Goal: Task Accomplishment & Management: Use online tool/utility

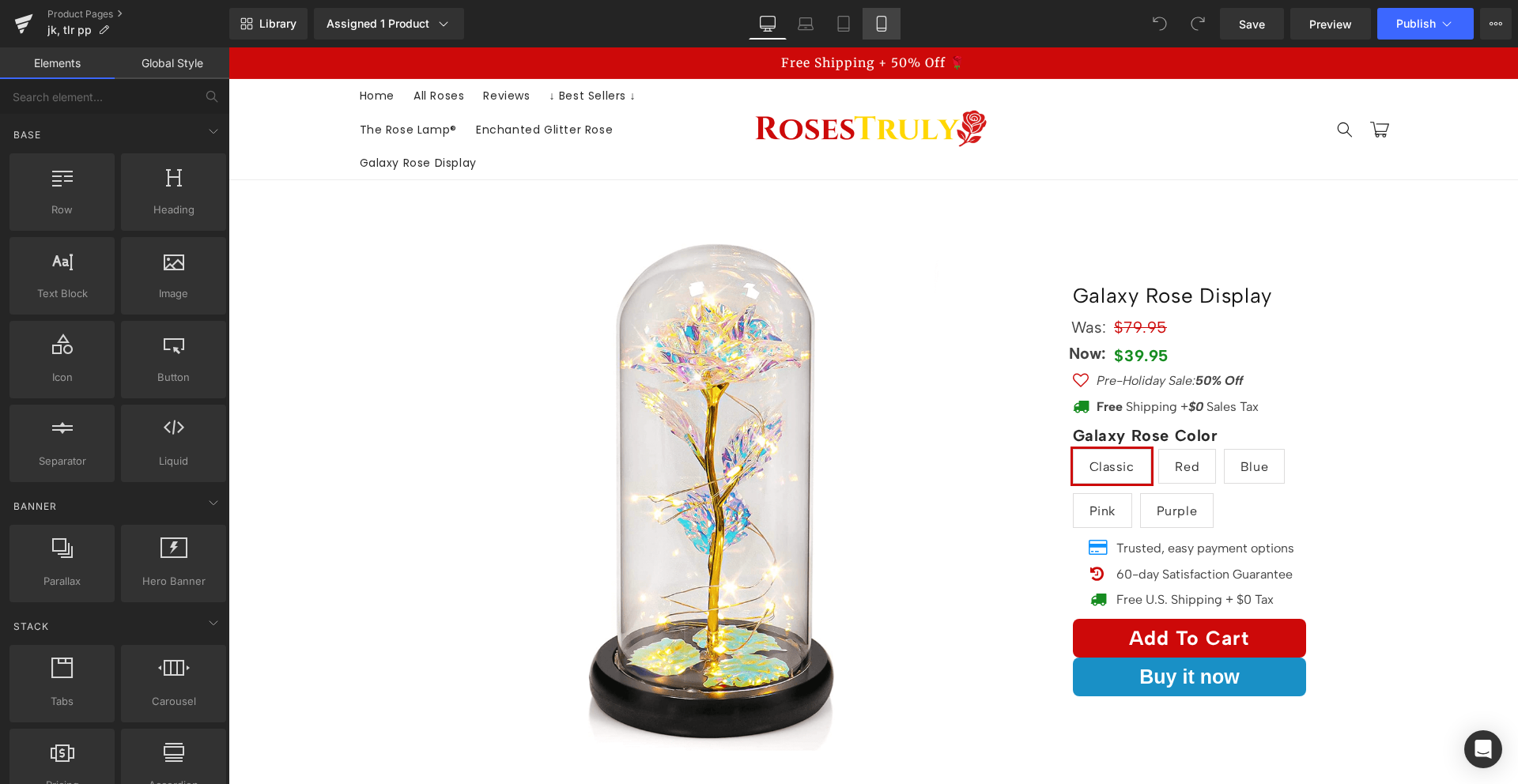
click at [880, 10] on link "Mobile" at bounding box center [881, 24] width 38 height 32
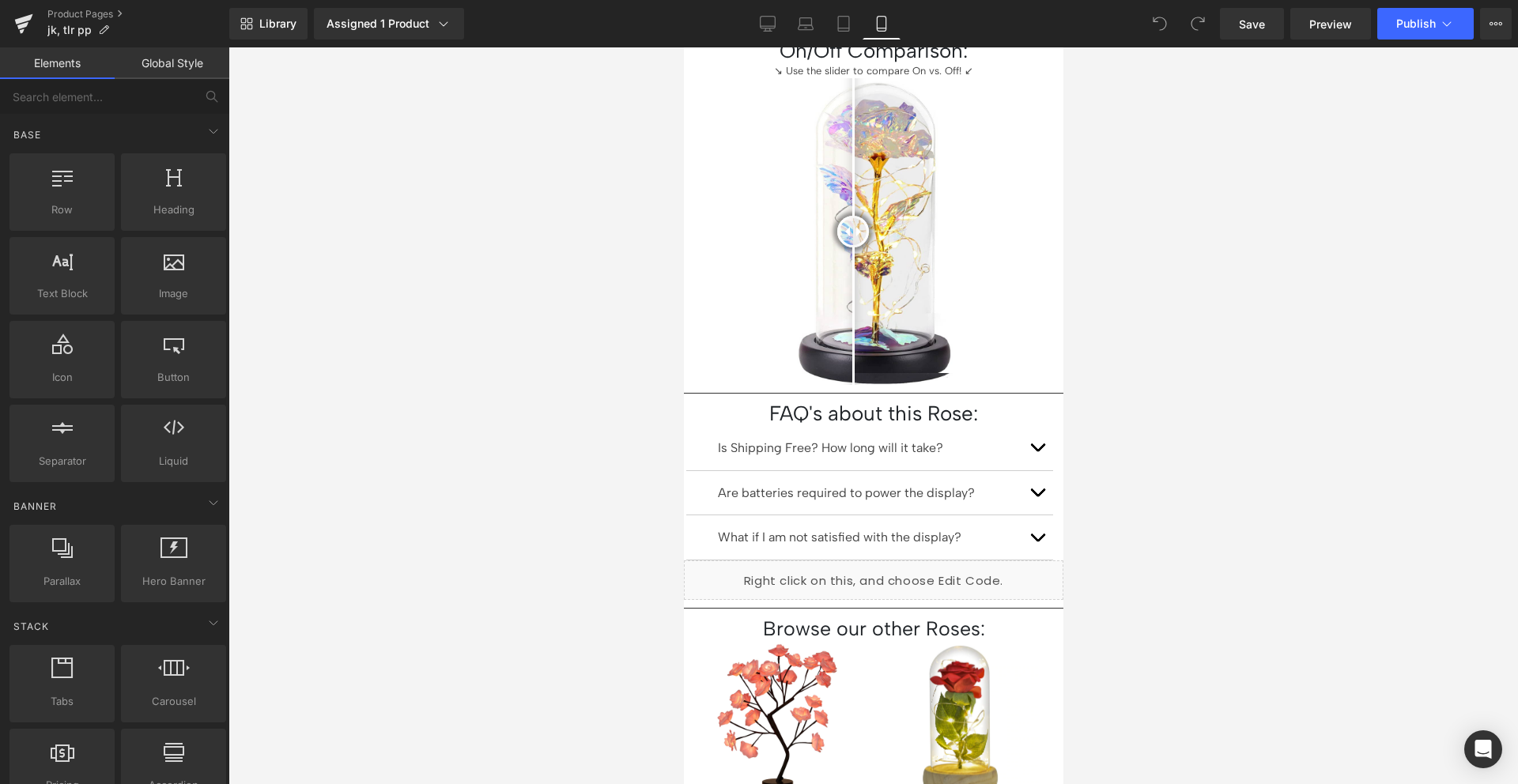
scroll to position [748, 0]
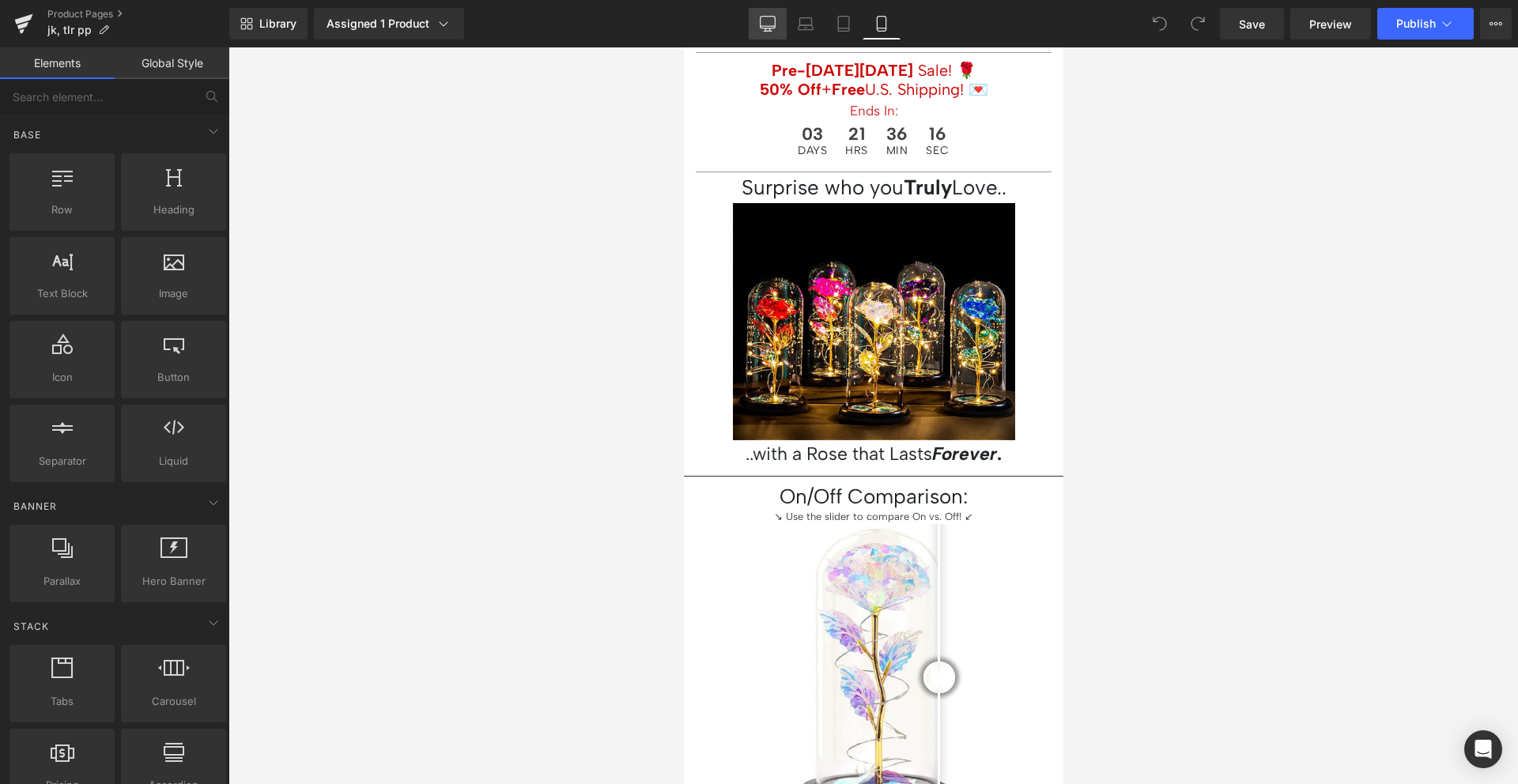
click at [779, 35] on link "Desktop" at bounding box center [767, 24] width 38 height 32
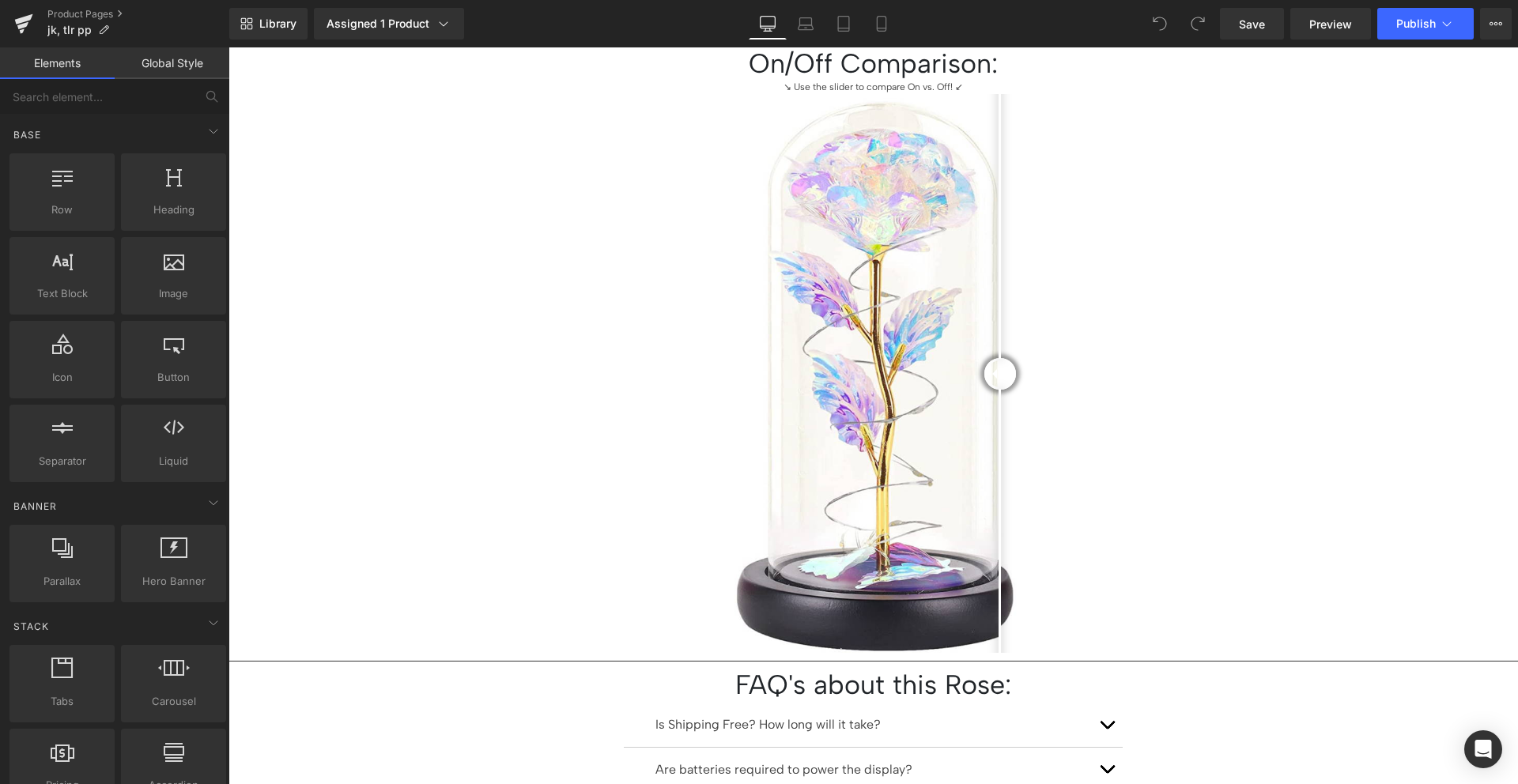
scroll to position [1415, 0]
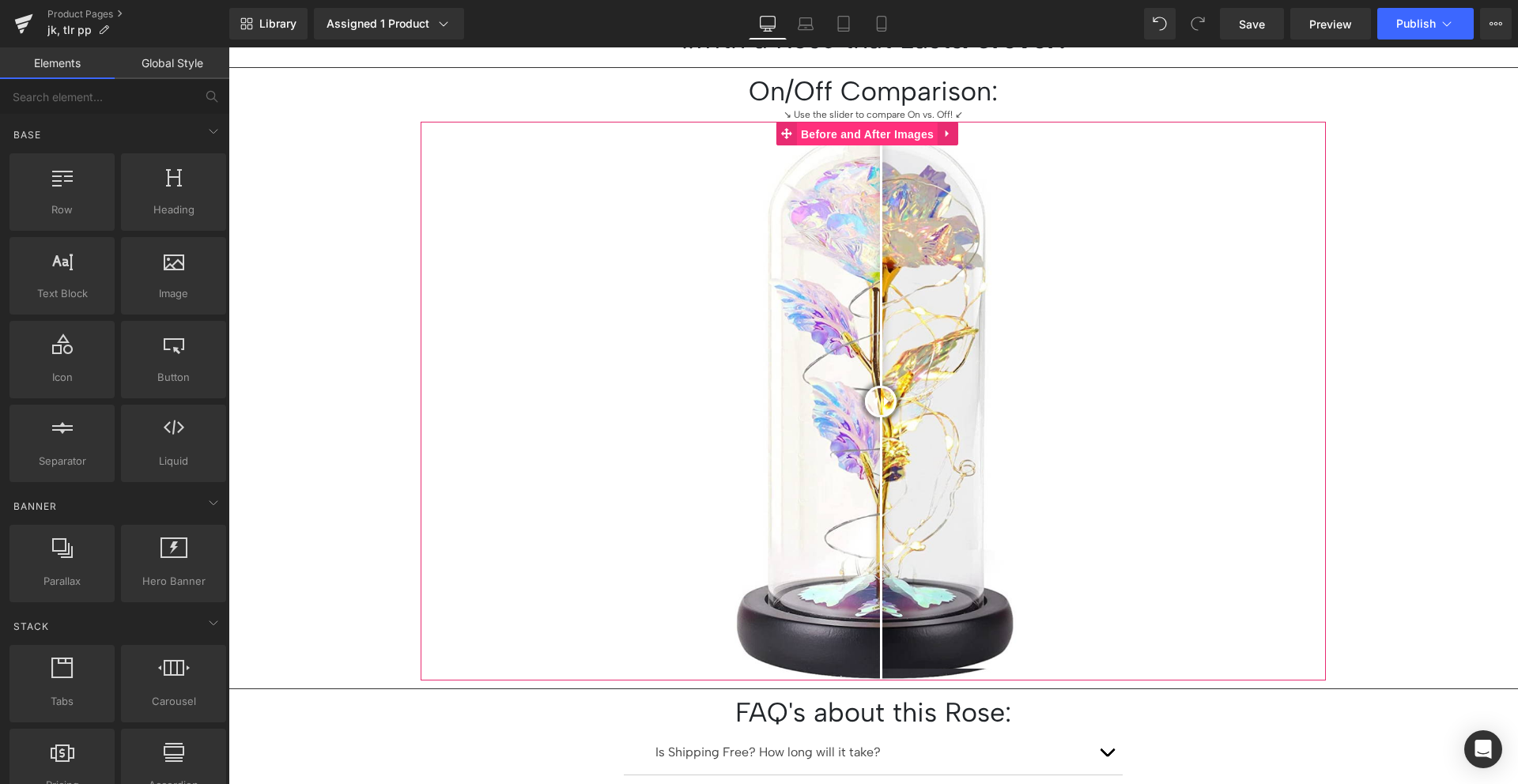
click at [878, 130] on span "Before and After Images" at bounding box center [867, 133] width 141 height 24
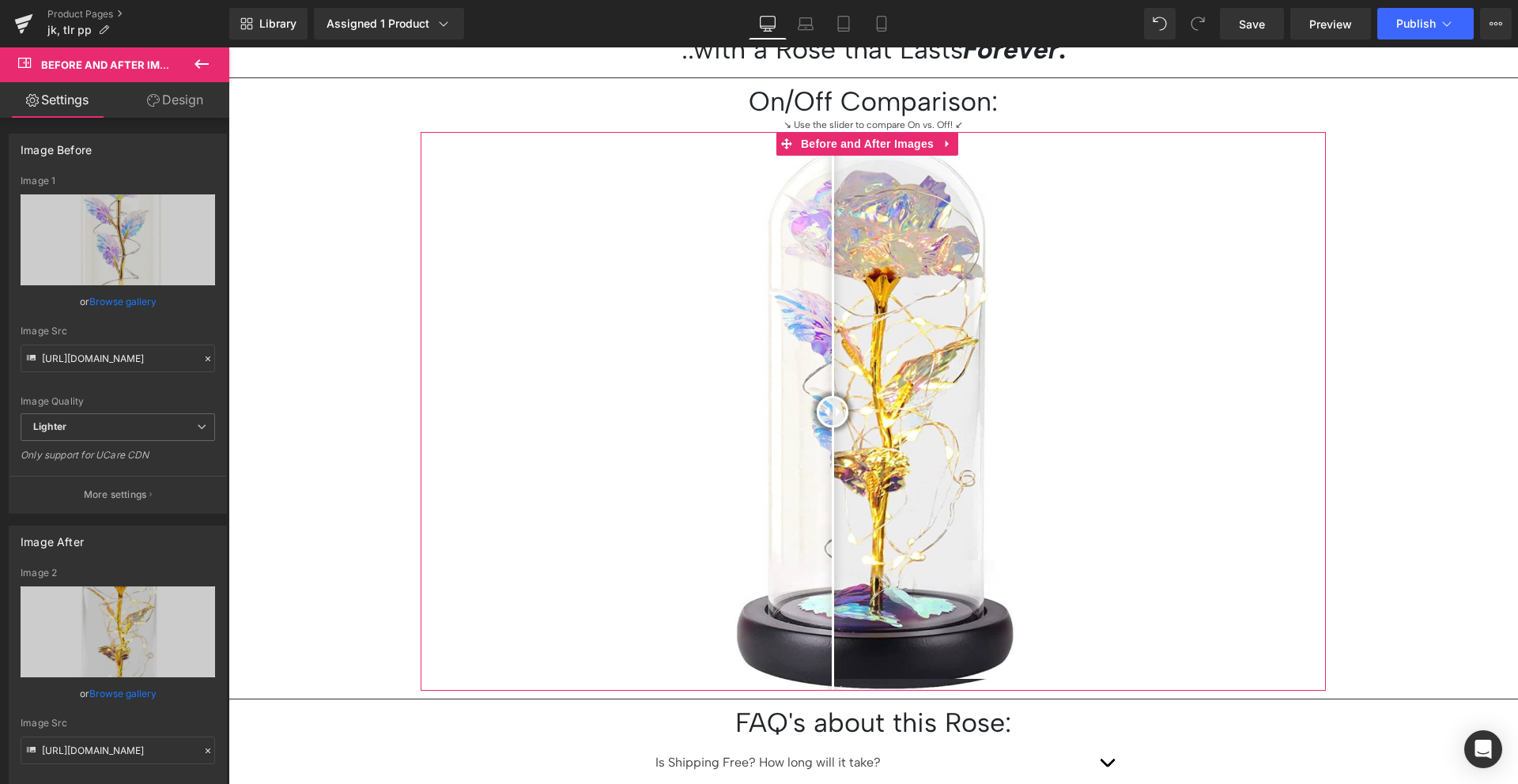
scroll to position [1380, 0]
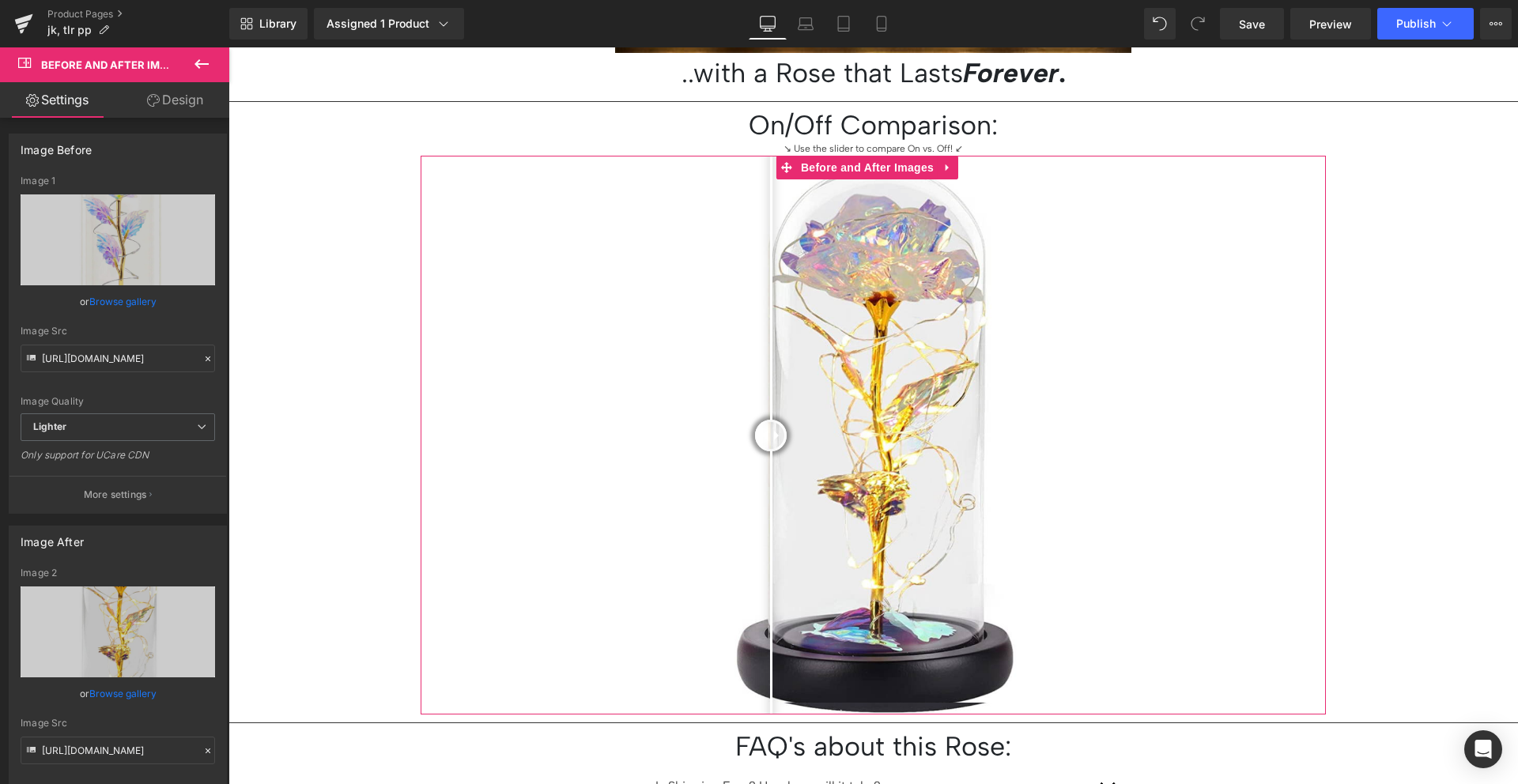
click at [191, 102] on link "Design" at bounding box center [175, 100] width 115 height 36
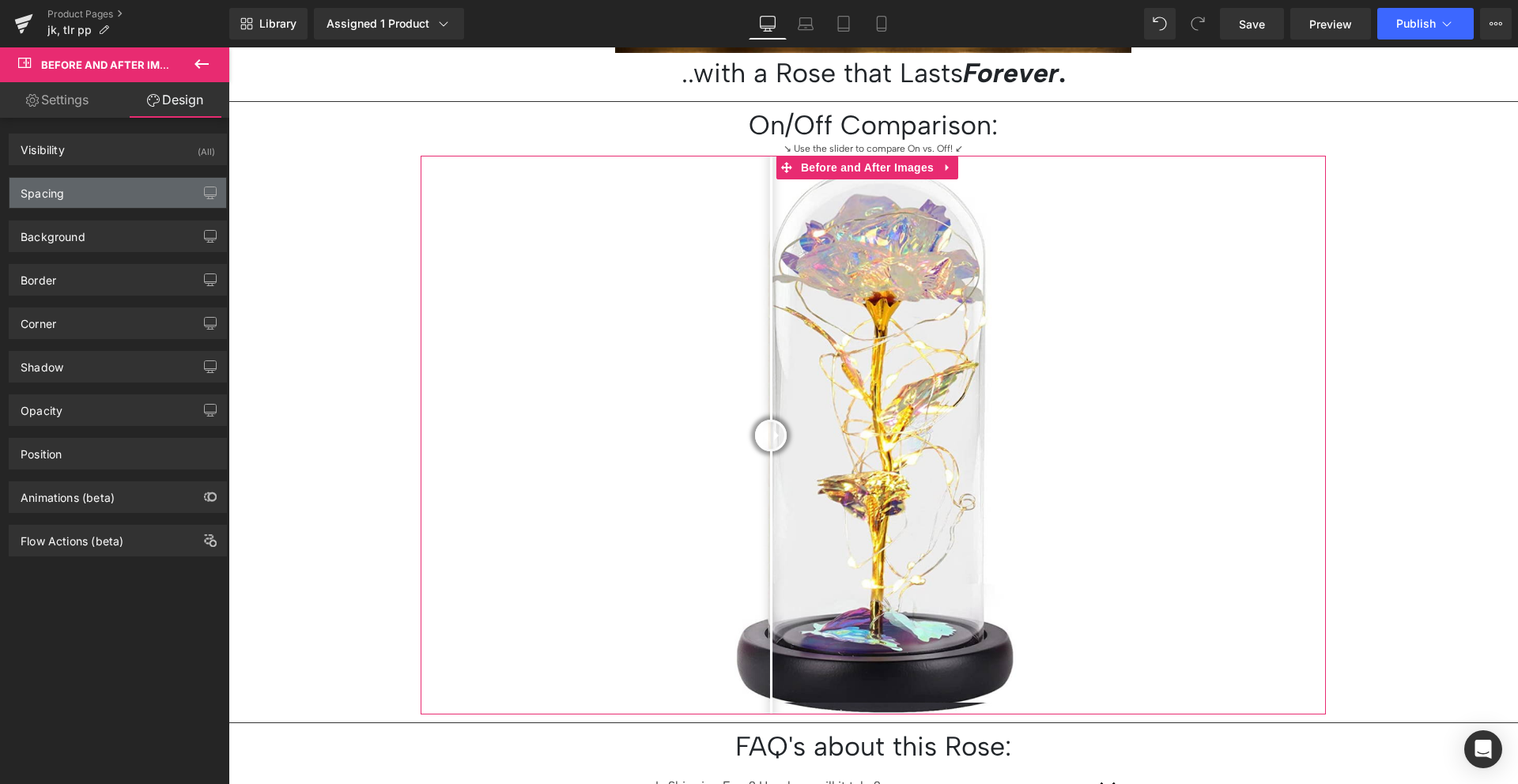
click at [150, 180] on div "Spacing" at bounding box center [118, 193] width 216 height 30
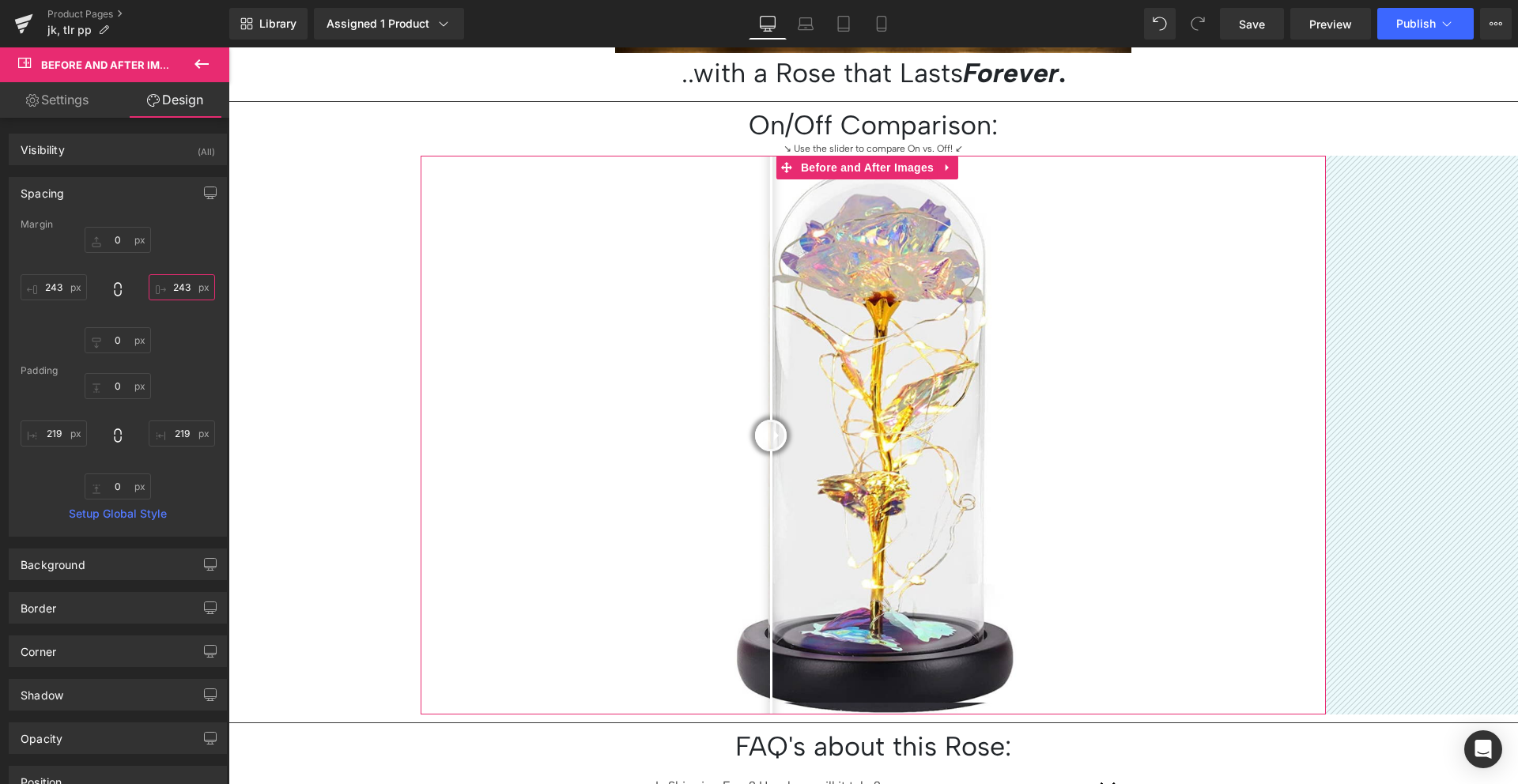
click at [174, 286] on input "243" at bounding box center [182, 288] width 67 height 26
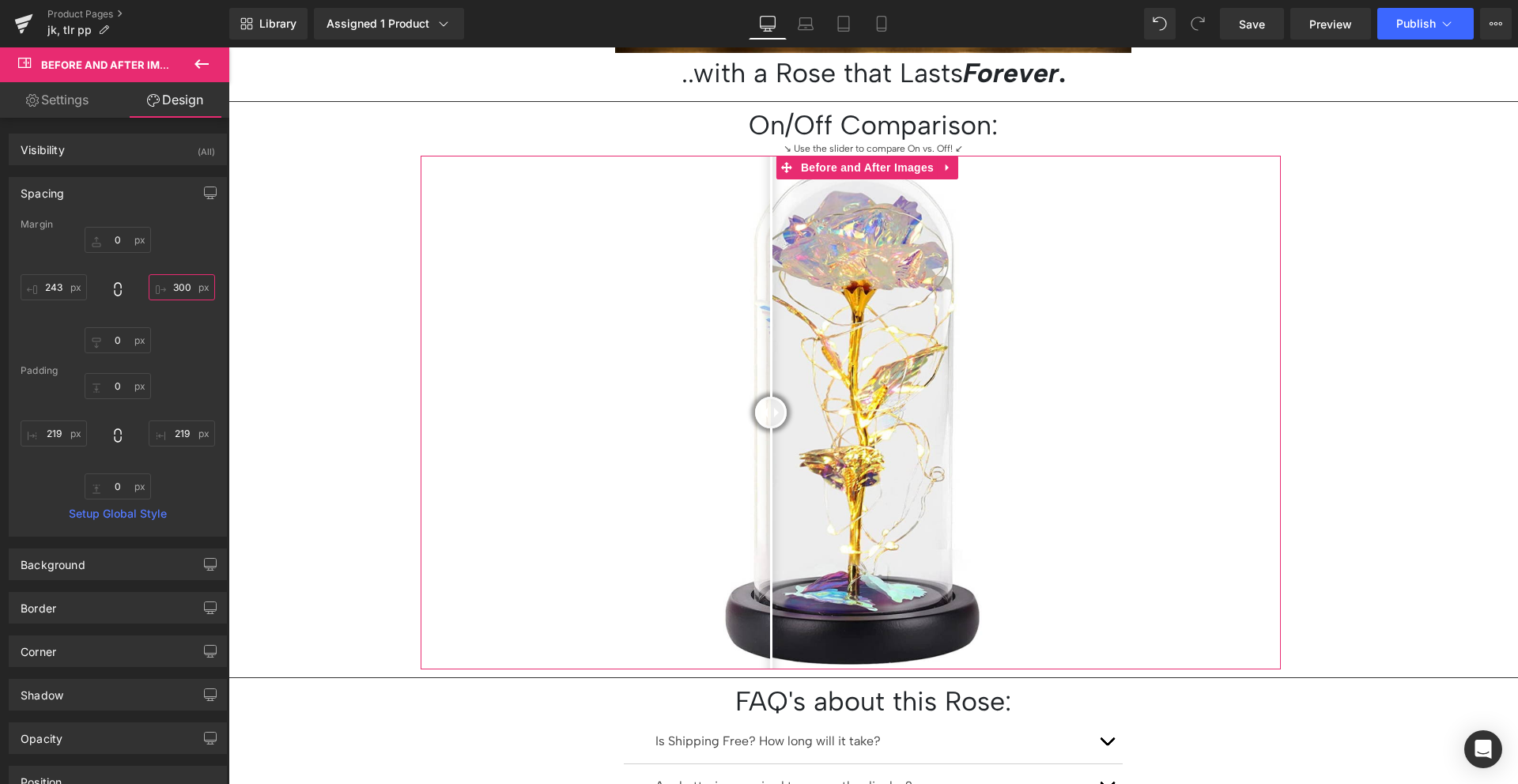
click at [183, 290] on input "300" at bounding box center [182, 288] width 67 height 26
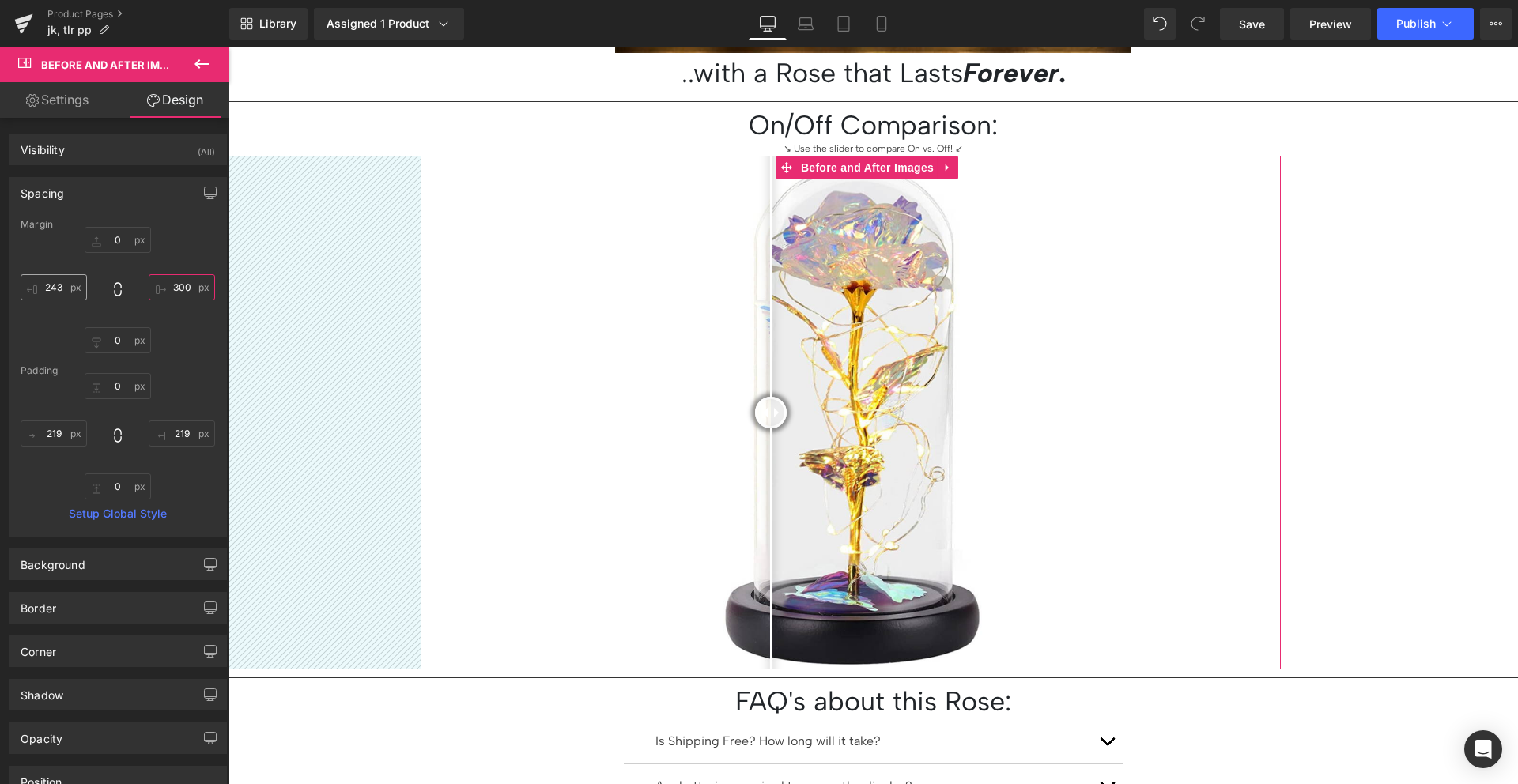
type input "300"
click at [49, 287] on input "243" at bounding box center [54, 288] width 67 height 26
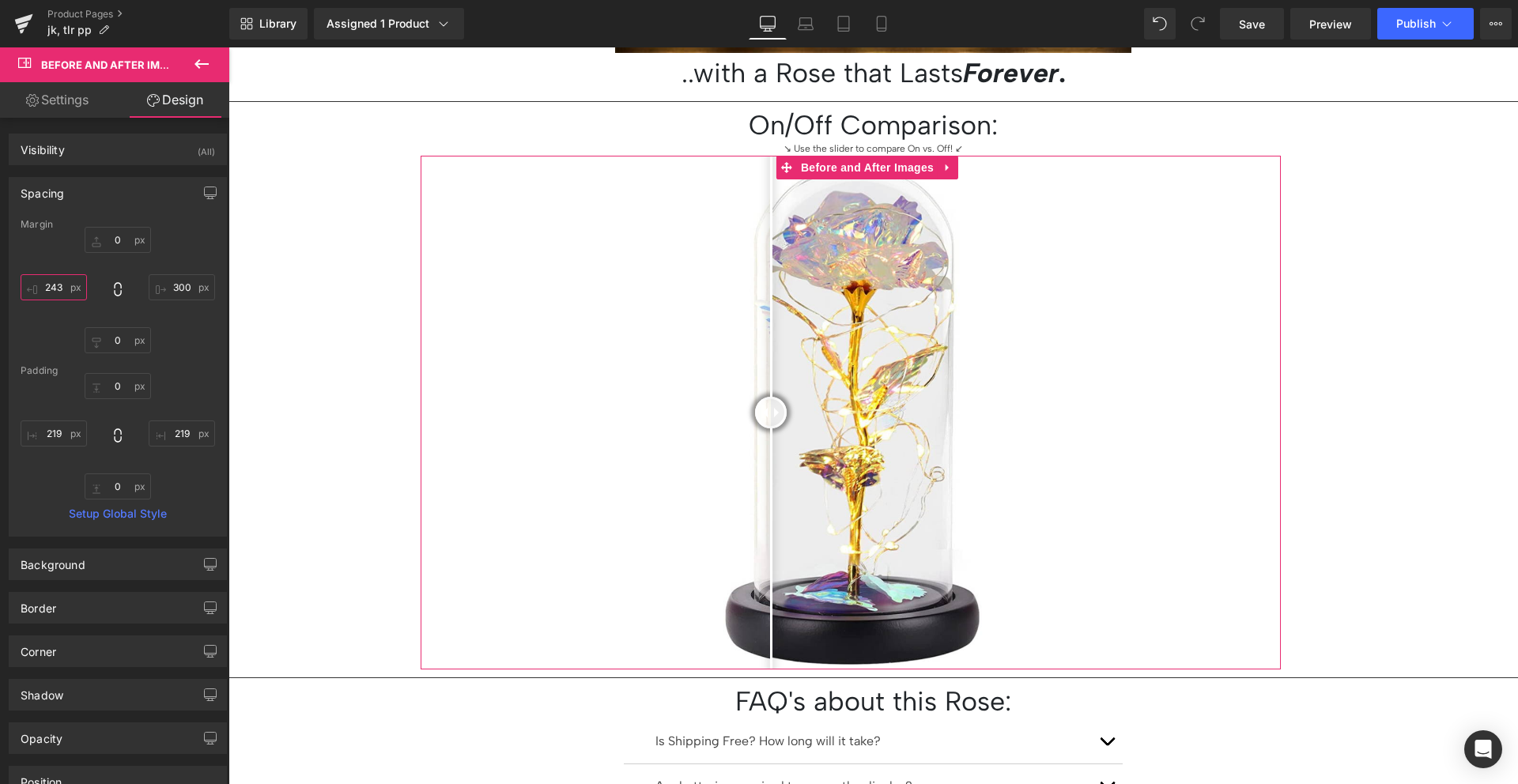
paste input "300"
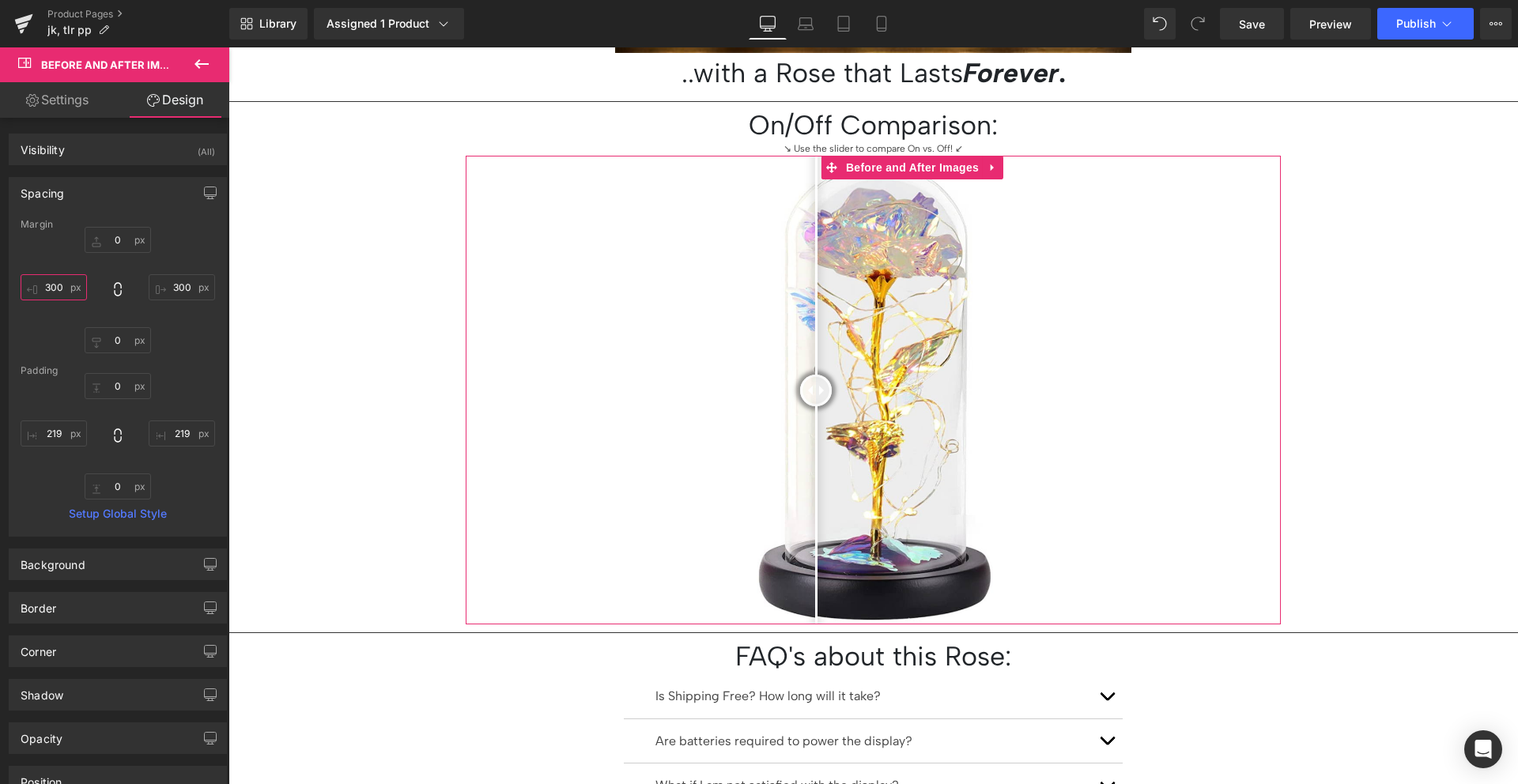
type input "300"
click at [52, 259] on div "0px 0 300 300 0px 0 300 300" at bounding box center [118, 290] width 195 height 126
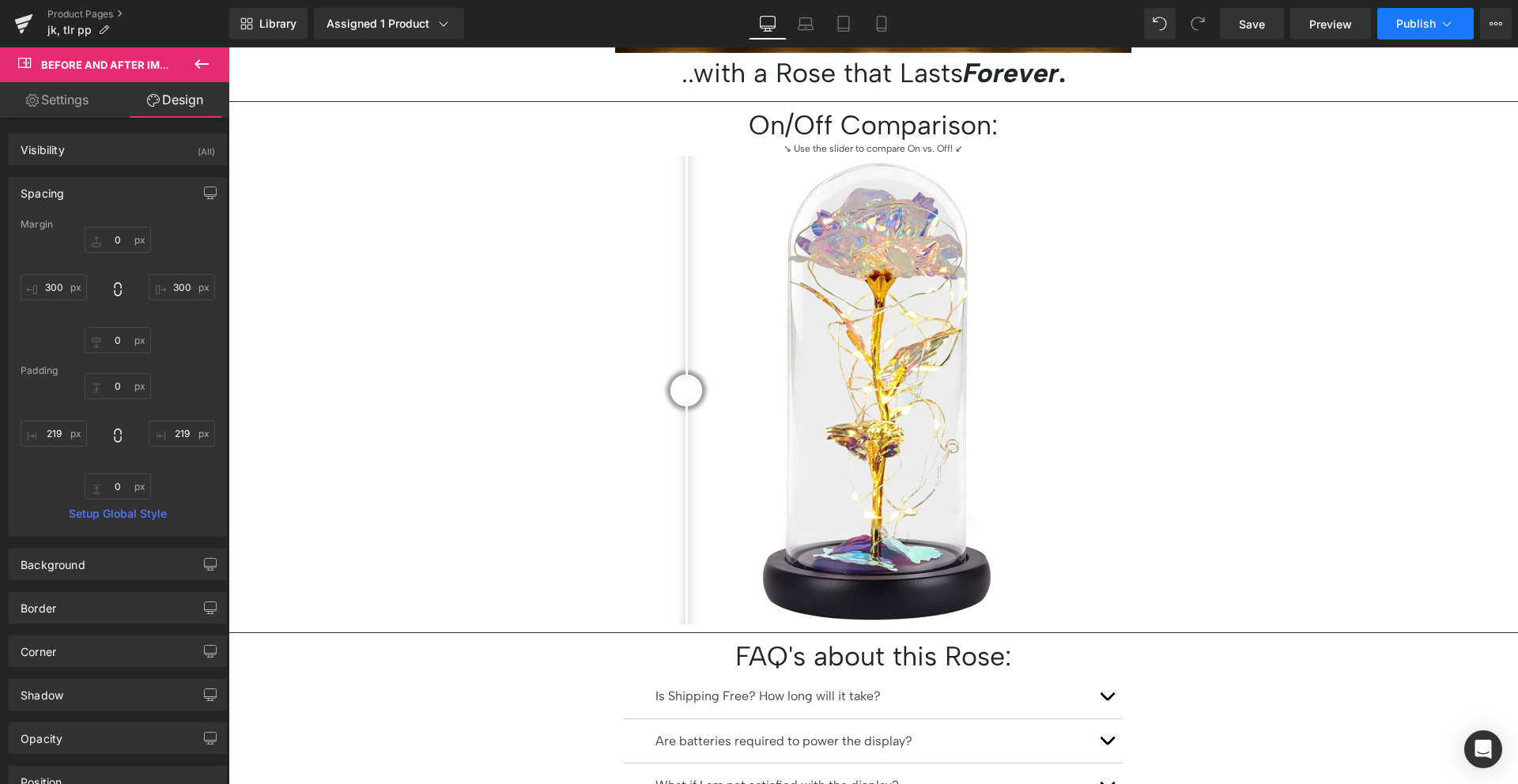
click at [1452, 27] on icon at bounding box center [1447, 24] width 16 height 16
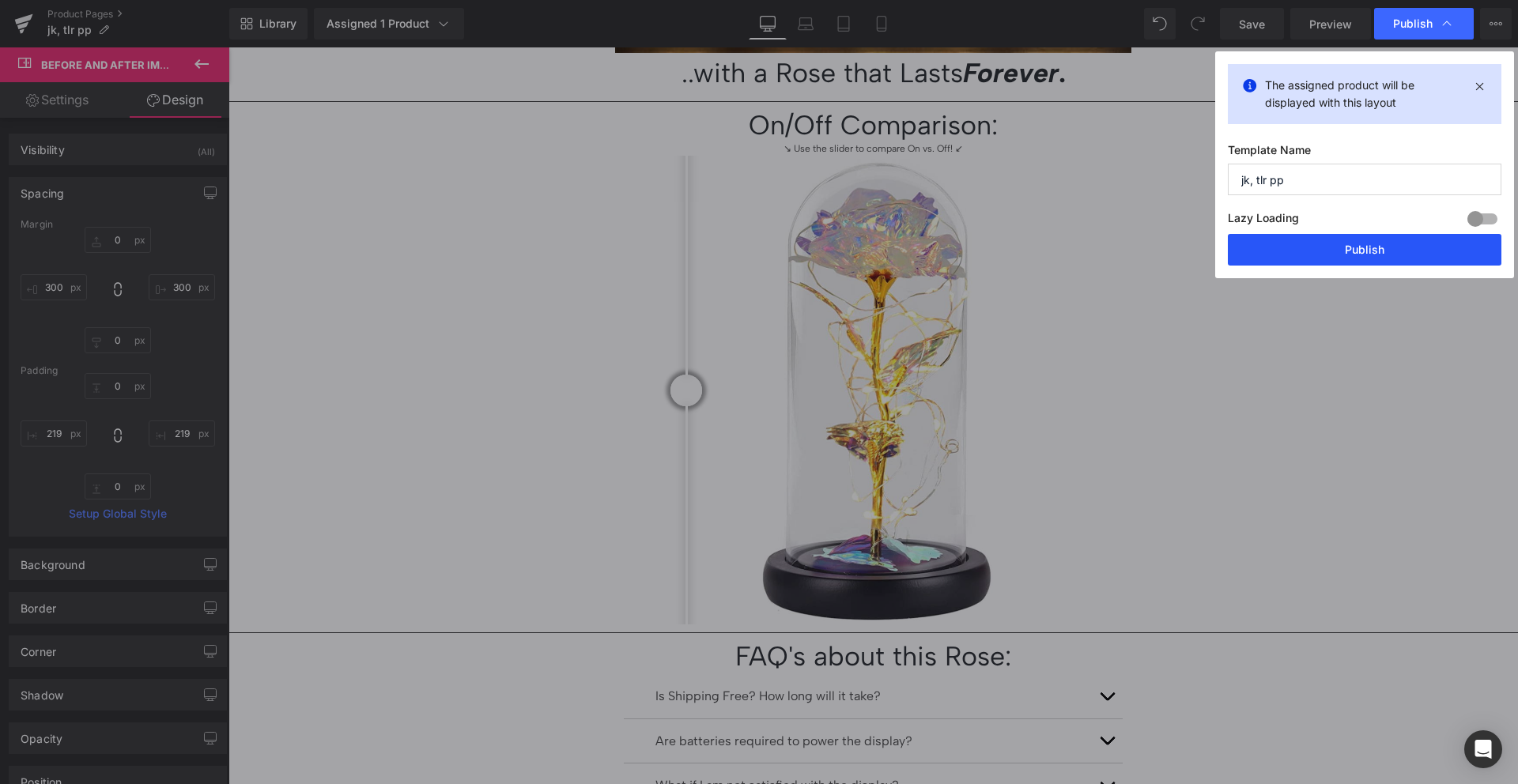
click at [1388, 241] on button "Publish" at bounding box center [1364, 250] width 274 height 32
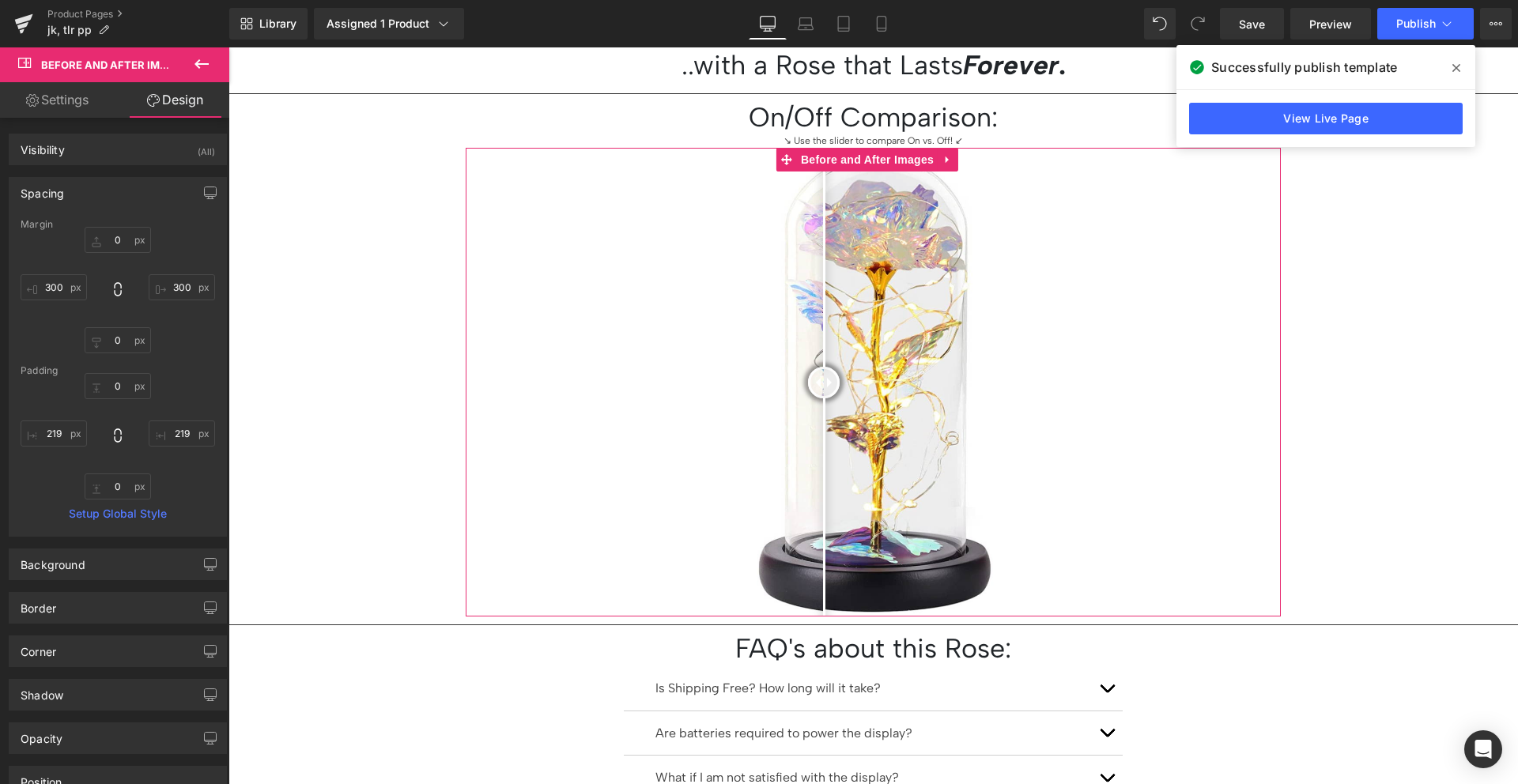
scroll to position [1213, 0]
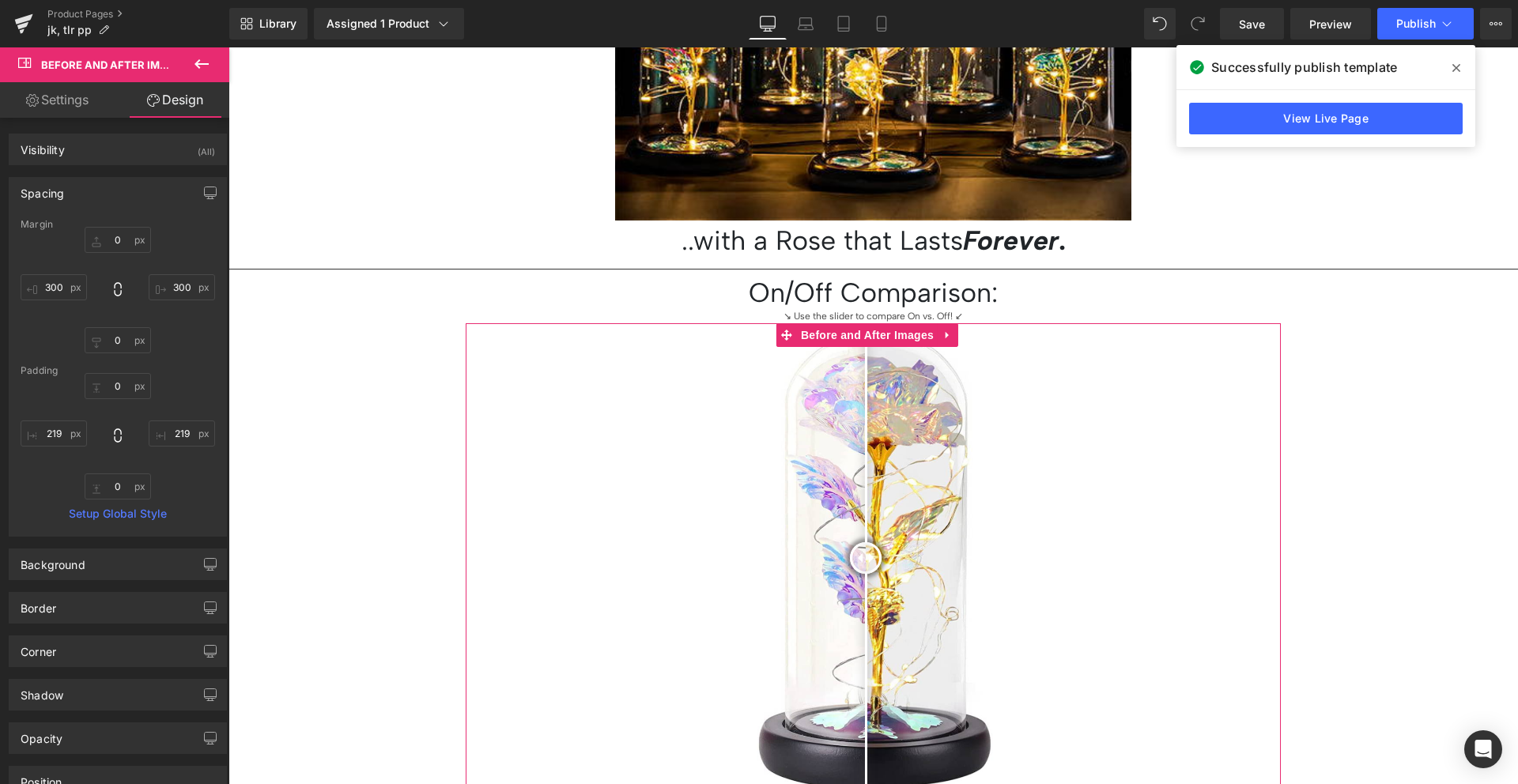
click at [865, 325] on span "Before and After Images" at bounding box center [867, 335] width 141 height 24
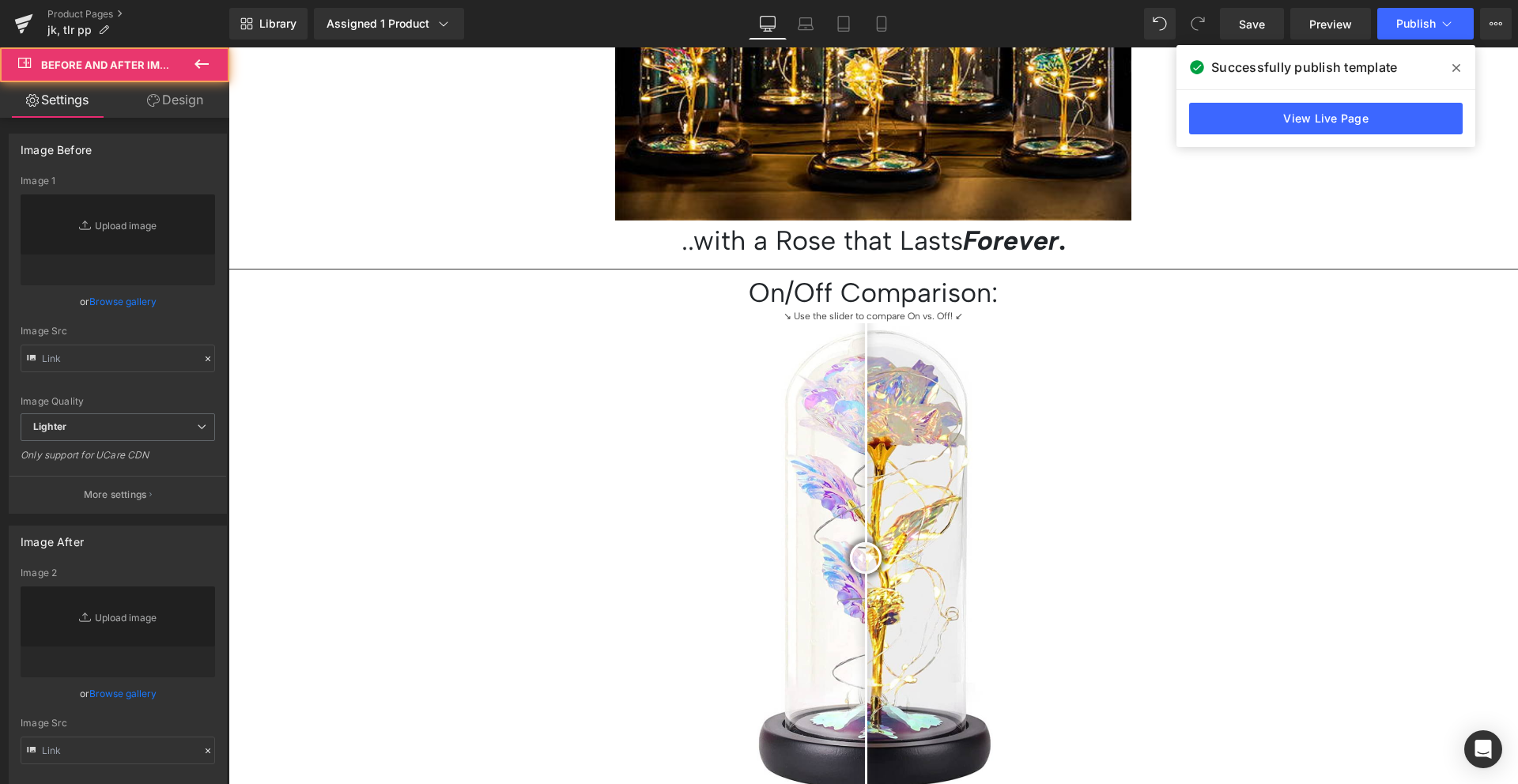
type input "https://ucarecdn.com/921bfaf9-1530-413c-b62e-eaf13e86c45f/-/format/auto/-/previ…"
type input "https://ucarecdn.com/8146cff0-f6cb-4f68-a355-90972d484ce8/-/format/auto/-/previ…"
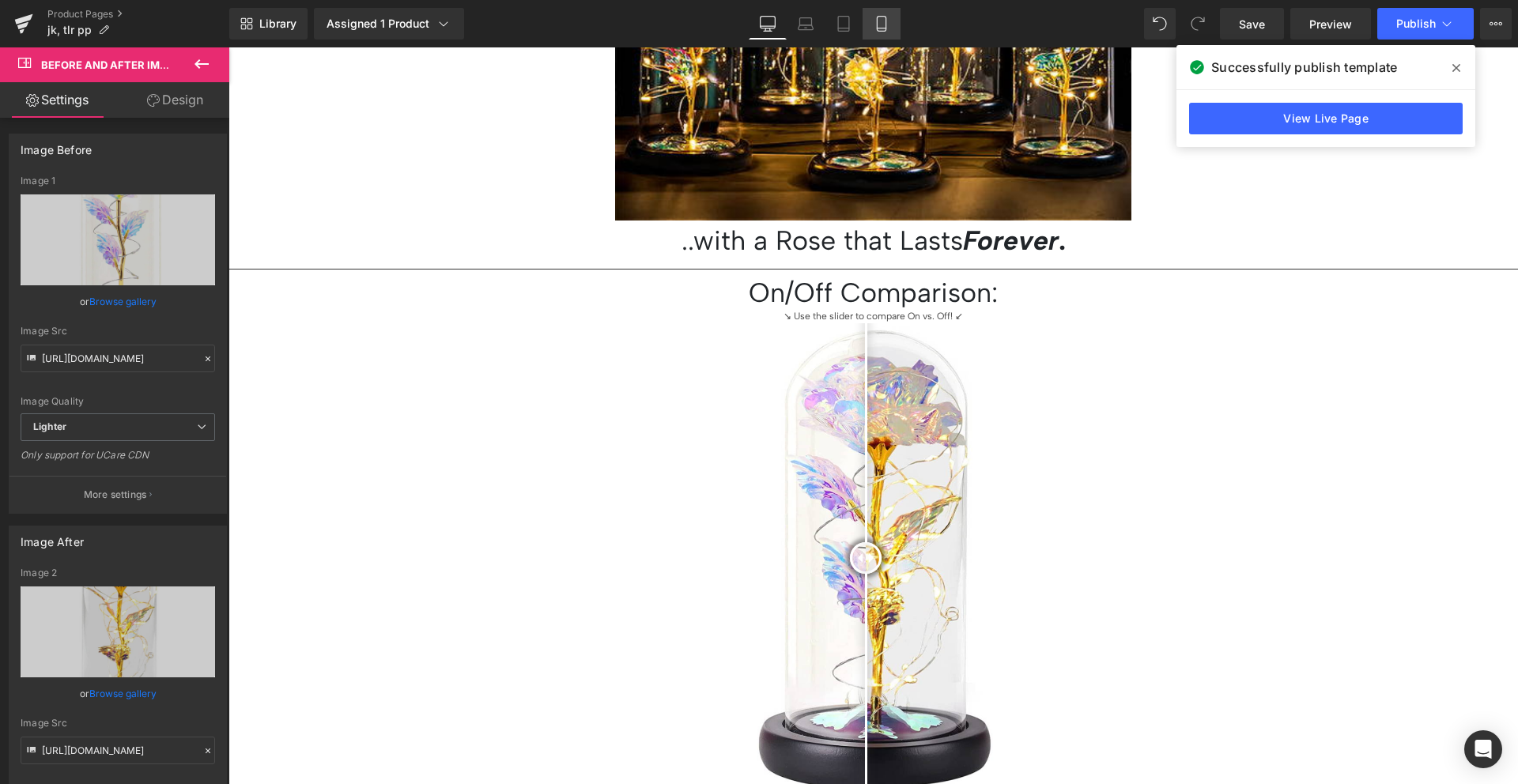
click at [885, 24] on icon at bounding box center [880, 24] width 8 height 15
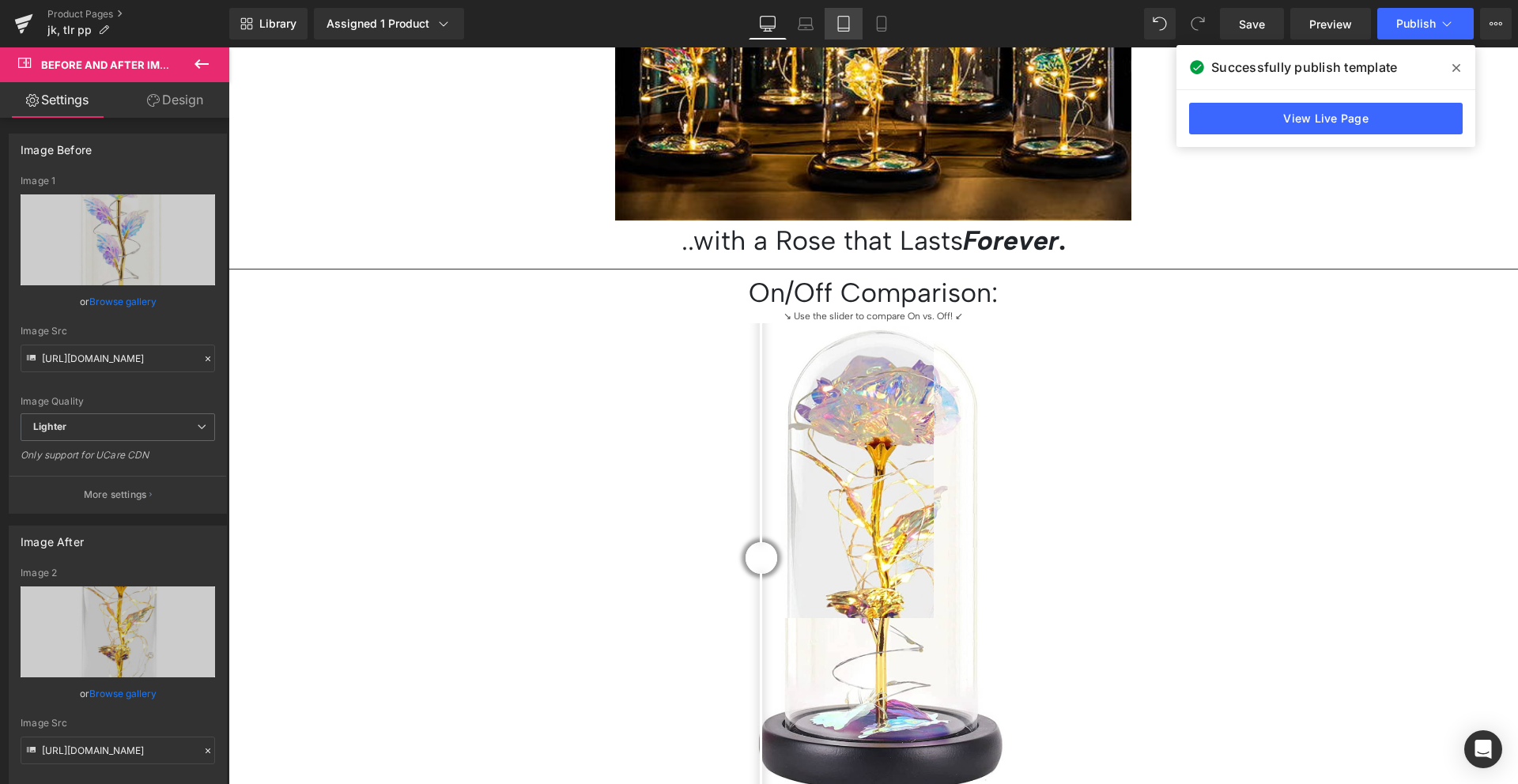
scroll to position [811, 0]
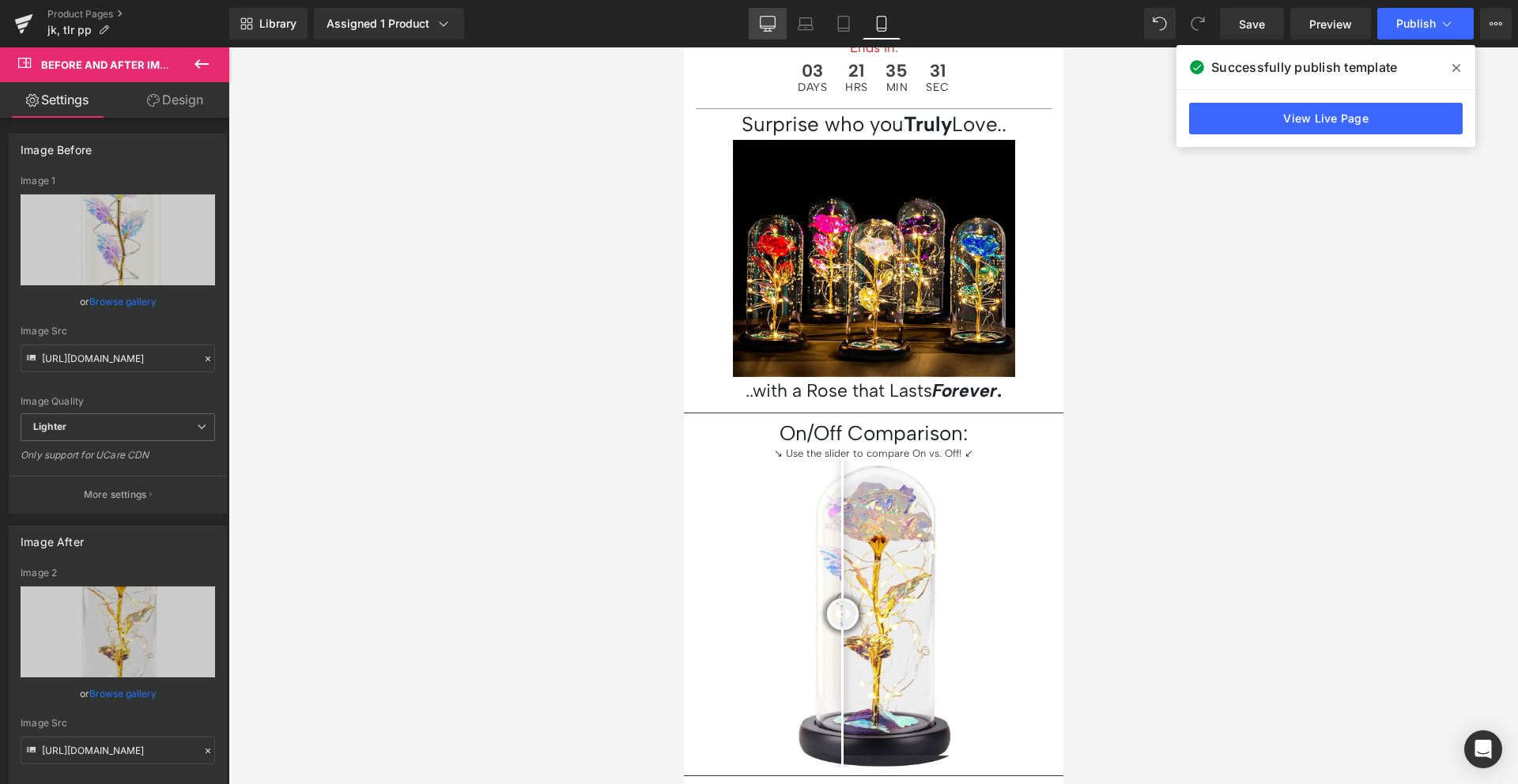
click at [772, 20] on icon at bounding box center [767, 24] width 16 height 16
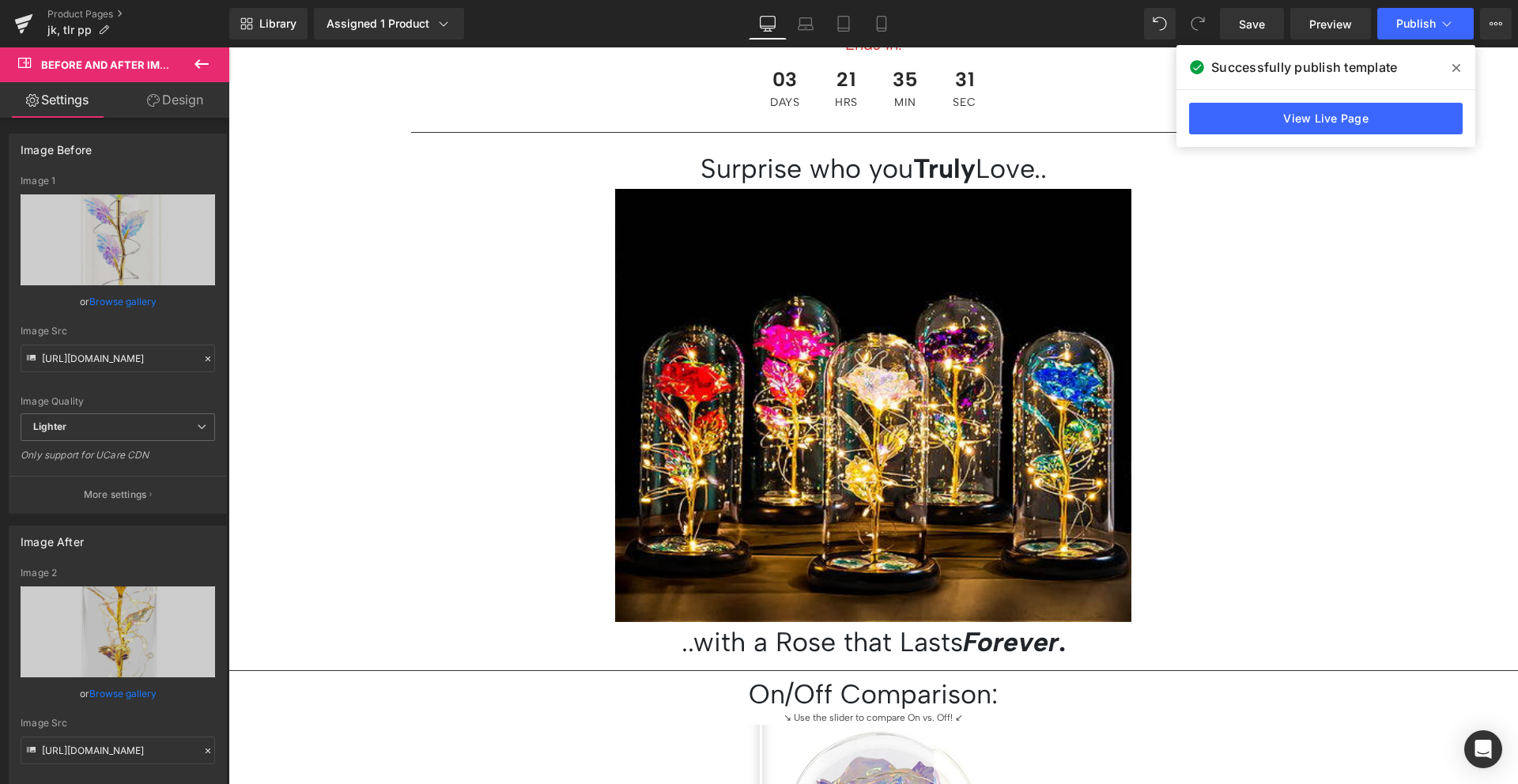
scroll to position [1575, 0]
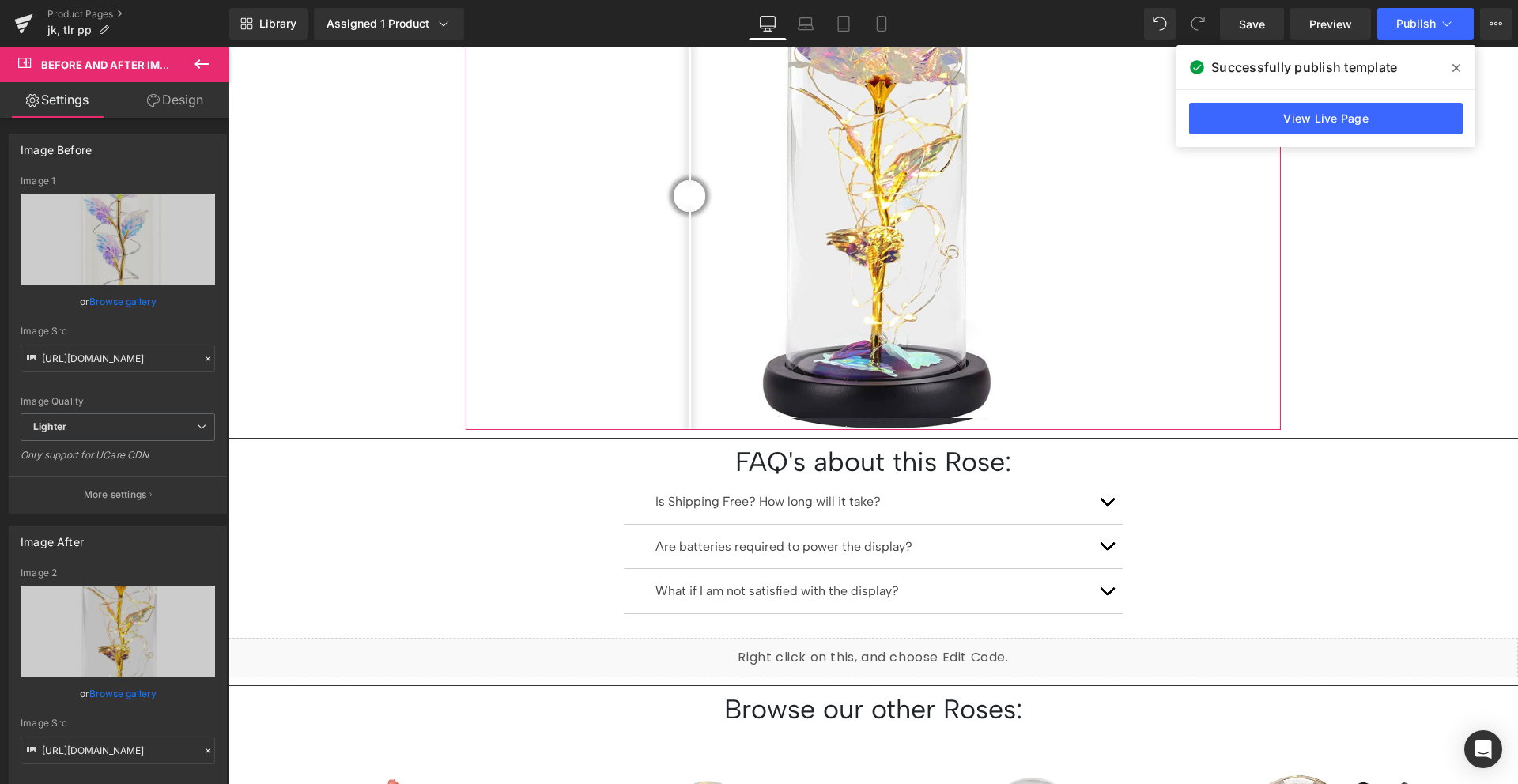
click at [147, 96] on icon at bounding box center [152, 100] width 12 height 12
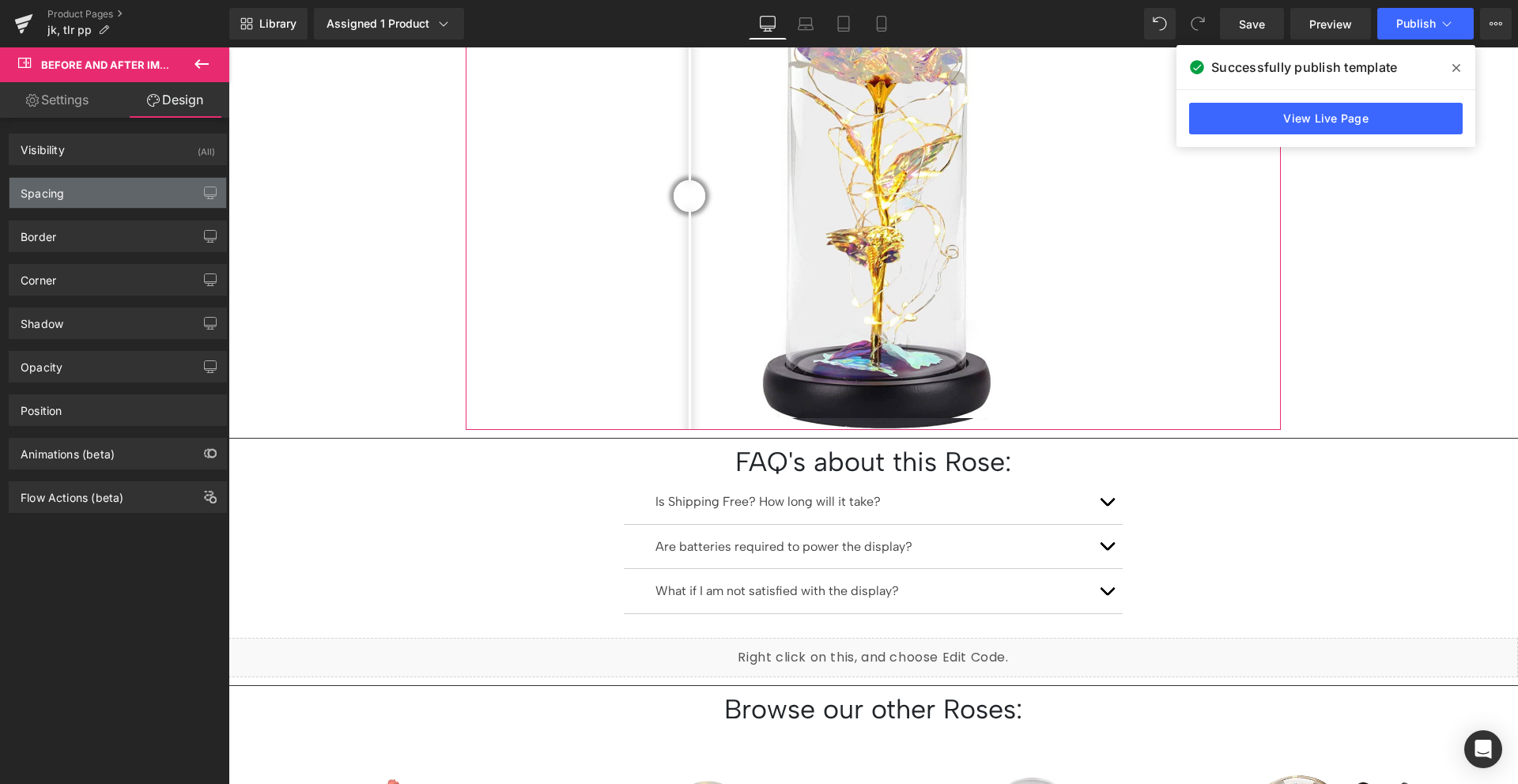
click at [132, 186] on div "Spacing" at bounding box center [118, 193] width 216 height 30
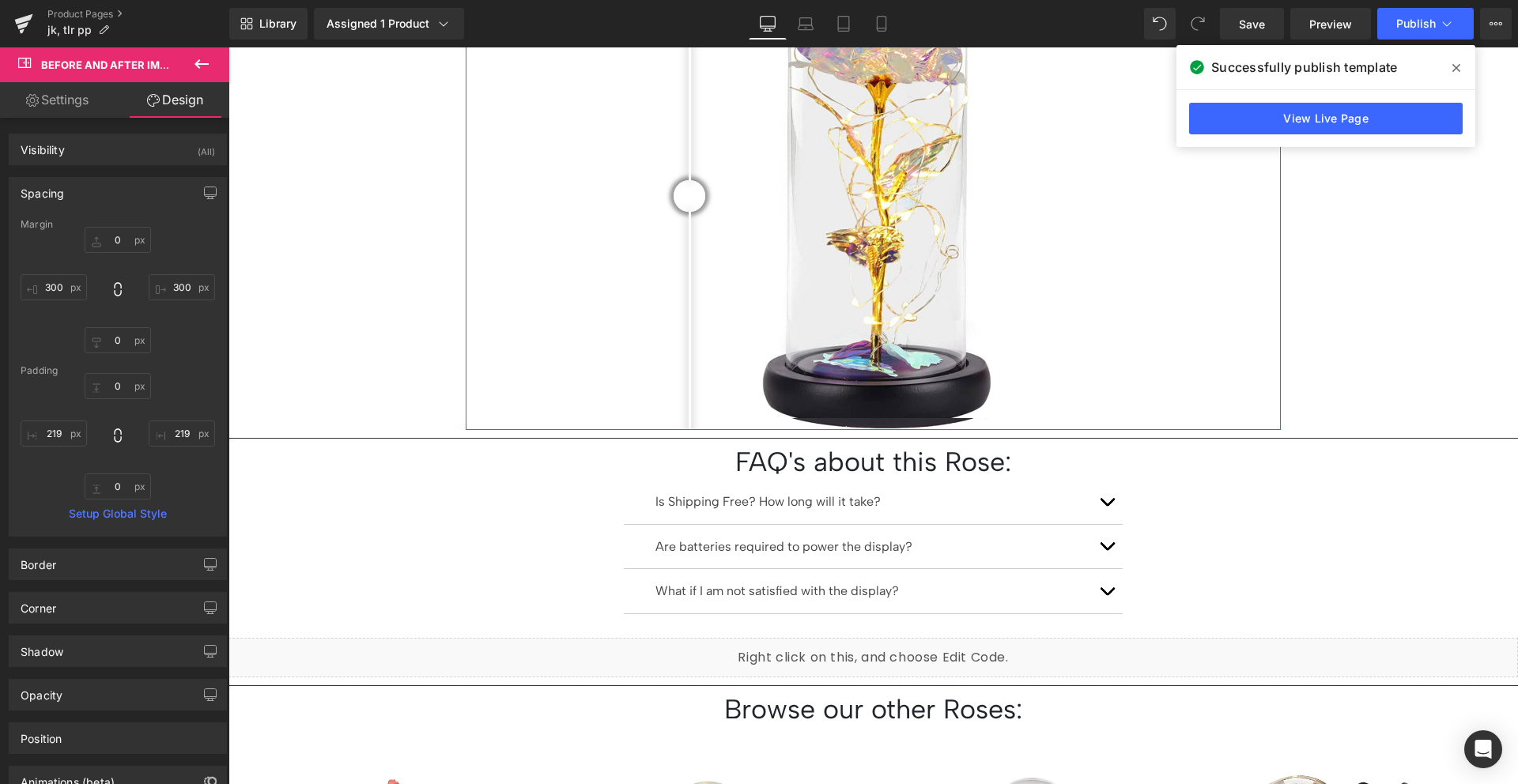
type input "0"
type input "300"
type input "0"
type input "300"
type input "0"
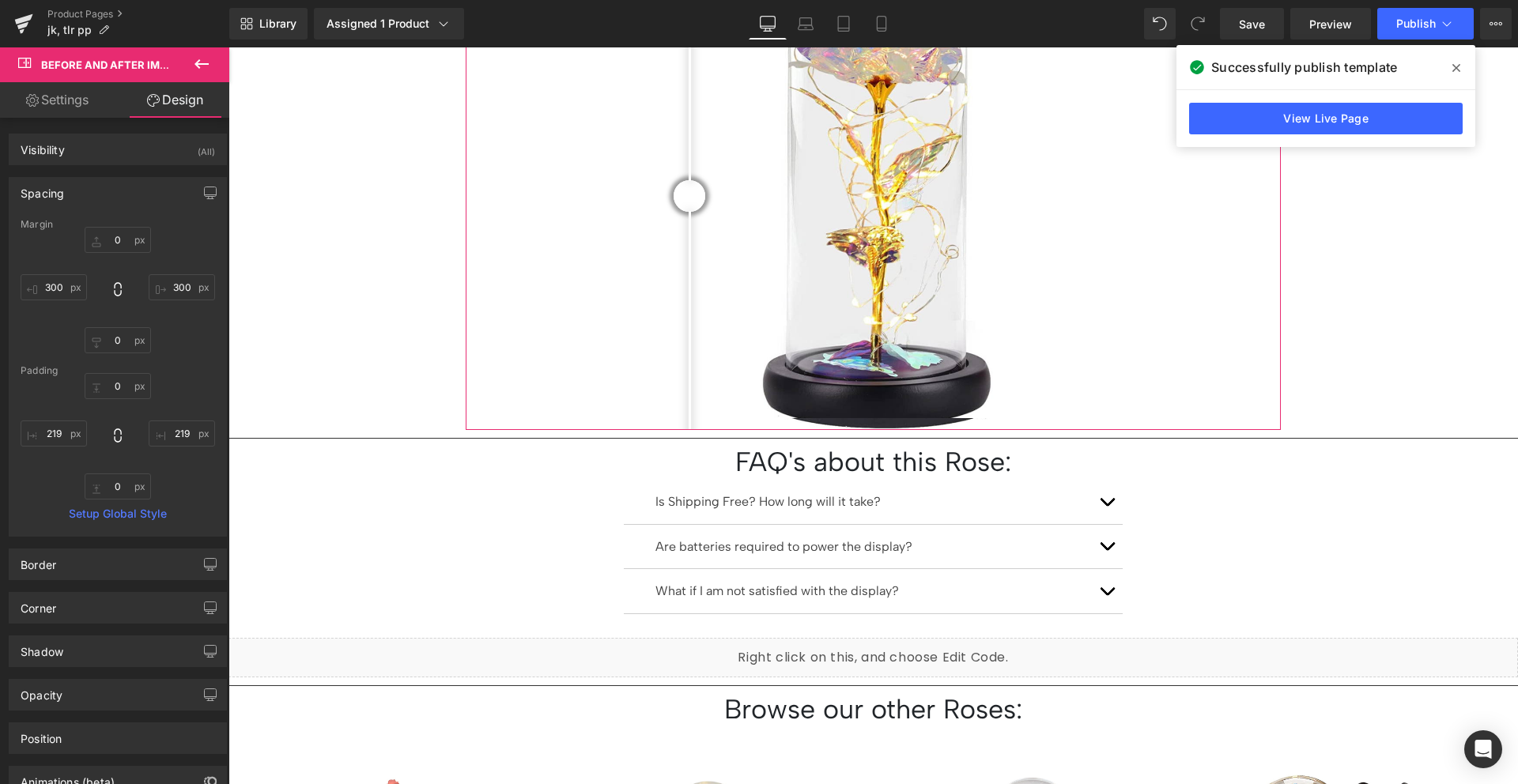
type input "219"
type input "0"
type input "219"
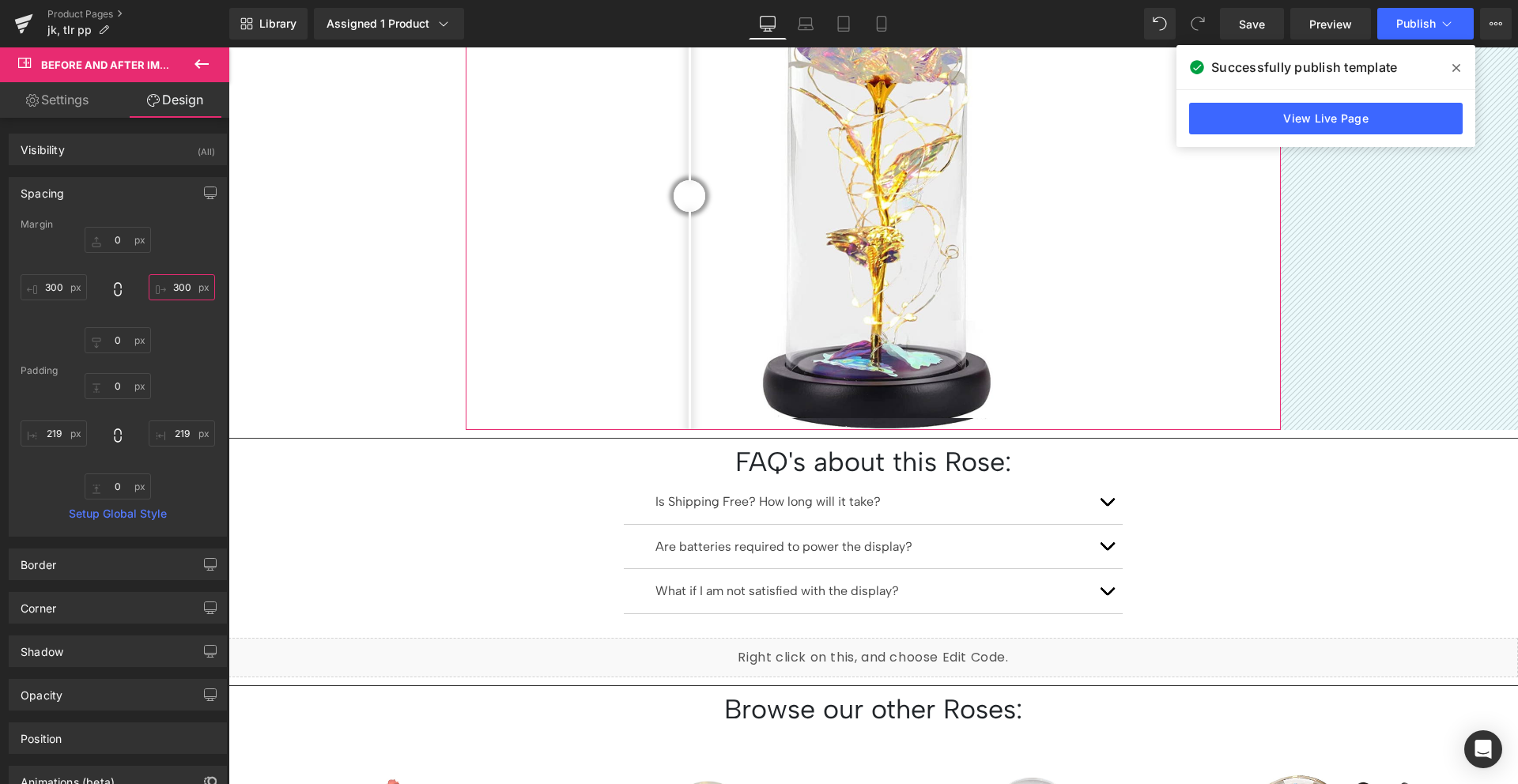
click at [185, 286] on input "300" at bounding box center [182, 288] width 67 height 26
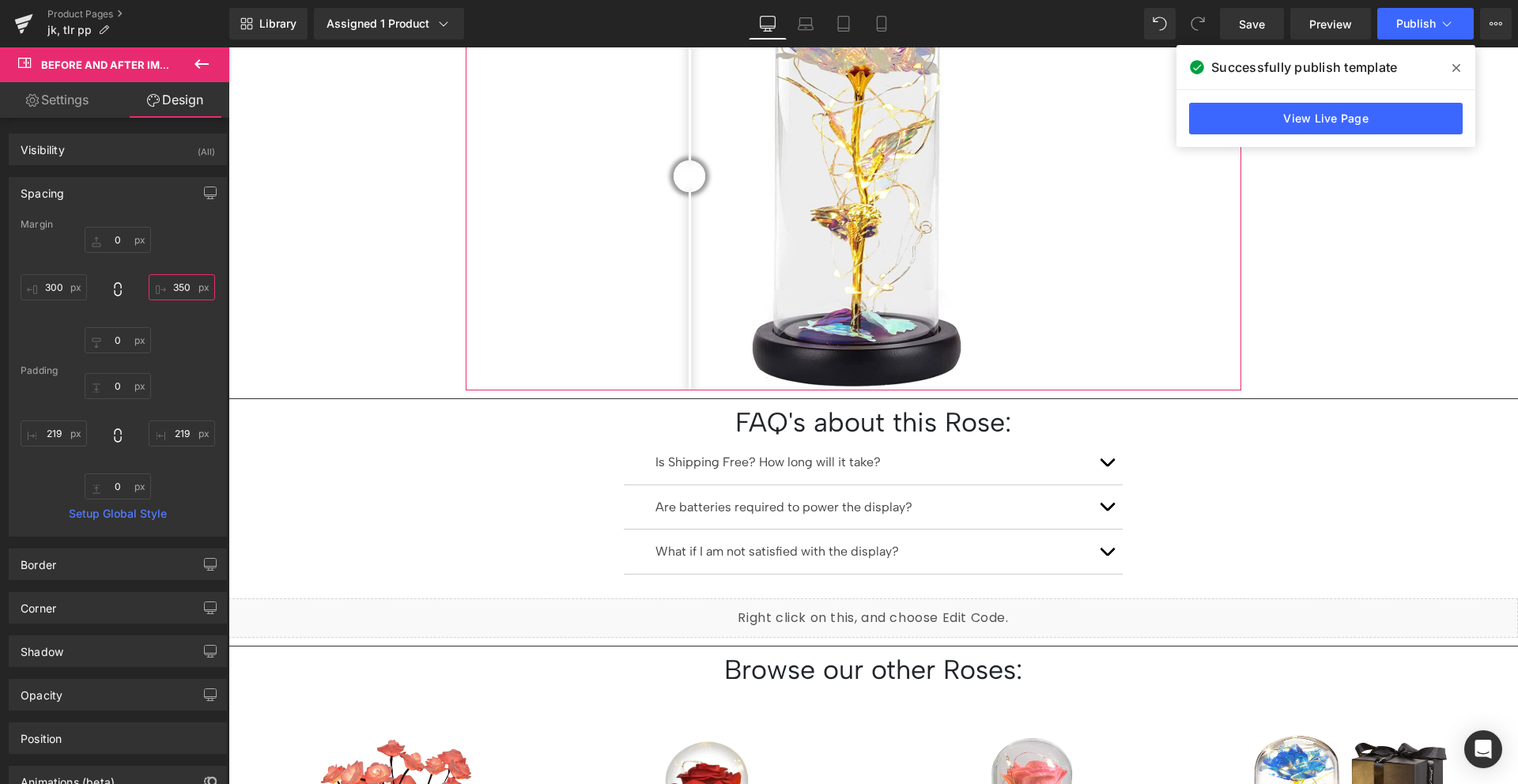
click at [185, 286] on input "350" at bounding box center [182, 288] width 67 height 26
type input "350"
click at [54, 285] on input "300" at bounding box center [54, 288] width 67 height 26
paste input "5"
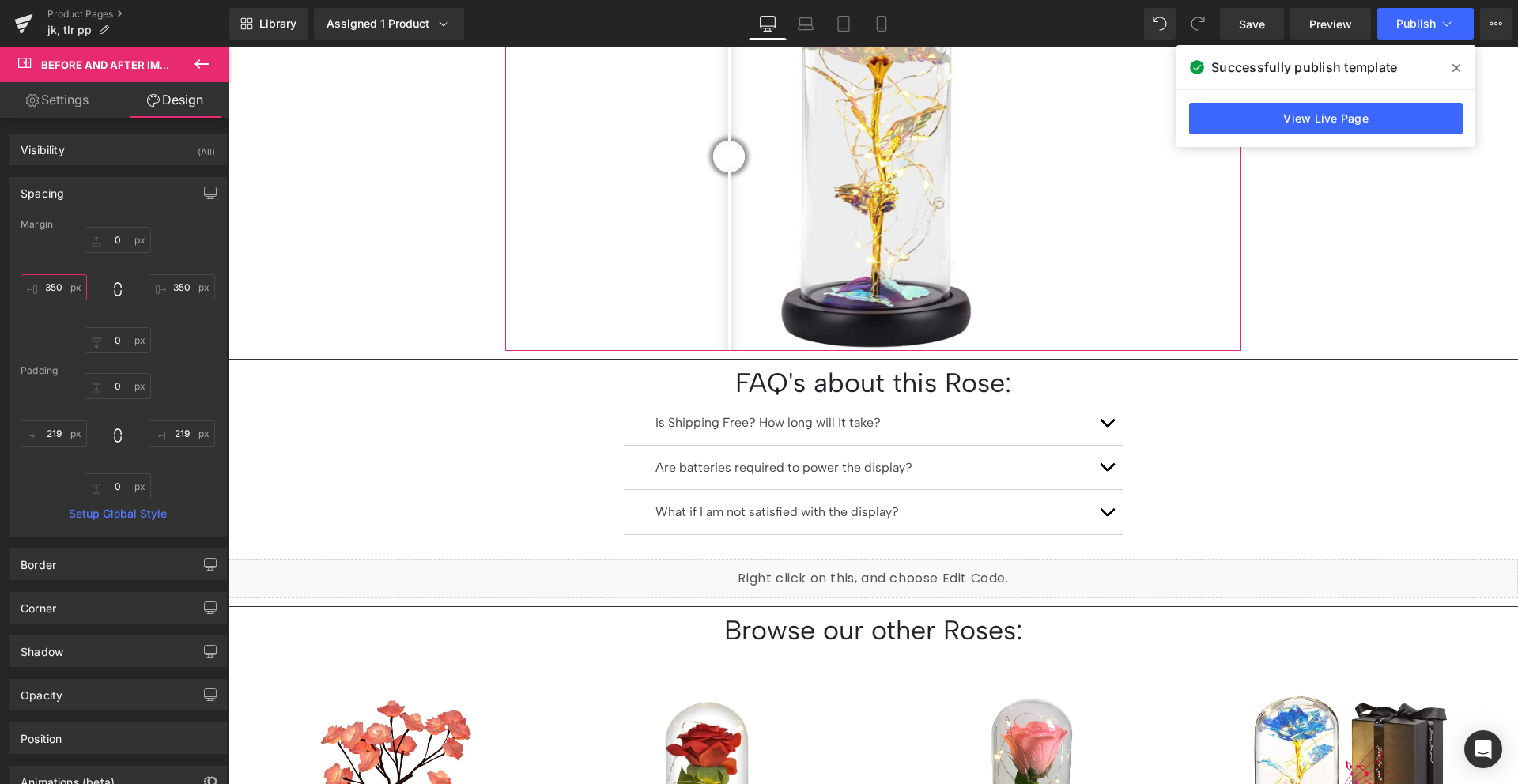
type input "350"
click at [60, 267] on div "0px 0 350 350 0px 0 350 350" at bounding box center [118, 290] width 195 height 126
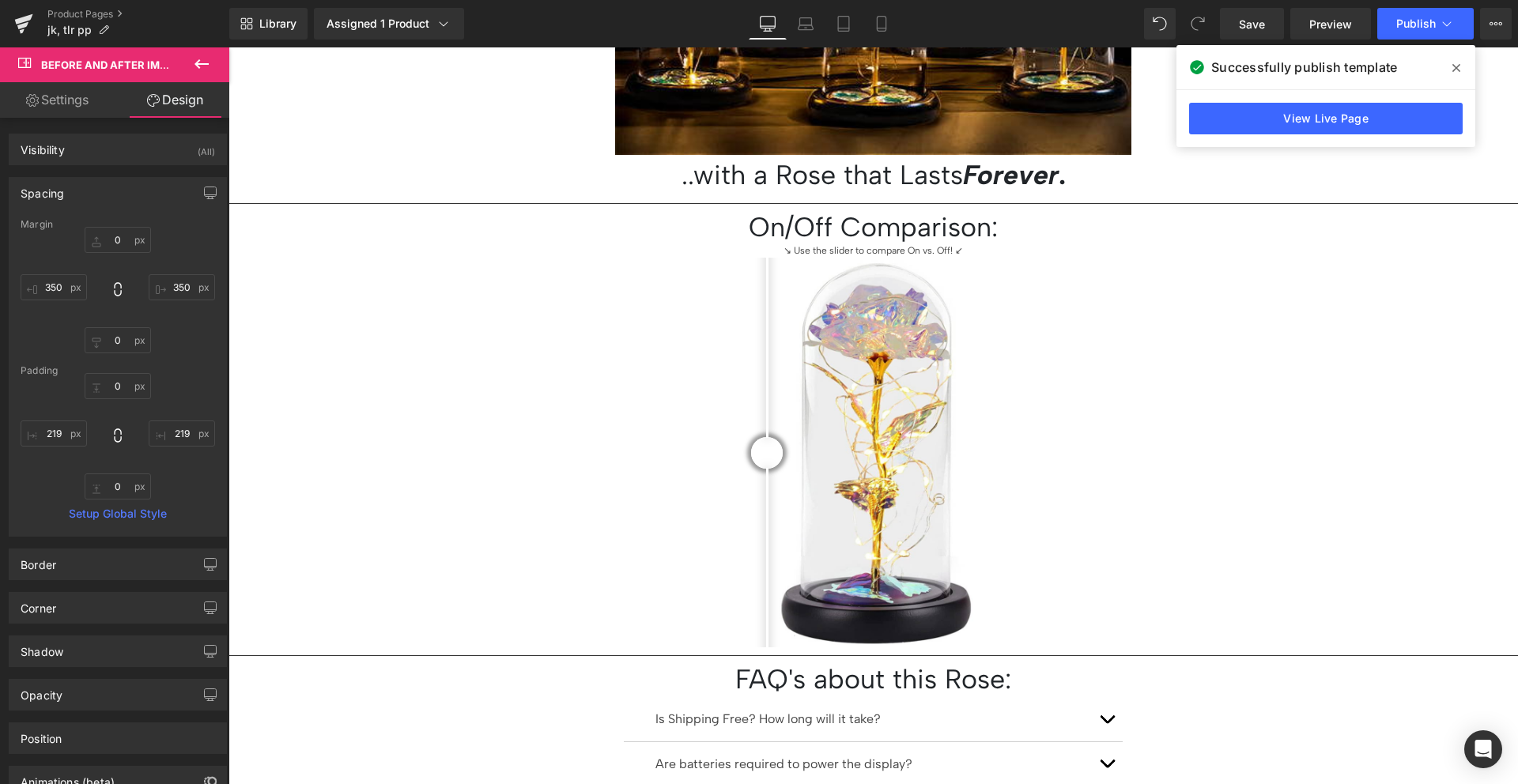
scroll to position [1224, 0]
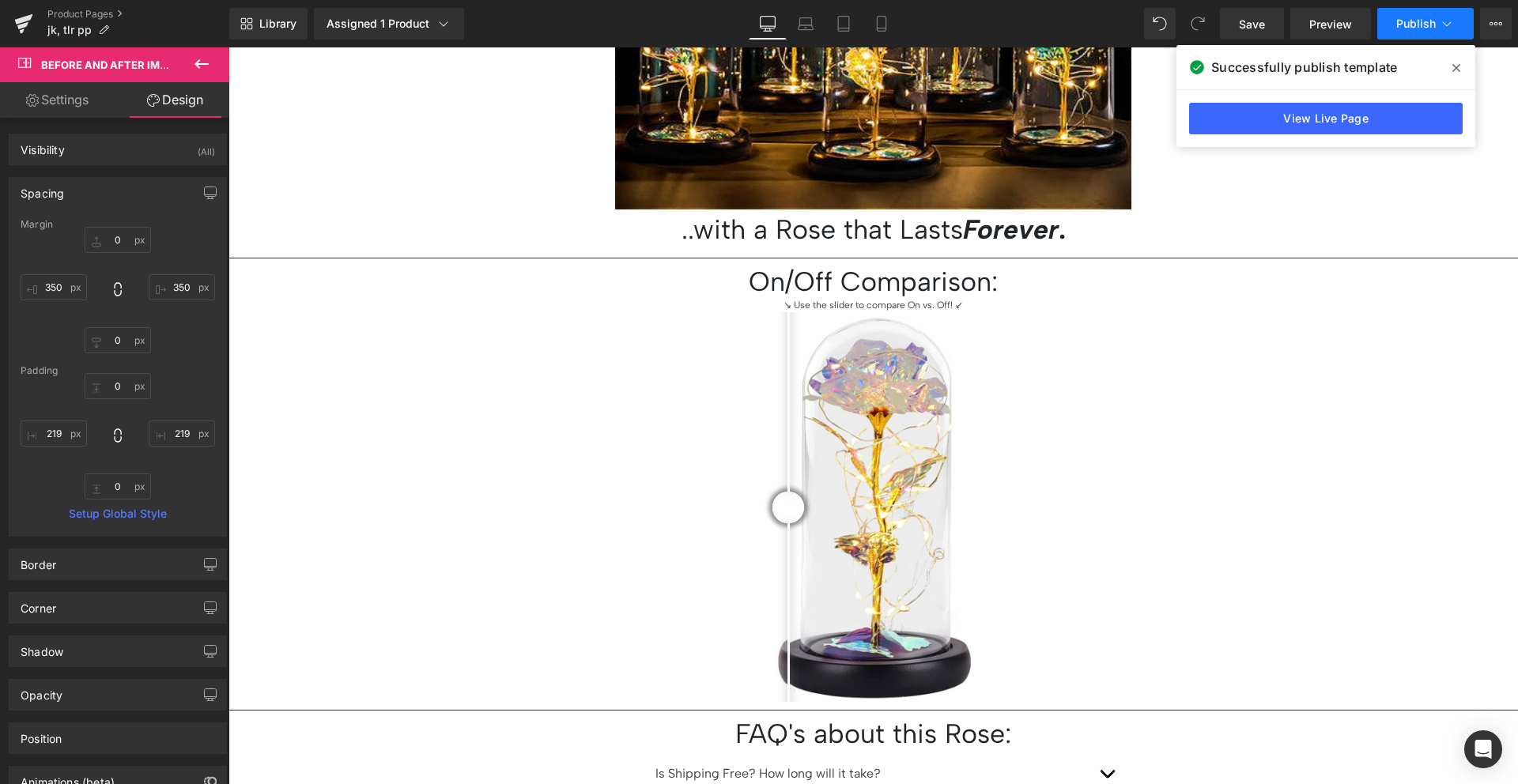
click at [1399, 23] on span "Publish" at bounding box center [1415, 23] width 40 height 12
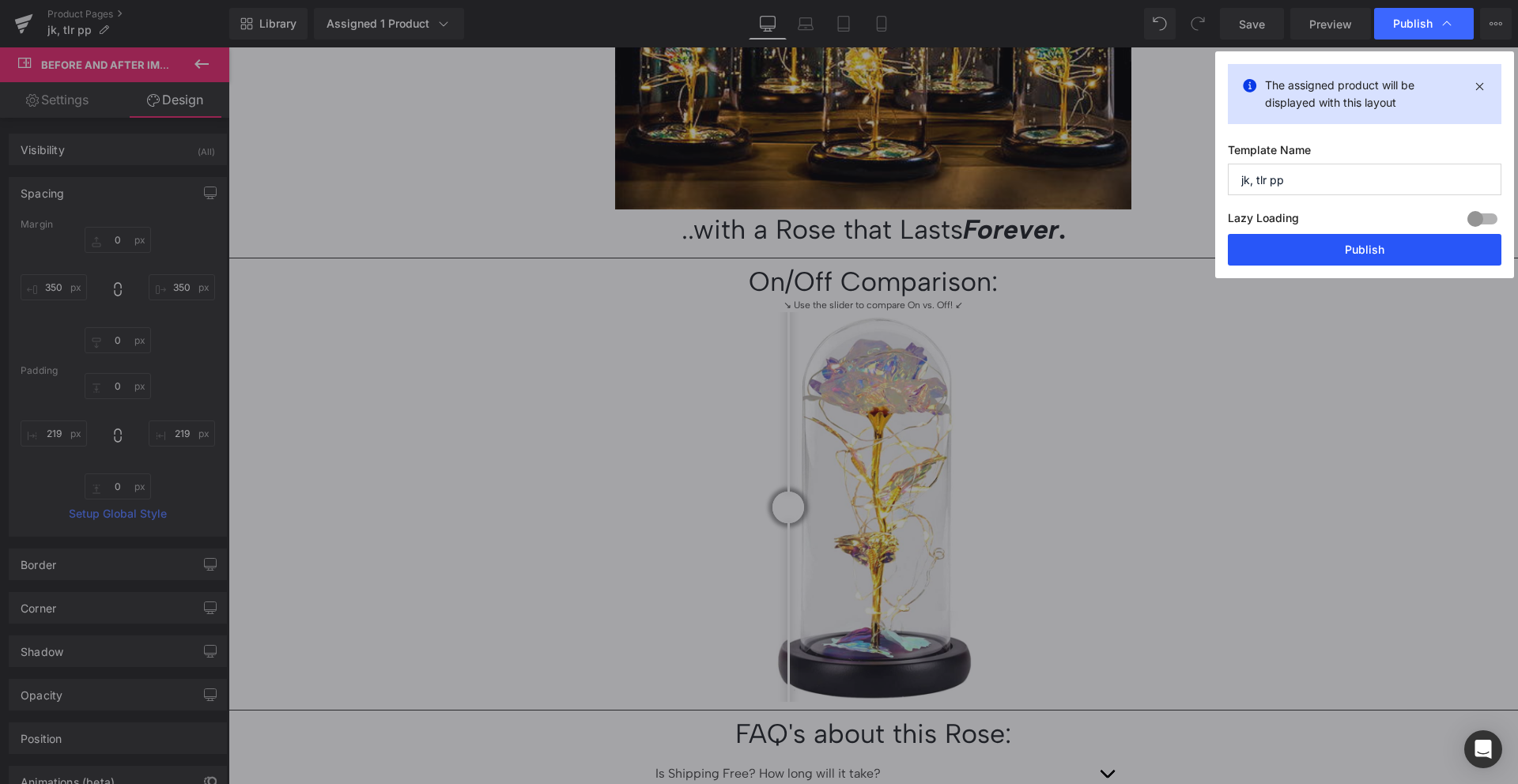
click at [1352, 241] on button "Publish" at bounding box center [1364, 250] width 274 height 32
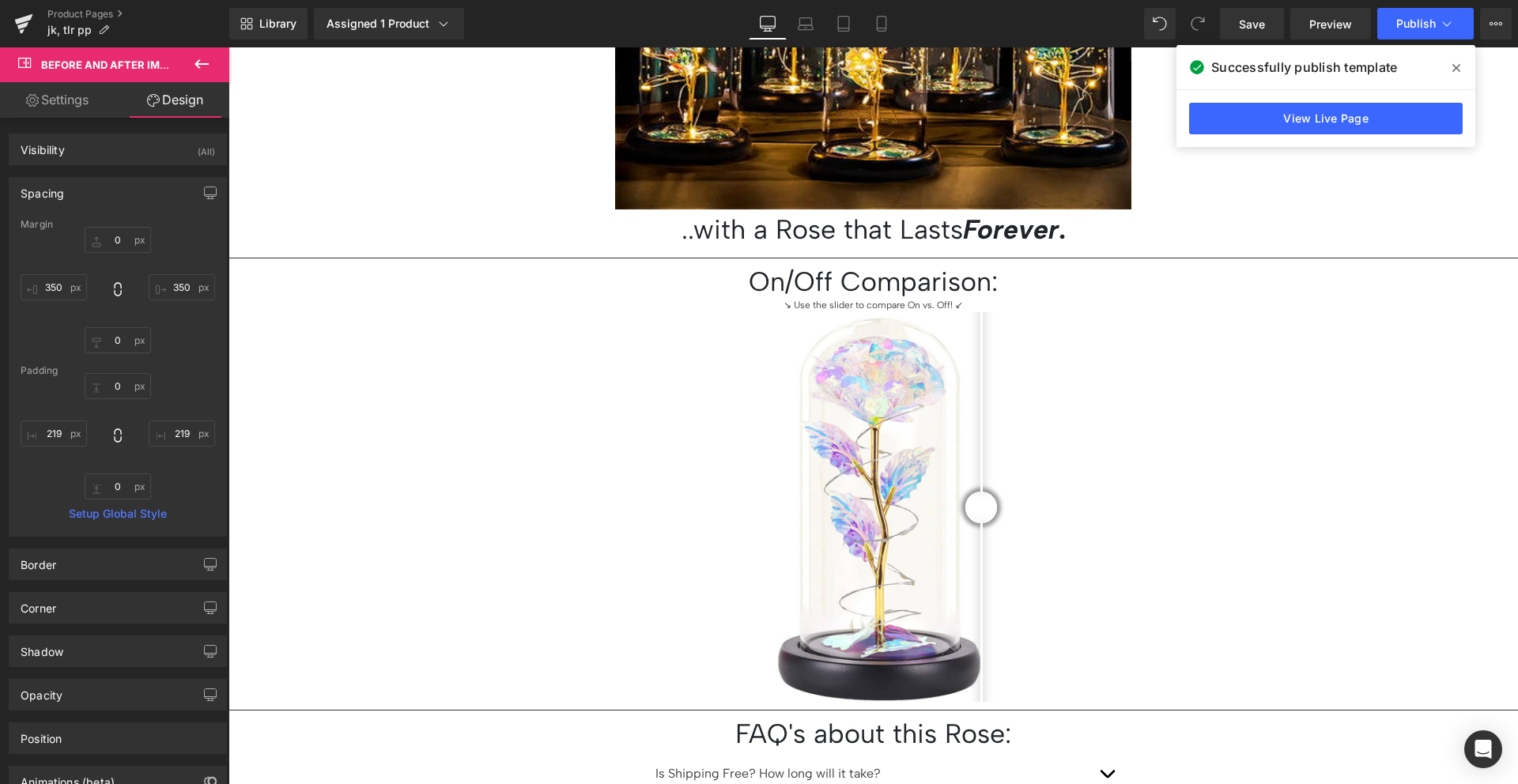
scroll to position [1262, 0]
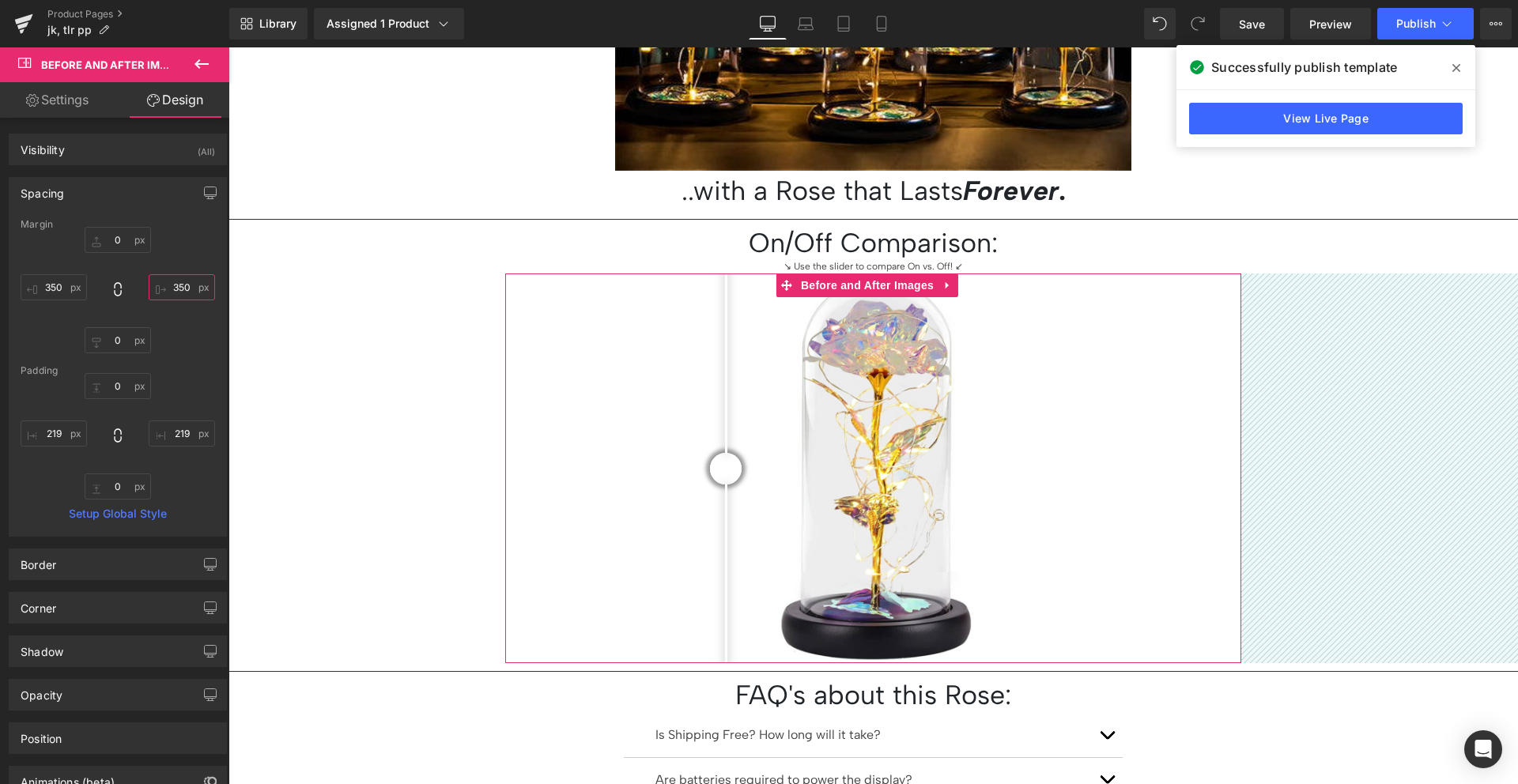
click at [173, 293] on input "350" at bounding box center [182, 288] width 67 height 26
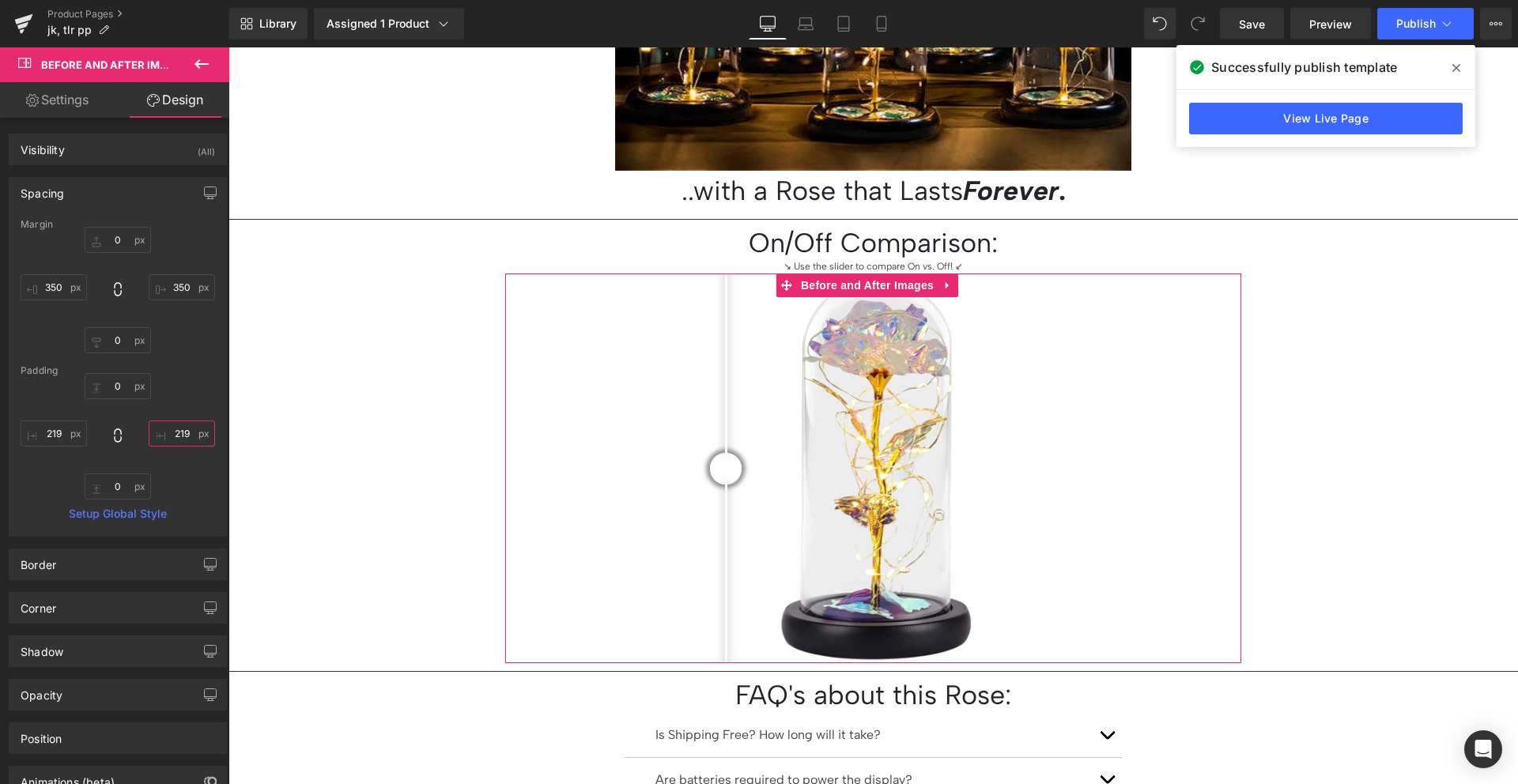
click at [162, 437] on input "219" at bounding box center [182, 433] width 67 height 26
paste input "350"
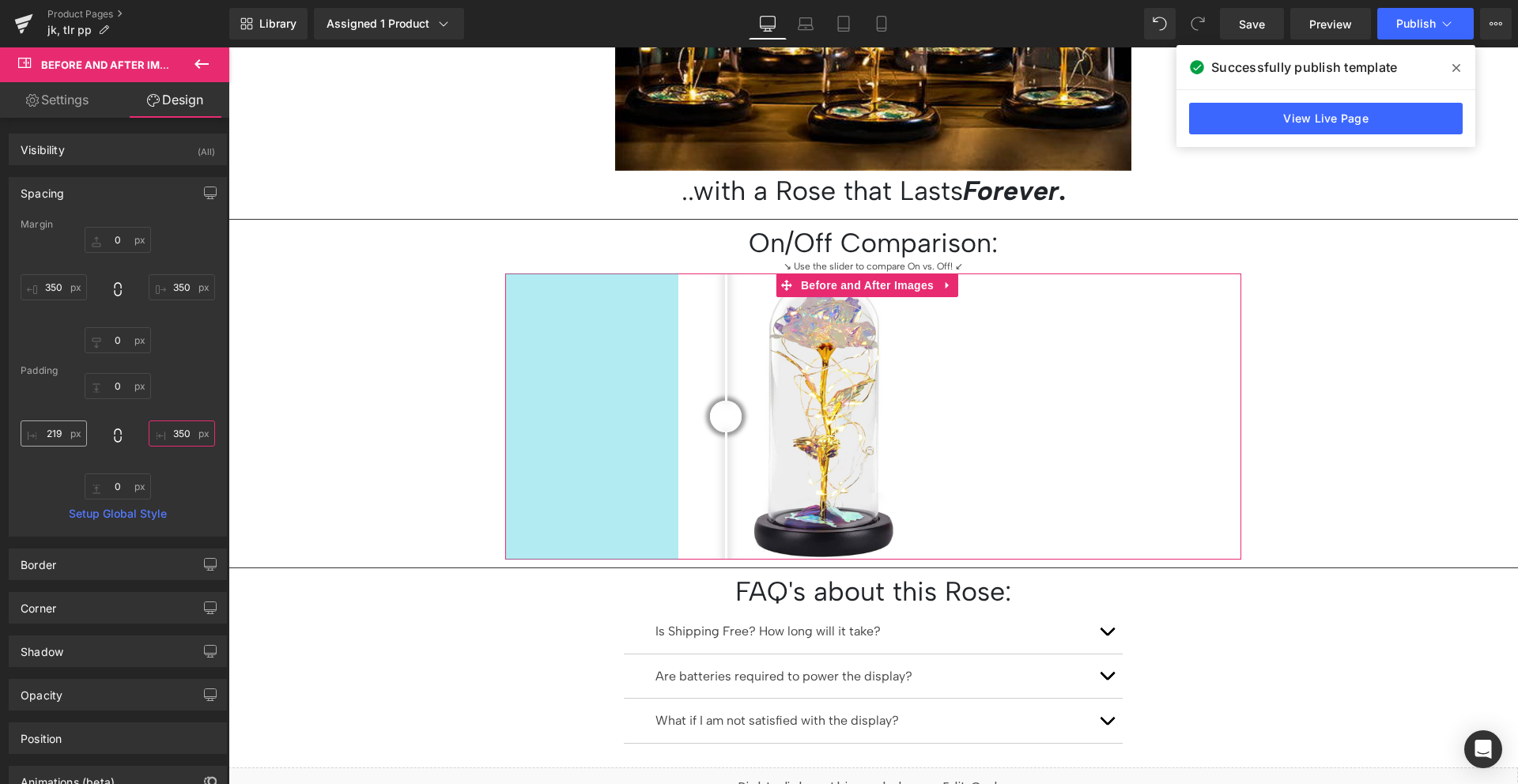
type input "350"
click at [61, 431] on input "219" at bounding box center [54, 433] width 67 height 26
paste input "350"
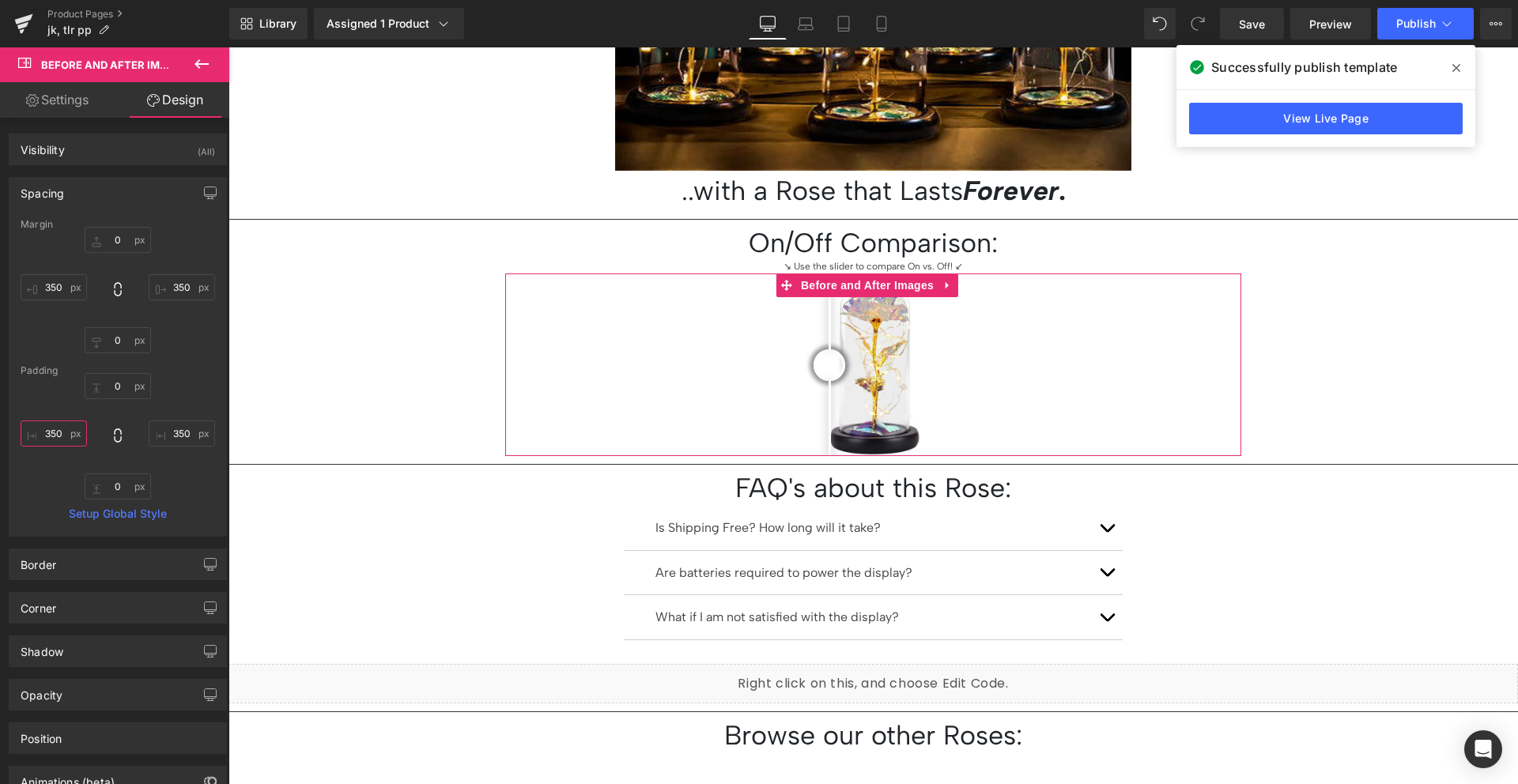
type input "350"
click at [65, 384] on div "0px 0 350 350 0px 0 350 350" at bounding box center [118, 436] width 195 height 126
click at [54, 290] on input "350" at bounding box center [54, 288] width 67 height 26
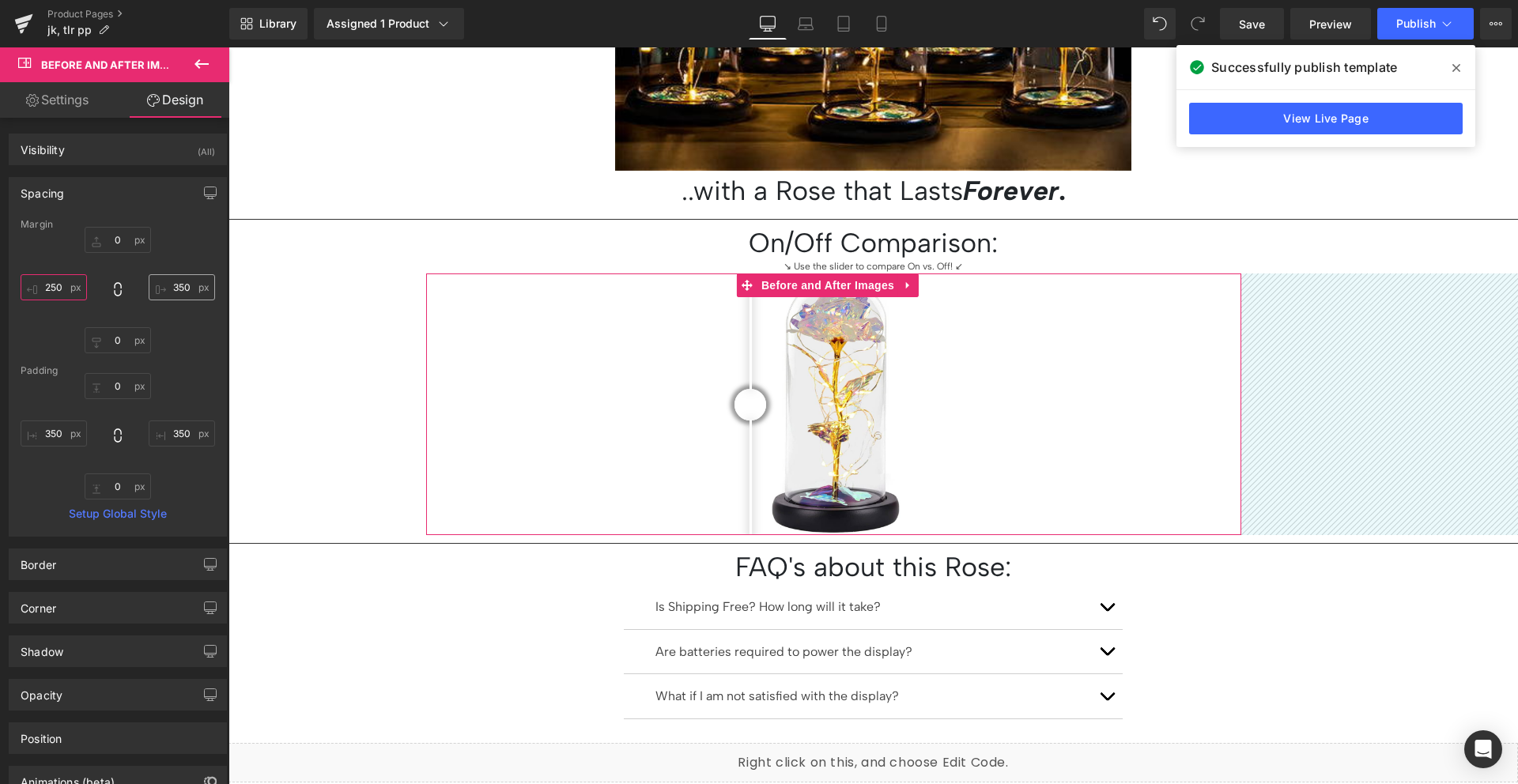
type input "250"
click at [166, 290] on input "350" at bounding box center [182, 288] width 67 height 26
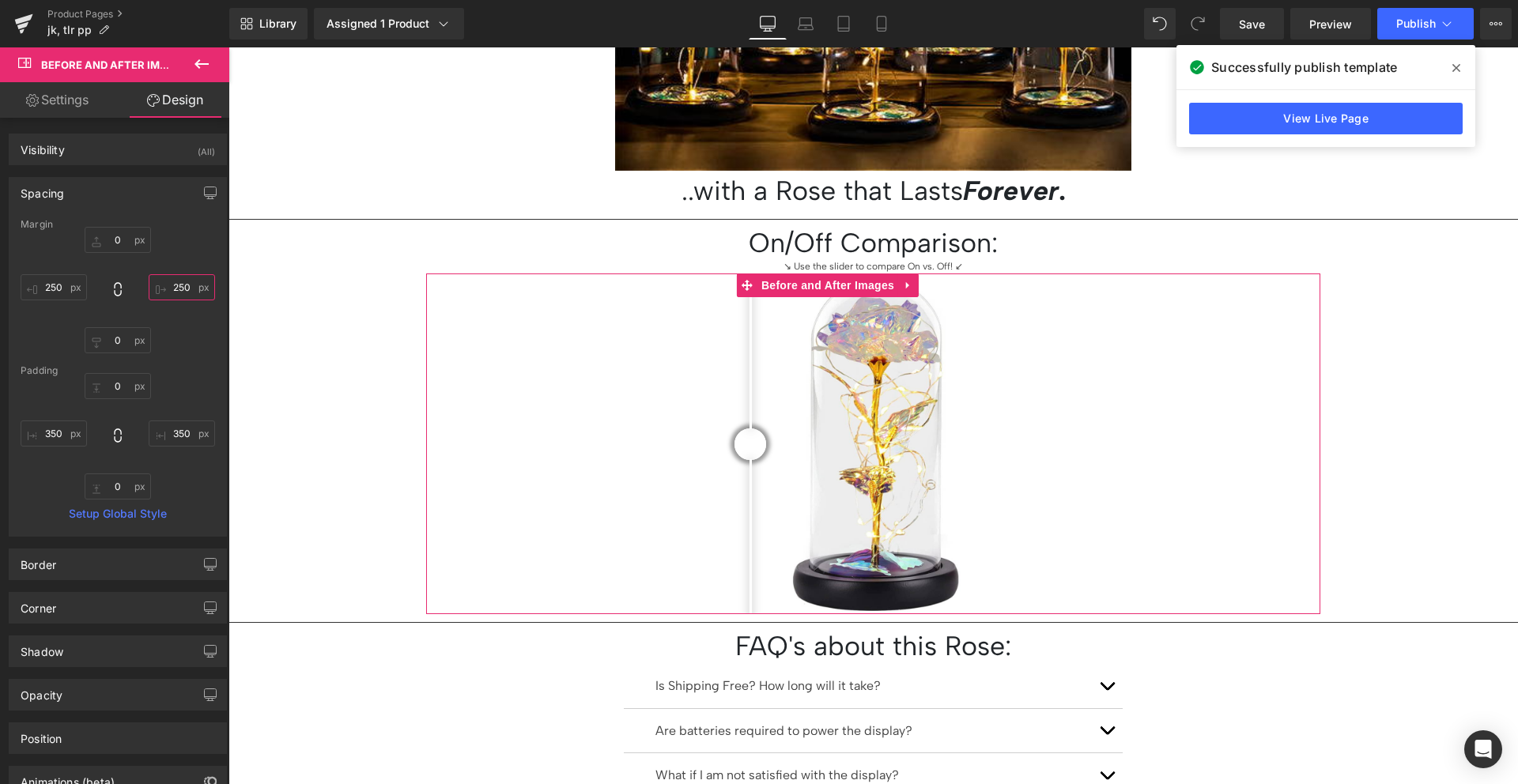
type input "250"
click at [185, 331] on div "0px 0 250 250 0px 0 250 250" at bounding box center [118, 290] width 195 height 126
click at [170, 430] on input "350" at bounding box center [182, 433] width 67 height 26
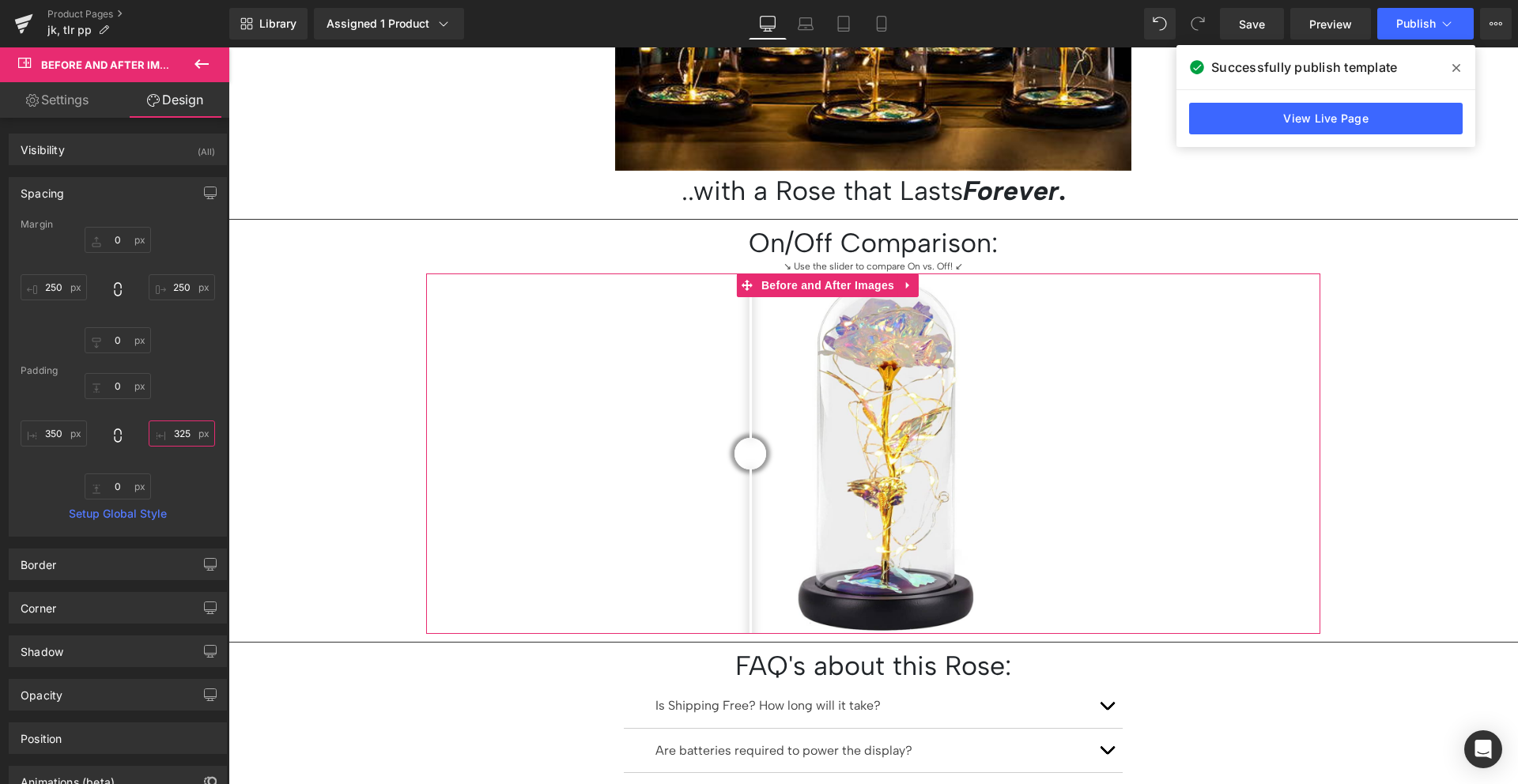
click at [170, 430] on input "325" at bounding box center [182, 433] width 67 height 26
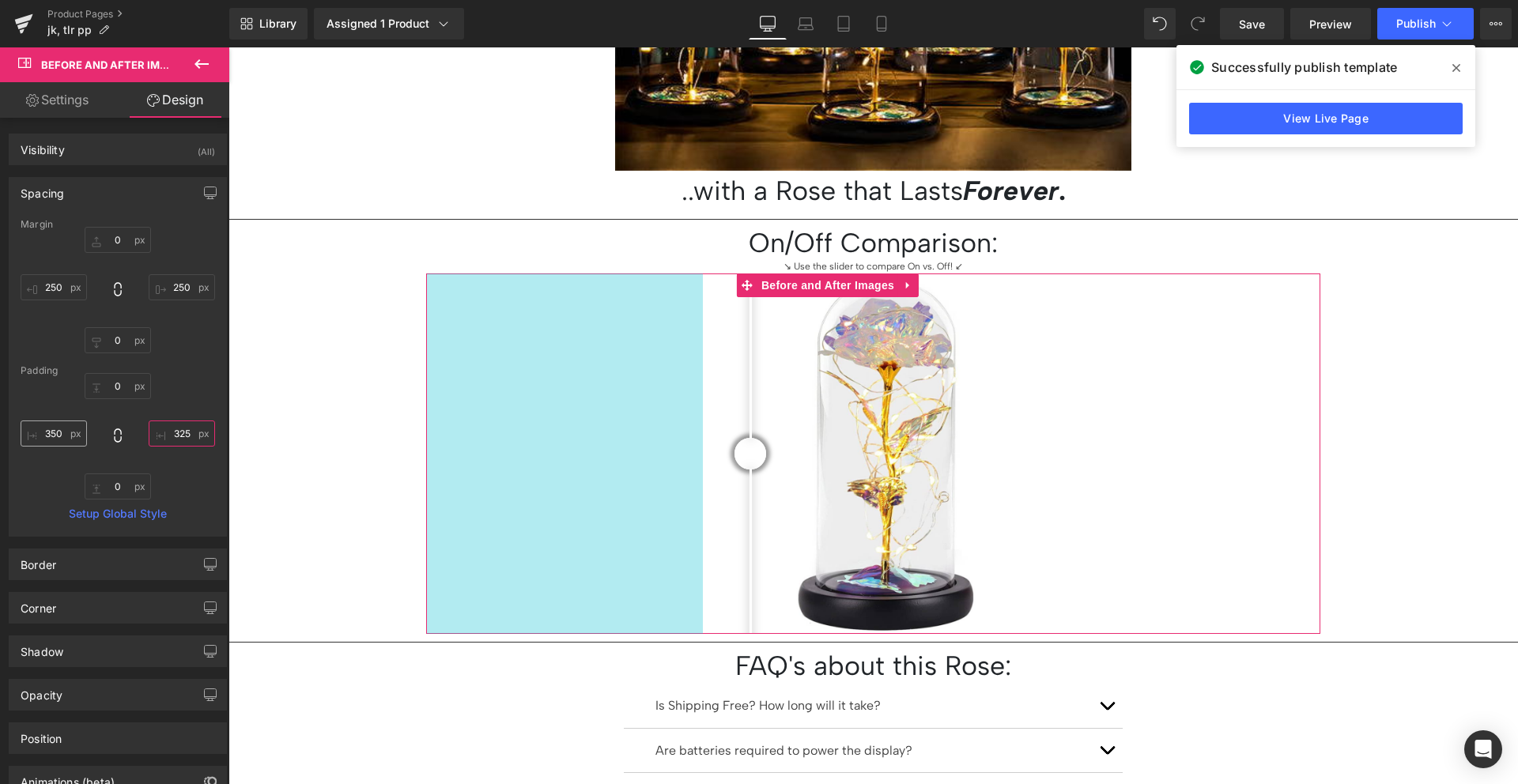
type input "325"
click at [56, 435] on input "350" at bounding box center [54, 433] width 67 height 26
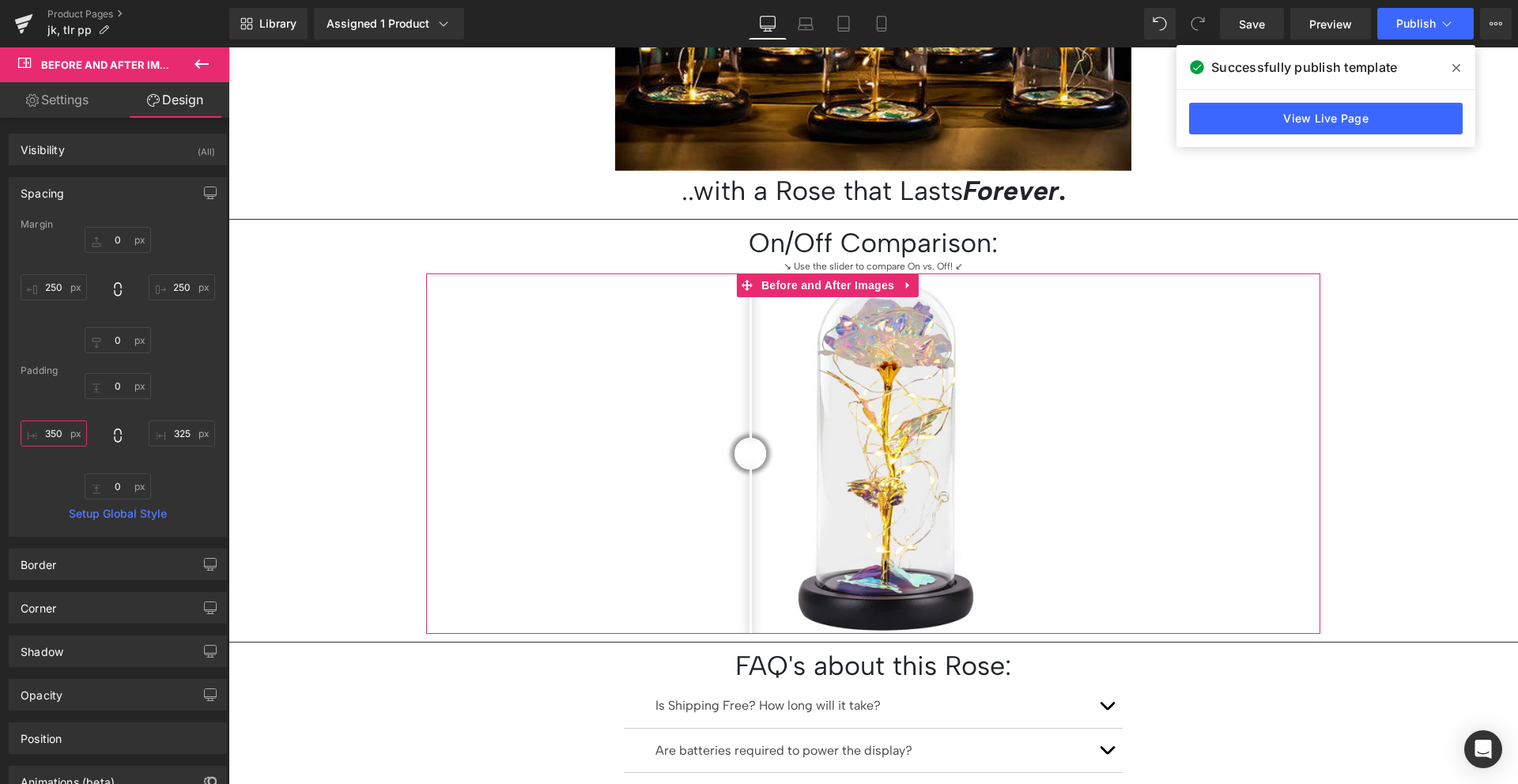
paste input "25"
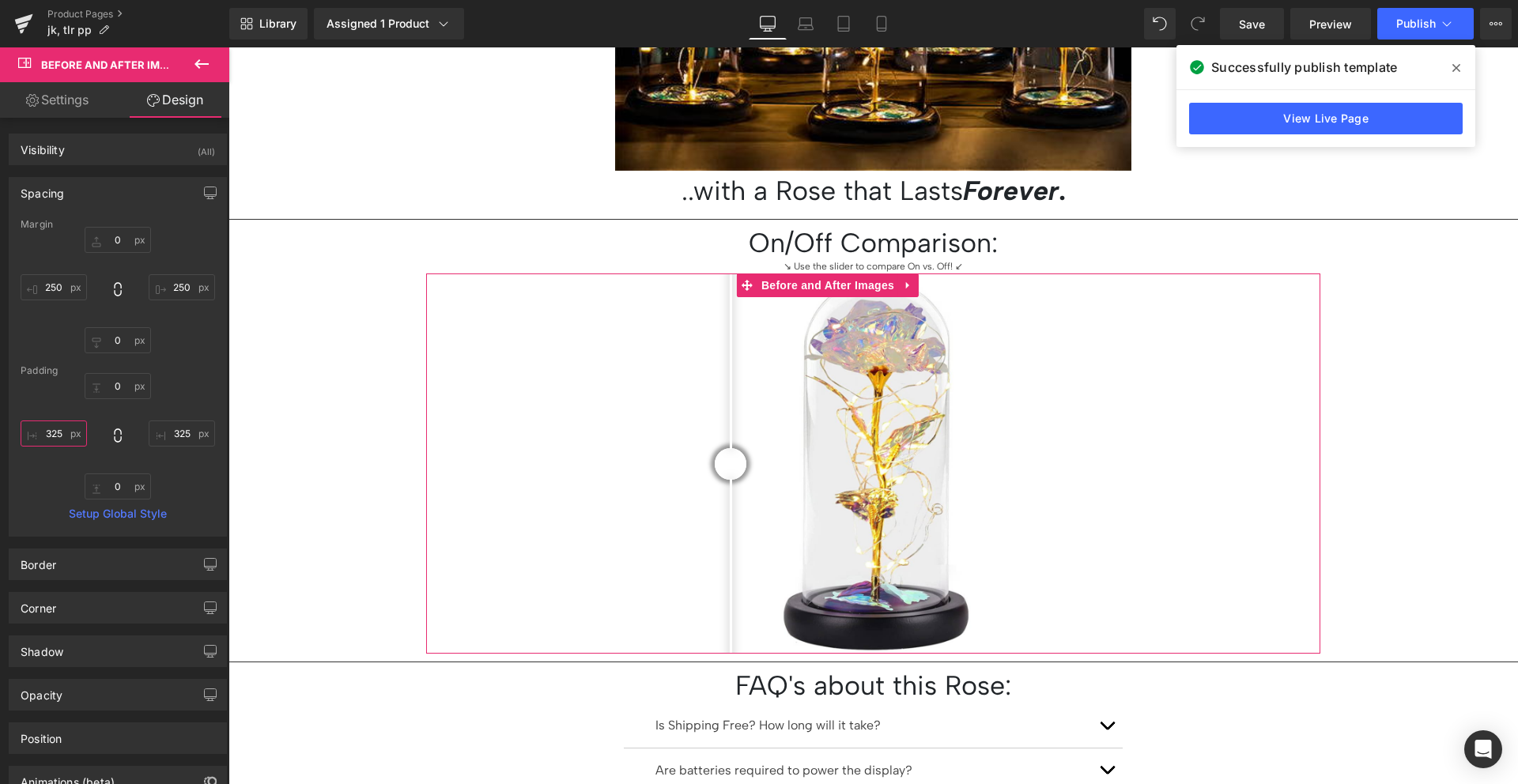
type input "325"
click at [54, 400] on div "0px 0 325 325 0px 0 325 325" at bounding box center [118, 436] width 195 height 126
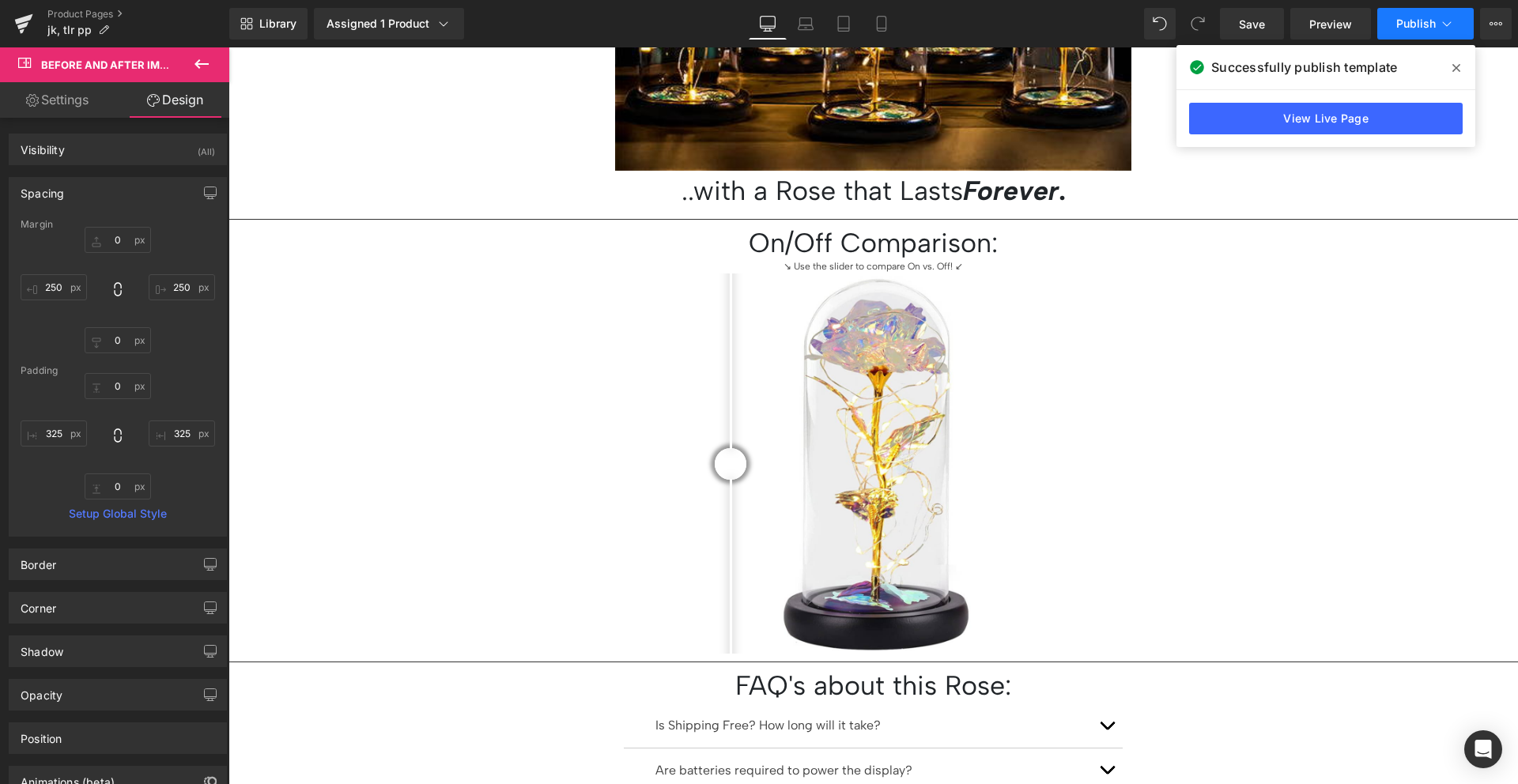
click at [1394, 23] on button "Publish" at bounding box center [1425, 24] width 97 height 32
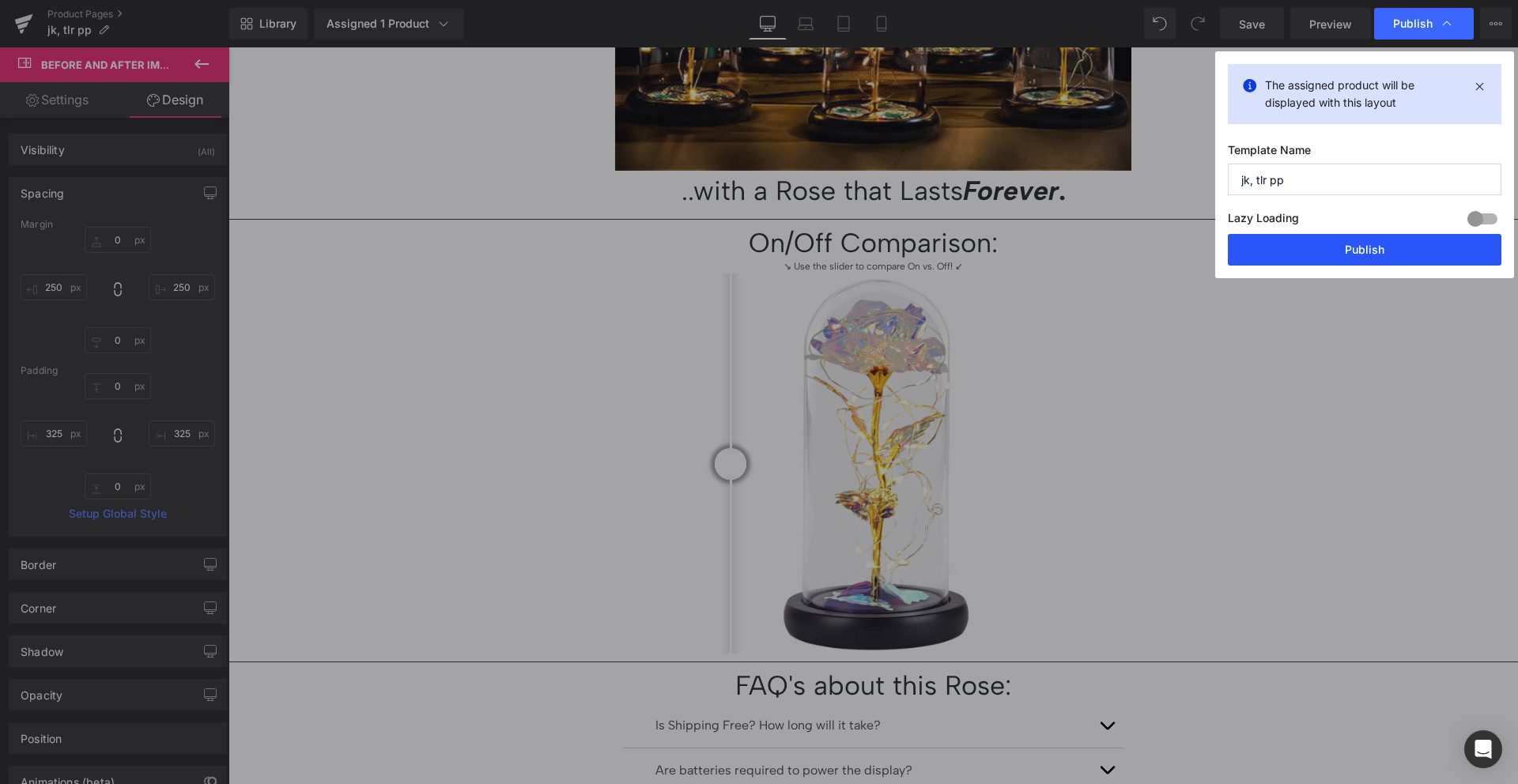
click at [1409, 238] on button "Publish" at bounding box center [1364, 250] width 274 height 32
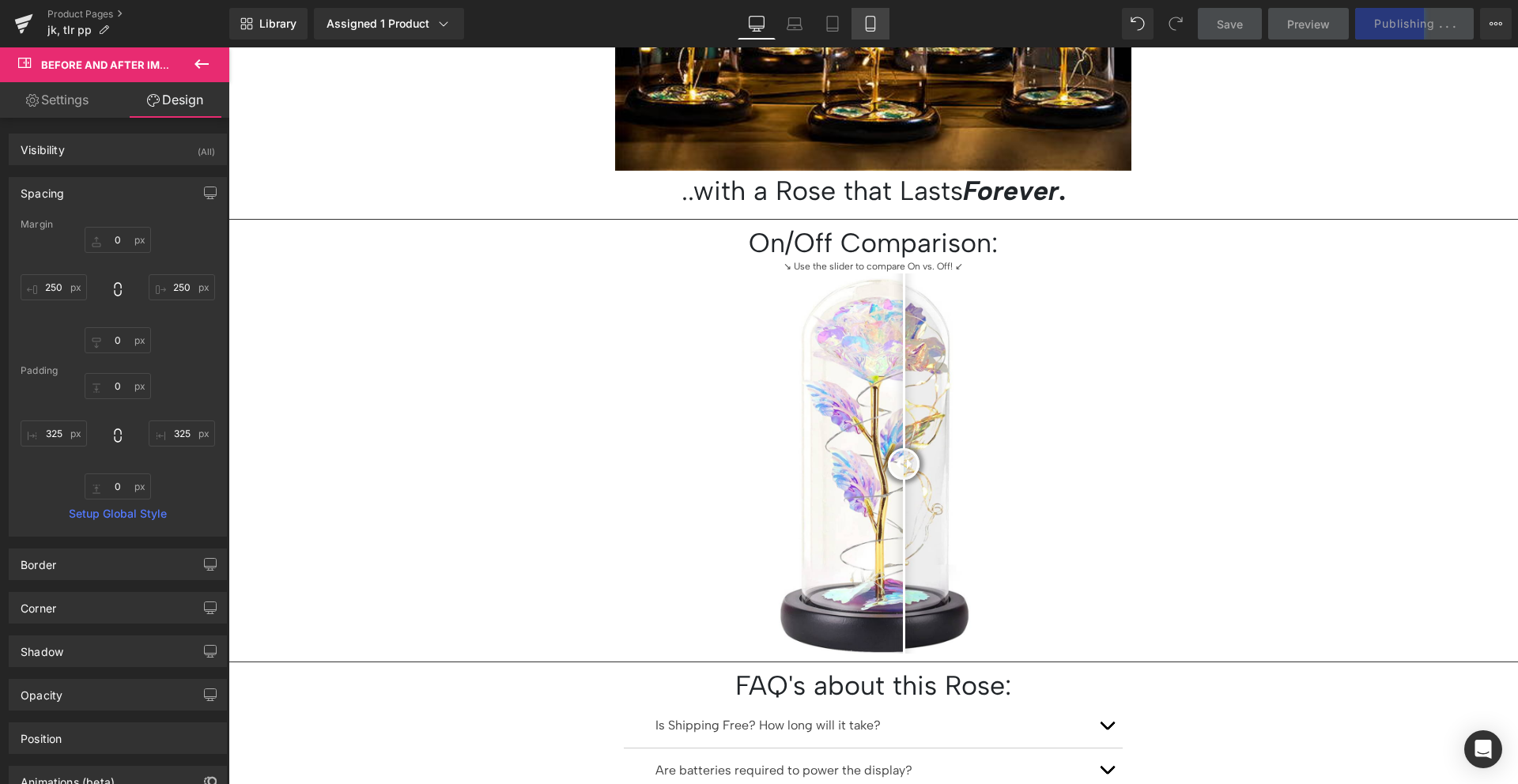
click at [862, 16] on icon at bounding box center [870, 24] width 16 height 16
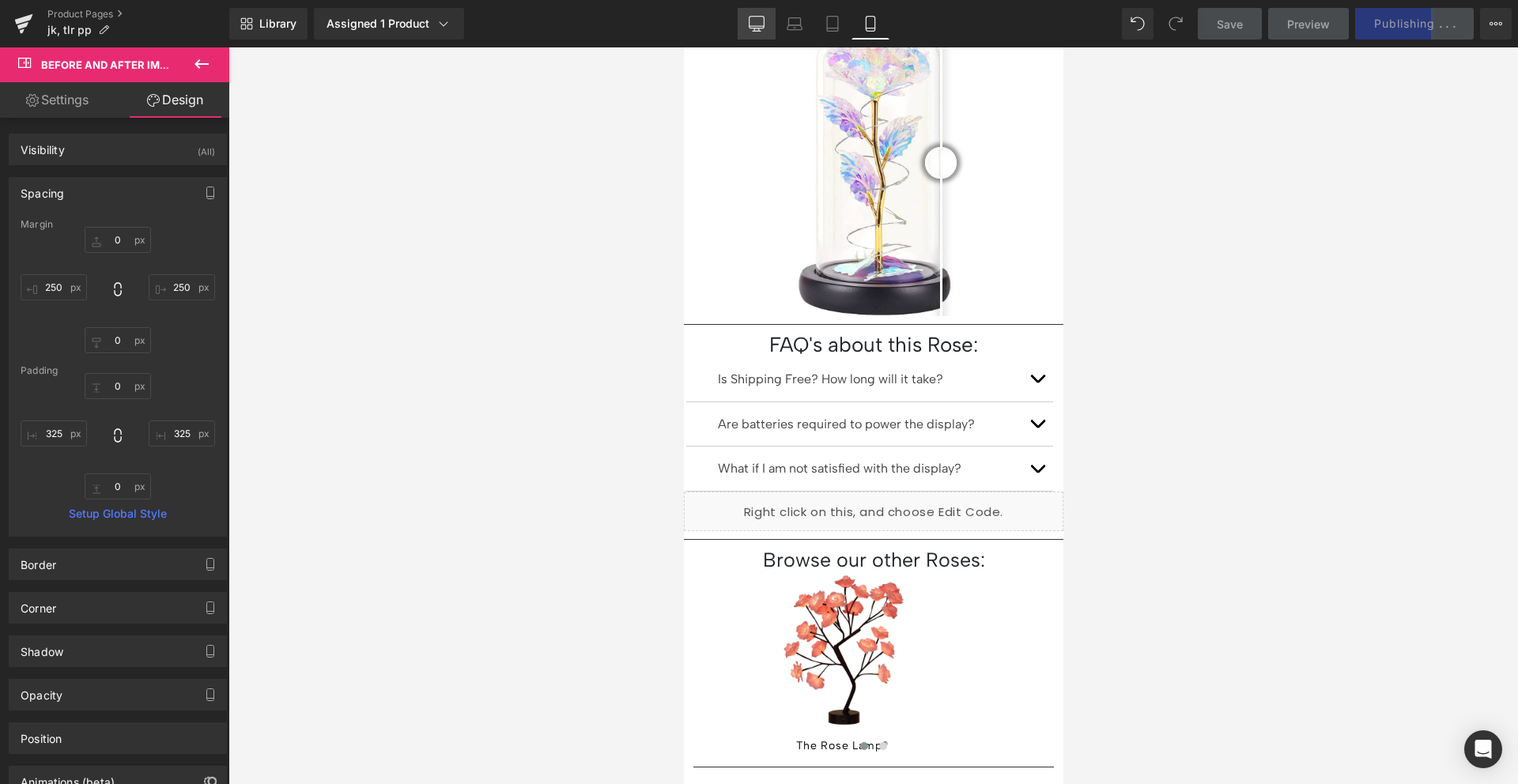
scroll to position [861, 0]
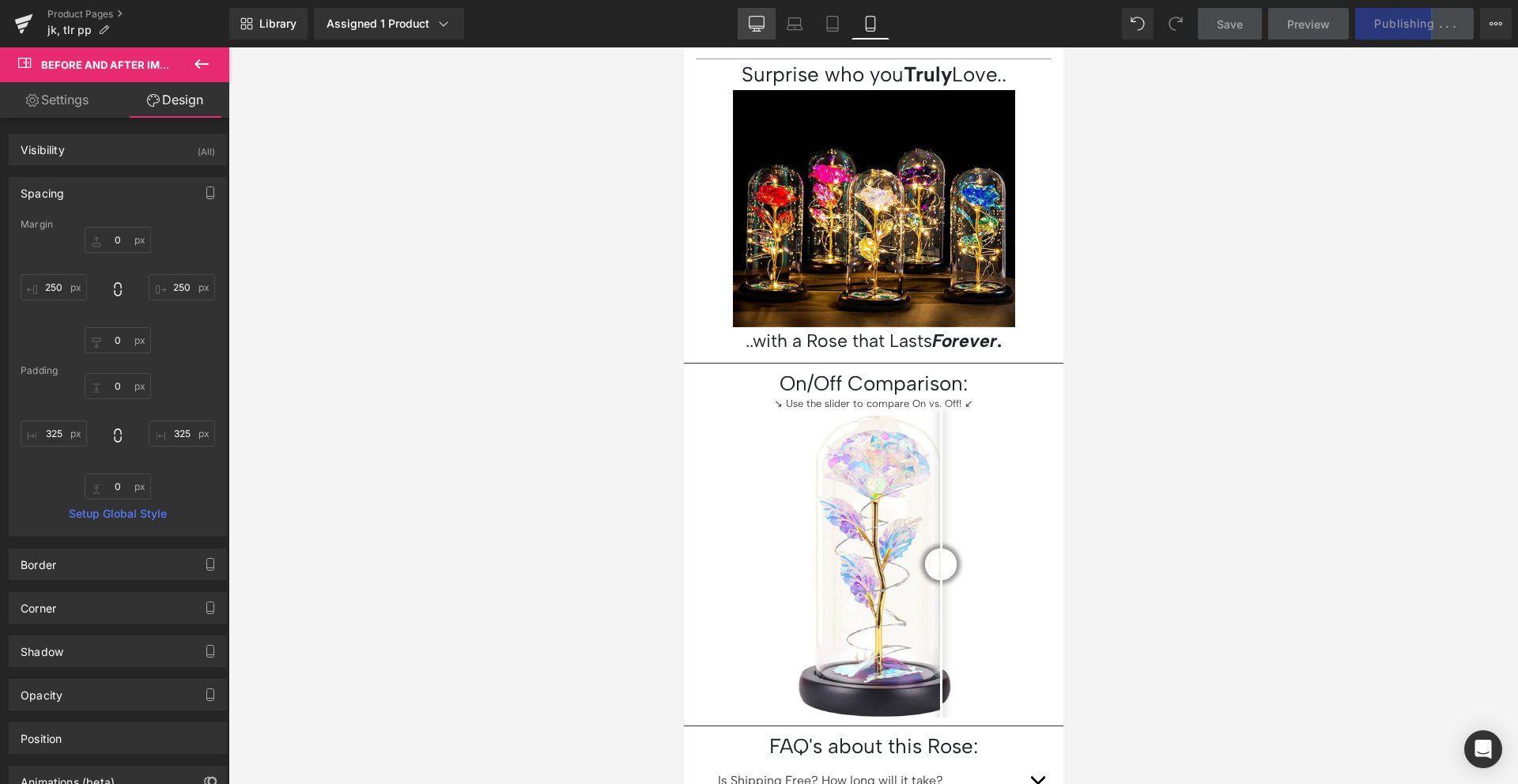
type input "0"
type input "24.3"
type input "0"
type input "24.3"
type input "0"
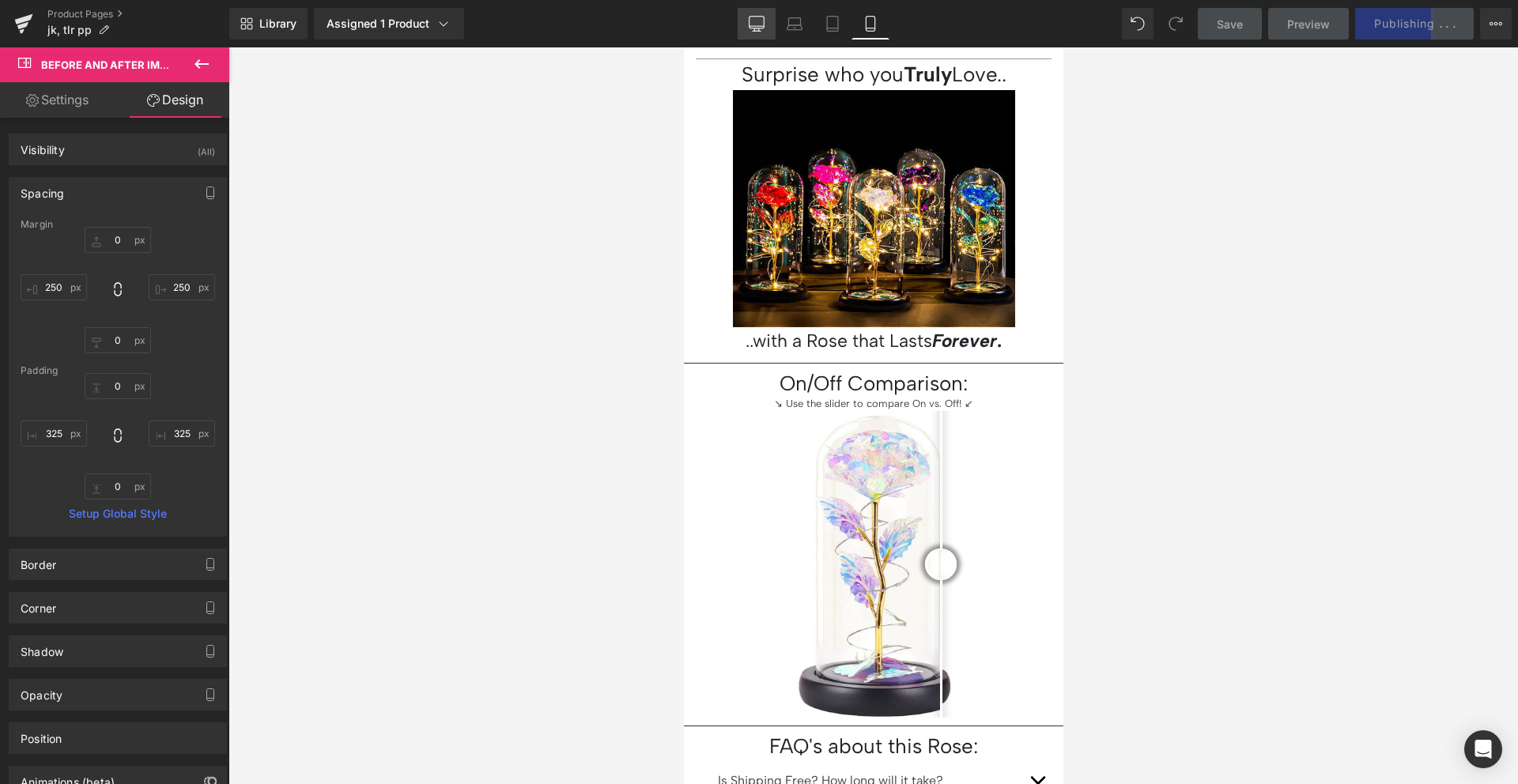
type input "21.9"
type input "0"
type input "21.9"
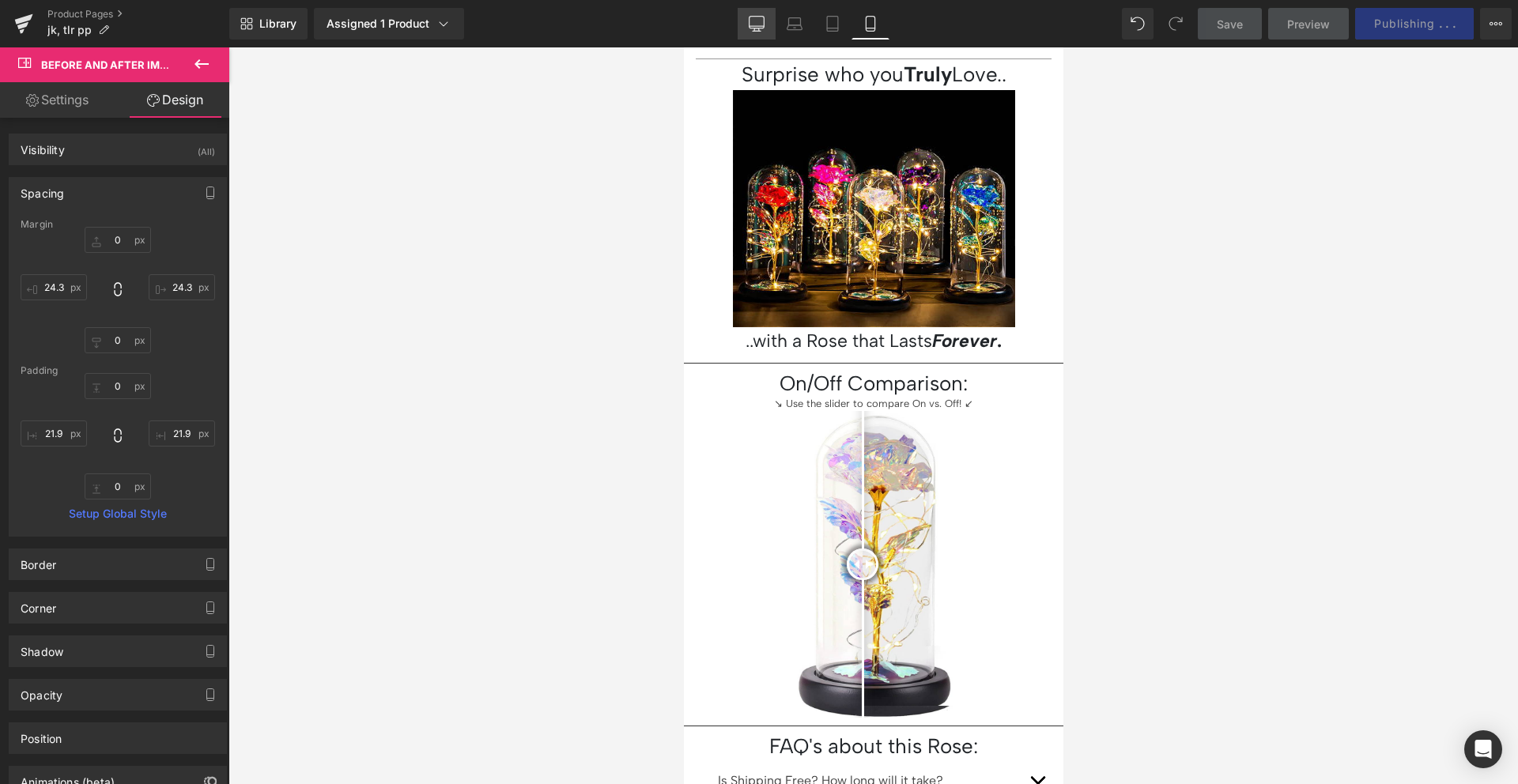
click at [758, 17] on icon at bounding box center [756, 24] width 16 height 16
type input "0"
type input "250"
type input "0"
type input "250"
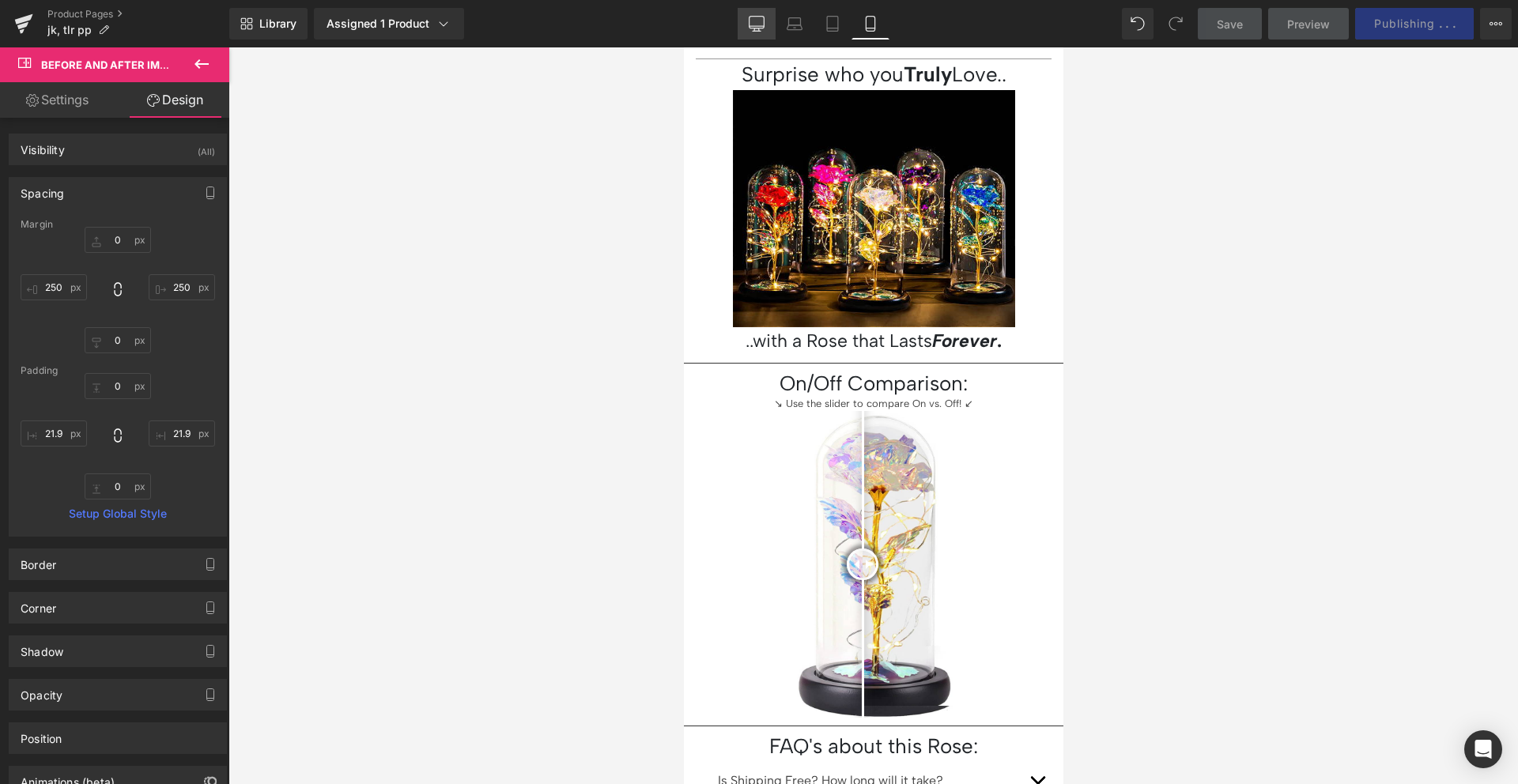
type input "0"
type input "325"
type input "0"
type input "325"
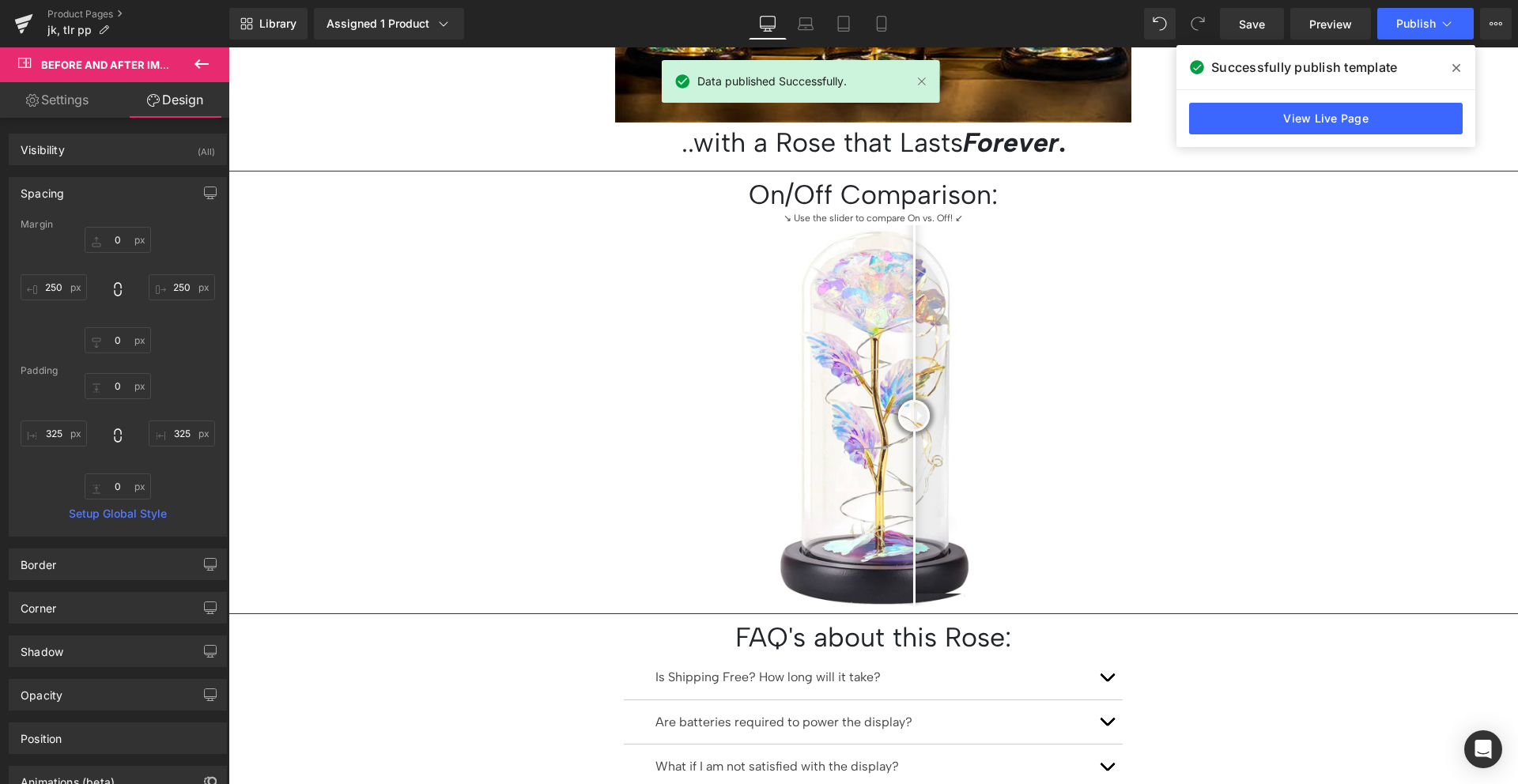
scroll to position [1310, 0]
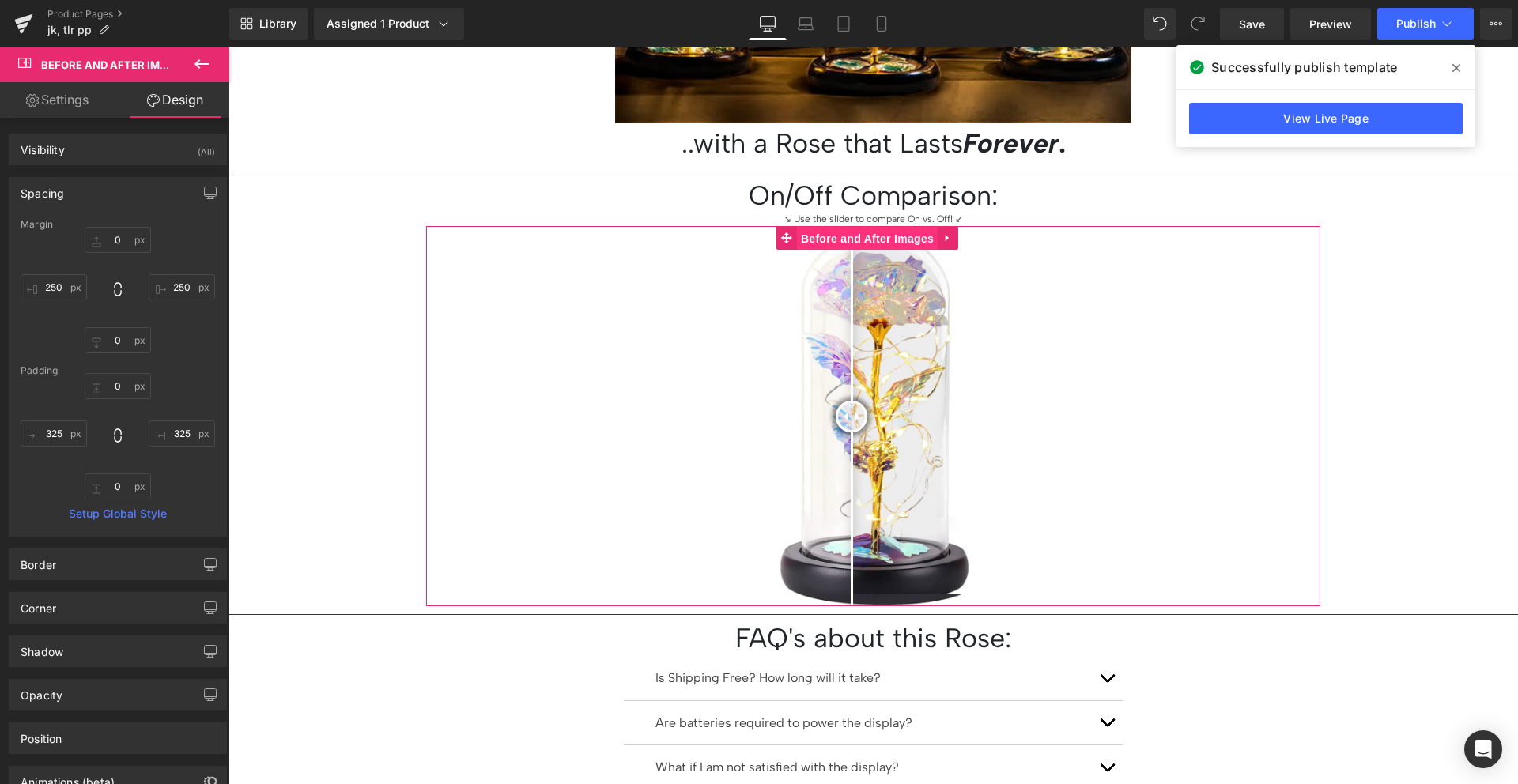
click at [857, 229] on span "Before and After Images" at bounding box center [867, 238] width 141 height 24
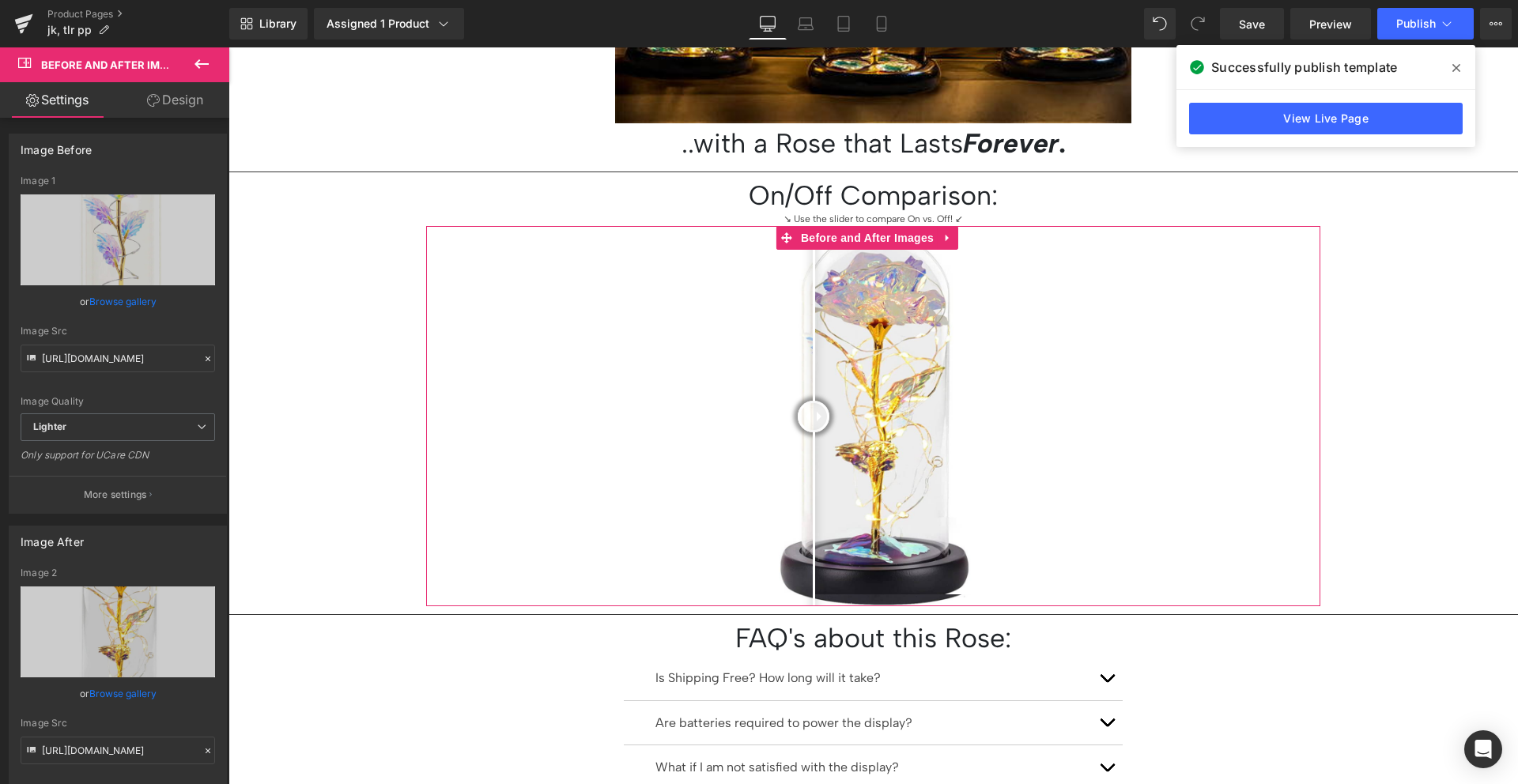
click at [140, 94] on link "Design" at bounding box center [175, 100] width 115 height 36
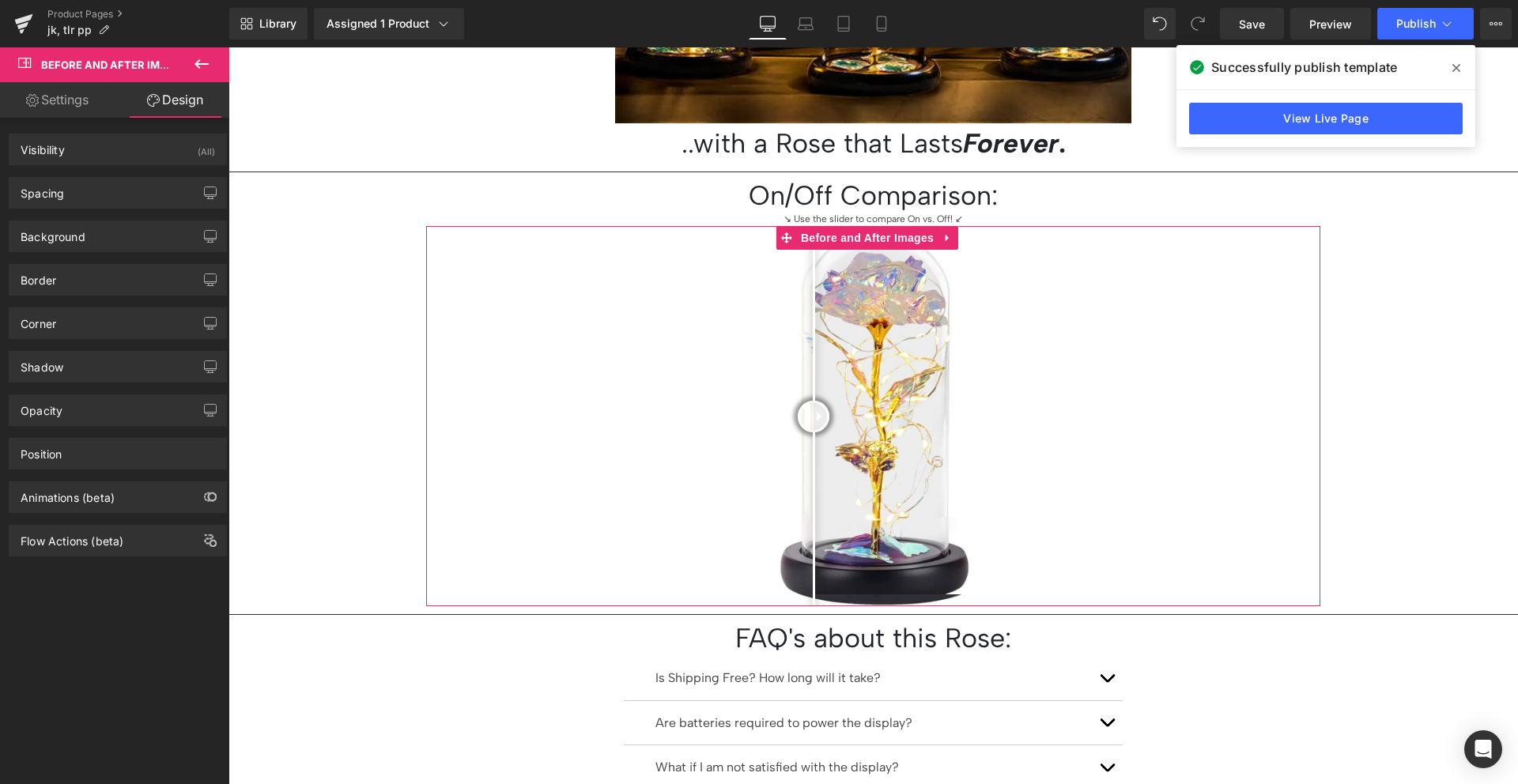
type input "0"
type input "250"
type input "0"
type input "250"
type input "0"
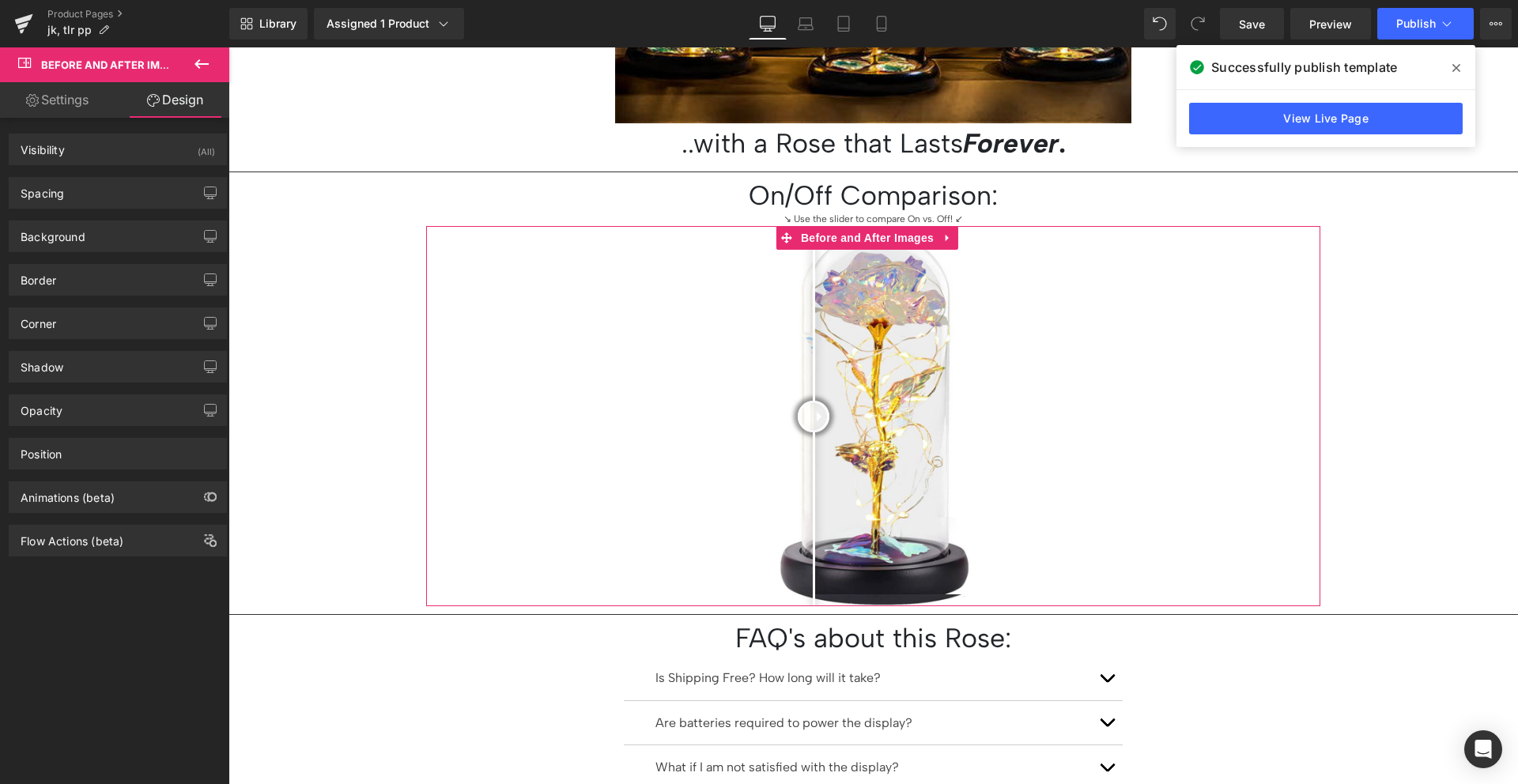
type input "325"
type input "0"
type input "325"
click at [106, 178] on div "Spacing" at bounding box center [118, 193] width 216 height 30
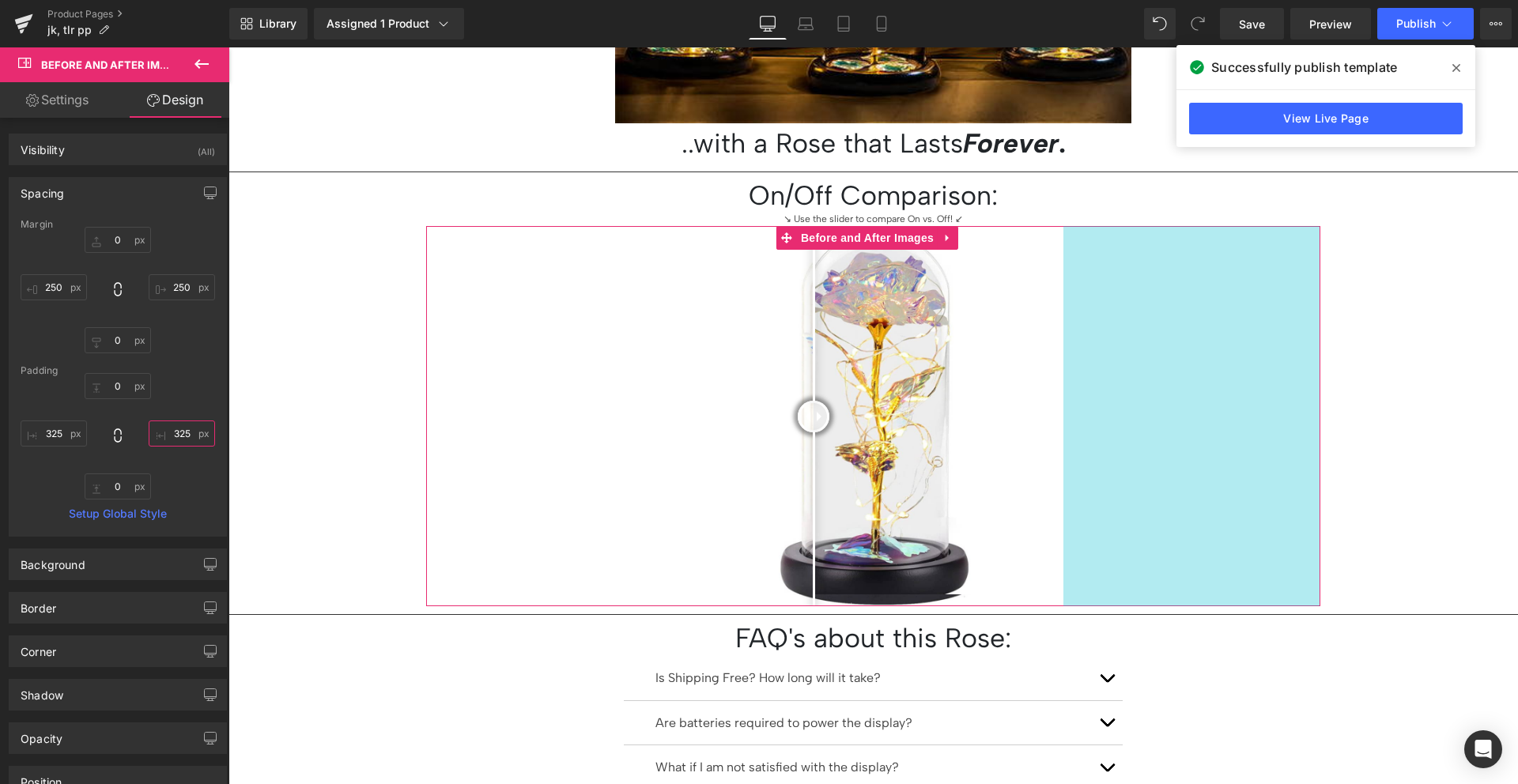
click at [168, 424] on input "325" at bounding box center [182, 433] width 67 height 26
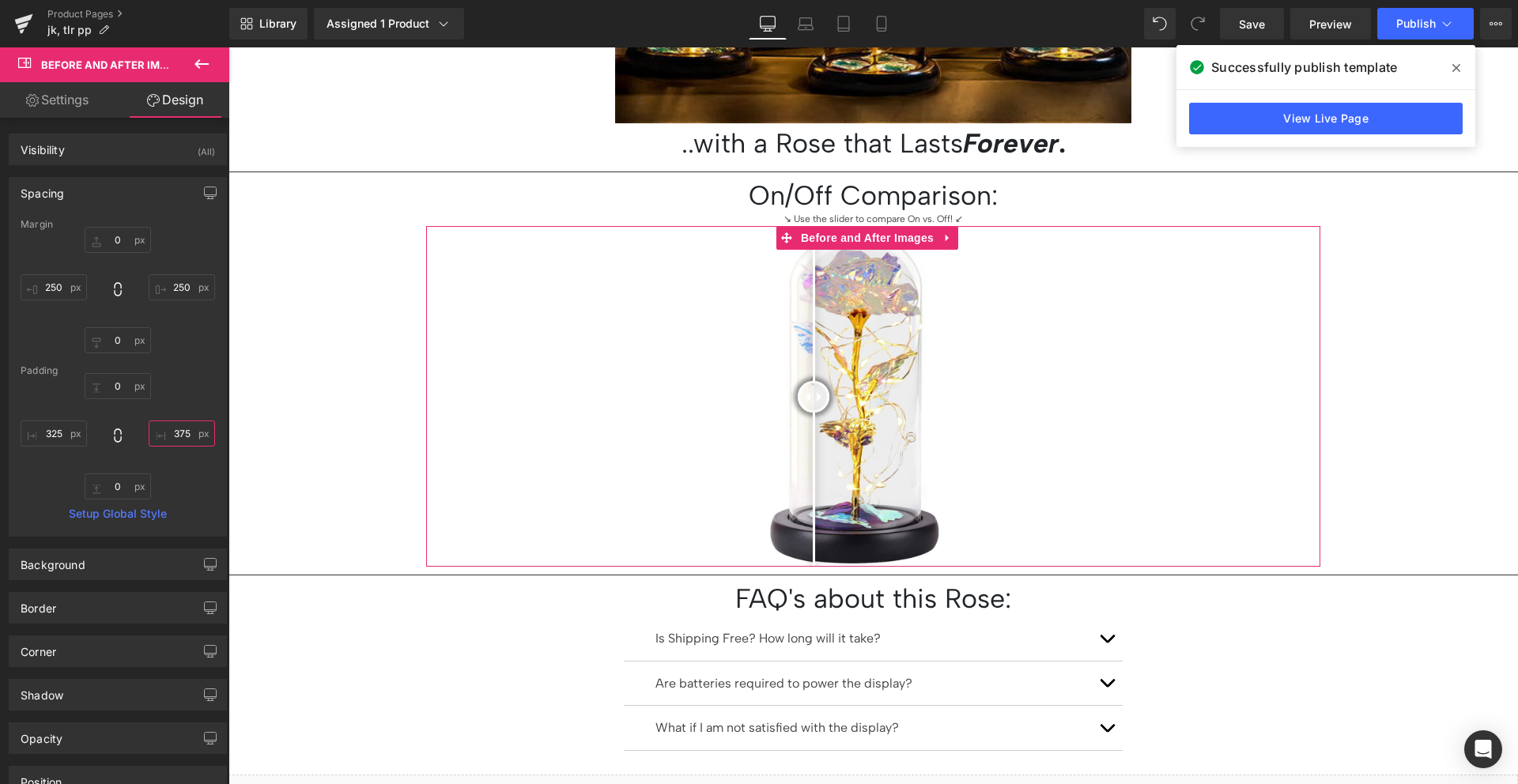
click at [168, 424] on input "375" at bounding box center [182, 433] width 67 height 26
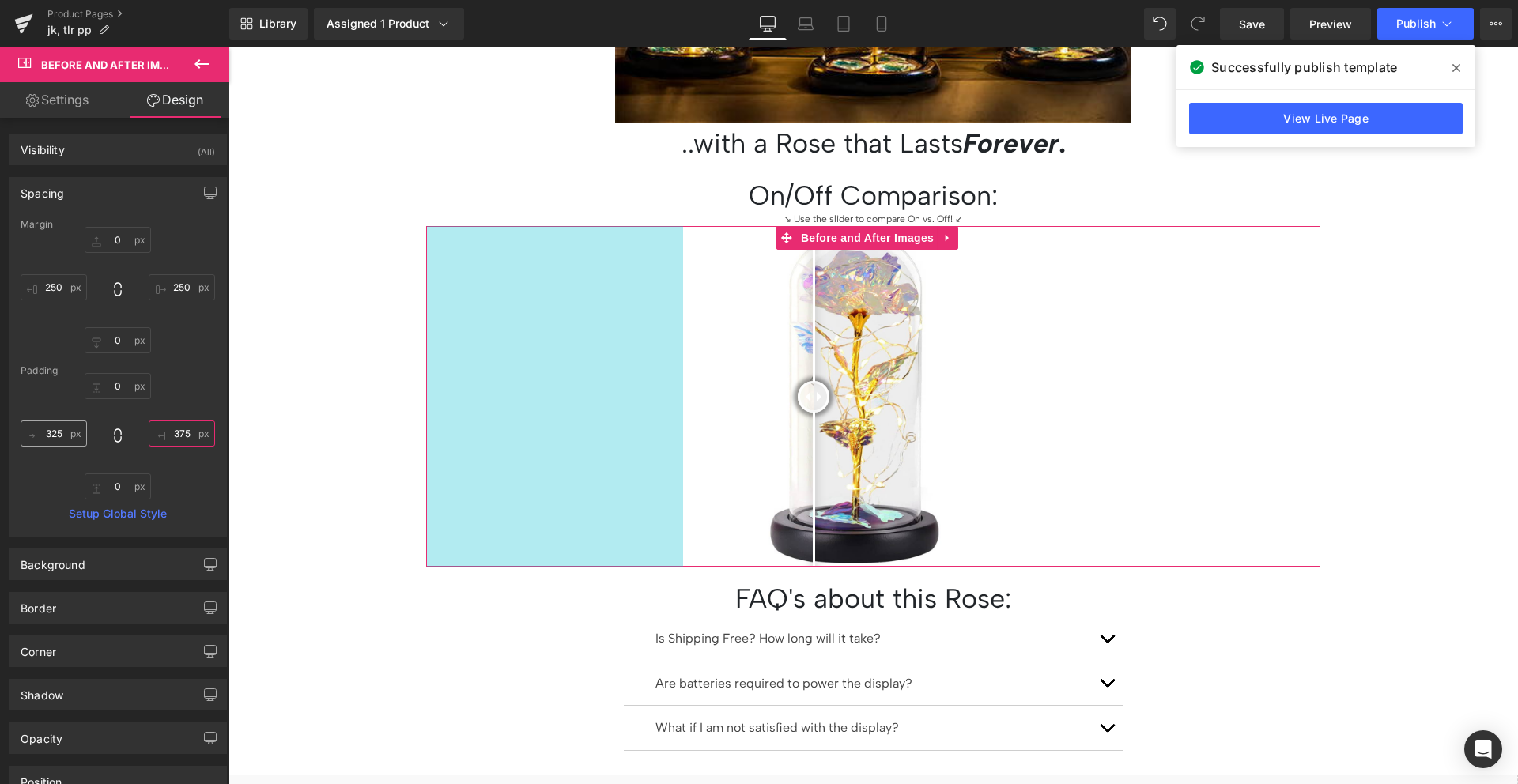
type input "375"
click at [53, 425] on input "325" at bounding box center [54, 433] width 67 height 26
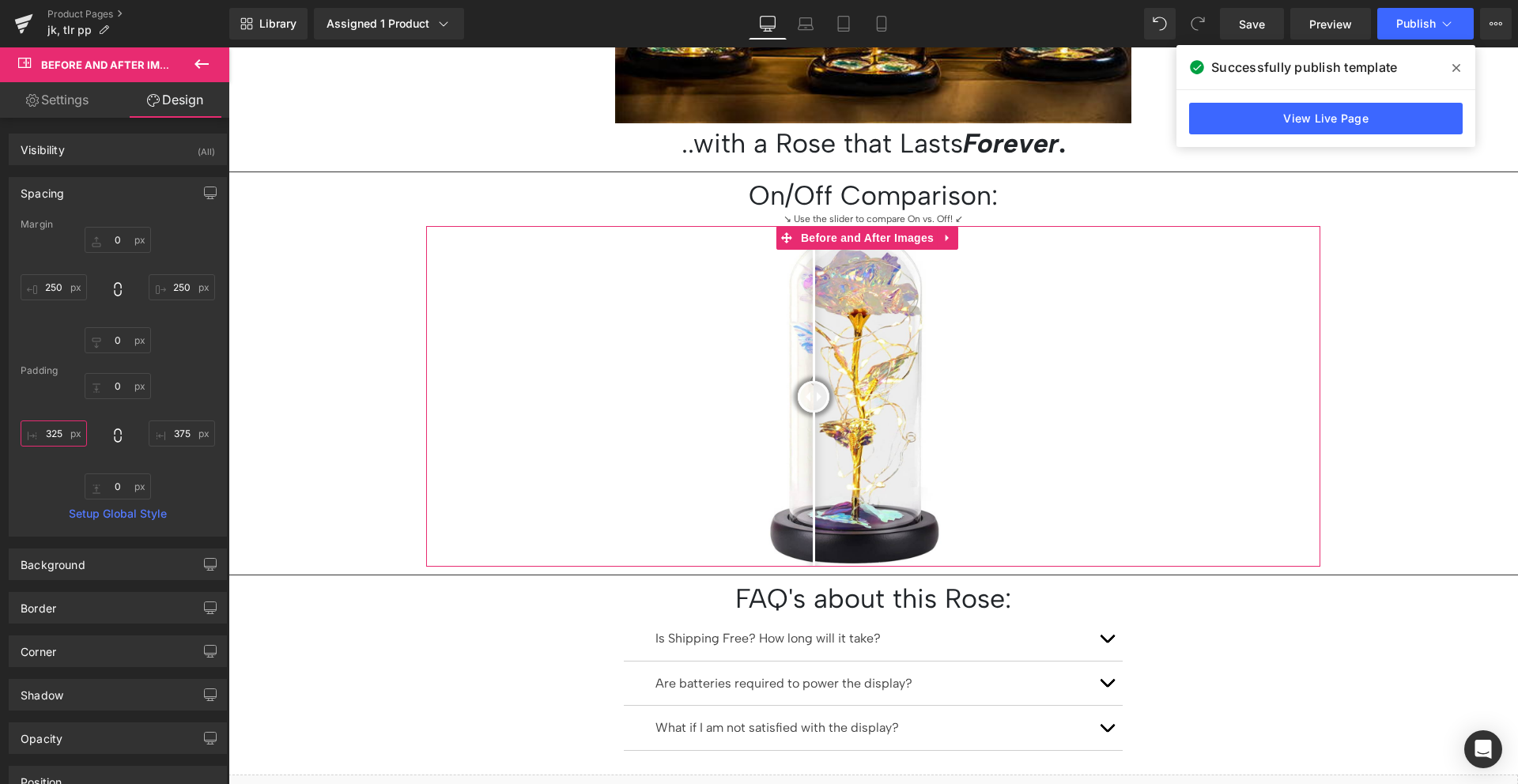
click at [53, 425] on input "325" at bounding box center [54, 433] width 67 height 26
paste input "7"
type input "375"
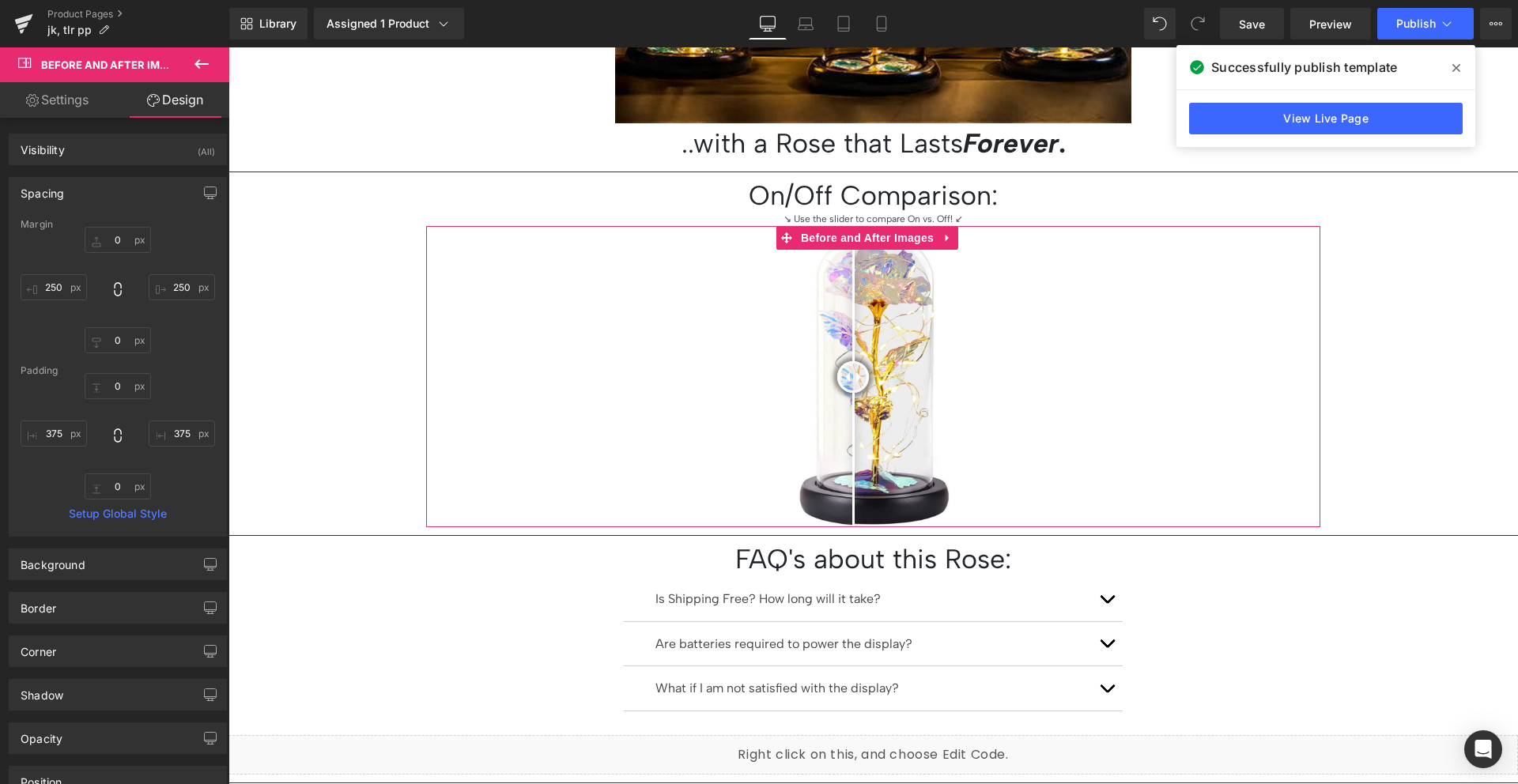
click at [52, 397] on div "0px 0 375 375 0px 0 375 375" at bounding box center [118, 436] width 195 height 126
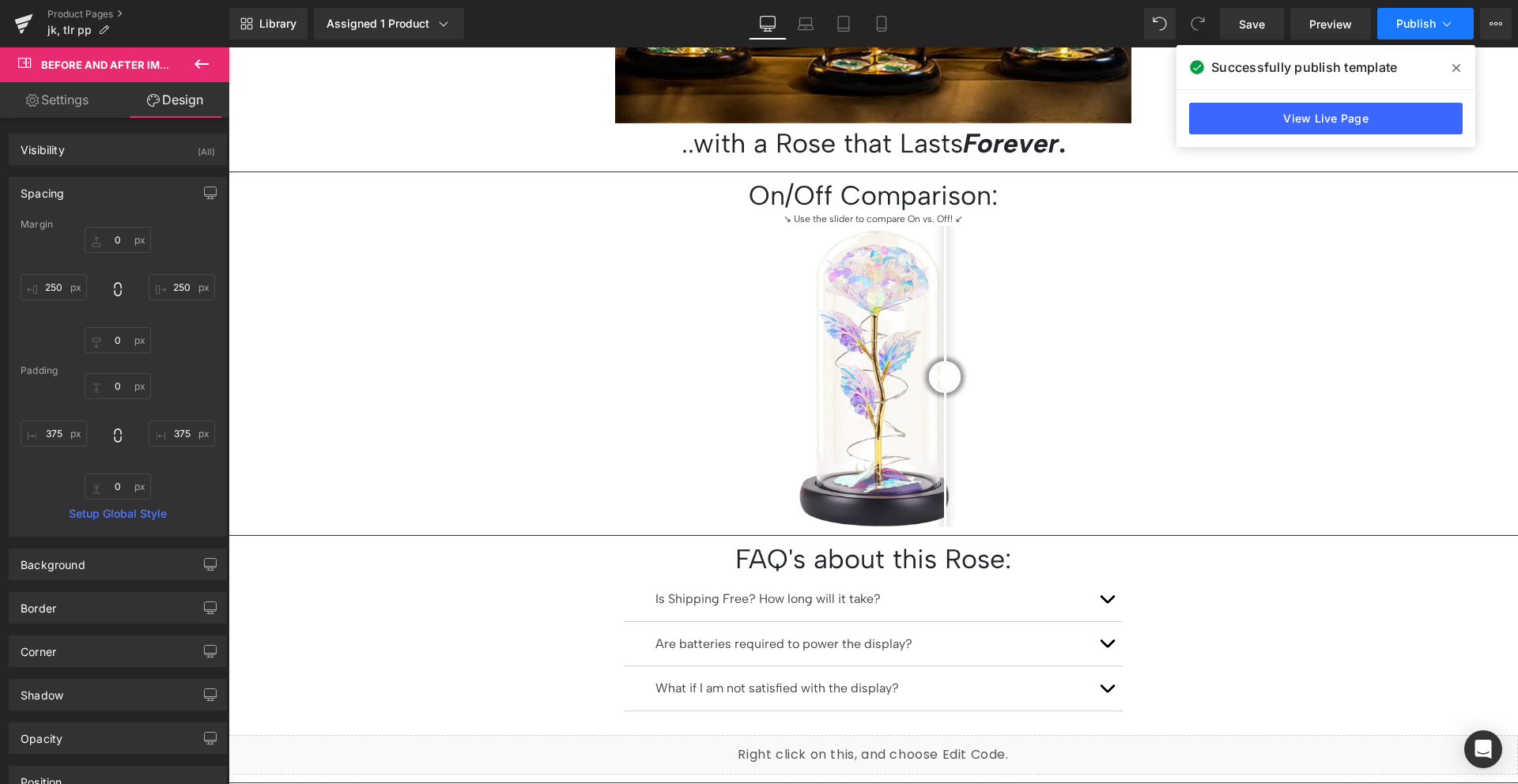
click at [1448, 21] on icon at bounding box center [1447, 24] width 16 height 16
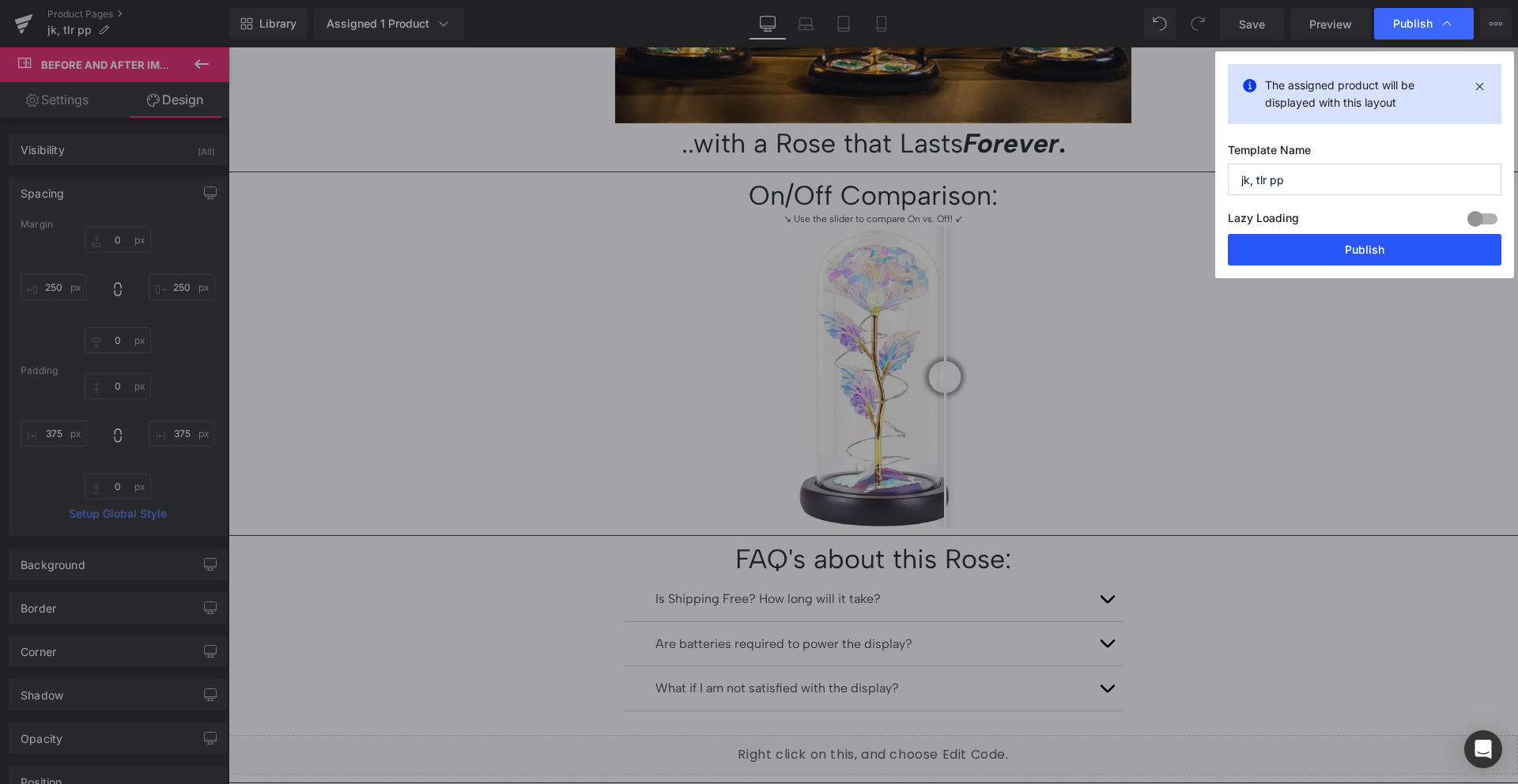
click at [1363, 235] on button "Publish" at bounding box center [1364, 250] width 274 height 32
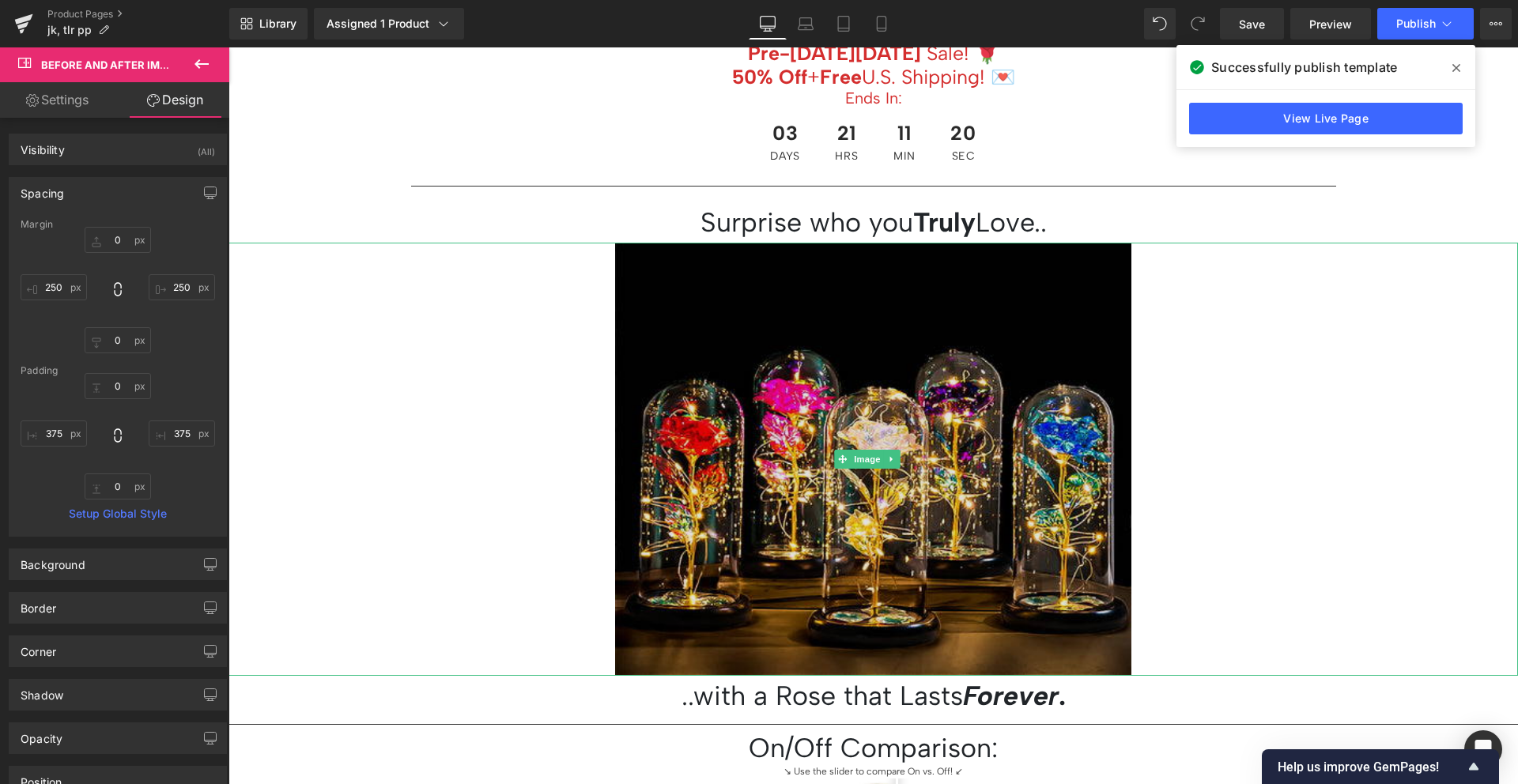
scroll to position [739, 0]
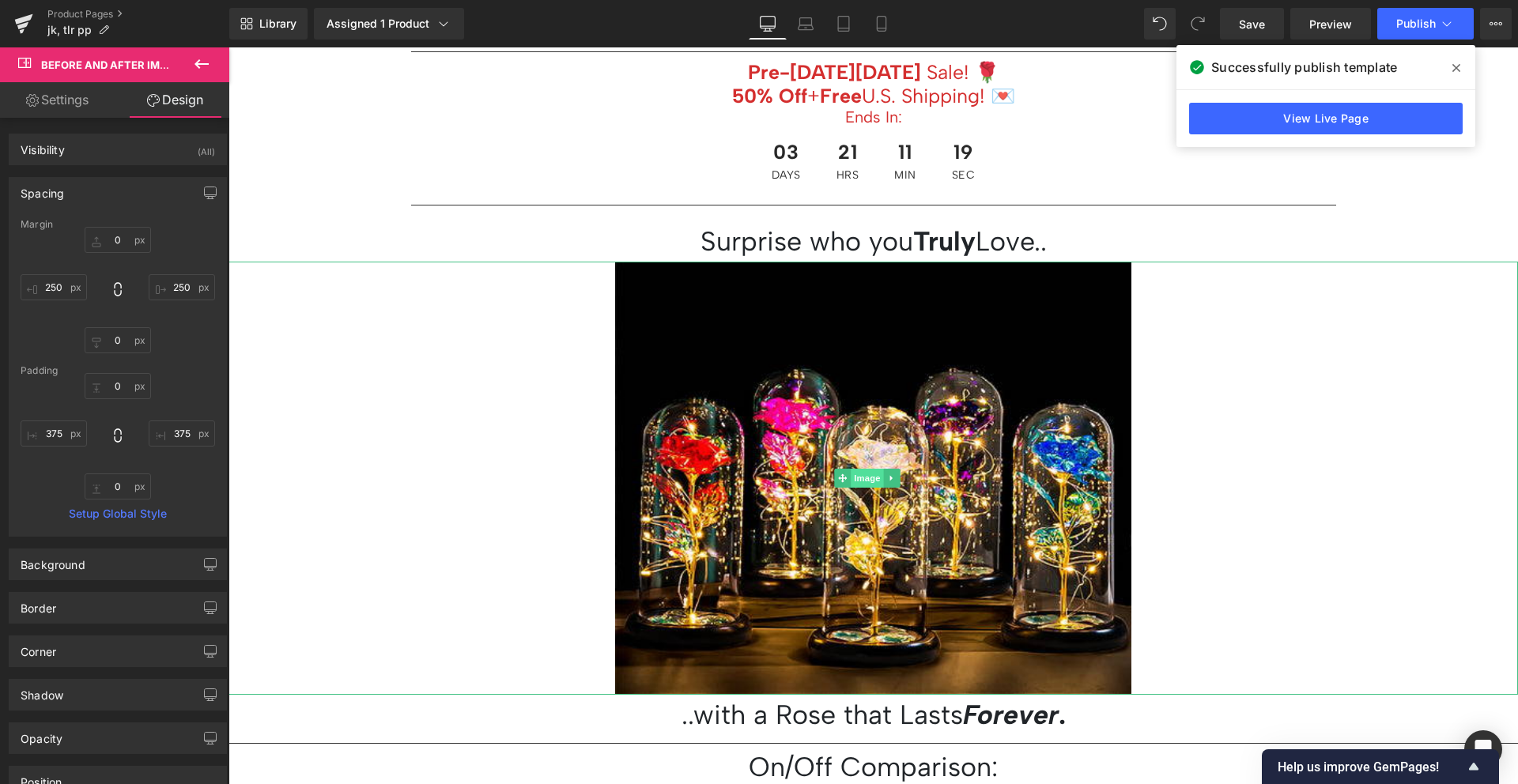
click at [862, 470] on span "Image" at bounding box center [866, 478] width 33 height 19
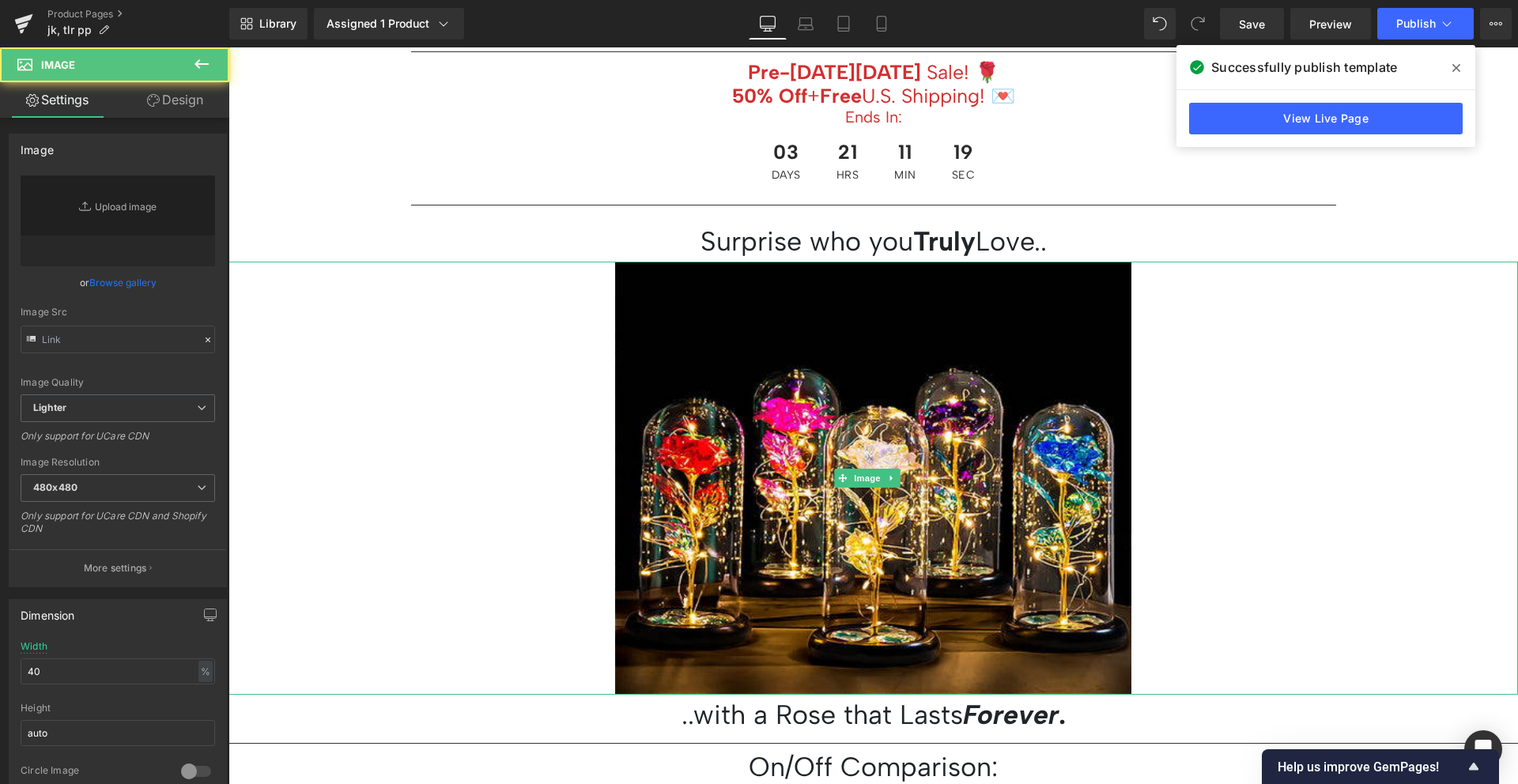
type input "https://ucarecdn.com/ef0b7814-30e1-468c-b7fd-17b26246cf65/-/format/auto/-/previ…"
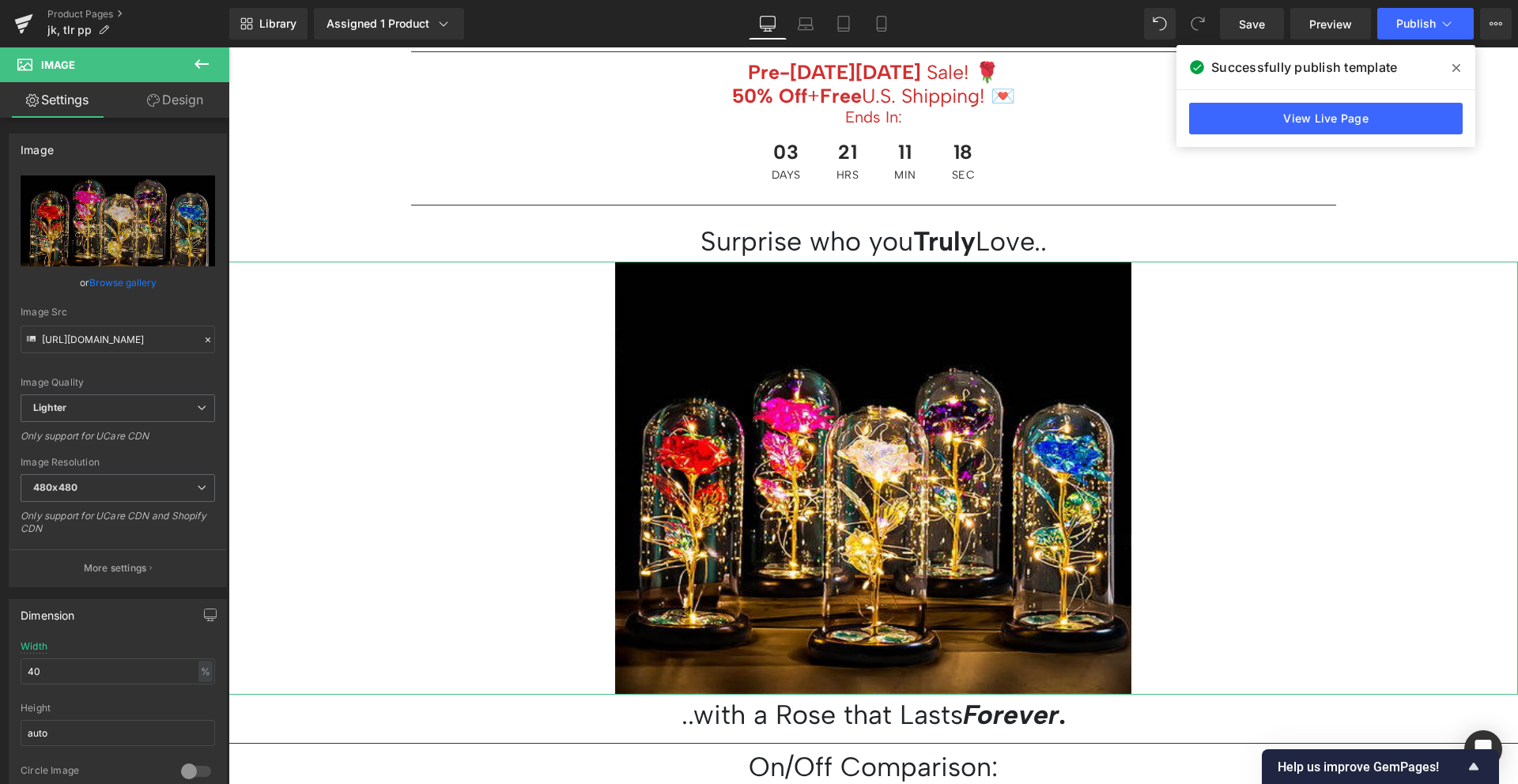
click at [182, 104] on link "Design" at bounding box center [175, 100] width 115 height 36
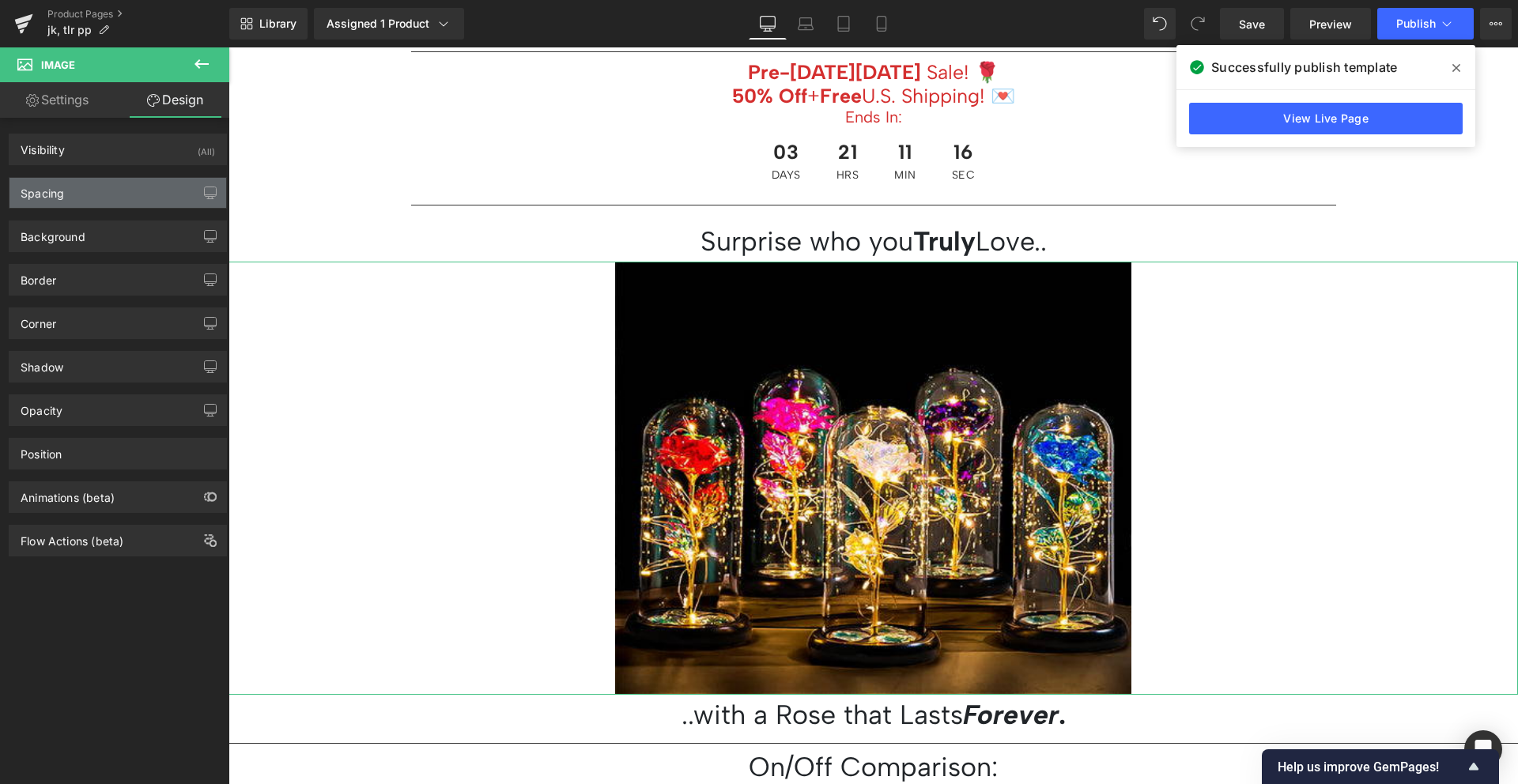
click at [150, 191] on div "Spacing" at bounding box center [118, 193] width 216 height 30
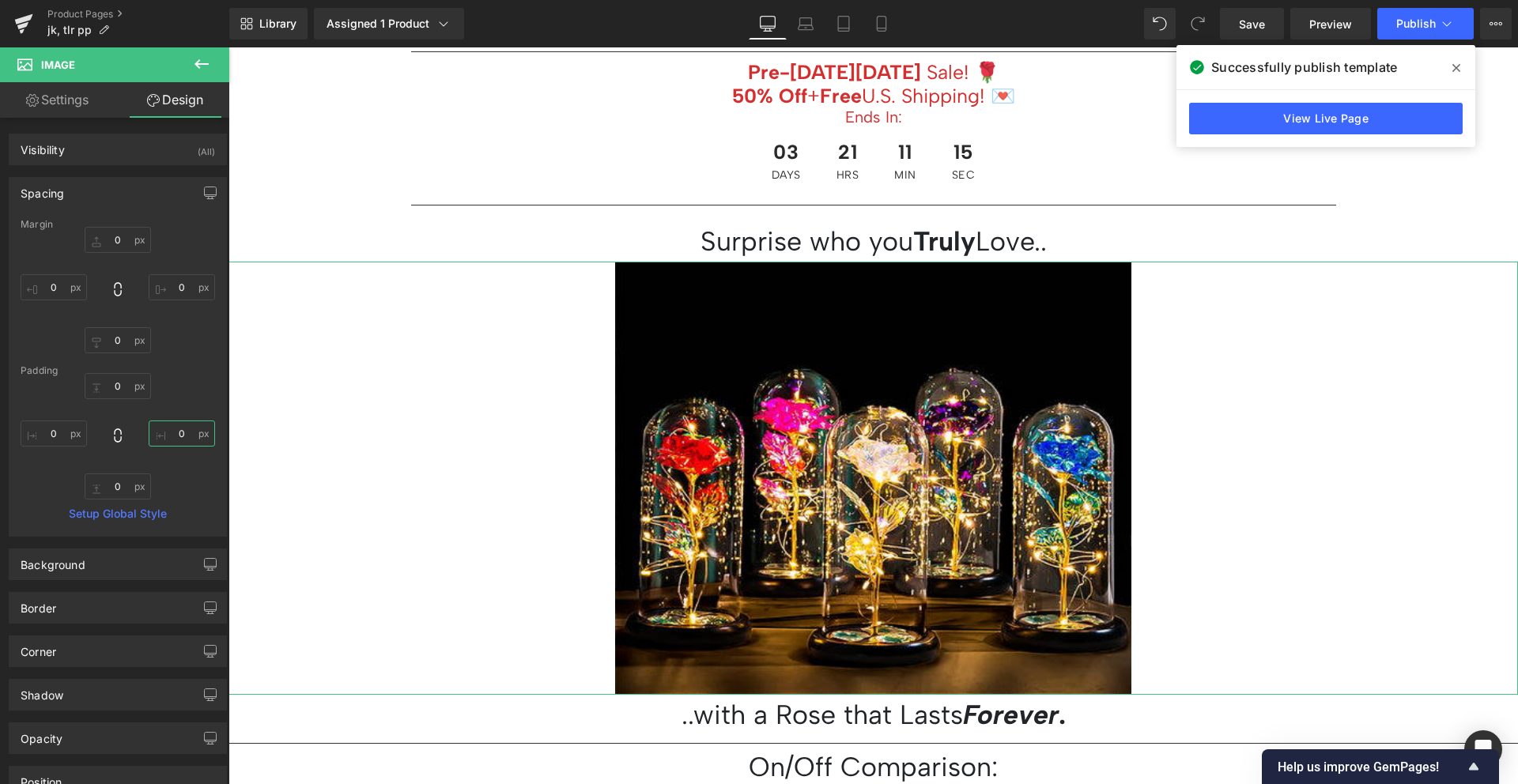
click at [181, 431] on input "0" at bounding box center [182, 433] width 67 height 26
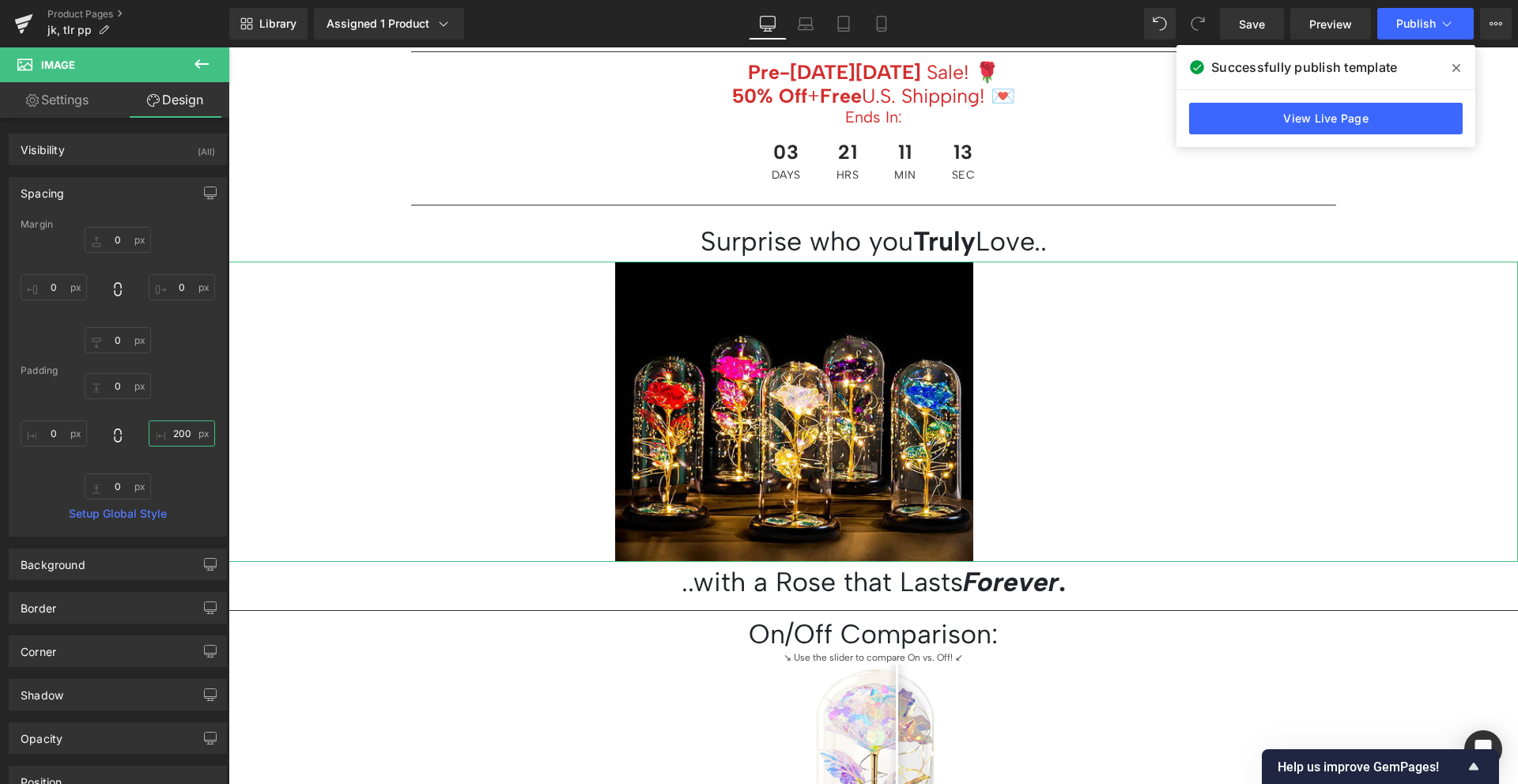
click at [181, 431] on input "200" at bounding box center [182, 433] width 67 height 26
type input "200"
click at [51, 426] on input "0" at bounding box center [54, 433] width 67 height 26
paste input "20"
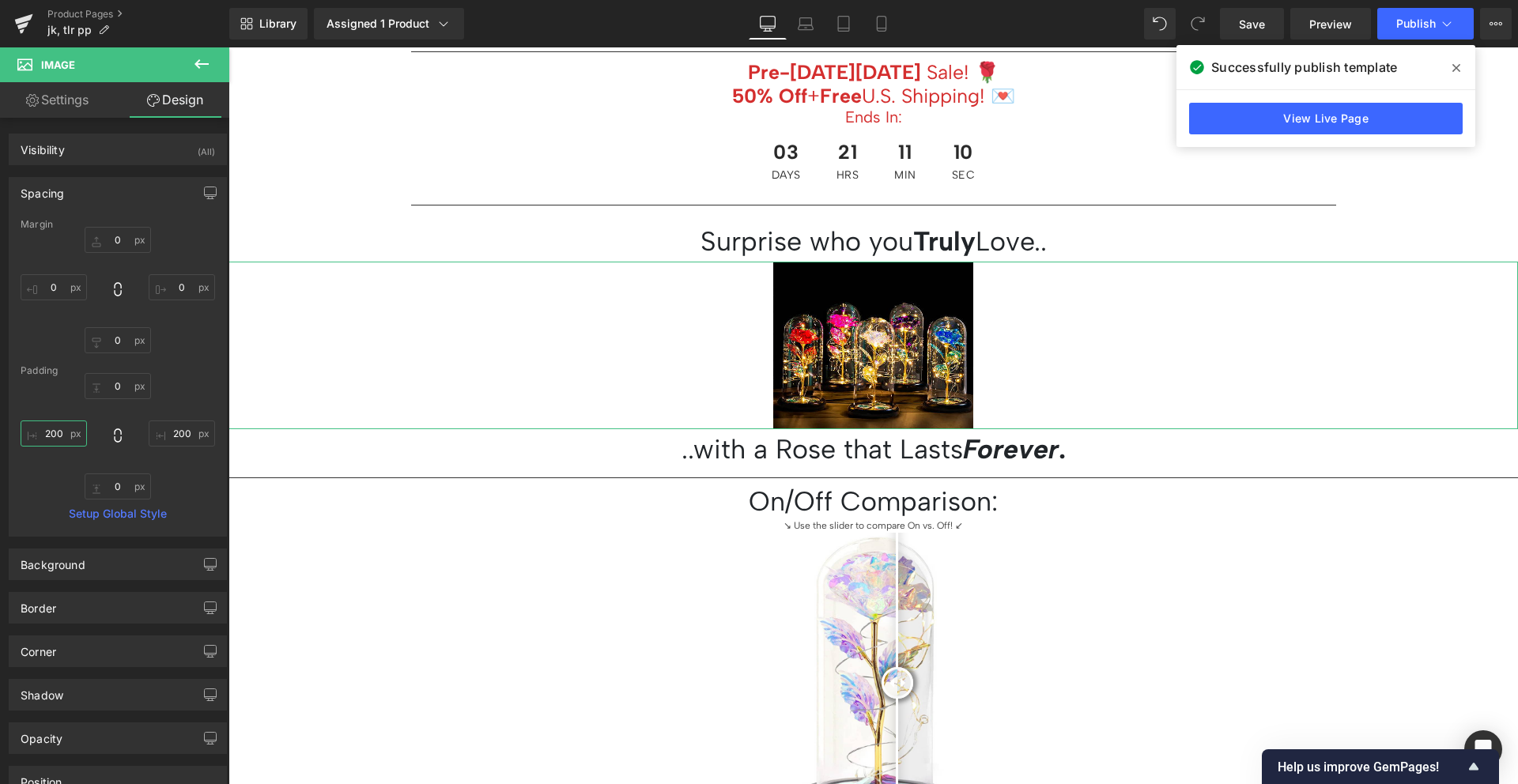
click at [54, 429] on input "200" at bounding box center [54, 433] width 67 height 26
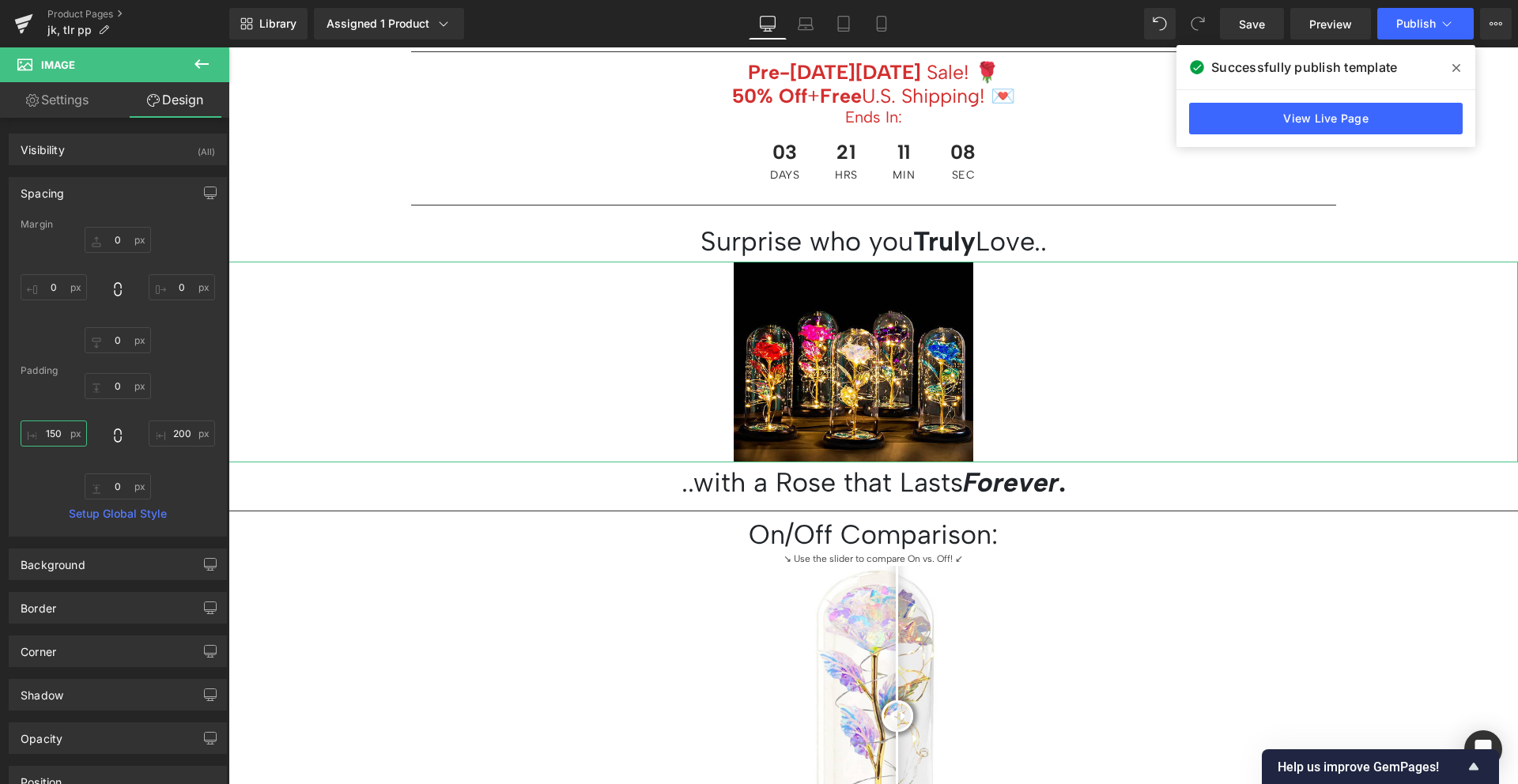
click at [54, 429] on input "150" at bounding box center [54, 433] width 67 height 26
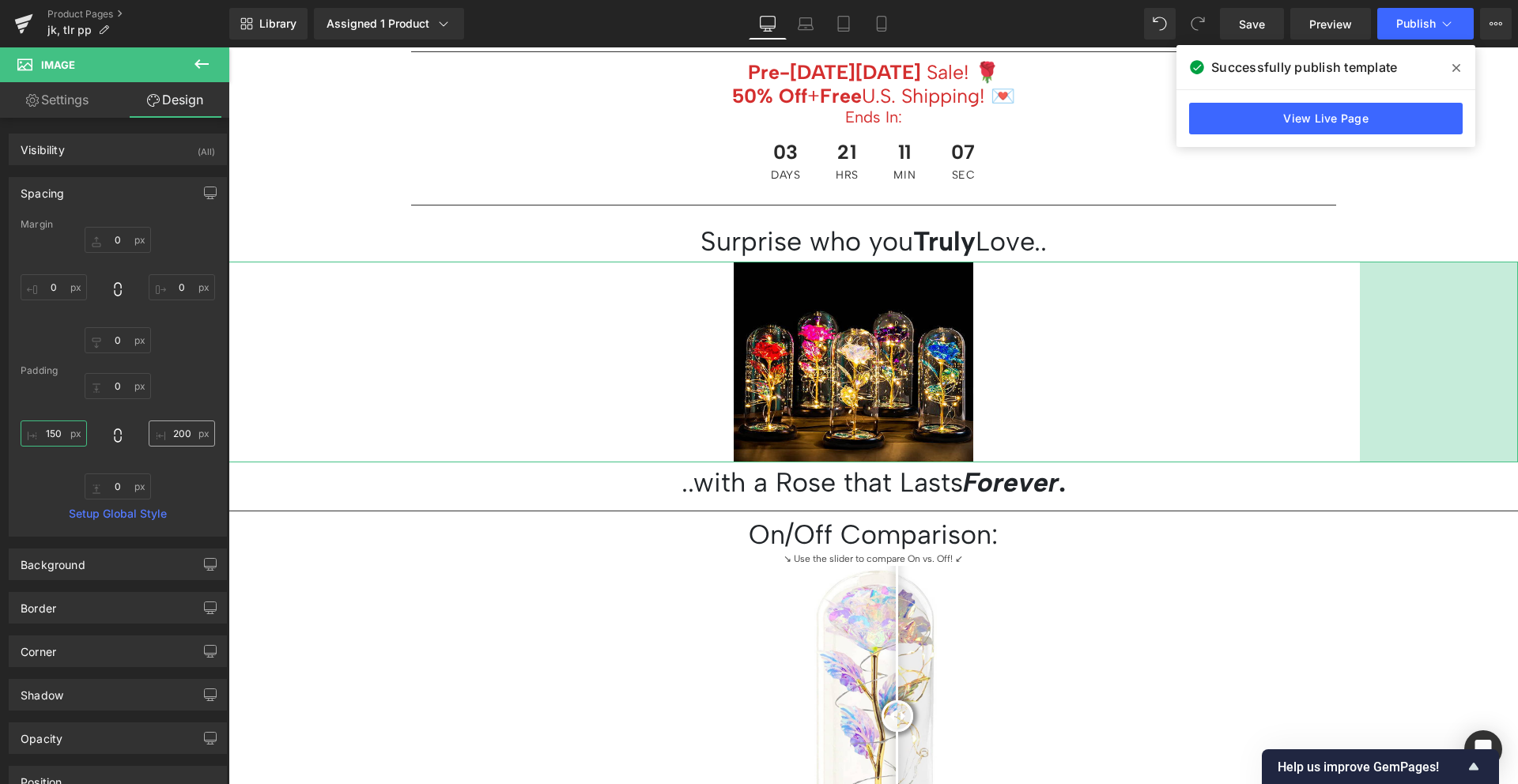
type input "150"
click at [171, 429] on input "200" at bounding box center [182, 433] width 67 height 26
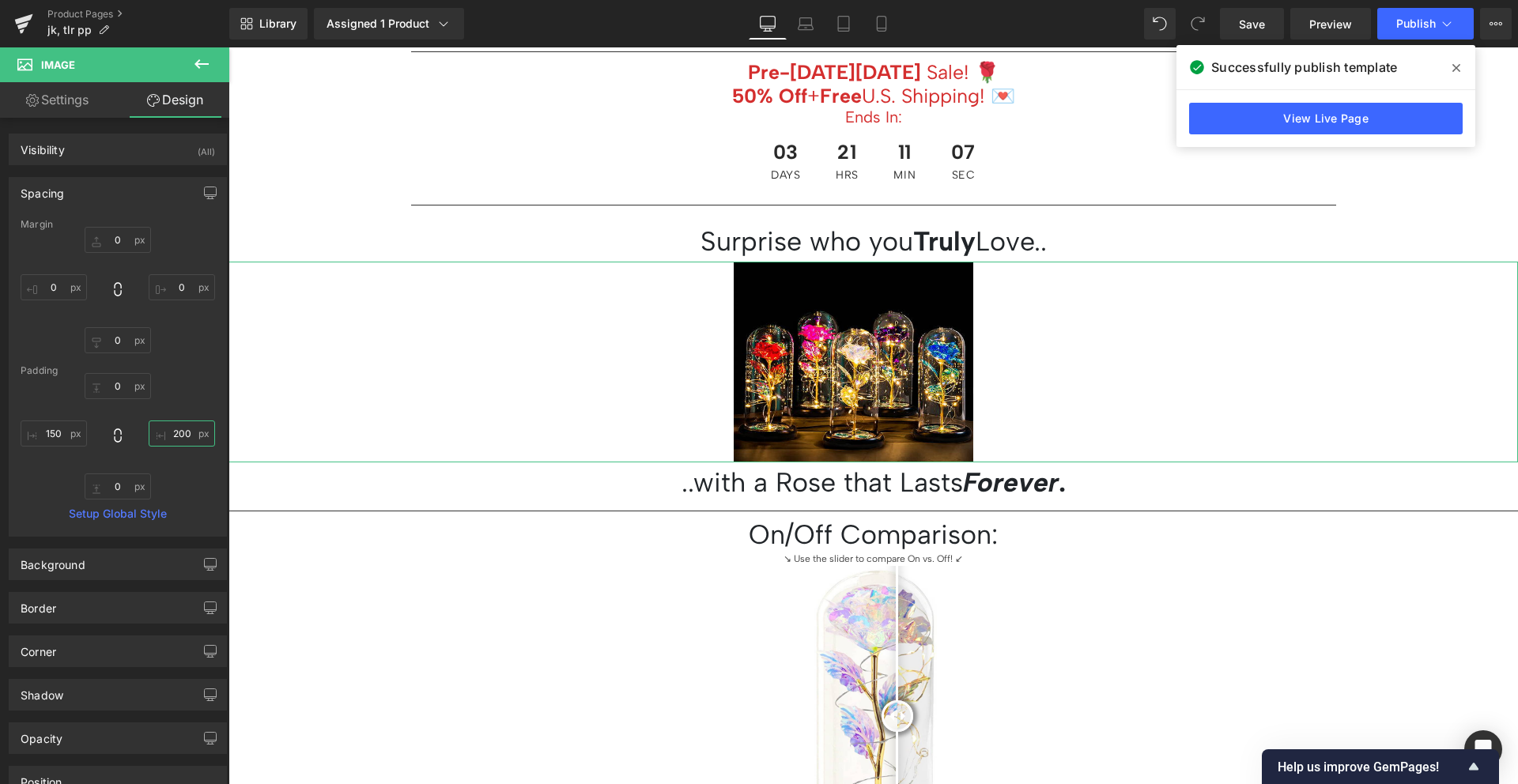
click at [171, 429] on input "200" at bounding box center [182, 433] width 67 height 26
paste input "15"
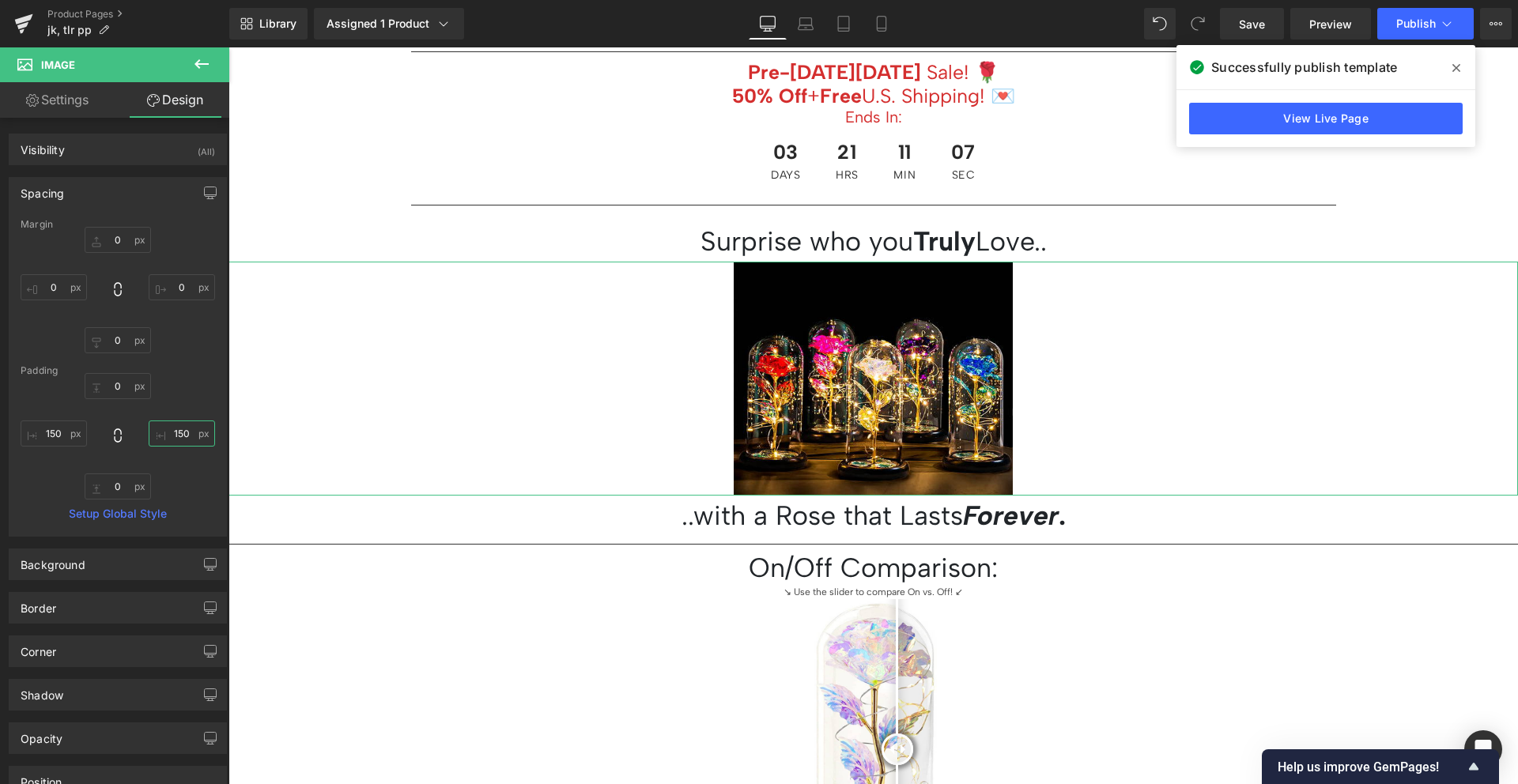
type input "150"
click at [169, 459] on div "0px 0 150 150 0px 0 150 150" at bounding box center [118, 436] width 195 height 126
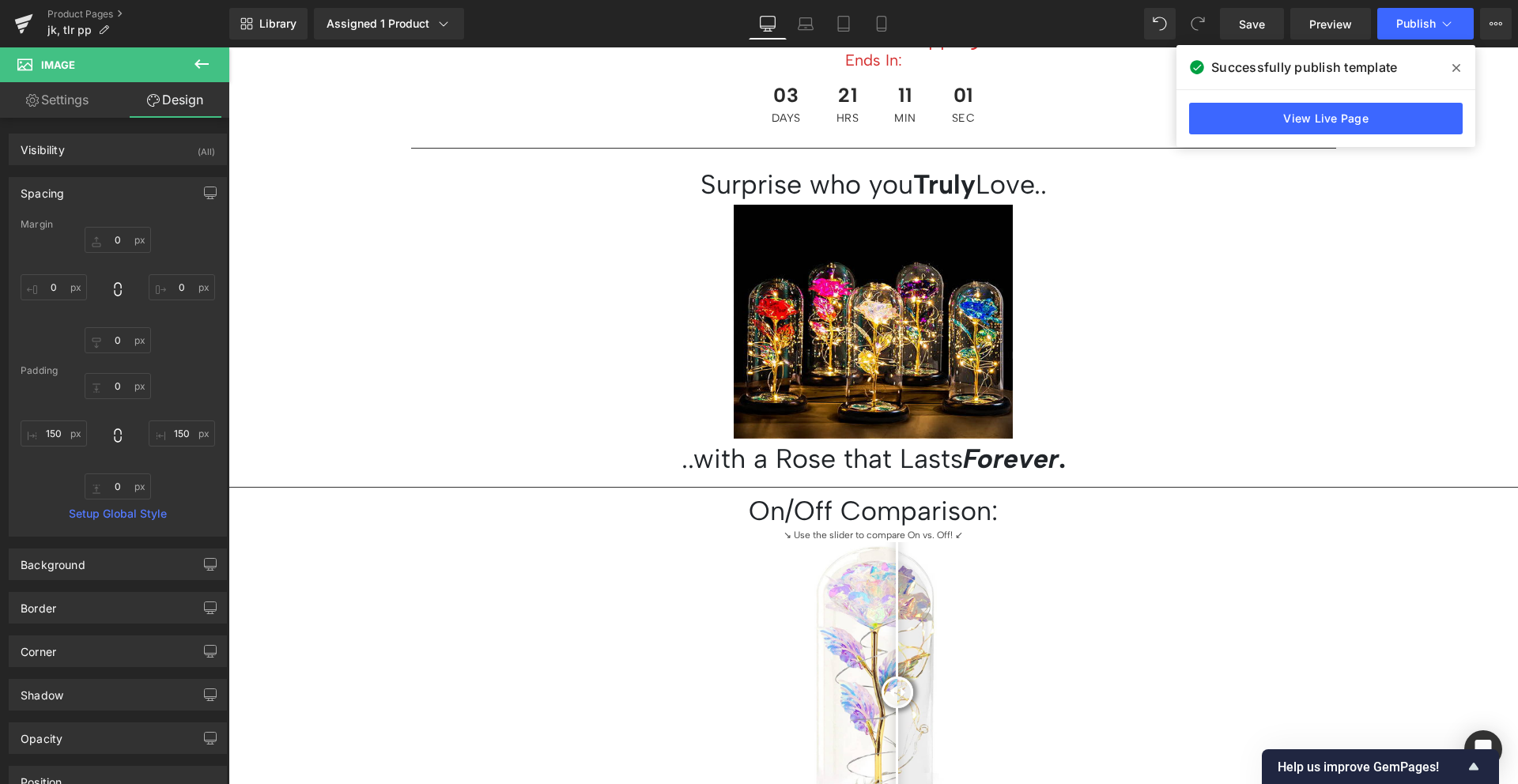
scroll to position [816, 0]
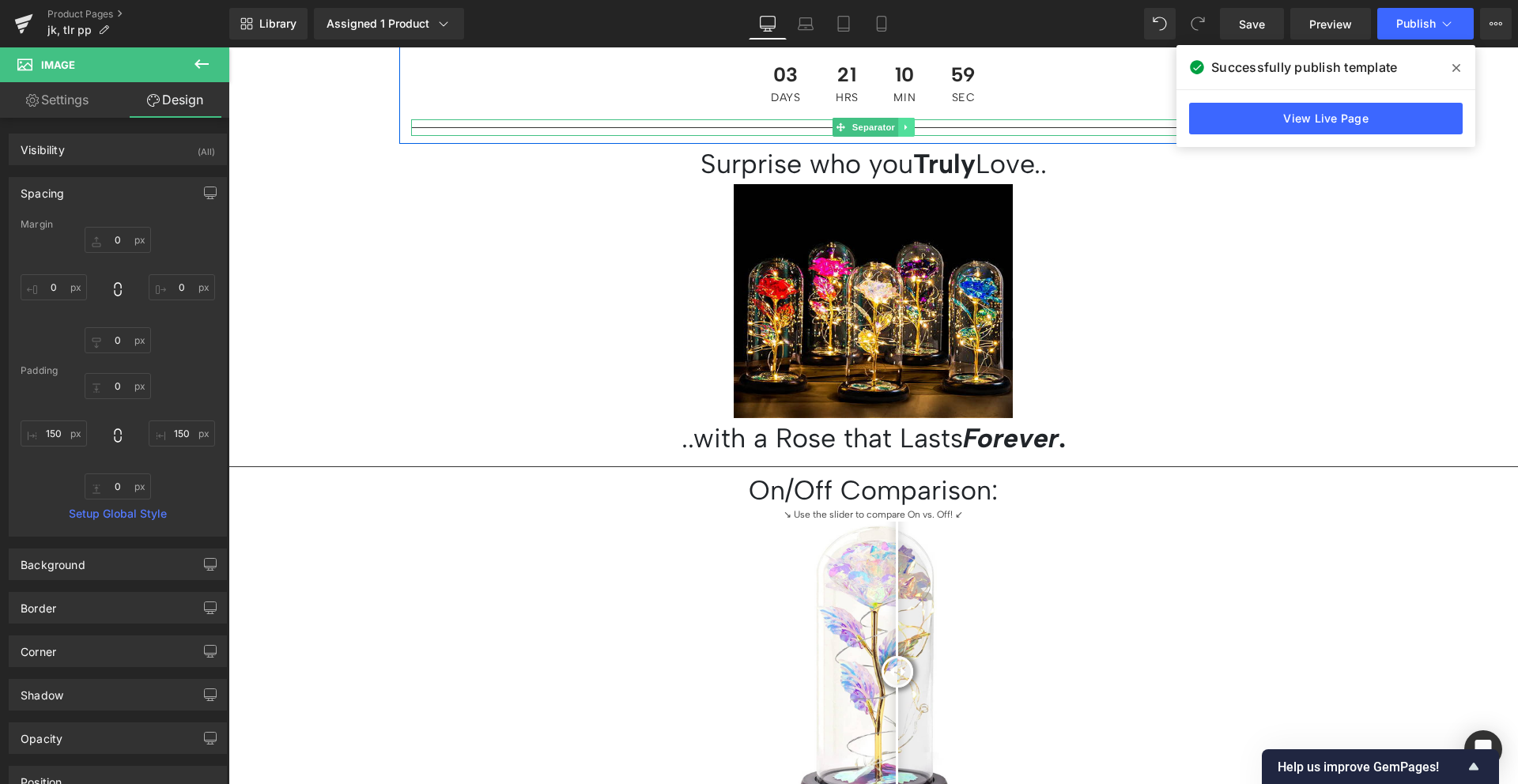
click at [902, 123] on icon at bounding box center [906, 127] width 8 height 9
click at [893, 125] on icon at bounding box center [897, 127] width 8 height 8
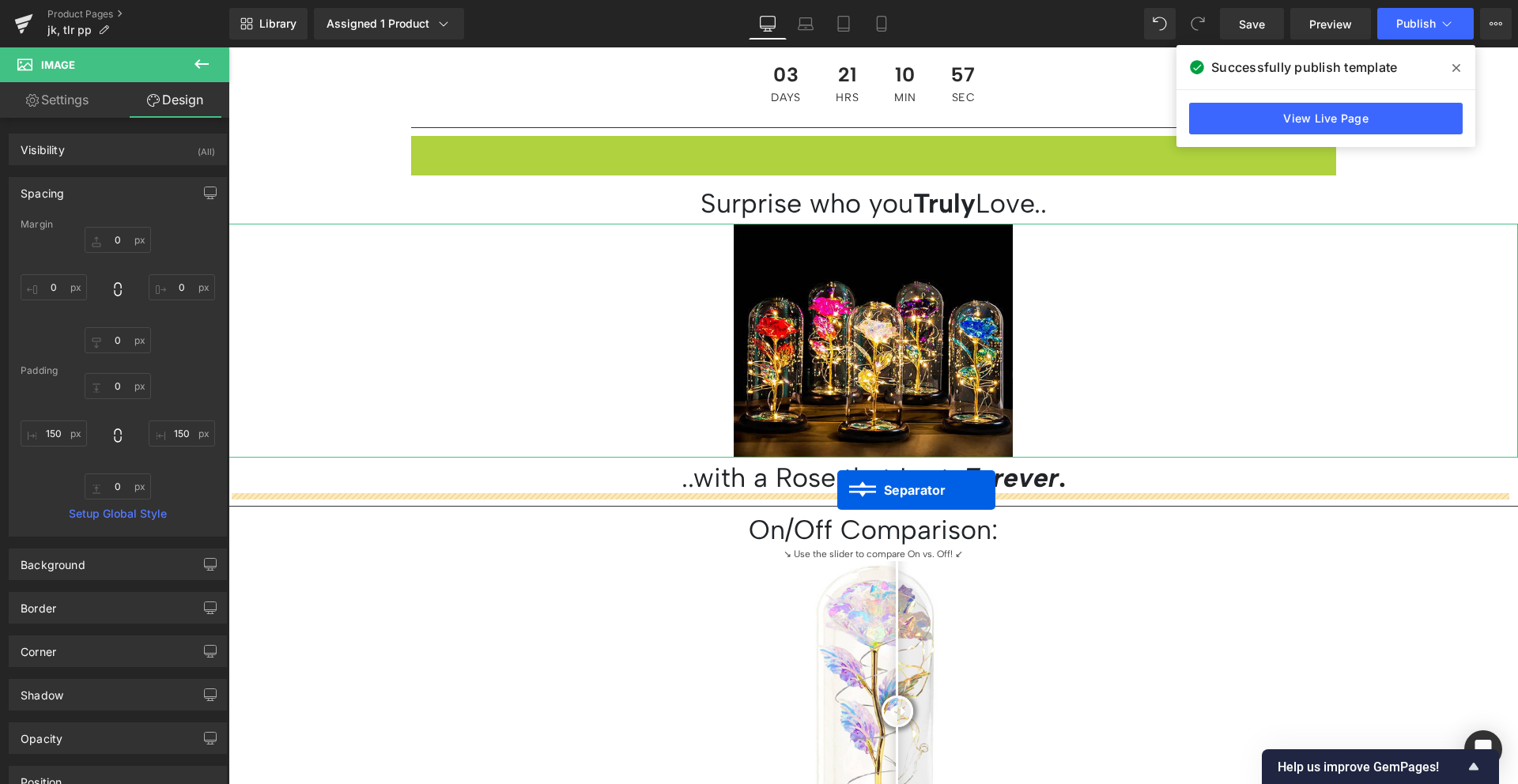
drag, startPoint x: 867, startPoint y: 145, endPoint x: 837, endPoint y: 490, distance: 346.3
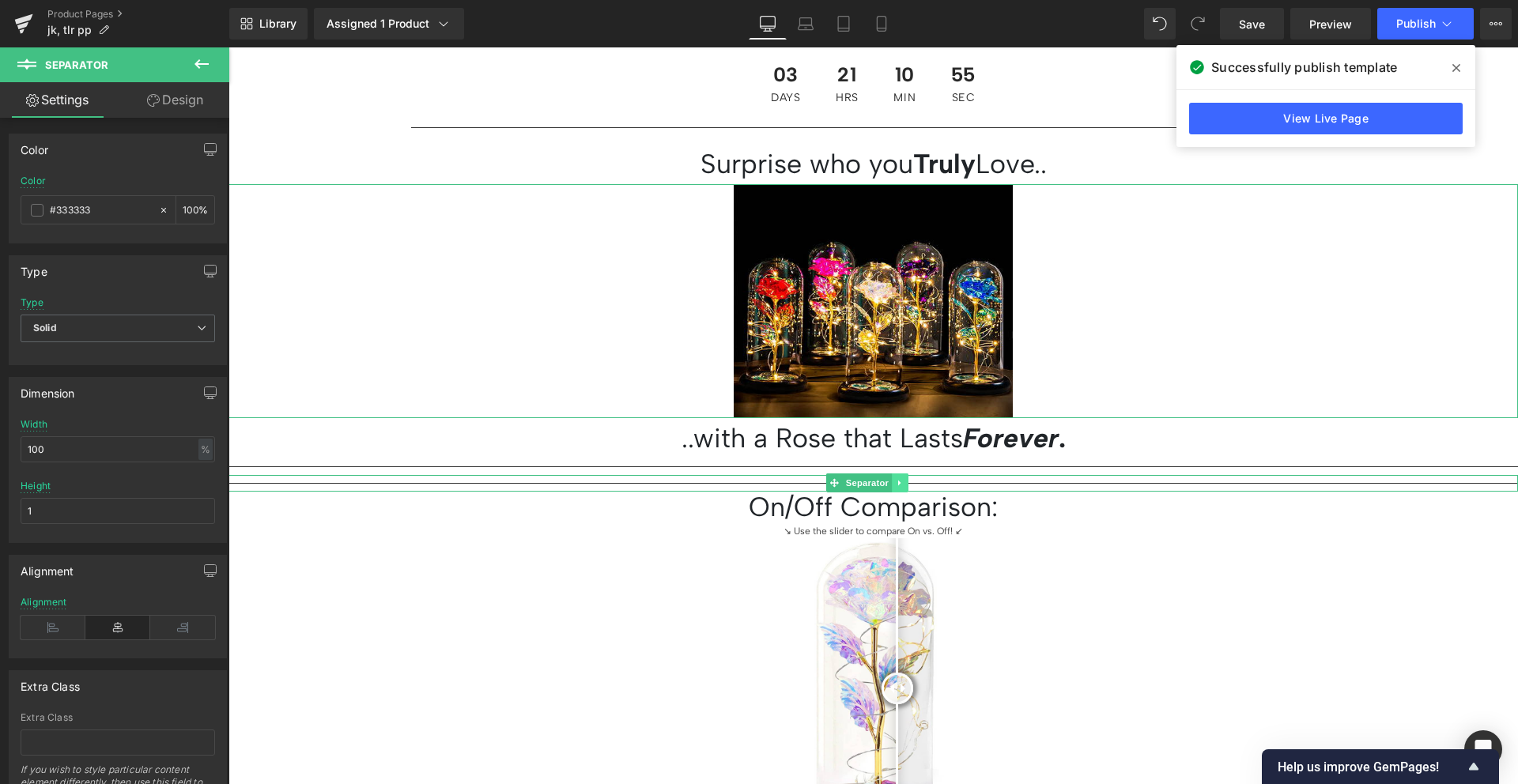
click at [903, 478] on icon at bounding box center [899, 483] width 8 height 9
click at [908, 478] on icon at bounding box center [908, 483] width 8 height 9
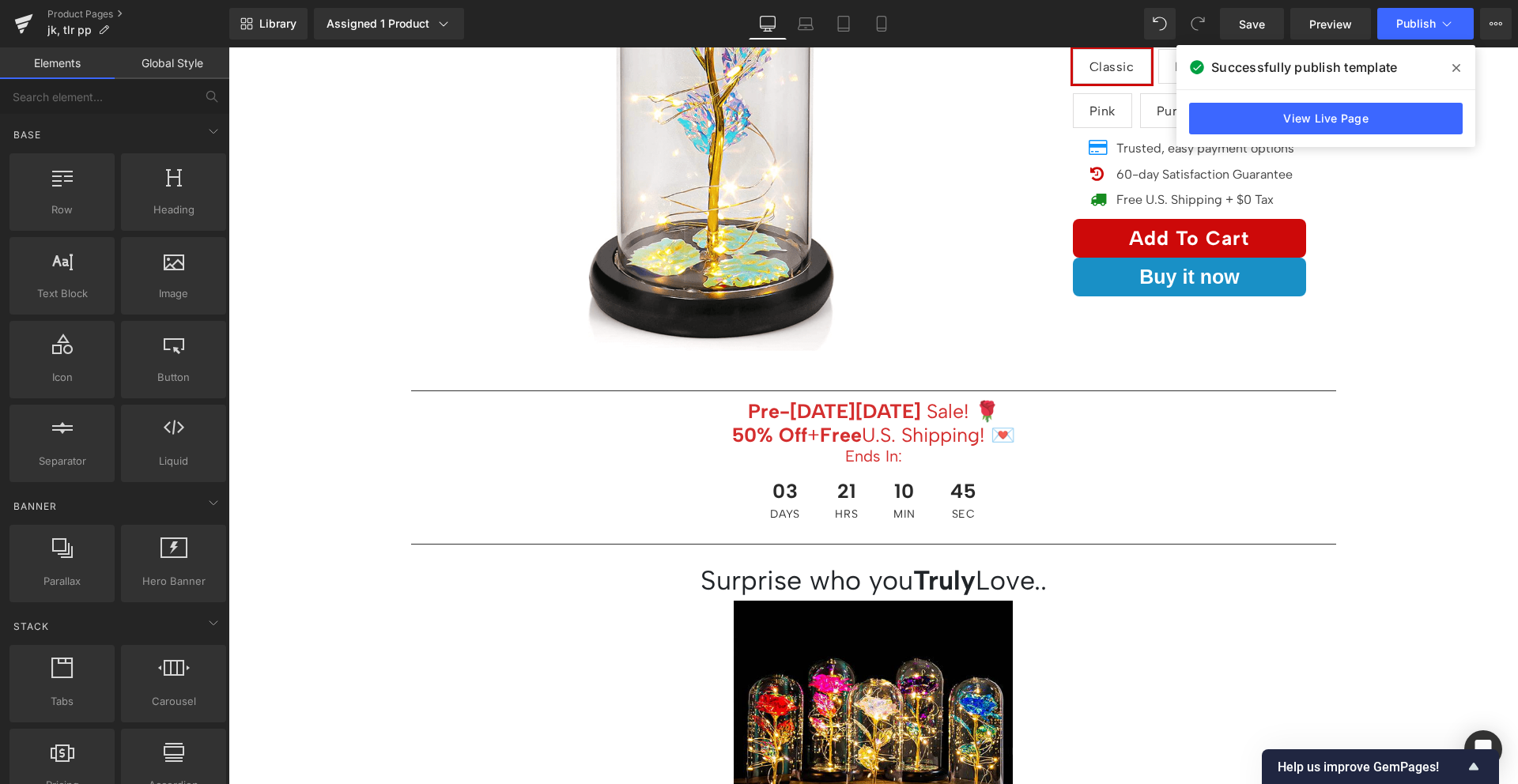
scroll to position [403, 0]
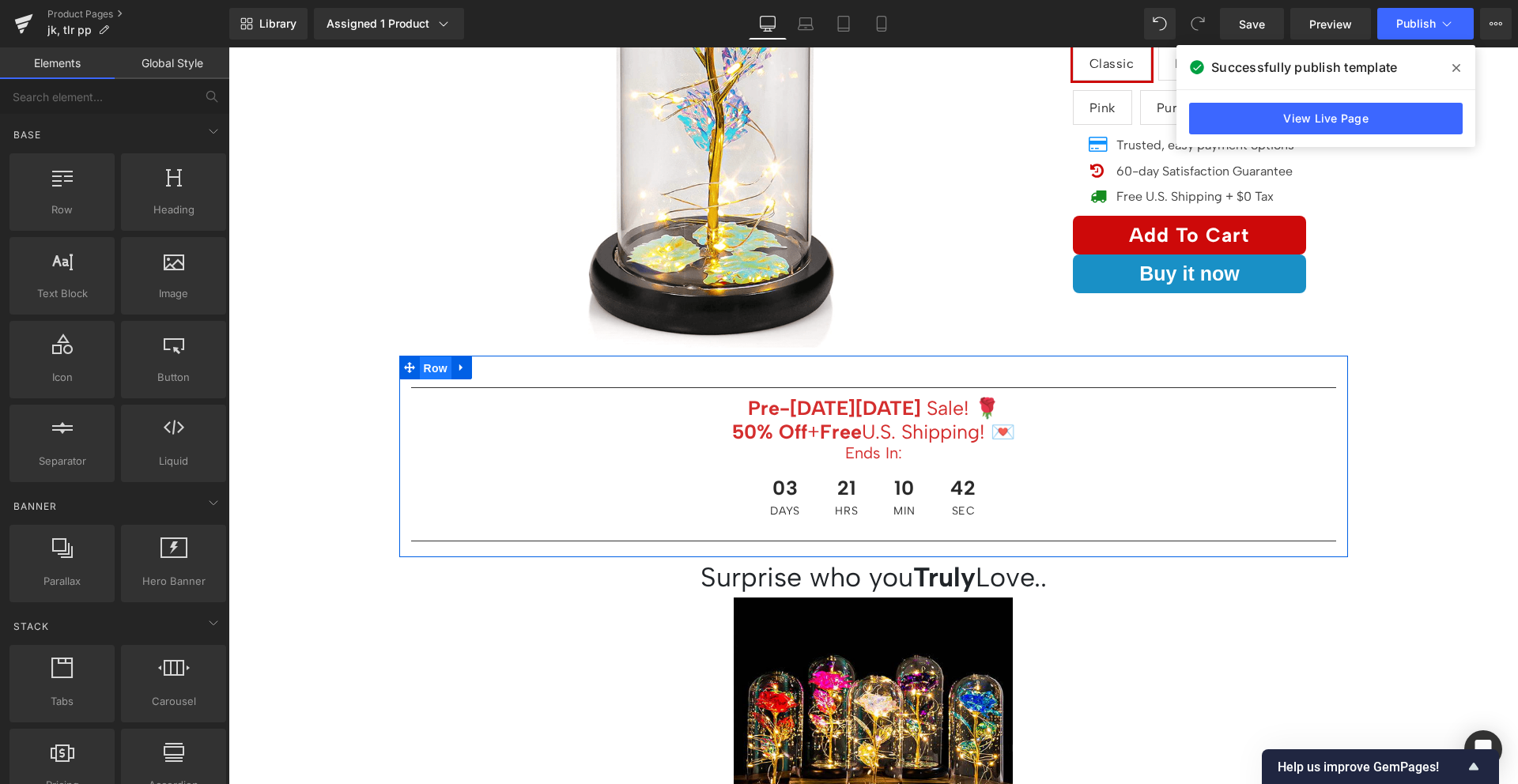
click at [420, 371] on span "Row" at bounding box center [435, 368] width 32 height 24
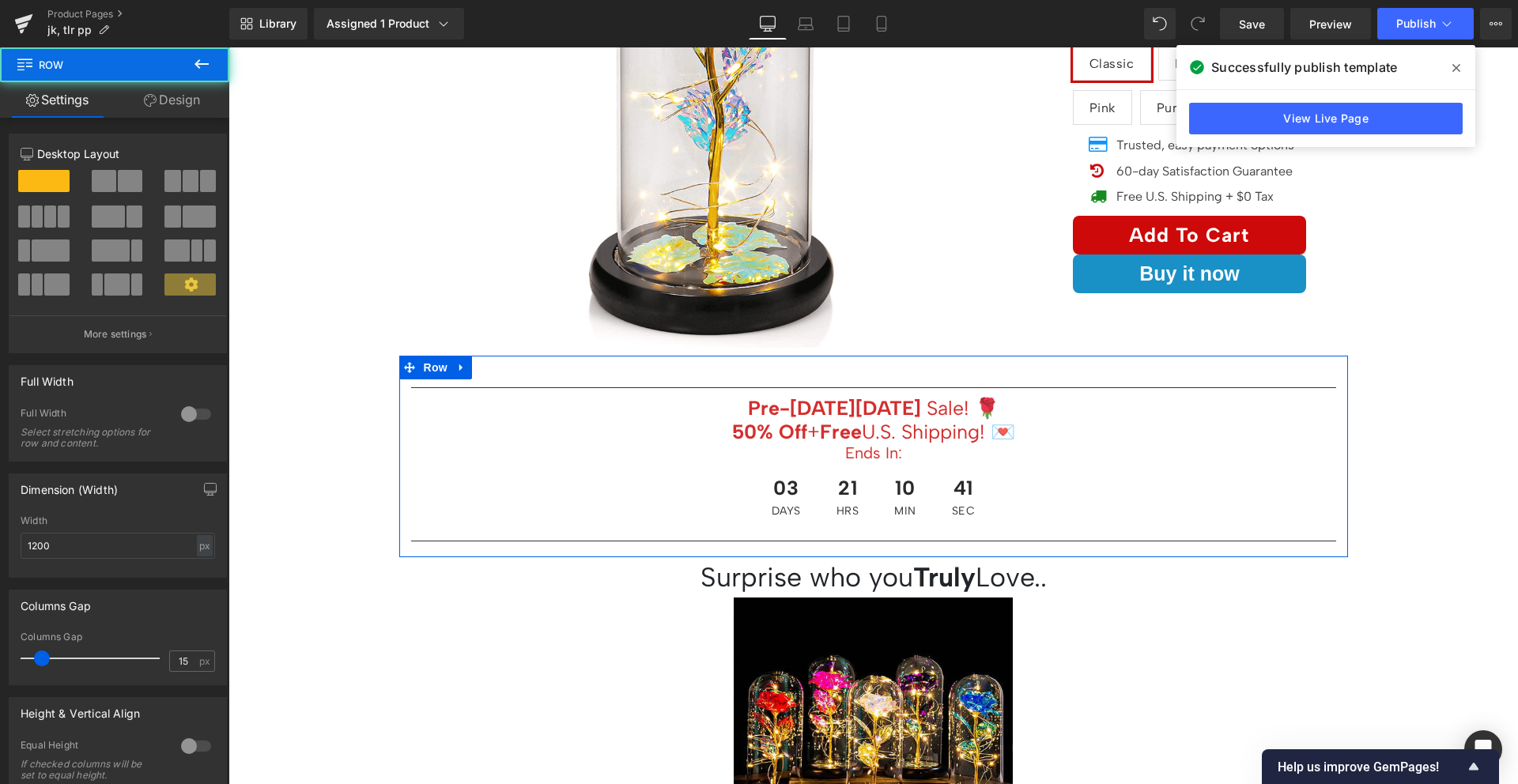
click at [172, 102] on link "Design" at bounding box center [172, 100] width 115 height 36
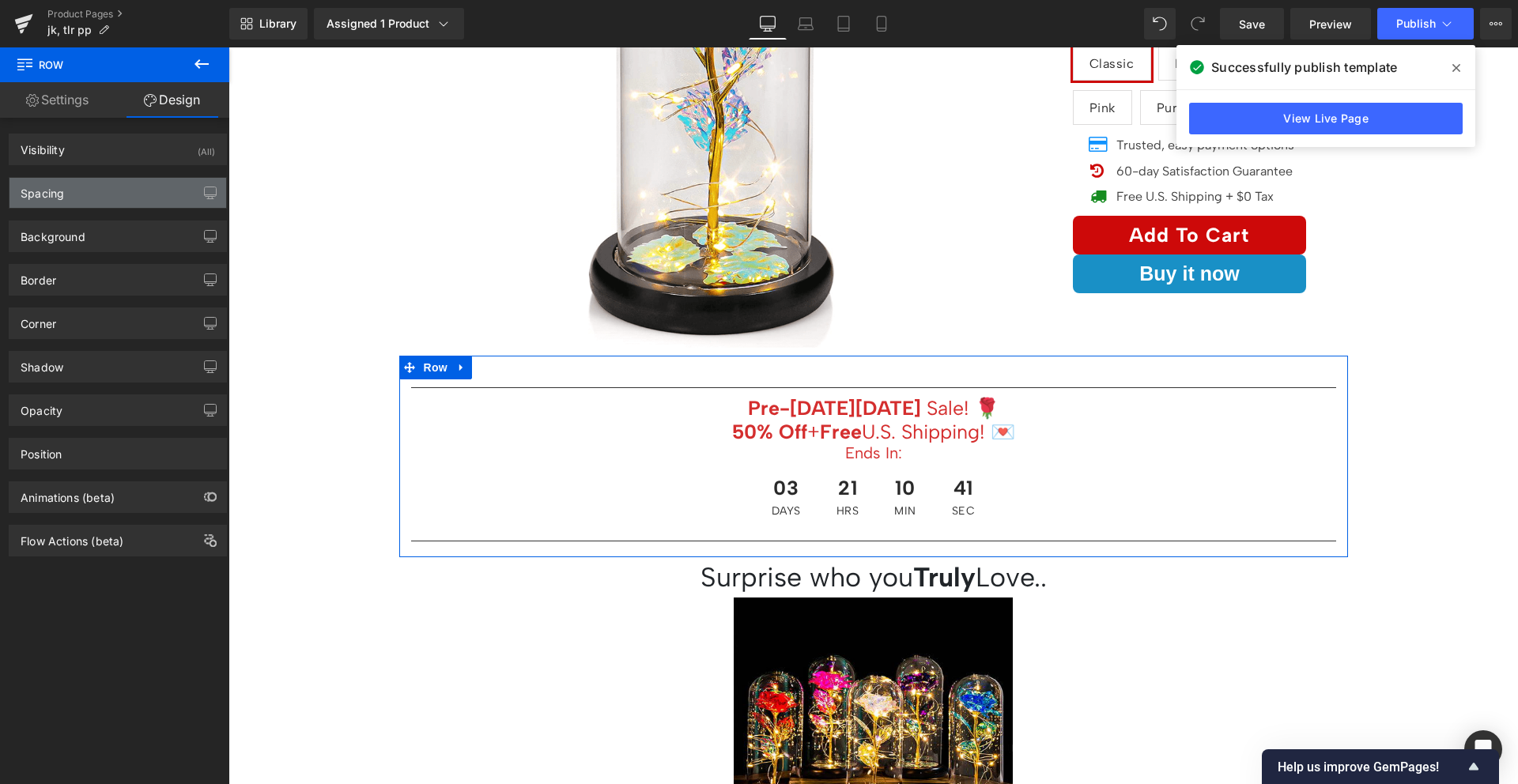
click at [113, 197] on div "Spacing" at bounding box center [118, 193] width 216 height 30
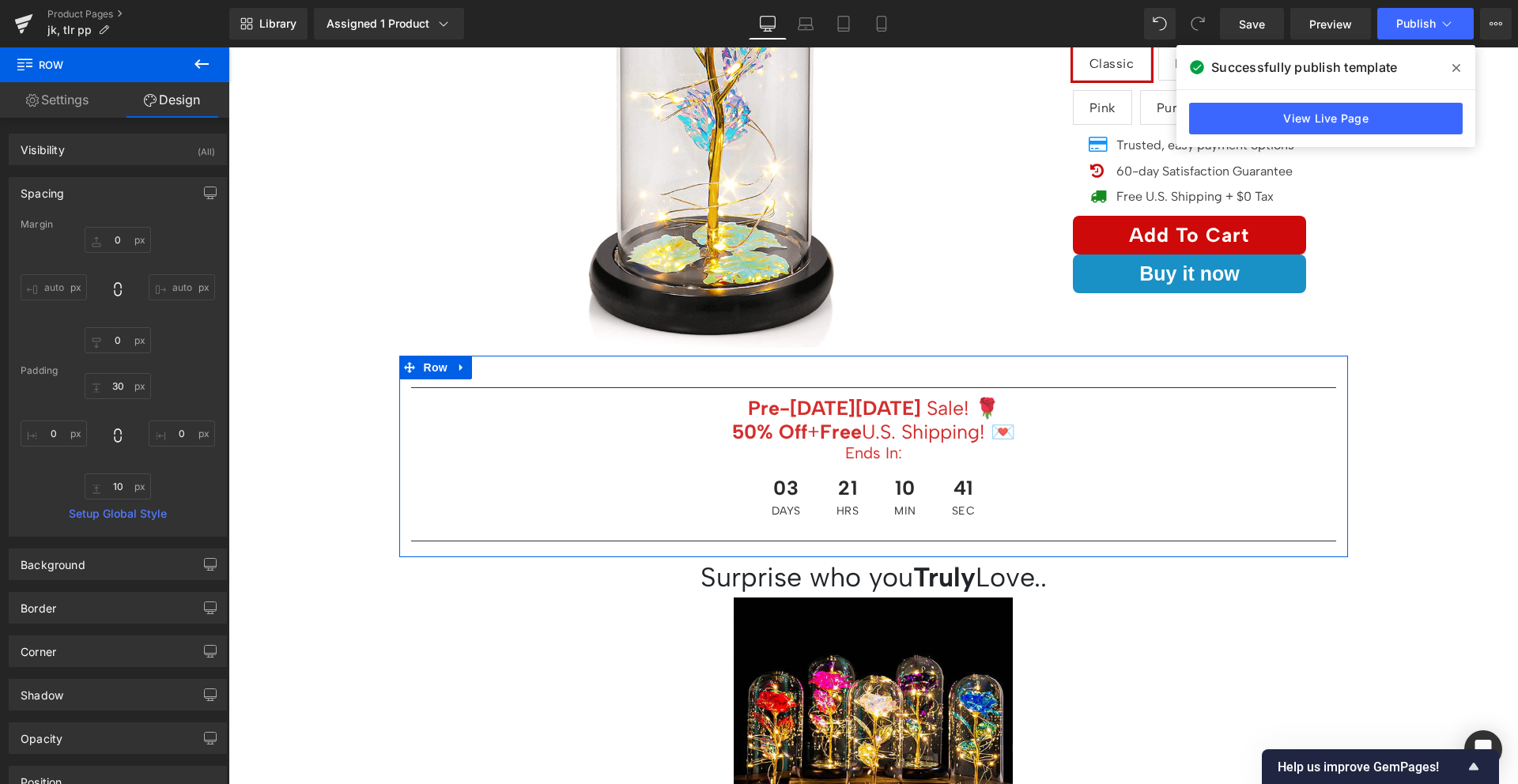
type input "0"
type input "30"
type input "0"
type input "10"
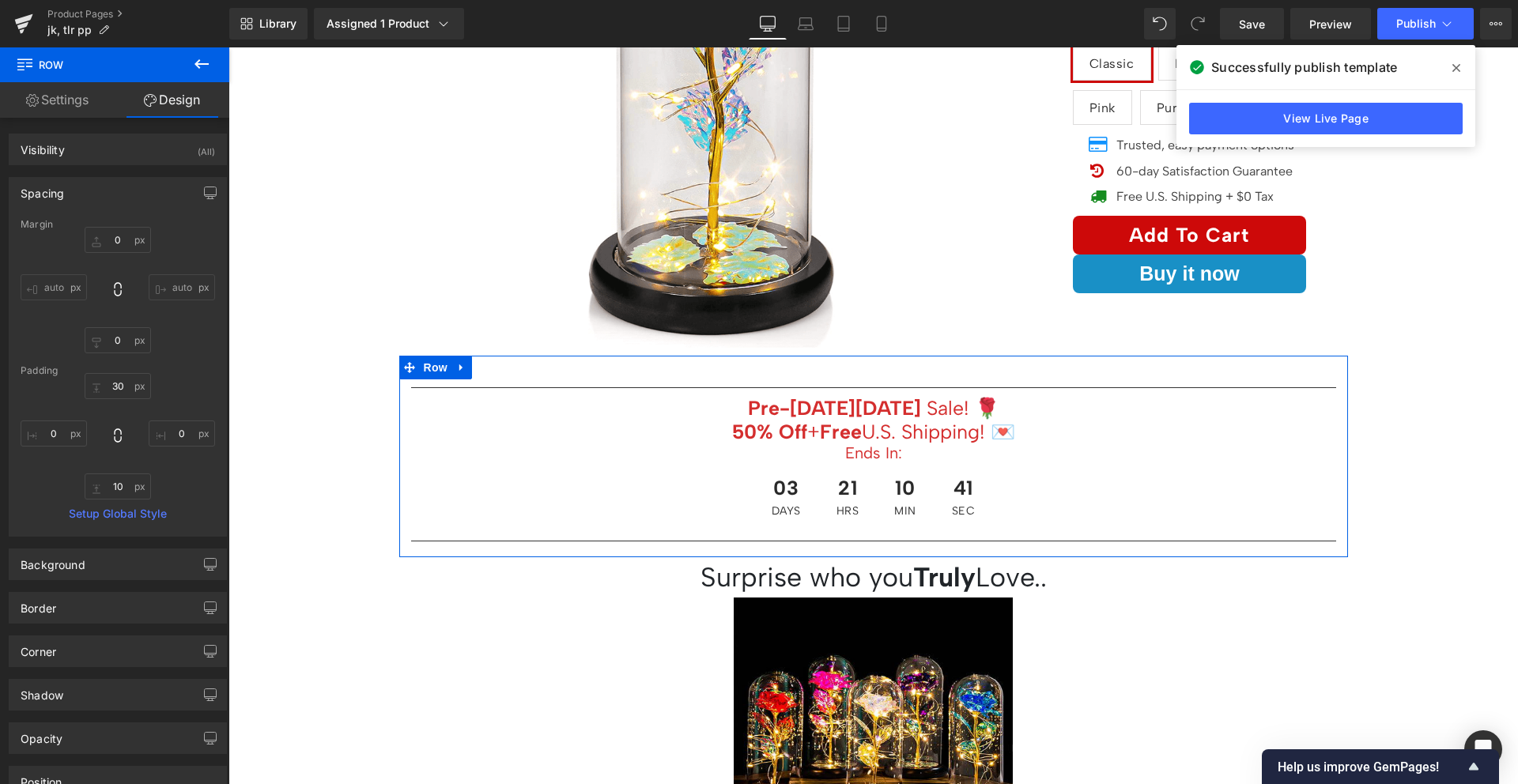
type input "0"
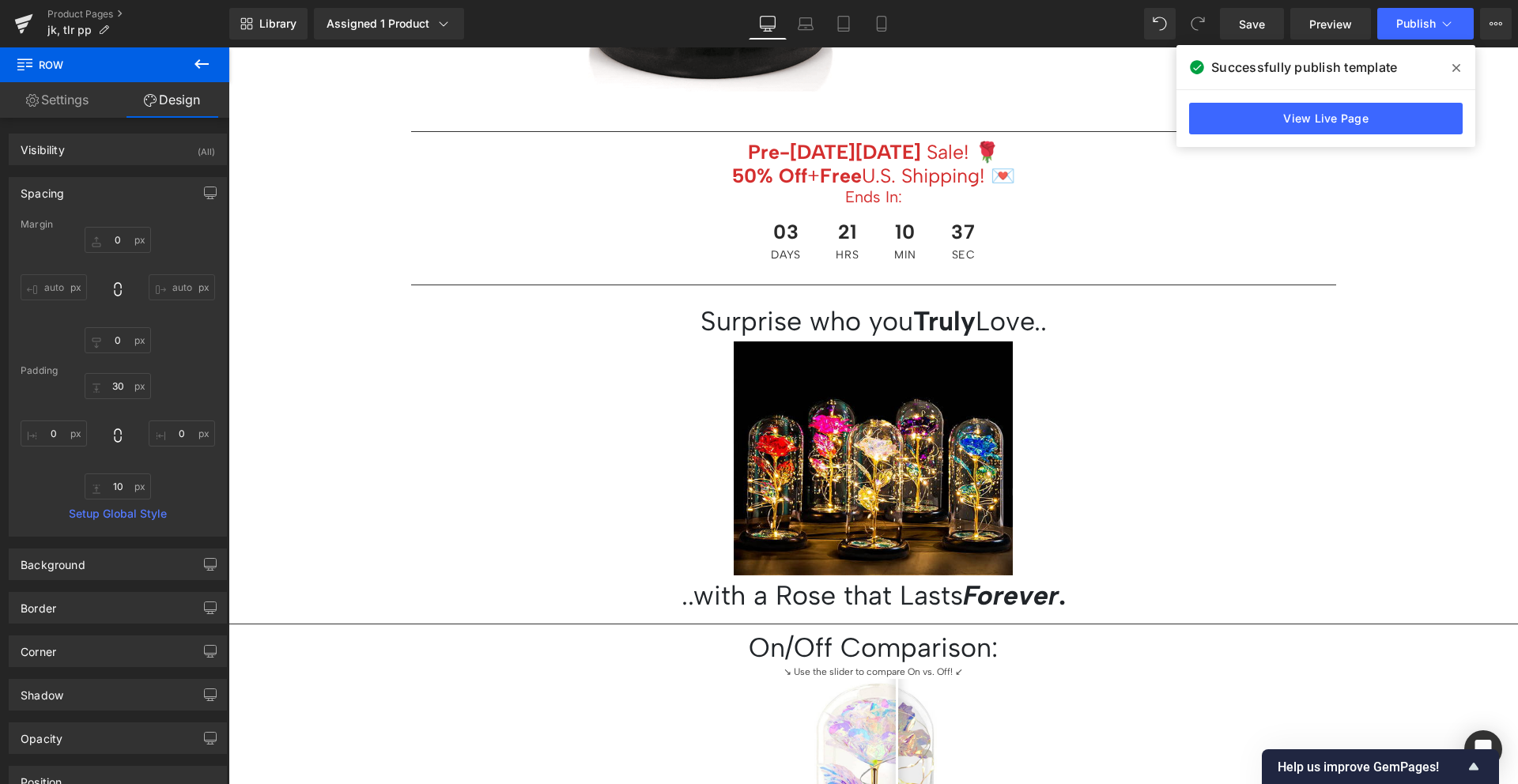
scroll to position [661, 0]
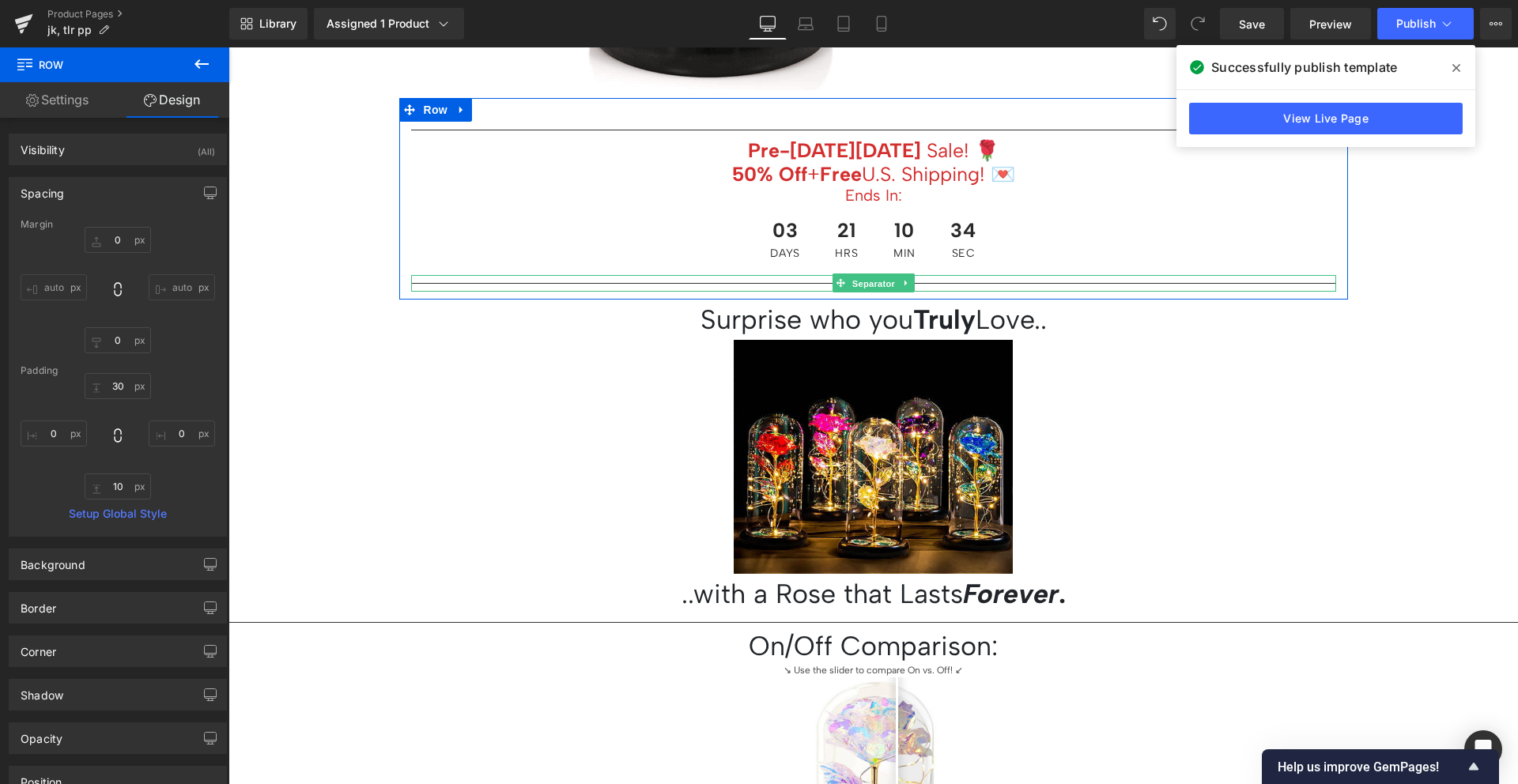
click at [851, 283] on span "Separator" at bounding box center [873, 284] width 49 height 19
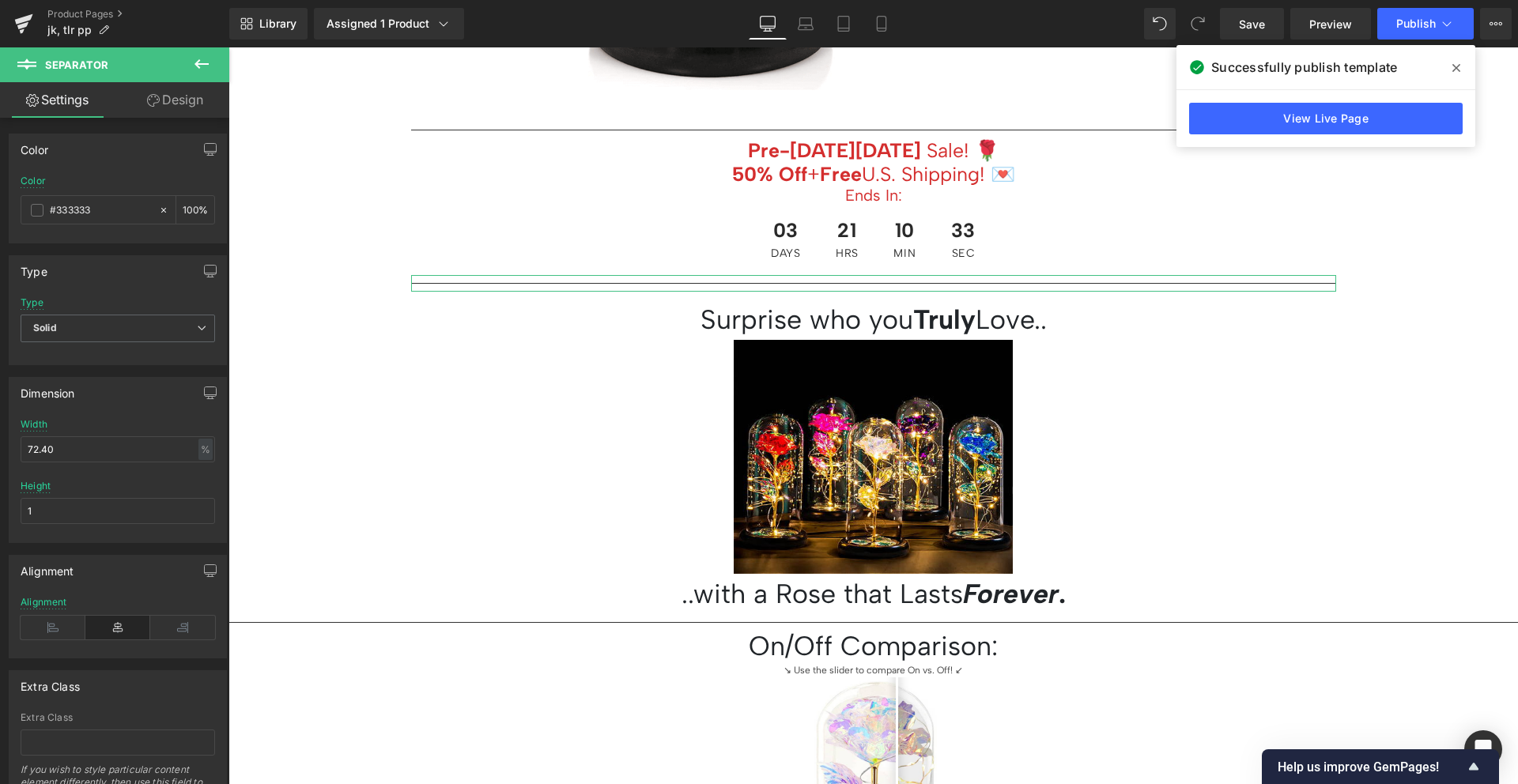
click at [173, 95] on link "Design" at bounding box center [175, 100] width 115 height 36
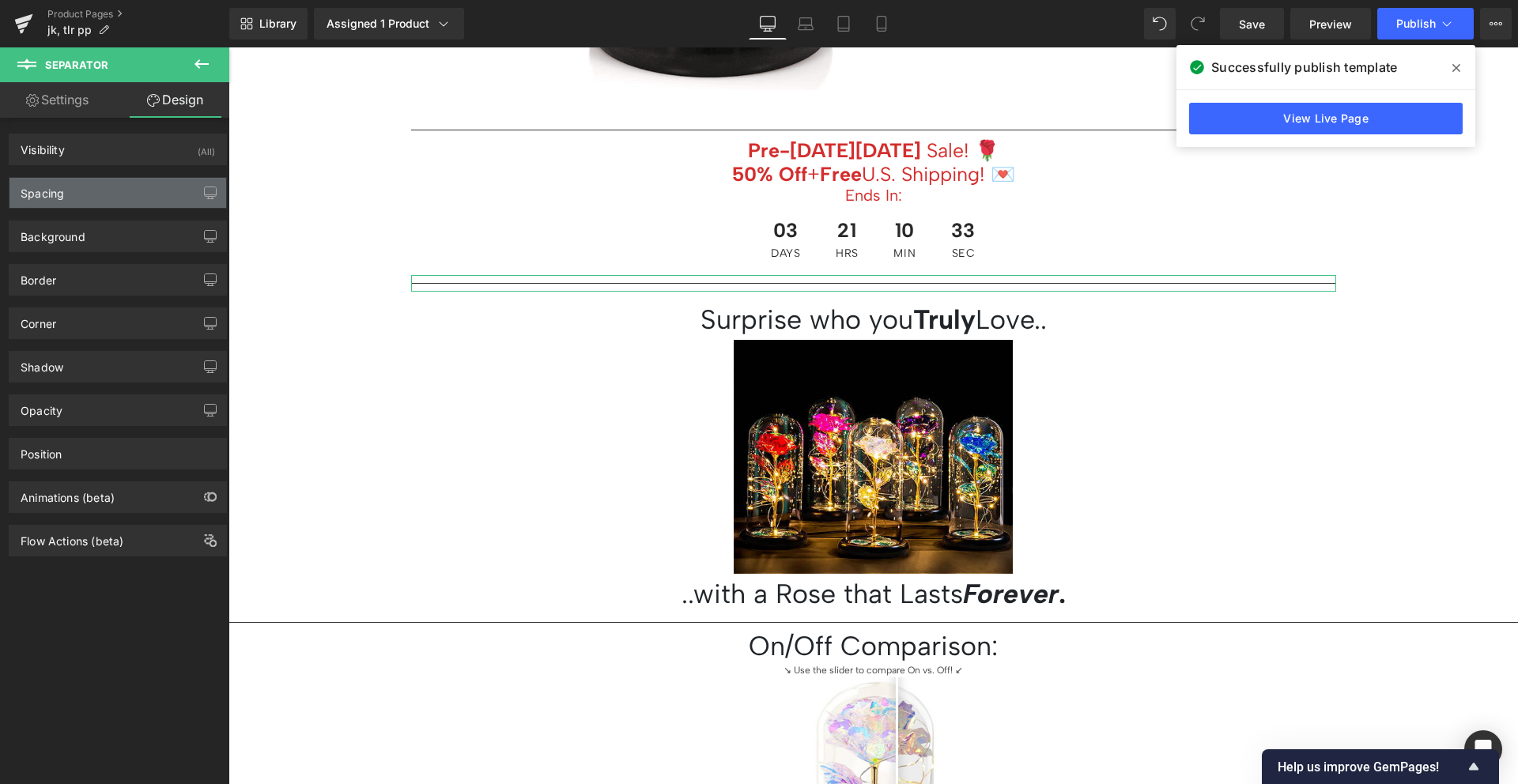
click at [138, 181] on div "Spacing" at bounding box center [118, 193] width 216 height 30
type input "0"
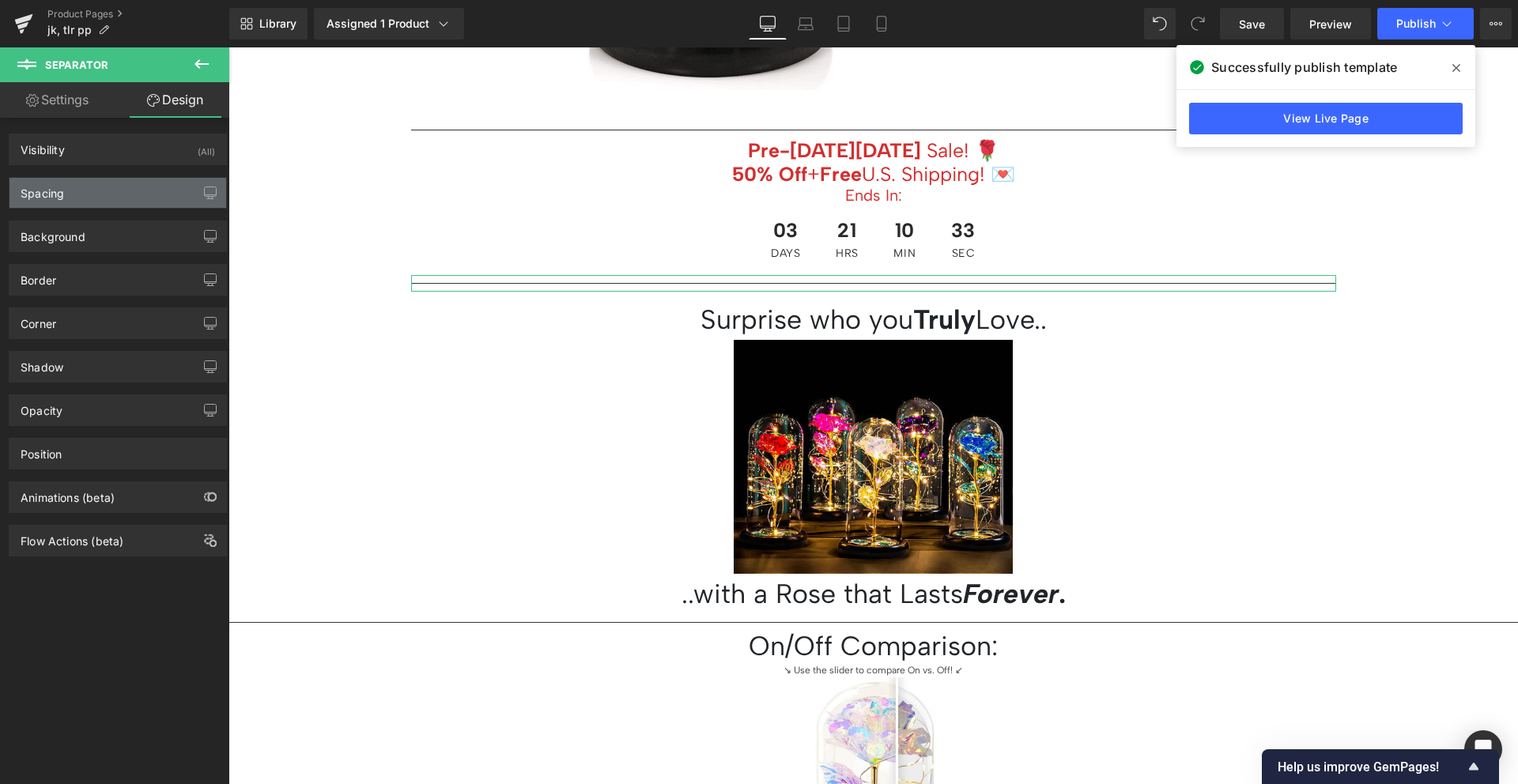
type input "0"
type input "10"
type input "0"
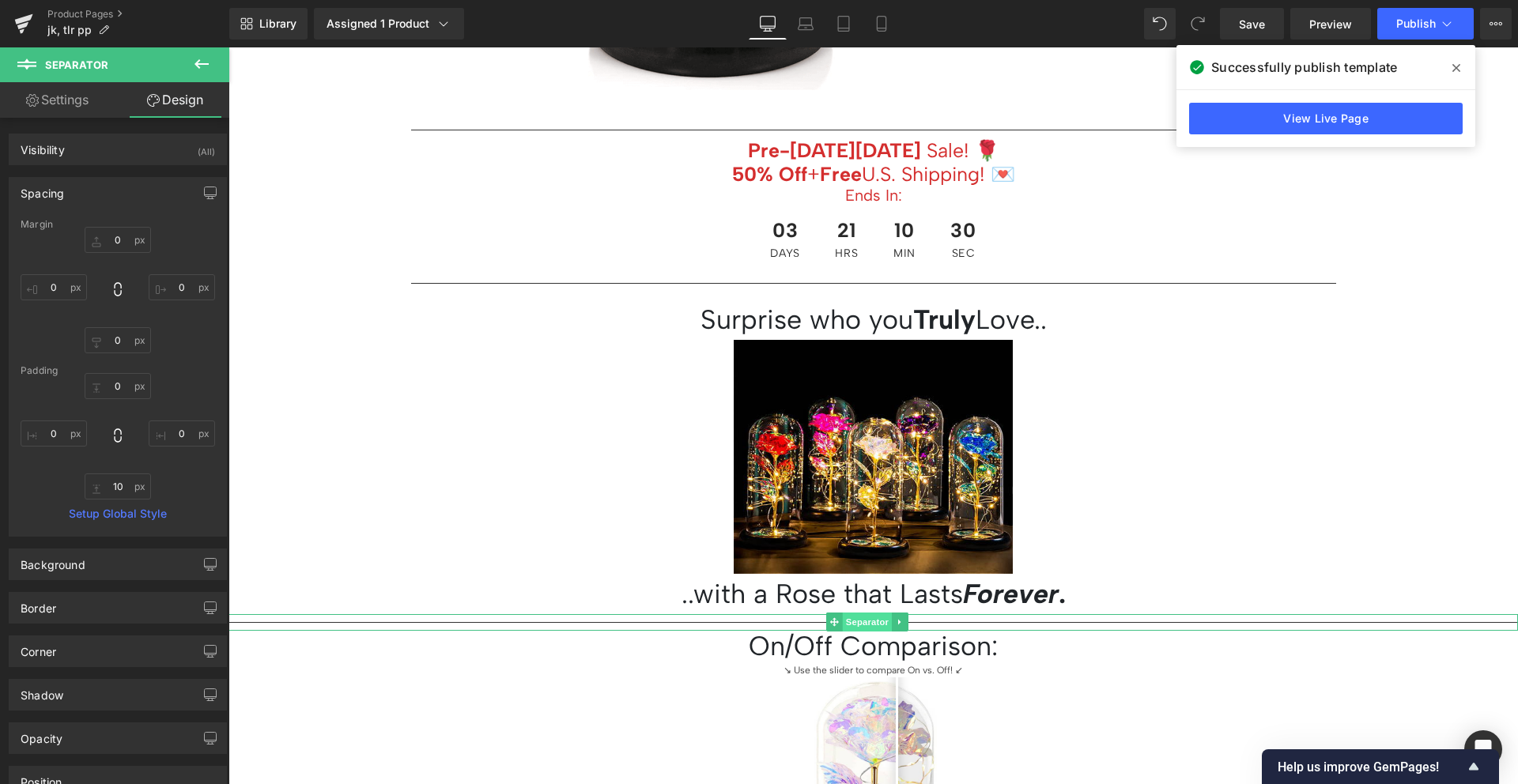
click at [862, 617] on span "Separator" at bounding box center [867, 621] width 49 height 19
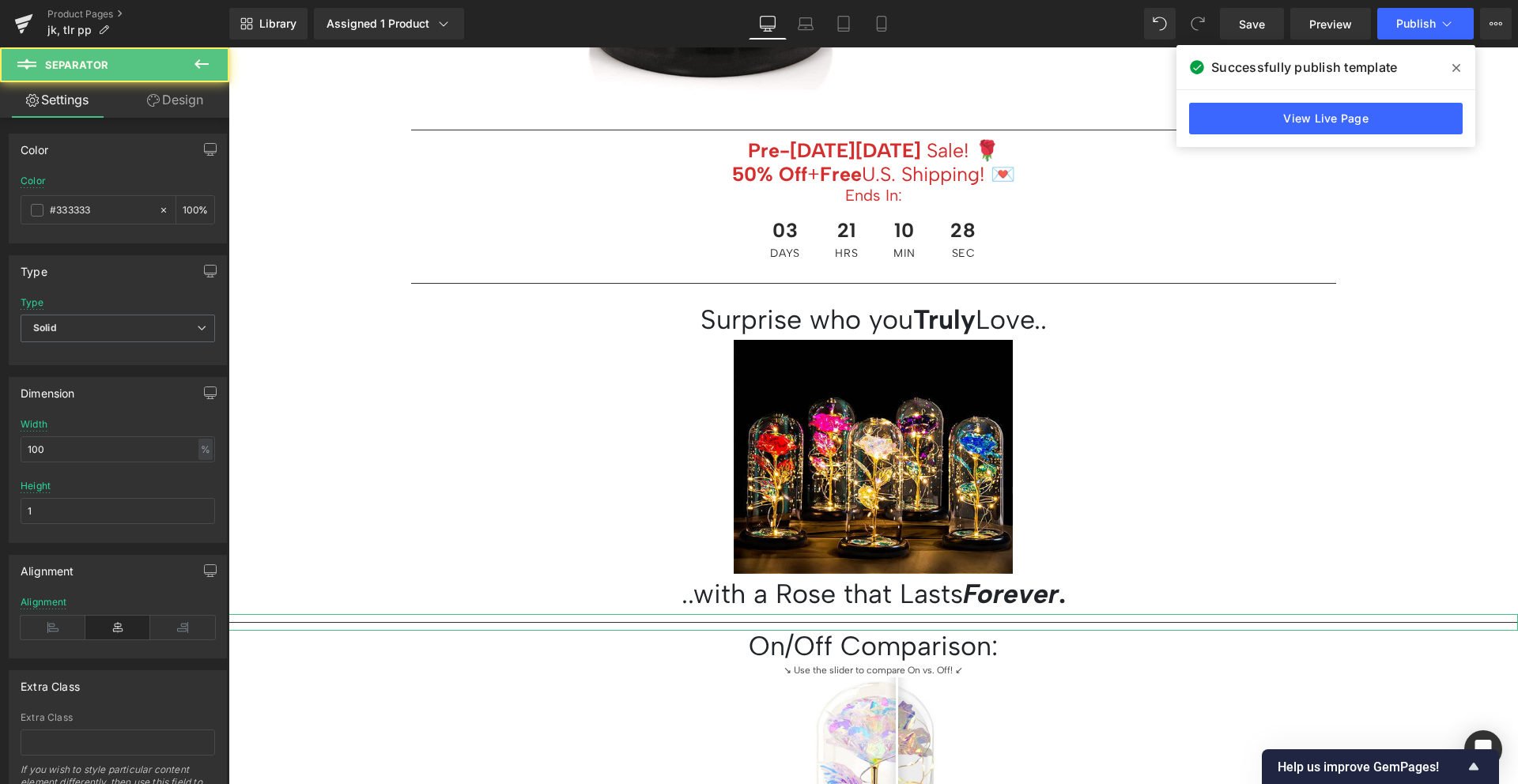
click at [151, 102] on icon at bounding box center [152, 100] width 12 height 12
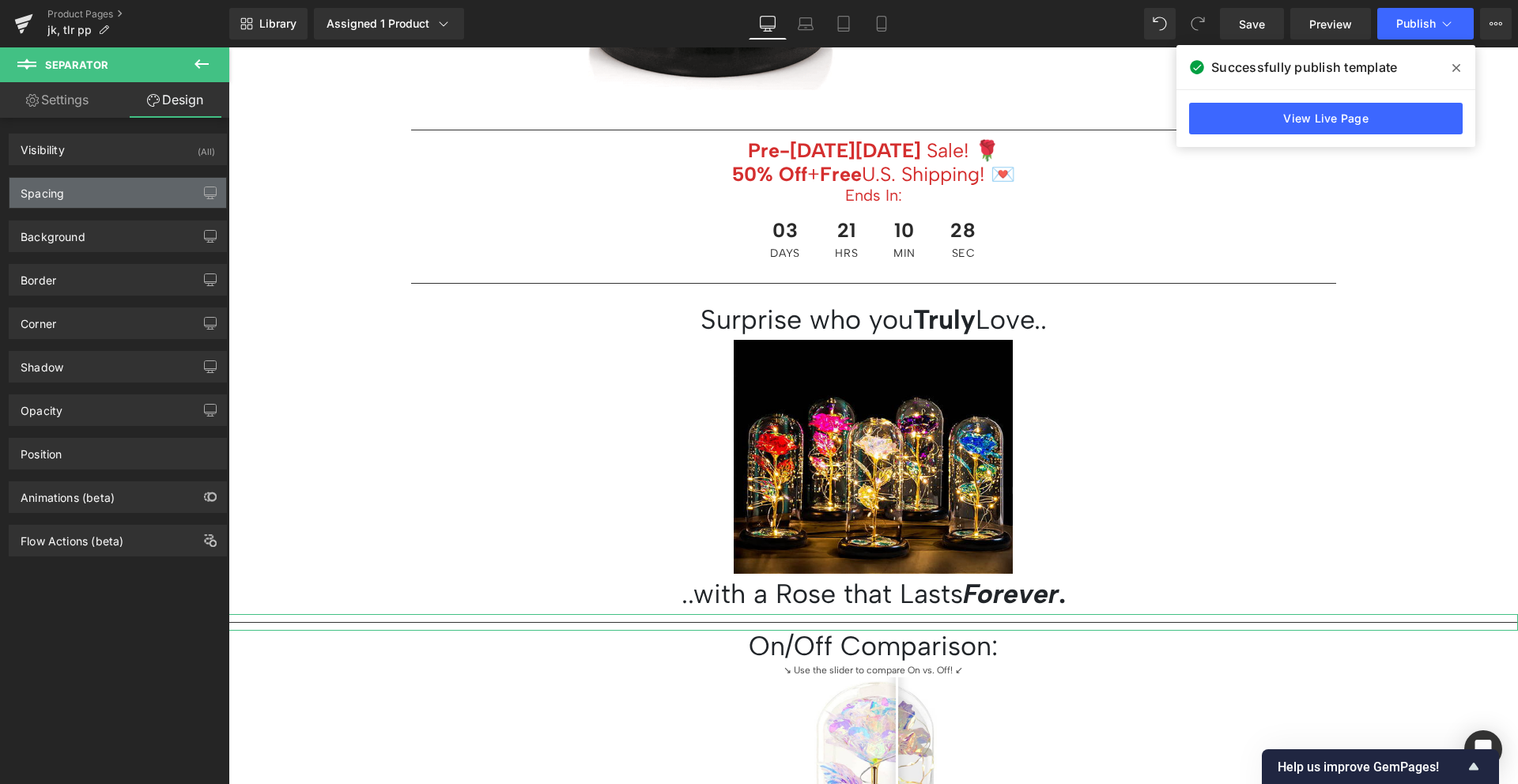
click at [139, 193] on div "Spacing" at bounding box center [118, 193] width 216 height 30
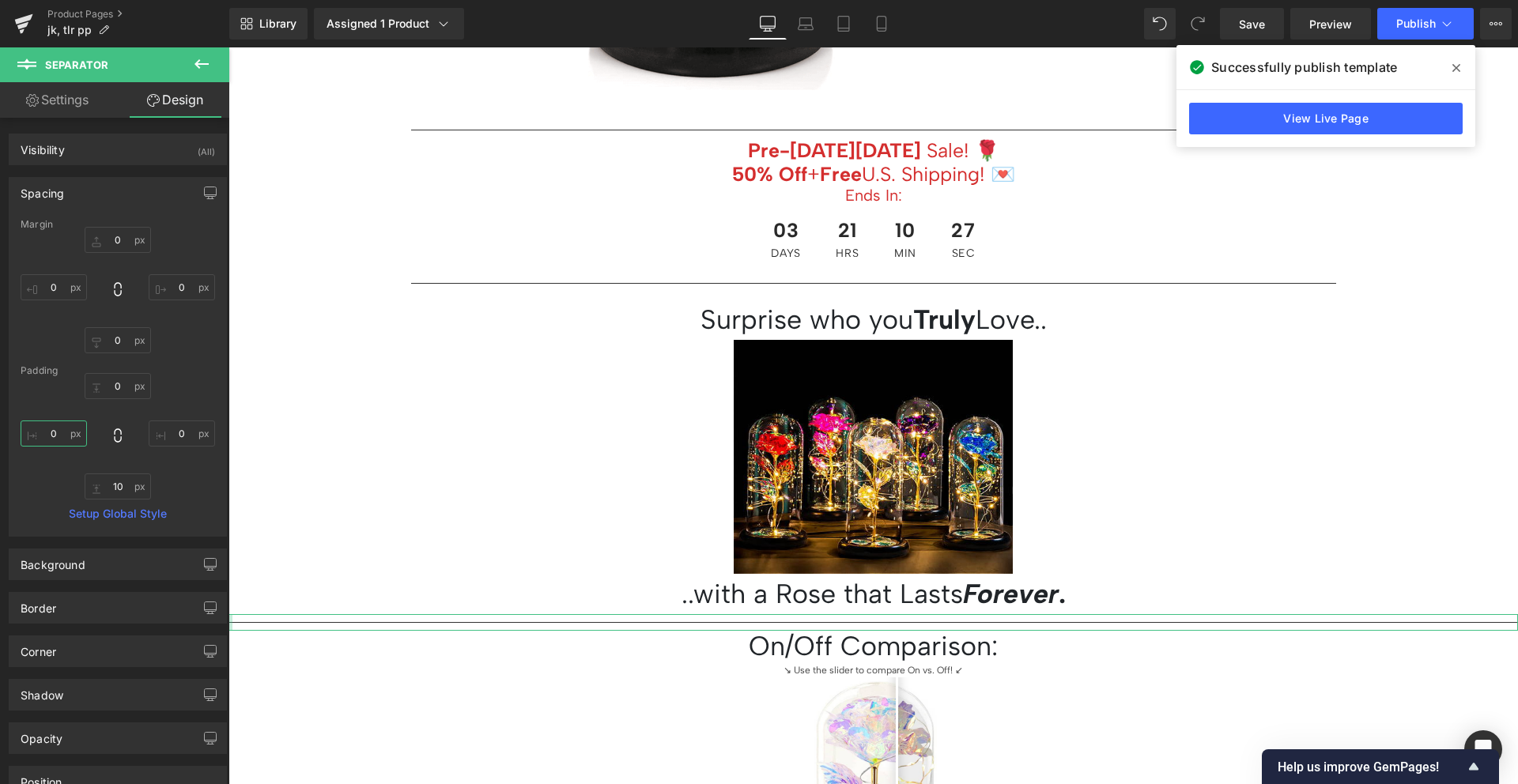
click at [46, 433] on input "0" at bounding box center [54, 433] width 67 height 26
type input "200"
click at [39, 463] on div "0px 0 0px 0 10px 10 200 200" at bounding box center [118, 436] width 195 height 126
click at [863, 617] on span "Separator" at bounding box center [867, 621] width 49 height 19
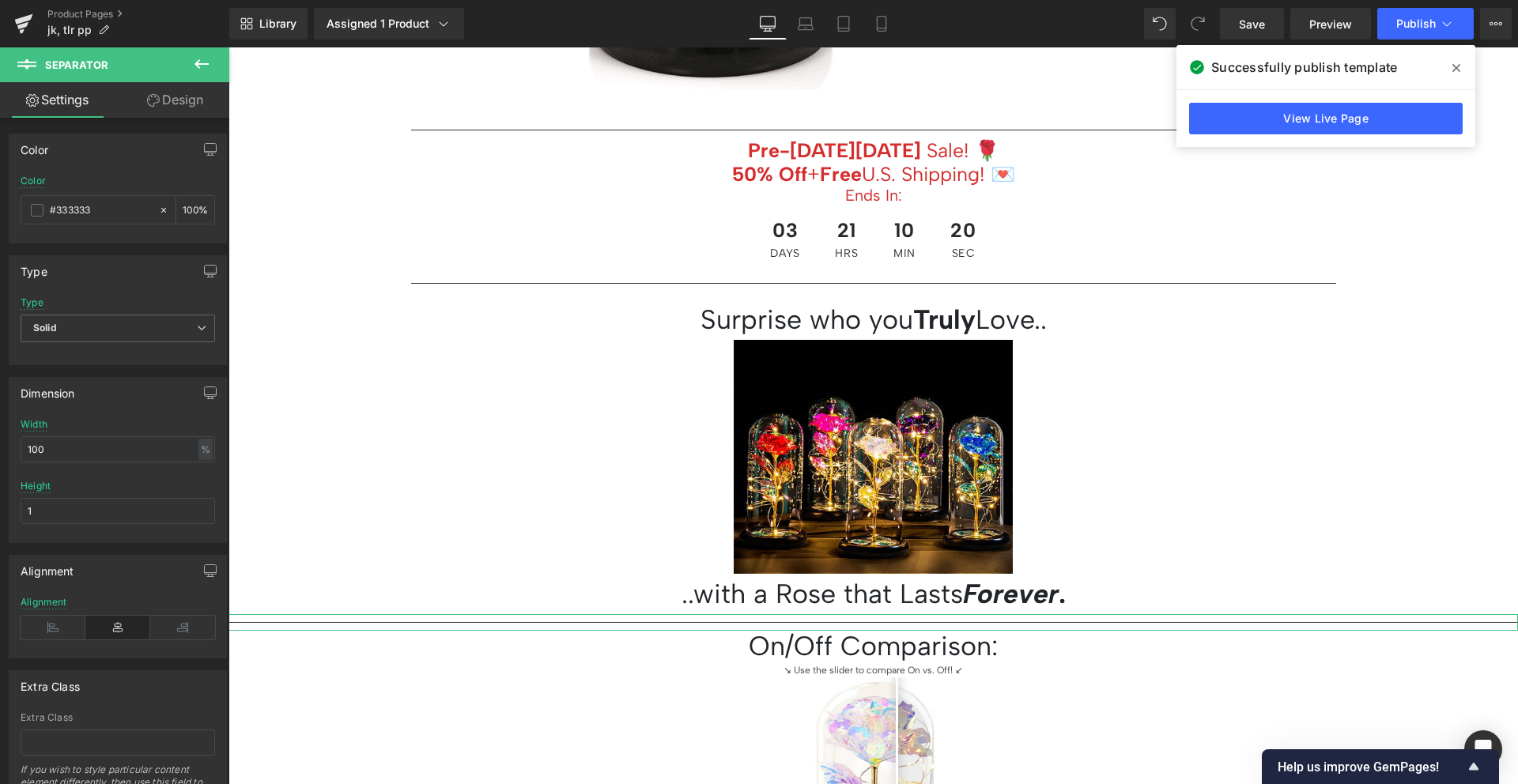
click at [146, 106] on link "Design" at bounding box center [175, 100] width 115 height 36
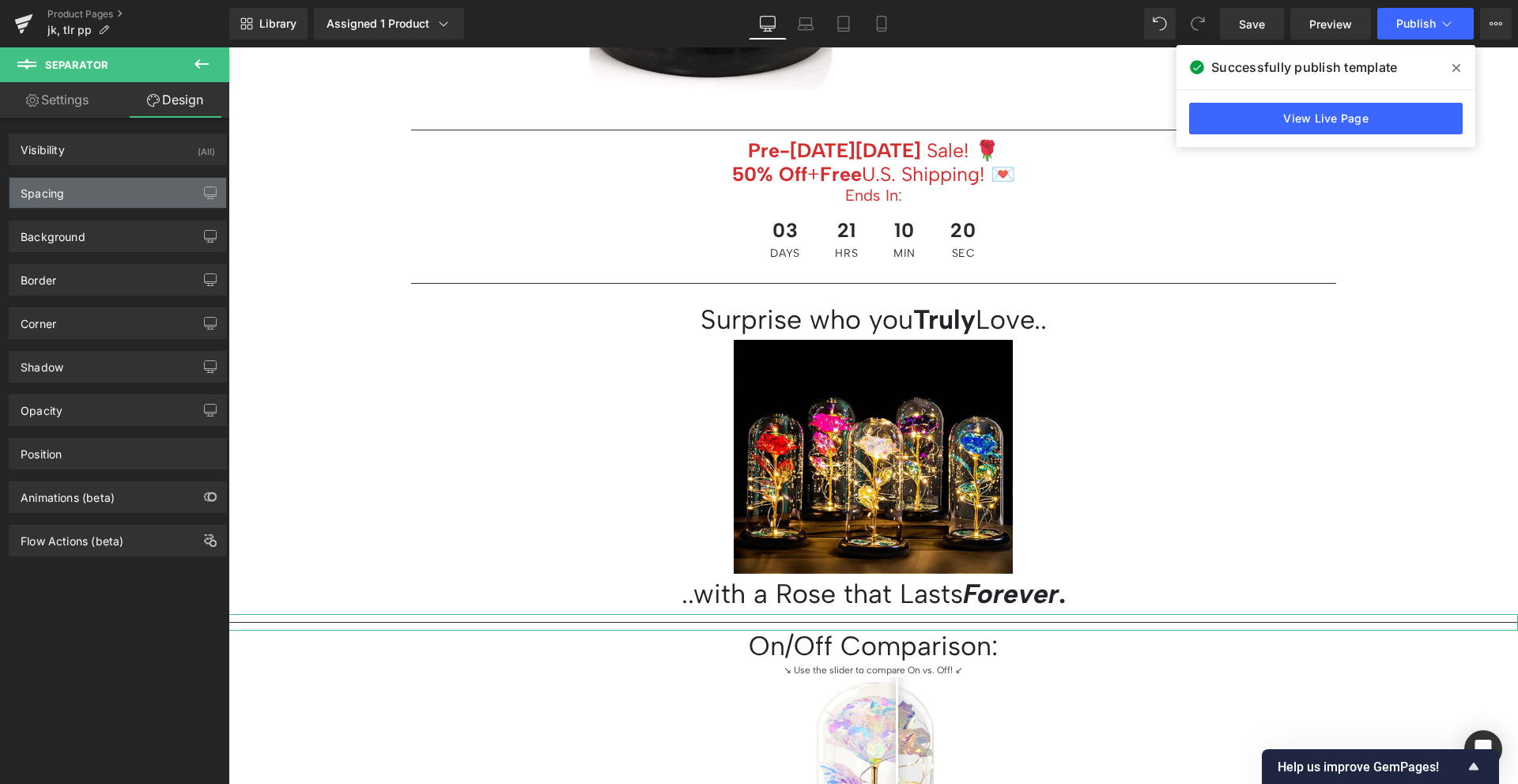
type input "0"
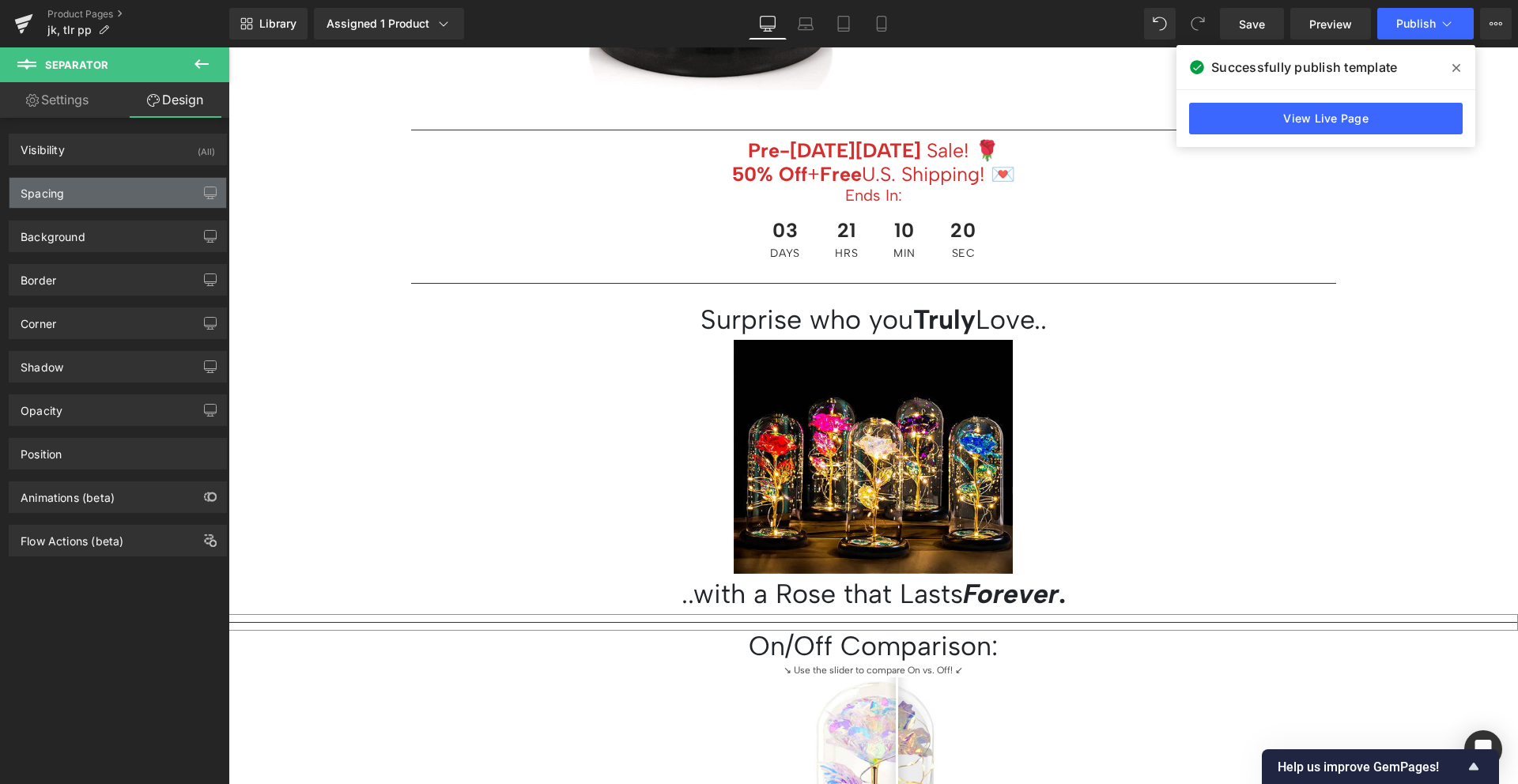
type input "0"
type input "10"
type input "200"
click at [112, 187] on div "Spacing" at bounding box center [118, 193] width 216 height 30
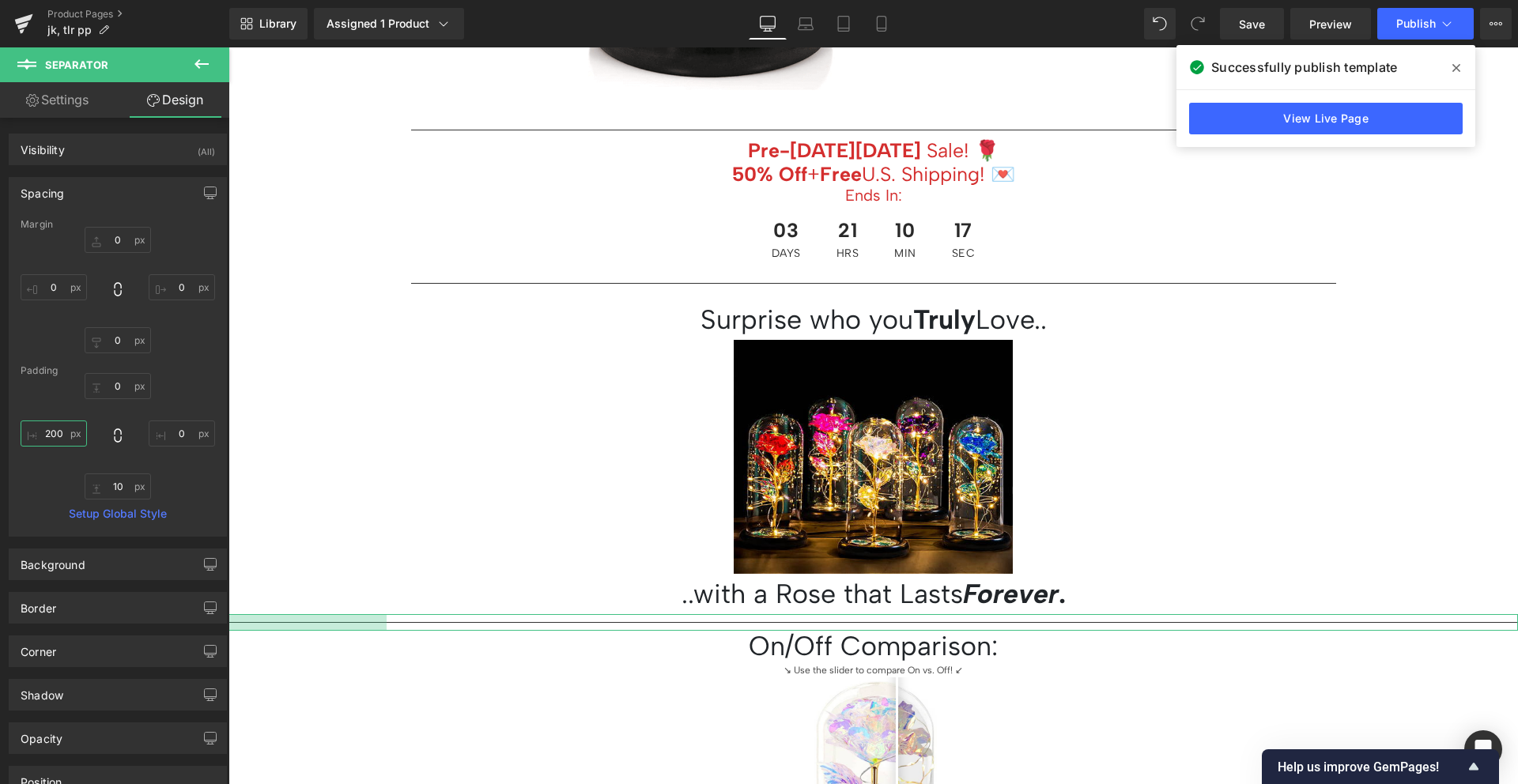
click at [64, 430] on input "200" at bounding box center [54, 433] width 67 height 26
click at [176, 438] on input "0" at bounding box center [182, 433] width 67 height 26
paste input "20"
type input "200"
click at [176, 460] on div "0px 0 200 200 10px 10 200 200" at bounding box center [118, 436] width 195 height 126
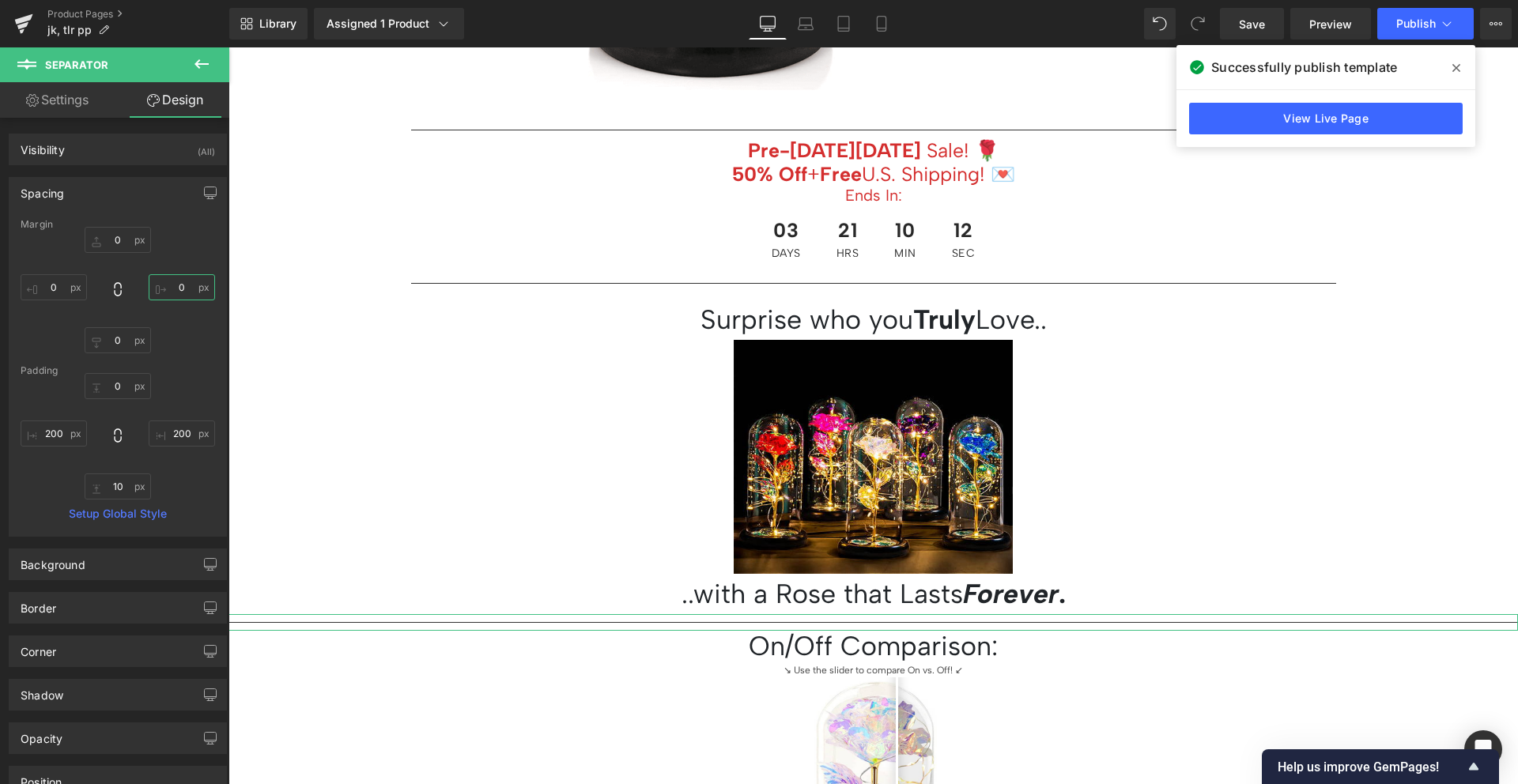
click at [176, 280] on input "0" at bounding box center [182, 288] width 67 height 26
paste input "20"
type input "200"
click at [48, 291] on input "0" at bounding box center [54, 288] width 67 height 26
paste input "20"
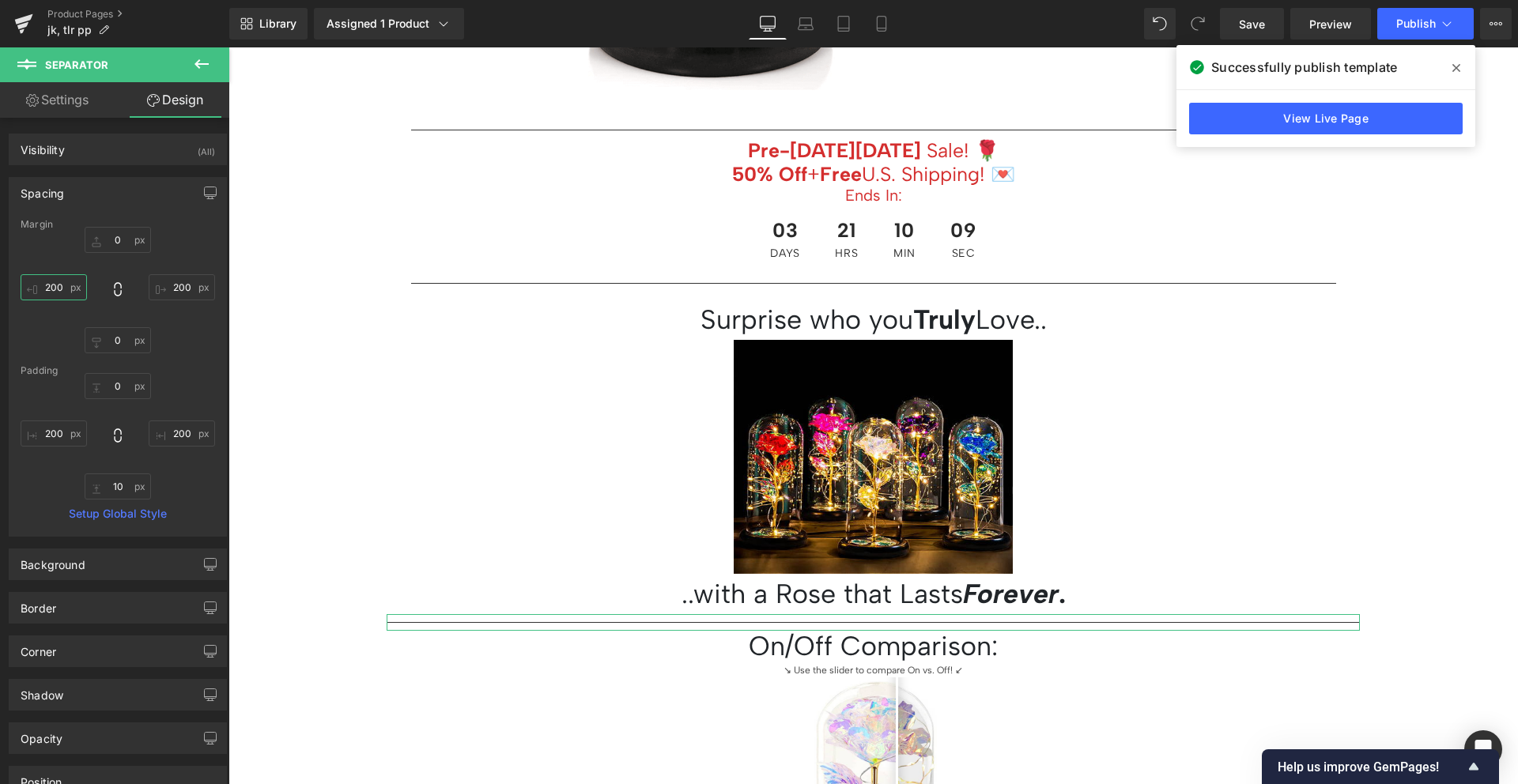
type input "200"
click at [51, 322] on div "0px 0 200 200 0px 0 200 200" at bounding box center [118, 290] width 195 height 126
click at [171, 433] on input "200" at bounding box center [182, 433] width 67 height 26
click at [50, 436] on input "200" at bounding box center [54, 433] width 67 height 26
type input "00"
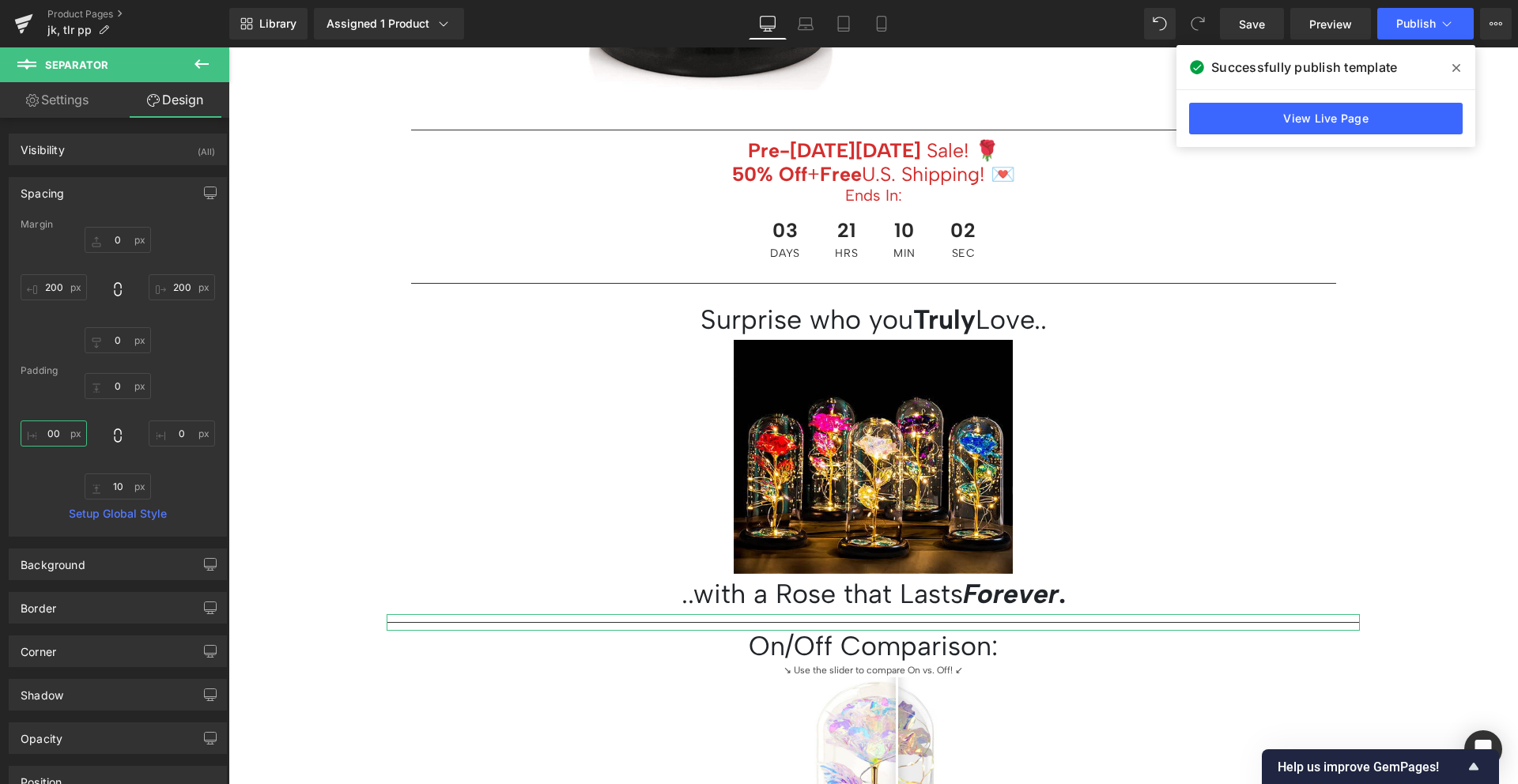
click at [46, 438] on input "00" at bounding box center [54, 433] width 67 height 26
click at [56, 431] on input "00" at bounding box center [54, 433] width 67 height 26
click at [50, 402] on div "0px 0 10px 10" at bounding box center [118, 436] width 195 height 126
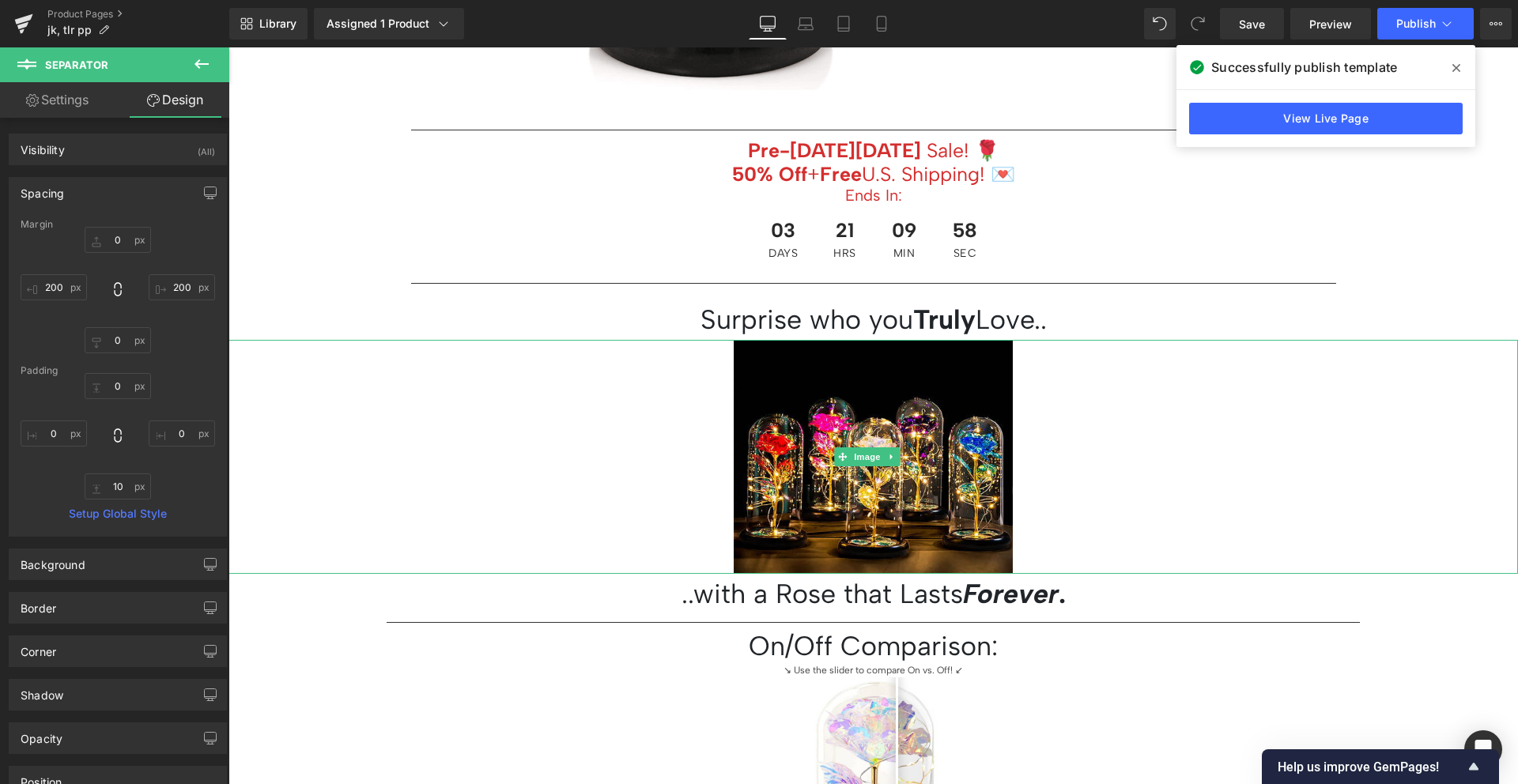
scroll to position [664, 0]
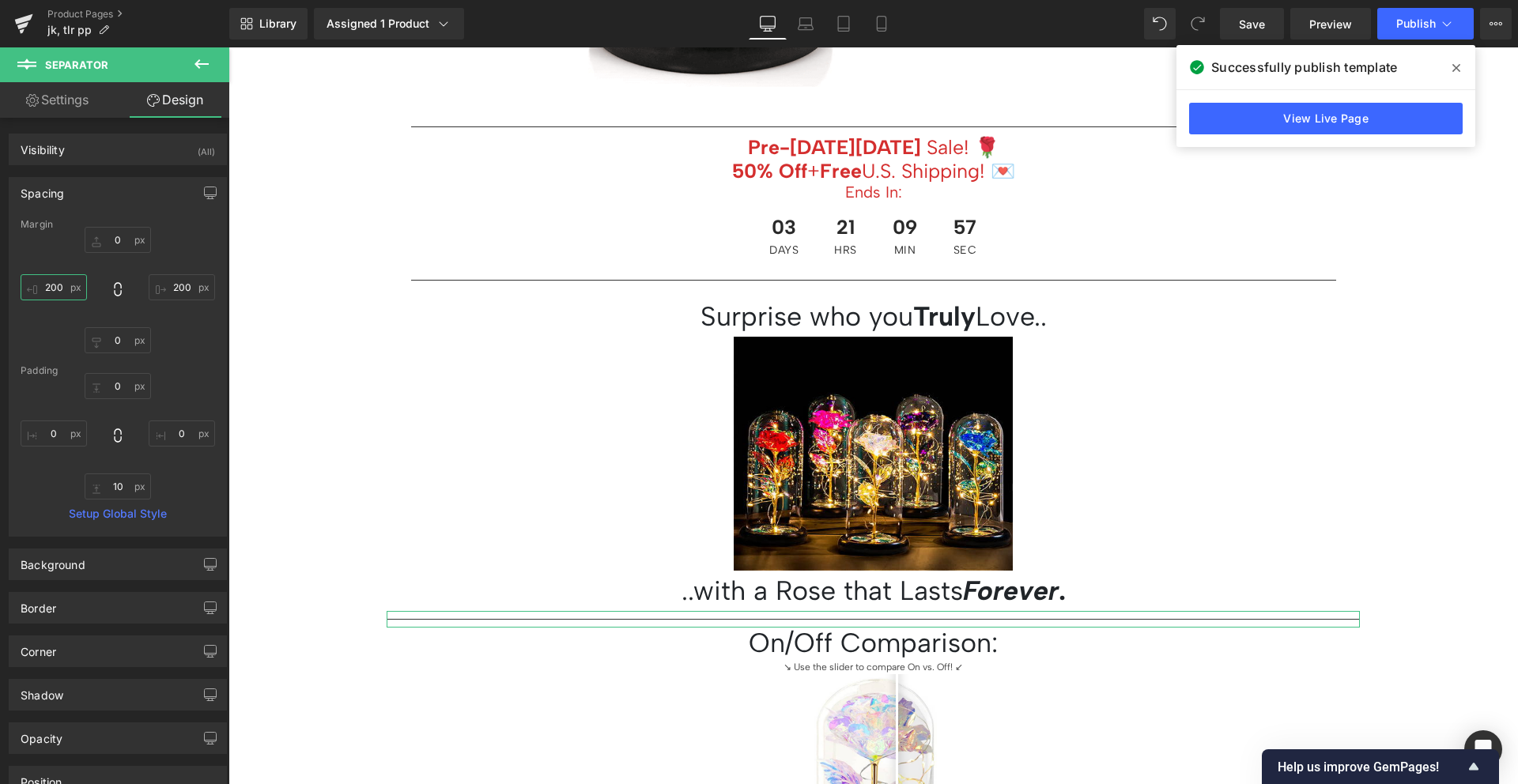
click at [55, 287] on input "200" at bounding box center [54, 288] width 67 height 26
click at [55, 287] on input "215" at bounding box center [54, 288] width 67 height 26
type input "215"
click at [168, 285] on input "200" at bounding box center [182, 288] width 67 height 26
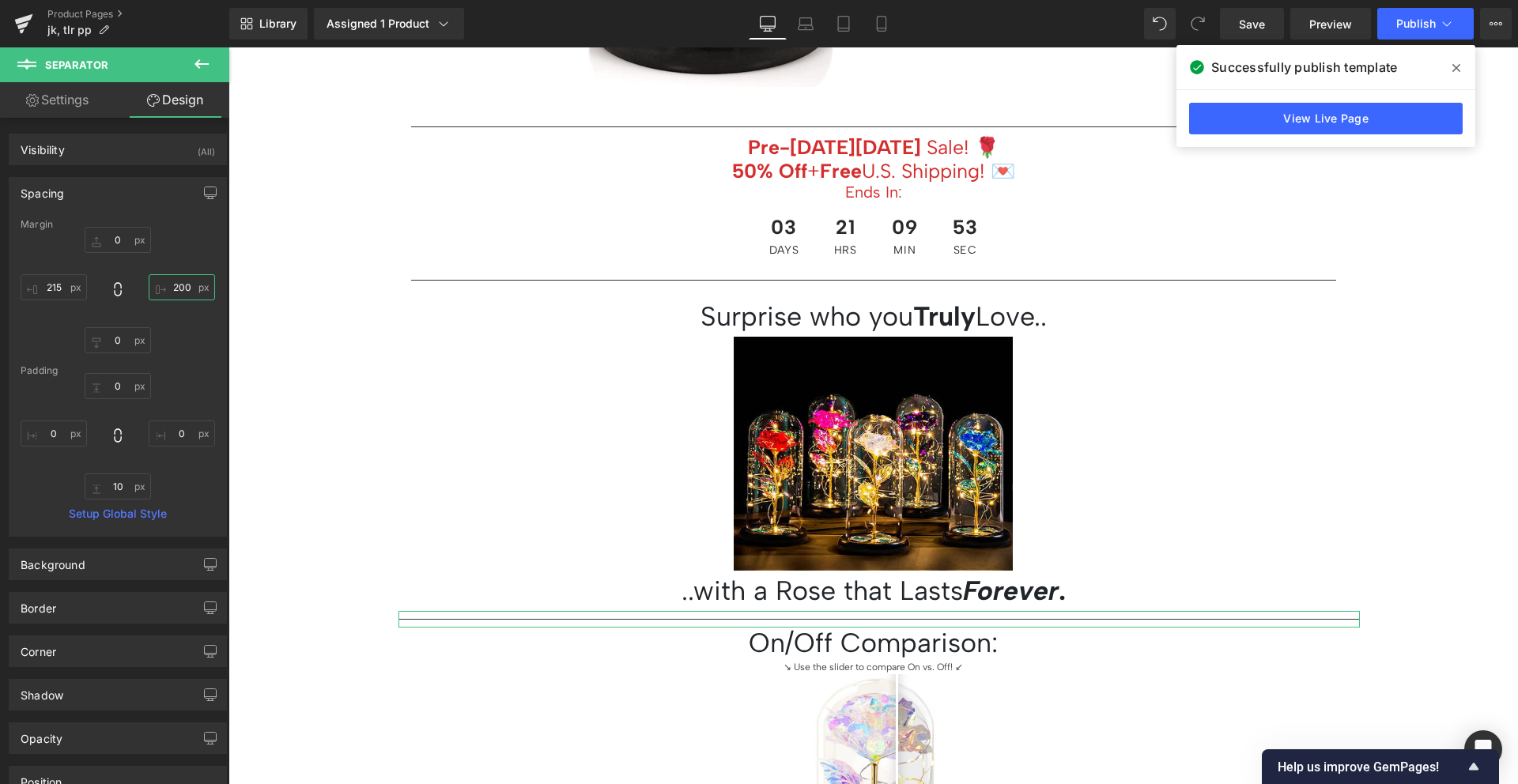
paste input "15"
type input "215"
click at [176, 326] on div "0px 0 215 215 0px 0 215 215" at bounding box center [118, 290] width 195 height 126
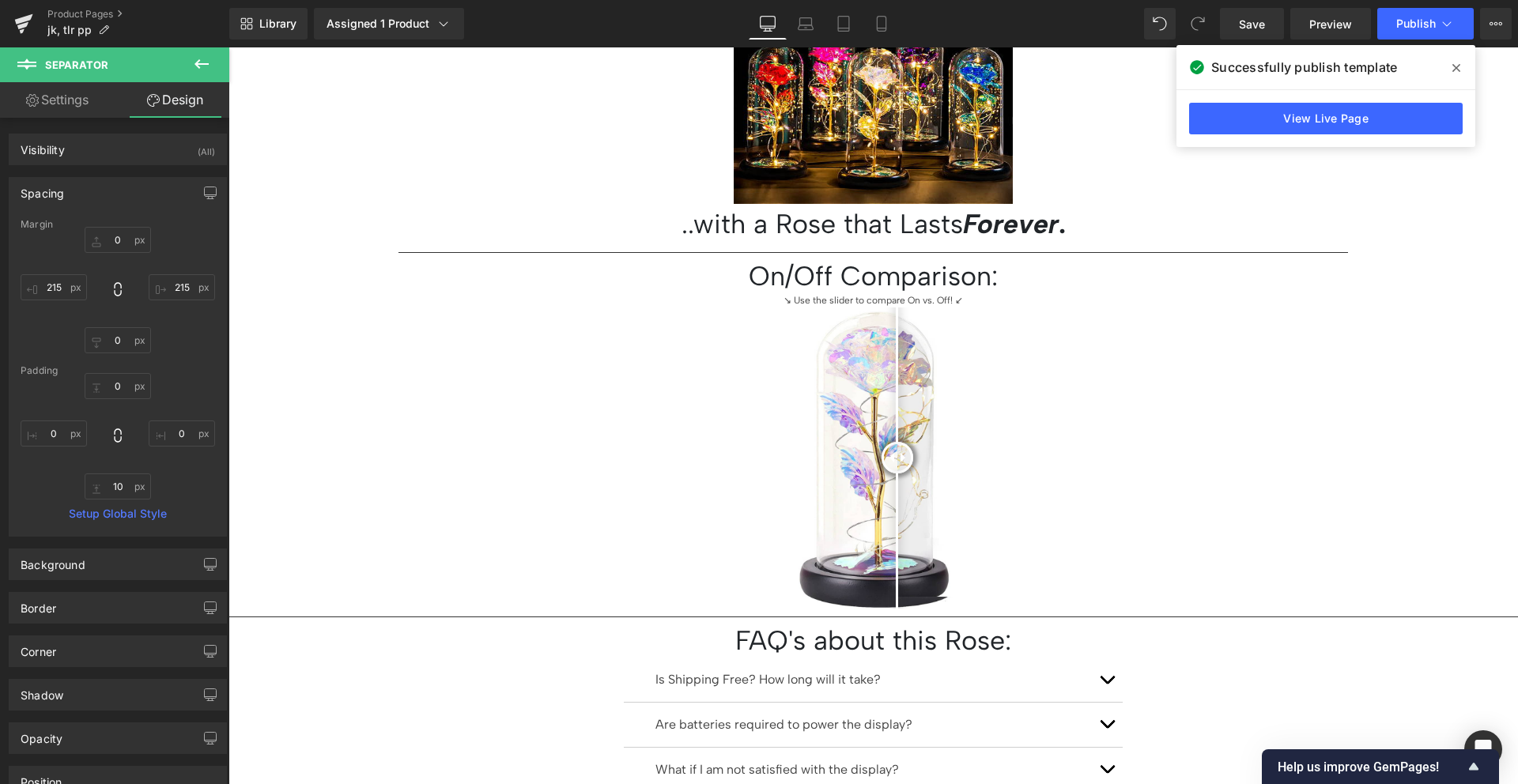
scroll to position [988, 0]
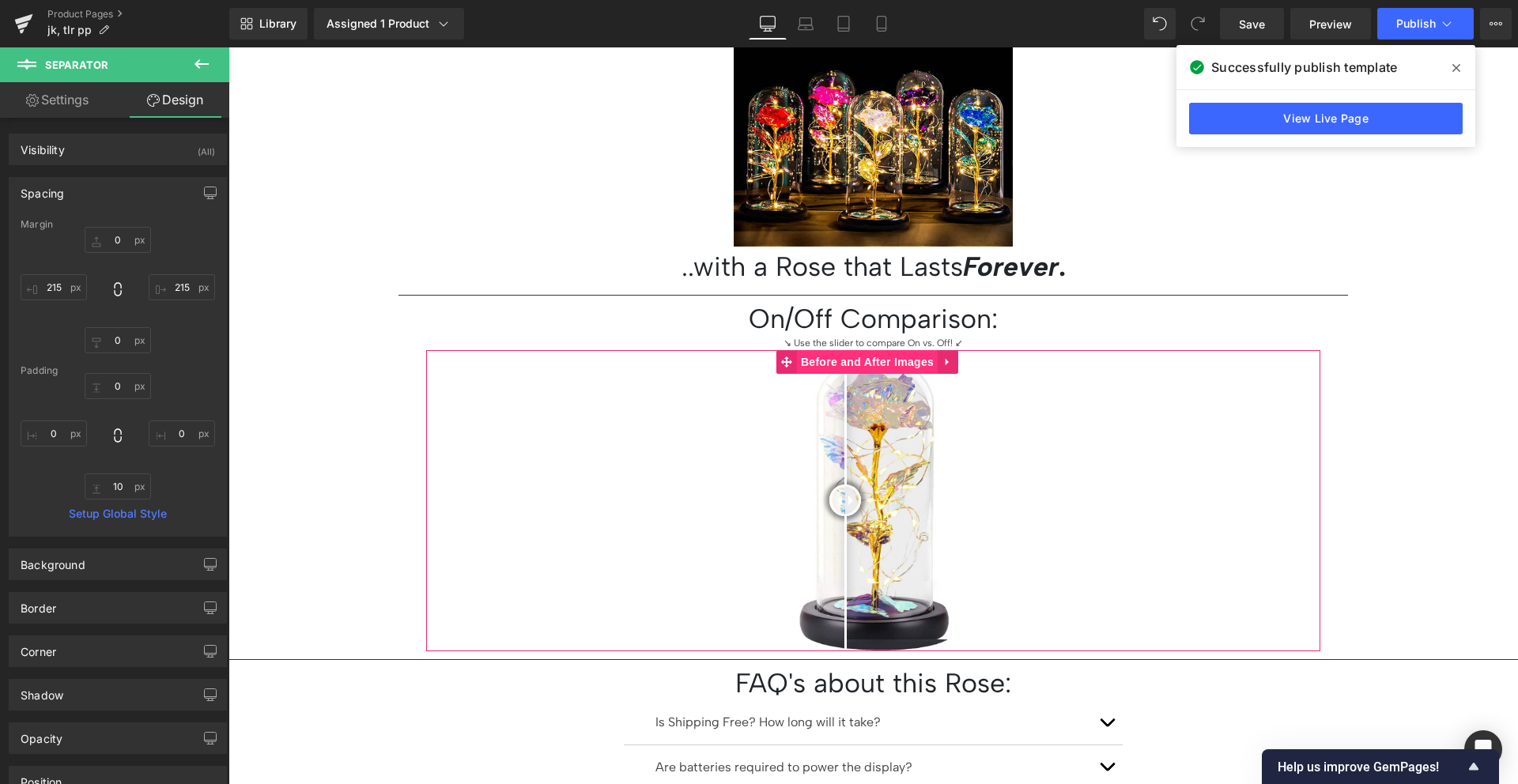
click at [849, 353] on span "Before and After Images" at bounding box center [867, 361] width 141 height 24
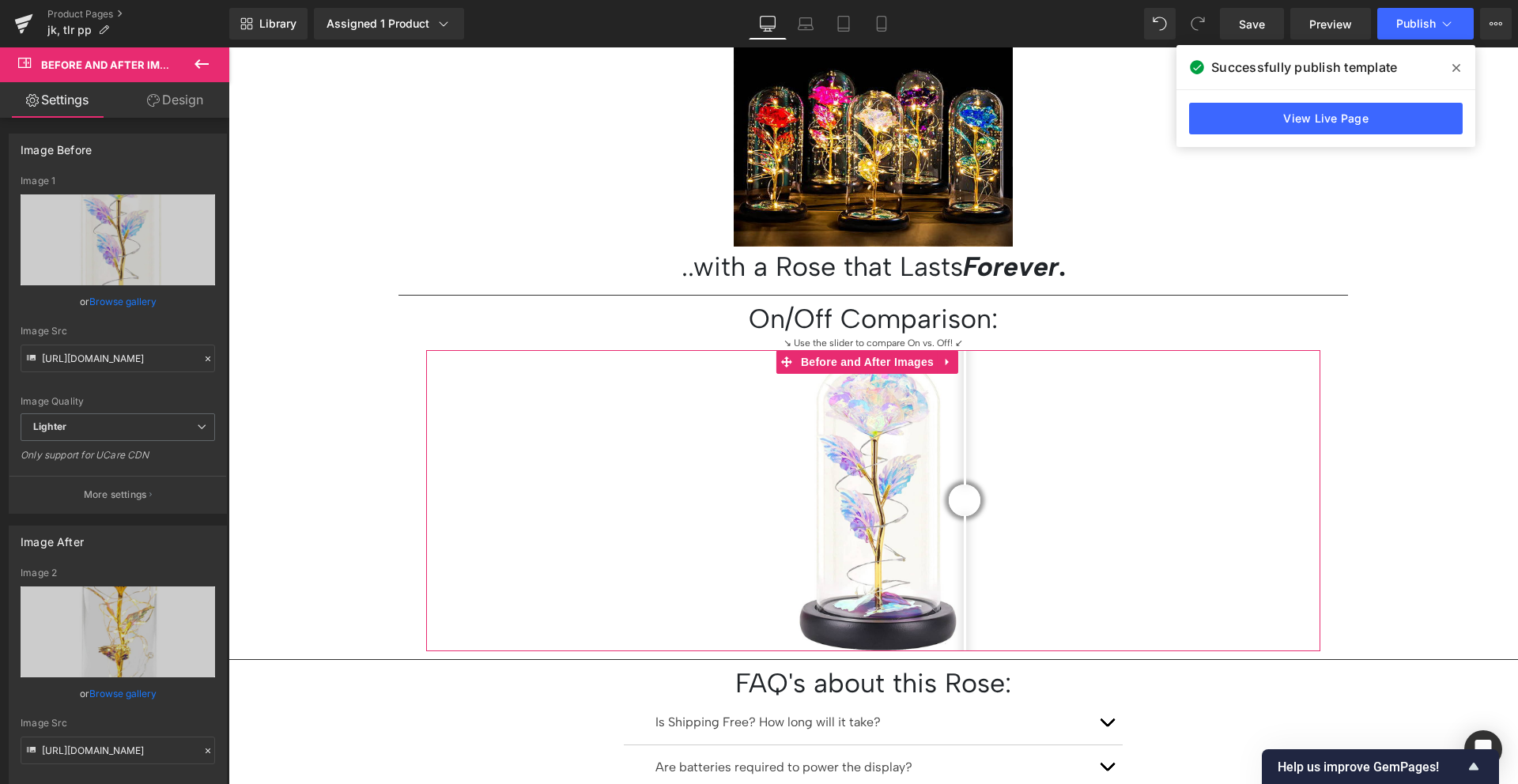
click at [199, 89] on link "Design" at bounding box center [175, 100] width 115 height 36
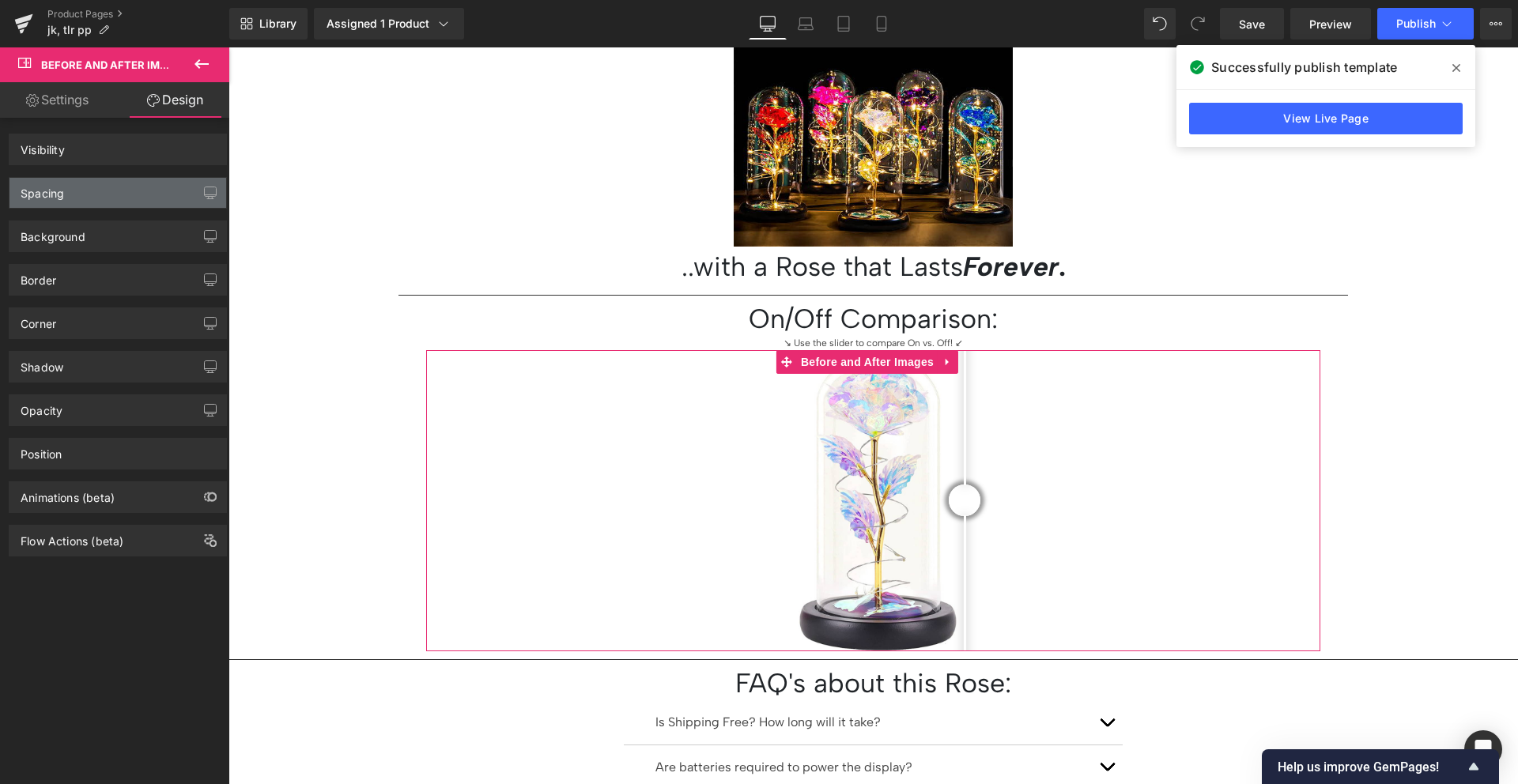
click at [114, 191] on div "Spacing" at bounding box center [118, 193] width 216 height 30
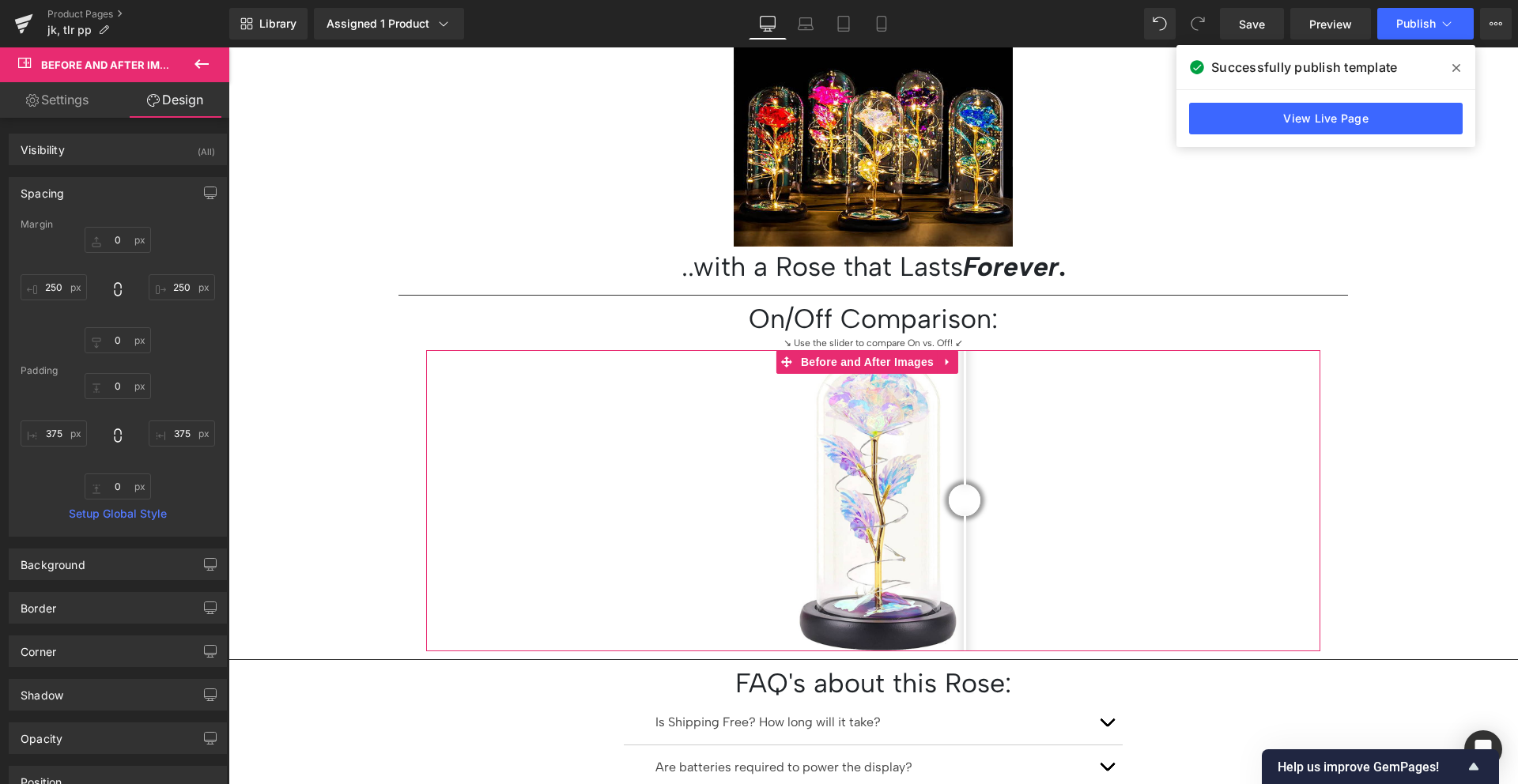
type input "0"
type input "250"
type input "0"
type input "250"
type input "0"
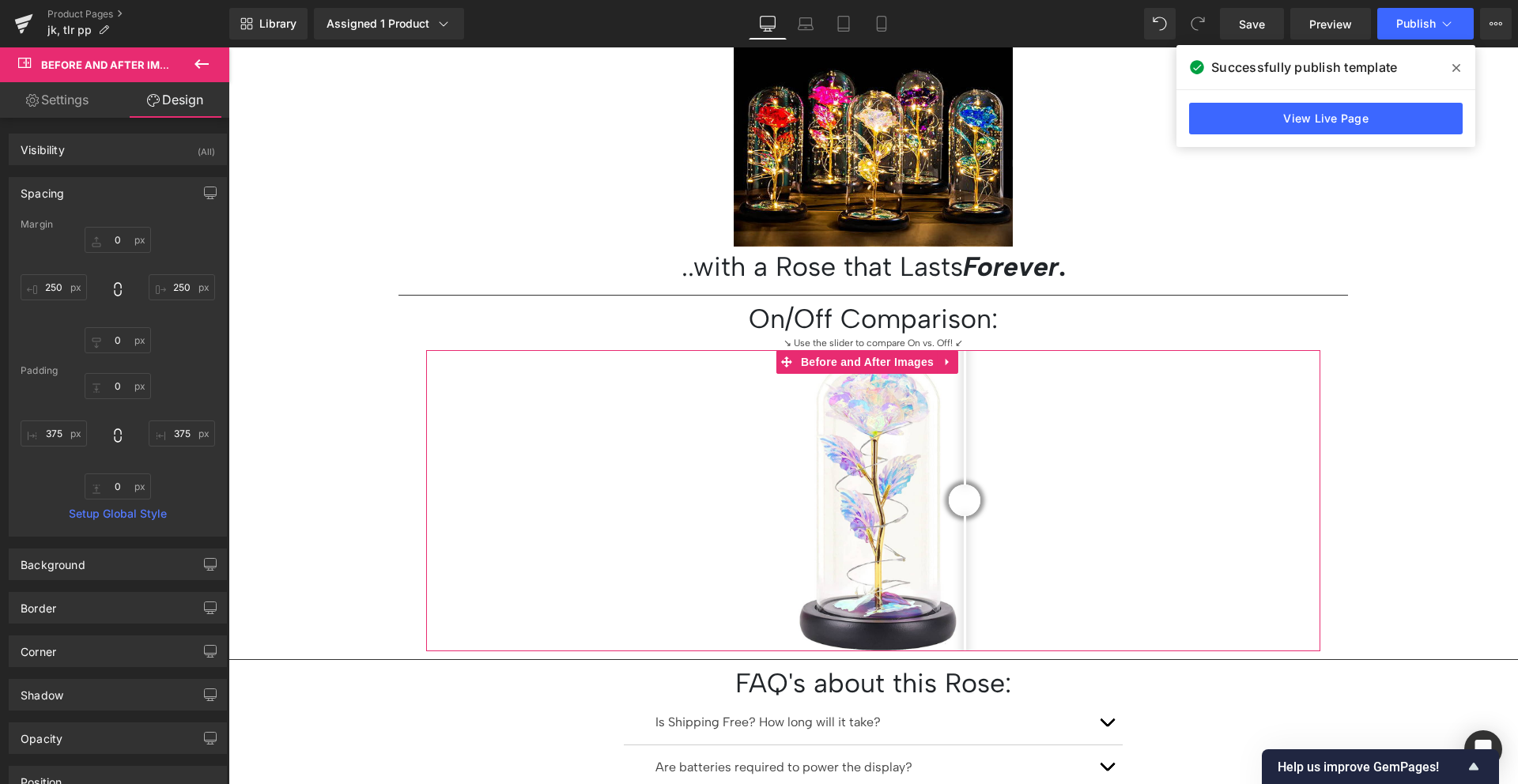
type input "375"
type input "0"
type input "375"
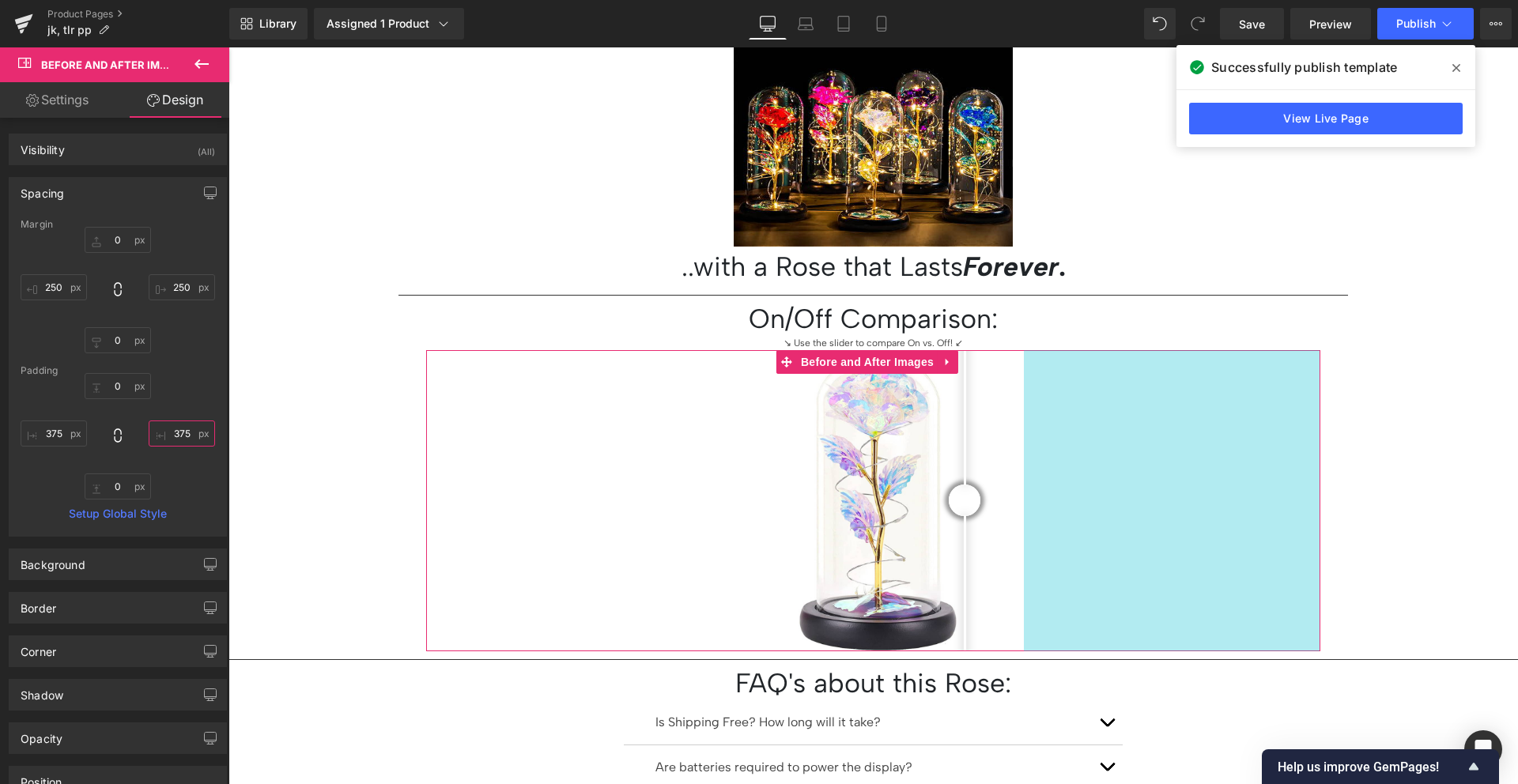
click at [170, 424] on input "375" at bounding box center [182, 433] width 67 height 26
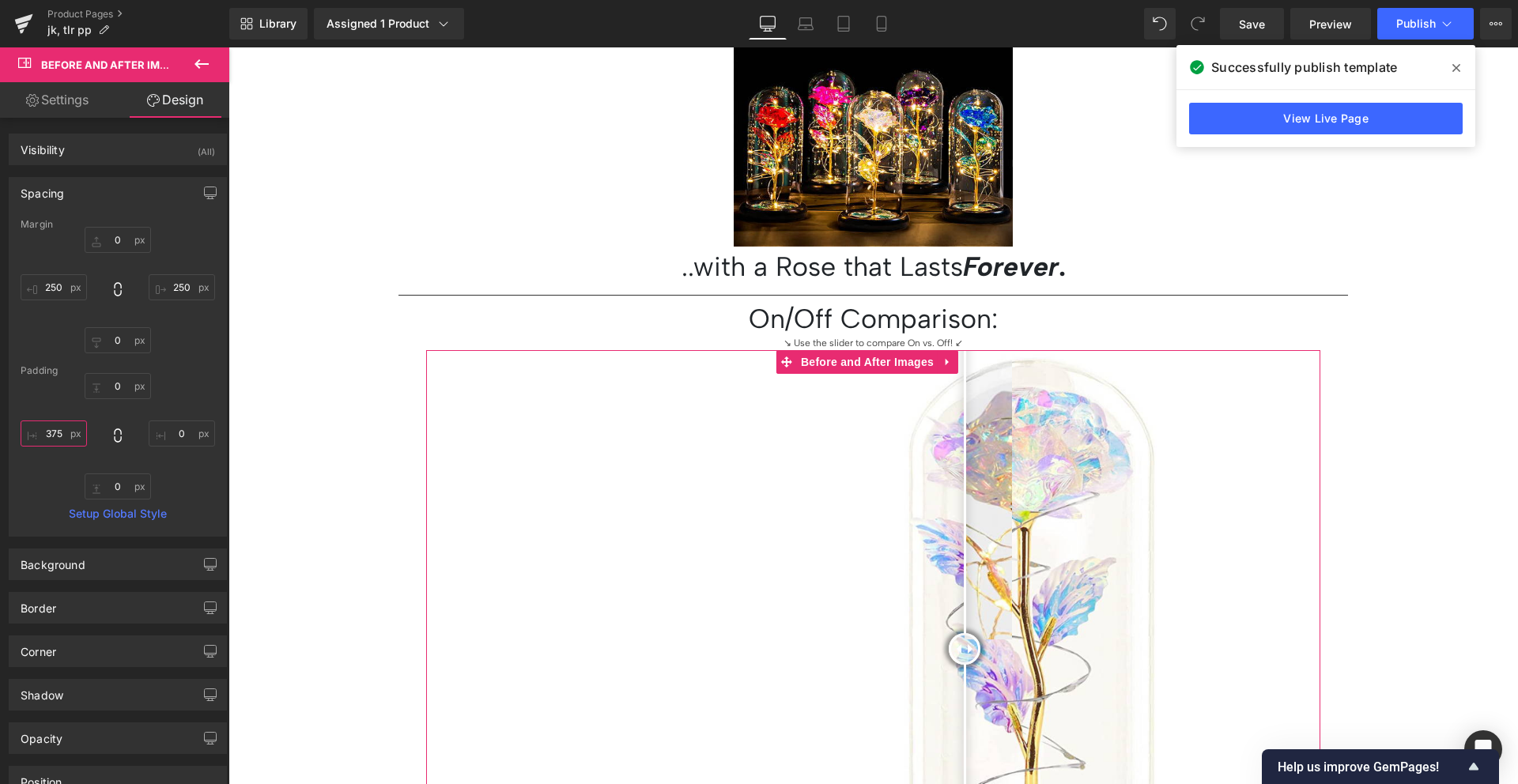
click at [52, 428] on input "375" at bounding box center [54, 433] width 67 height 26
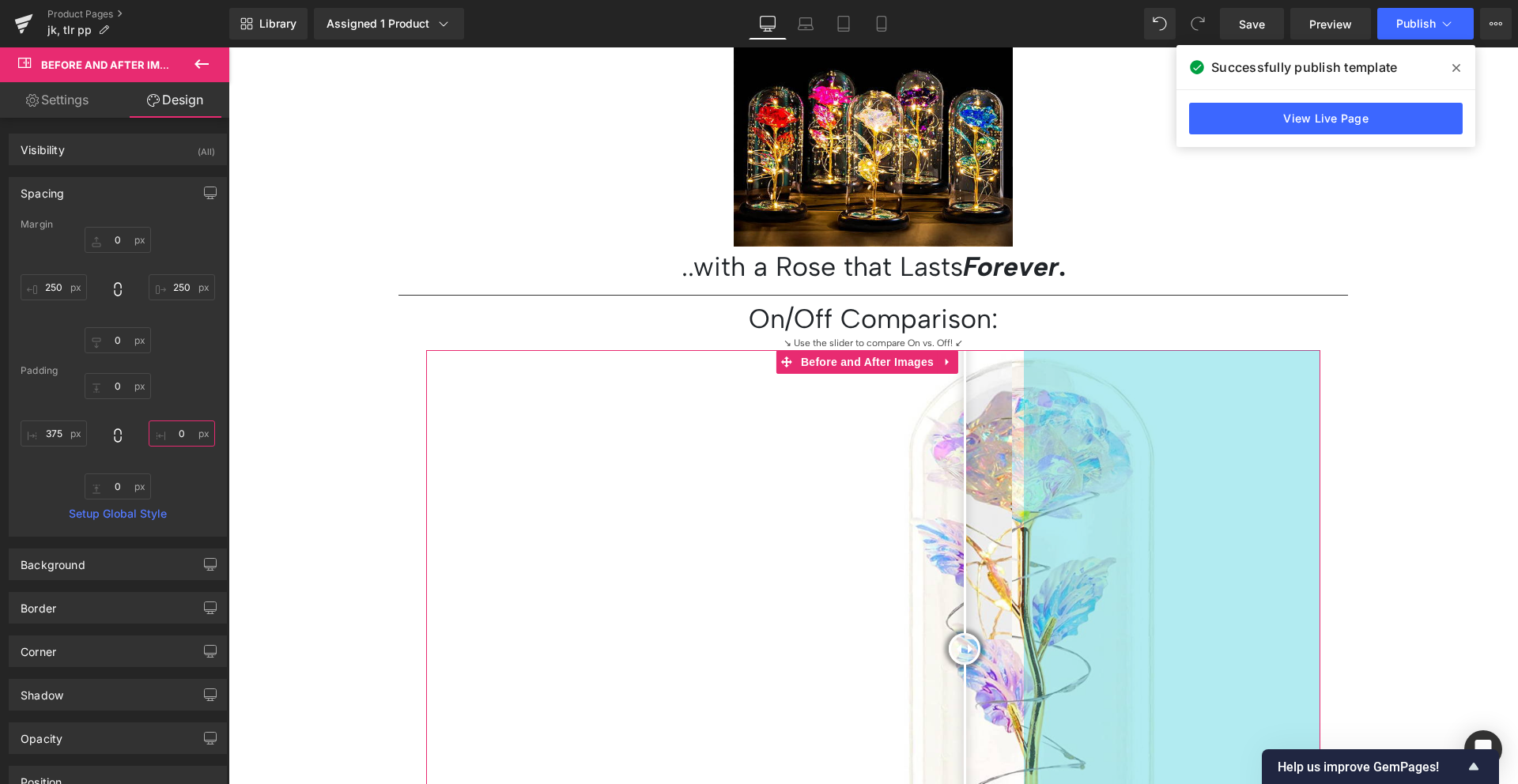
click at [183, 430] on input "text" at bounding box center [182, 433] width 67 height 26
paste input "375"
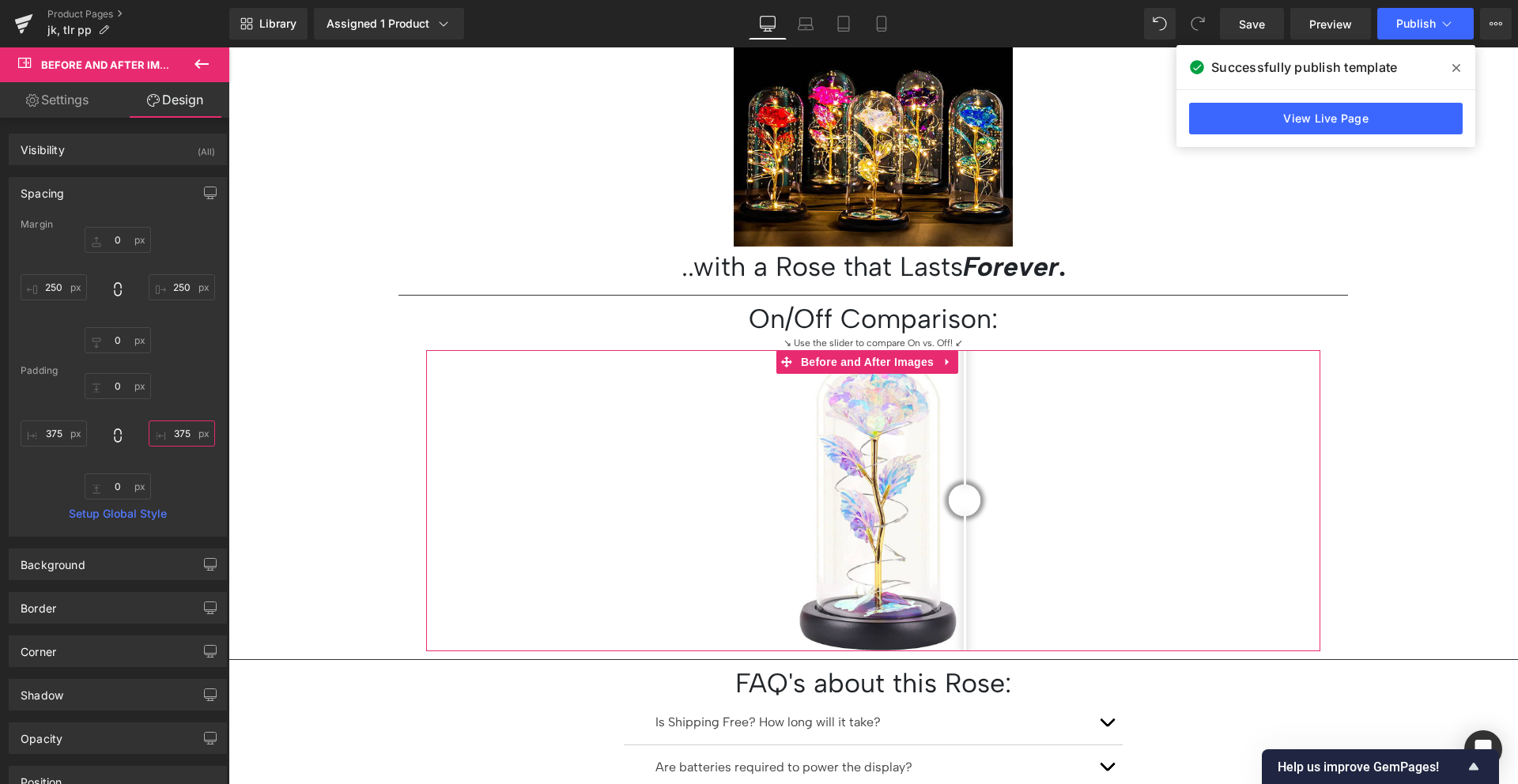
type input "375"
click at [178, 388] on div "0px 0 375 375 0px 0 375 375" at bounding box center [118, 436] width 195 height 126
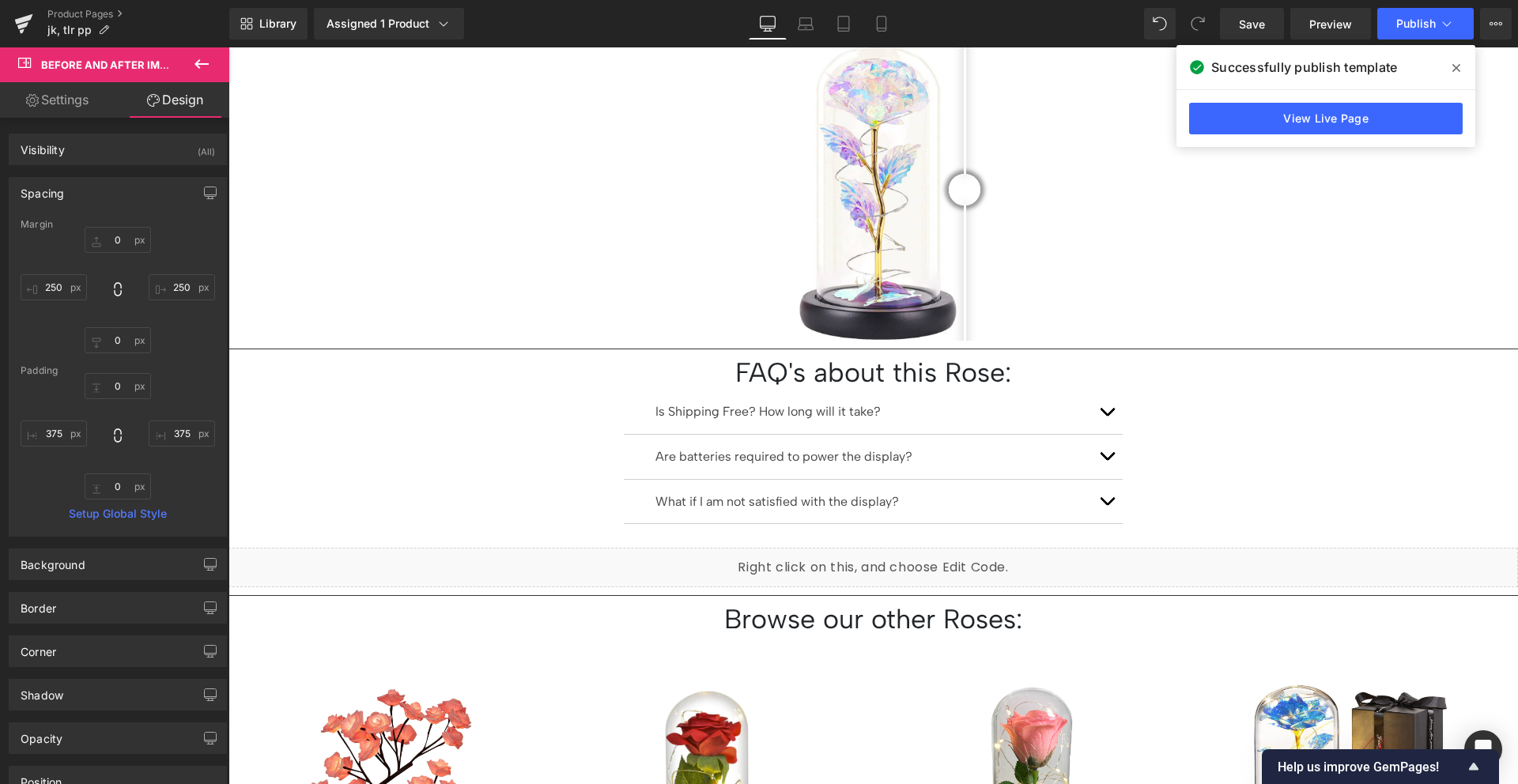
scroll to position [989, 0]
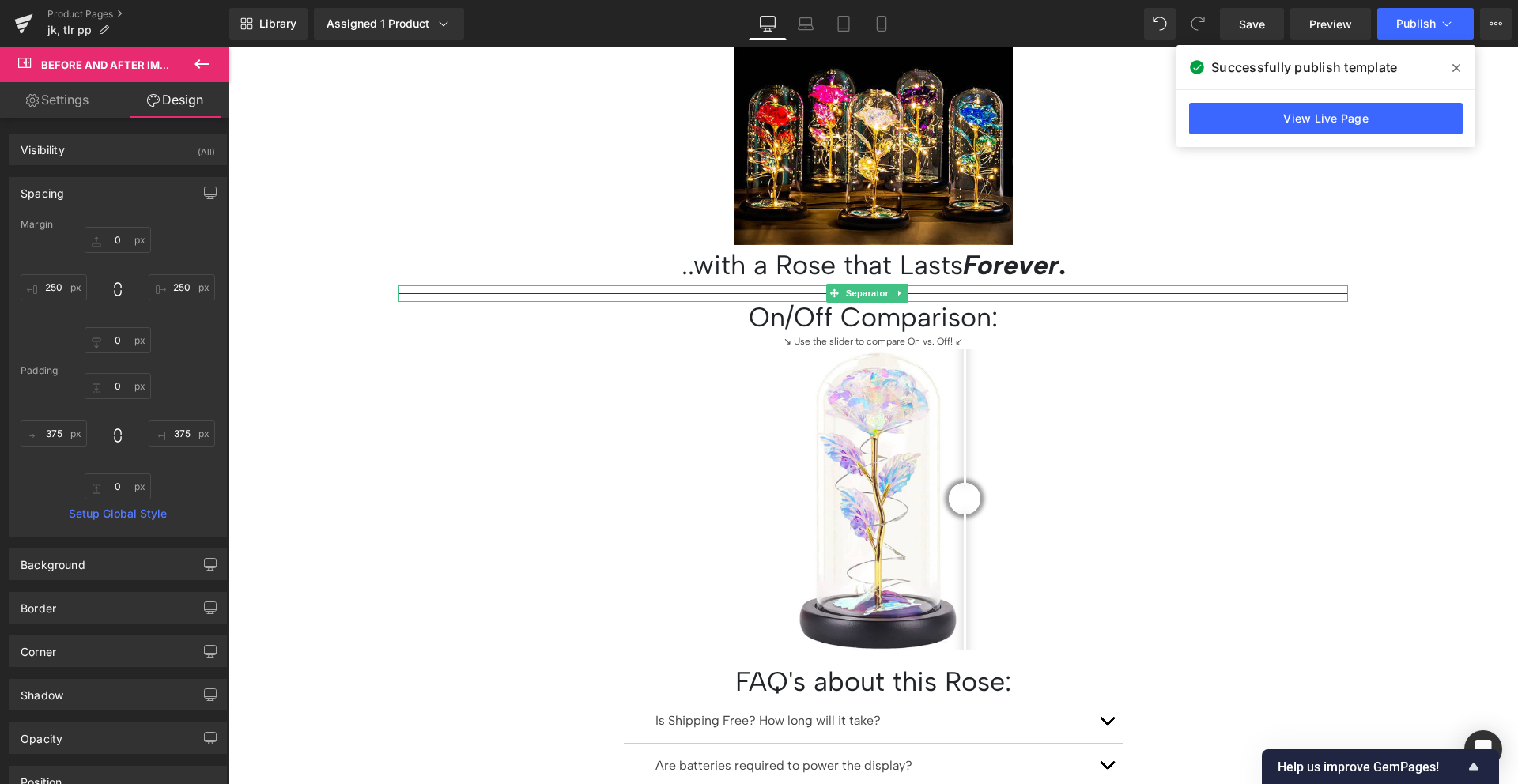
click at [850, 290] on span "Separator" at bounding box center [867, 293] width 49 height 19
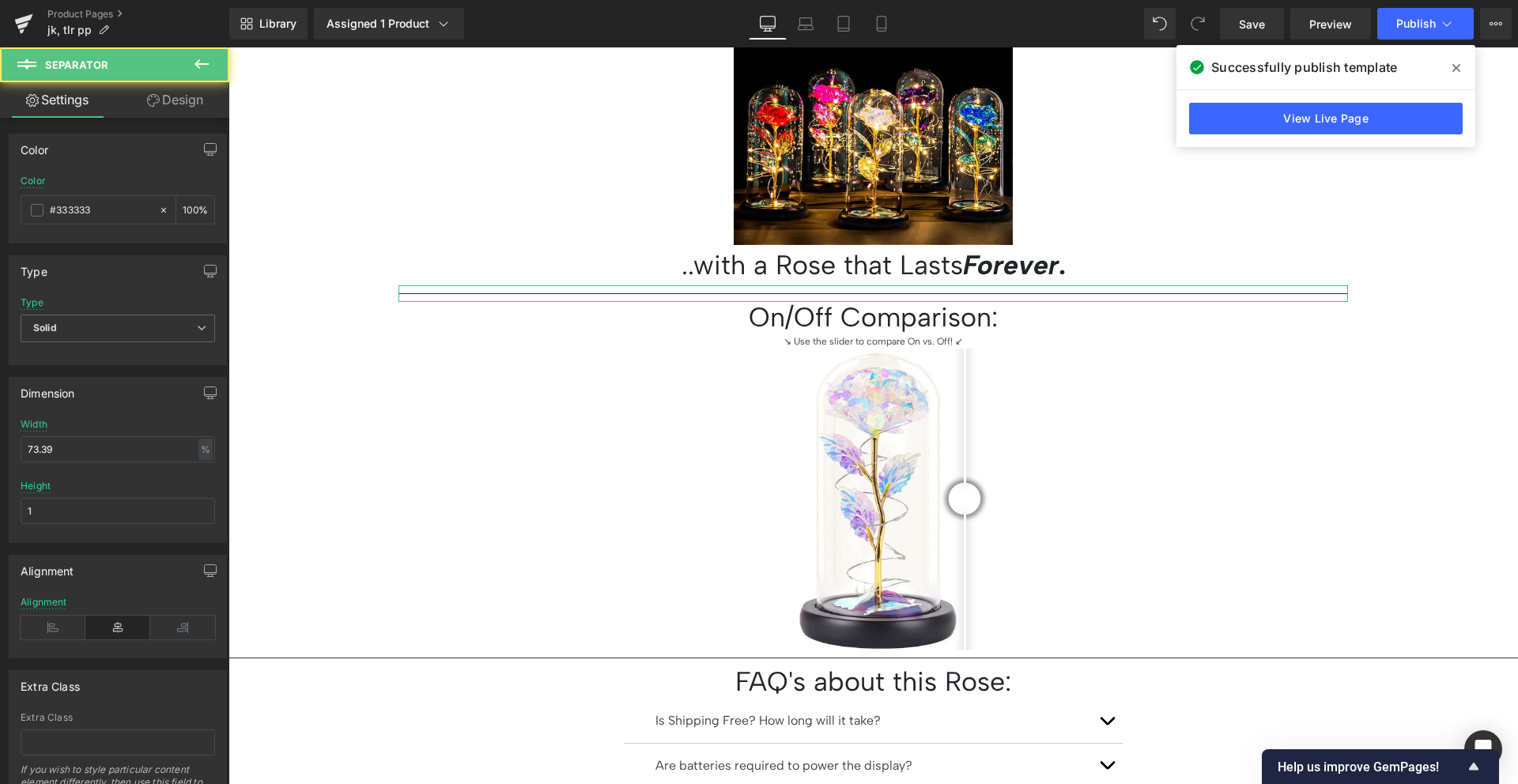
click at [150, 97] on icon at bounding box center [152, 100] width 12 height 12
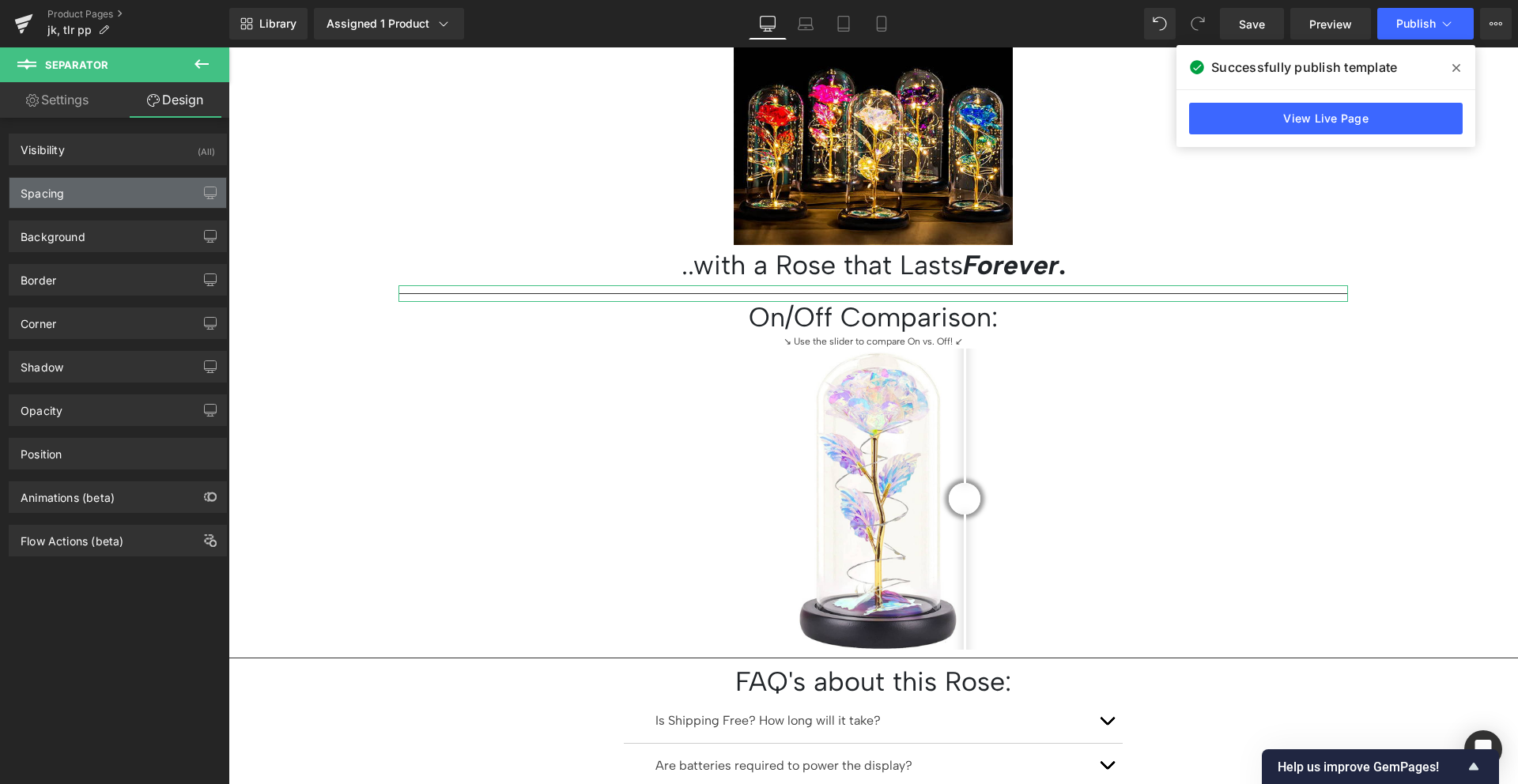
click at [103, 197] on div "Spacing" at bounding box center [118, 193] width 216 height 30
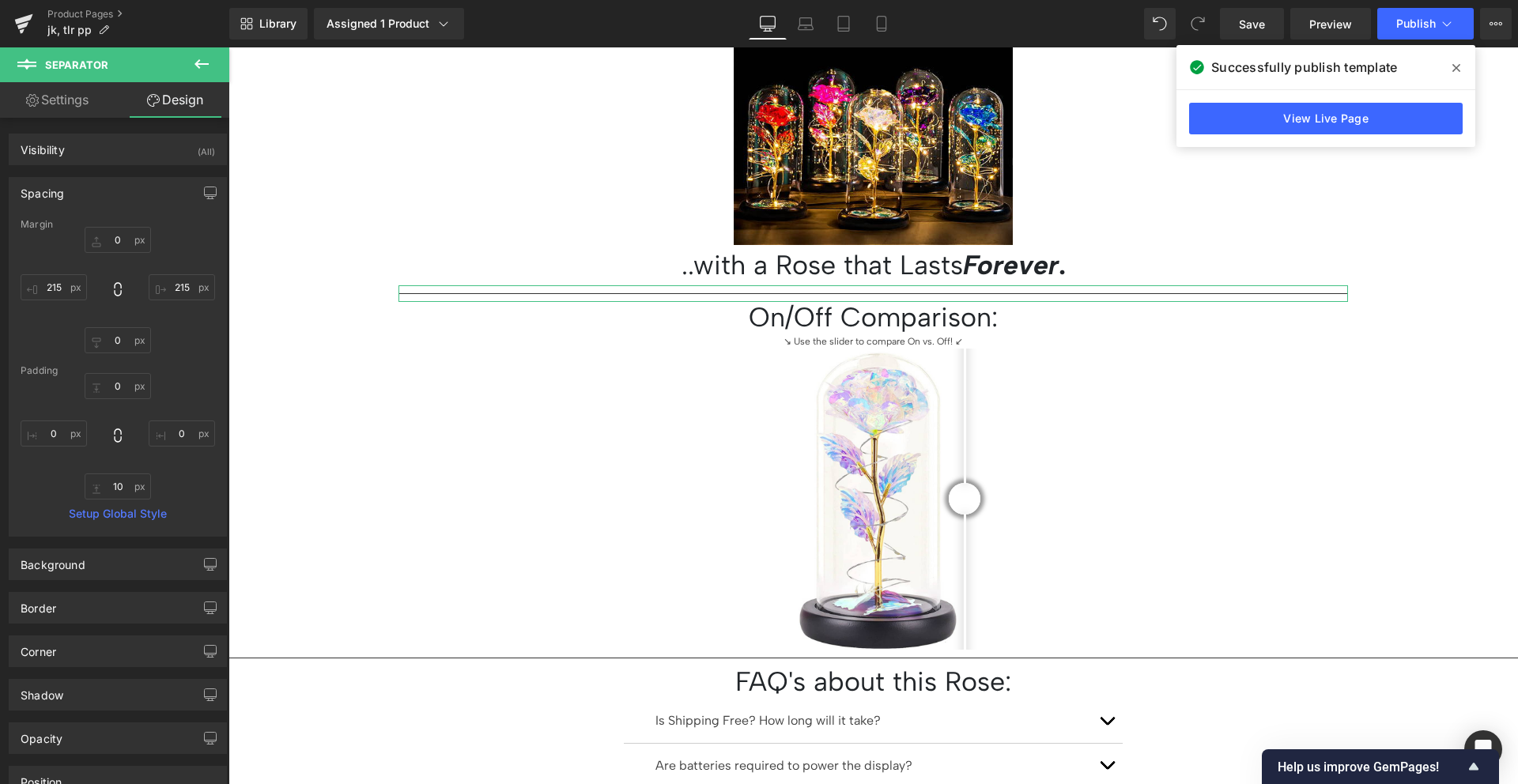
type input "0"
type input "215"
type input "0"
type input "215"
type input "0"
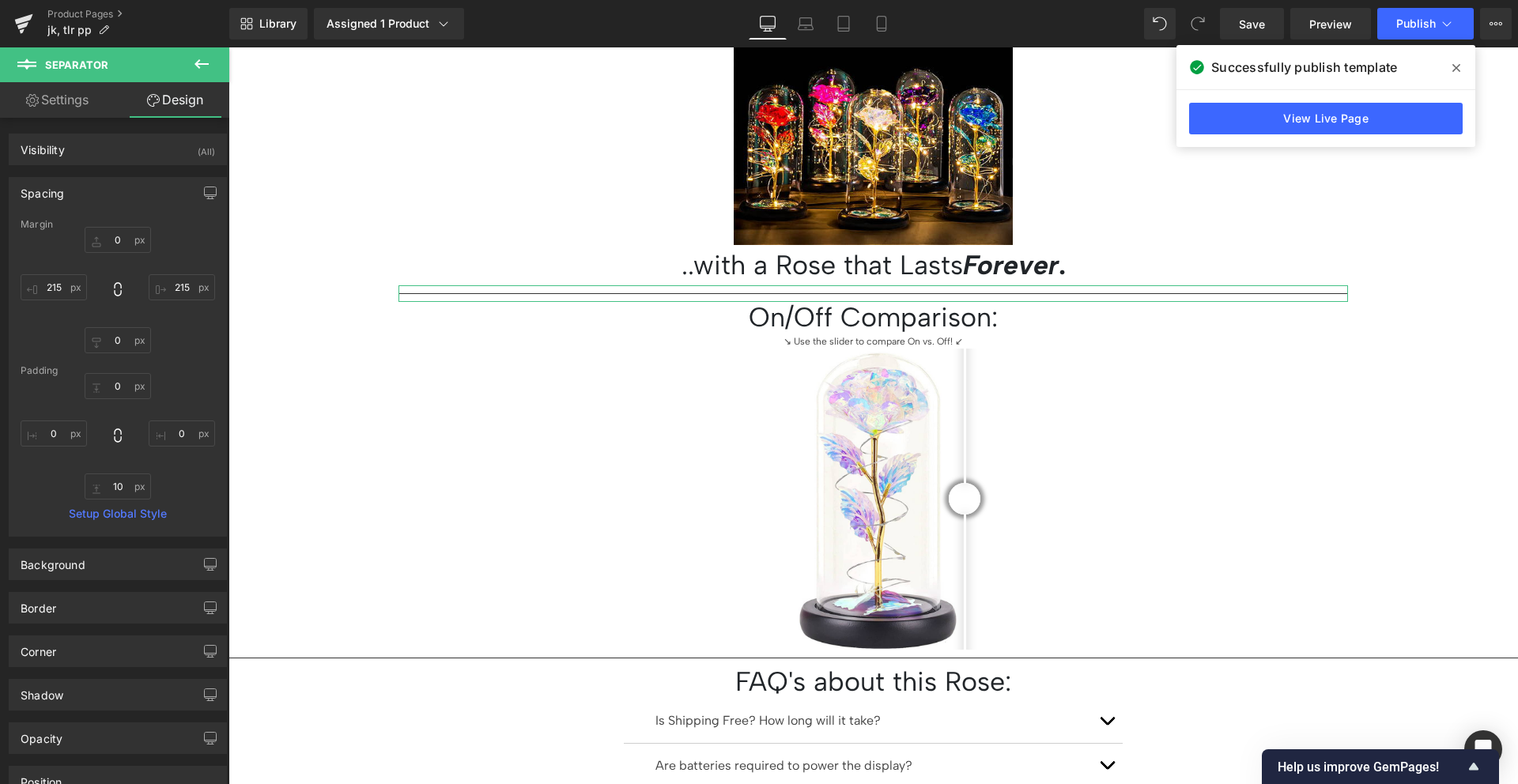
type input "0"
type input "10"
type input "0"
click at [163, 275] on input "215" at bounding box center [182, 288] width 67 height 26
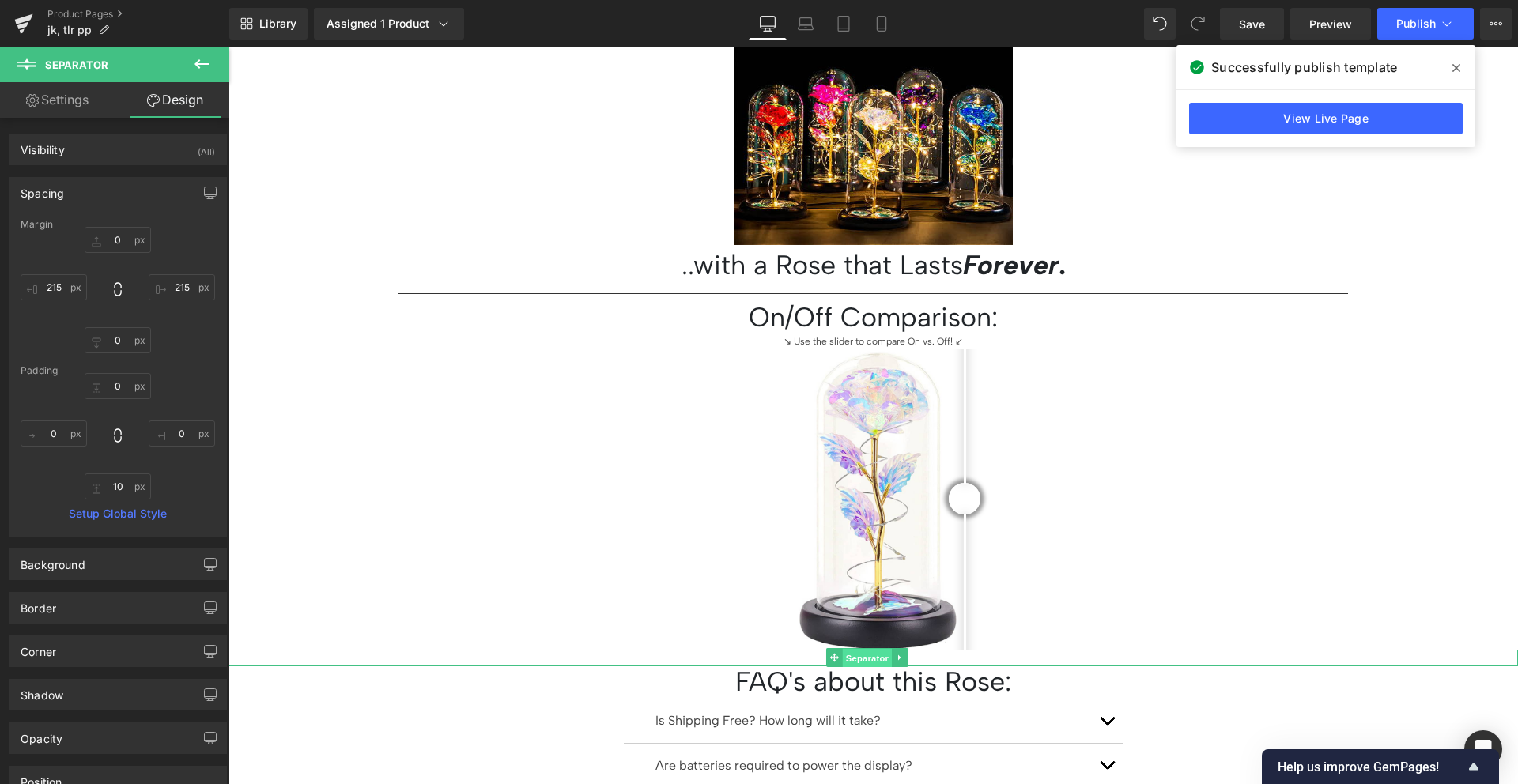
click at [862, 649] on span "Separator" at bounding box center [867, 658] width 49 height 19
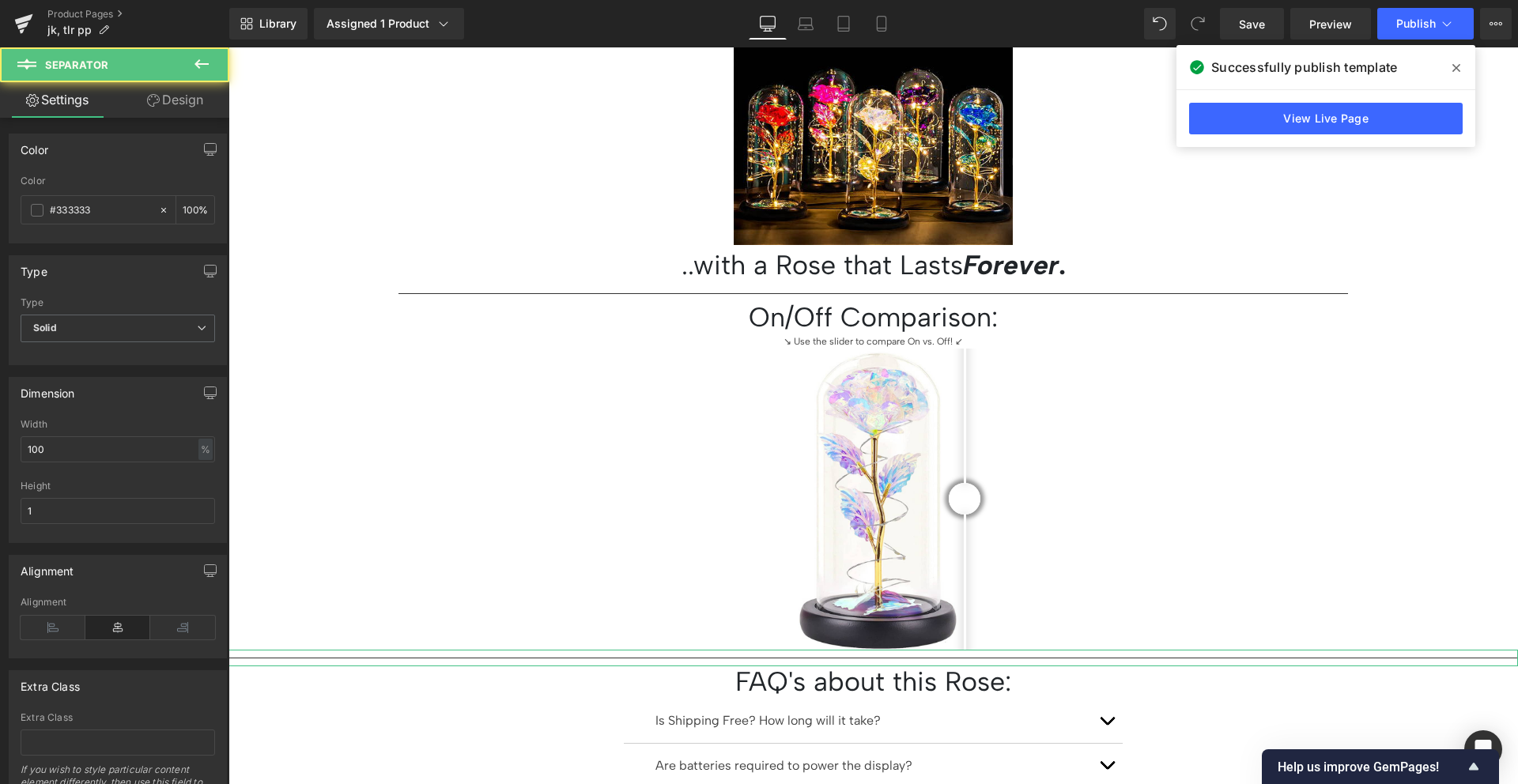
click at [149, 109] on link "Design" at bounding box center [175, 100] width 115 height 36
click at [0, 0] on div "Spacing" at bounding box center [0, 0] width 0 height 0
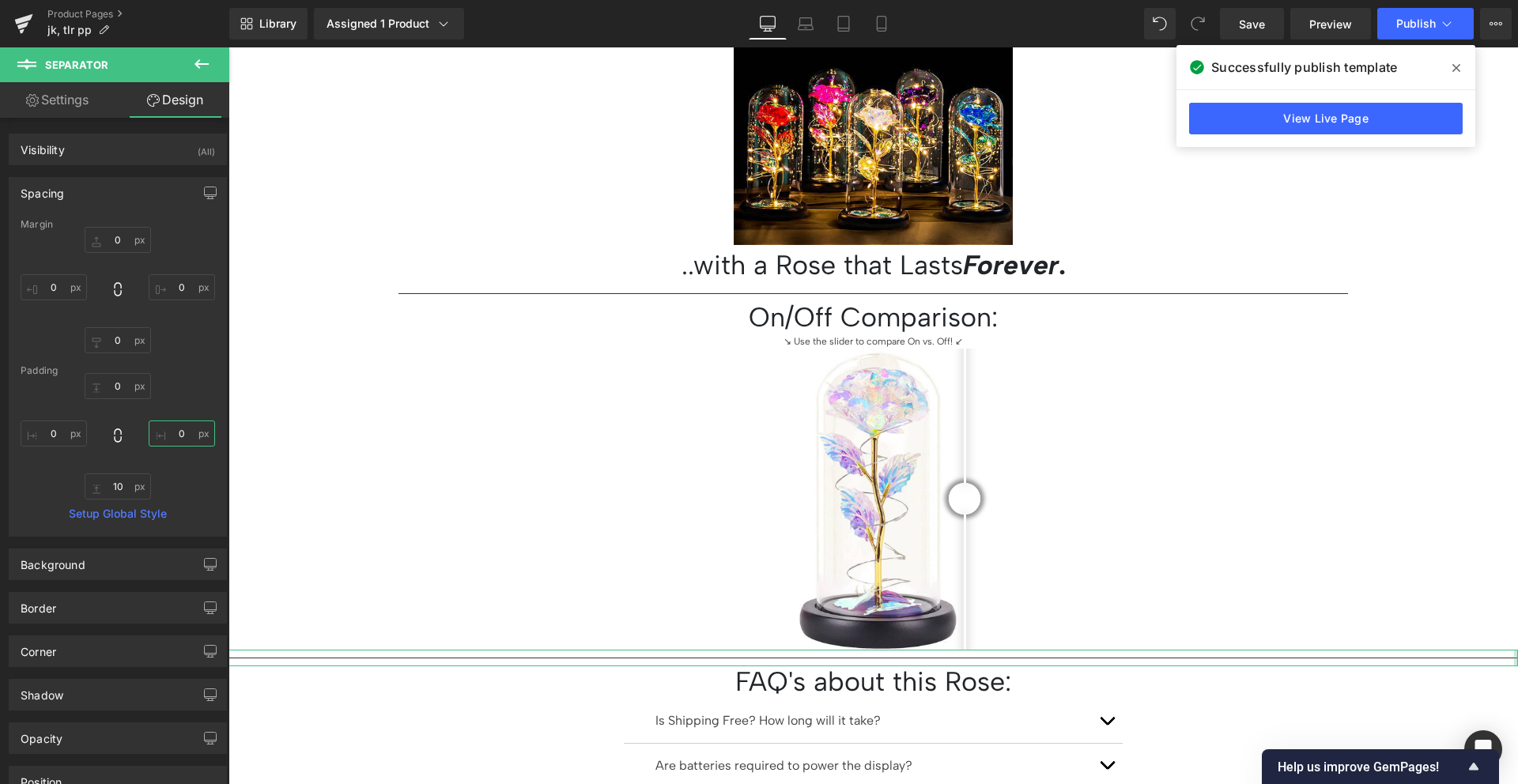
click at [171, 431] on input "0" at bounding box center [182, 433] width 67 height 26
paste input "215"
type input "215"
click at [45, 431] on input "0" at bounding box center [54, 433] width 67 height 26
paste input "215"
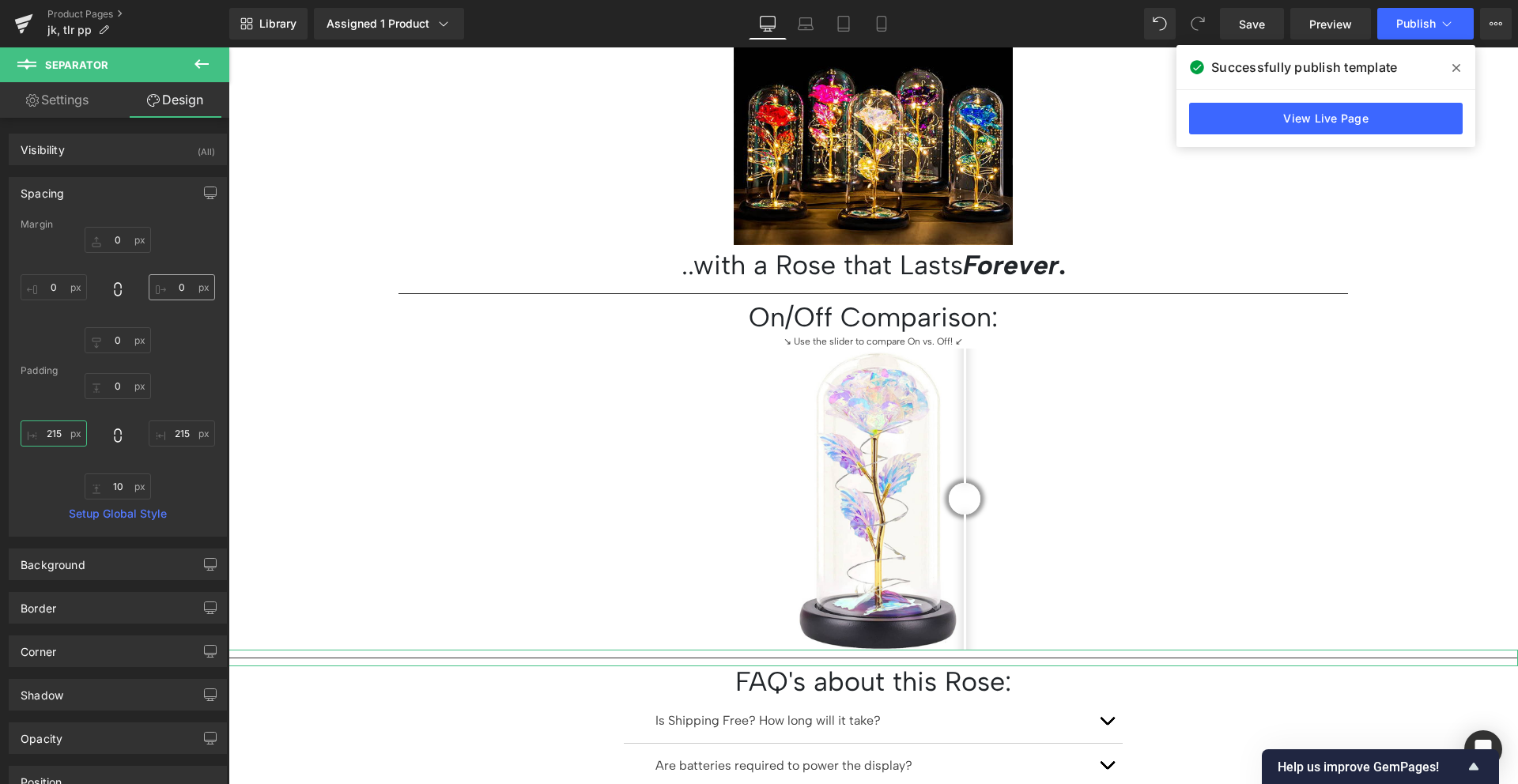
type input "215"
click at [179, 292] on input "0" at bounding box center [182, 288] width 67 height 26
paste input "215"
type input "215"
click at [54, 293] on input "0" at bounding box center [54, 288] width 67 height 26
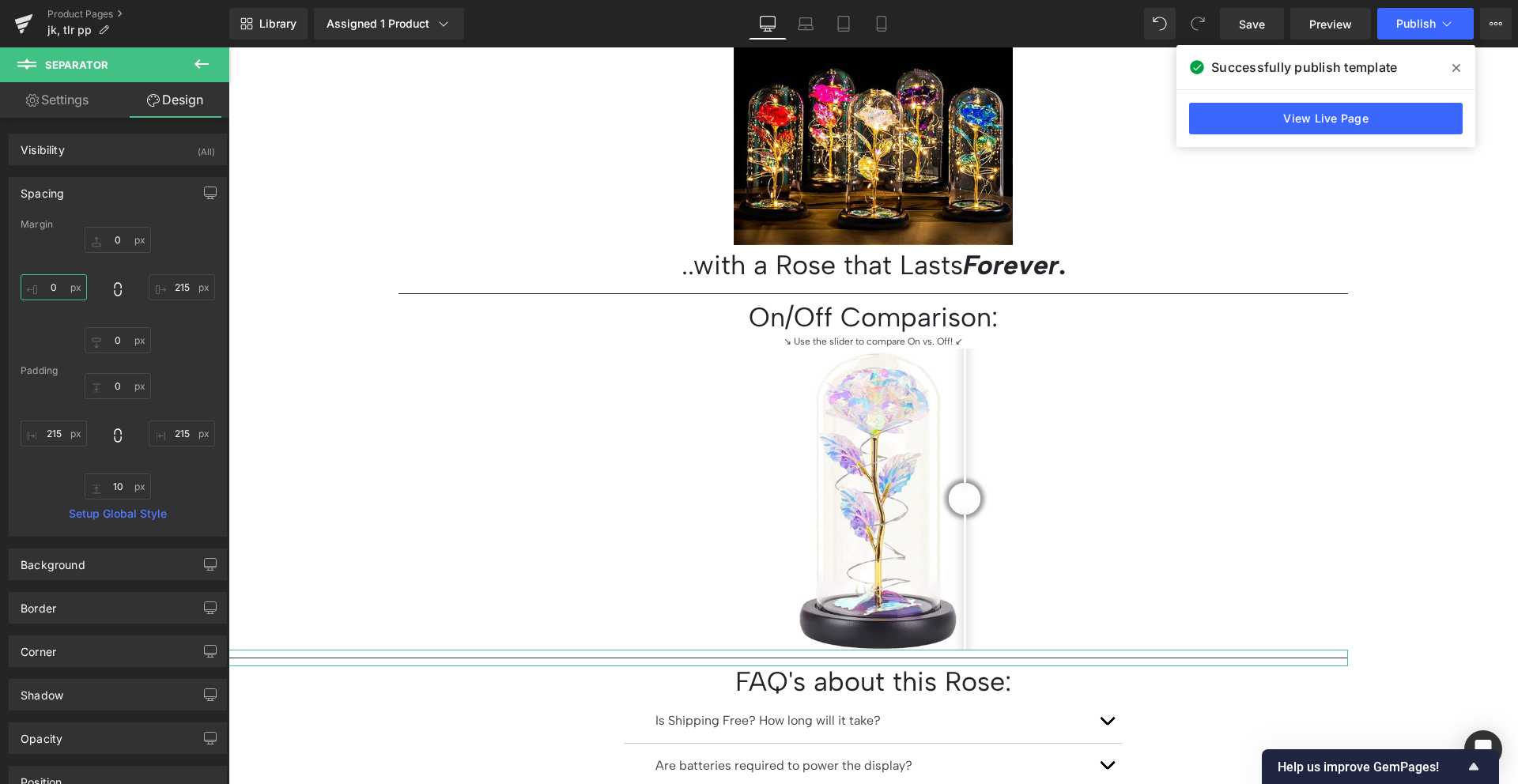
paste input "215"
type input "215"
click at [172, 431] on input "215" at bounding box center [182, 433] width 67 height 26
click at [52, 431] on input "215" at bounding box center [54, 433] width 67 height 26
click at [55, 401] on div "0px 0 10px 10" at bounding box center [118, 436] width 195 height 126
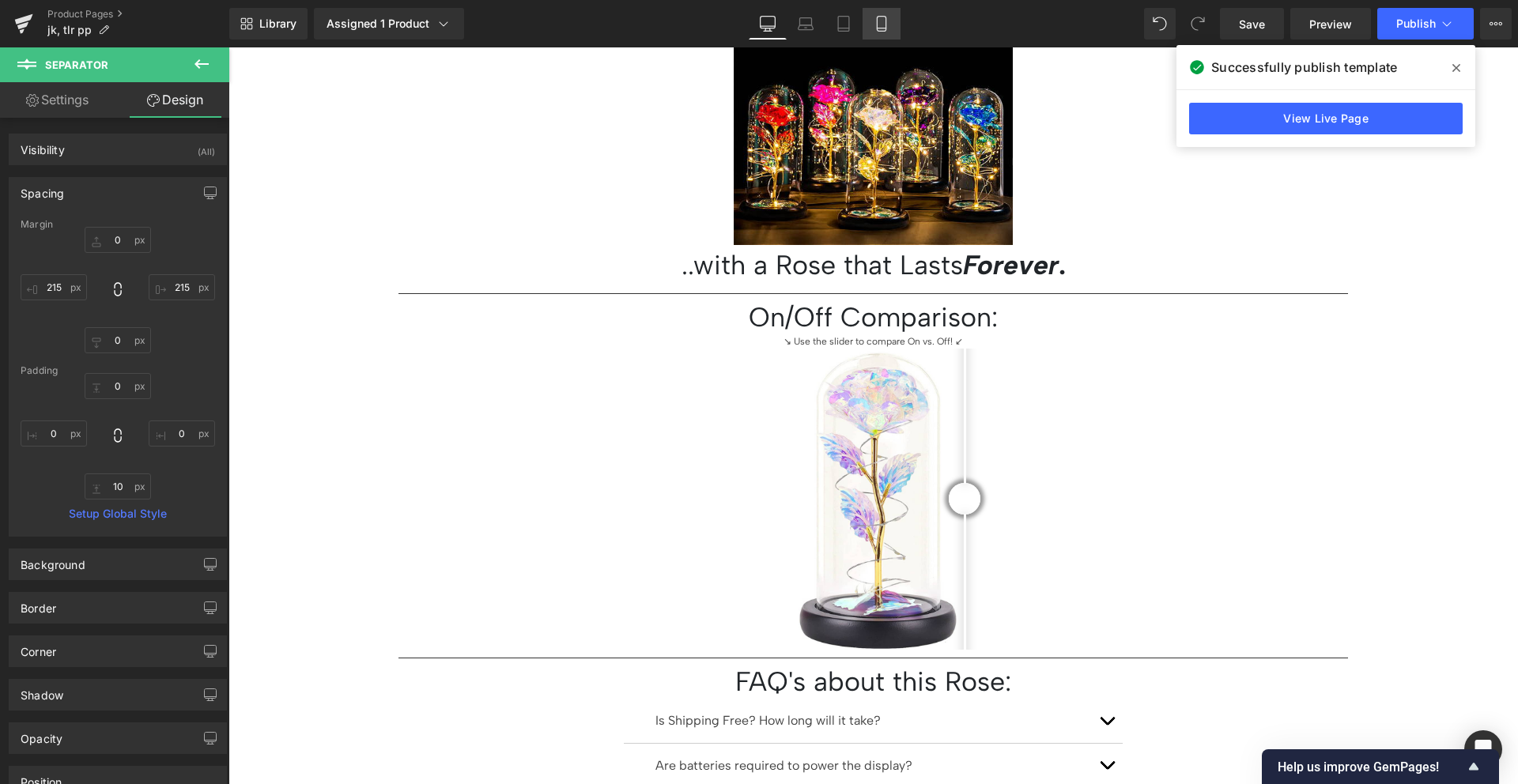
click at [876, 9] on link "Mobile" at bounding box center [881, 24] width 38 height 32
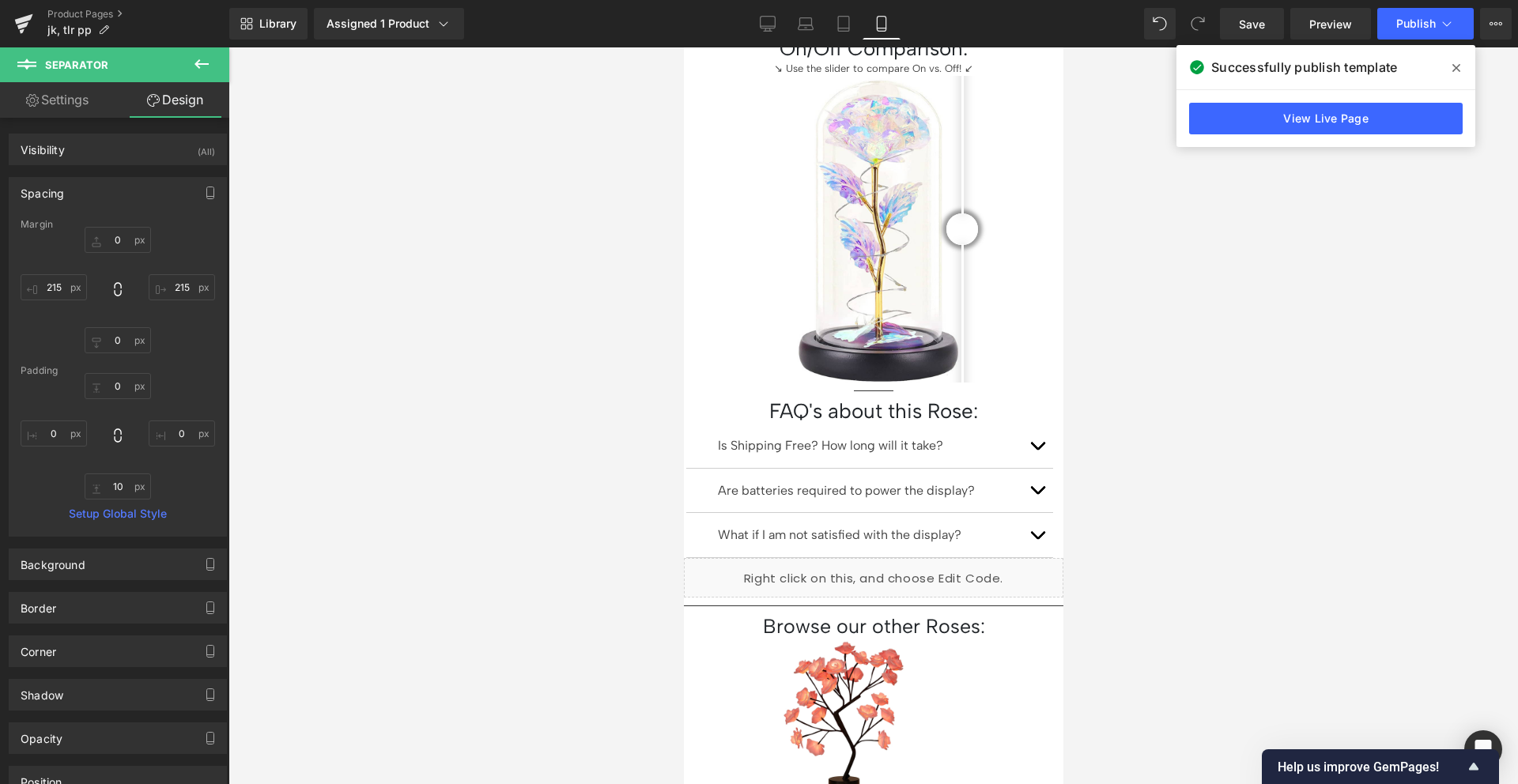
type input "0"
type input "215"
type input "0"
type input "215"
type input "0"
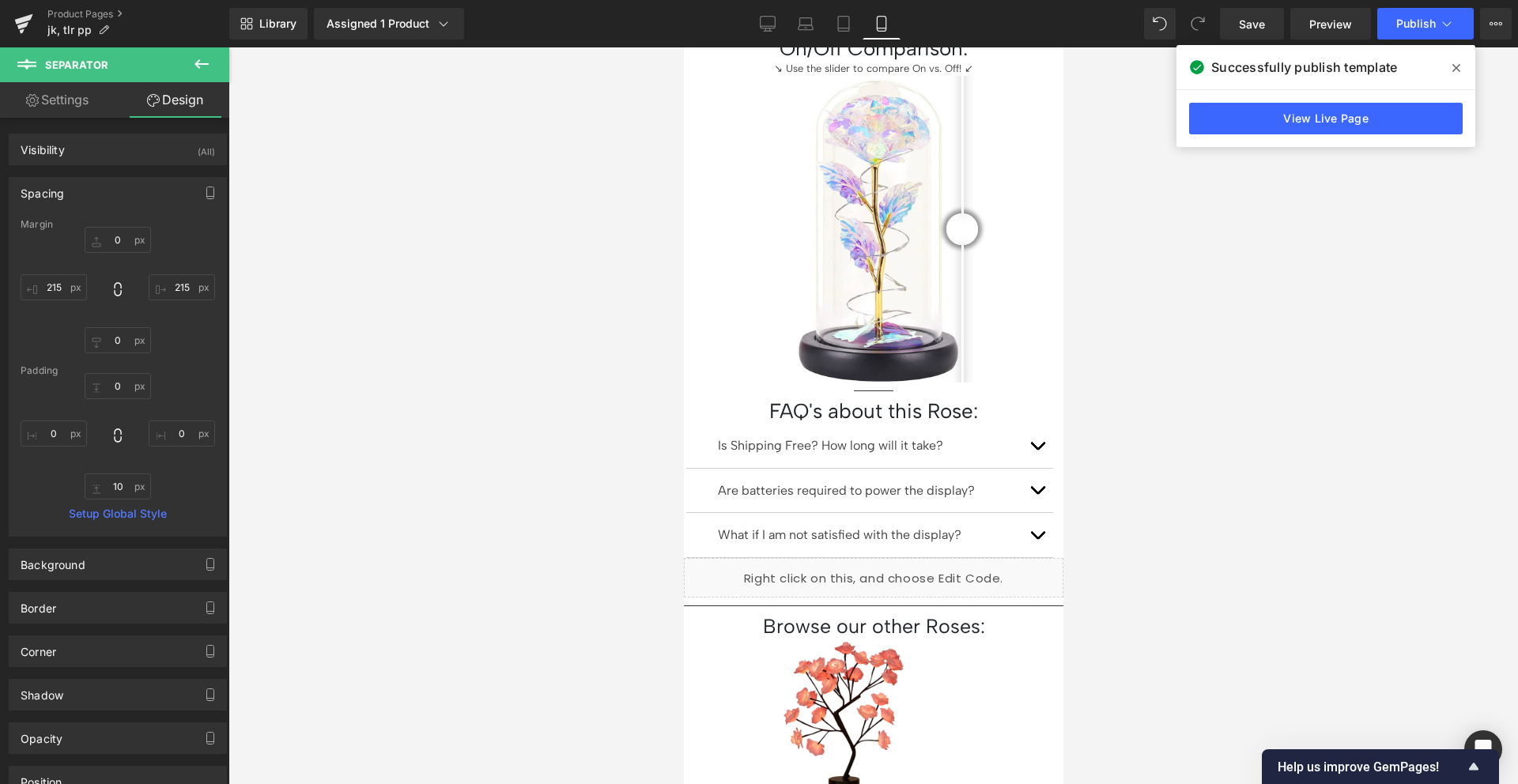
type input "0"
type input "10"
type input "0"
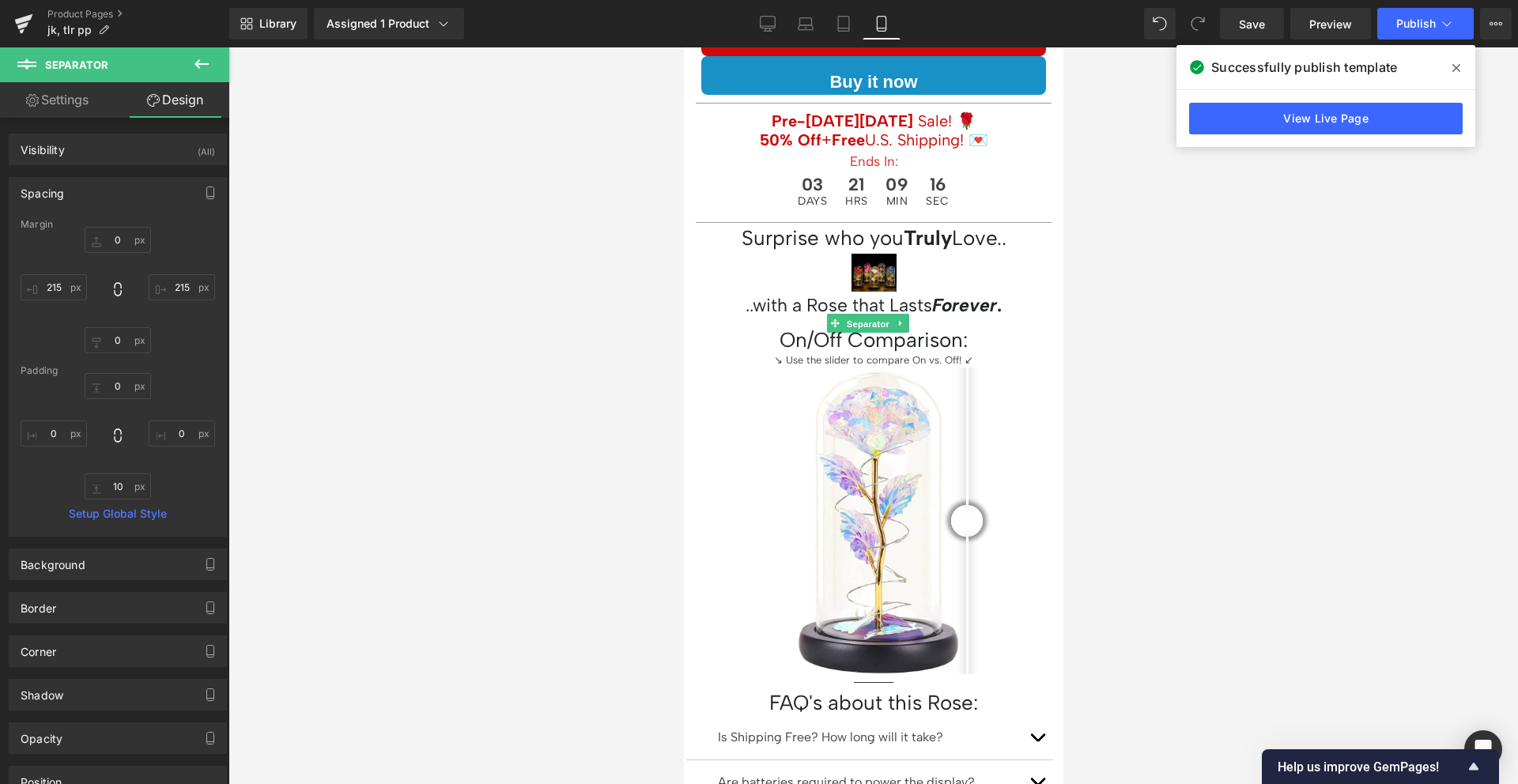
click at [871, 315] on span "Separator" at bounding box center [866, 324] width 49 height 19
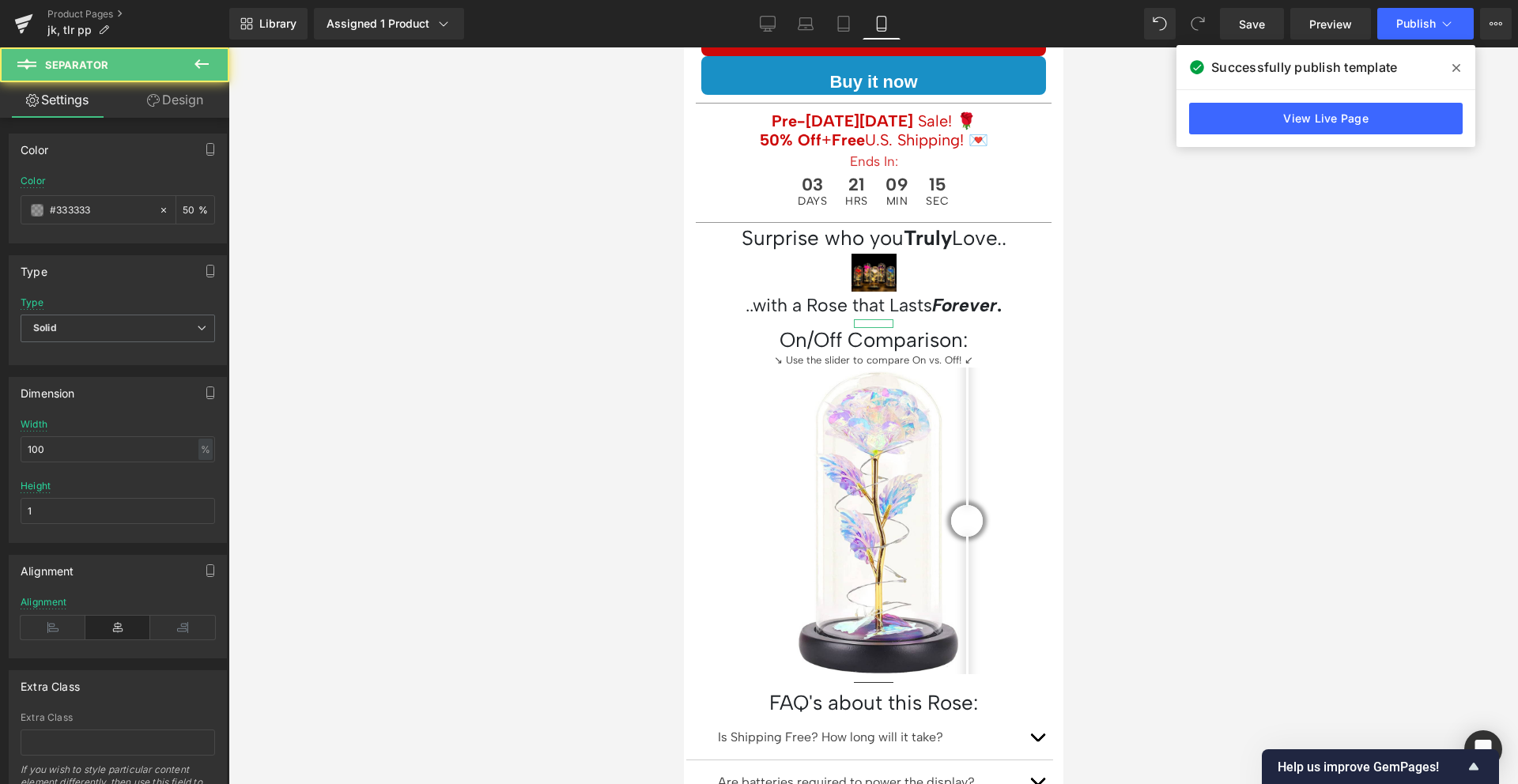
click at [186, 100] on link "Design" at bounding box center [175, 100] width 115 height 36
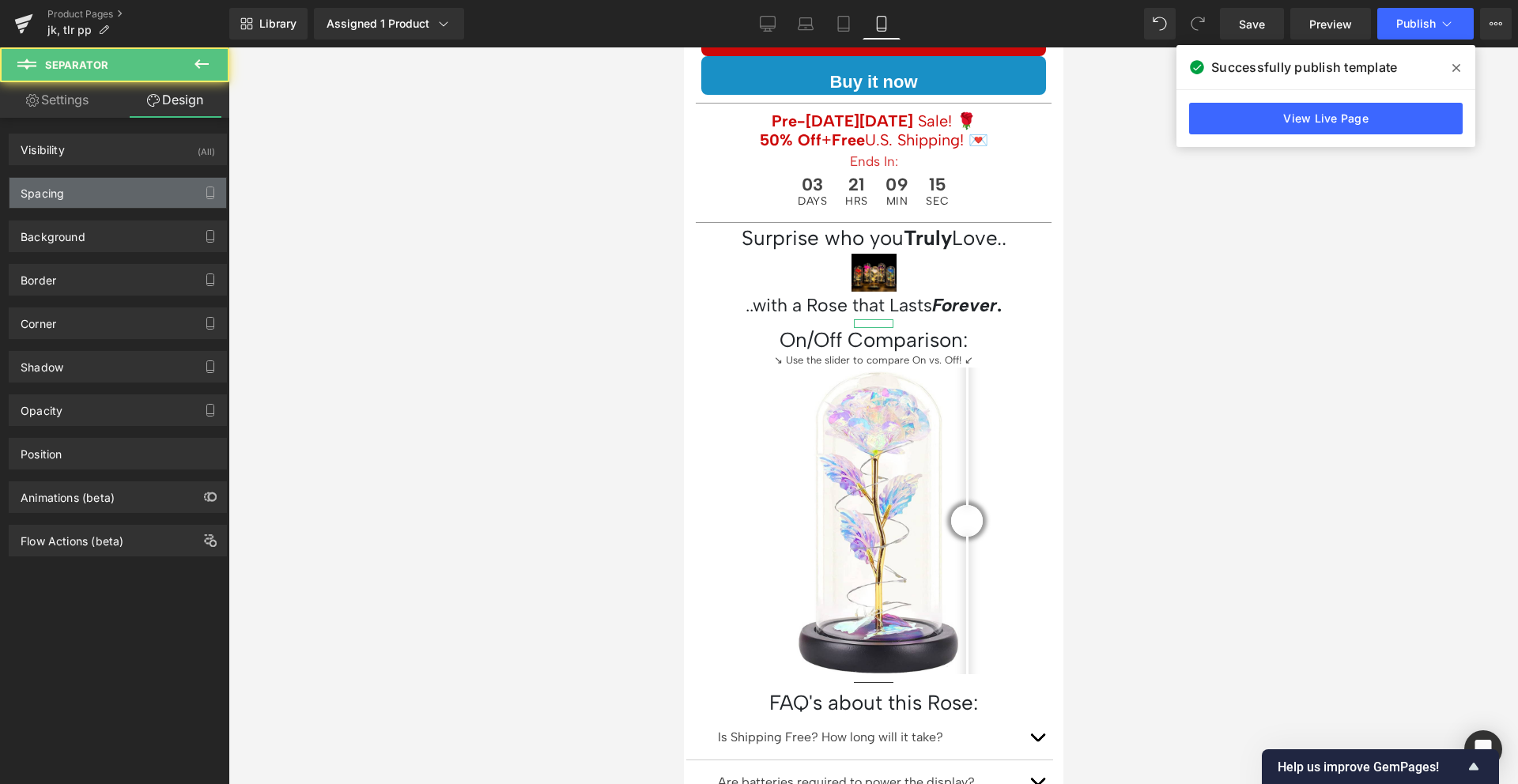
click at [85, 196] on div "Spacing" at bounding box center [118, 193] width 216 height 30
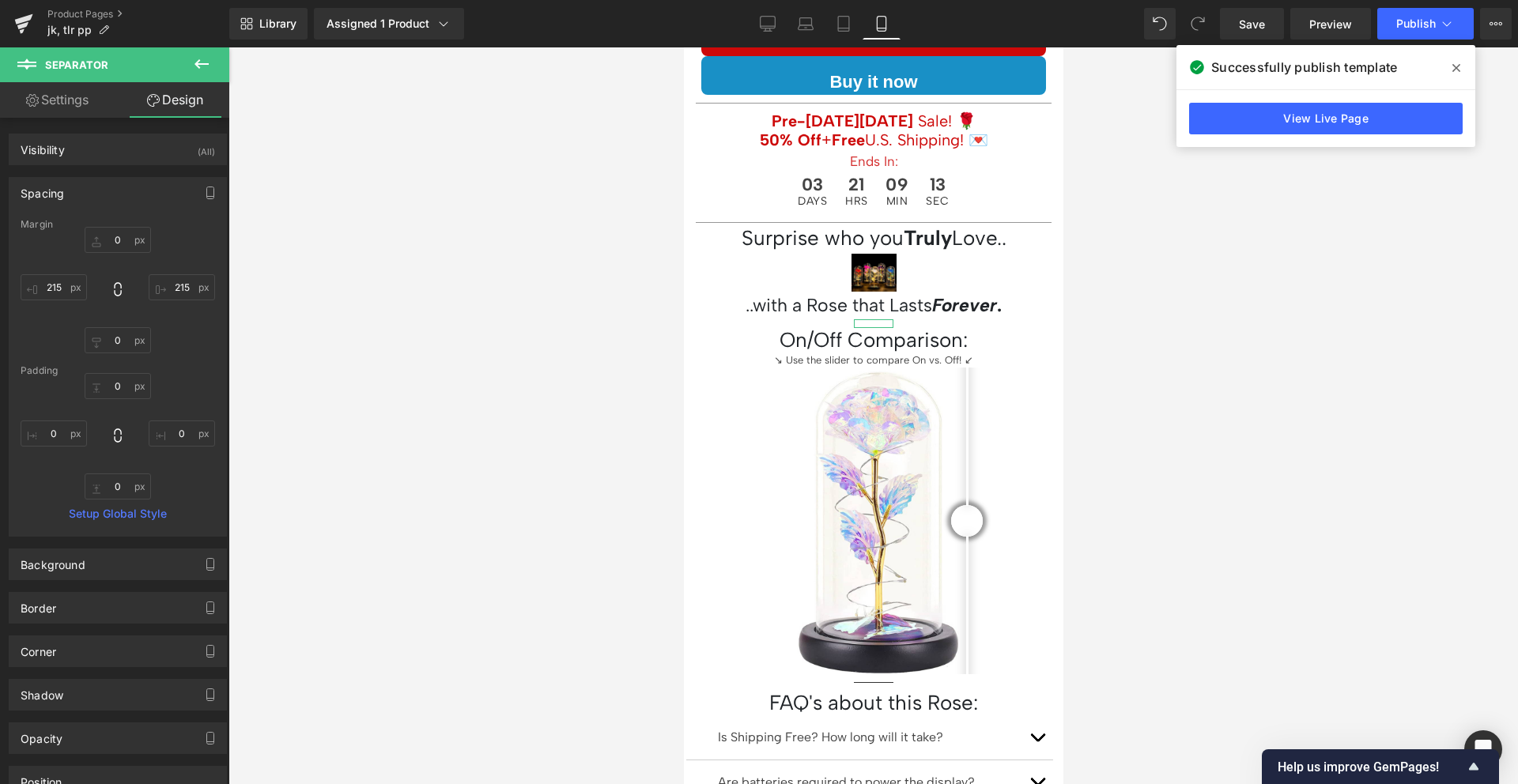
type input "0"
type input "215"
type input "0"
type input "215"
type input "0"
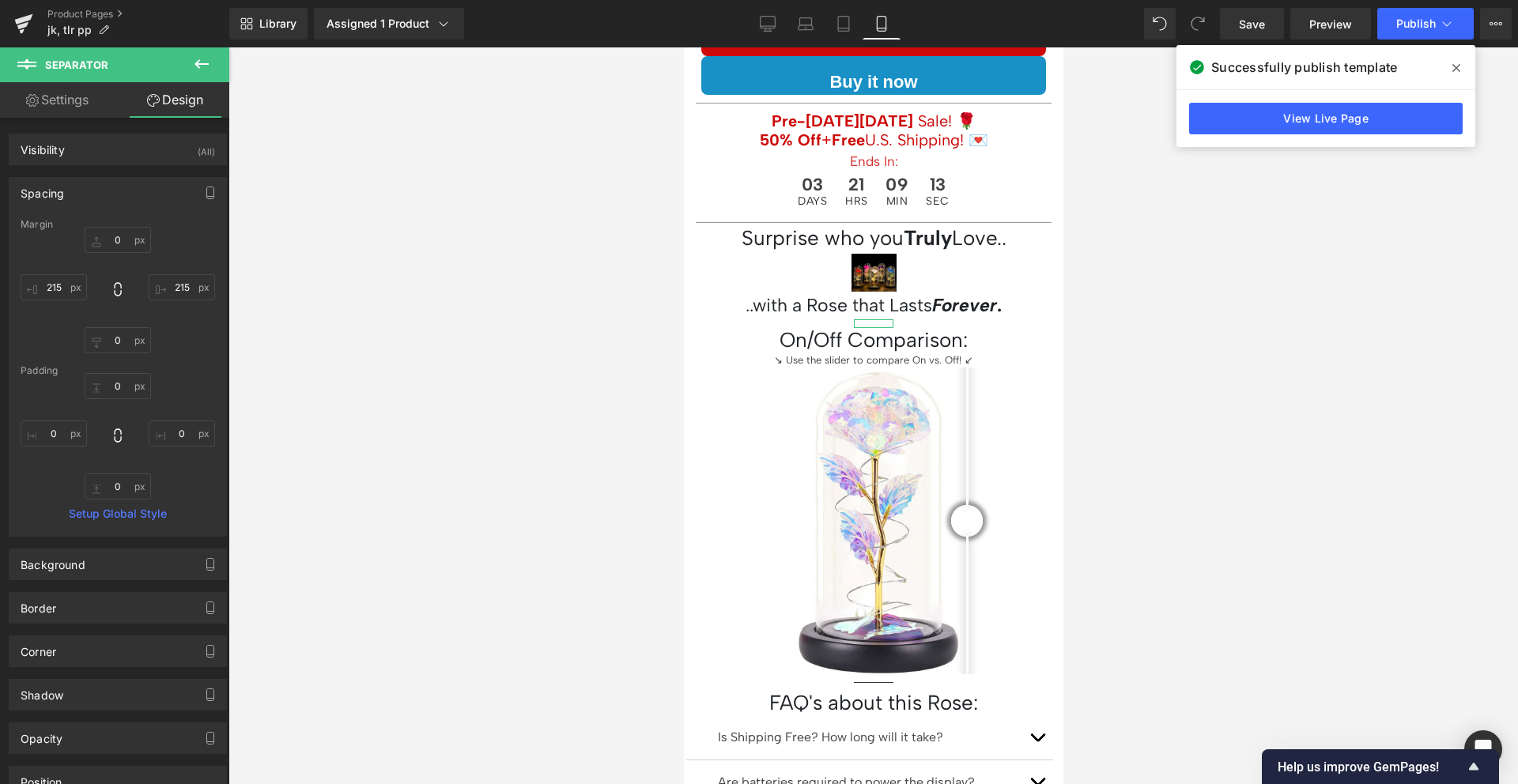
type input "0"
click at [165, 290] on input "215" at bounding box center [182, 288] width 67 height 26
type input "0"
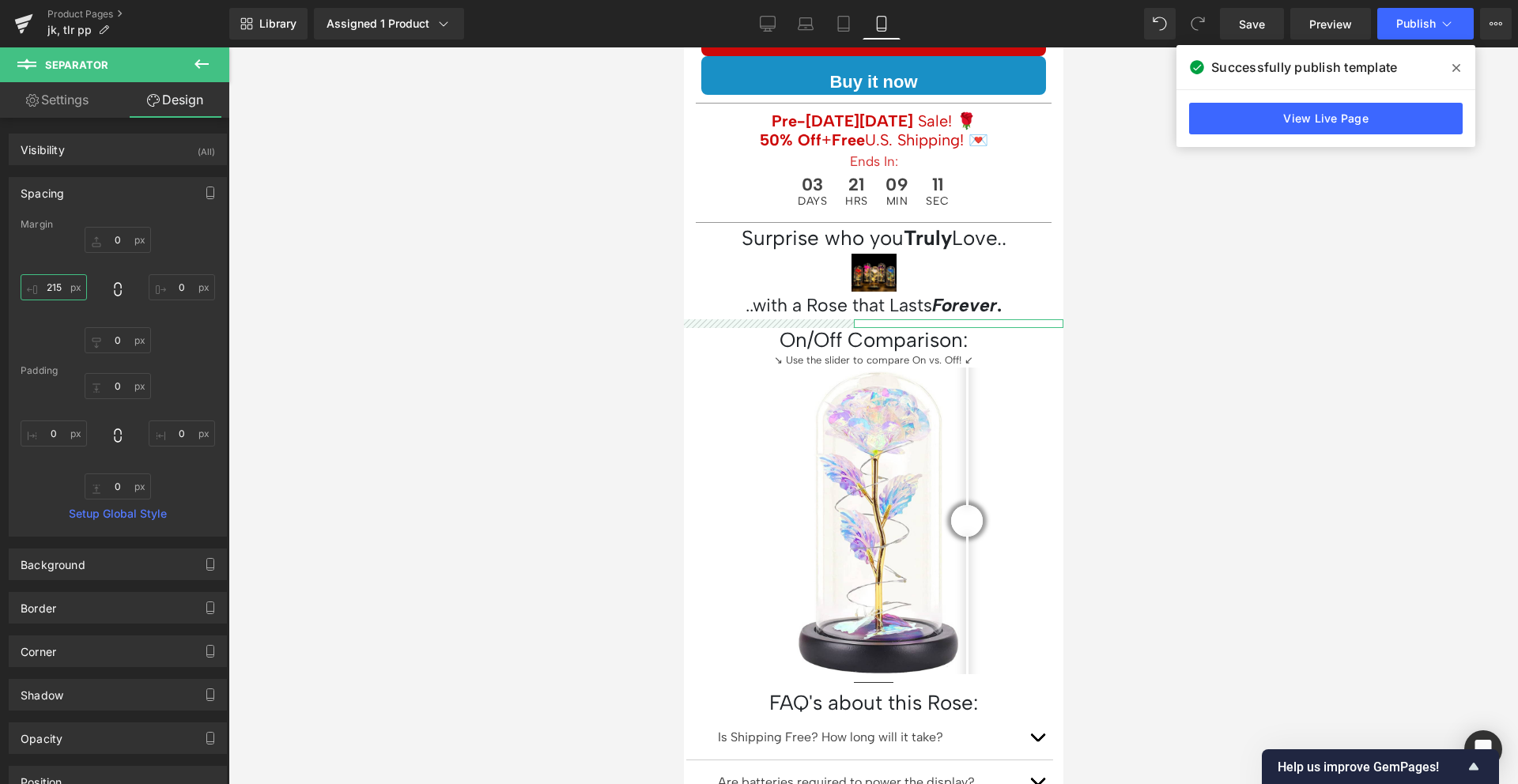
click at [54, 290] on input "215" at bounding box center [54, 288] width 67 height 26
type input "0"
click at [47, 266] on div "0px 0 0 0 0px 0 0 0" at bounding box center [118, 290] width 195 height 126
click at [863, 264] on span "Image" at bounding box center [866, 274] width 33 height 19
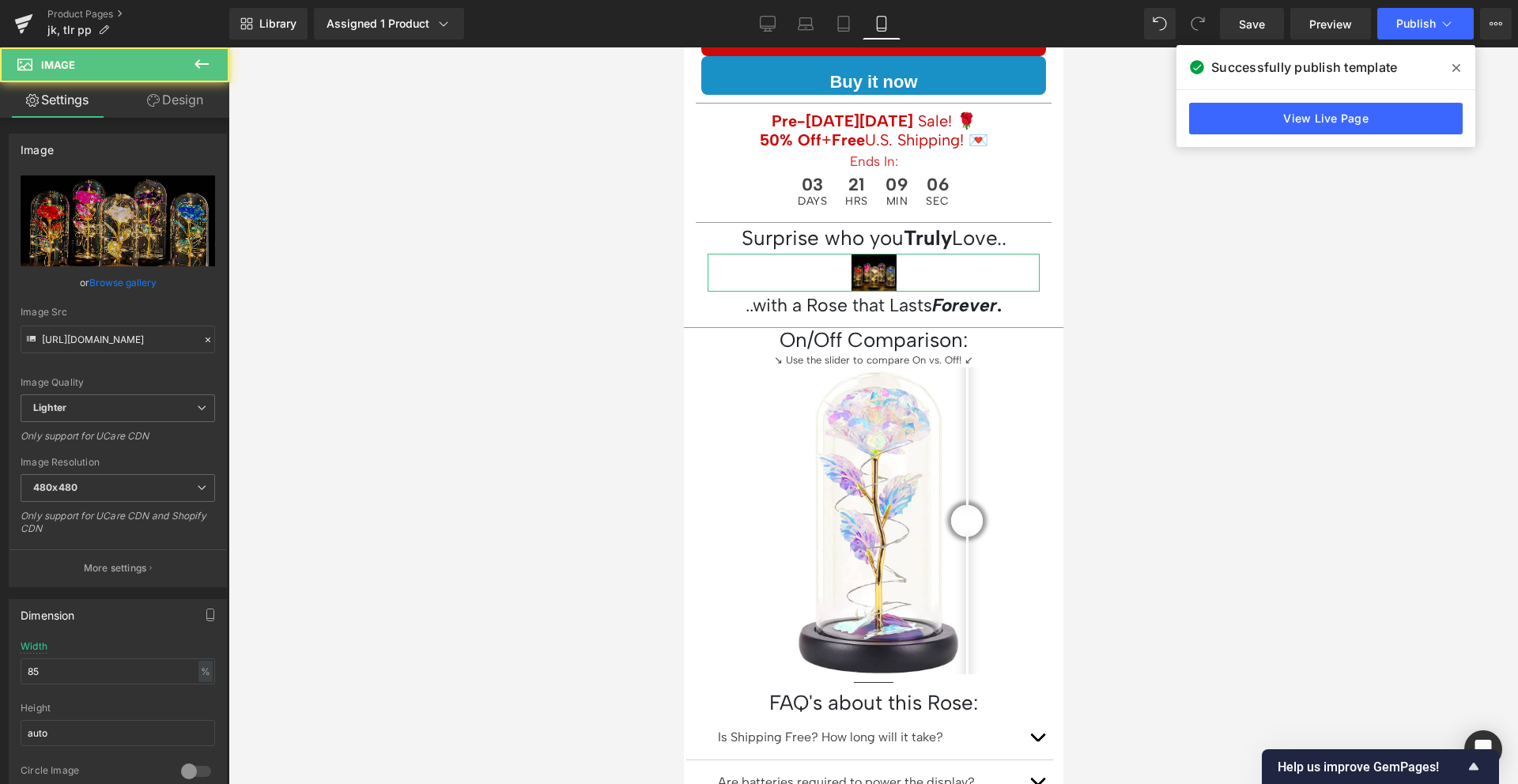
click at [215, 114] on link "Design" at bounding box center [175, 100] width 115 height 36
click at [0, 0] on div "Spacing" at bounding box center [0, 0] width 0 height 0
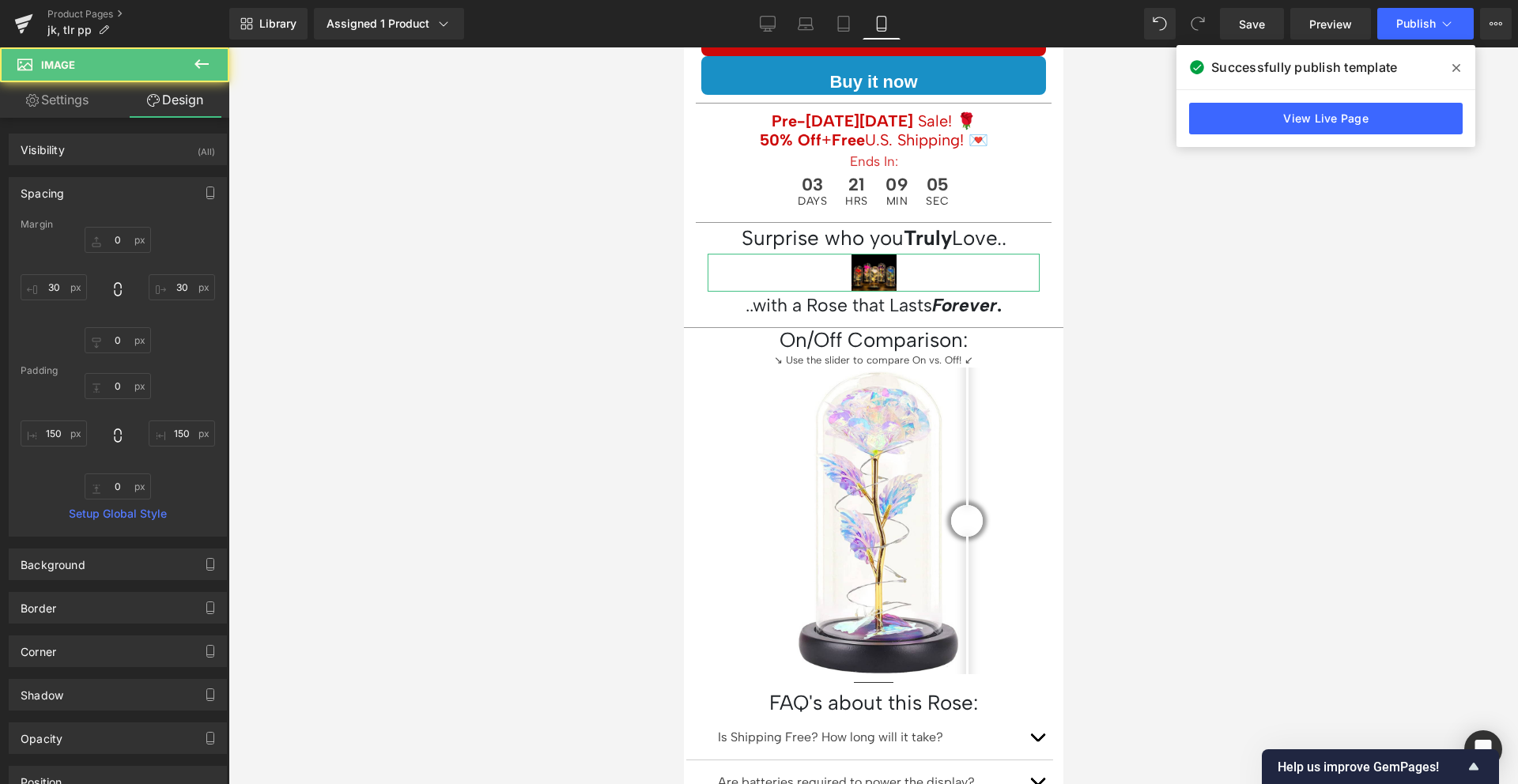
type input "0"
type input "30"
type input "0"
type input "30"
type input "0"
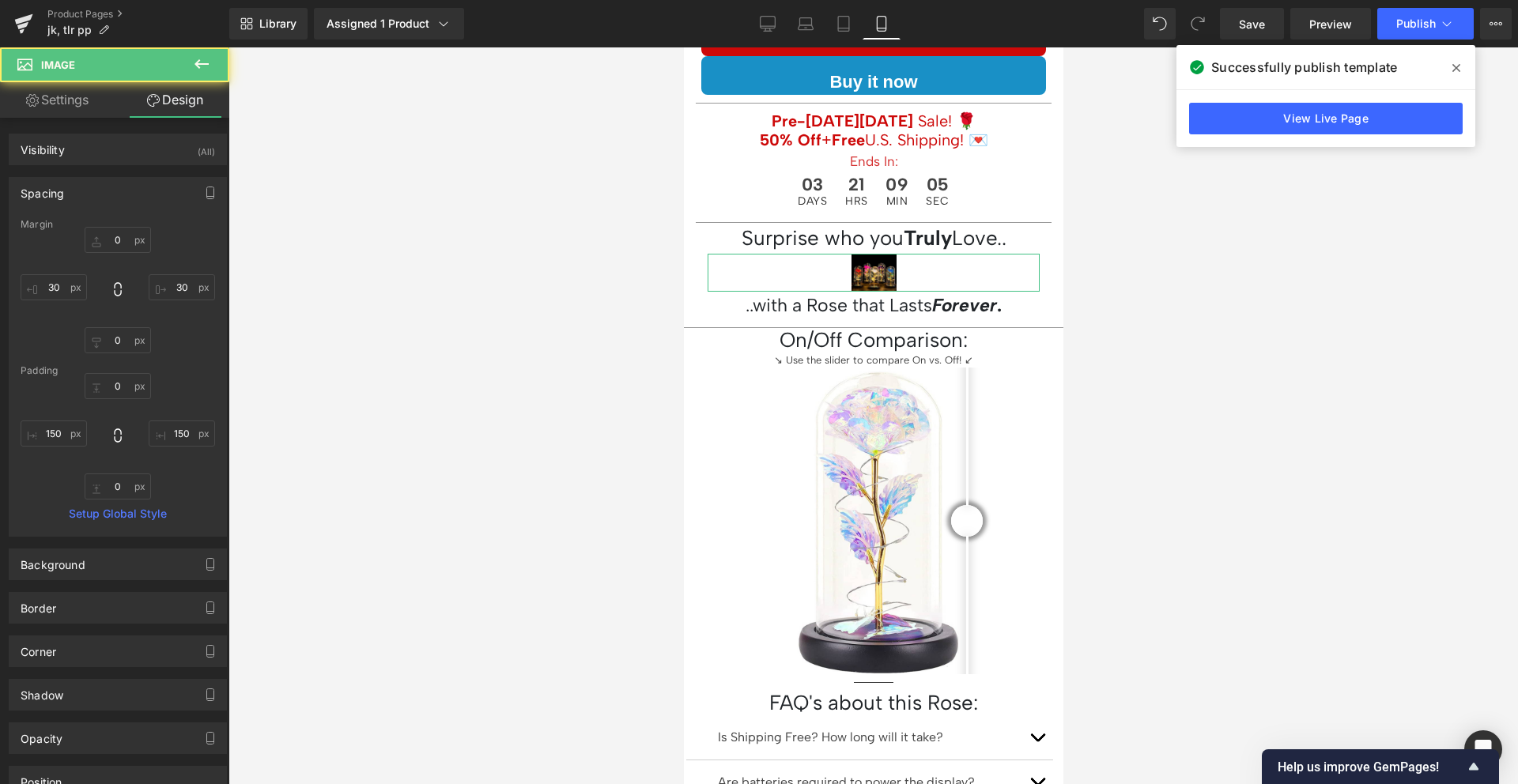
type input "150"
type input "0"
type input "150"
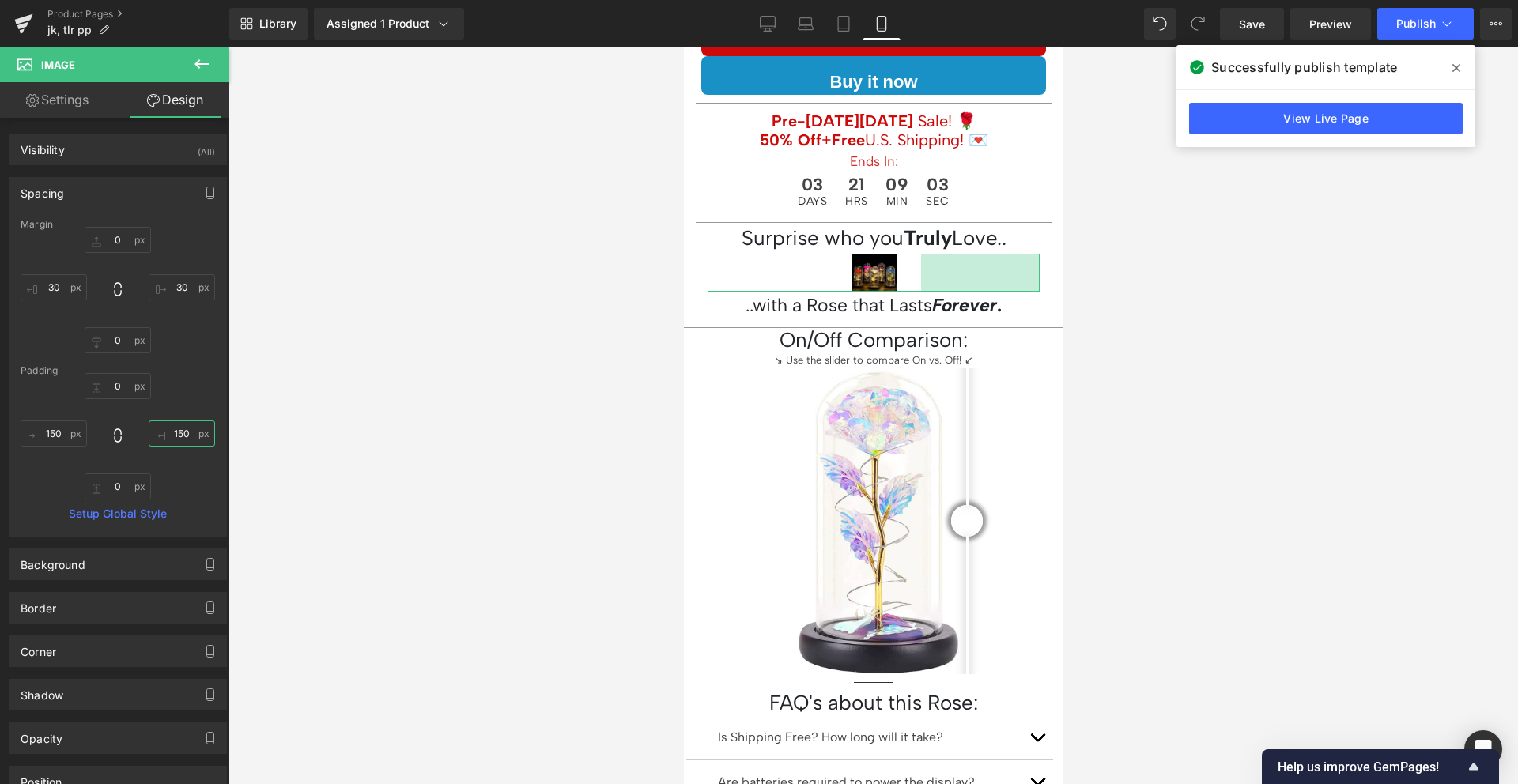
click at [170, 439] on input "150" at bounding box center [182, 433] width 67 height 26
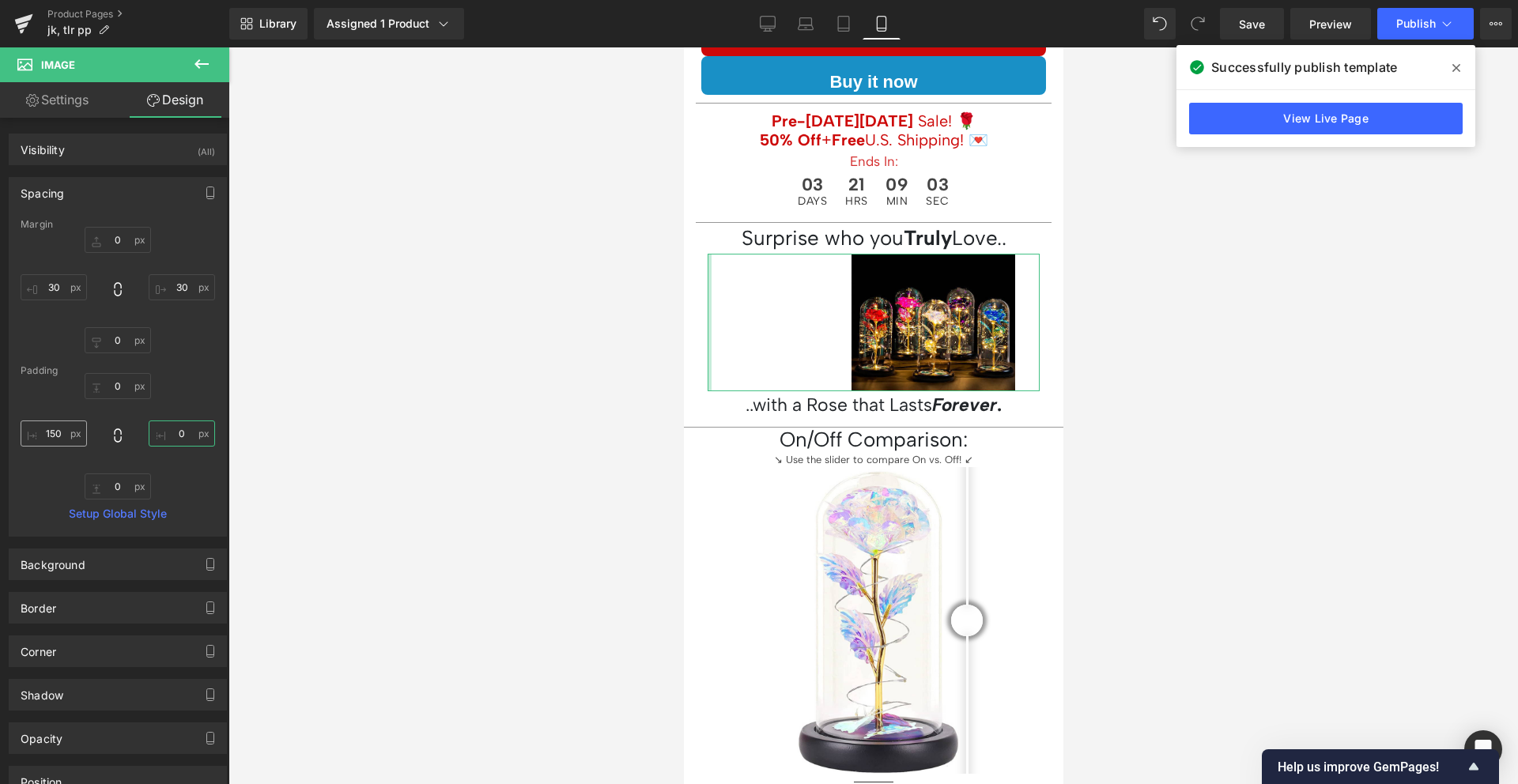
type input "0"
click at [45, 431] on input "150" at bounding box center [54, 433] width 67 height 26
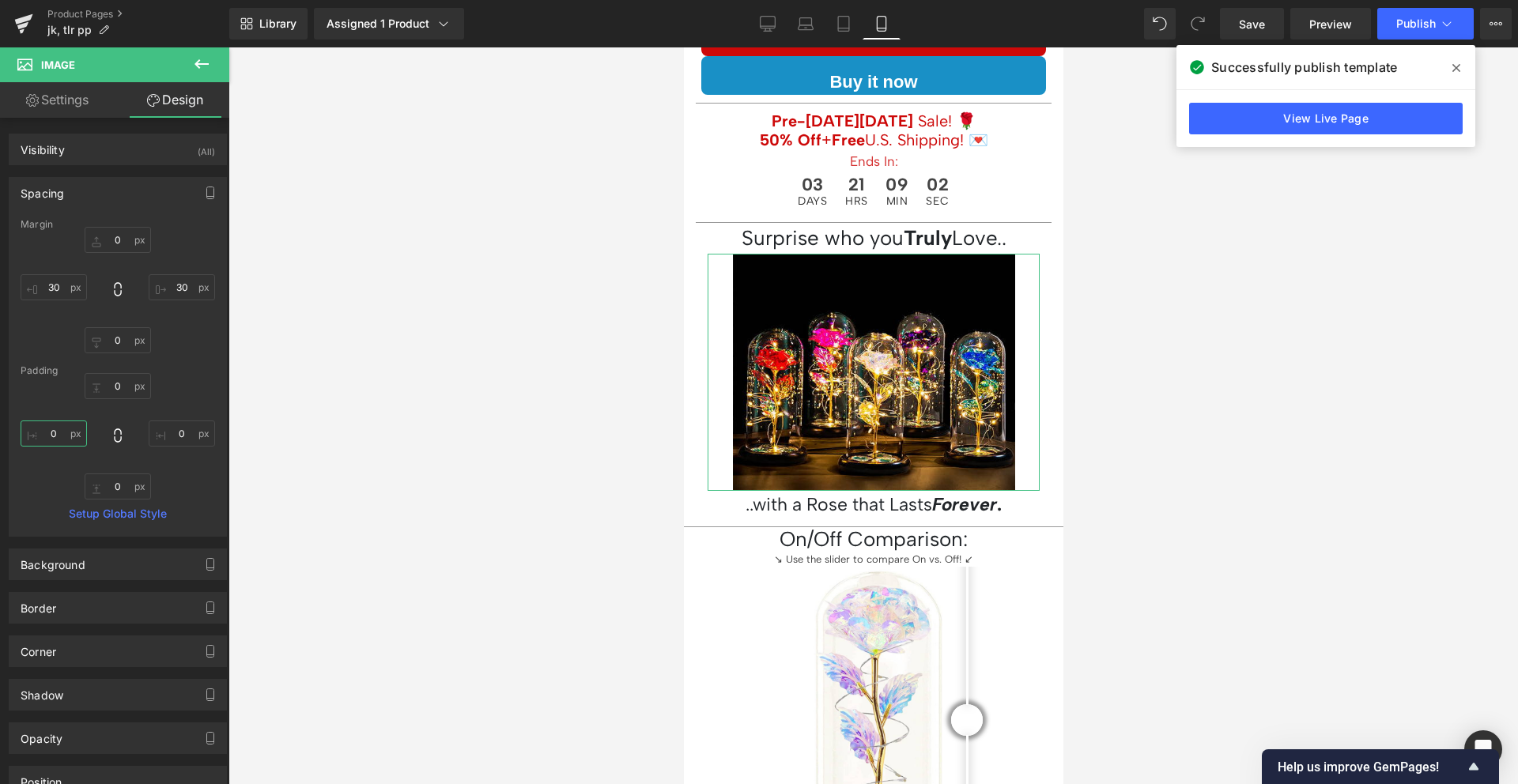
type input "0"
click at [38, 404] on div "0px 0 0 0 0px 0 0 0" at bounding box center [118, 436] width 195 height 126
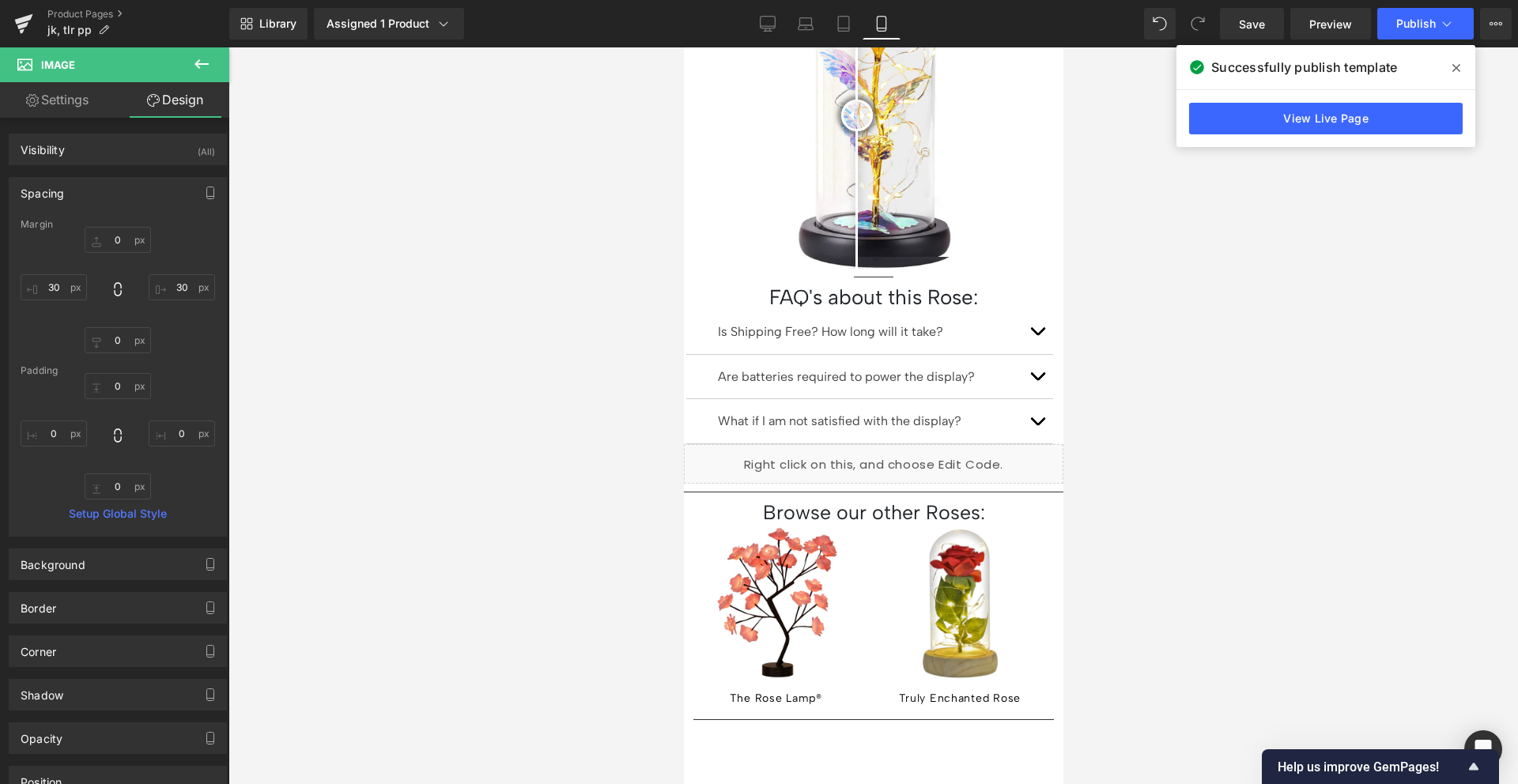
scroll to position [1301, 0]
click at [863, 268] on span "Separator" at bounding box center [866, 277] width 49 height 19
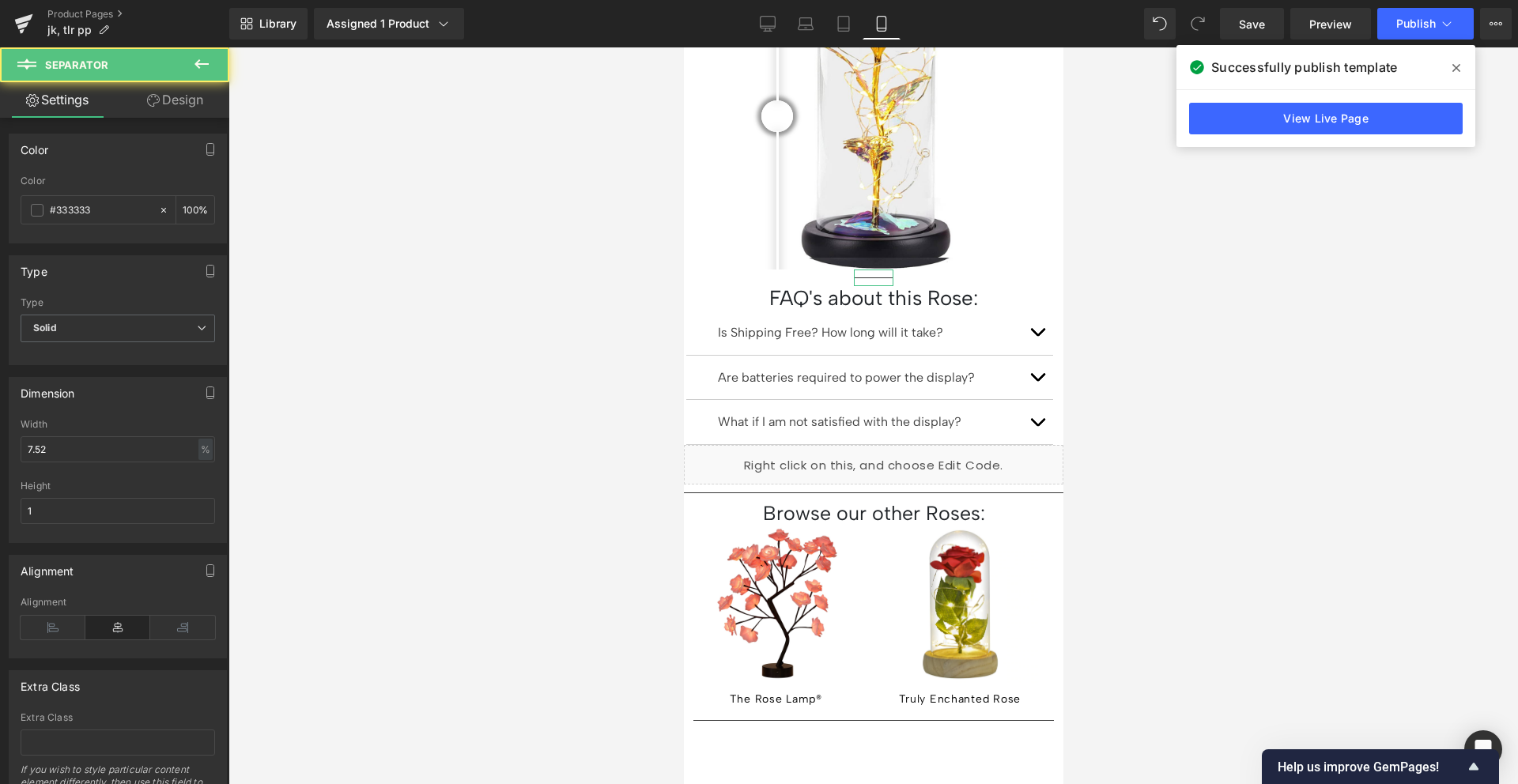
click at [164, 111] on link "Design" at bounding box center [175, 100] width 115 height 36
click at [0, 0] on div "Spacing" at bounding box center [0, 0] width 0 height 0
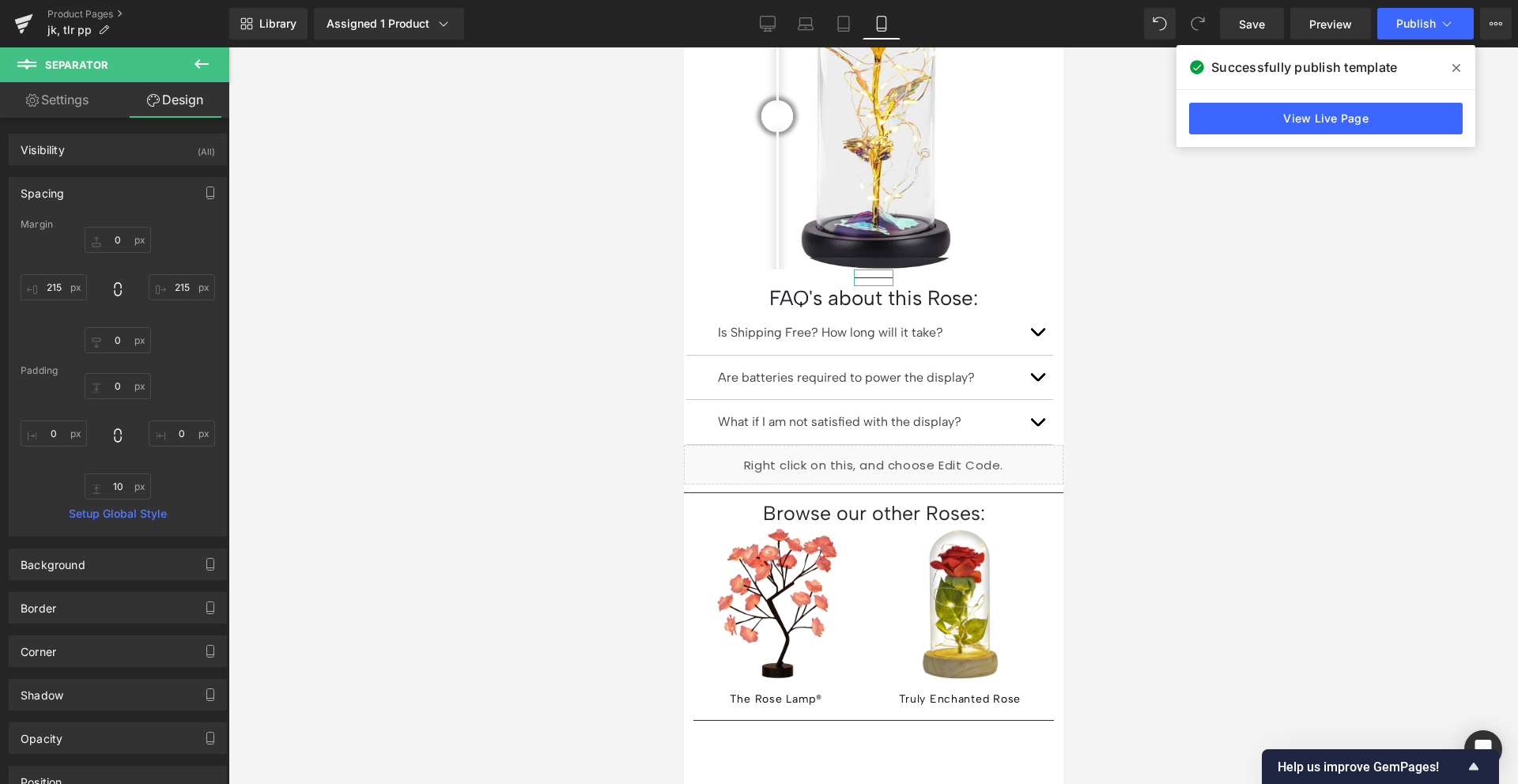
type input "0"
type input "215"
type input "0"
type input "215"
type input "0"
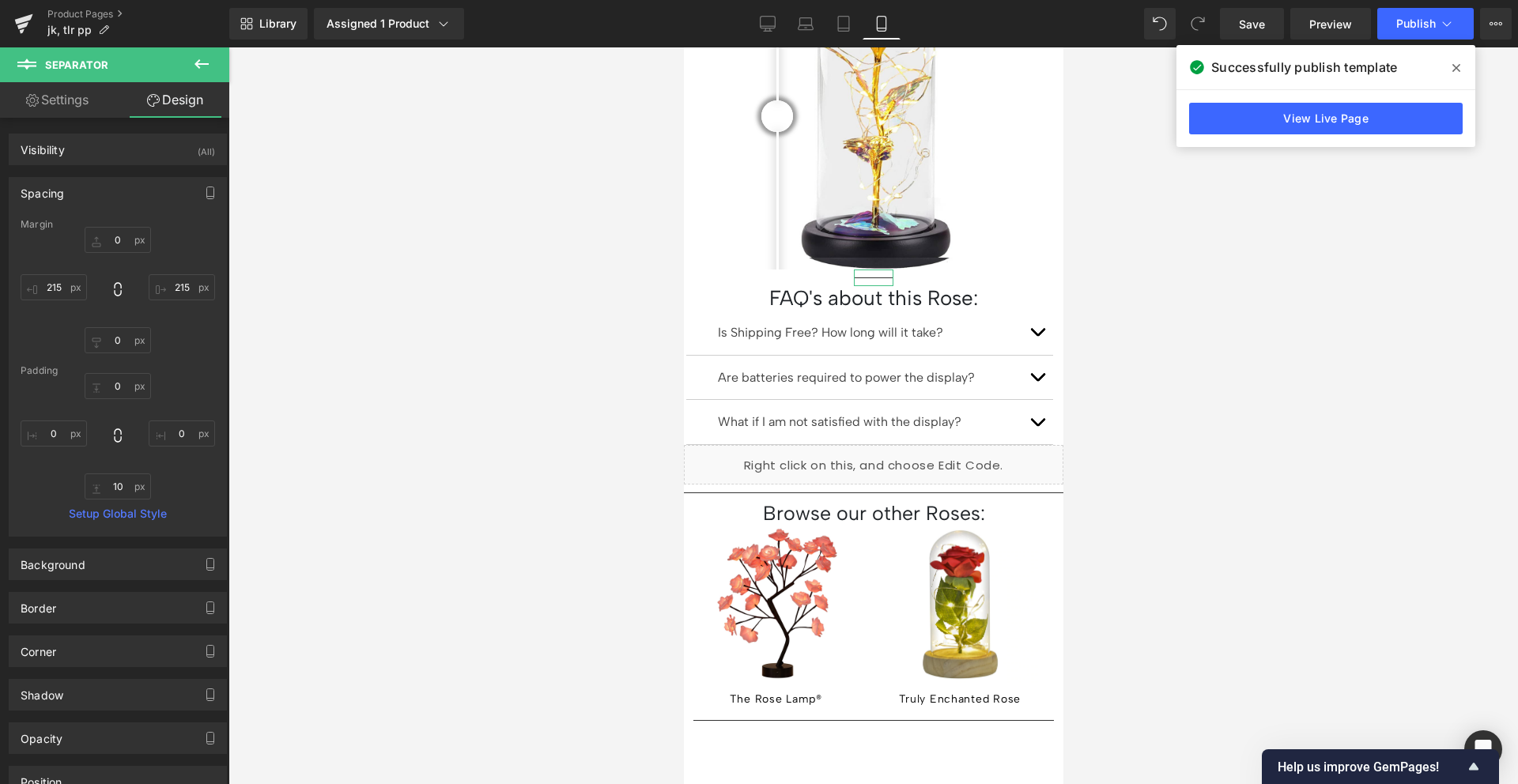
type input "0"
type input "10"
type input "0"
click at [177, 290] on input "215" at bounding box center [182, 288] width 67 height 26
type input "0"
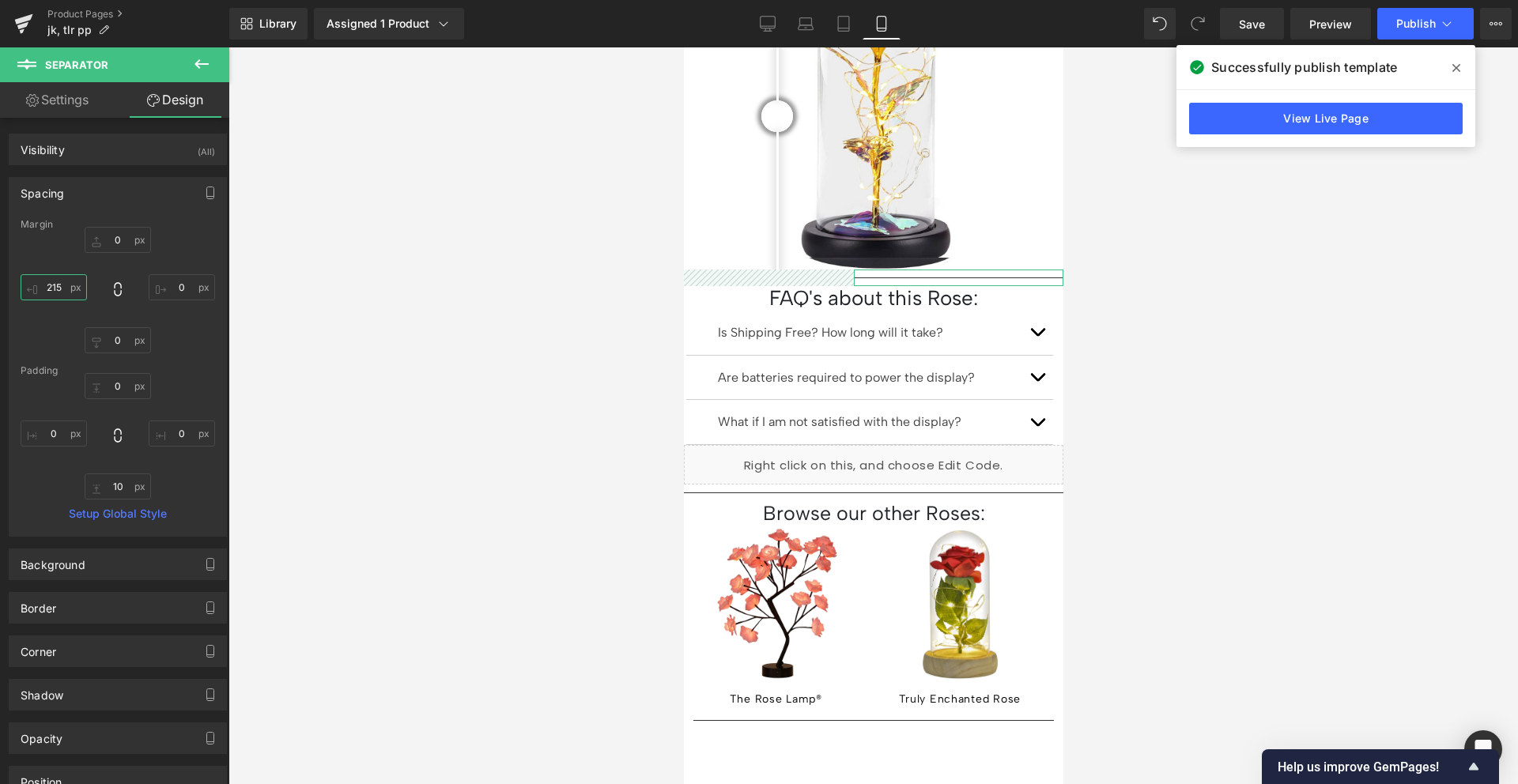
click at [43, 281] on input "215" at bounding box center [54, 288] width 67 height 26
click at [55, 291] on input "215" at bounding box center [54, 288] width 67 height 26
click at [51, 280] on input "215" at bounding box center [54, 288] width 67 height 26
type input "0"
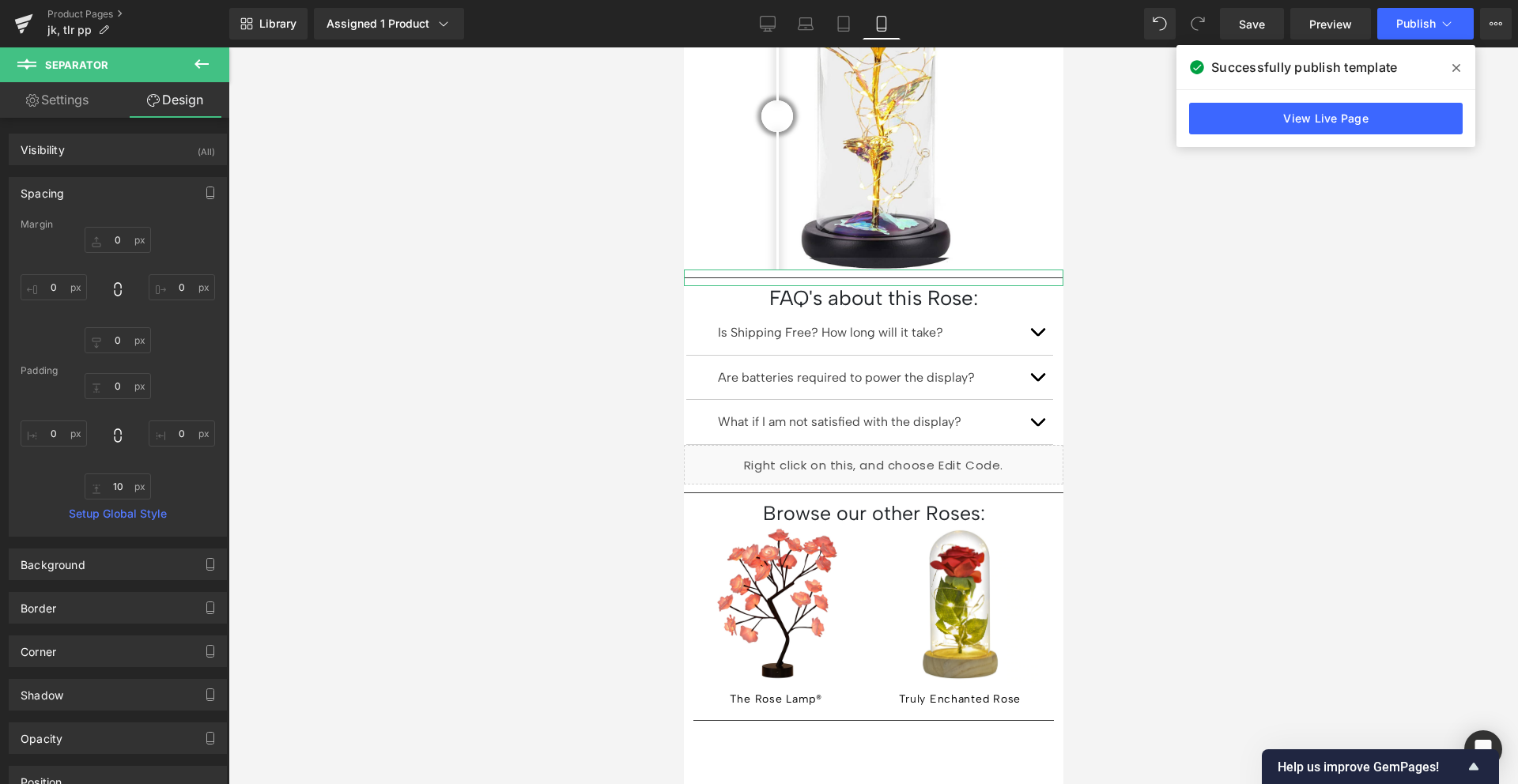
click at [39, 254] on div "0px 0 0 0 0px 0 0 0" at bounding box center [118, 290] width 195 height 126
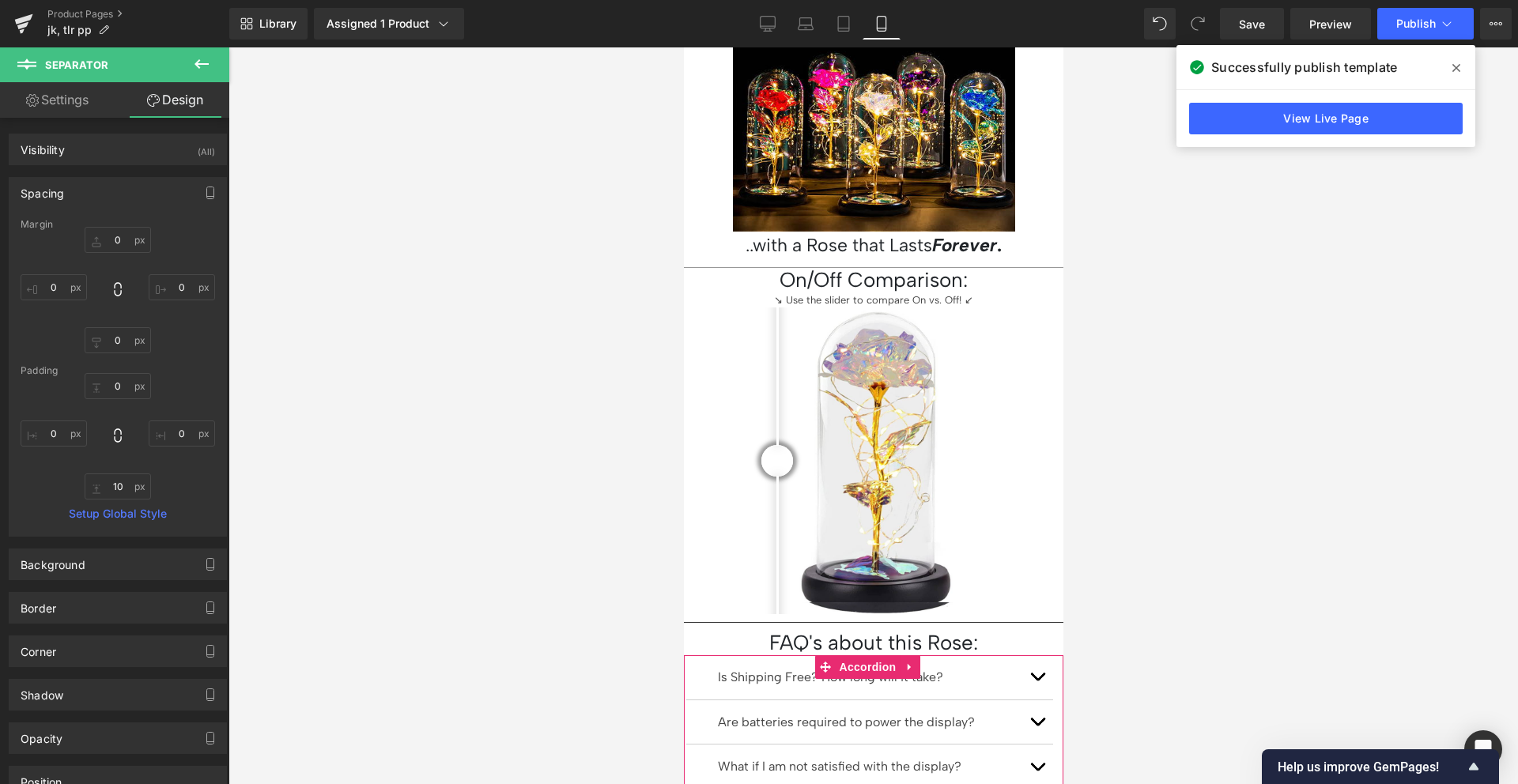
scroll to position [825, 0]
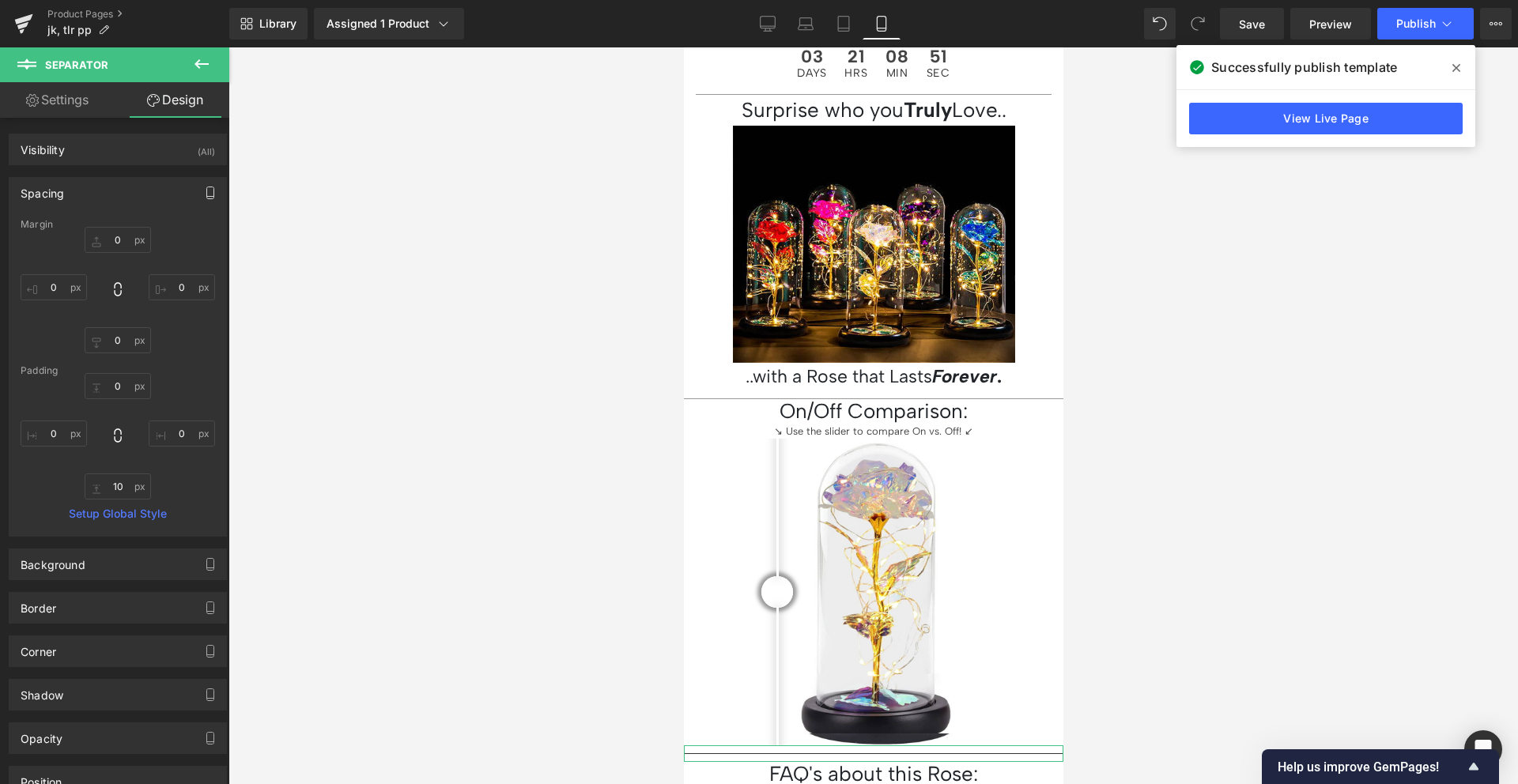
click at [207, 186] on icon "button" at bounding box center [210, 192] width 12 height 12
click at [32, 221] on button "Desktop" at bounding box center [37, 227] width 55 height 27
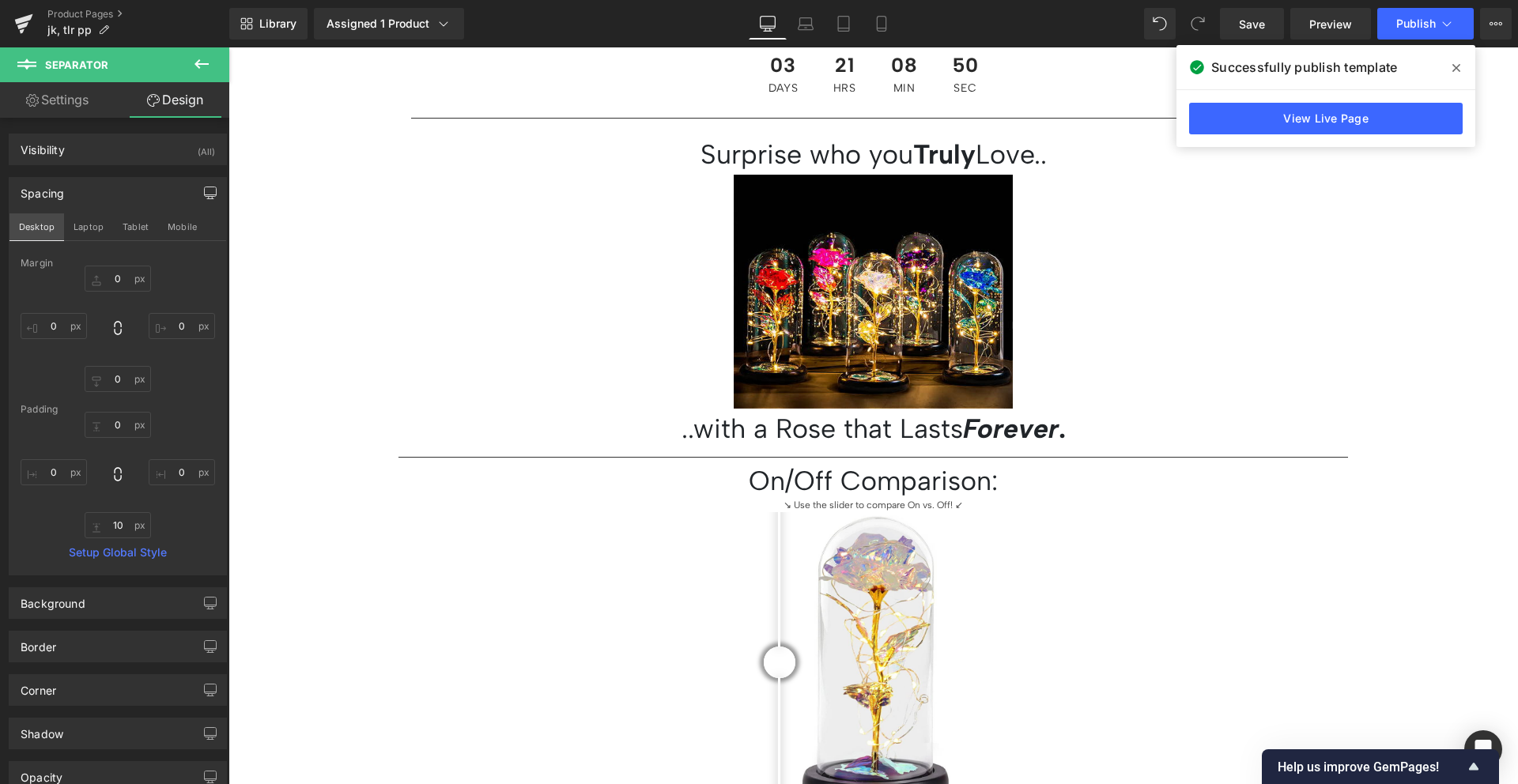
type input "0"
type input "215"
type input "0"
type input "215"
type input "0"
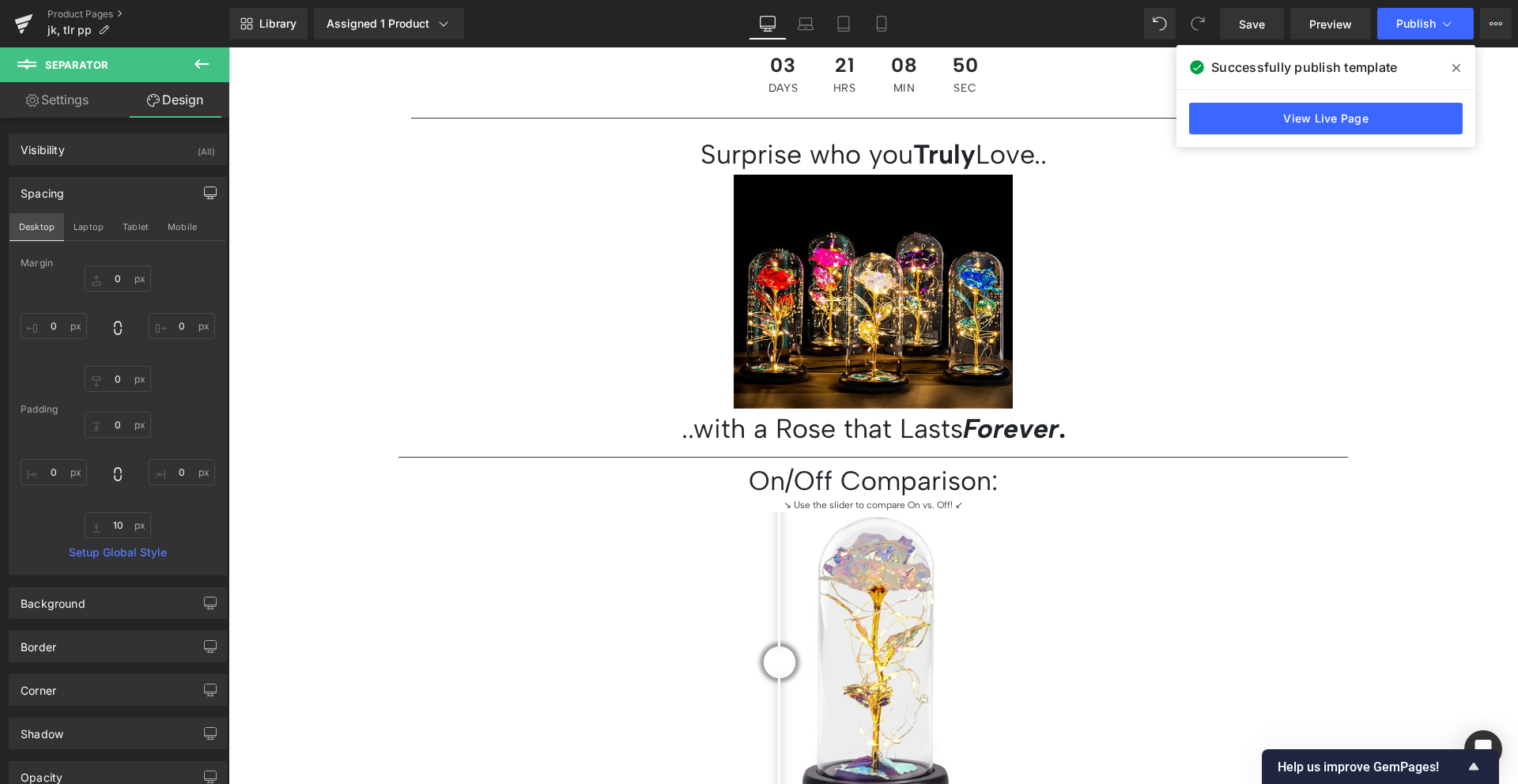
type input "0"
type input "10"
type input "0"
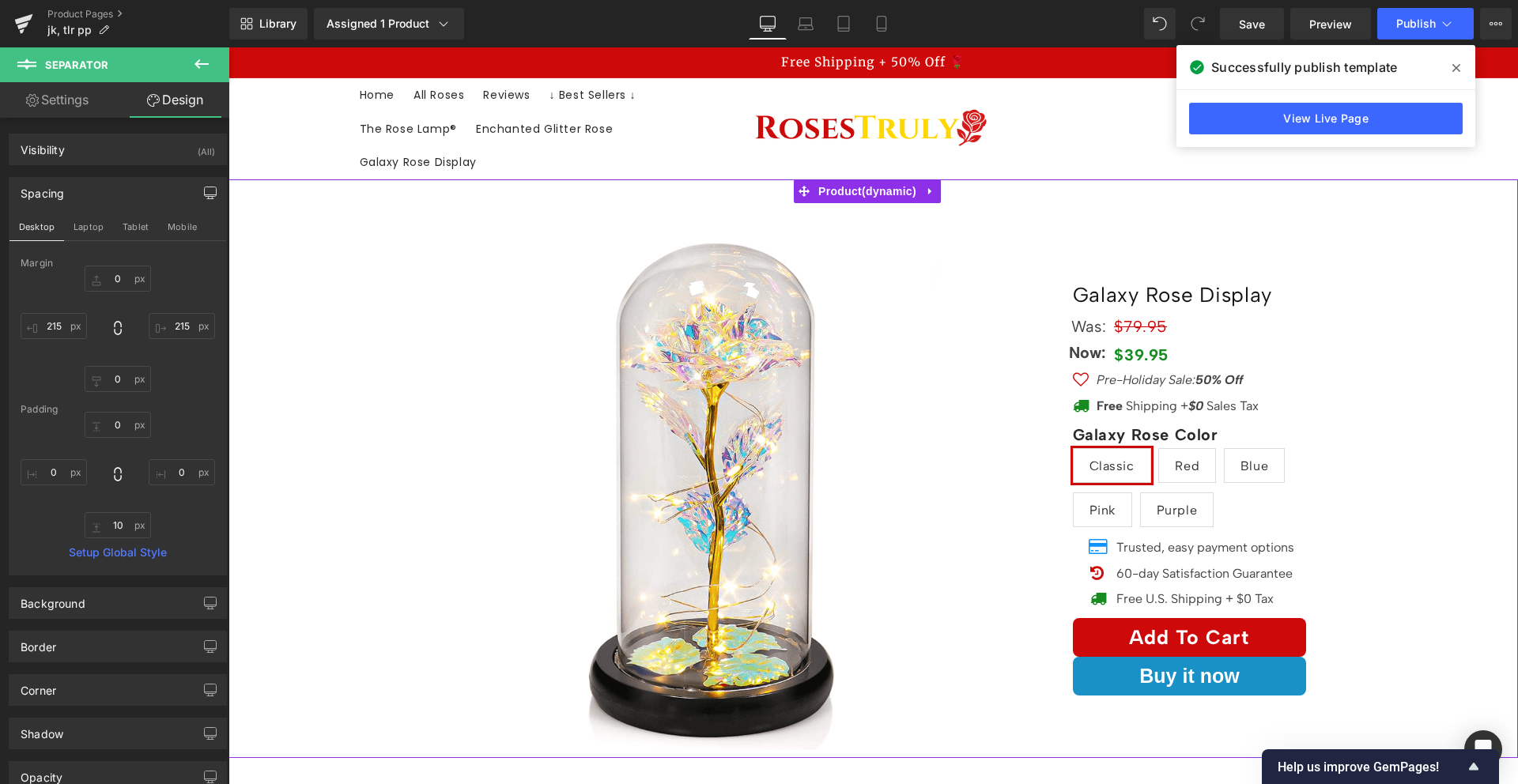
scroll to position [0, 0]
click at [834, 191] on span "Product" at bounding box center [867, 192] width 106 height 24
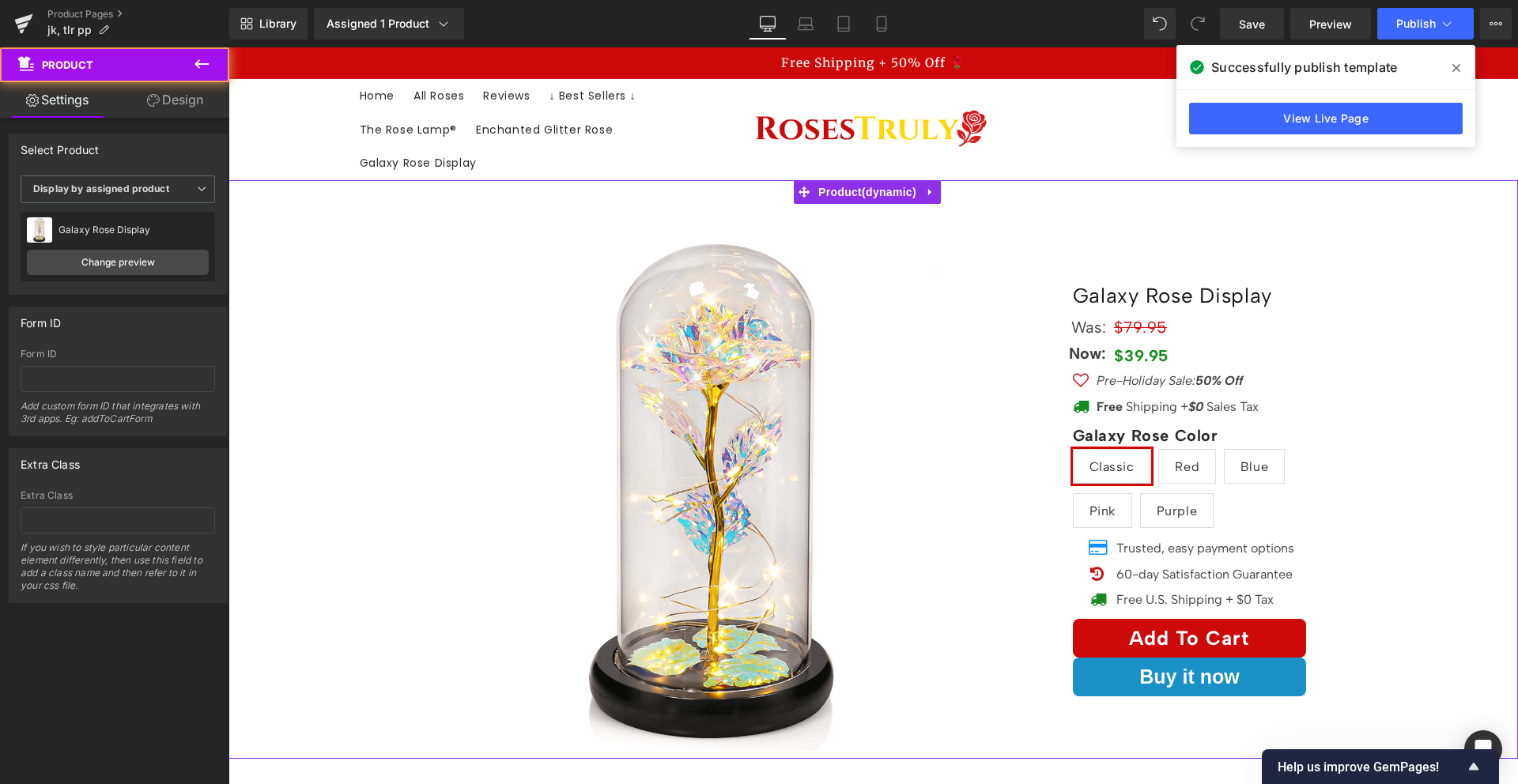
click at [186, 92] on link "Design" at bounding box center [175, 100] width 115 height 36
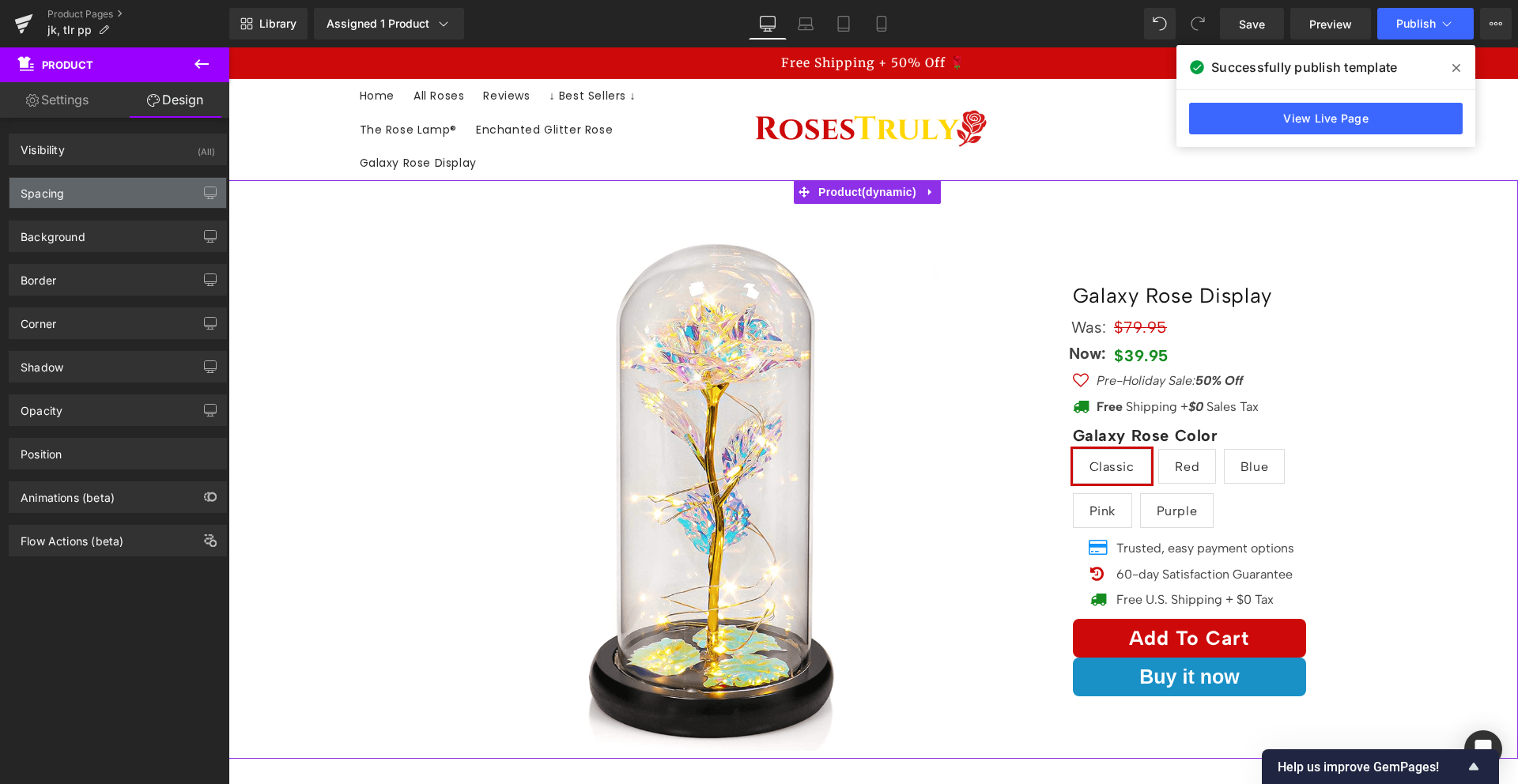
type input "0"
type input "30"
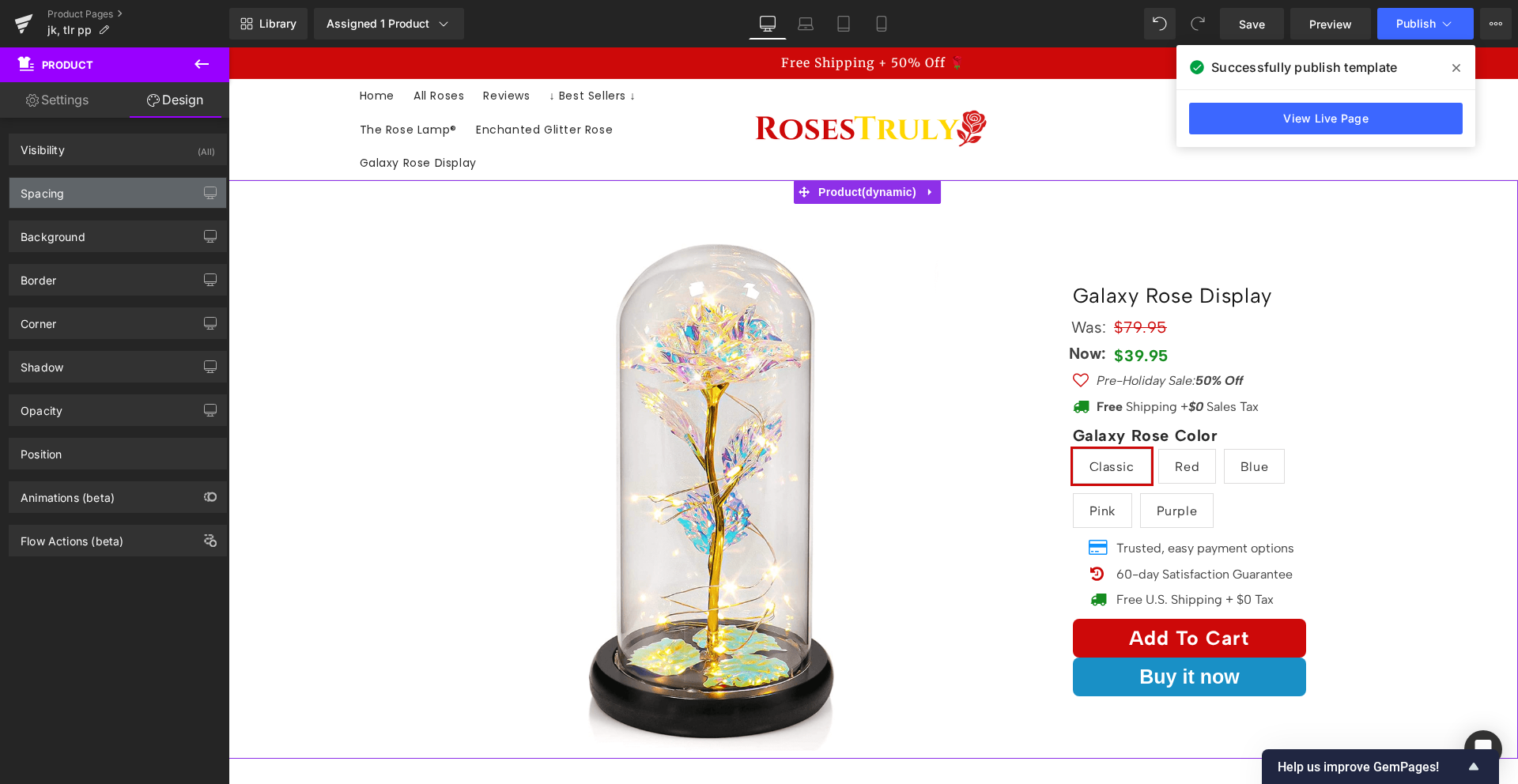
type input "10"
type input "0"
type input "10"
click at [101, 191] on div "Spacing" at bounding box center [118, 193] width 216 height 30
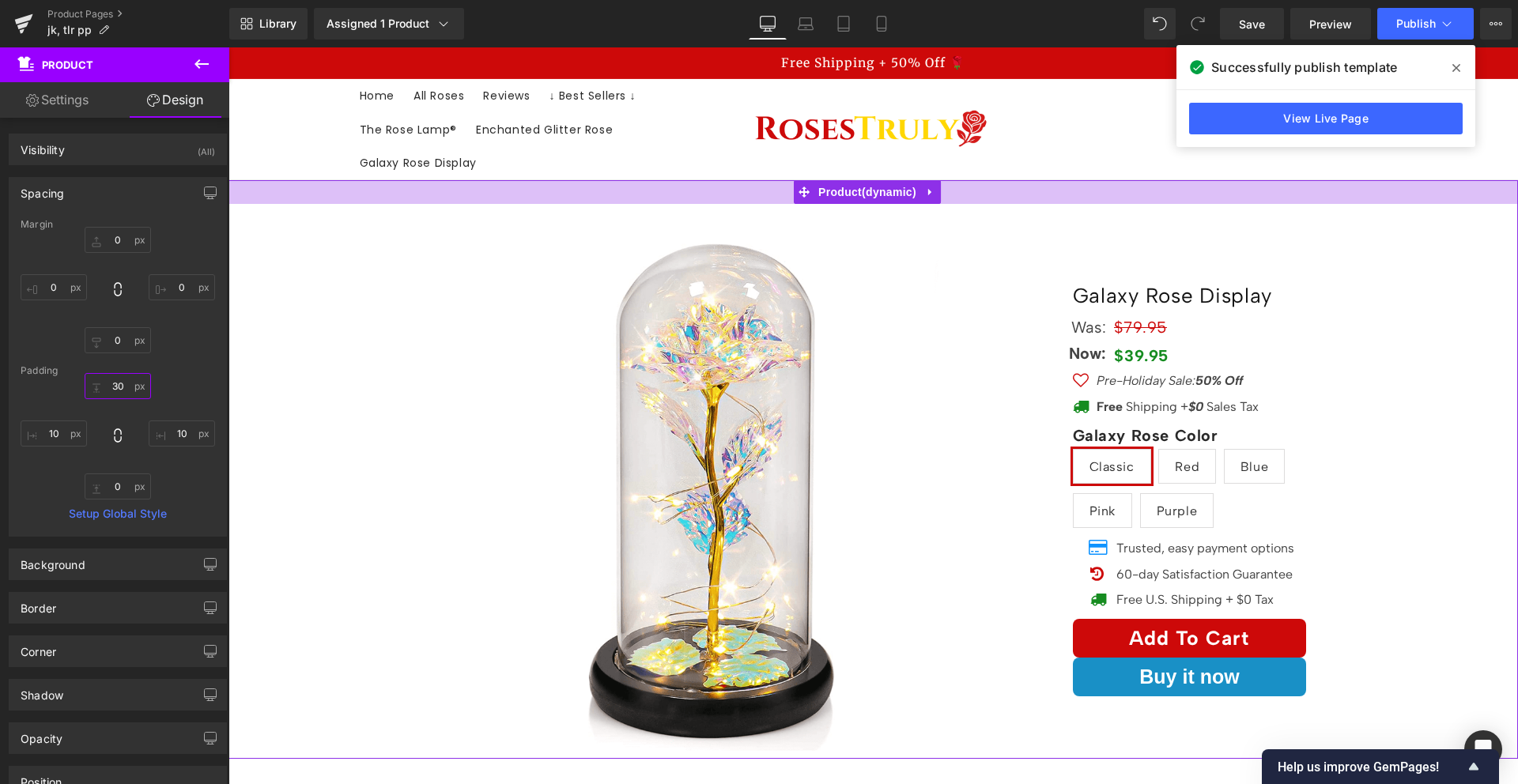
click at [115, 385] on input "30" at bounding box center [118, 386] width 67 height 26
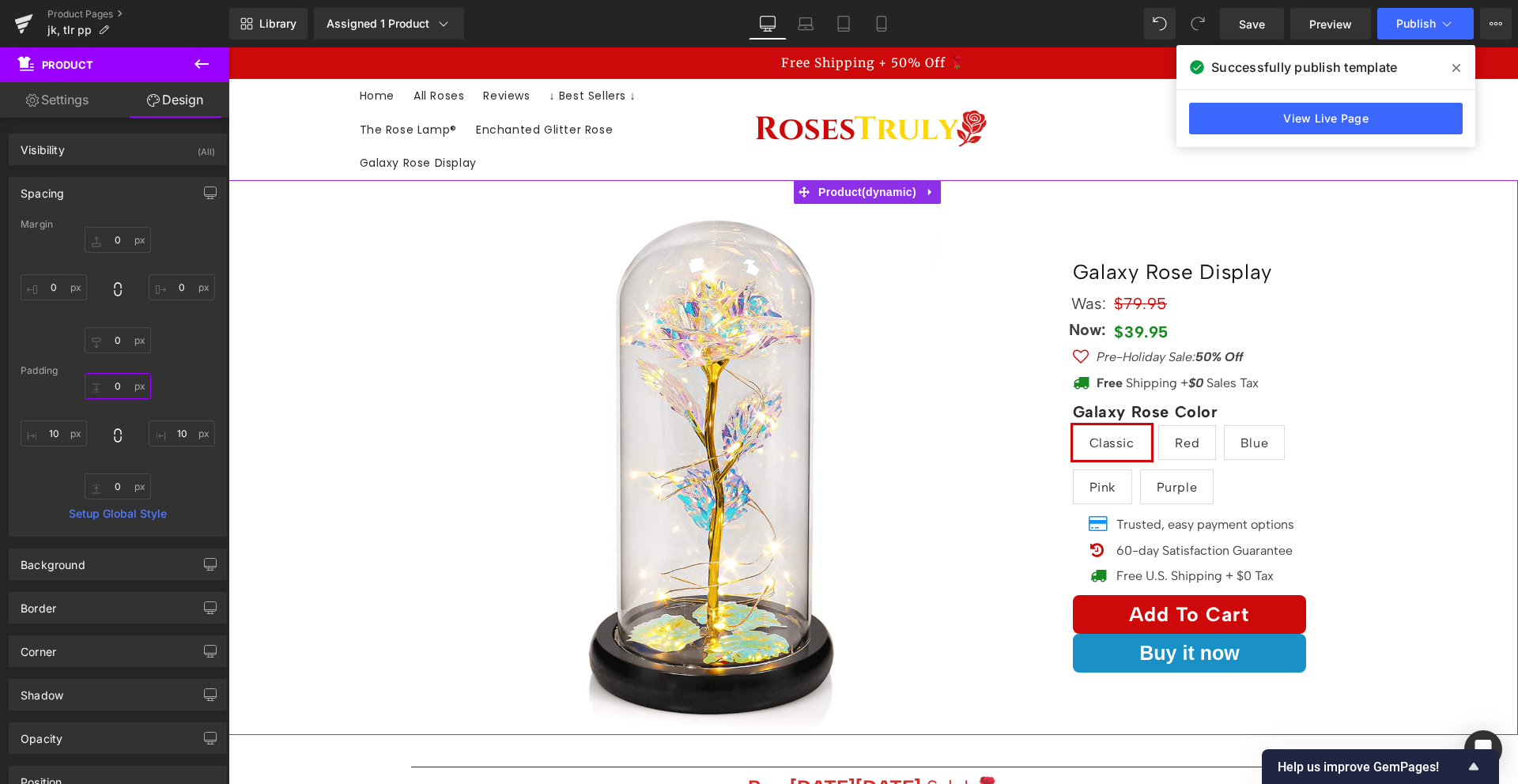
type input "0"
click at [168, 342] on div "0px 0 0px 0 0px 0 0px 0" at bounding box center [118, 290] width 195 height 126
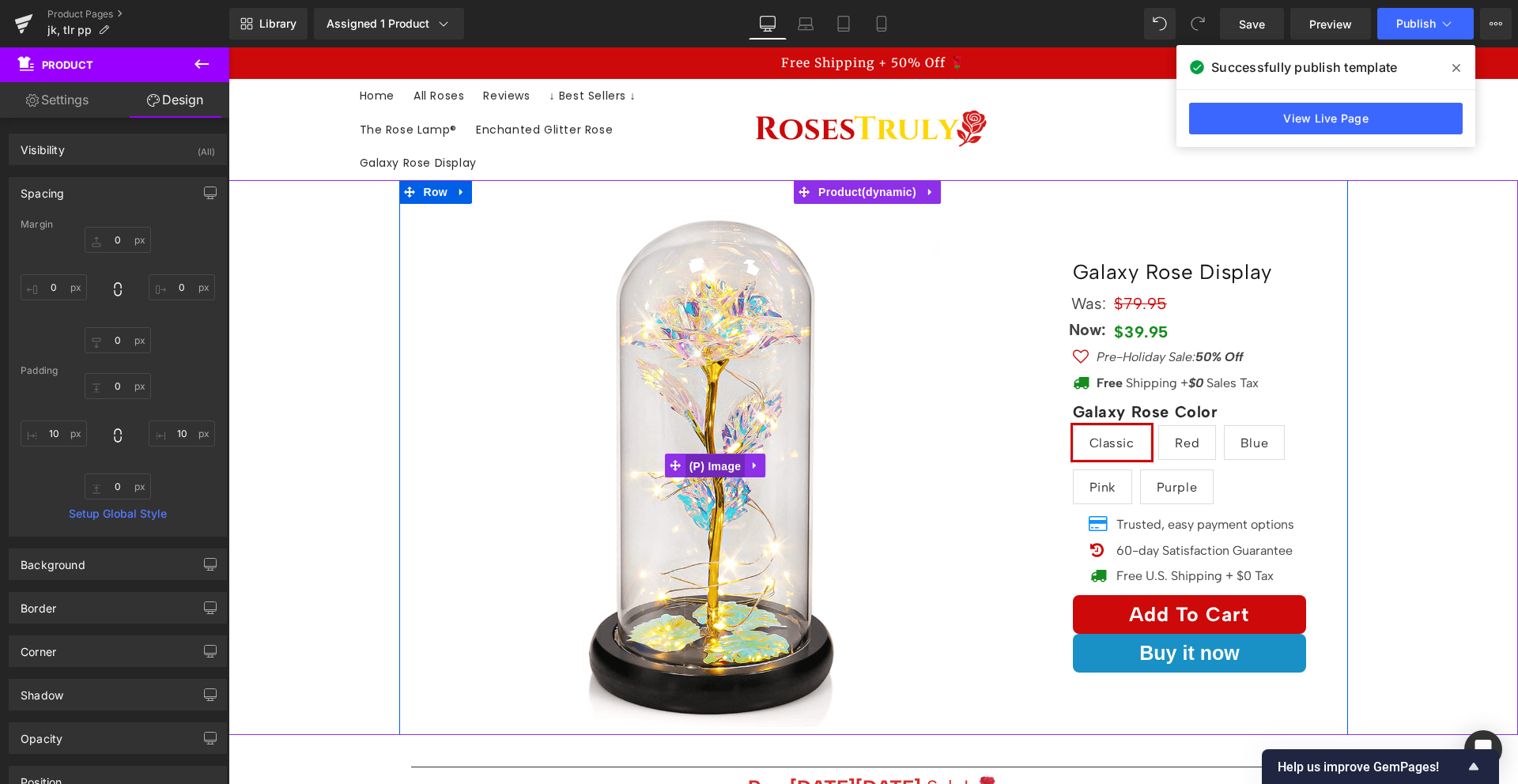
click at [714, 461] on span "(P) Image" at bounding box center [716, 465] width 60 height 24
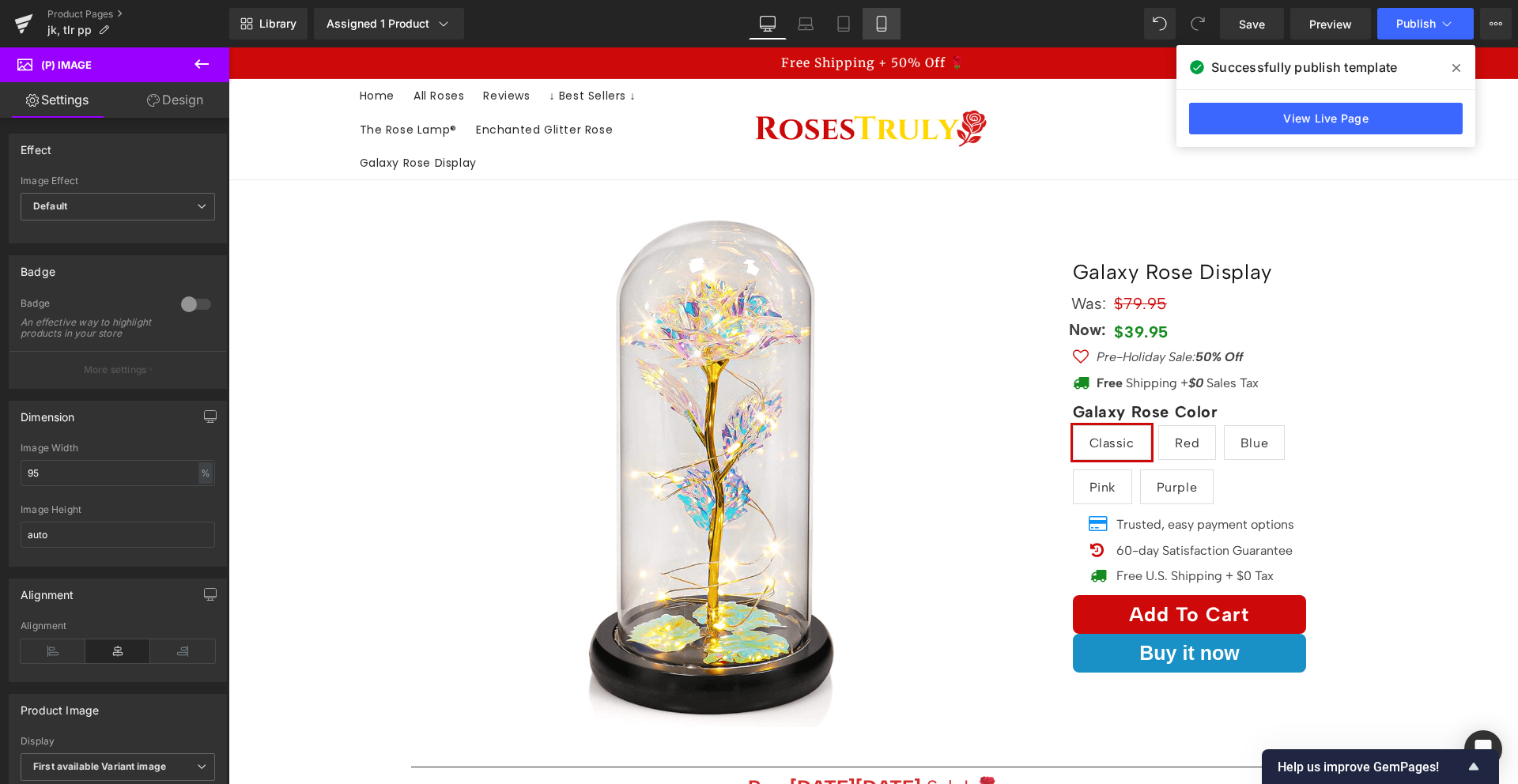
click at [876, 32] on link "Mobile" at bounding box center [881, 24] width 38 height 32
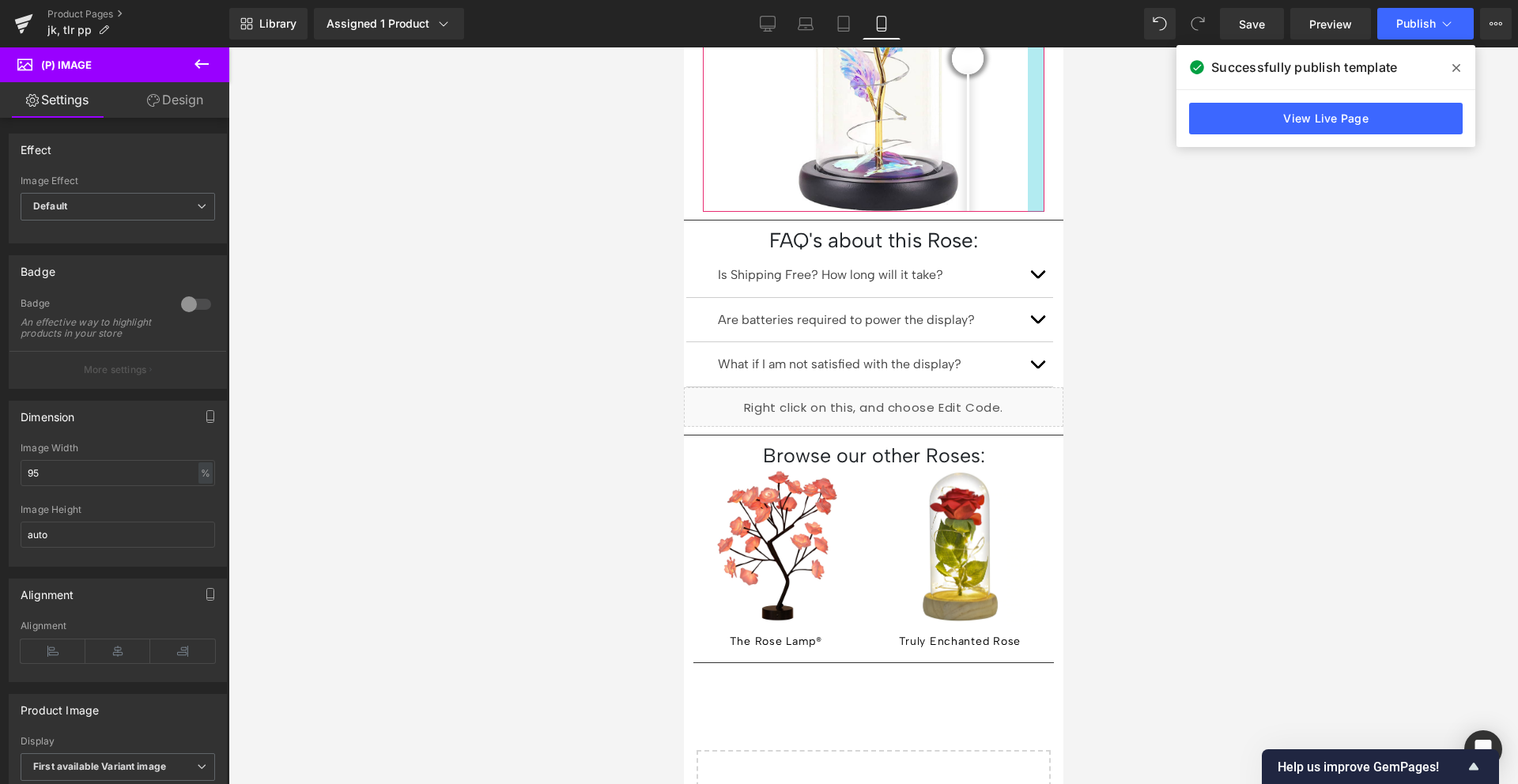
scroll to position [1364, 0]
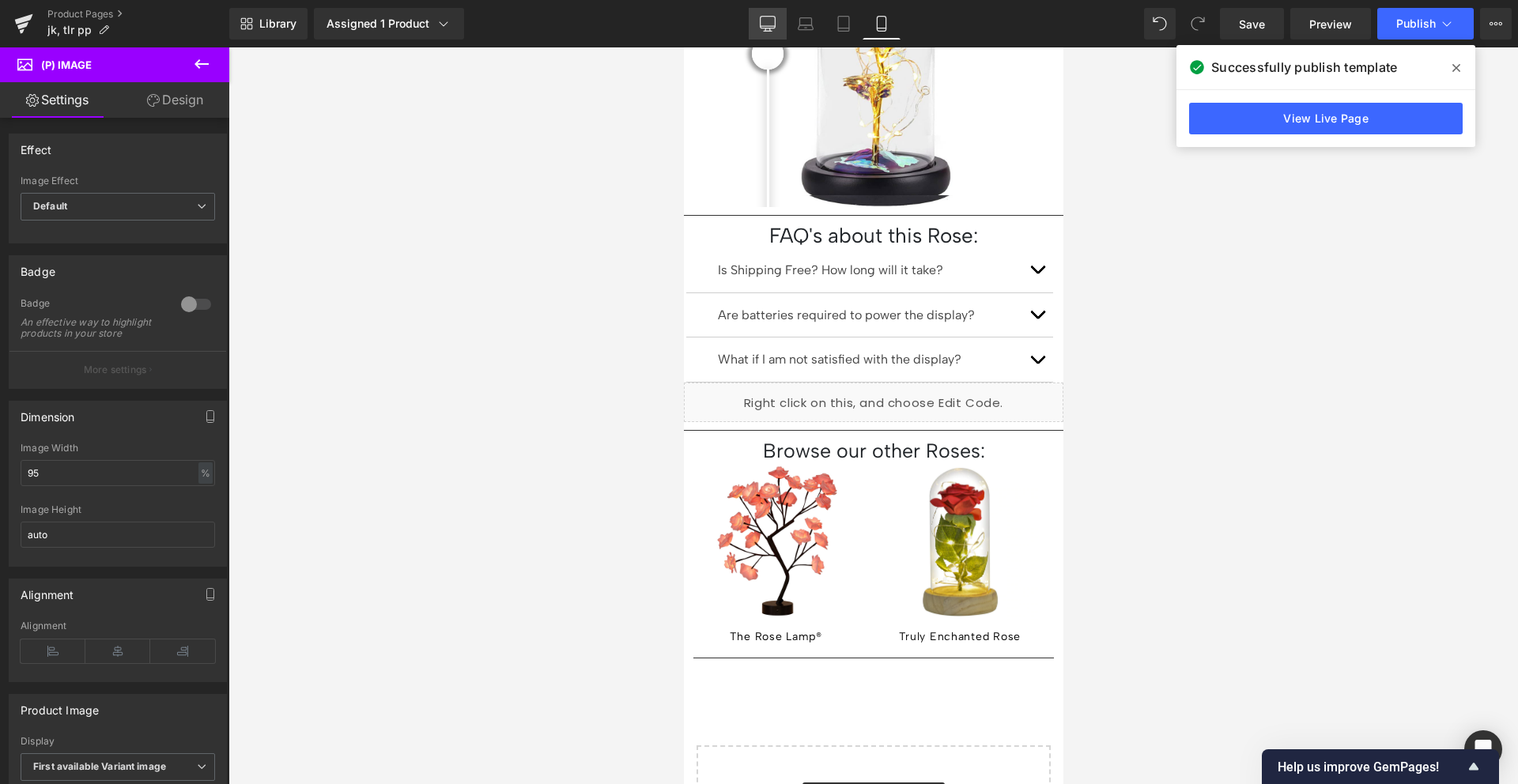
click at [761, 17] on icon at bounding box center [768, 23] width 15 height 12
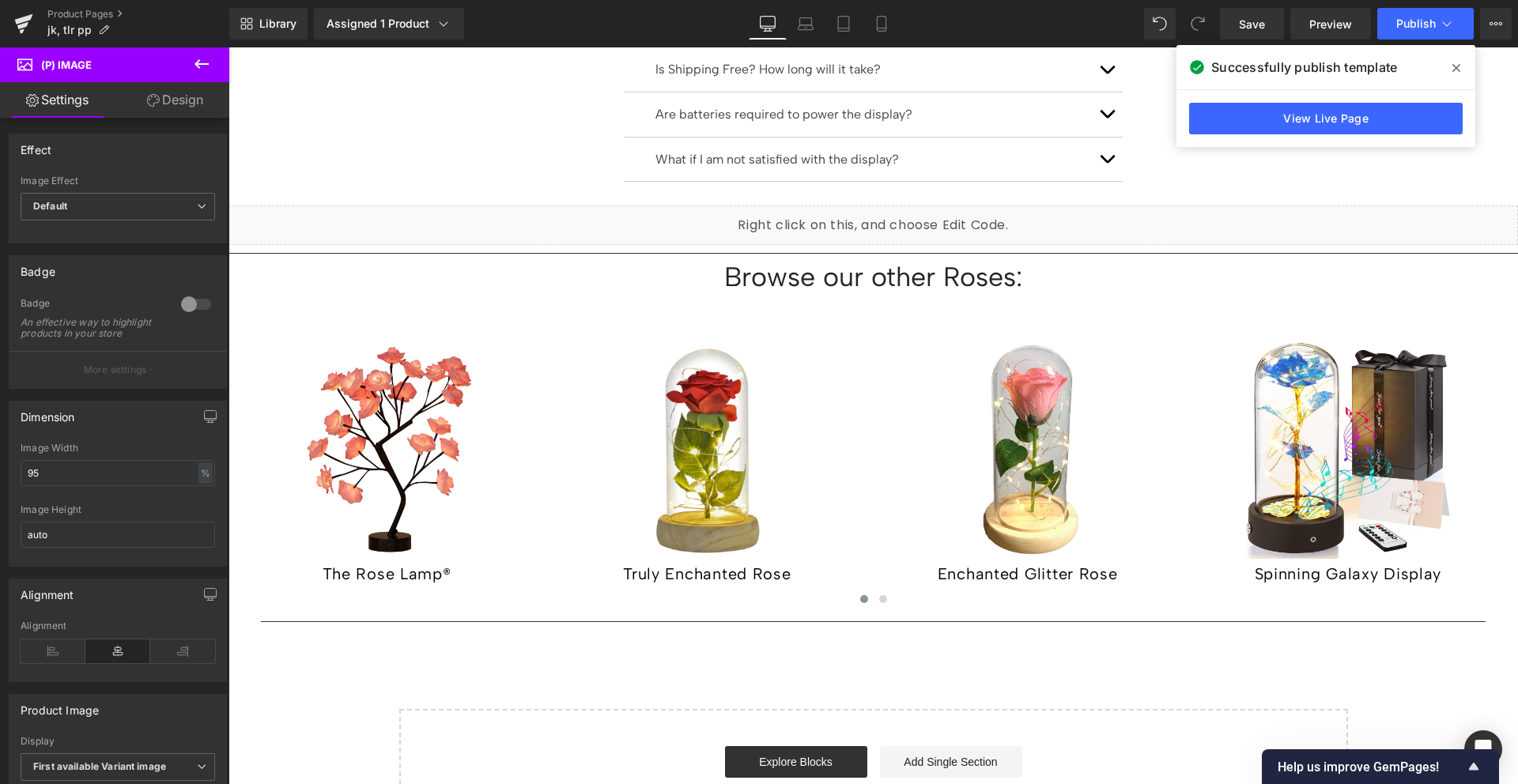
scroll to position [1674, 0]
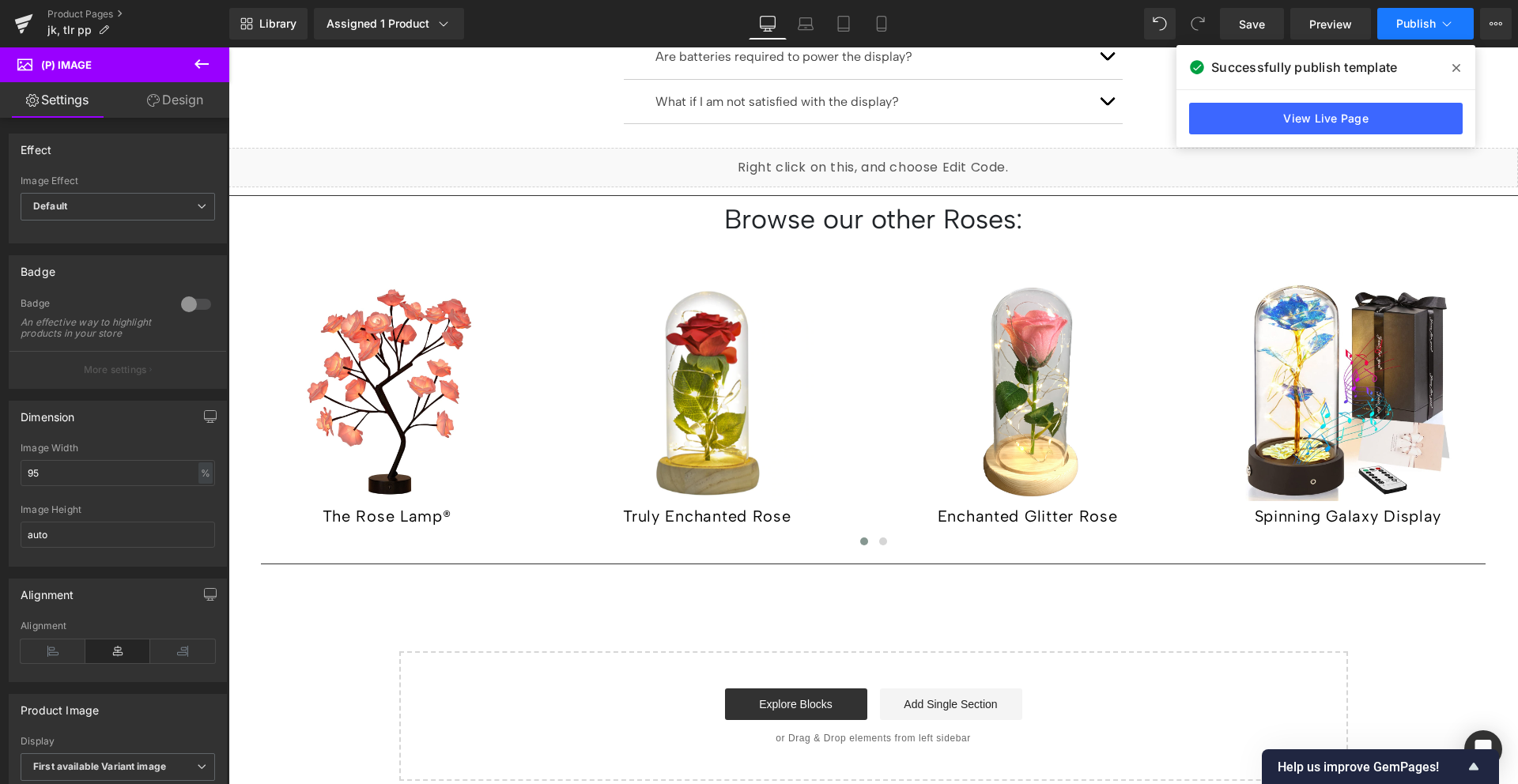
click at [1417, 28] on span "Publish" at bounding box center [1415, 23] width 40 height 12
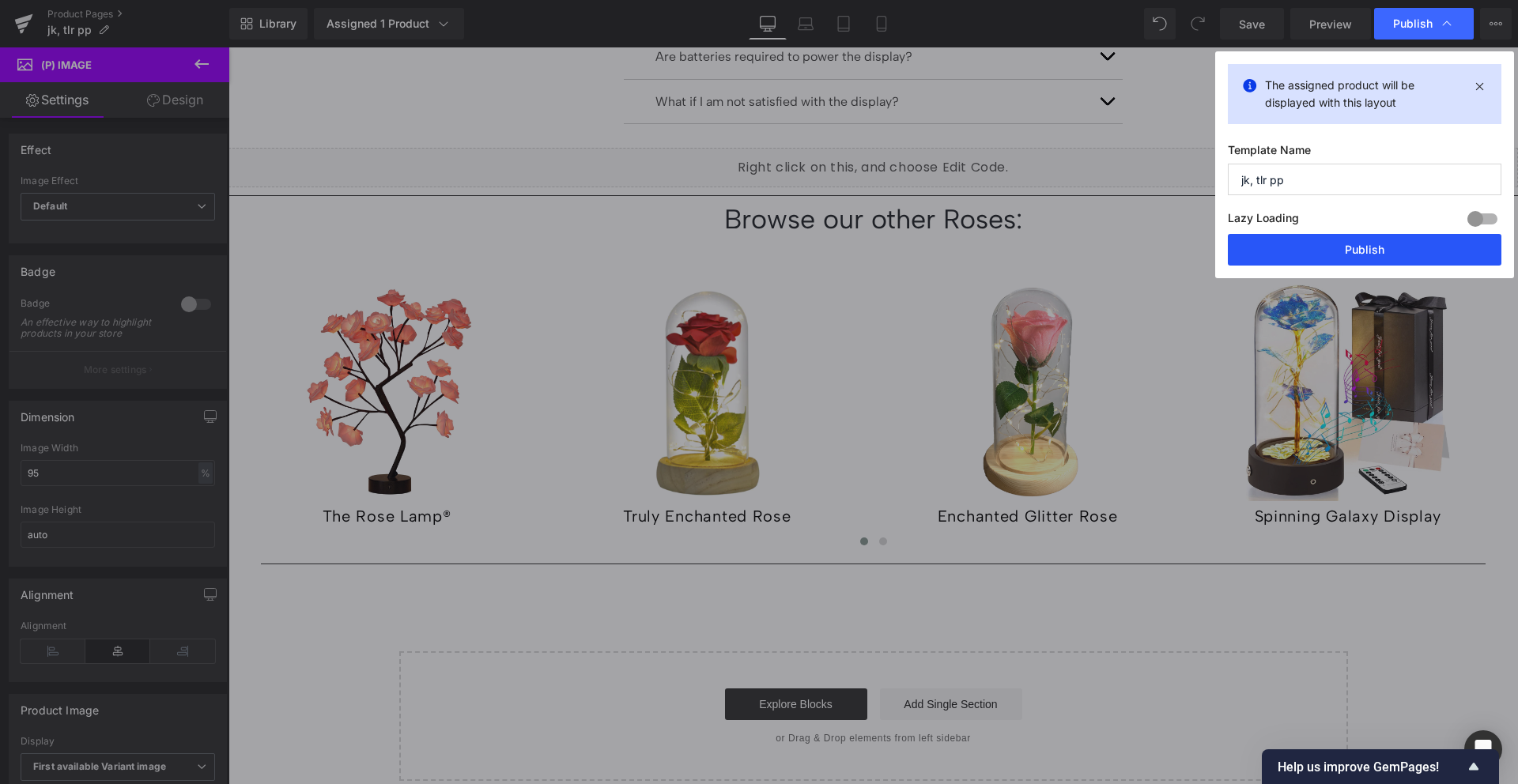
drag, startPoint x: 1376, startPoint y: 260, endPoint x: 989, endPoint y: 506, distance: 458.6
click at [1376, 260] on button "Publish" at bounding box center [1364, 250] width 274 height 32
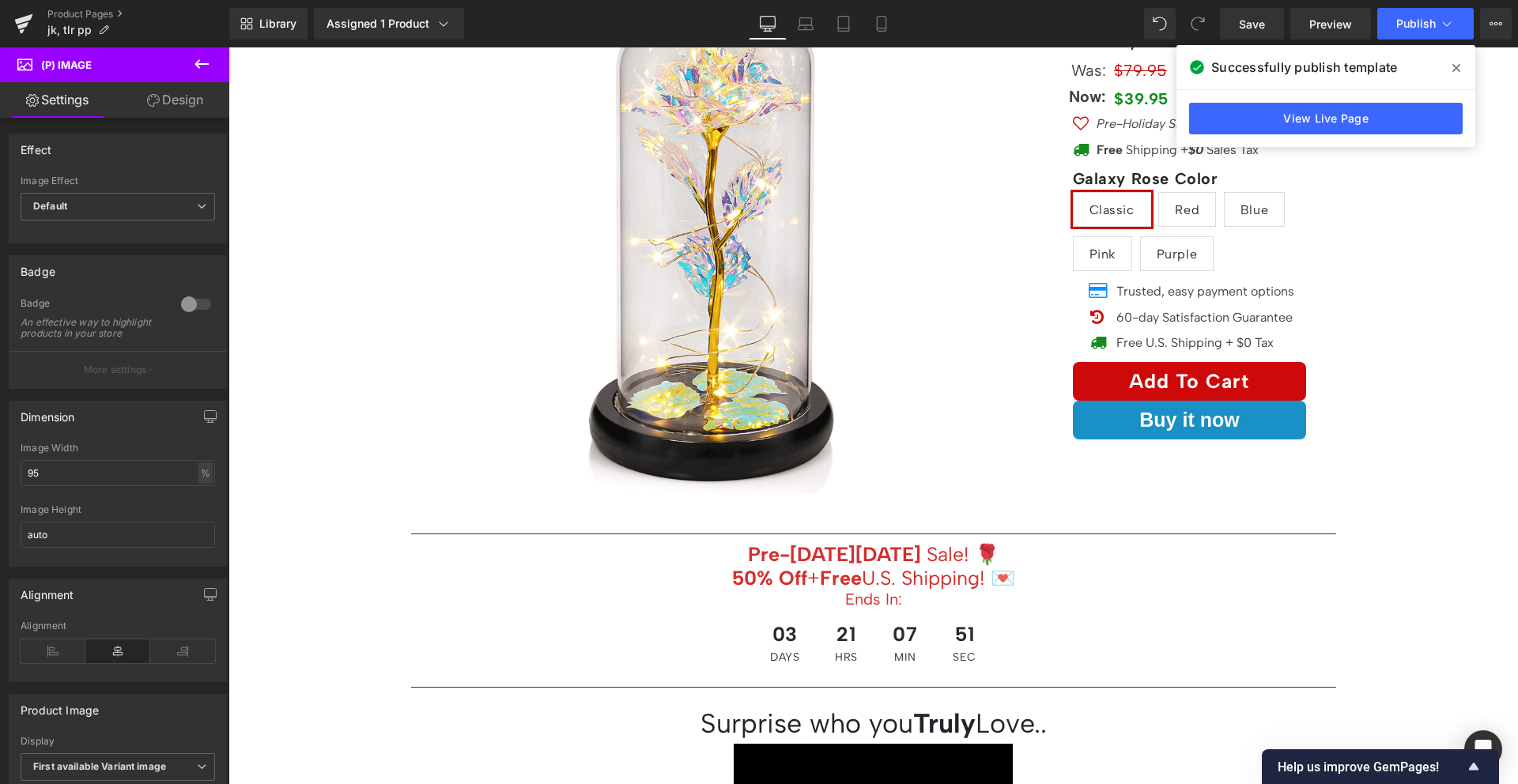
scroll to position [0, 0]
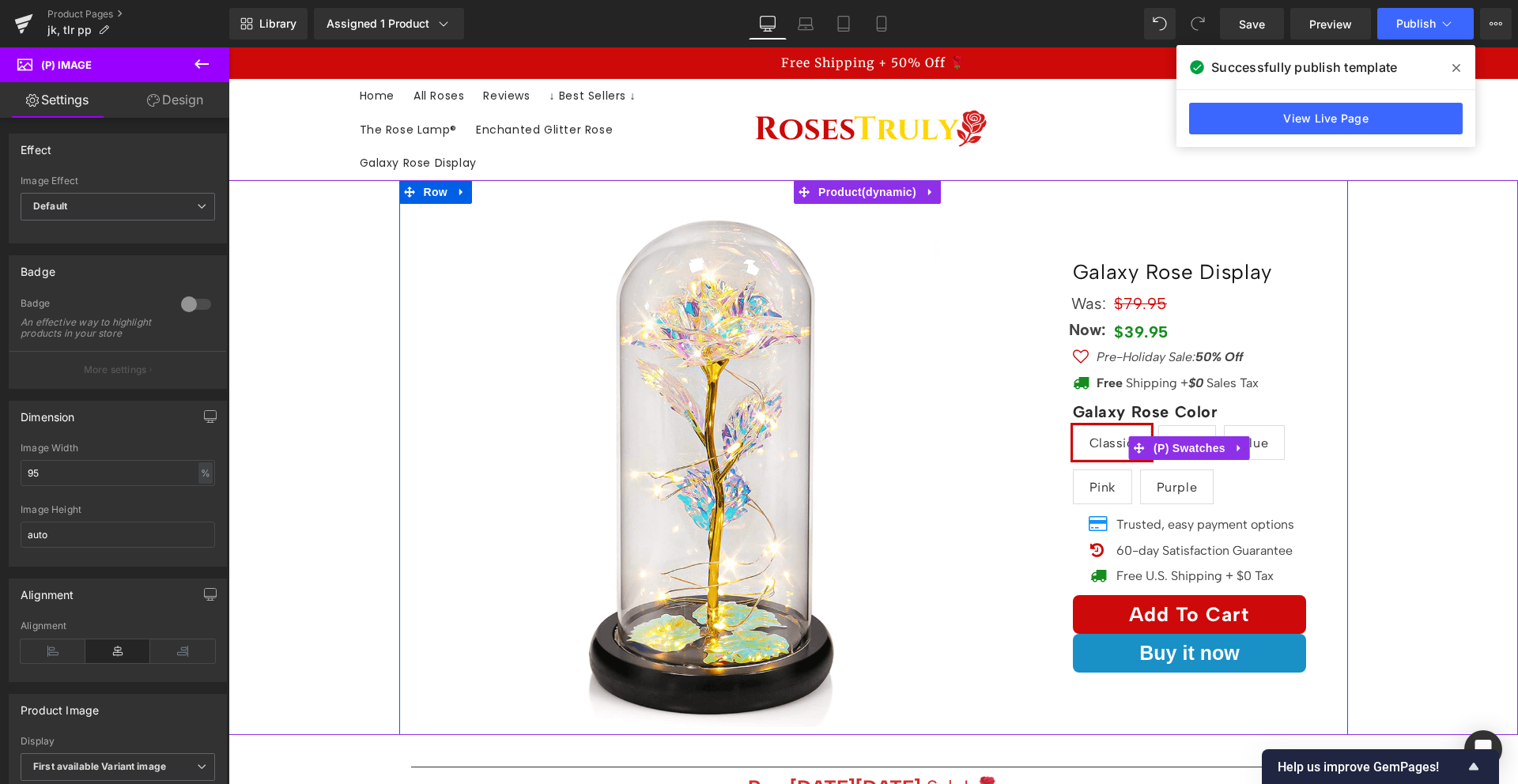
click at [1190, 430] on span "Red" at bounding box center [1187, 442] width 24 height 33
click at [1257, 442] on span "Blue" at bounding box center [1254, 442] width 27 height 33
click at [1082, 433] on span "Classic" at bounding box center [1112, 442] width 78 height 35
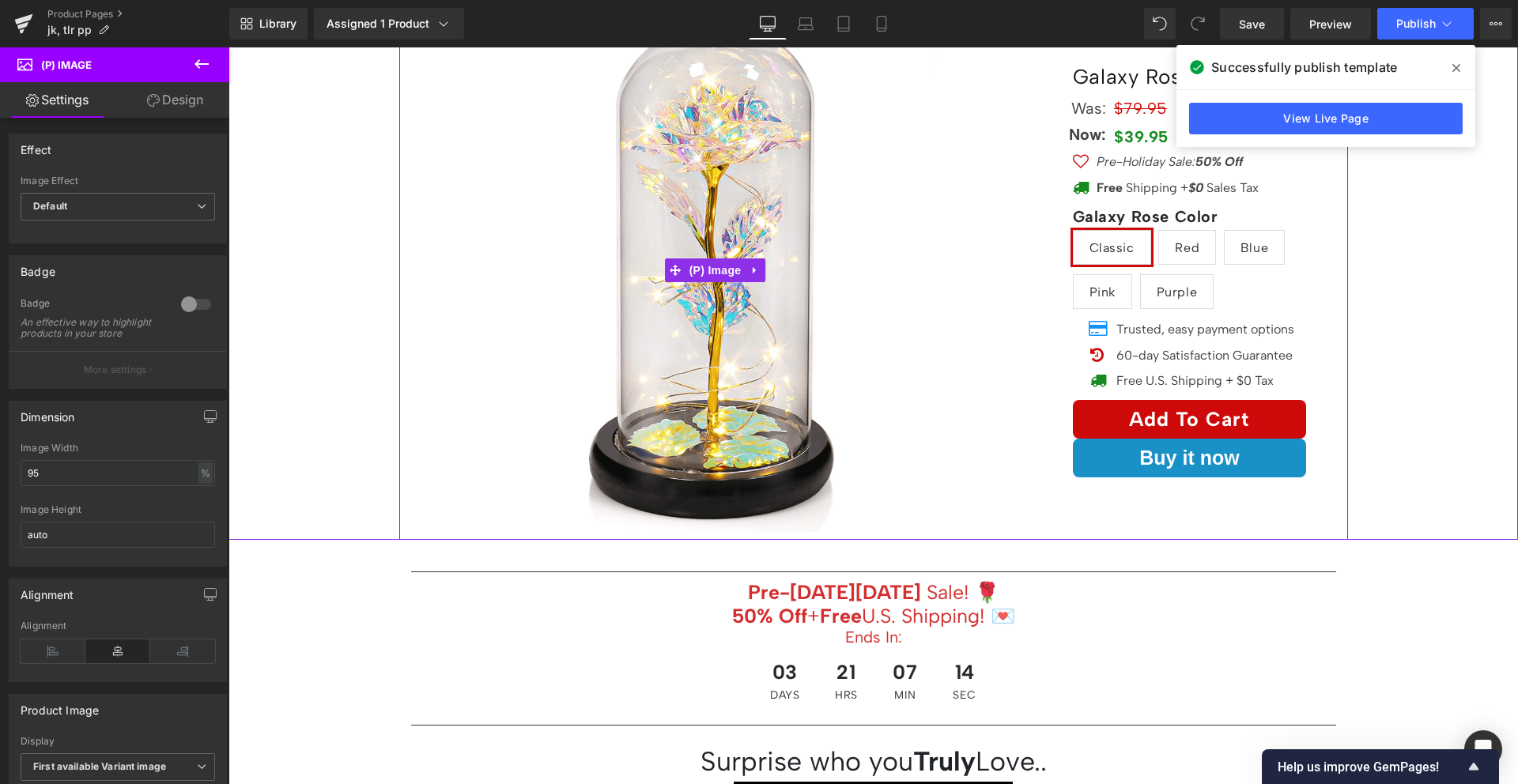
scroll to position [320, 0]
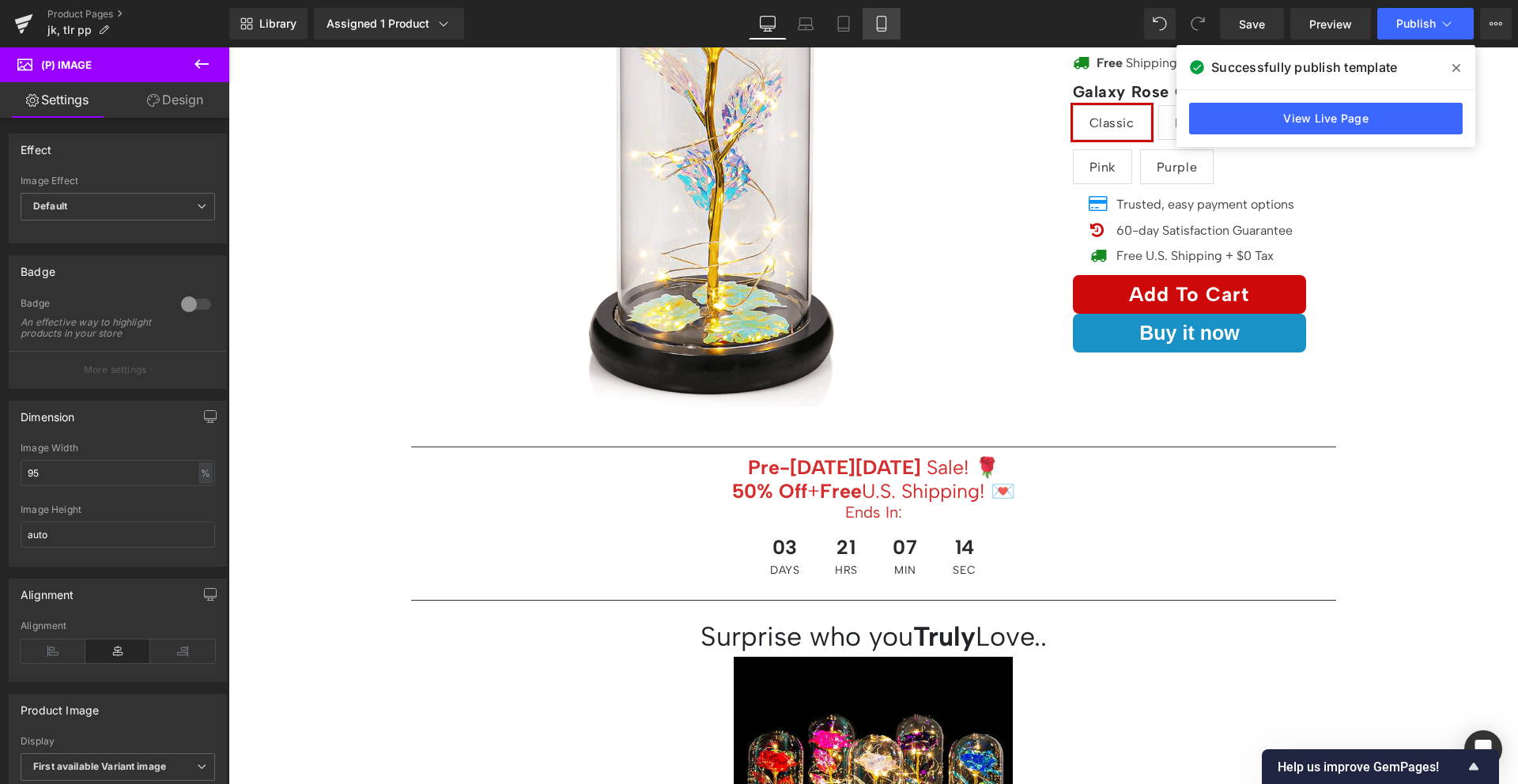
drag, startPoint x: 878, startPoint y: 25, endPoint x: 228, endPoint y: 51, distance: 650.5
click at [878, 25] on icon at bounding box center [881, 24] width 16 height 16
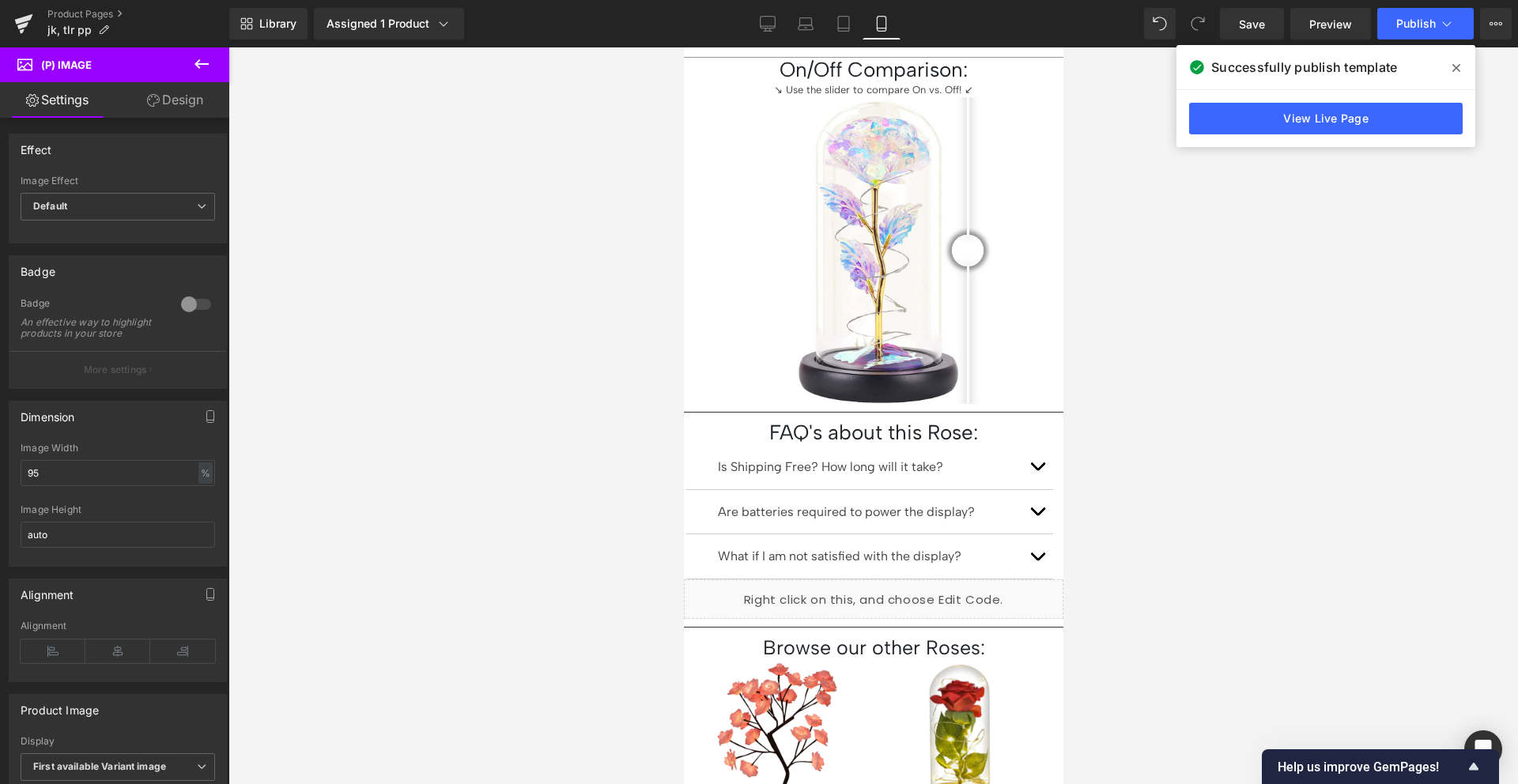
scroll to position [1192, 0]
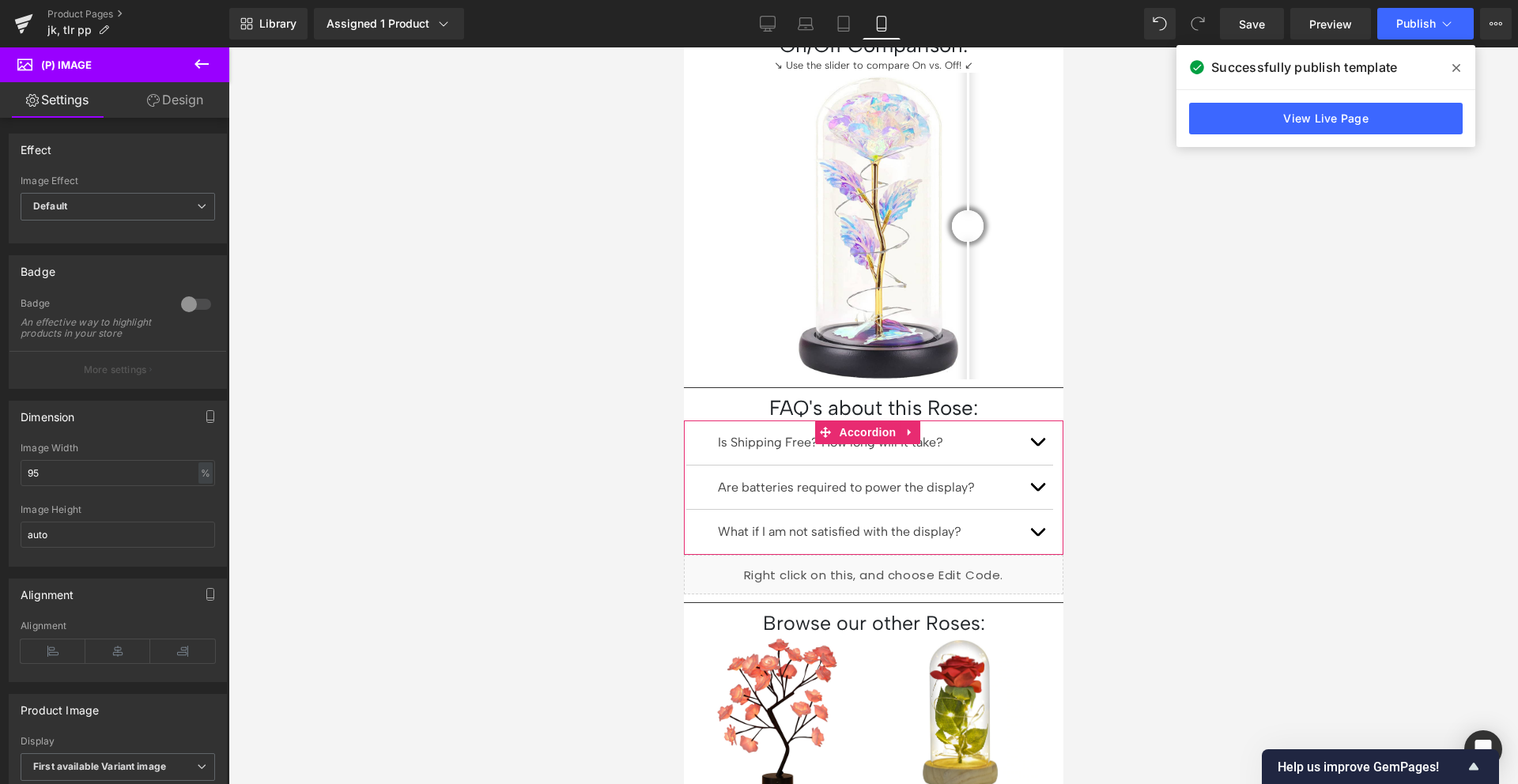
click at [1024, 420] on button "button" at bounding box center [1036, 442] width 32 height 44
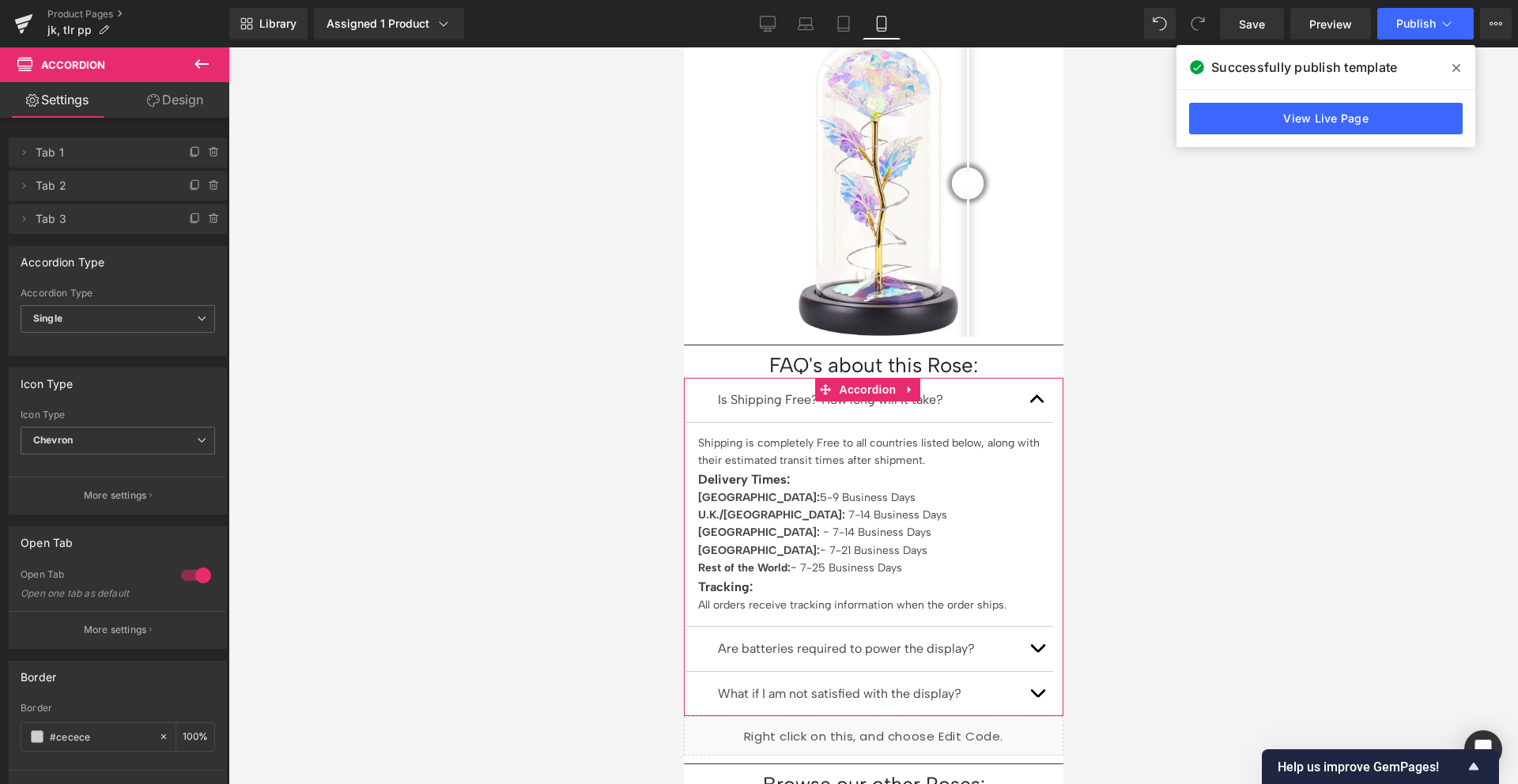
scroll to position [1240, 0]
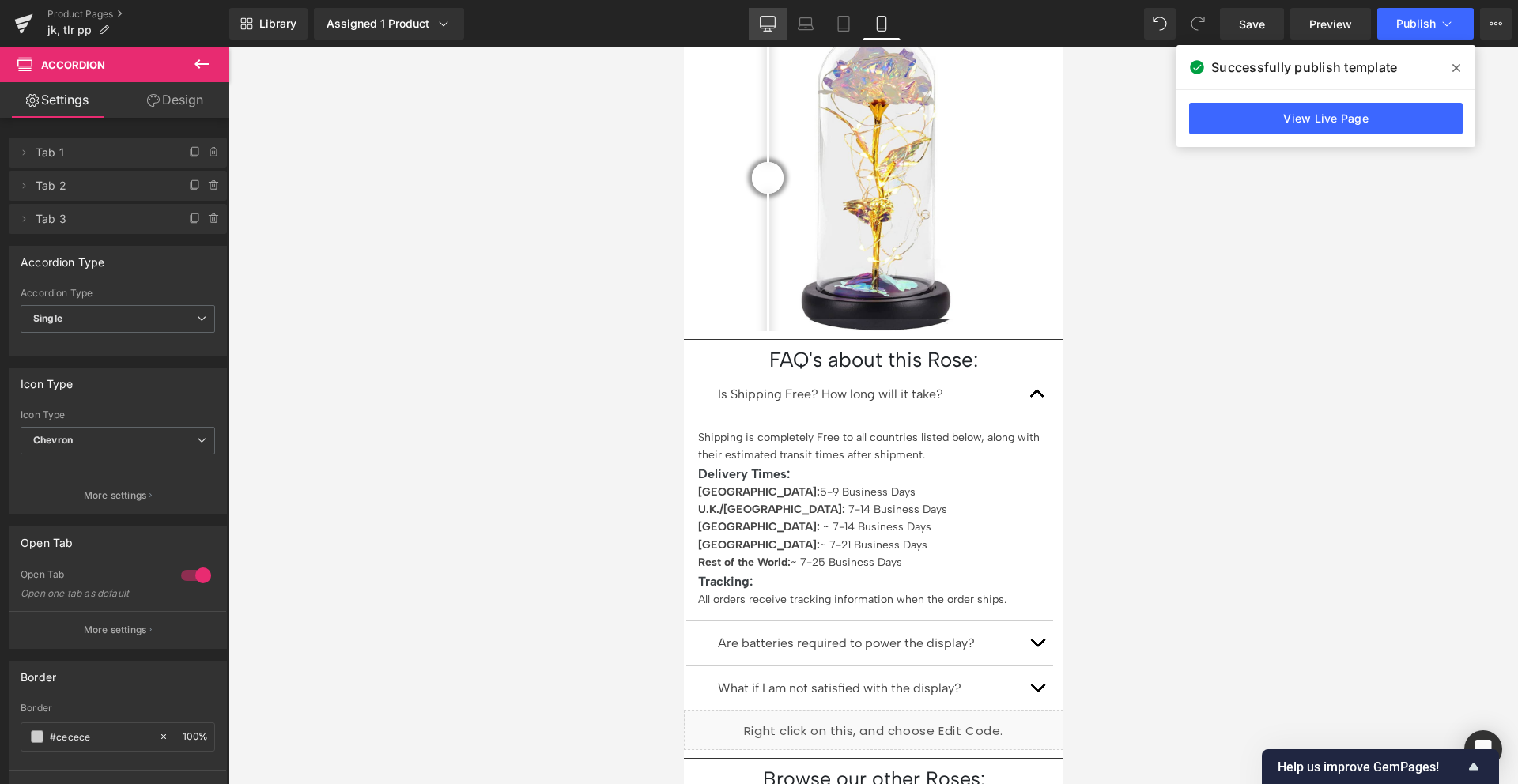
click at [758, 13] on link "Desktop" at bounding box center [767, 24] width 38 height 32
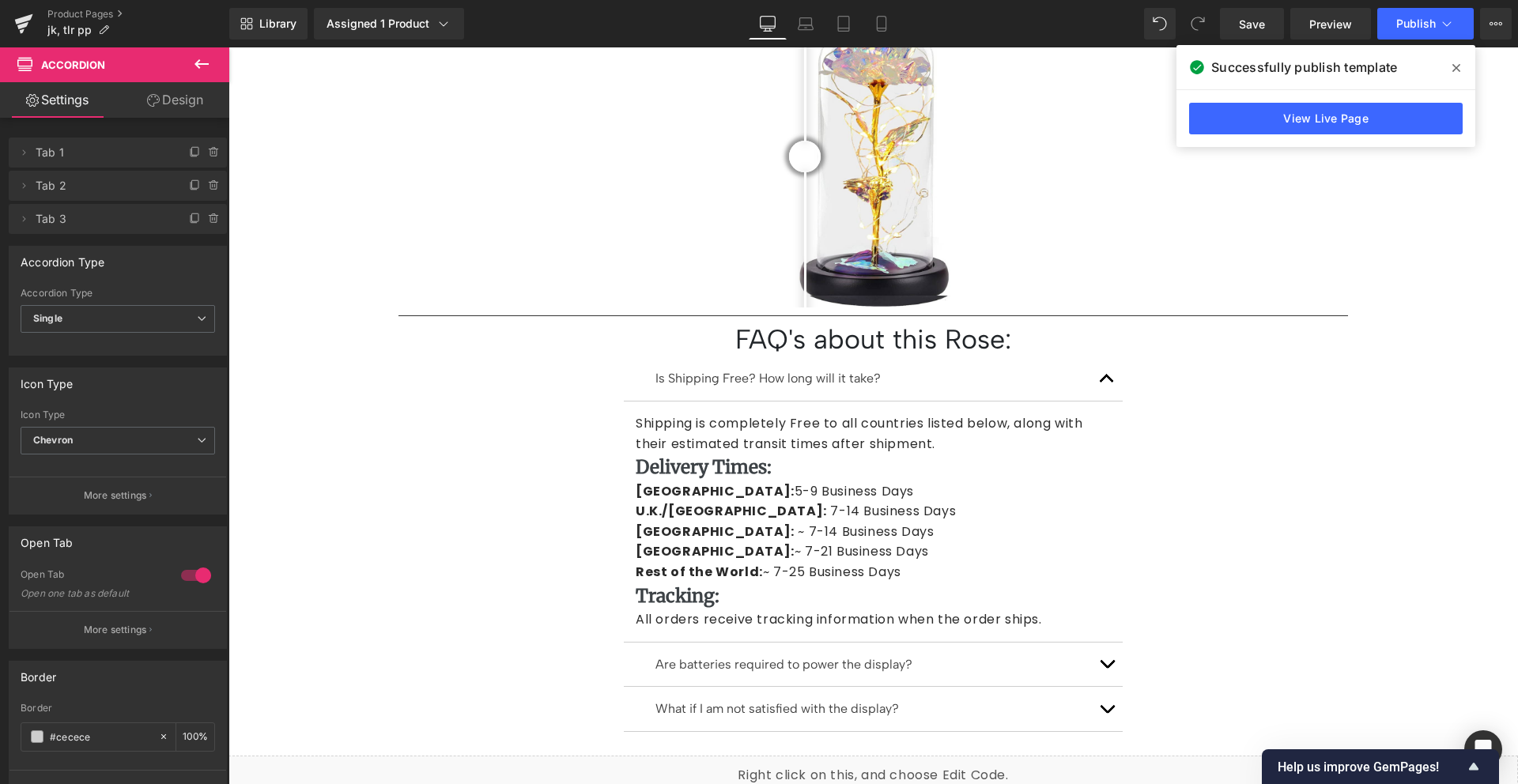
scroll to position [1365, 0]
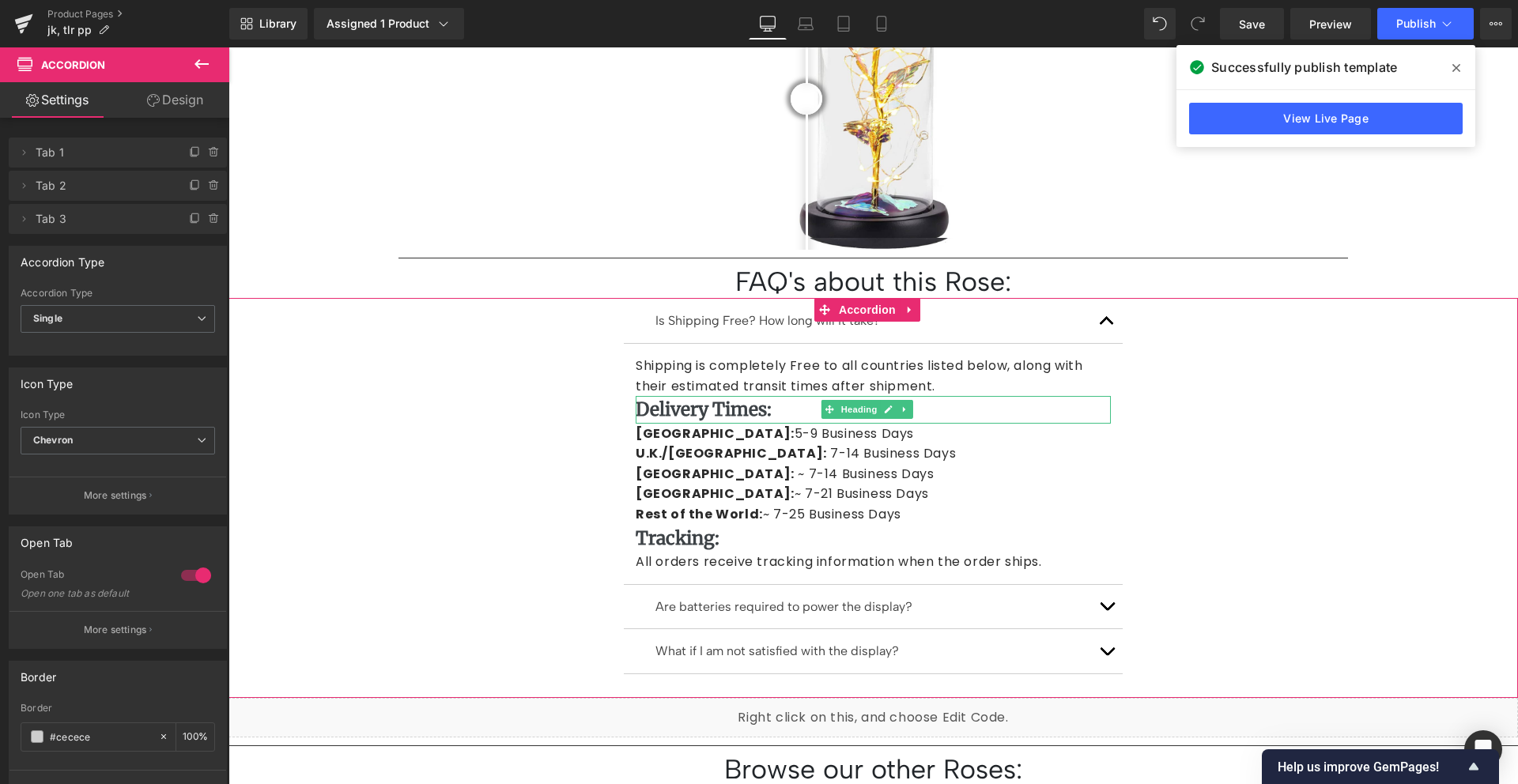
click at [707, 398] on span "Delivery Times:" at bounding box center [704, 409] width 136 height 23
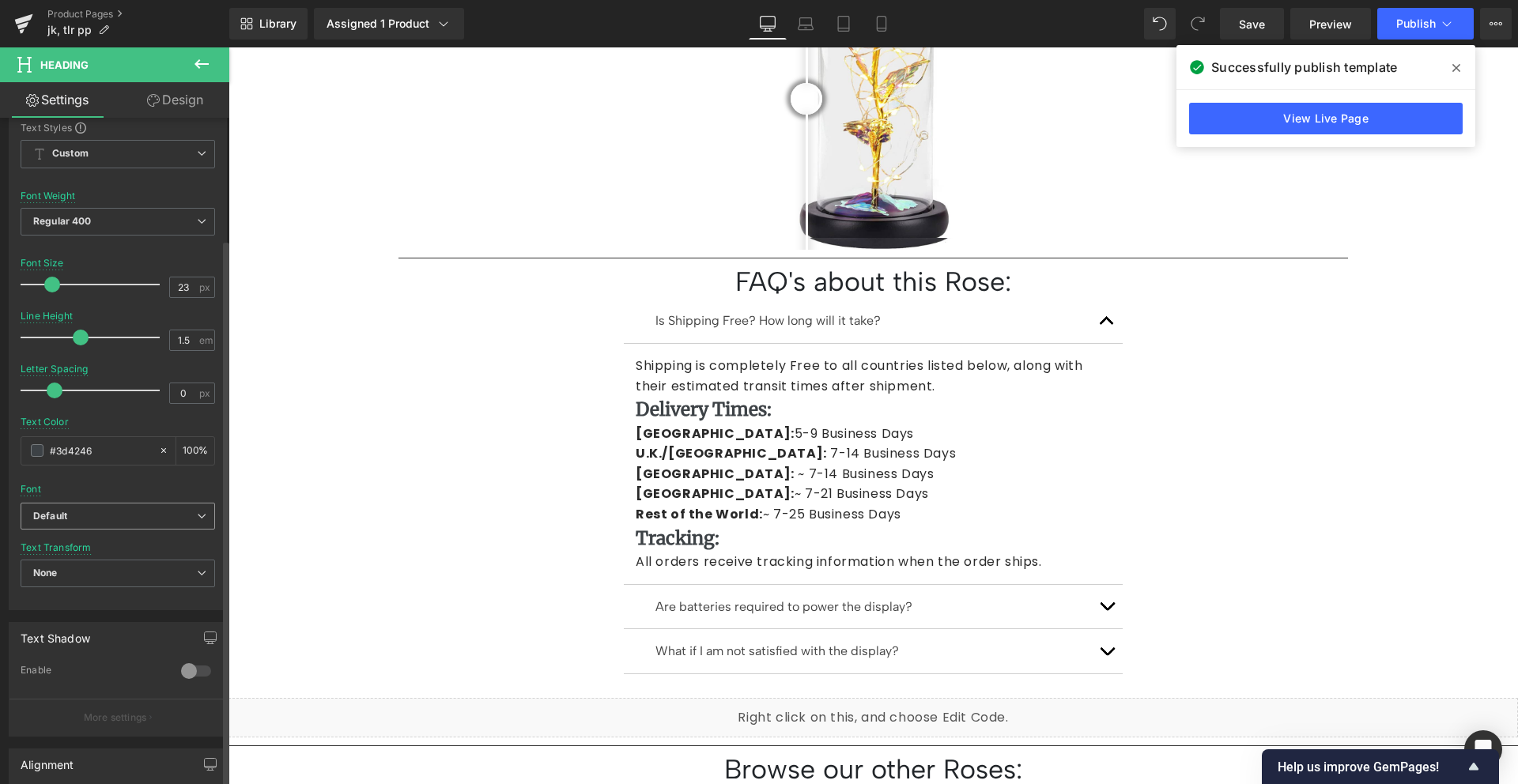
scroll to position [177, 0]
click at [119, 519] on b "Default" at bounding box center [115, 515] width 164 height 13
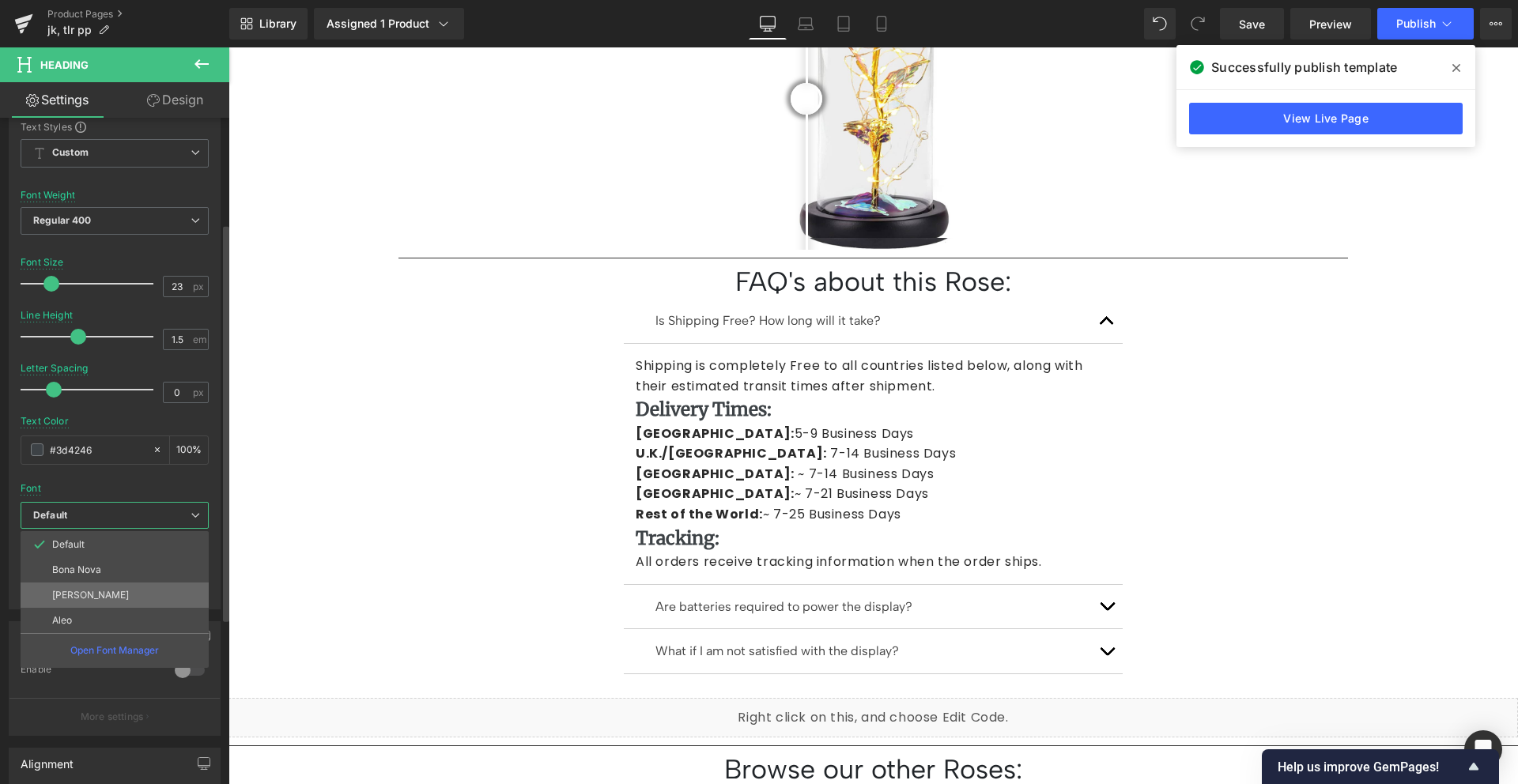
click at [109, 587] on li "[PERSON_NAME]" at bounding box center [115, 594] width 188 height 25
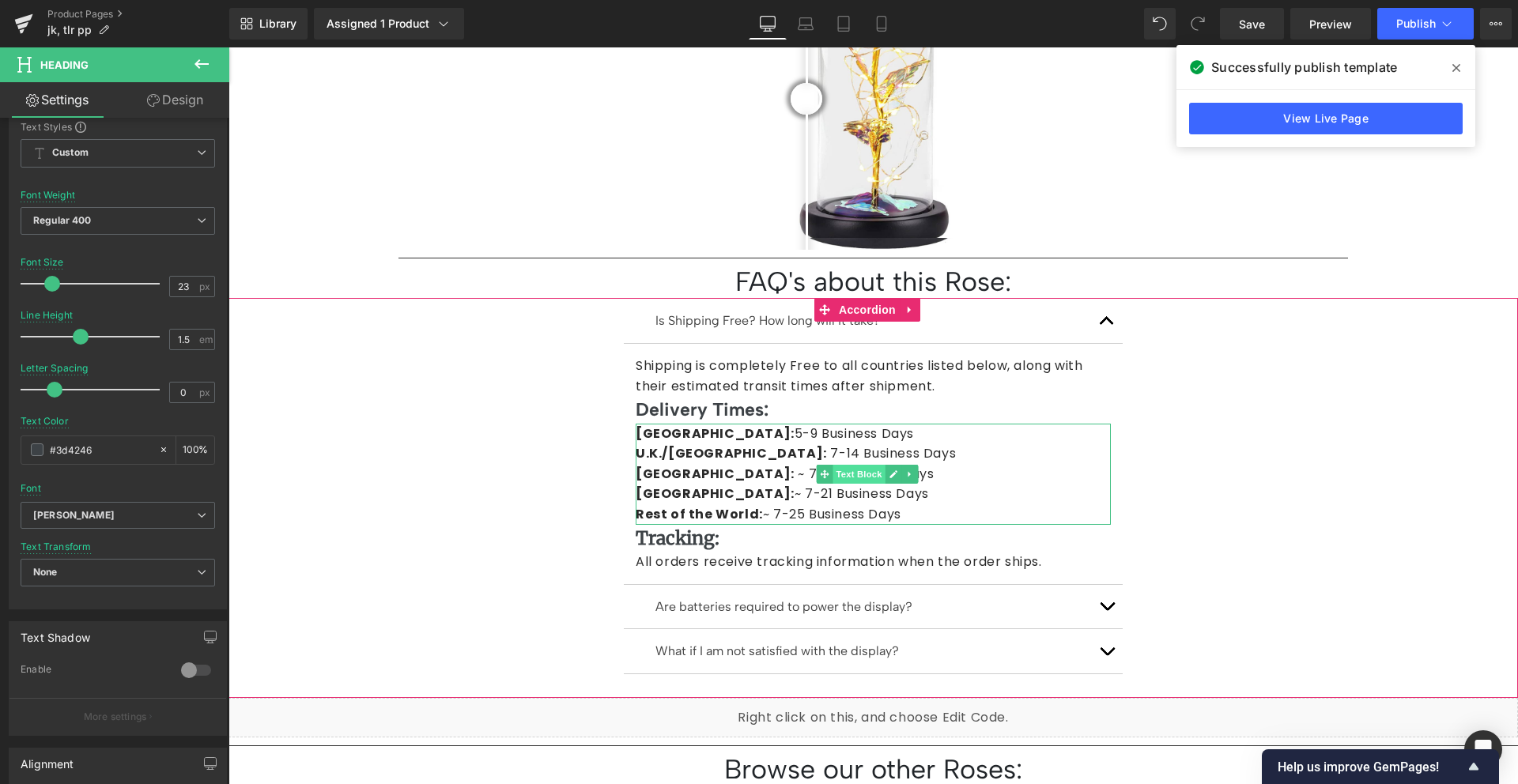
click at [840, 464] on span "Text Block" at bounding box center [858, 474] width 52 height 19
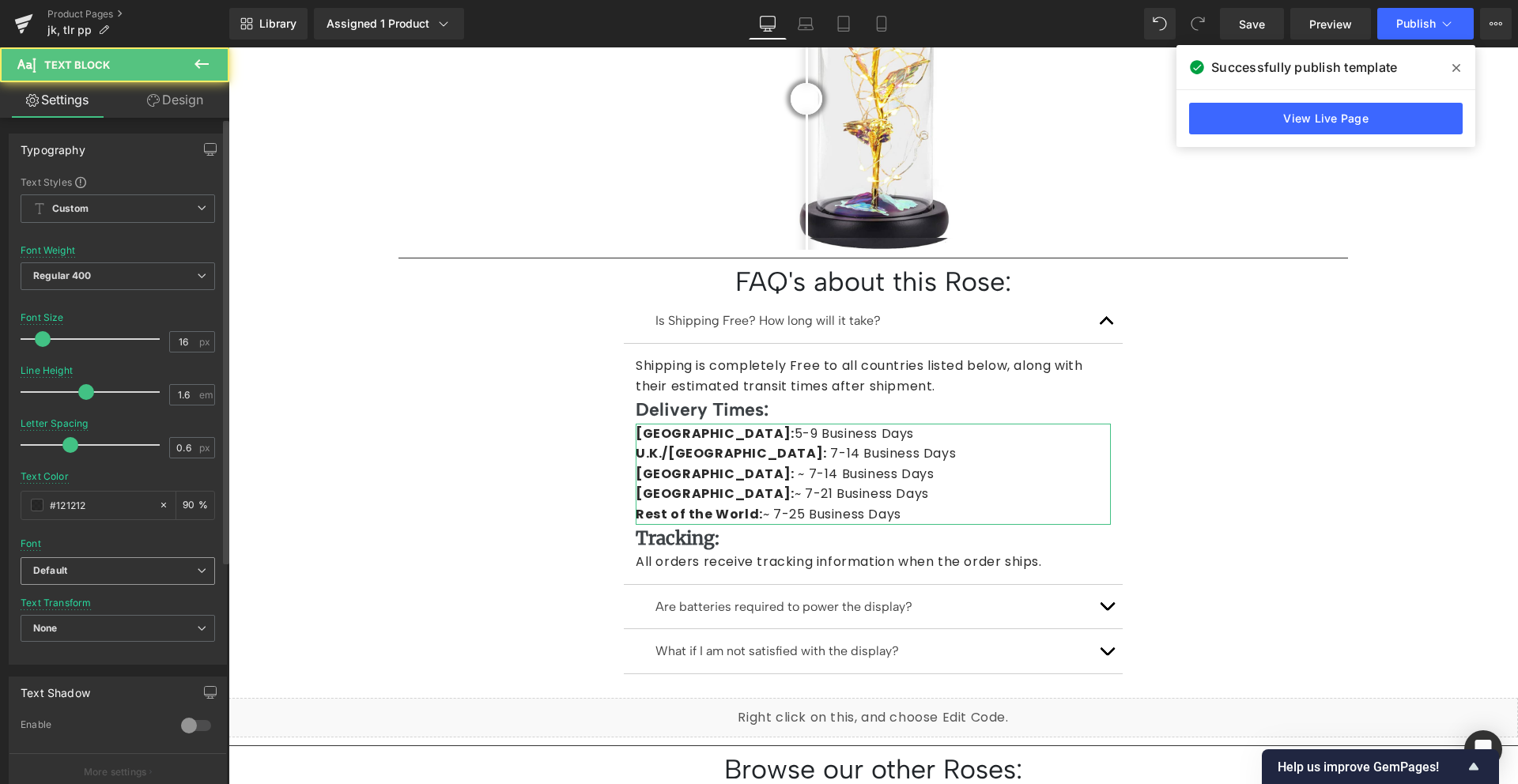
click at [114, 557] on span "Default" at bounding box center [118, 571] width 195 height 27
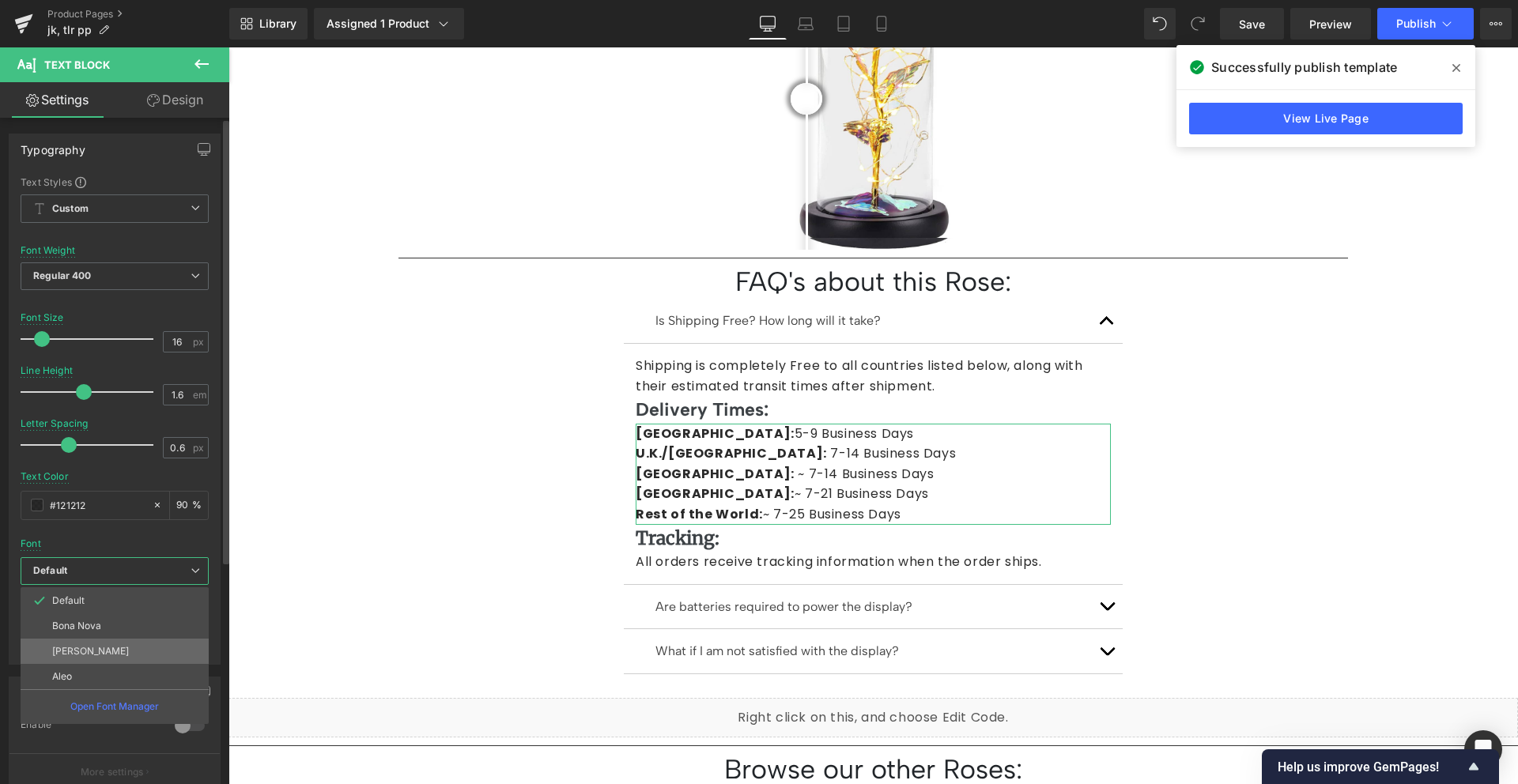
click at [101, 651] on p "[PERSON_NAME]" at bounding box center [90, 651] width 77 height 11
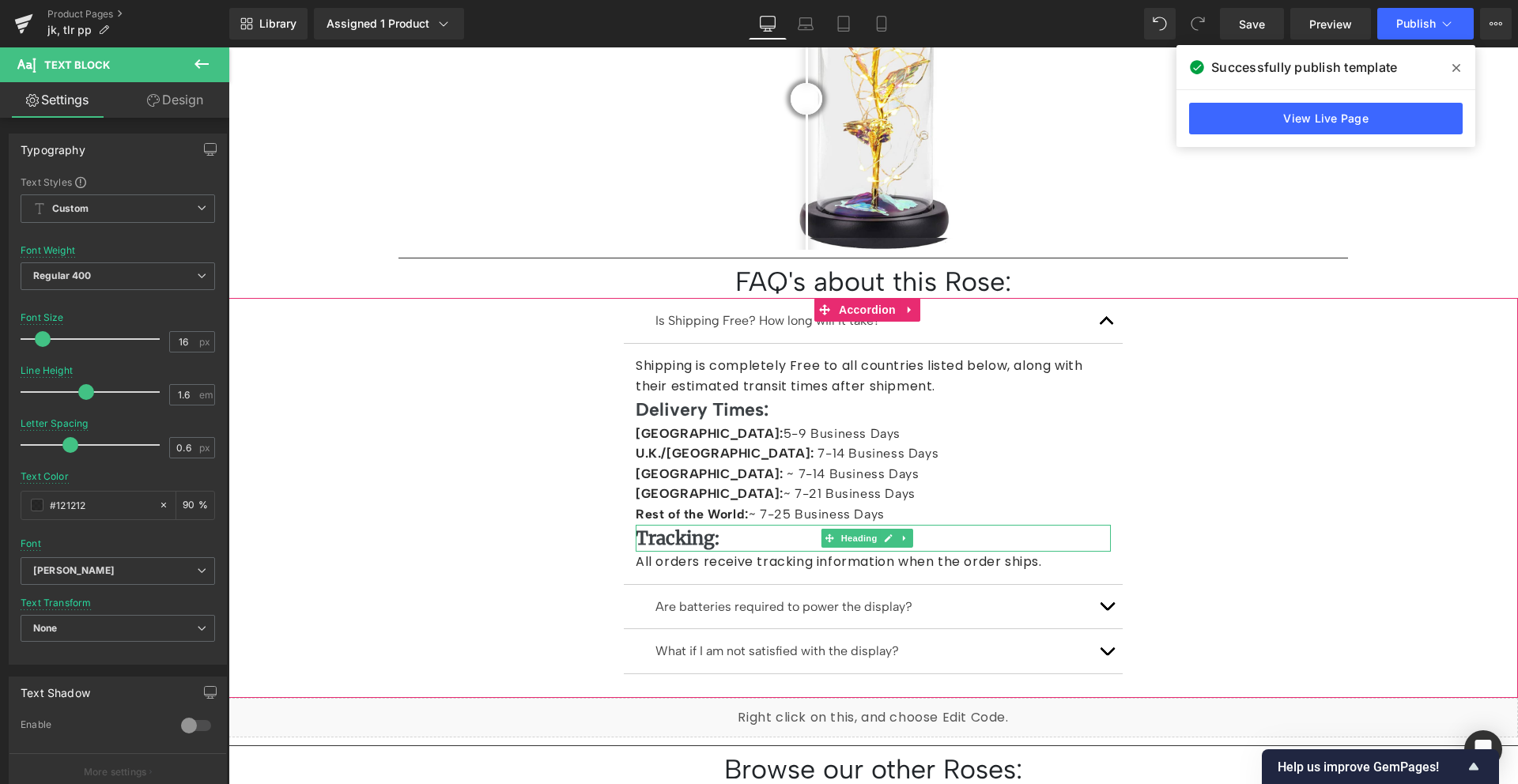
click at [771, 525] on h1 "Tracking:" at bounding box center [873, 538] width 475 height 27
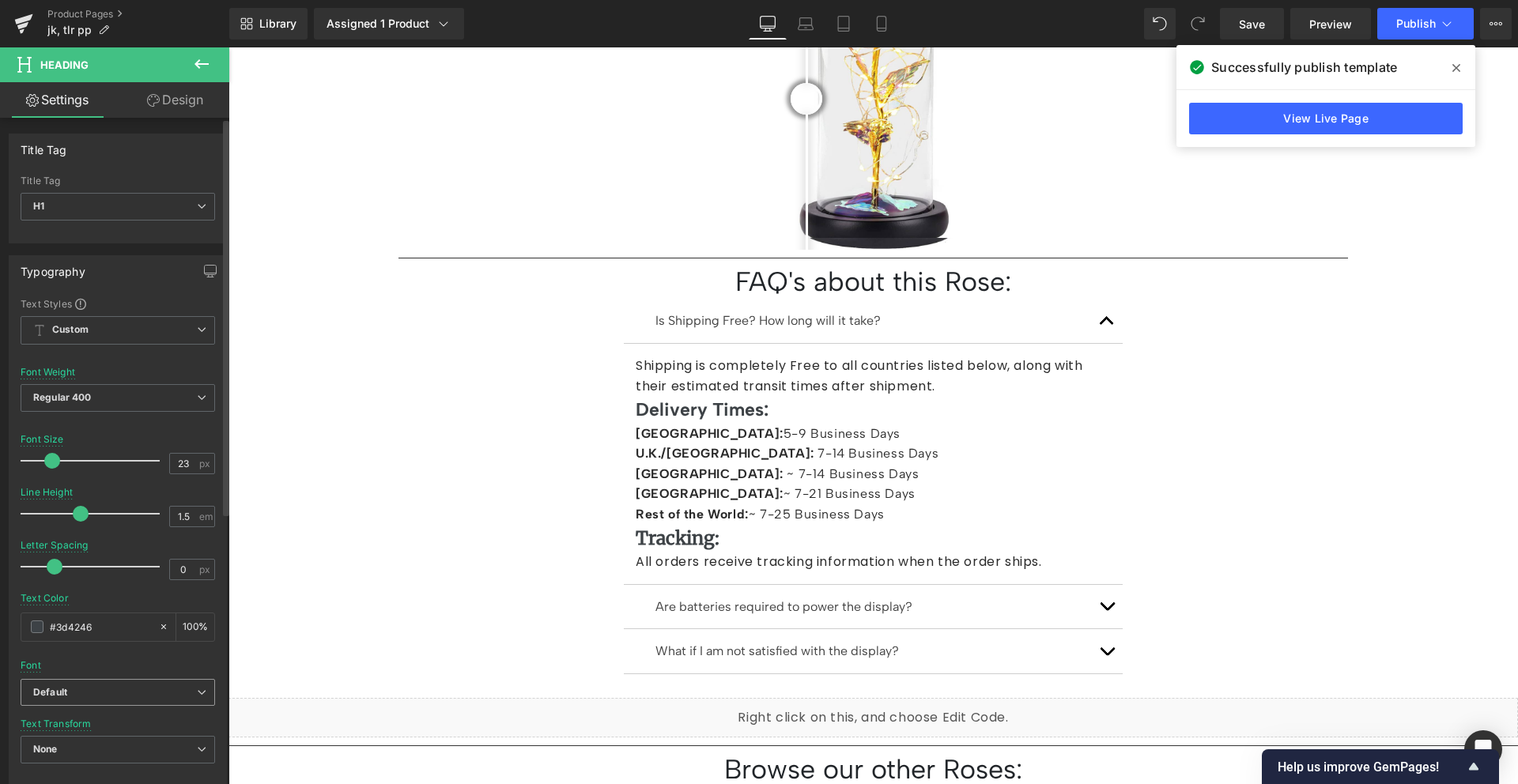
click at [108, 686] on b "Default" at bounding box center [115, 693] width 164 height 13
click at [96, 767] on p "[PERSON_NAME]" at bounding box center [90, 772] width 77 height 11
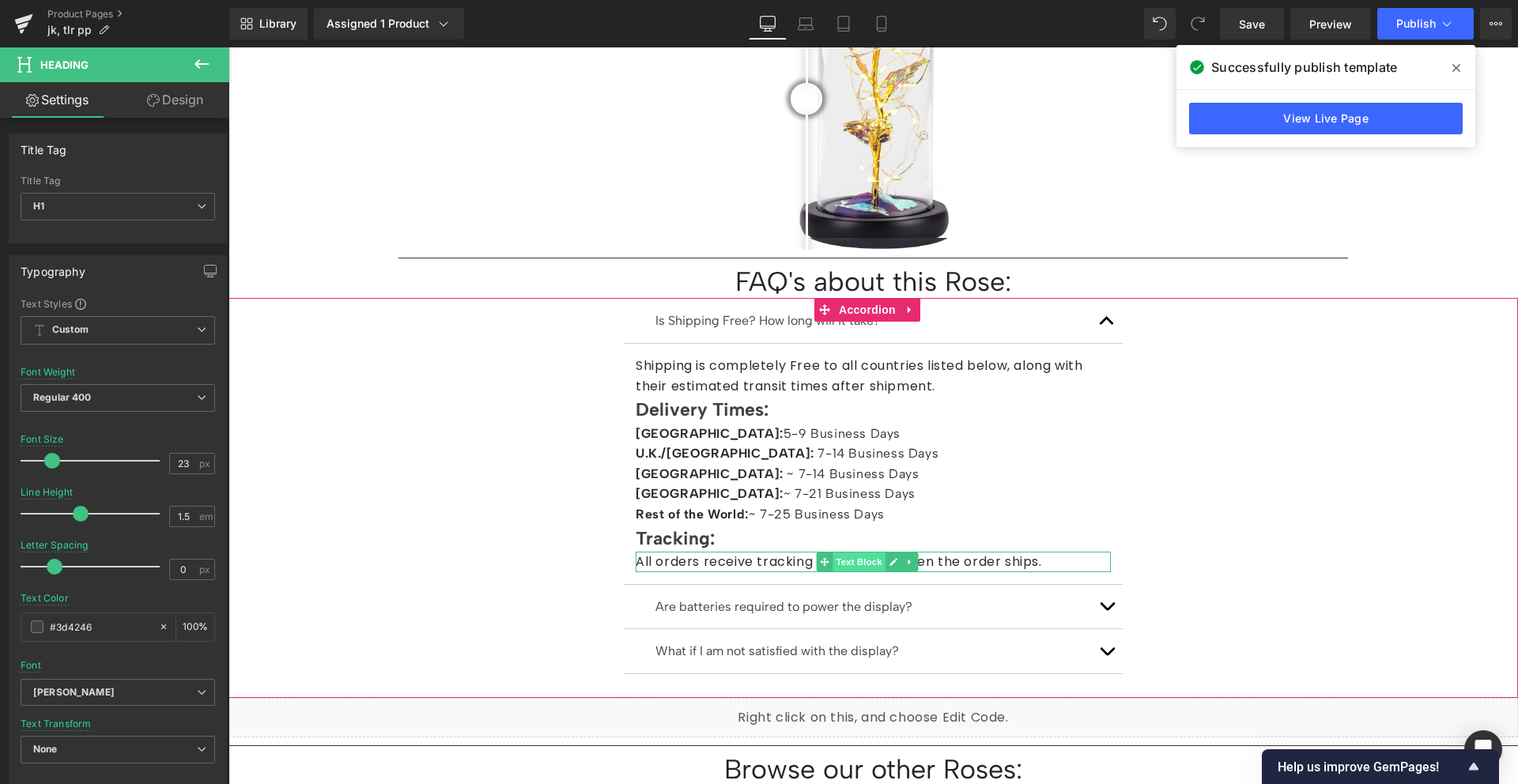
click at [849, 553] on span "Text Block" at bounding box center [858, 562] width 52 height 19
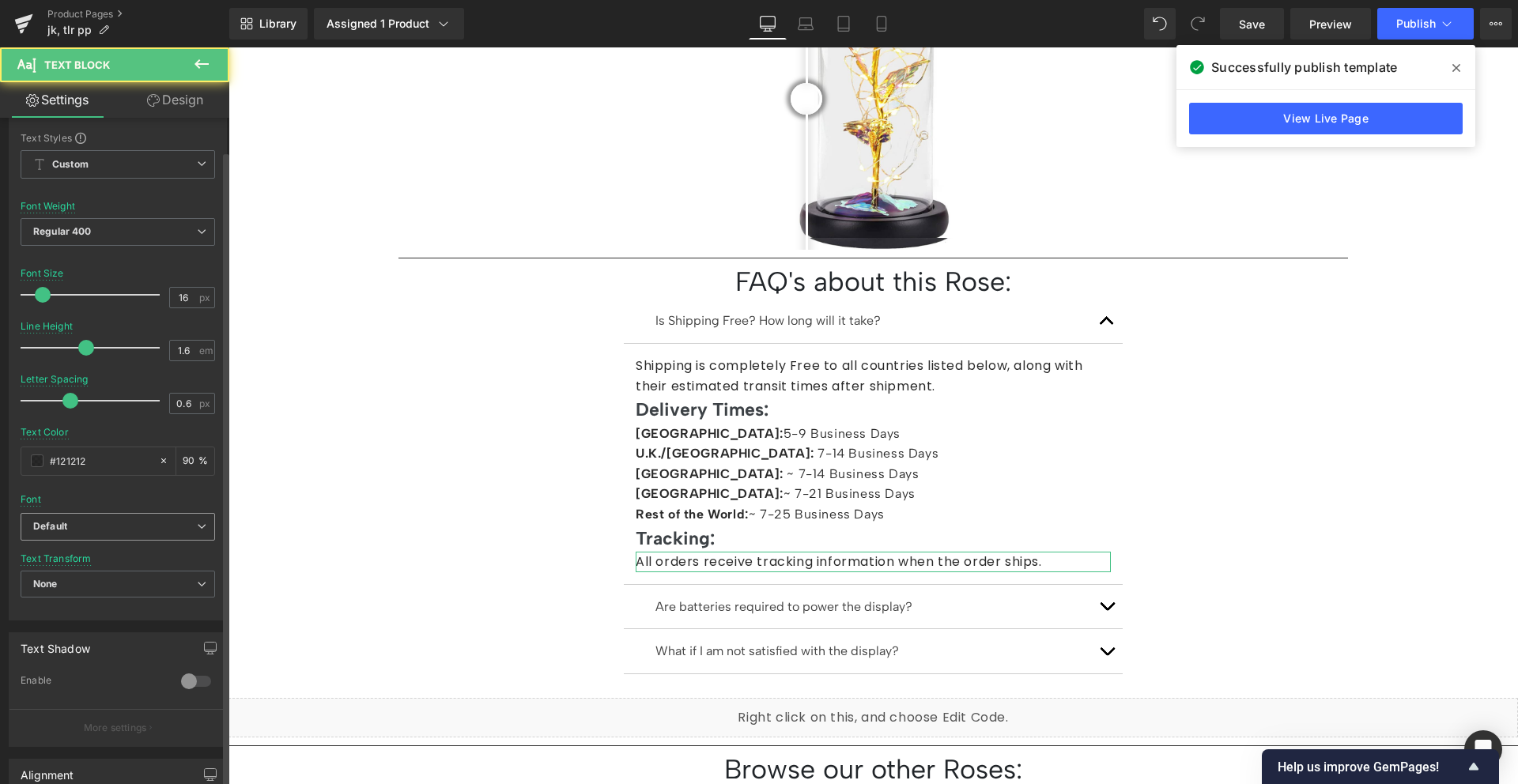
scroll to position [45, 0]
click at [107, 529] on b "Default" at bounding box center [115, 525] width 164 height 13
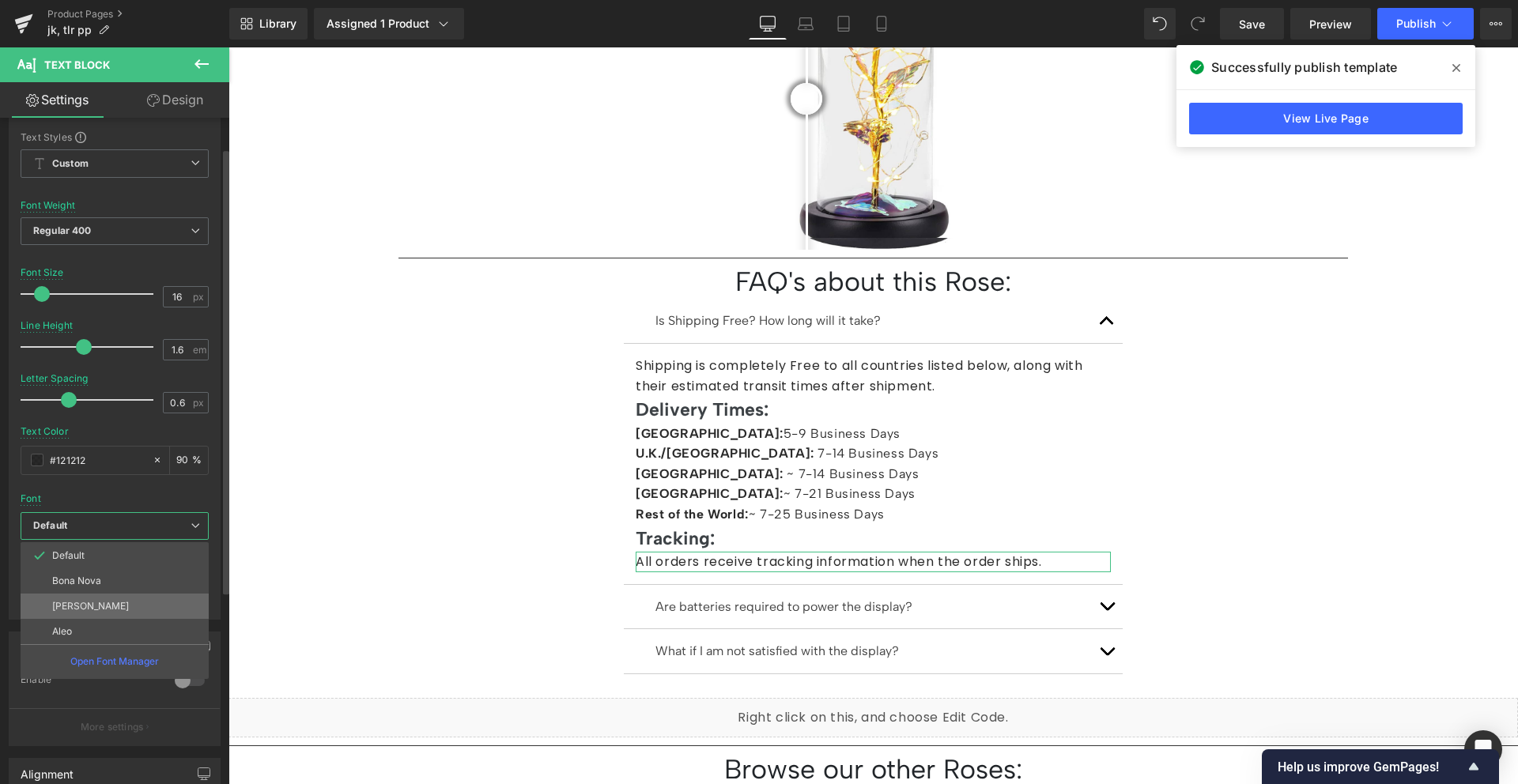
click at [96, 597] on li "[PERSON_NAME]" at bounding box center [115, 605] width 188 height 25
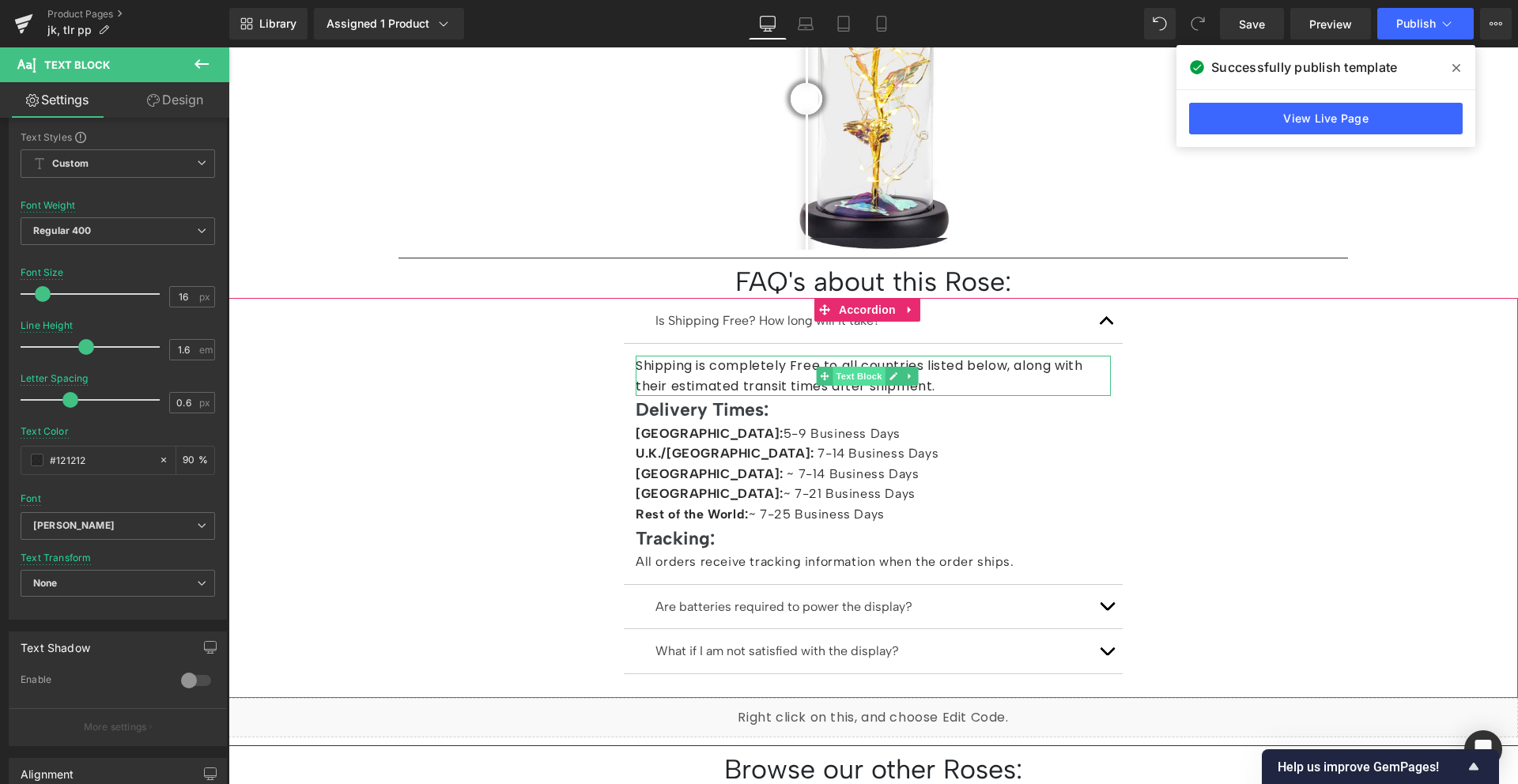
click at [859, 367] on span "Text Block" at bounding box center [858, 376] width 52 height 19
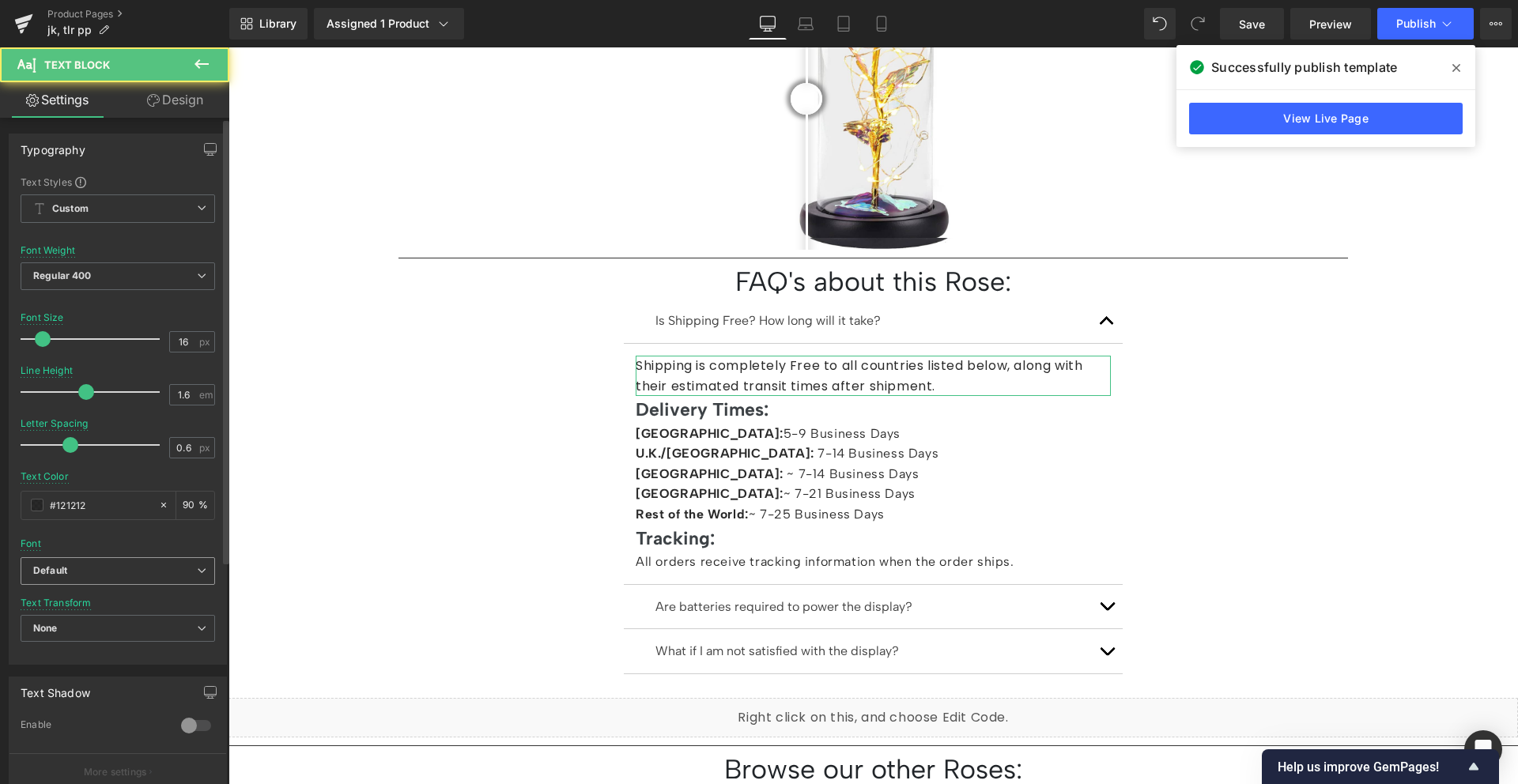
click at [67, 572] on b "Default" at bounding box center [115, 571] width 164 height 13
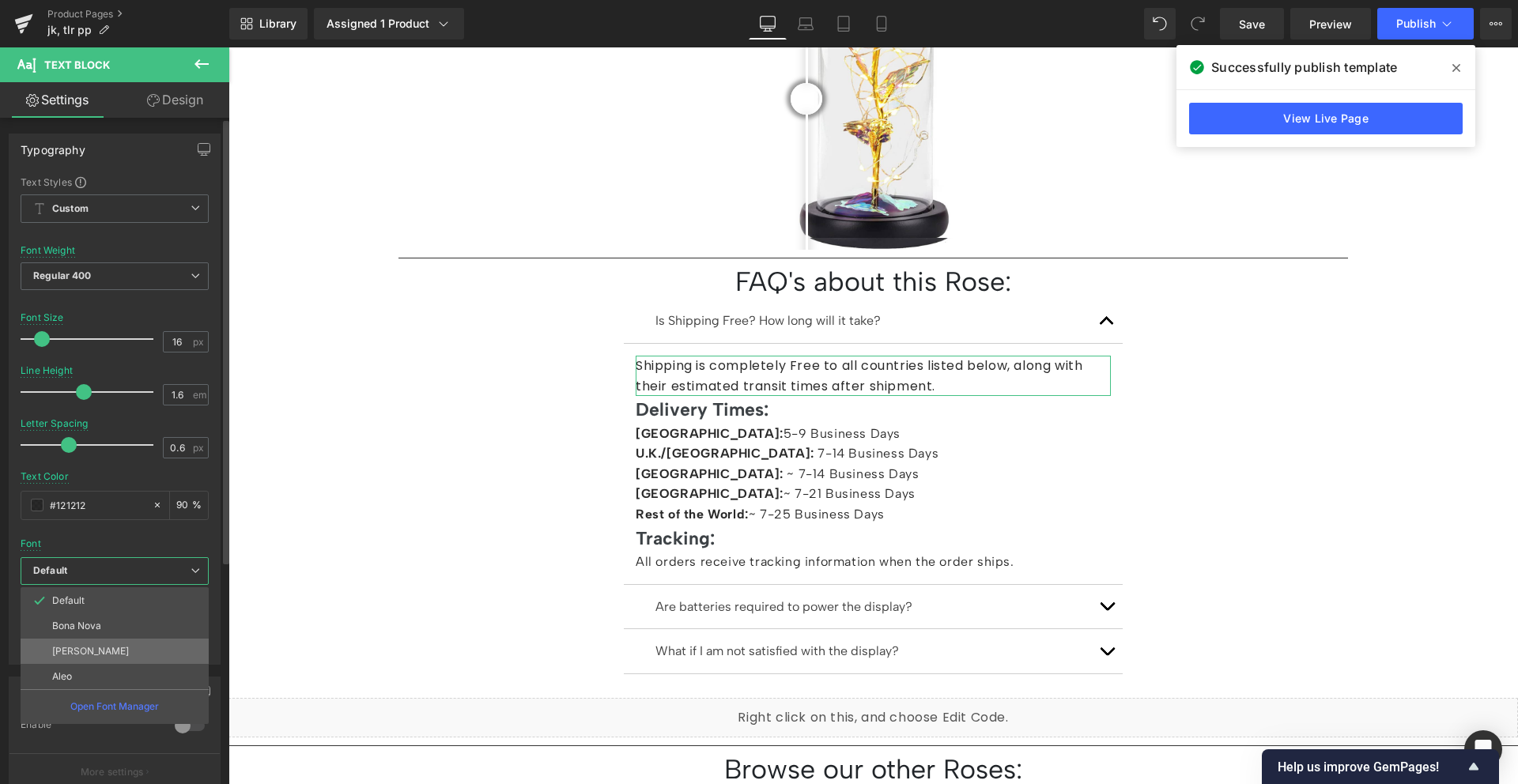
click at [84, 647] on p "[PERSON_NAME]" at bounding box center [90, 651] width 77 height 11
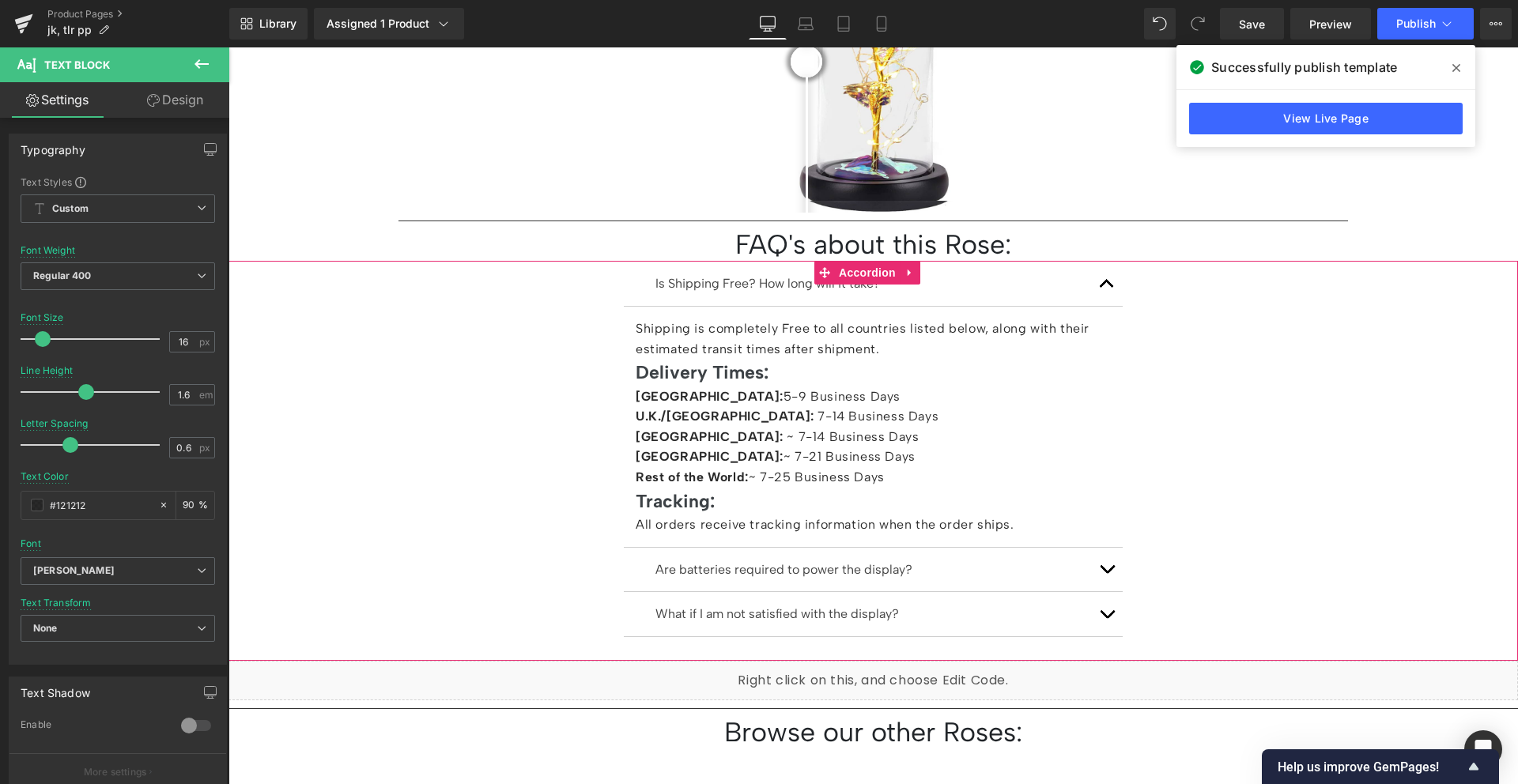
scroll to position [1403, 0]
click at [1107, 572] on span "button" at bounding box center [1107, 572] width 0 height 0
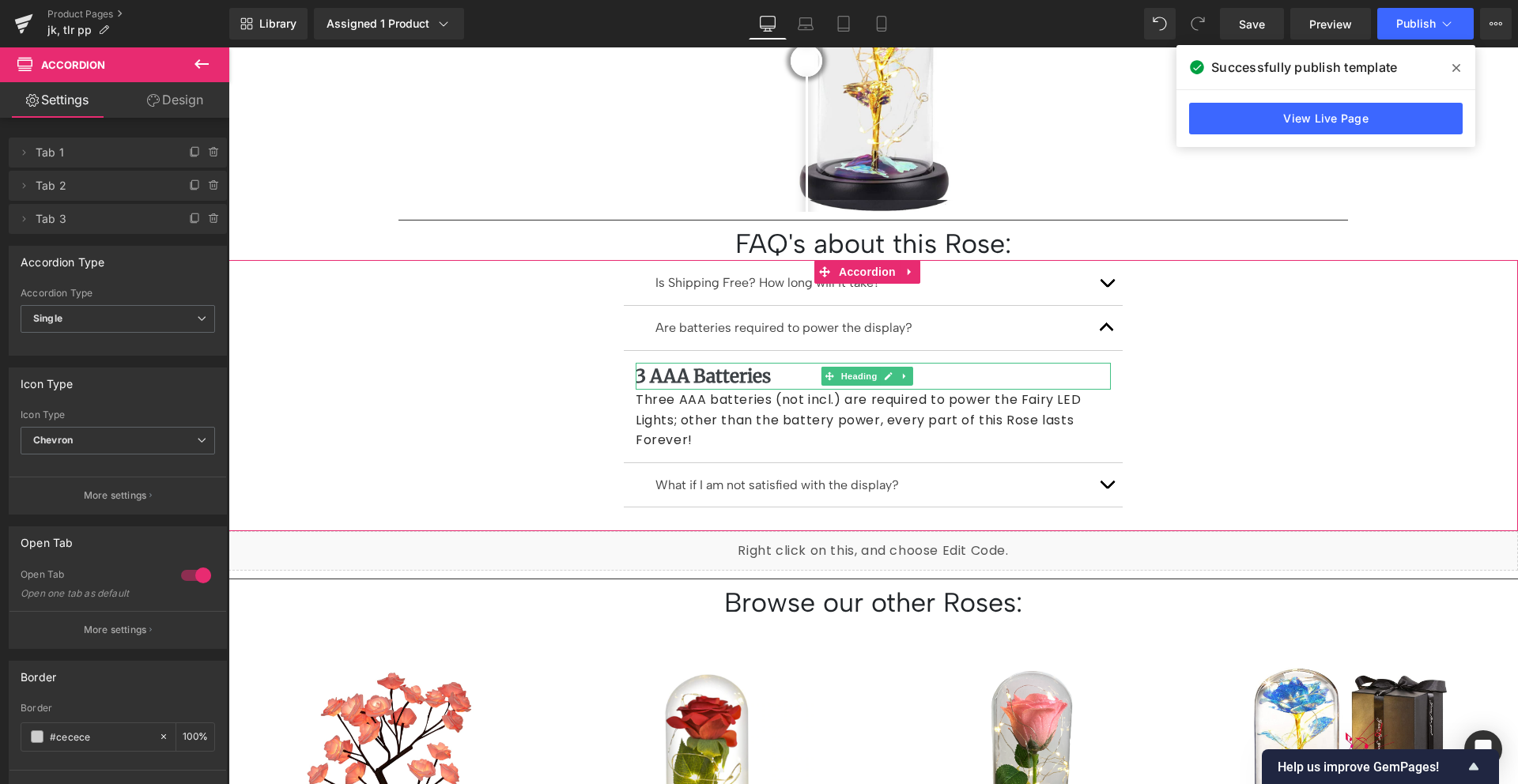
click at [731, 364] on strong "3 AAA Batteries" at bounding box center [704, 375] width 135 height 23
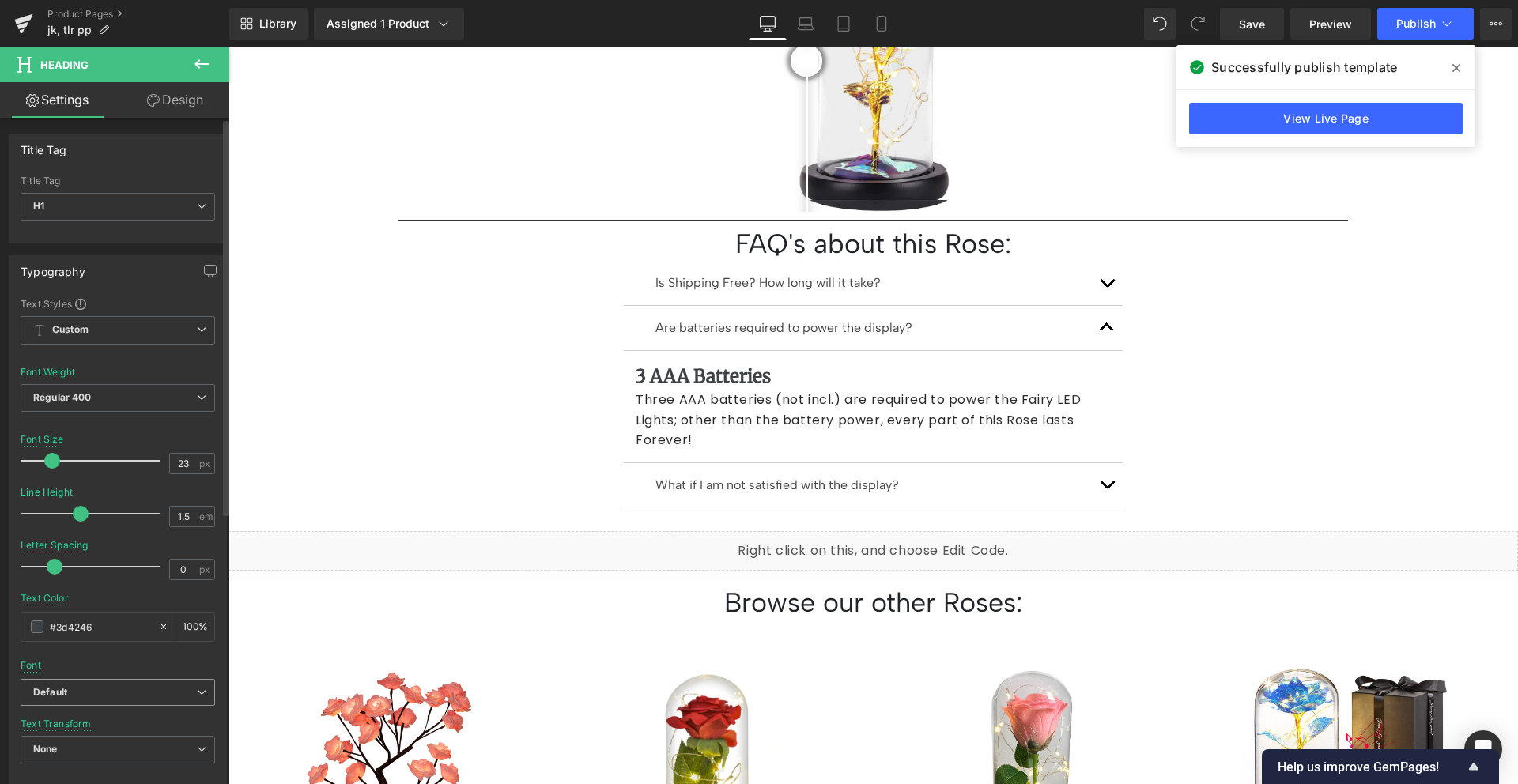
click at [102, 697] on b "Default" at bounding box center [115, 693] width 164 height 13
click at [101, 772] on p "[PERSON_NAME]" at bounding box center [90, 772] width 77 height 11
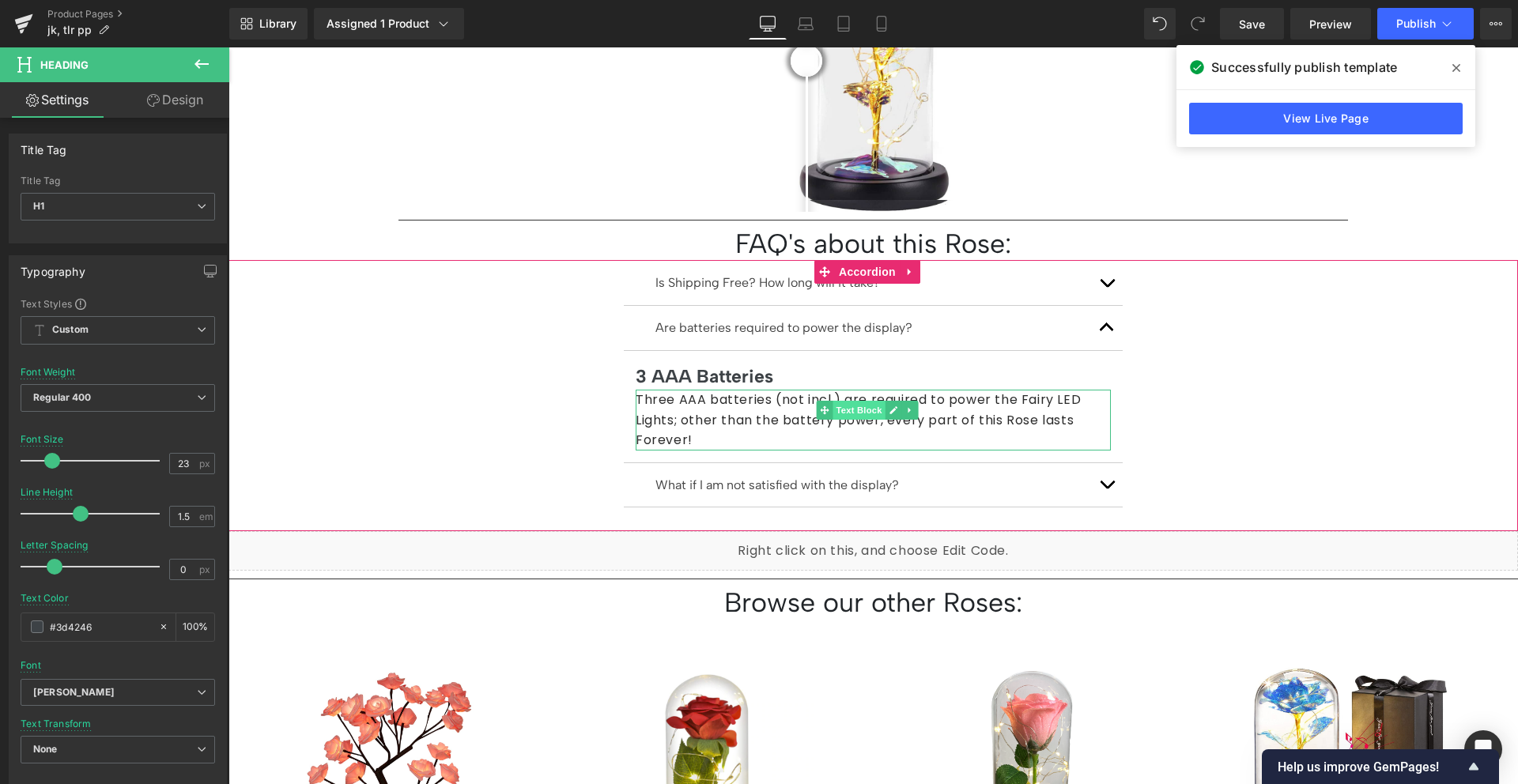
click at [856, 400] on span "Text Block" at bounding box center [858, 410] width 52 height 19
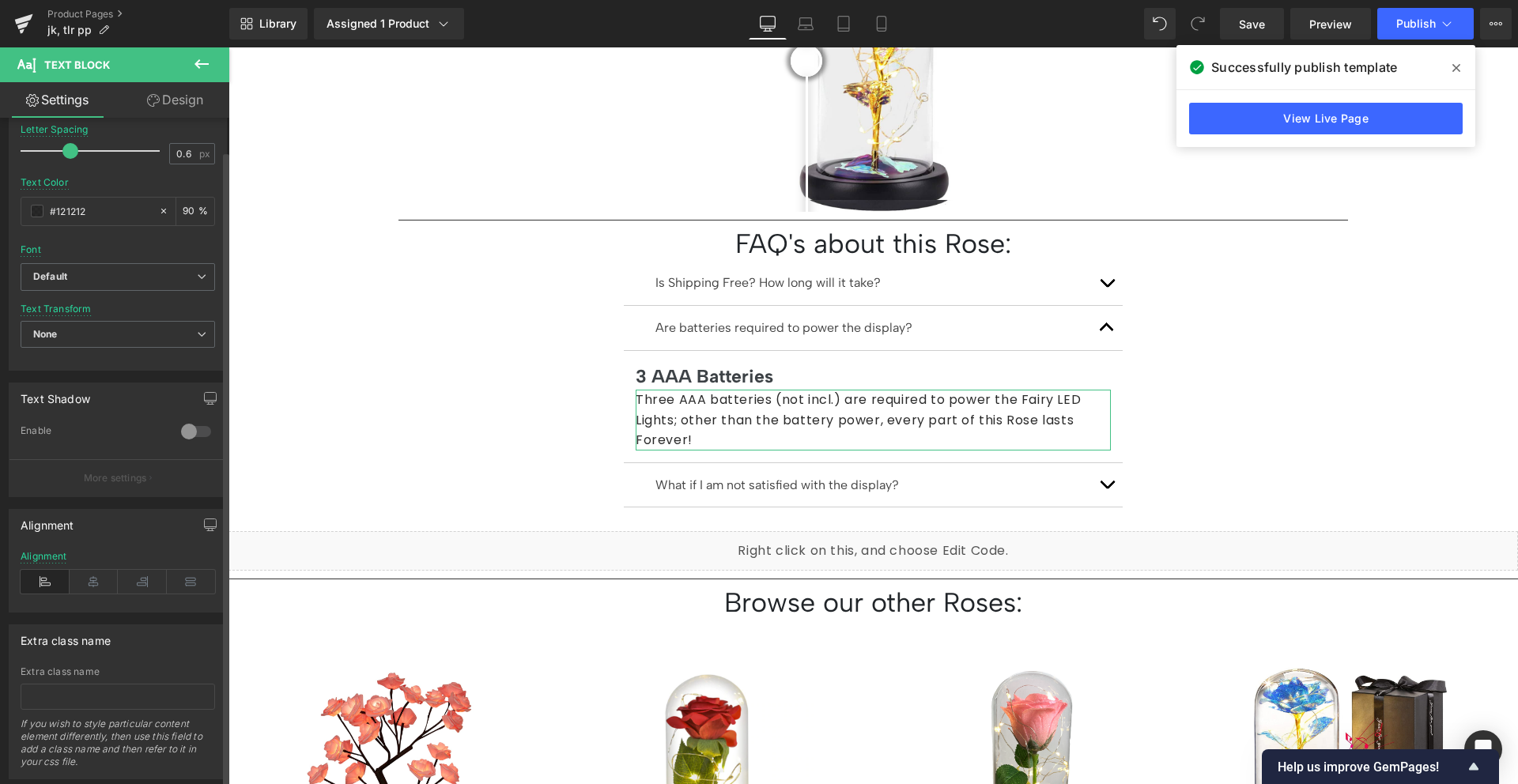
scroll to position [243, 0]
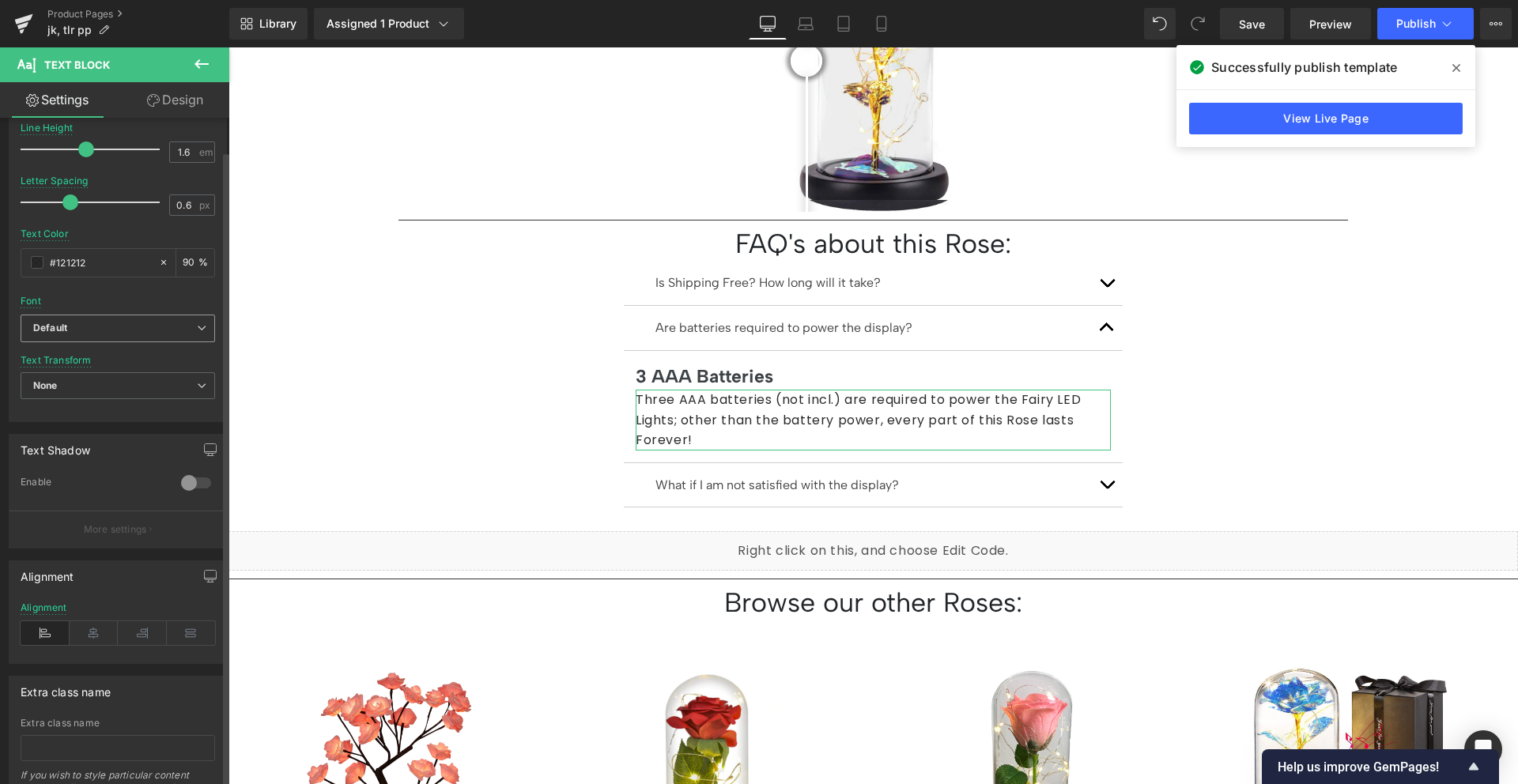
click at [119, 326] on b "Default" at bounding box center [115, 328] width 164 height 13
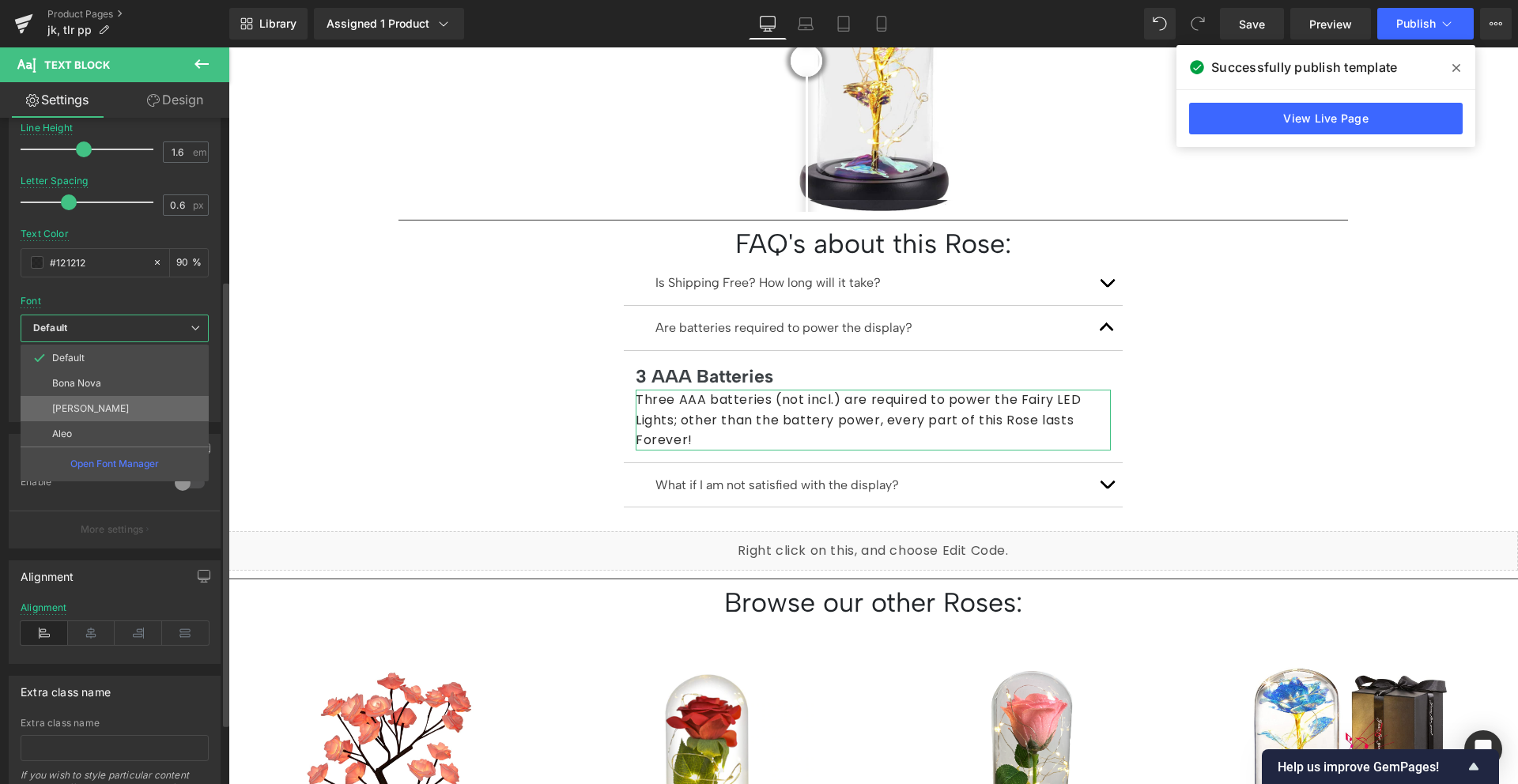
click at [117, 404] on li "[PERSON_NAME]" at bounding box center [115, 408] width 188 height 25
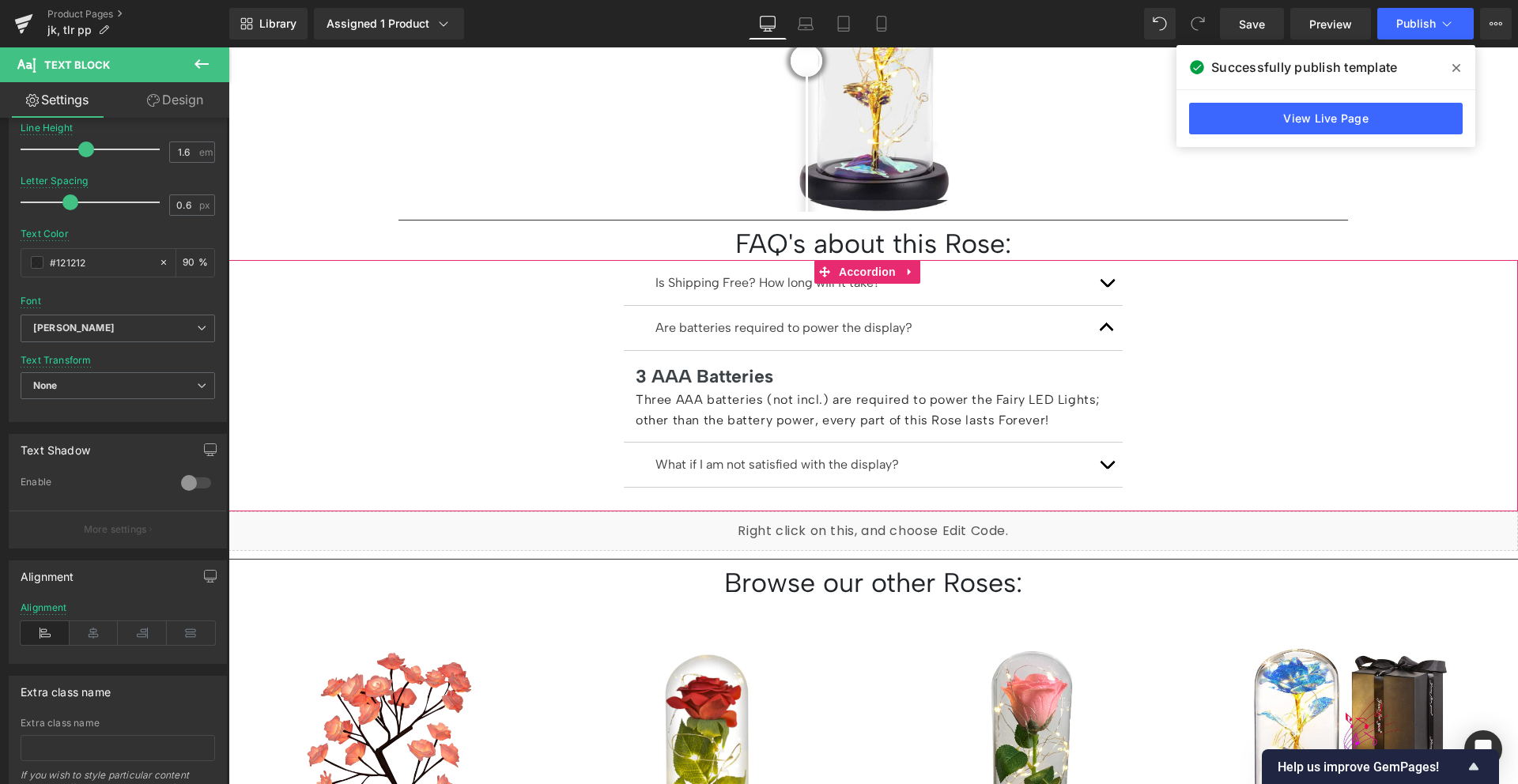
click at [1098, 444] on button "button" at bounding box center [1107, 464] width 32 height 44
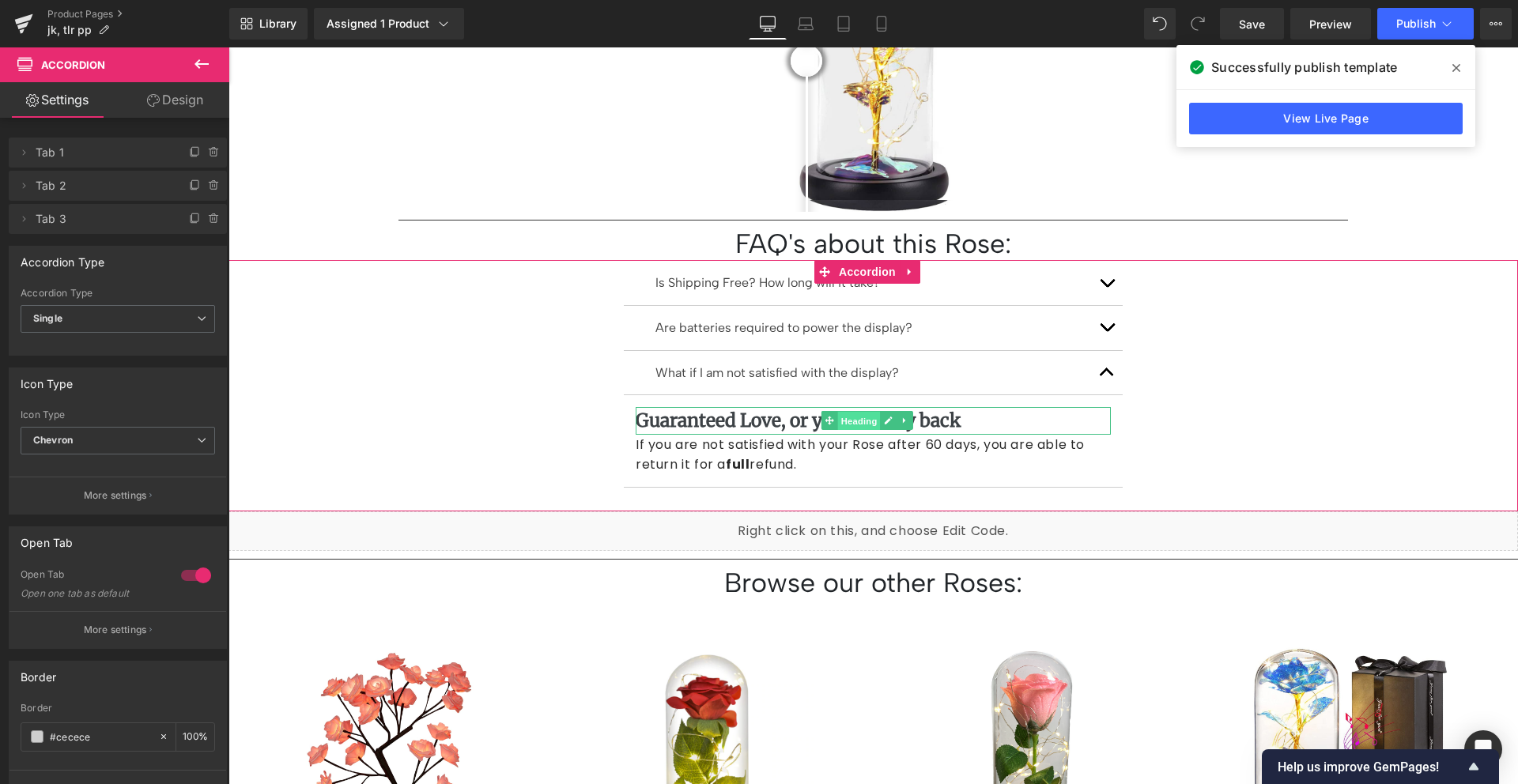
click at [862, 412] on span "Heading" at bounding box center [859, 421] width 42 height 19
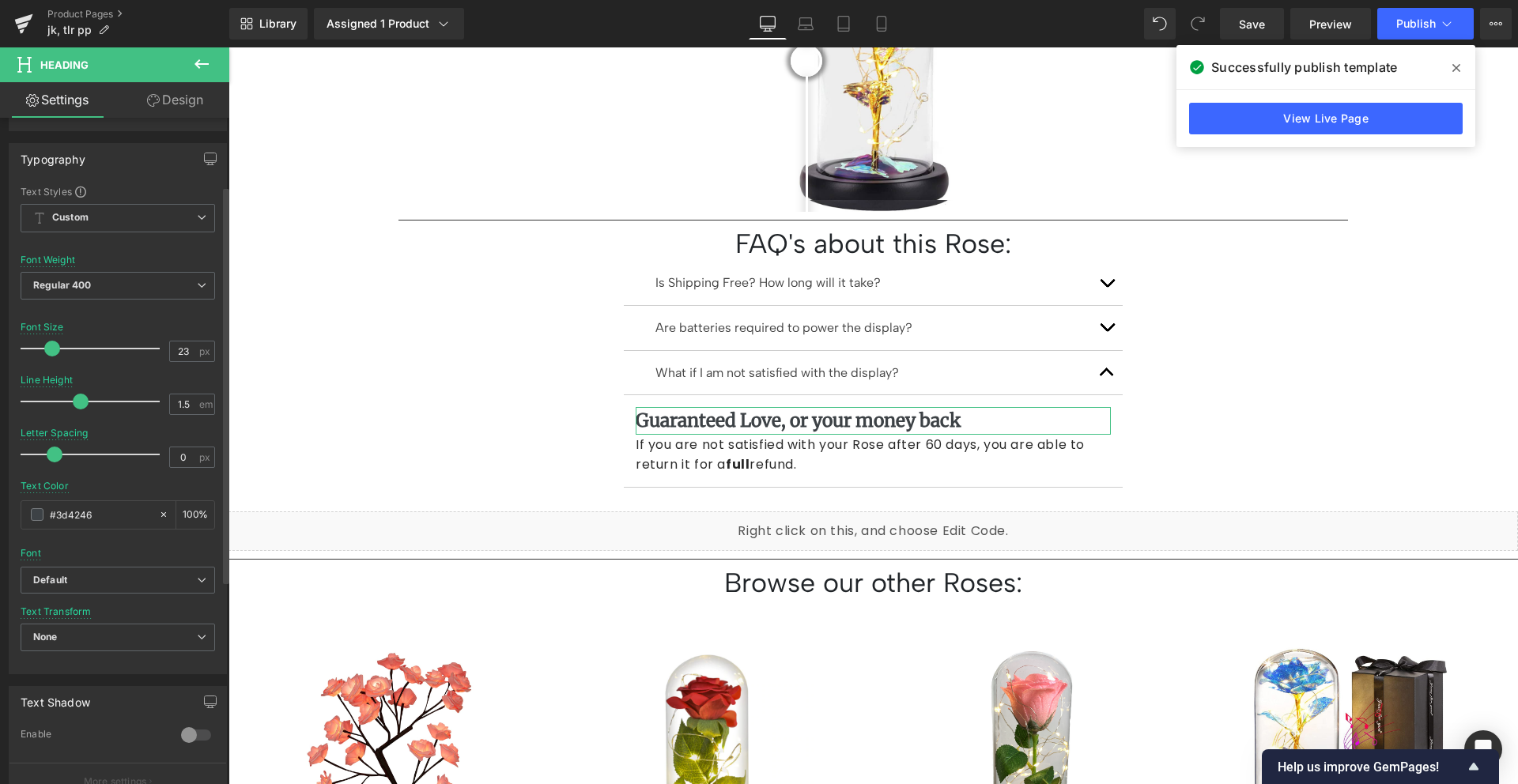
scroll to position [117, 0]
click at [97, 588] on span "Default" at bounding box center [118, 575] width 195 height 27
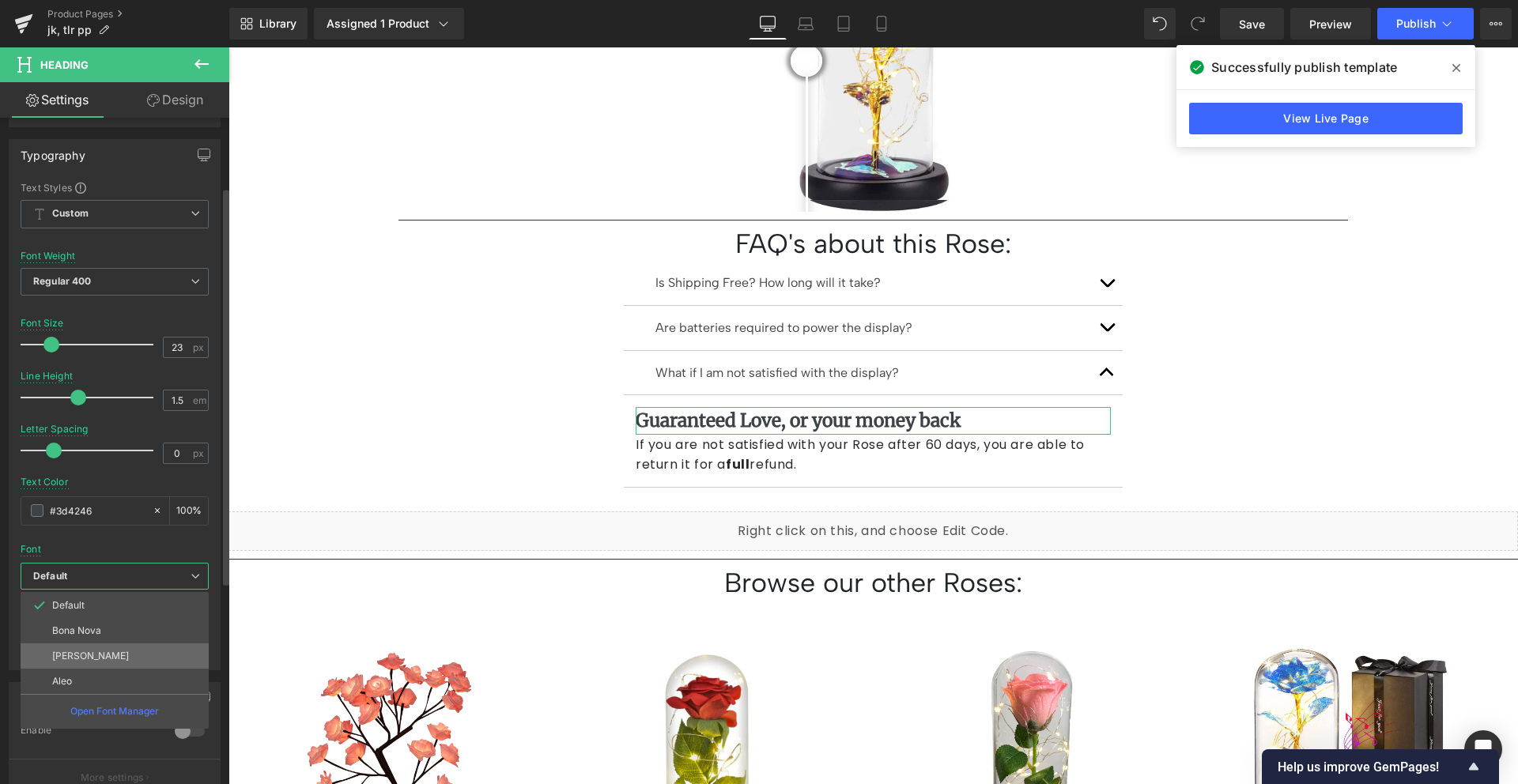
click at [101, 659] on p "[PERSON_NAME]" at bounding box center [90, 656] width 77 height 11
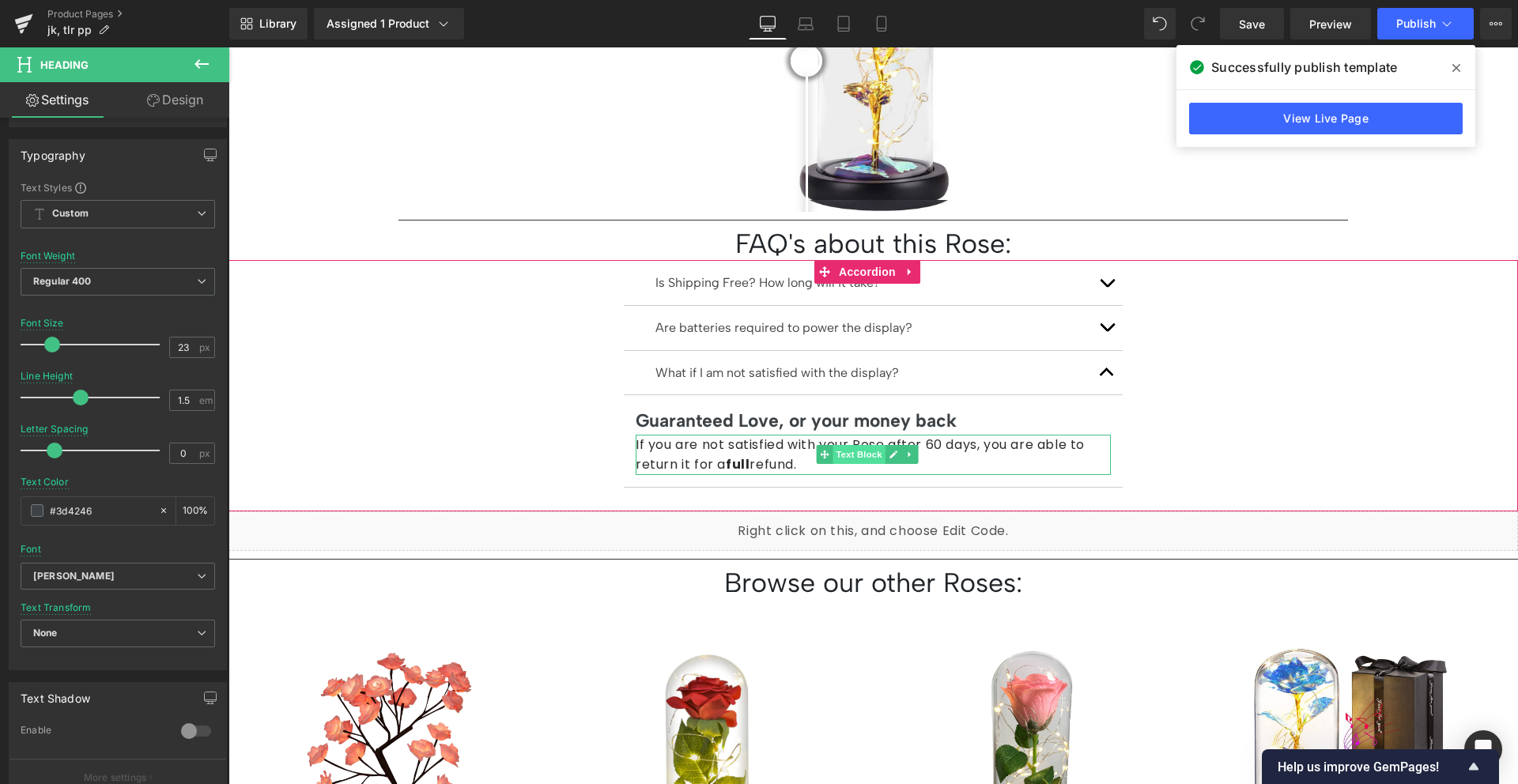
click at [841, 445] on span "Text Block" at bounding box center [858, 454] width 52 height 19
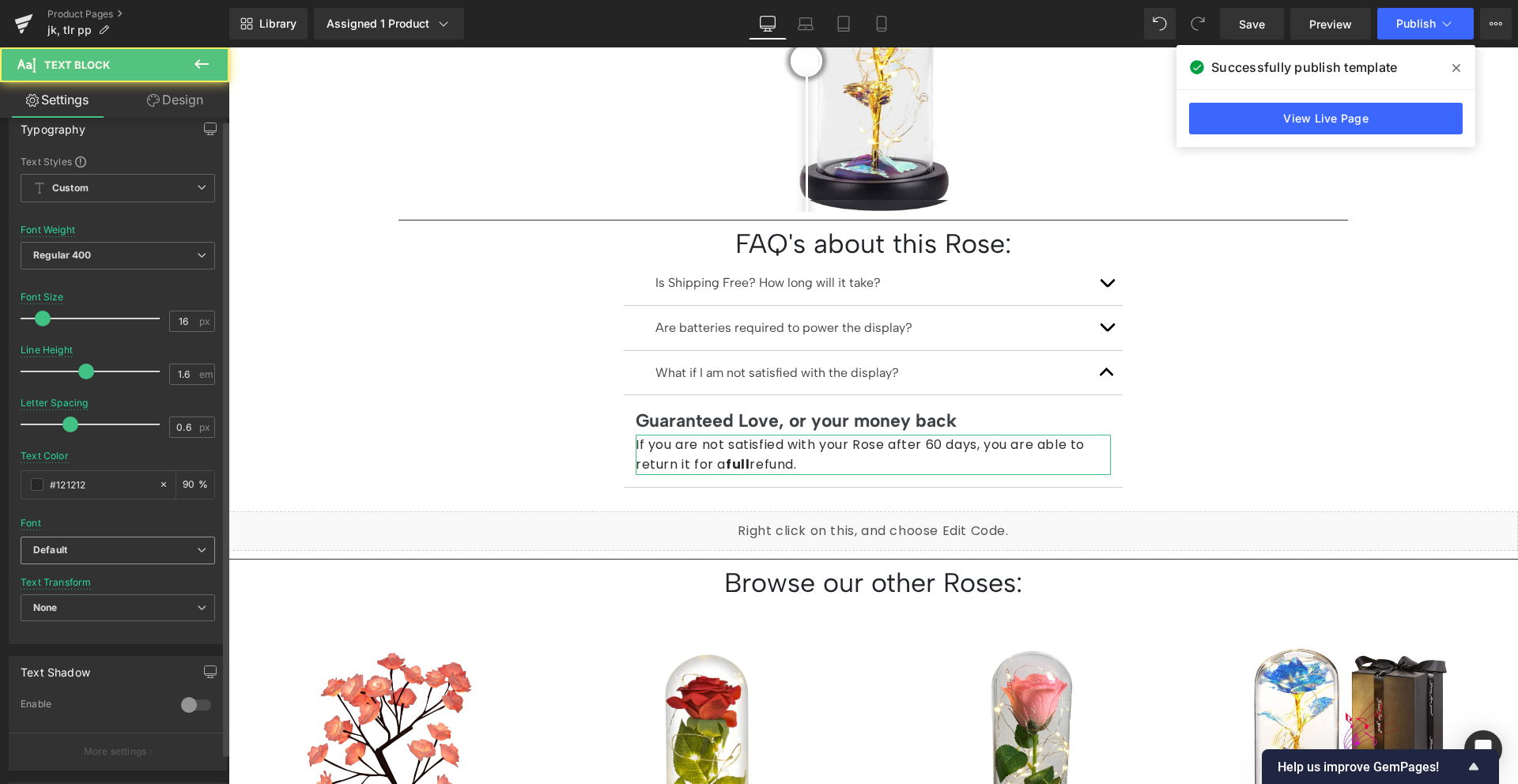
scroll to position [22, 0]
click at [151, 550] on b "Default" at bounding box center [115, 549] width 164 height 13
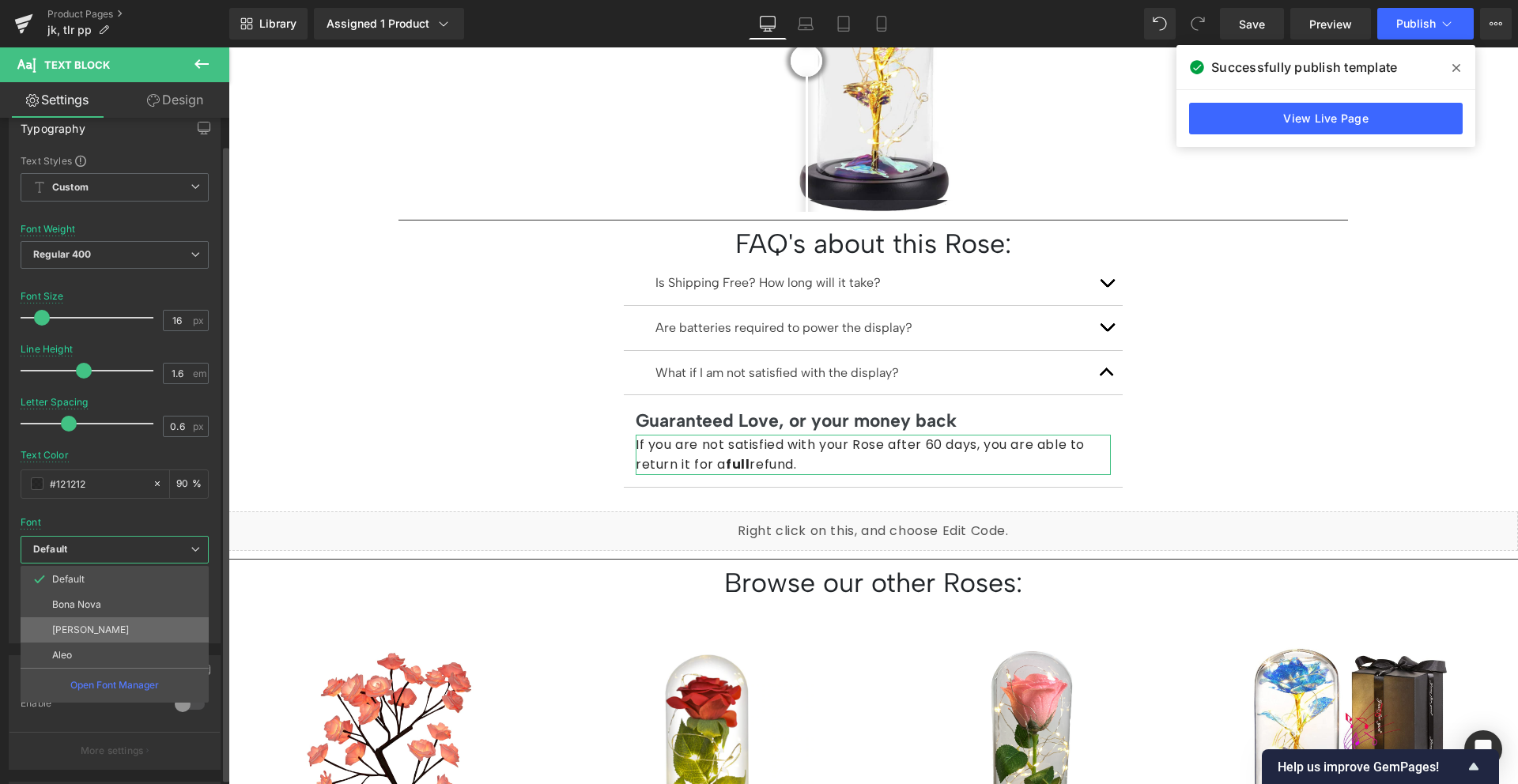
click at [126, 630] on li "[PERSON_NAME]" at bounding box center [115, 629] width 188 height 25
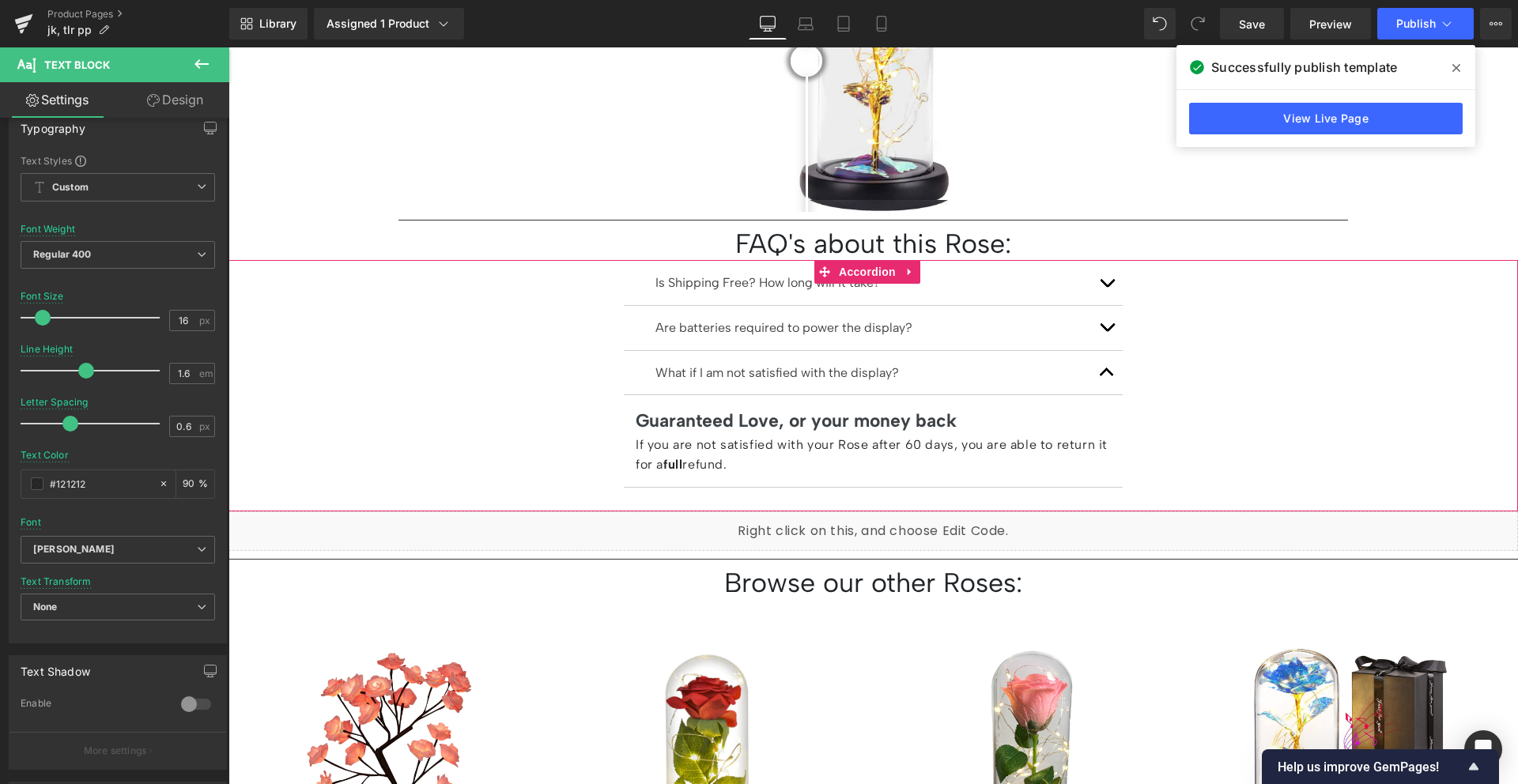
click at [1107, 287] on span "button" at bounding box center [1107, 287] width 0 height 0
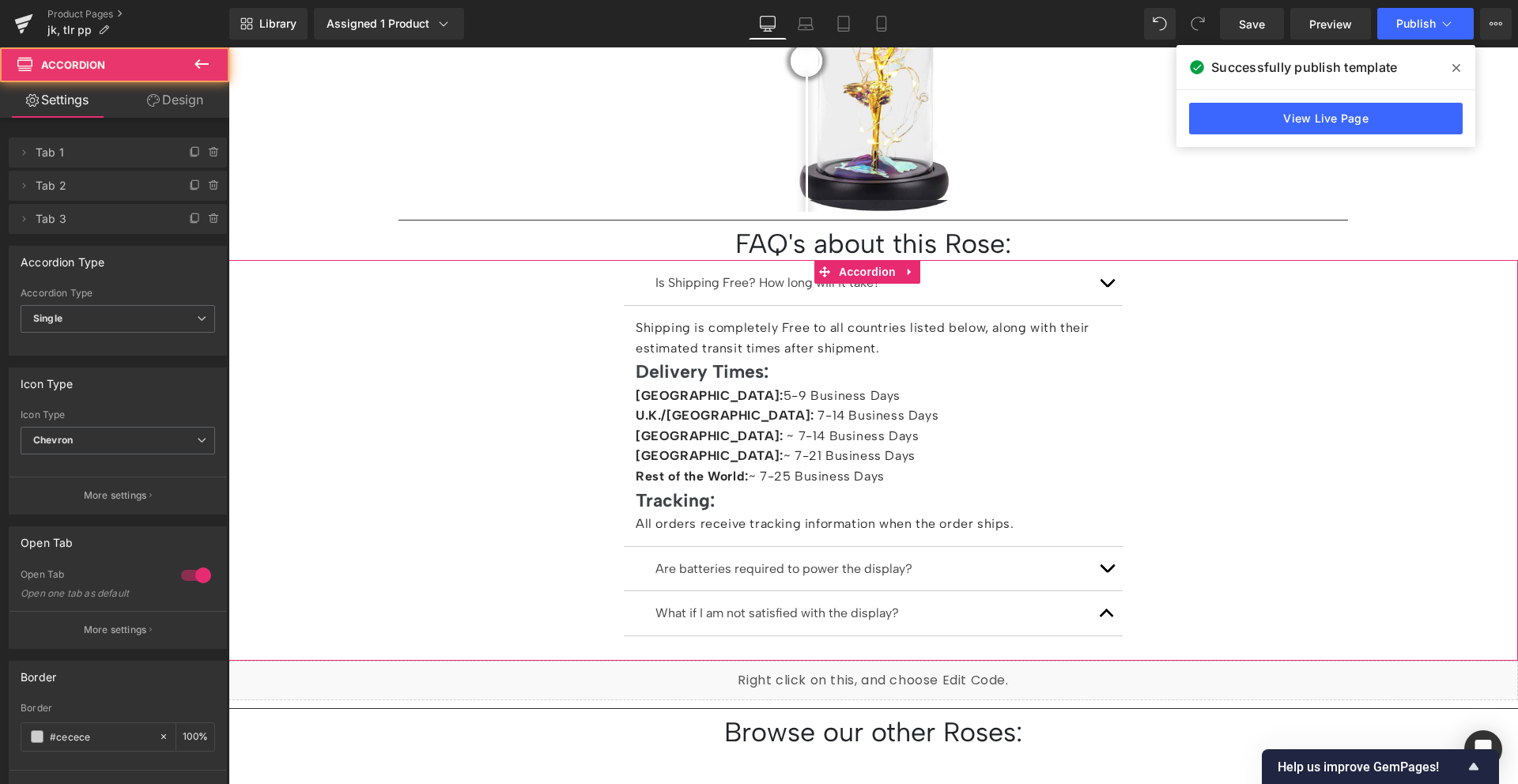
click at [1107, 287] on span "button" at bounding box center [1107, 287] width 0 height 0
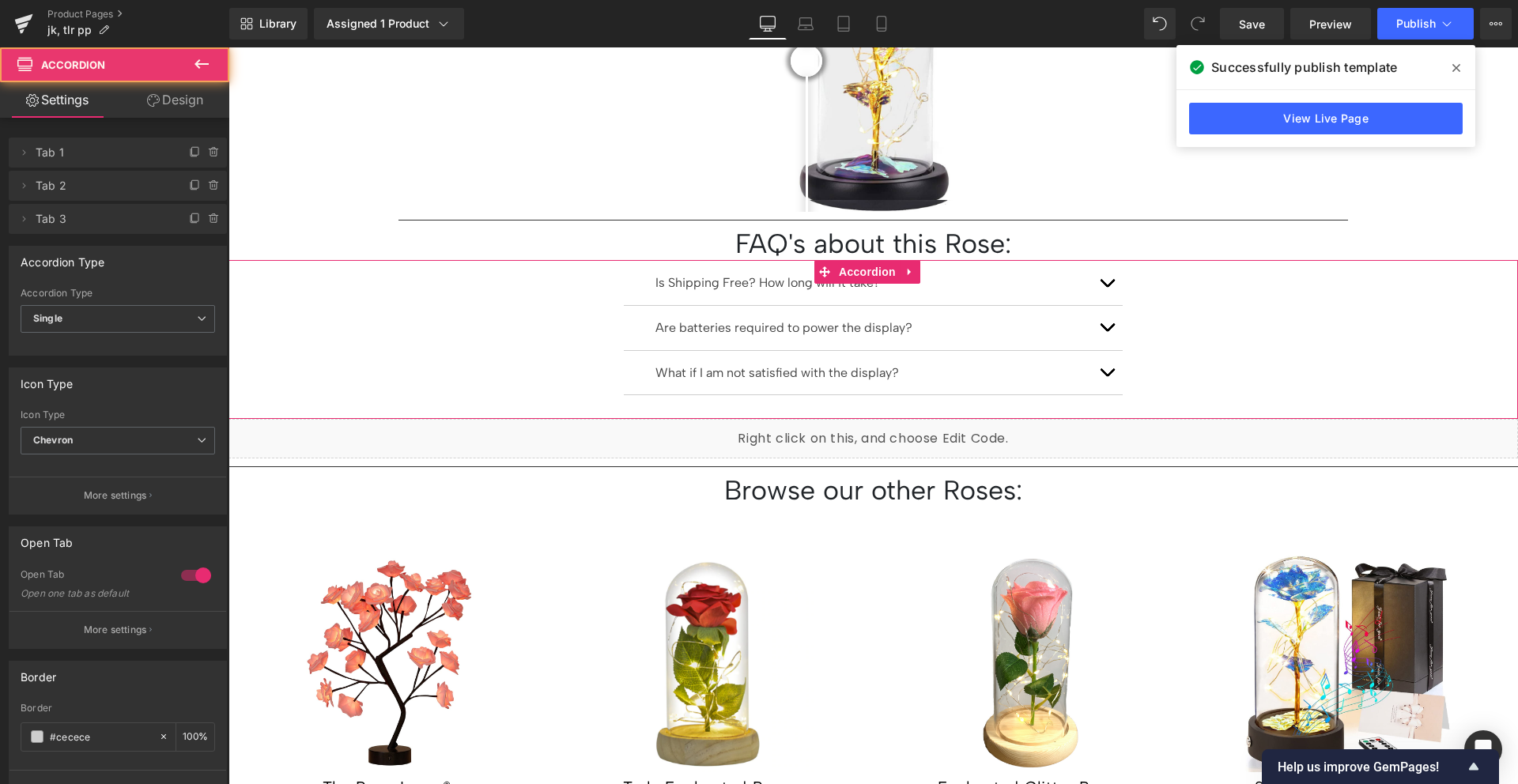
click at [1093, 306] on button "button" at bounding box center [1107, 327] width 32 height 44
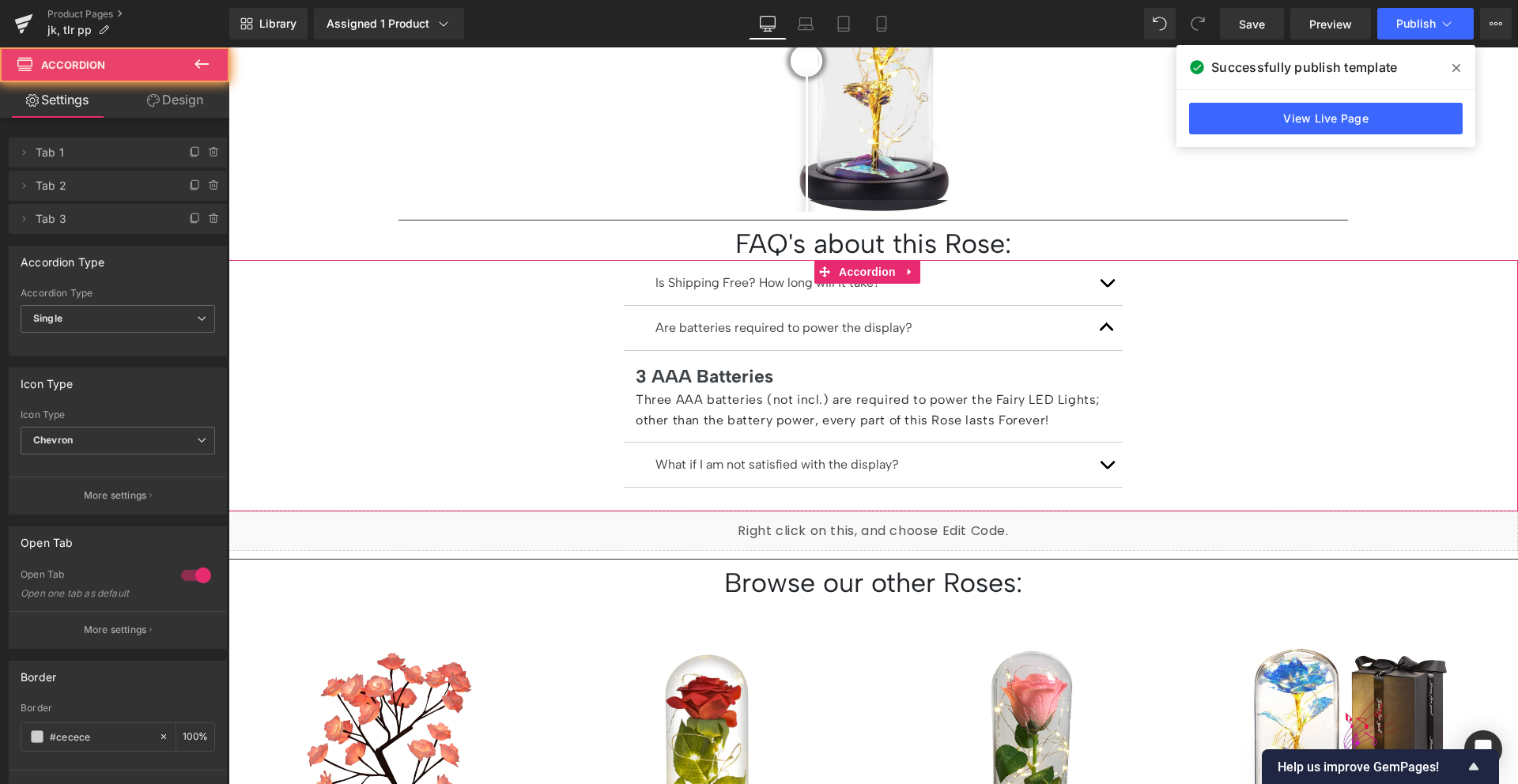
click at [1093, 306] on button "button" at bounding box center [1107, 327] width 32 height 44
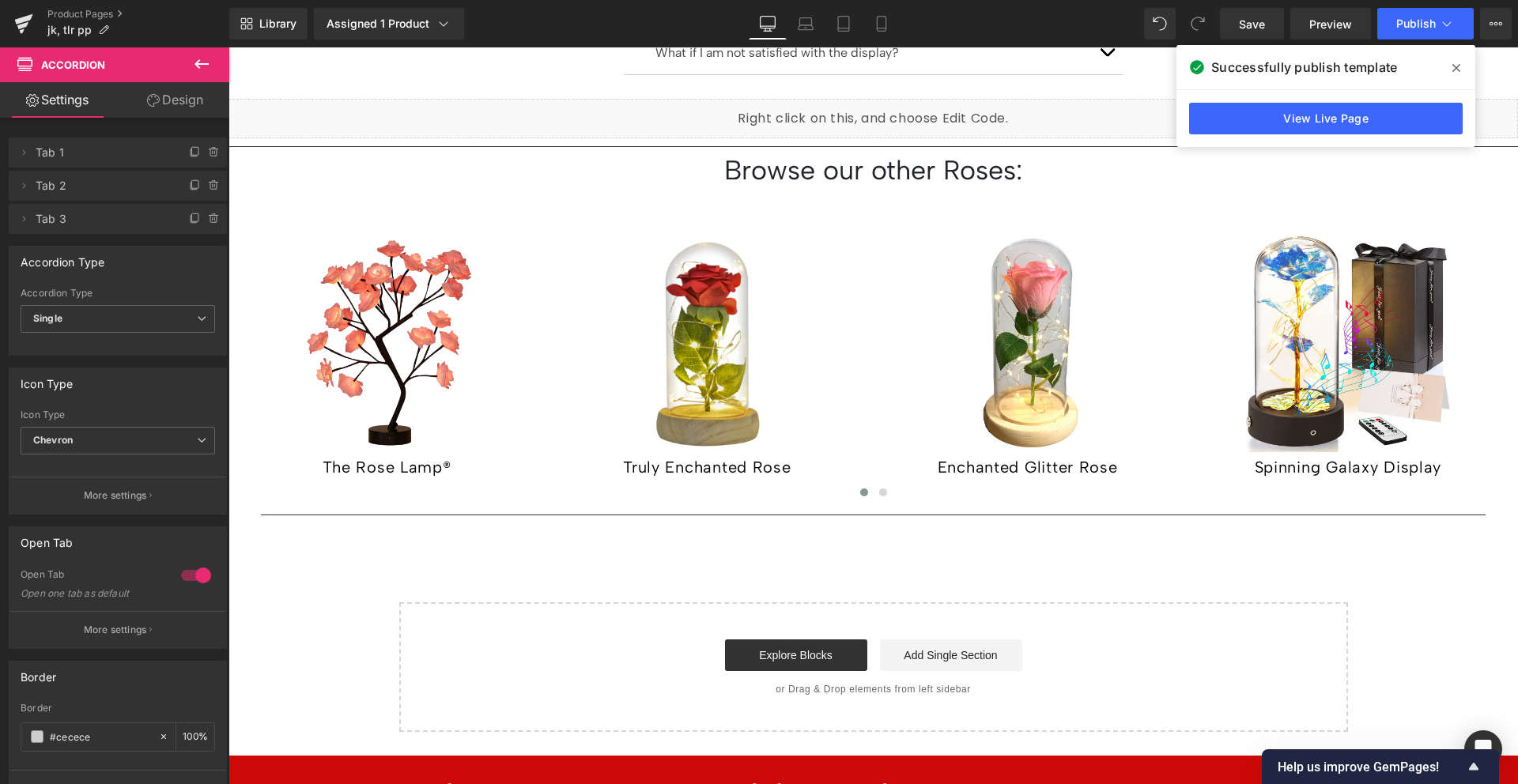
scroll to position [1764, 0]
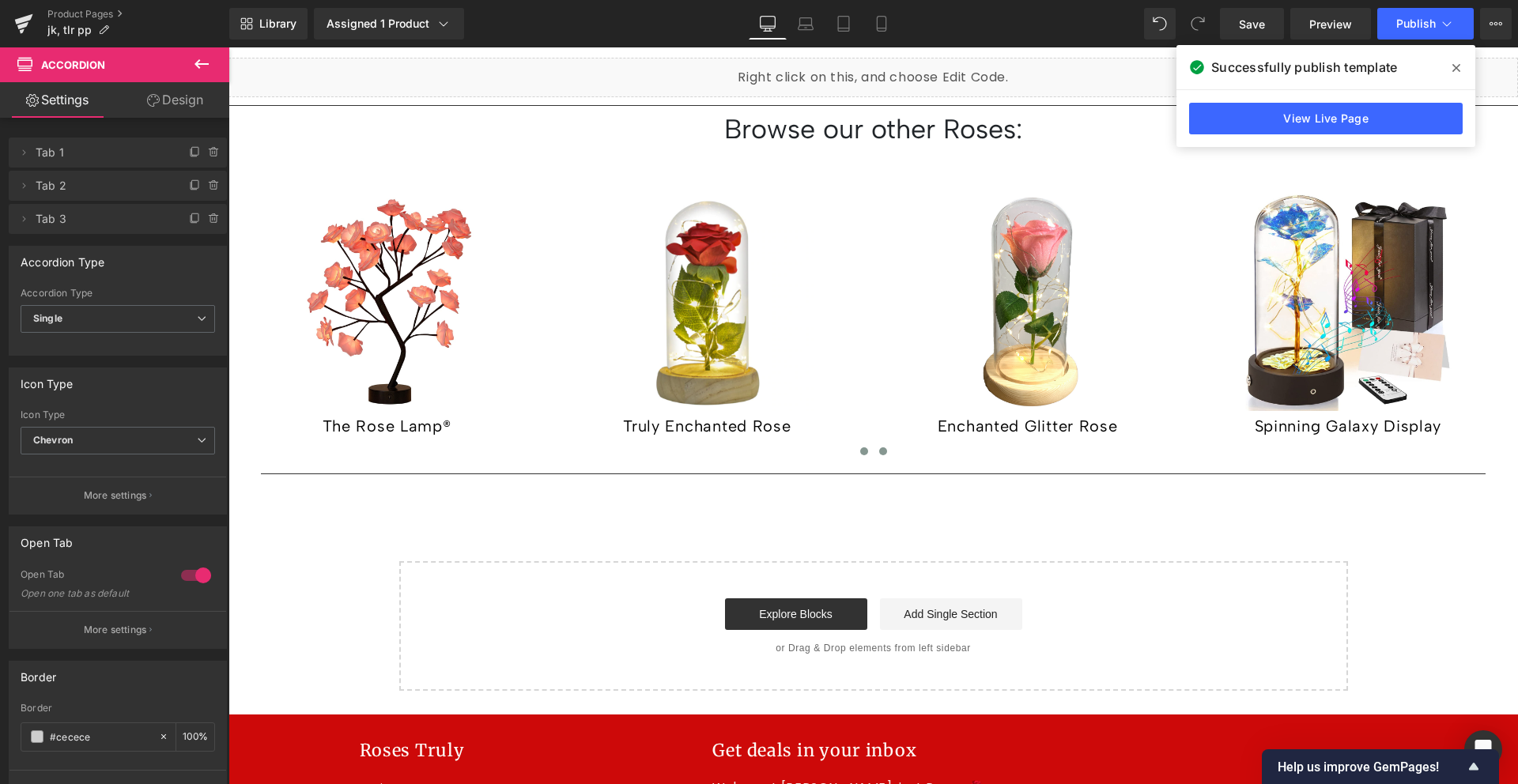
click at [879, 447] on span at bounding box center [883, 451] width 8 height 8
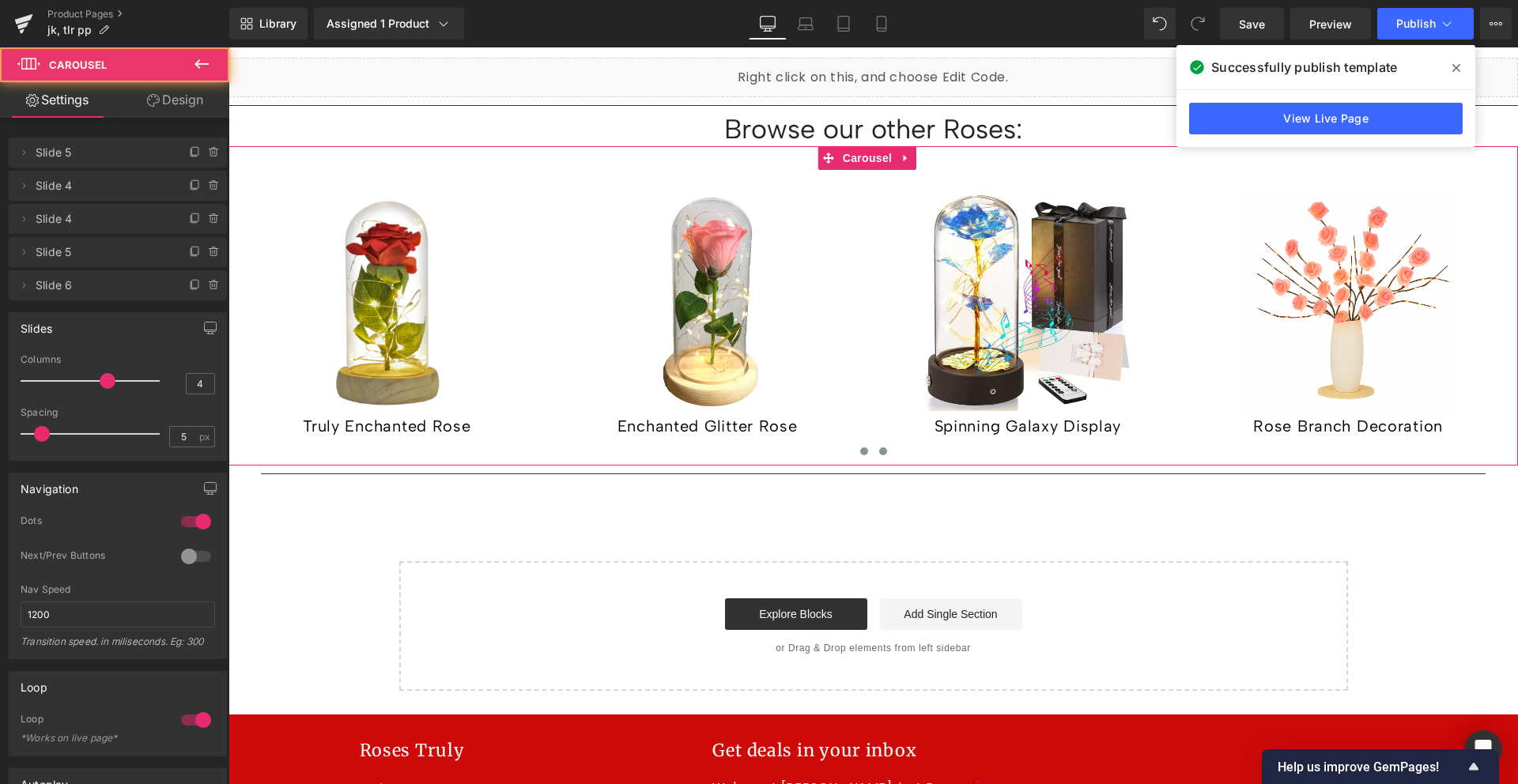
click at [861, 447] on span at bounding box center [864, 451] width 8 height 8
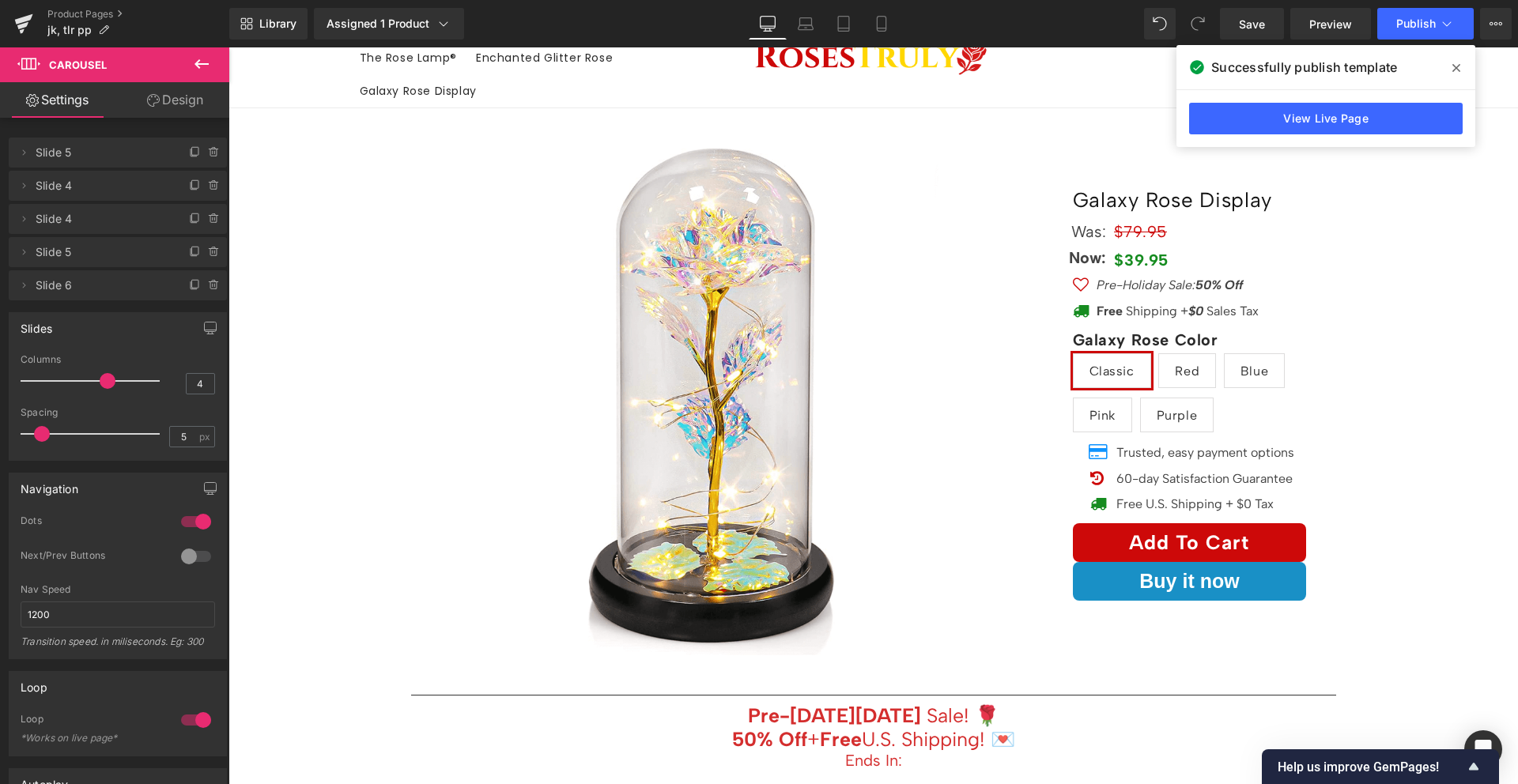
scroll to position [0, 0]
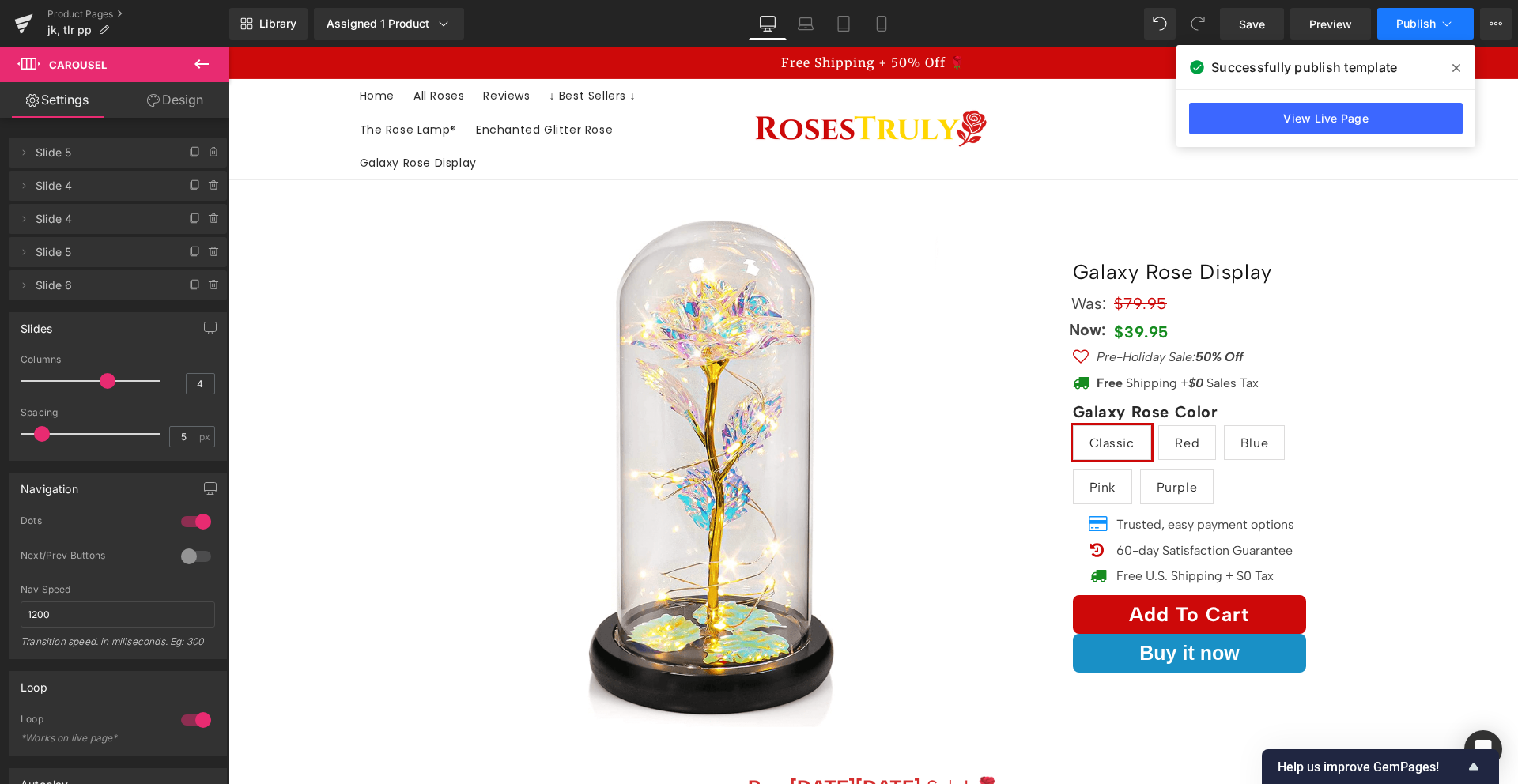
click at [1425, 31] on button "Publish" at bounding box center [1425, 24] width 97 height 32
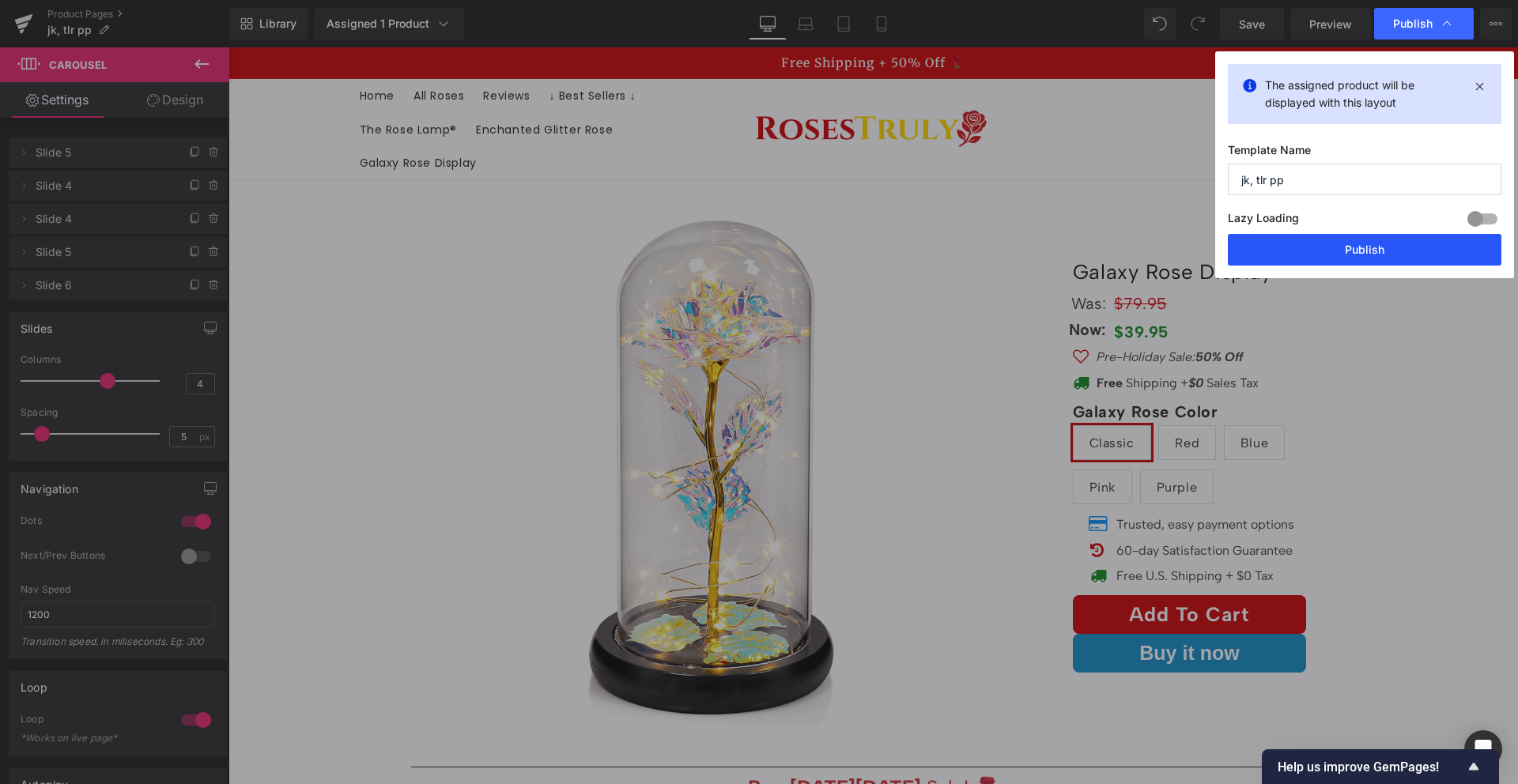
click at [1371, 249] on button "Publish" at bounding box center [1364, 250] width 274 height 32
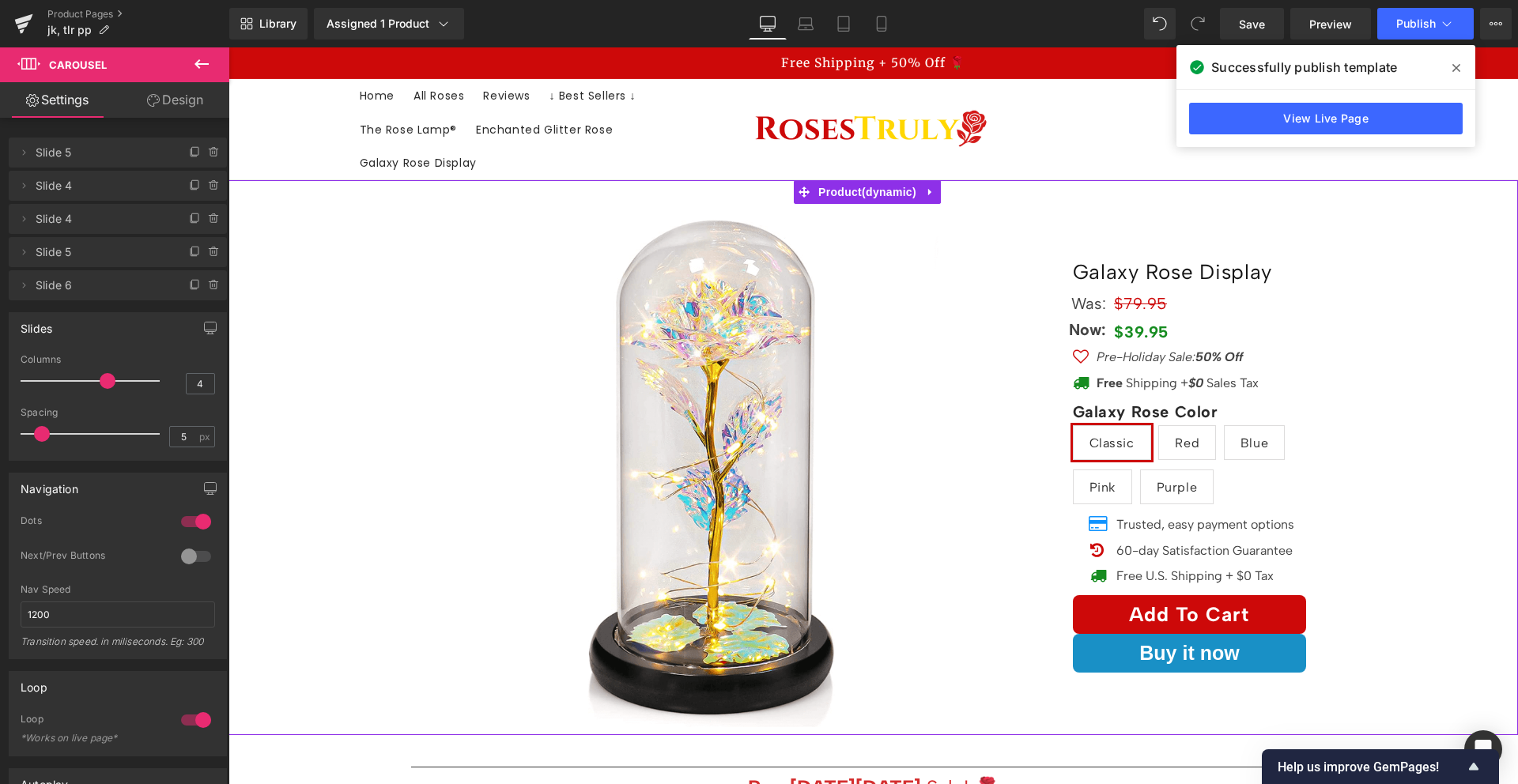
scroll to position [53, 0]
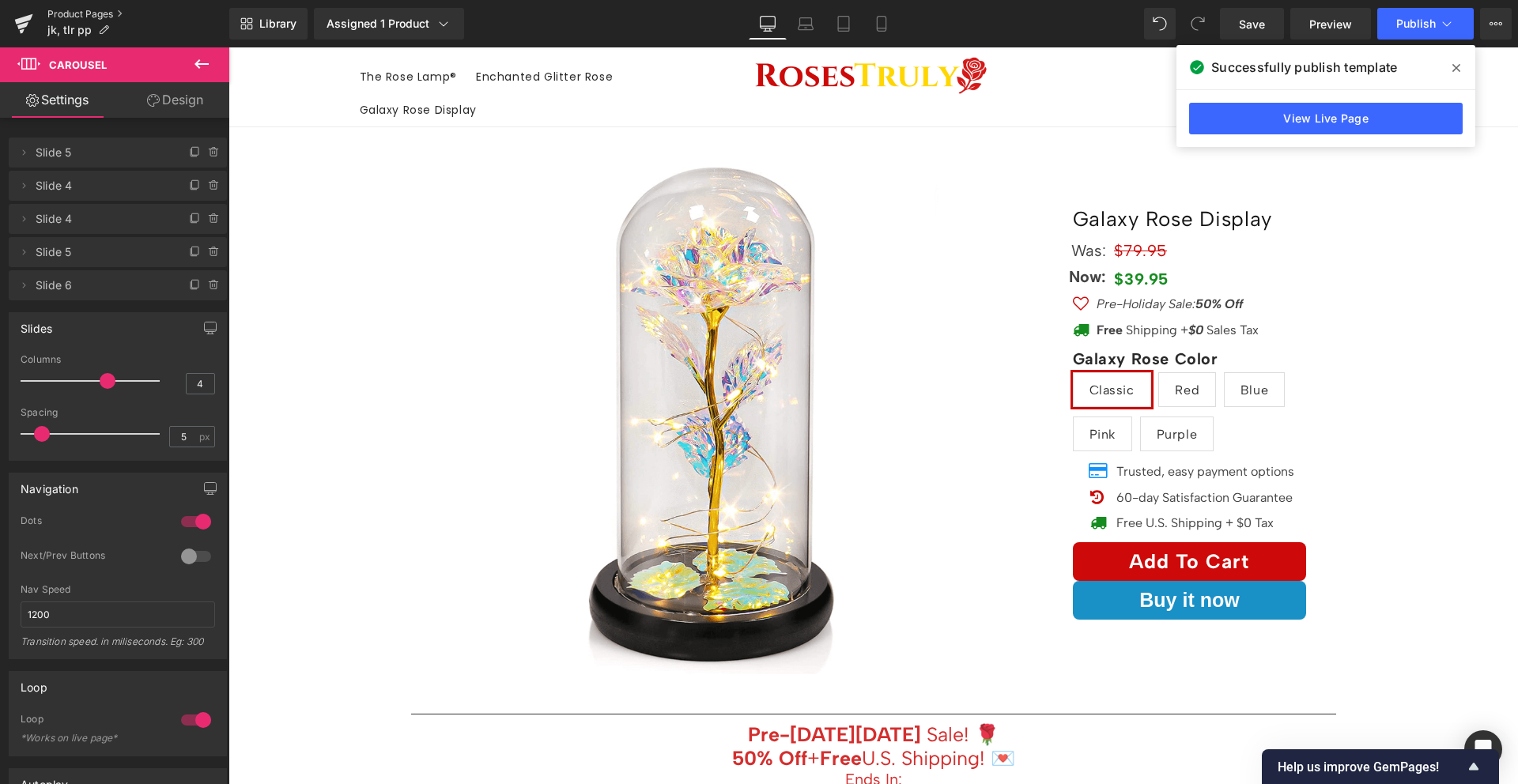
click at [60, 12] on link "Product Pages" at bounding box center [137, 13] width 182 height 12
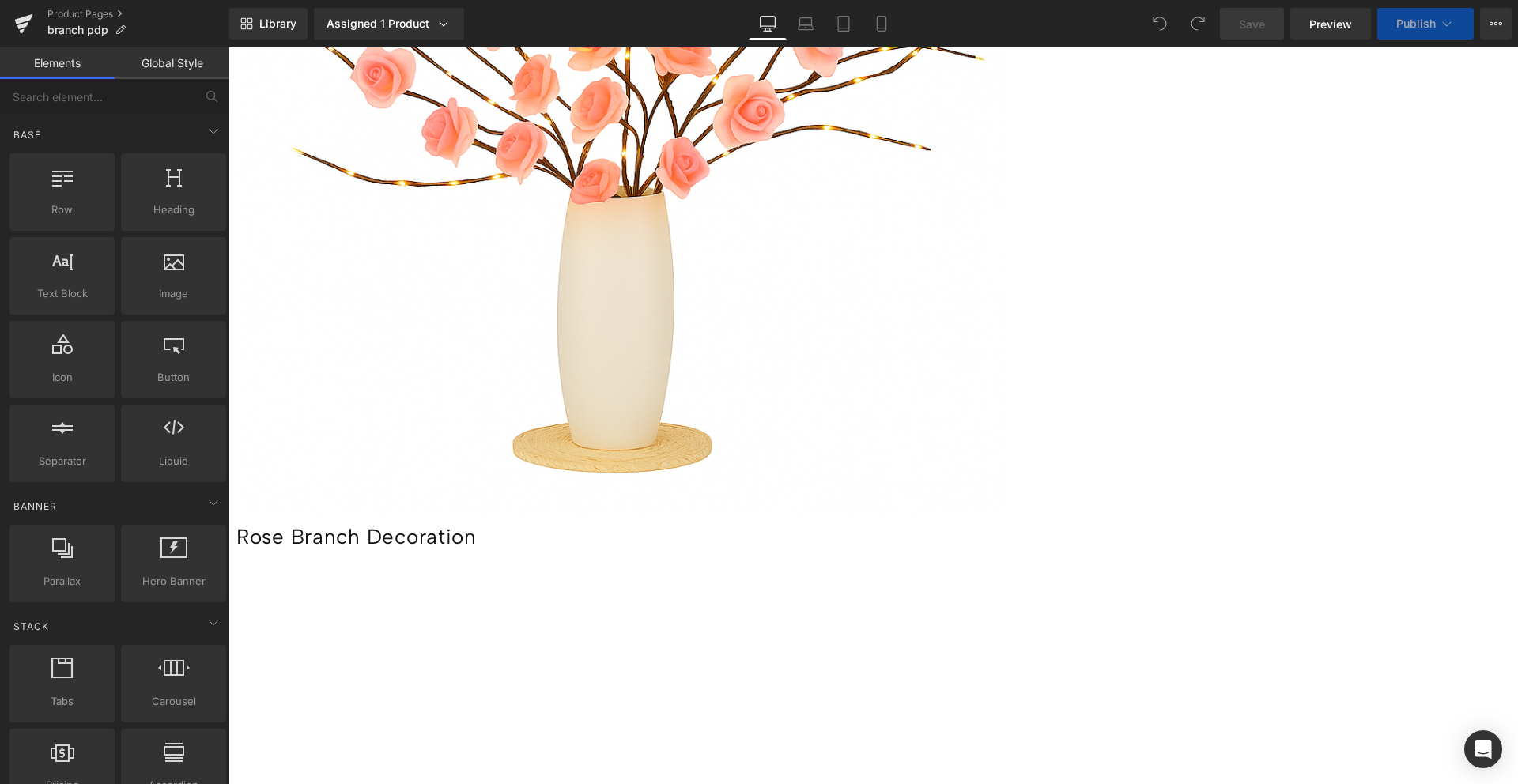
scroll to position [470, 0]
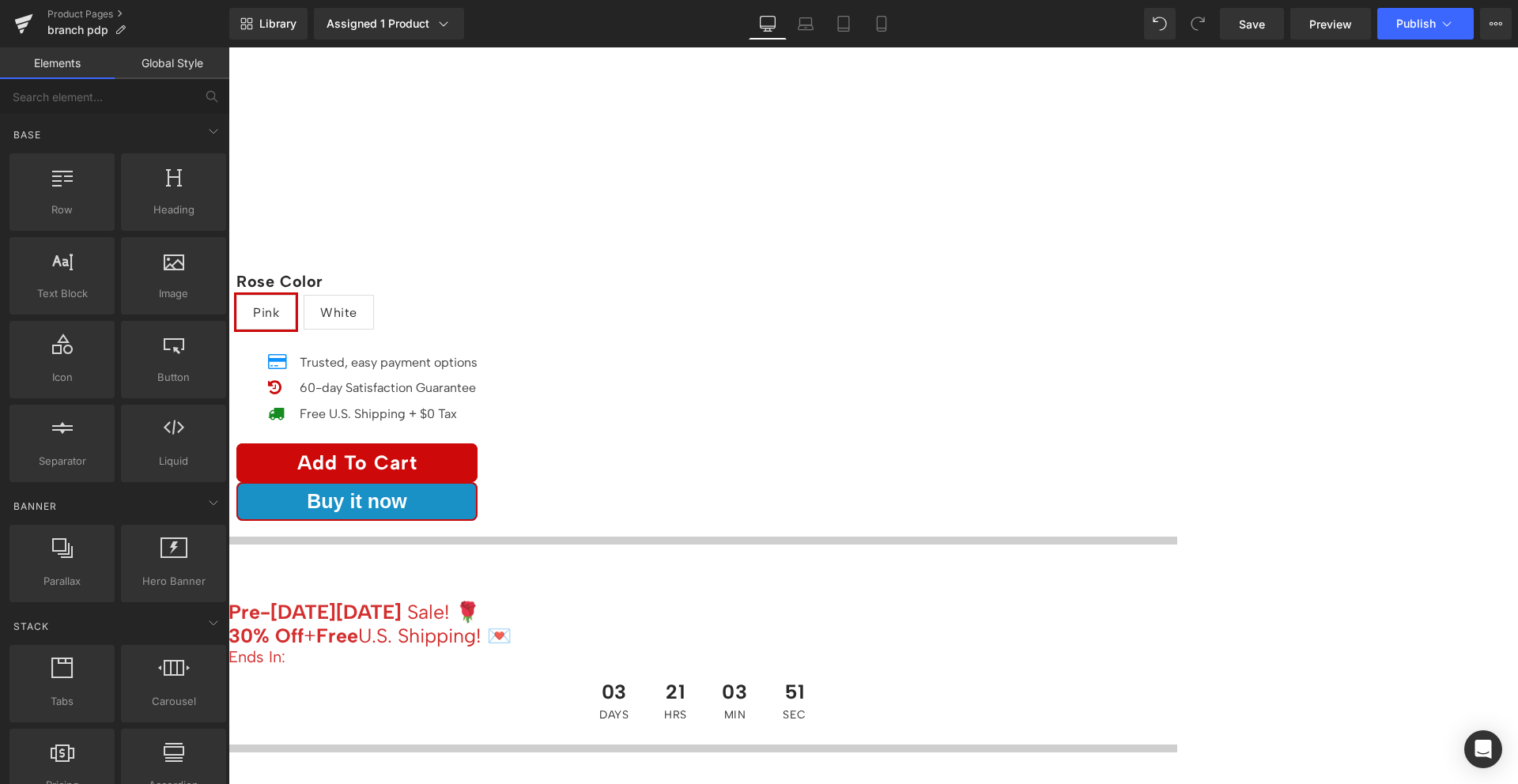
scroll to position [978, 0]
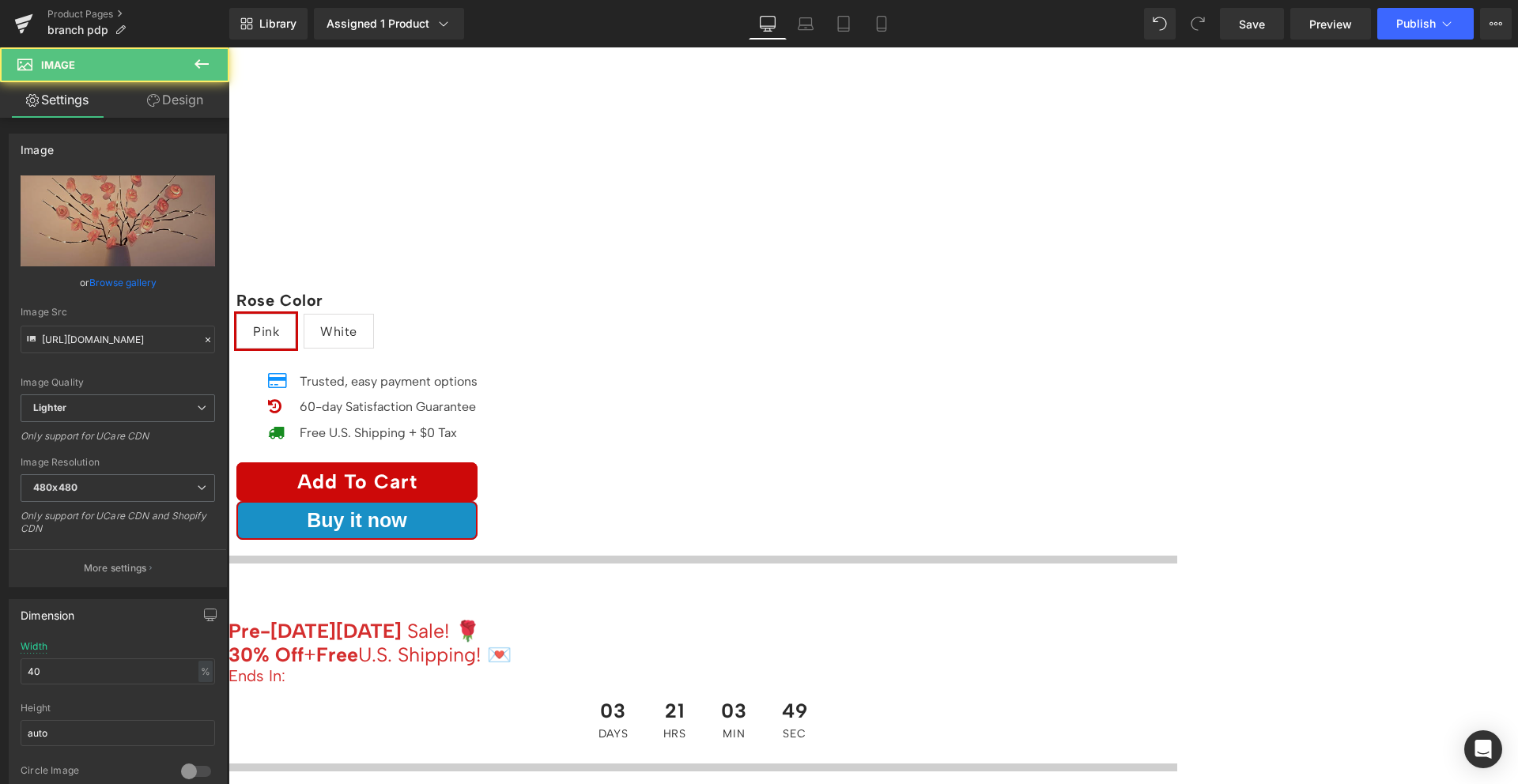
click at [154, 102] on icon at bounding box center [152, 100] width 12 height 12
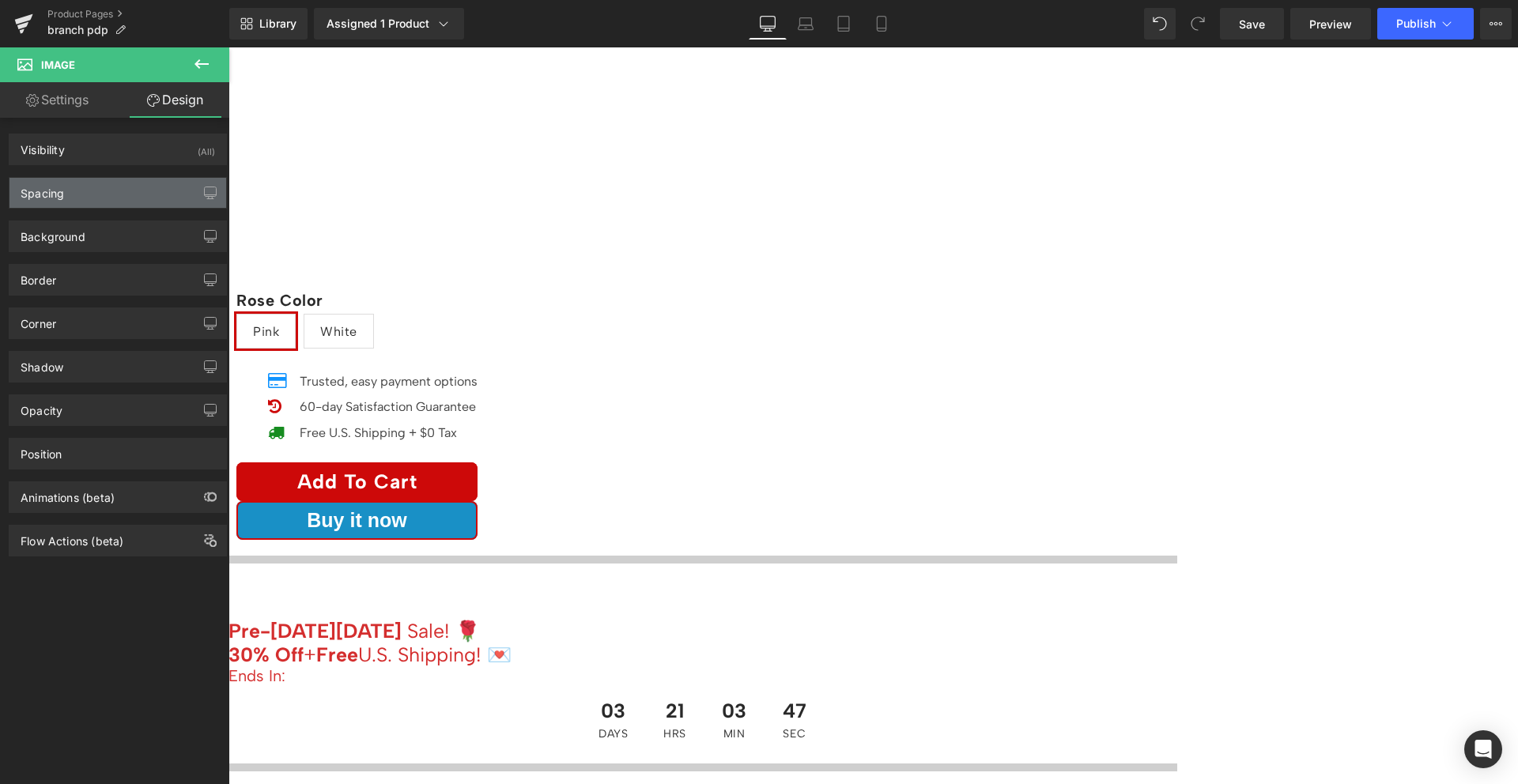
click at [114, 207] on div "Spacing" at bounding box center [118, 193] width 216 height 30
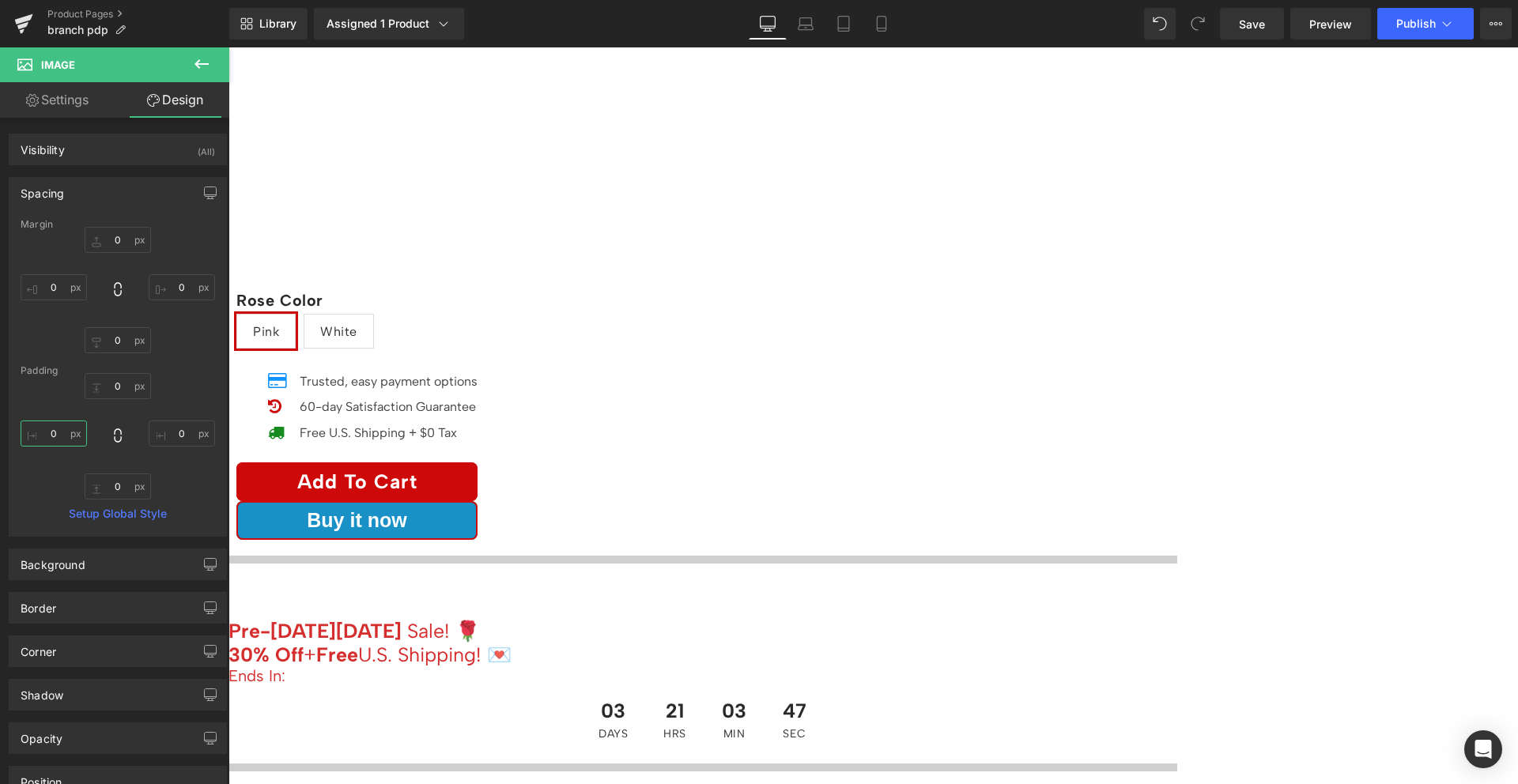
click at [62, 433] on input "0" at bounding box center [54, 433] width 67 height 26
click at [60, 430] on input "150" at bounding box center [54, 433] width 67 height 26
type input "150"
click at [170, 433] on input "0" at bounding box center [182, 433] width 67 height 26
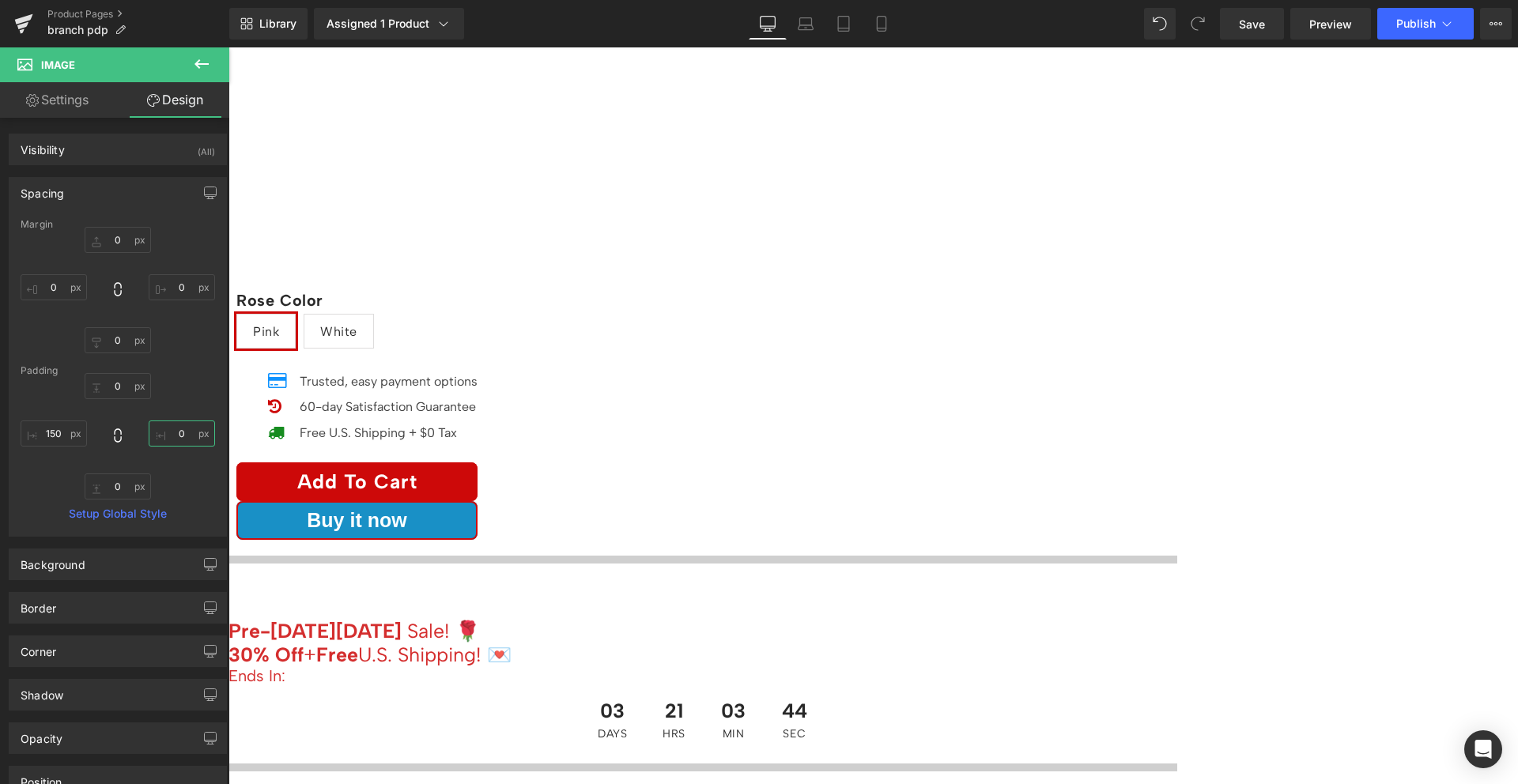
paste input "15"
type input "150"
click at [179, 459] on div "0px 0 150 150 0px 0 150 150" at bounding box center [118, 436] width 195 height 126
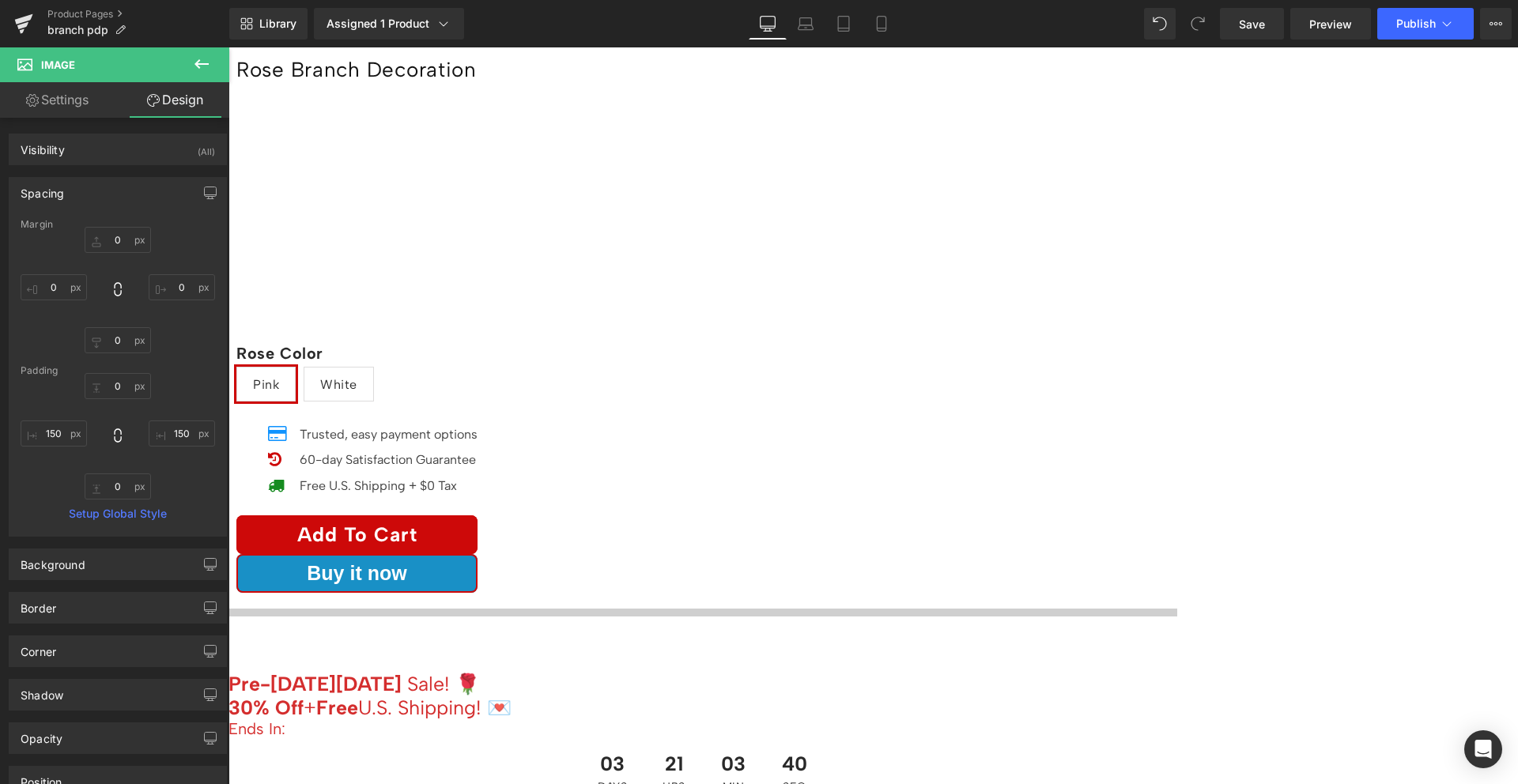
scroll to position [981, 0]
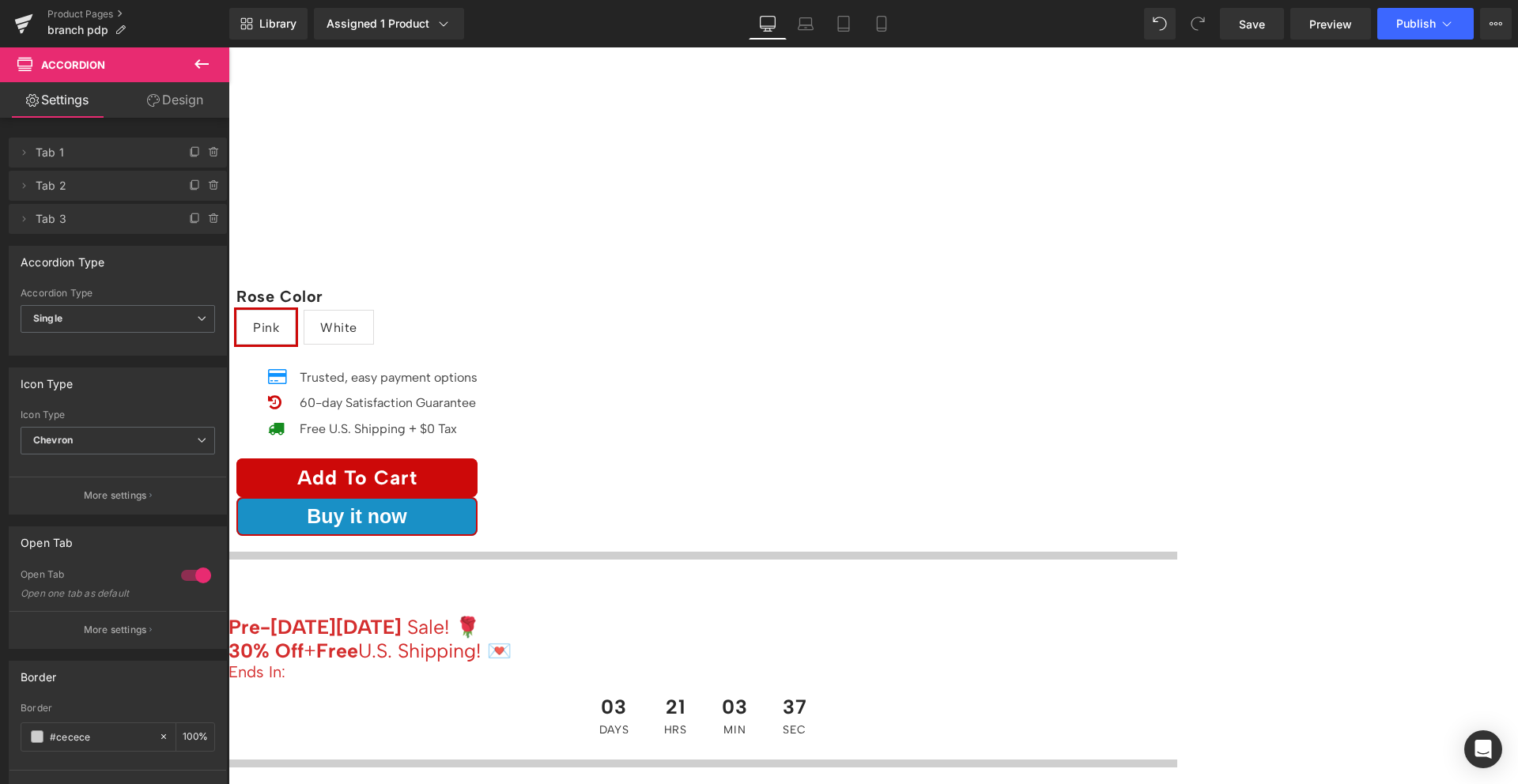
click at [229, 47] on span "Heading" at bounding box center [229, 47] width 0 height 0
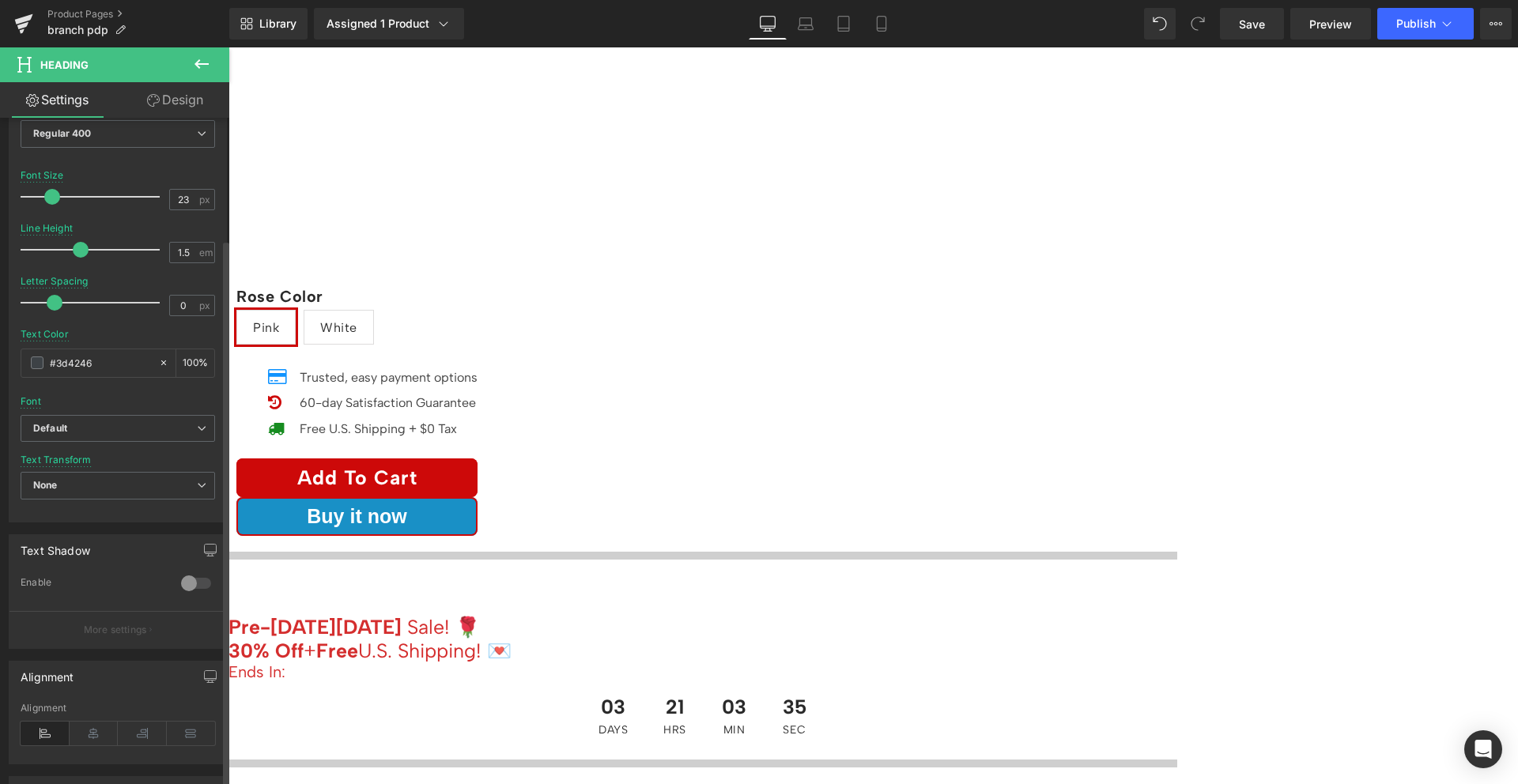
scroll to position [288, 0]
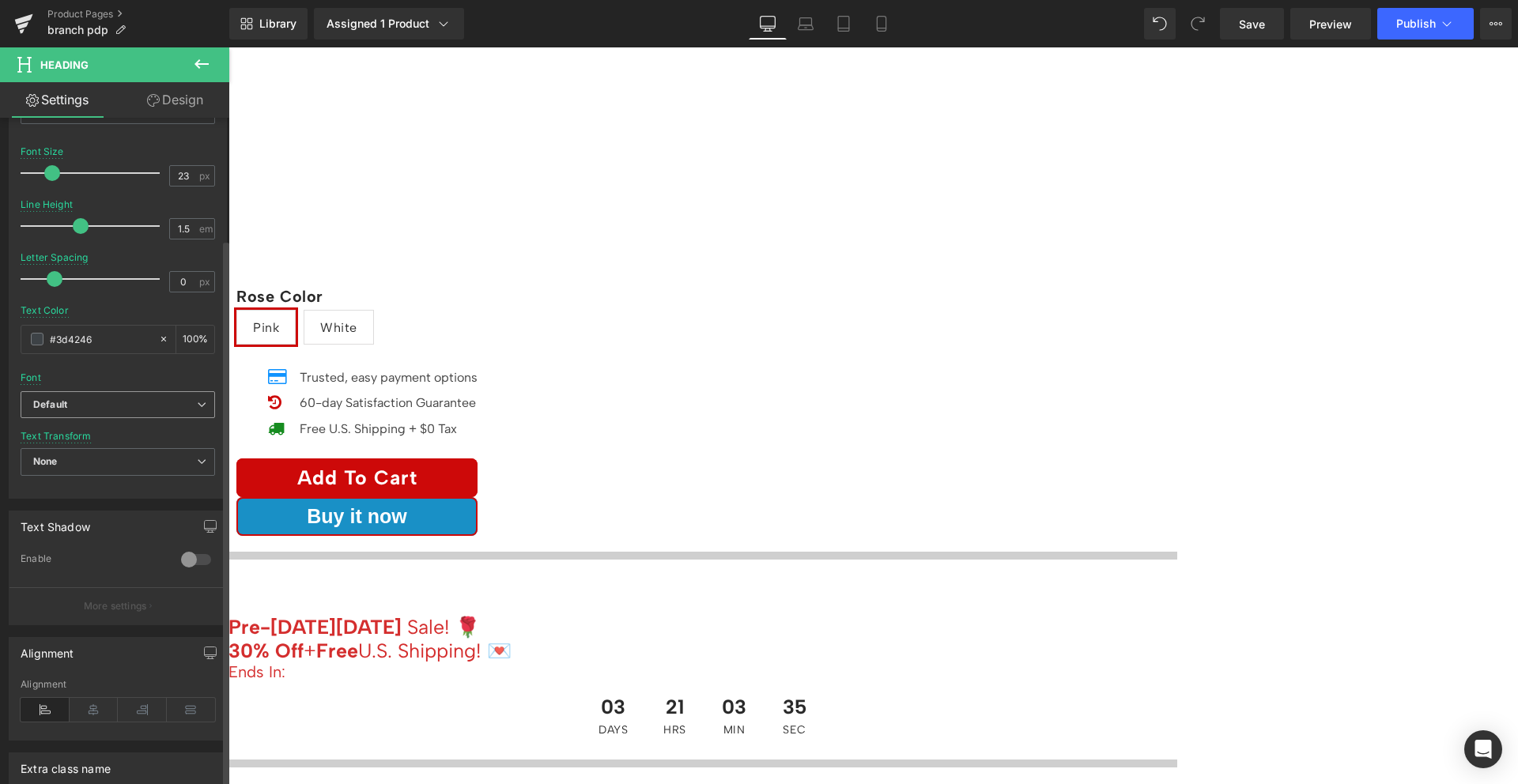
click at [97, 404] on b "Default" at bounding box center [115, 405] width 164 height 13
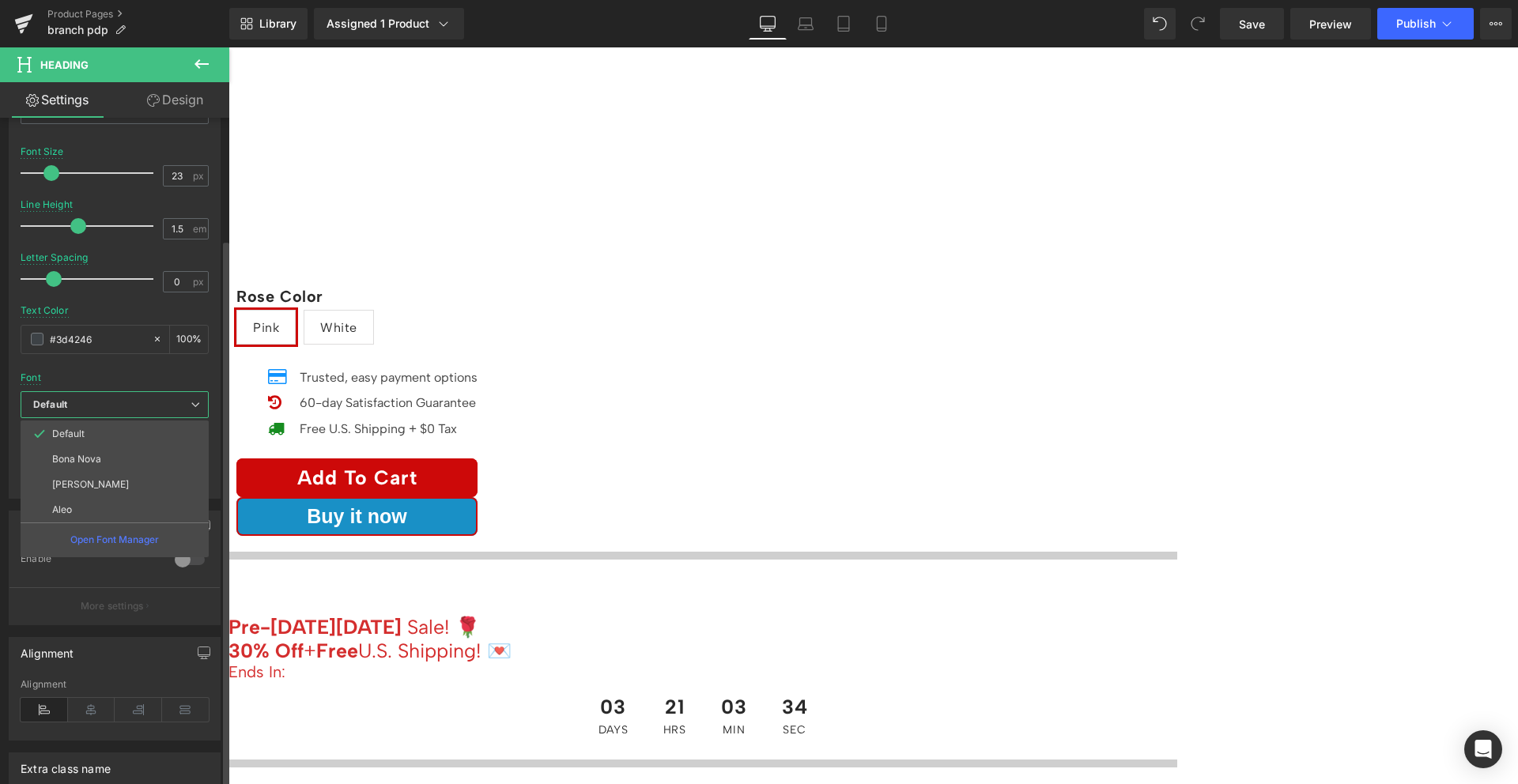
click at [102, 492] on li "[PERSON_NAME]" at bounding box center [115, 484] width 188 height 25
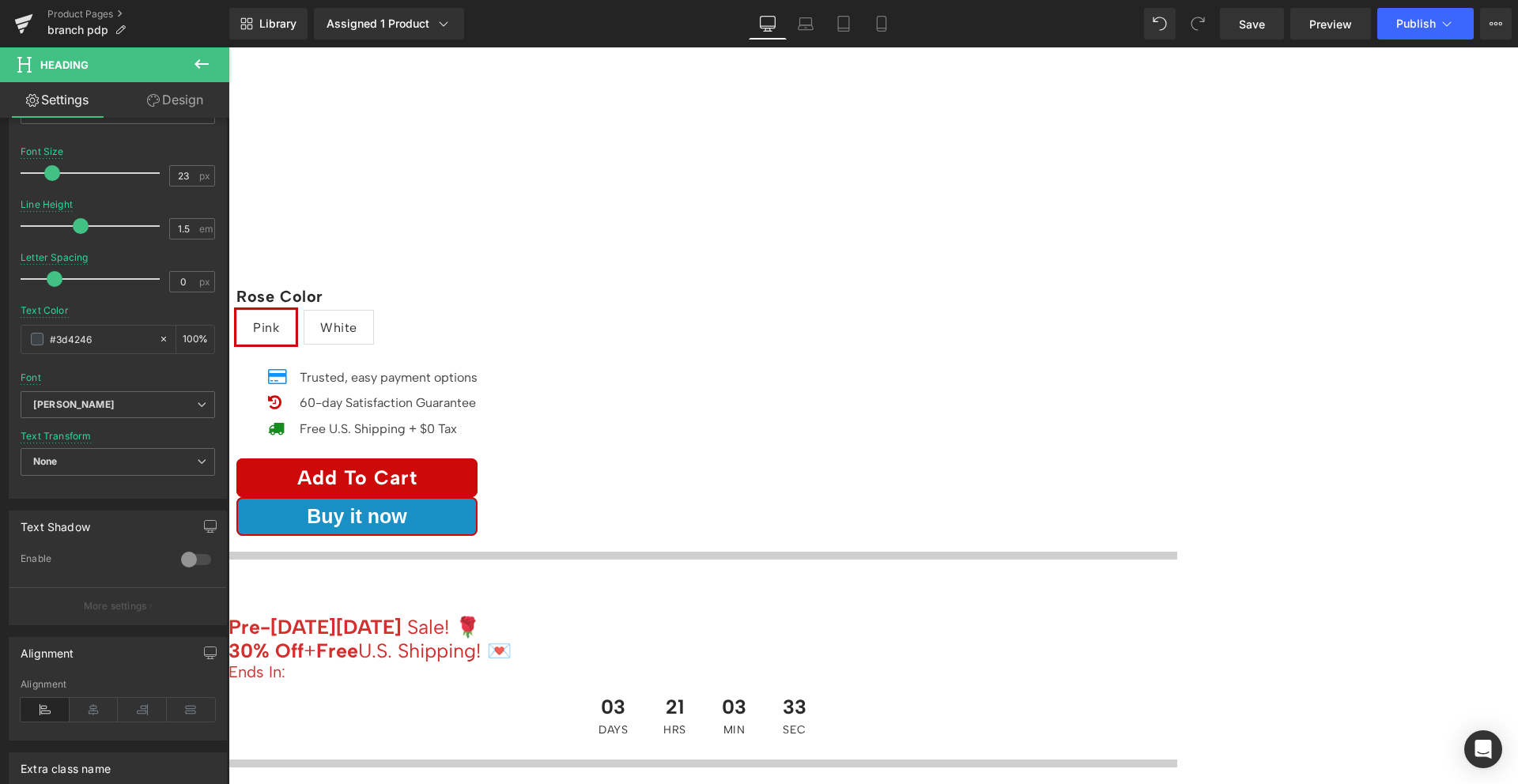
click at [229, 47] on span "Text Block" at bounding box center [229, 47] width 0 height 0
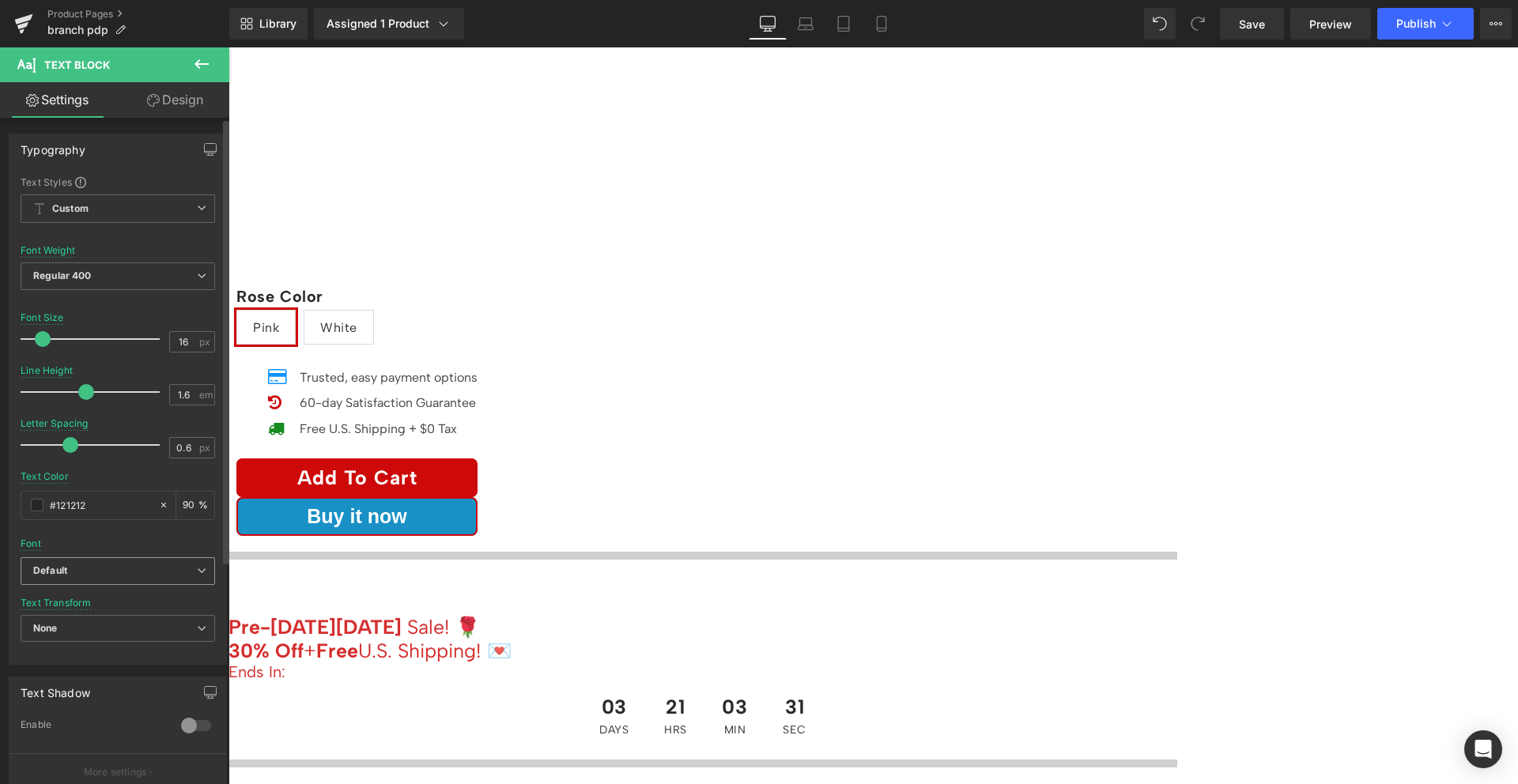
click at [129, 568] on b "Default" at bounding box center [115, 571] width 164 height 13
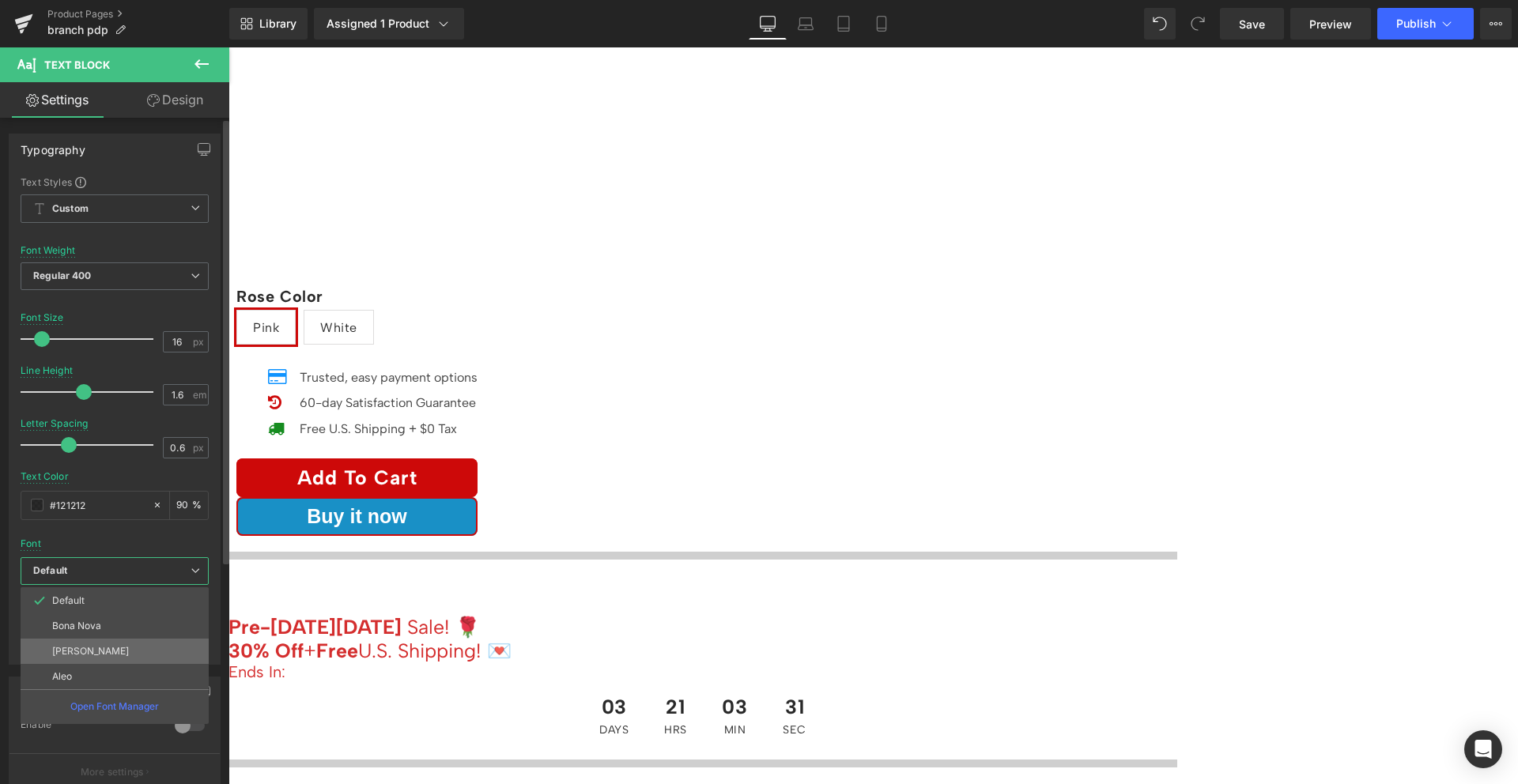
drag, startPoint x: 127, startPoint y: 647, endPoint x: 52, endPoint y: 552, distance: 121.0
click at [127, 647] on li "[PERSON_NAME]" at bounding box center [115, 651] width 188 height 25
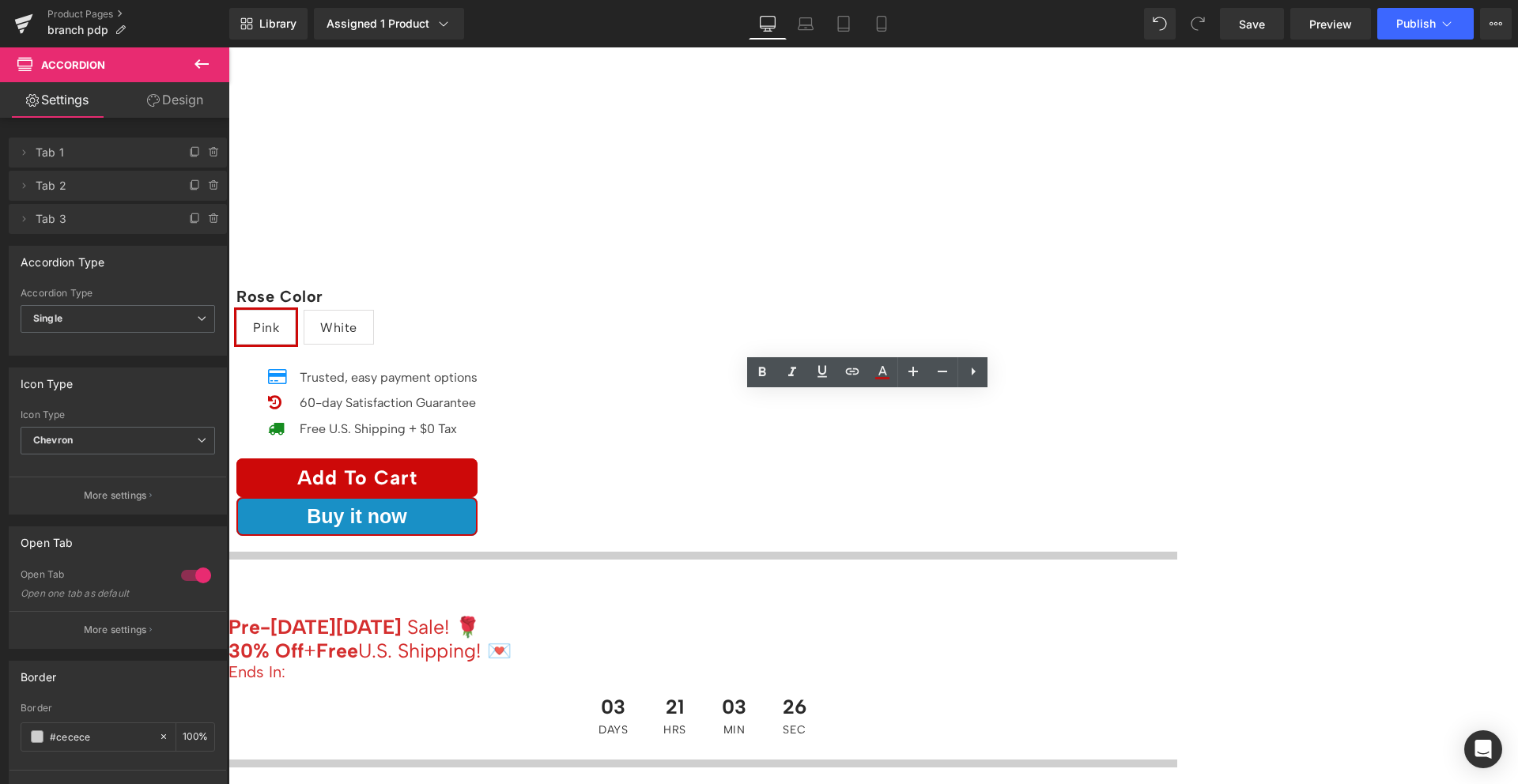
click at [229, 47] on span "Text Block" at bounding box center [229, 47] width 0 height 0
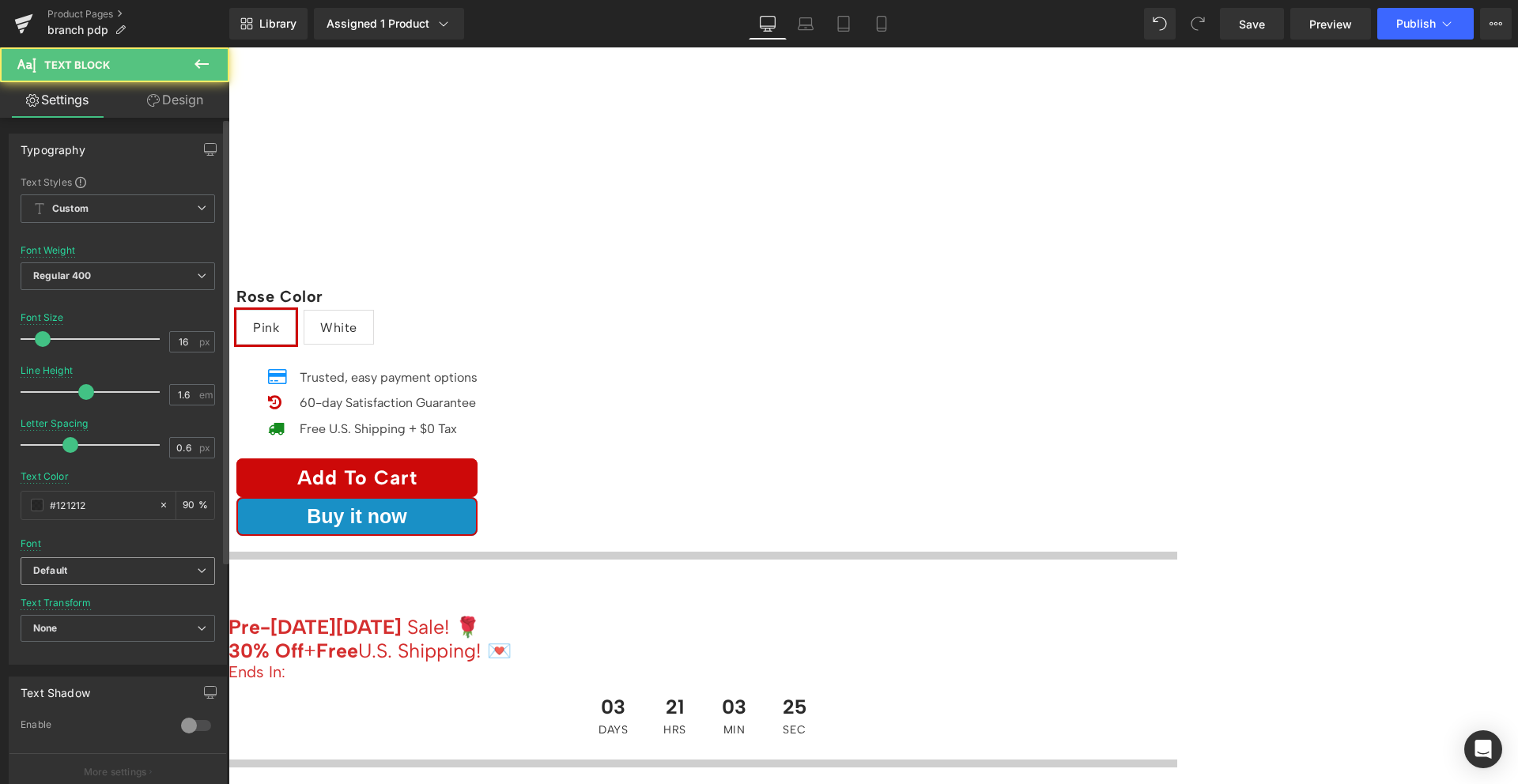
click at [103, 570] on b "Default" at bounding box center [115, 571] width 164 height 13
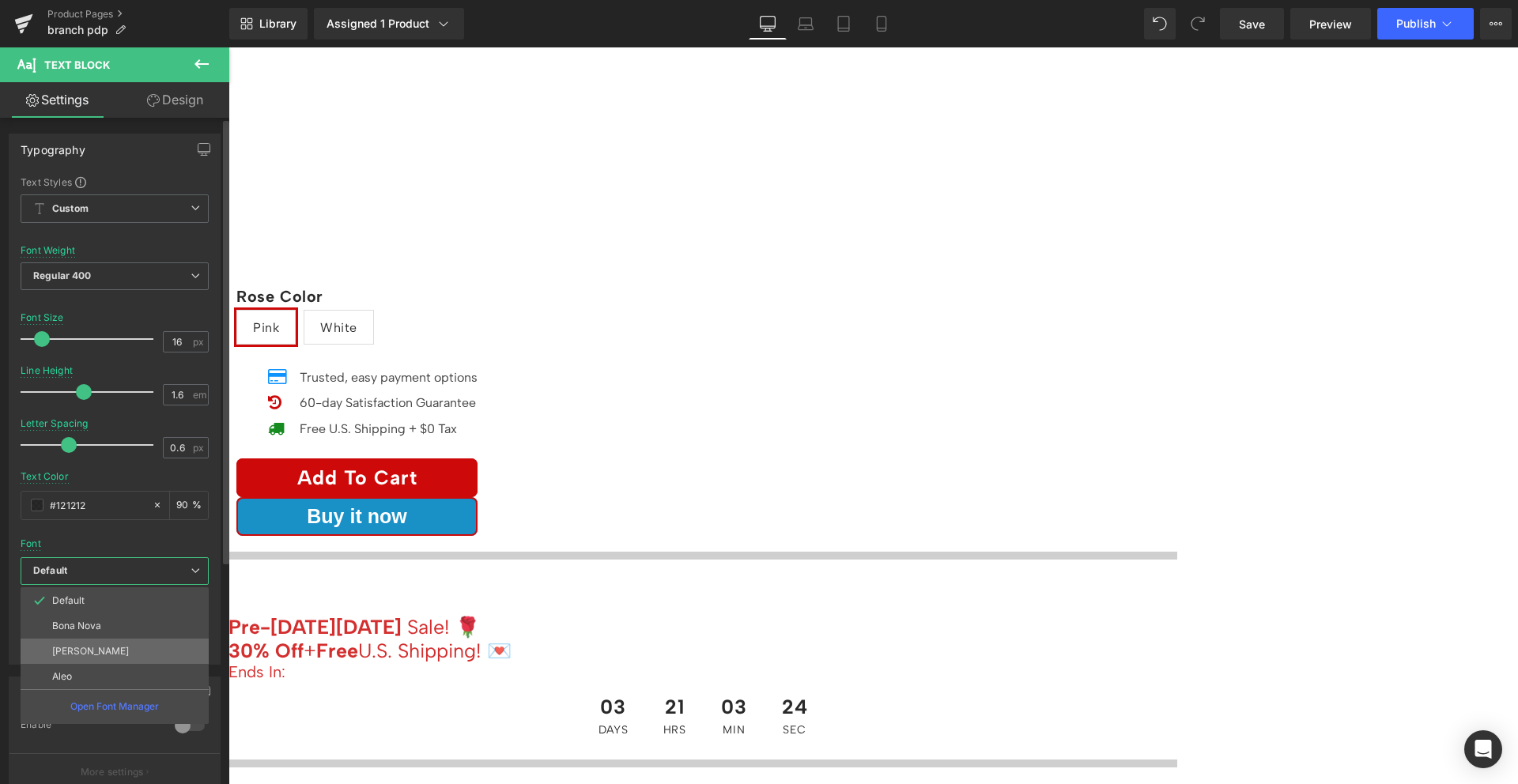
drag, startPoint x: 113, startPoint y: 649, endPoint x: 185, endPoint y: 510, distance: 156.5
click at [113, 649] on li "[PERSON_NAME]" at bounding box center [115, 651] width 188 height 25
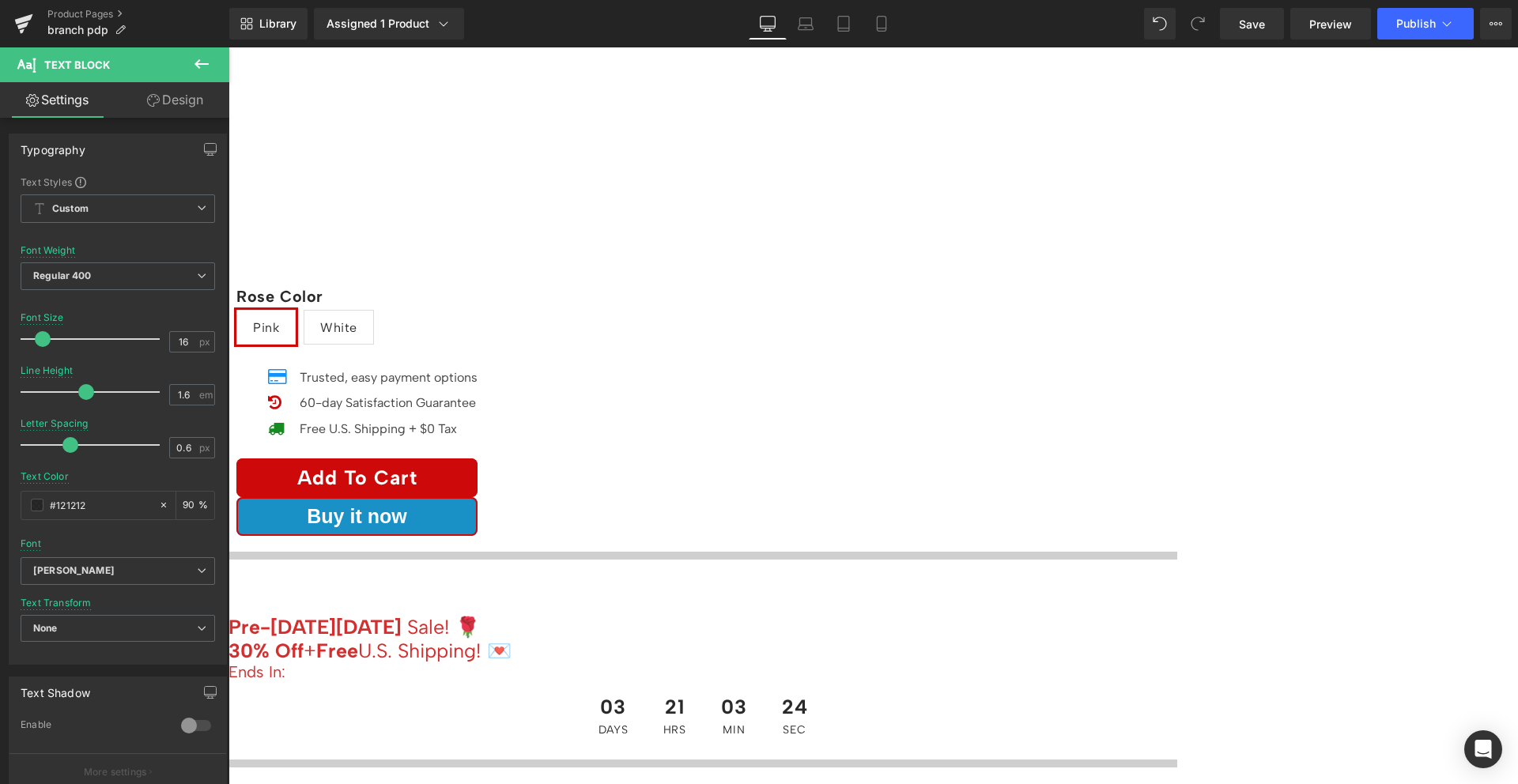
click at [99, 568] on b "Default" at bounding box center [115, 571] width 164 height 13
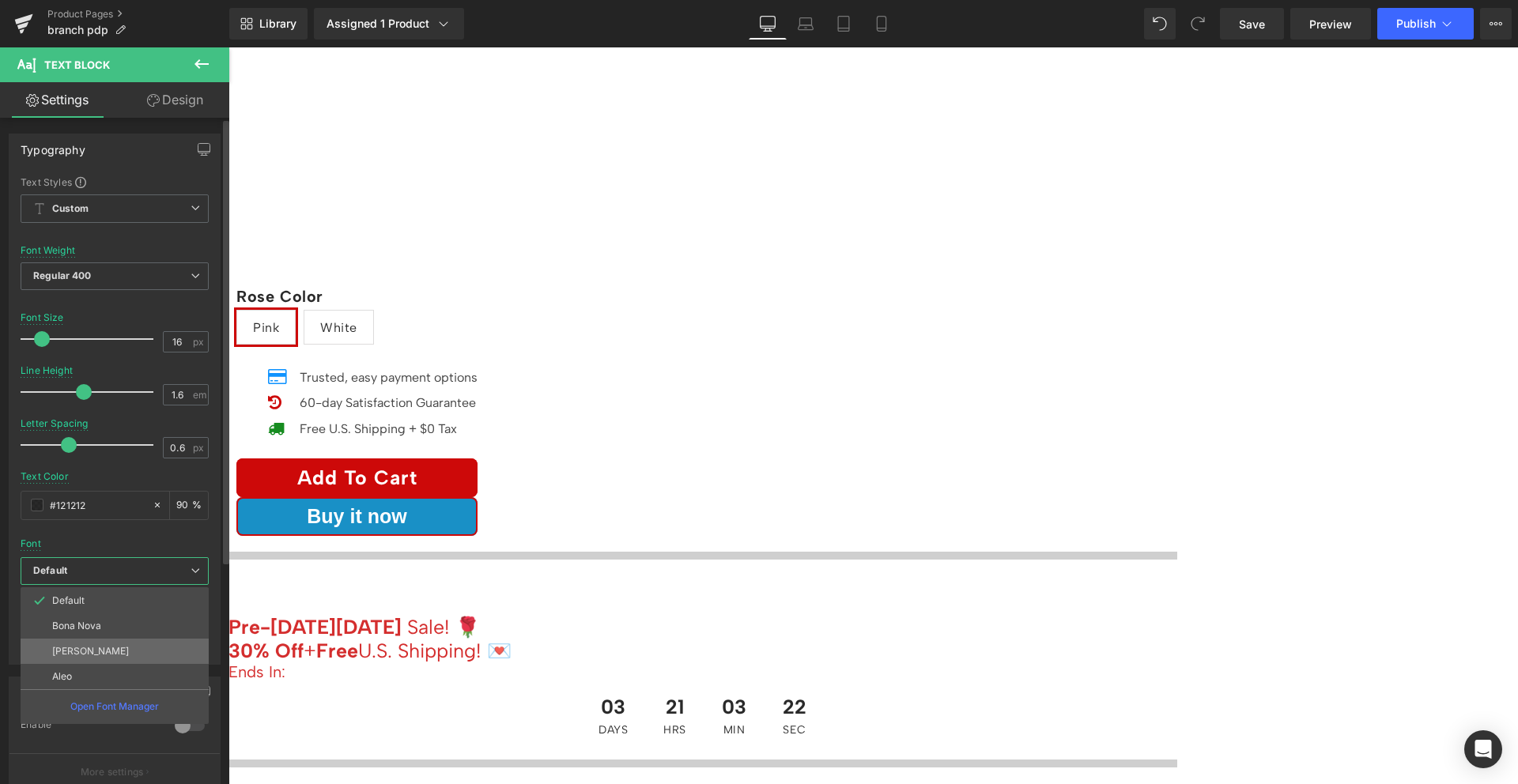
click at [104, 650] on li "[PERSON_NAME]" at bounding box center [115, 651] width 188 height 25
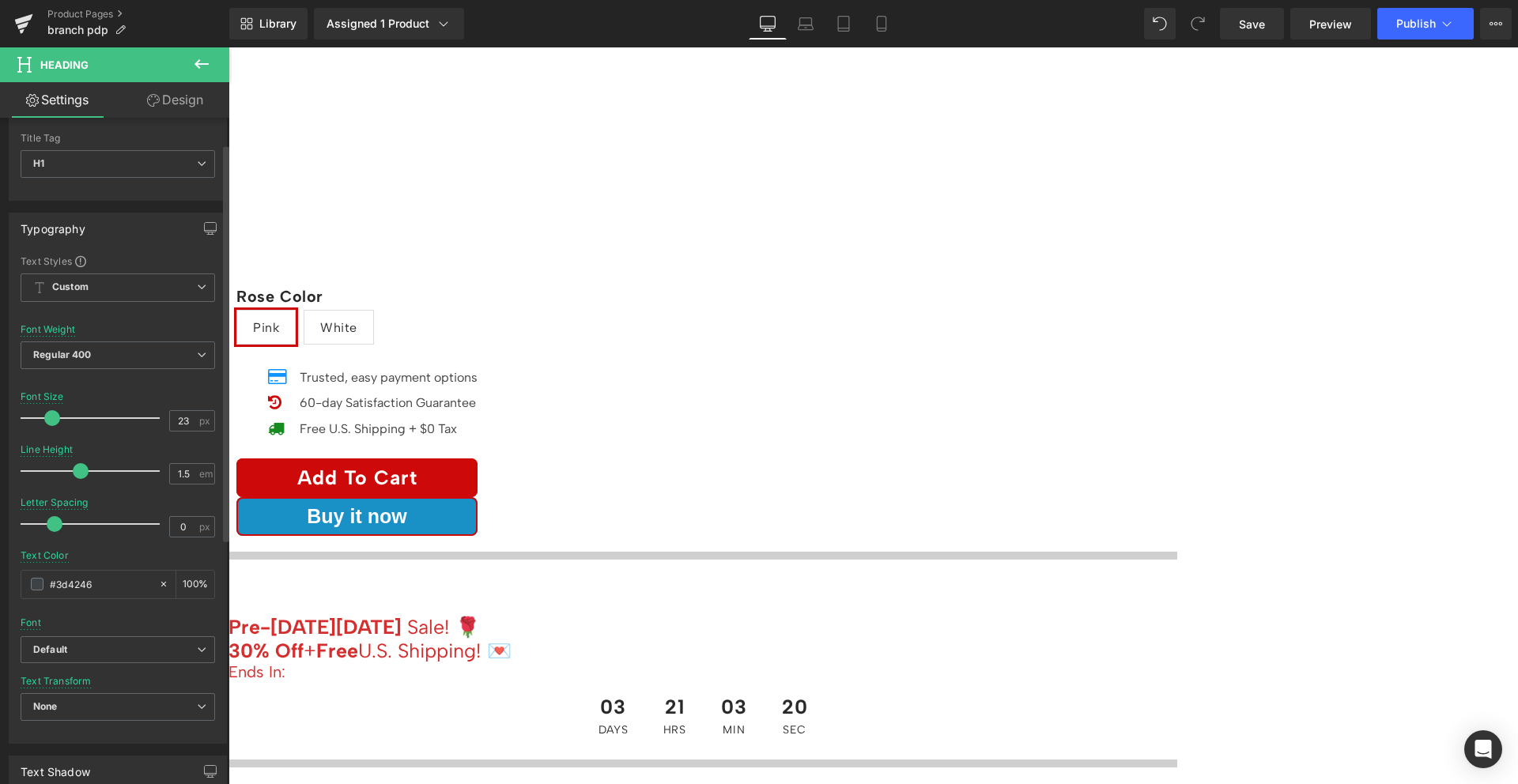
scroll to position [43, 0]
click at [121, 642] on b "Default" at bounding box center [115, 649] width 164 height 13
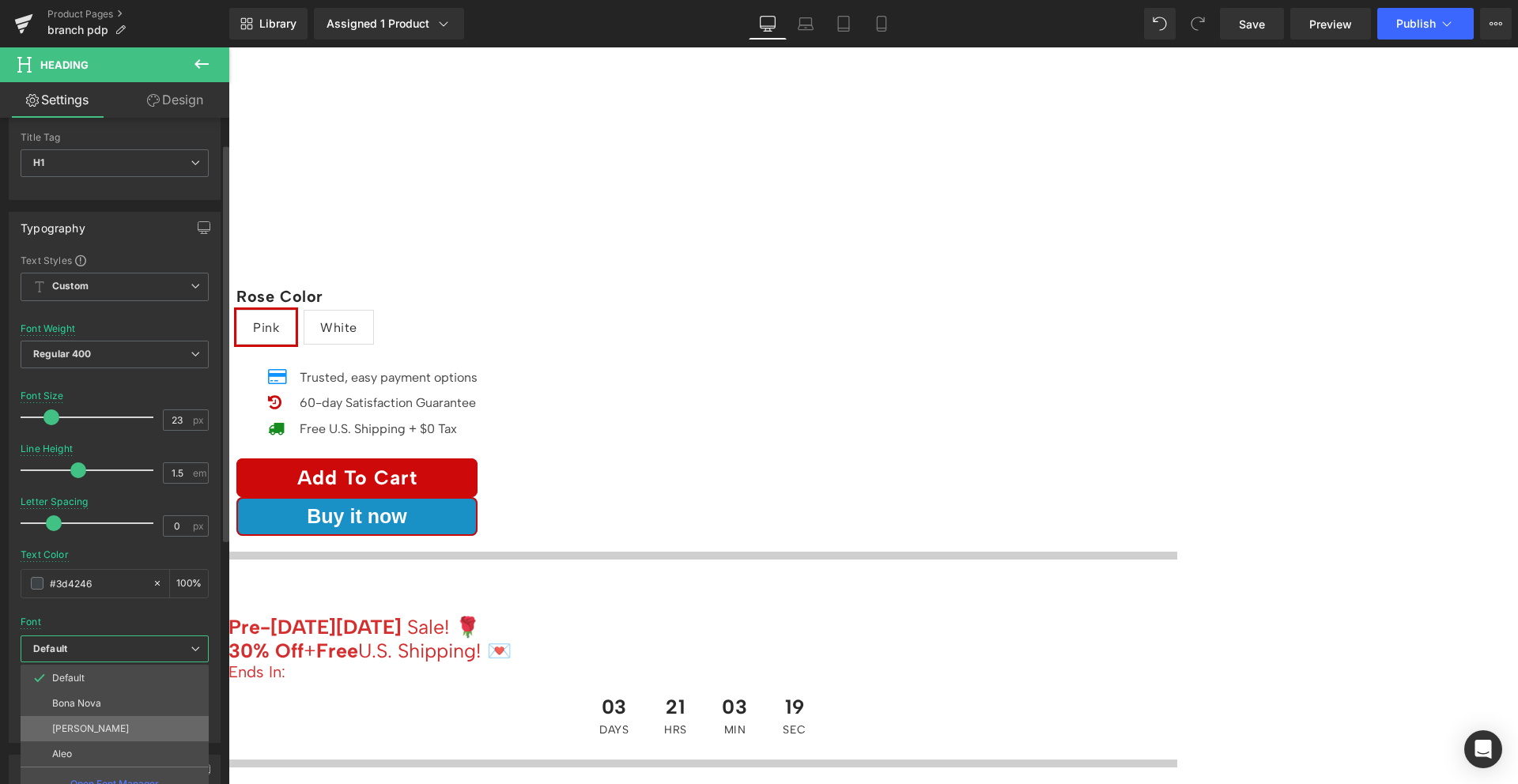
click at [121, 726] on li "[PERSON_NAME]" at bounding box center [115, 729] width 188 height 25
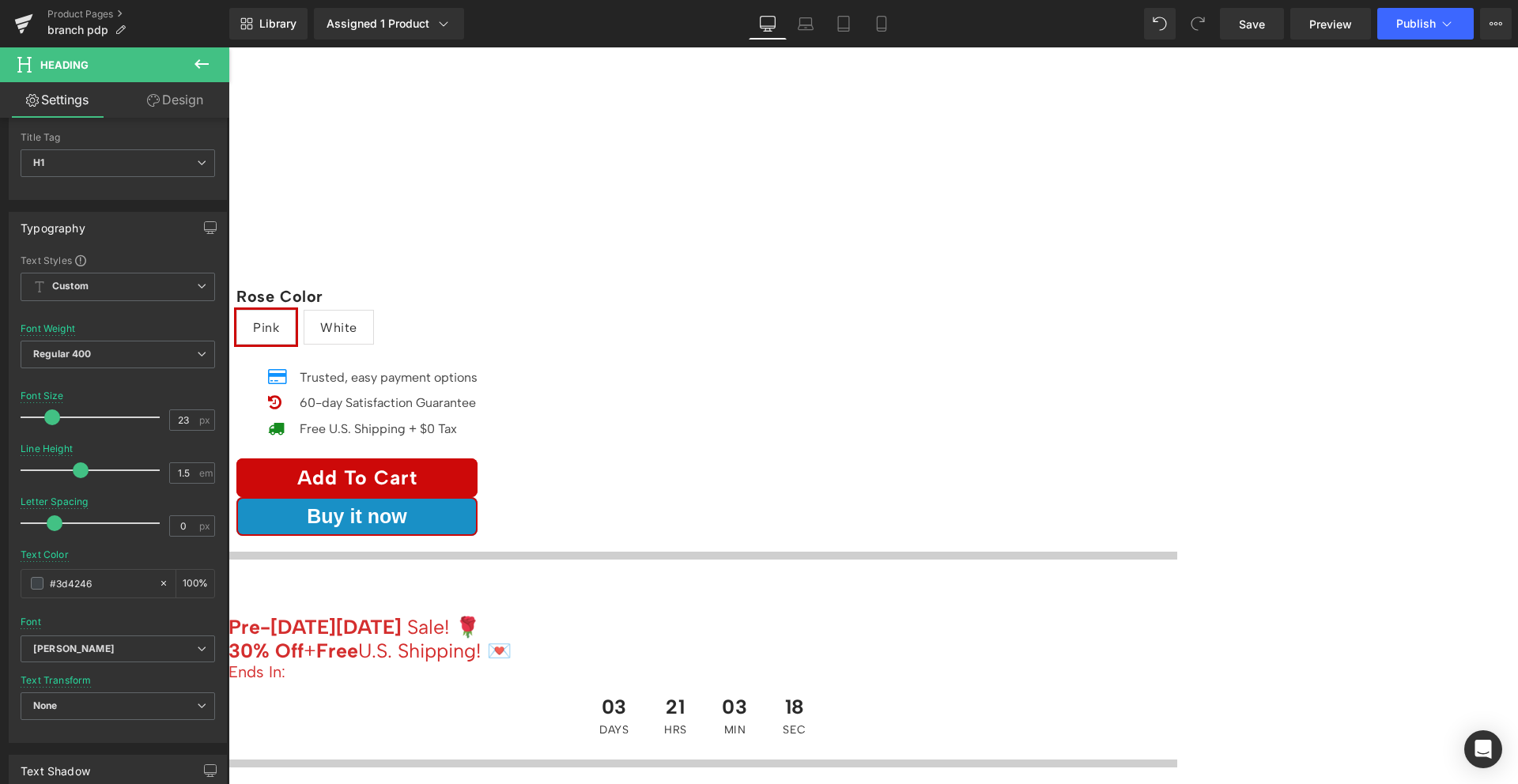
click at [229, 47] on span "Text Block" at bounding box center [229, 47] width 0 height 0
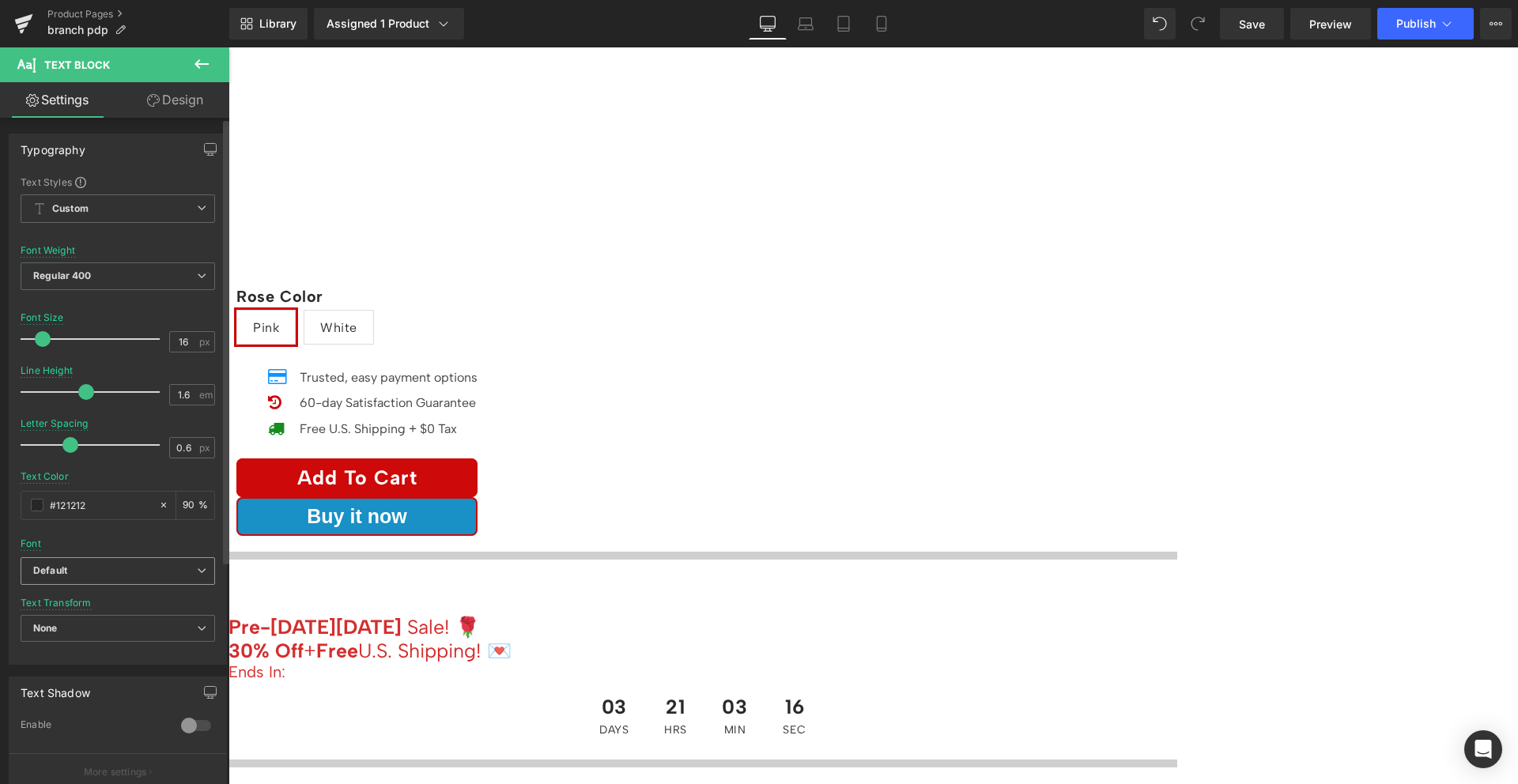
click at [72, 572] on b "Default" at bounding box center [115, 571] width 164 height 13
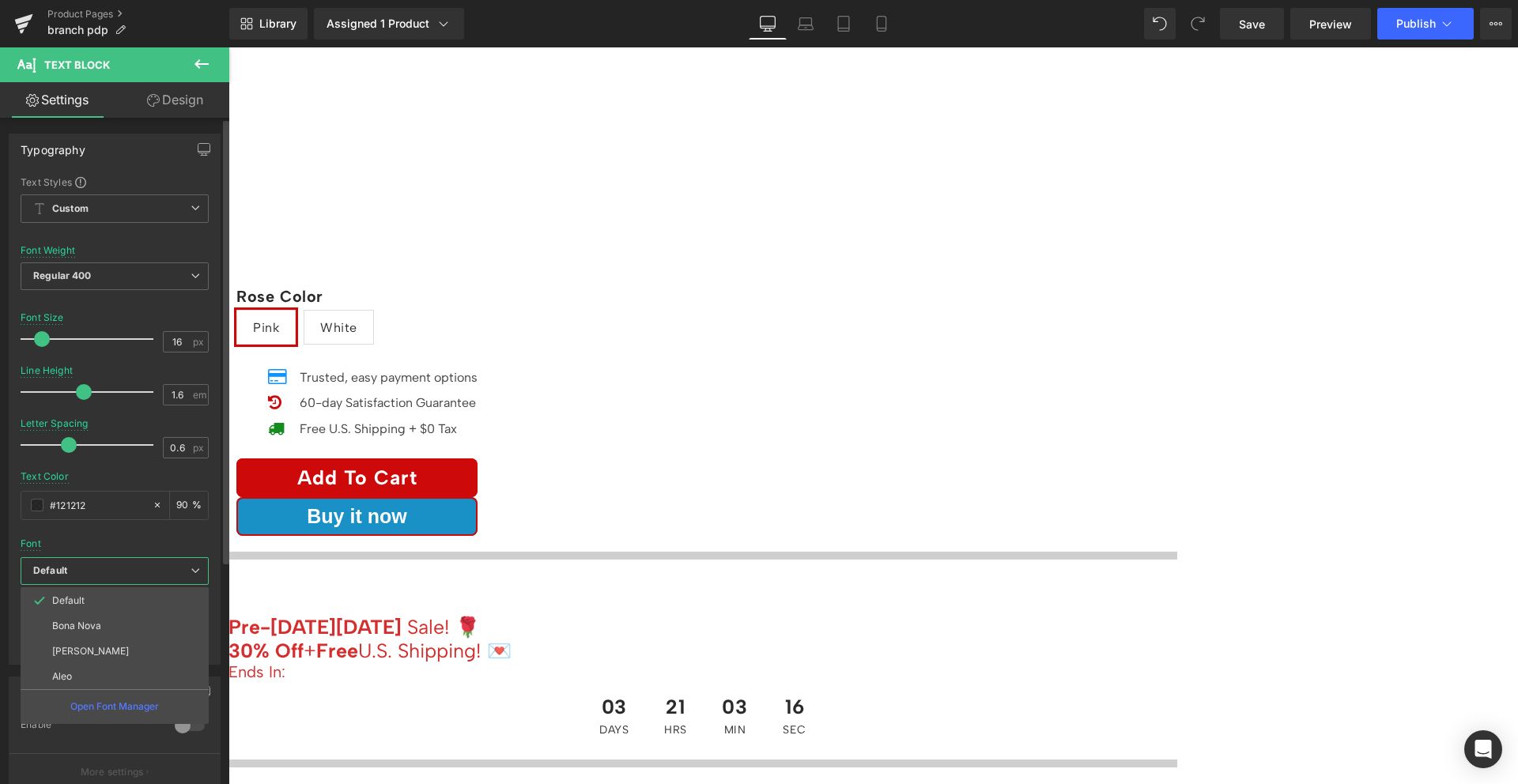
drag, startPoint x: 75, startPoint y: 654, endPoint x: 166, endPoint y: 641, distance: 91.9
click at [75, 653] on p "[PERSON_NAME]" at bounding box center [90, 651] width 77 height 11
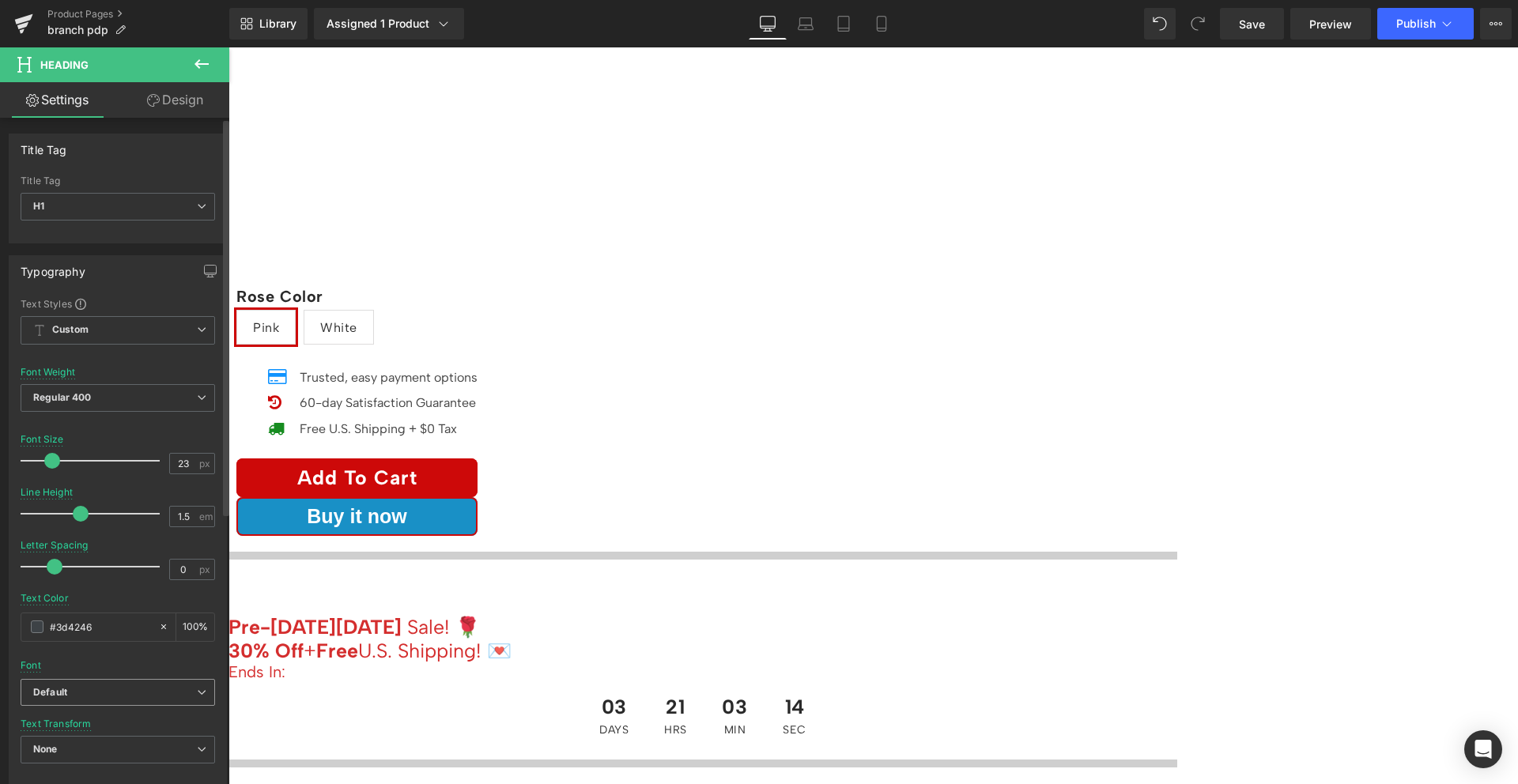
click at [113, 679] on span "Default" at bounding box center [118, 692] width 195 height 27
click at [127, 761] on li "[PERSON_NAME]" at bounding box center [115, 772] width 188 height 25
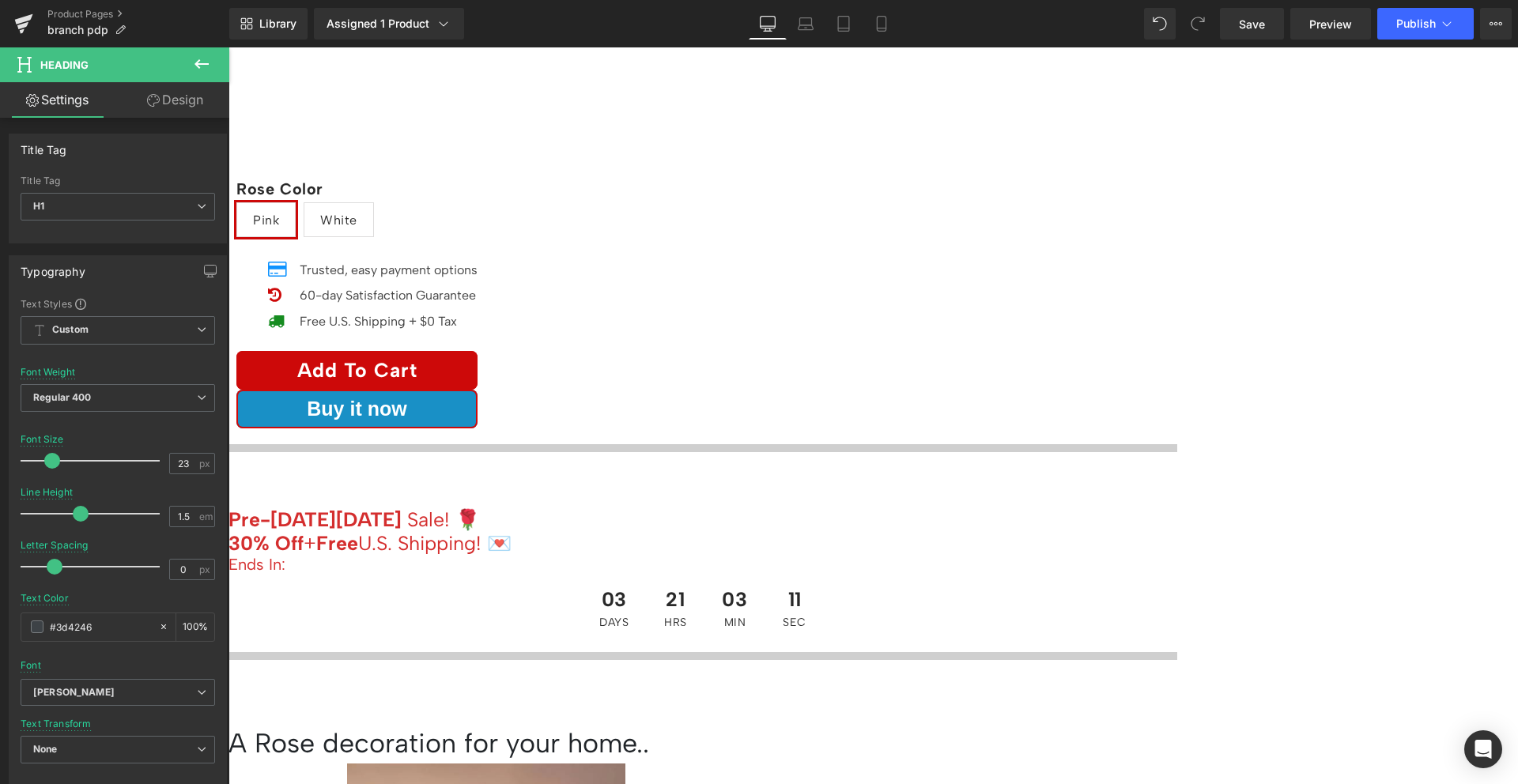
scroll to position [1111, 0]
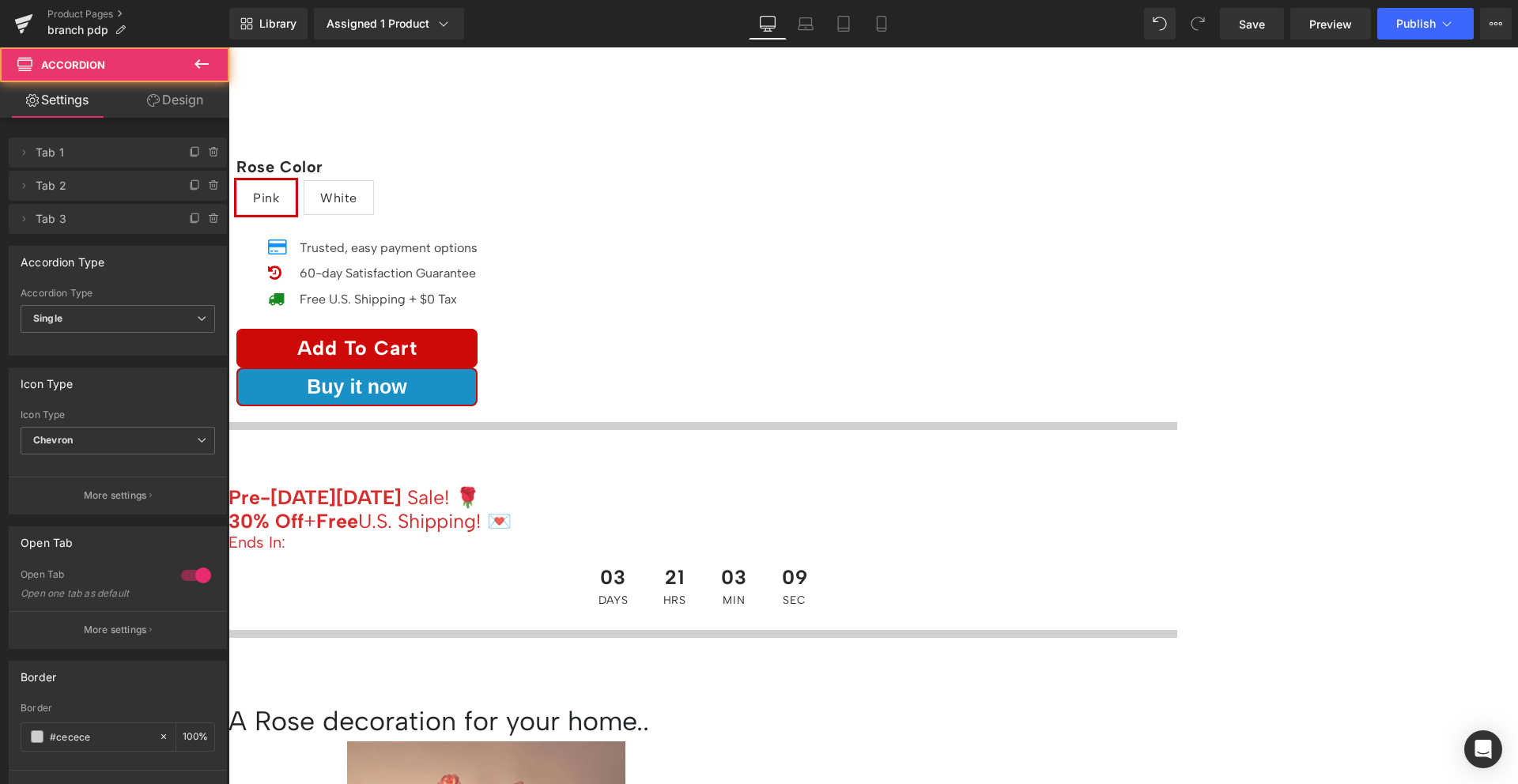
click at [229, 47] on span "Heading" at bounding box center [229, 47] width 0 height 0
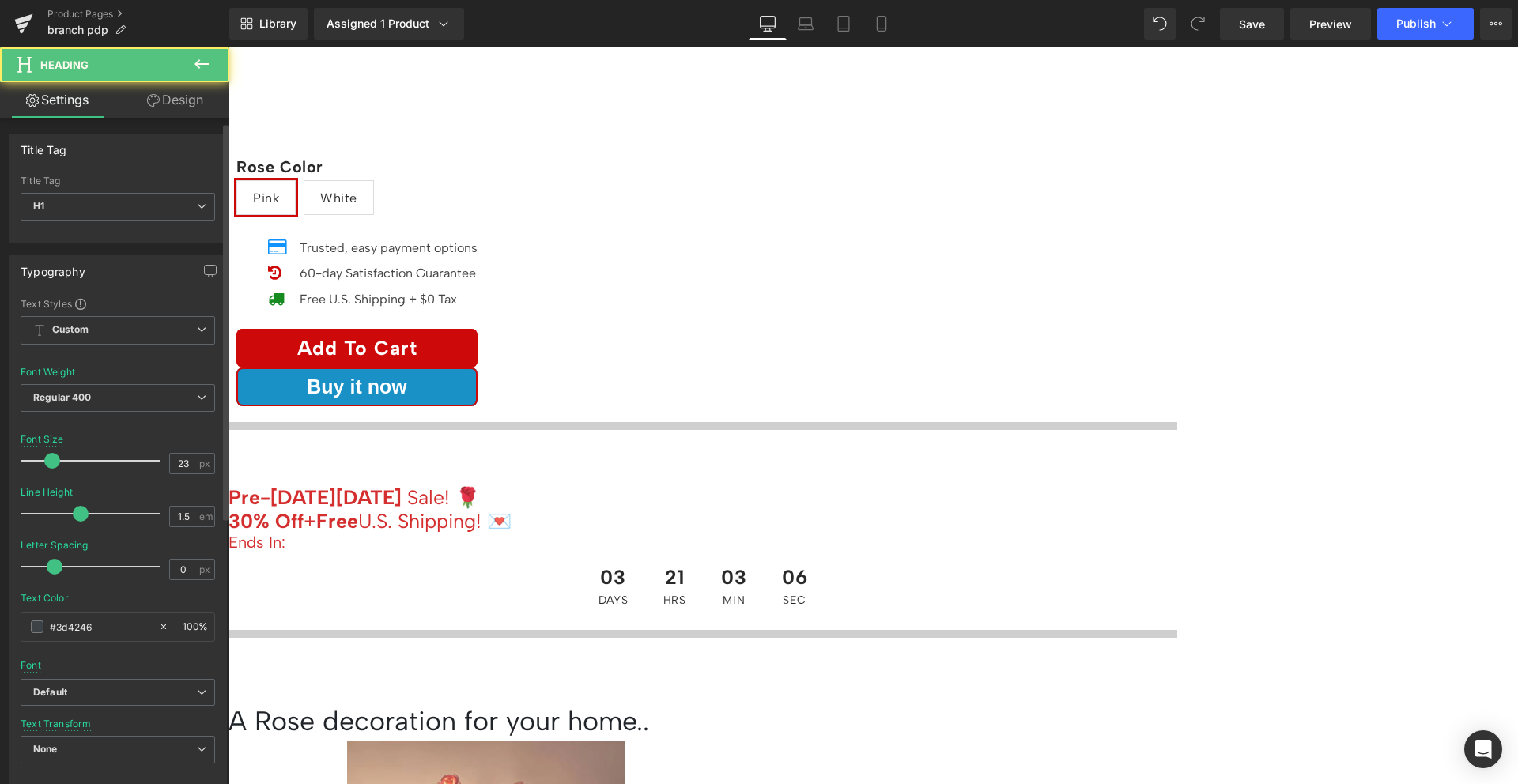
scroll to position [39, 0]
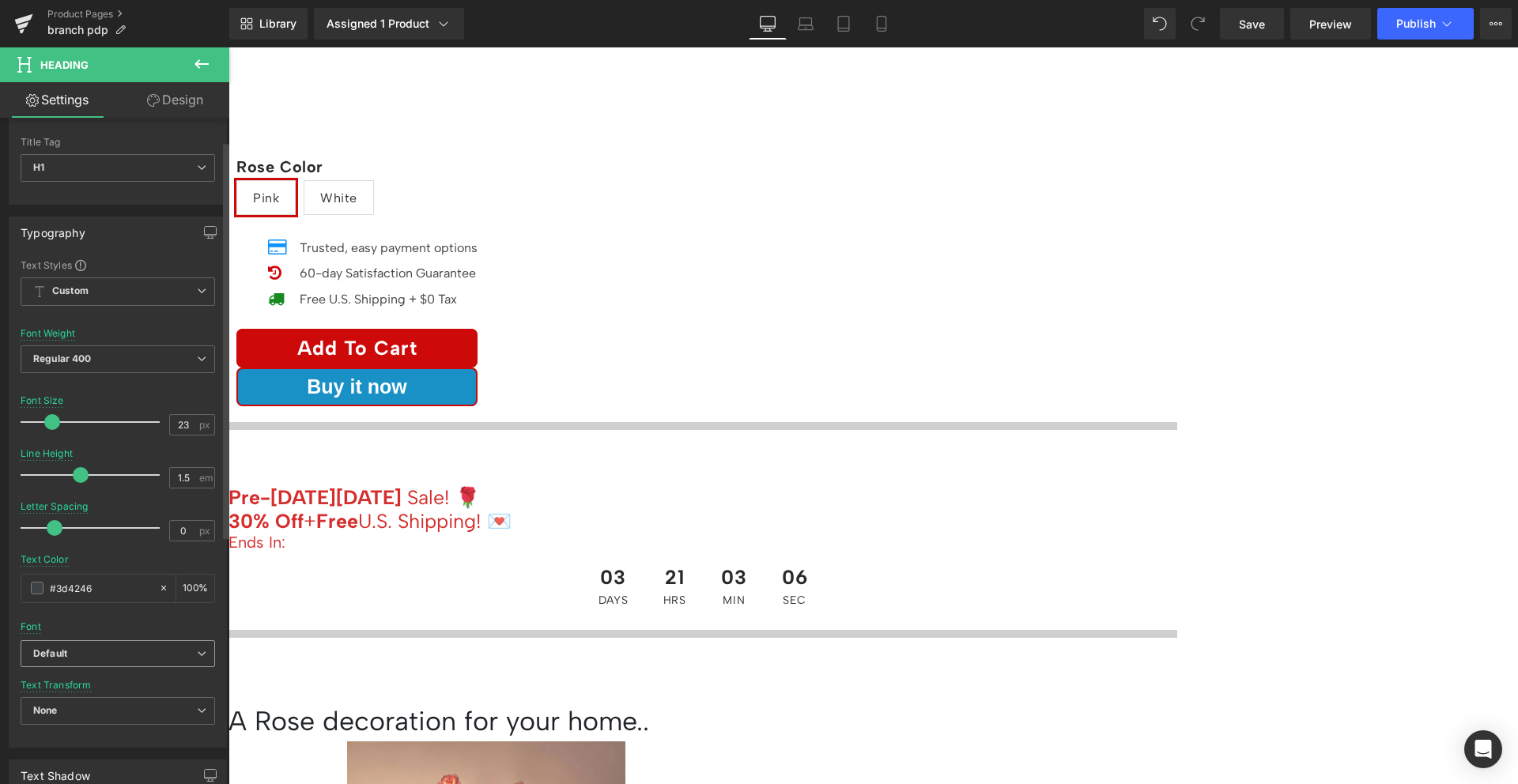
click at [116, 656] on b "Default" at bounding box center [115, 653] width 164 height 13
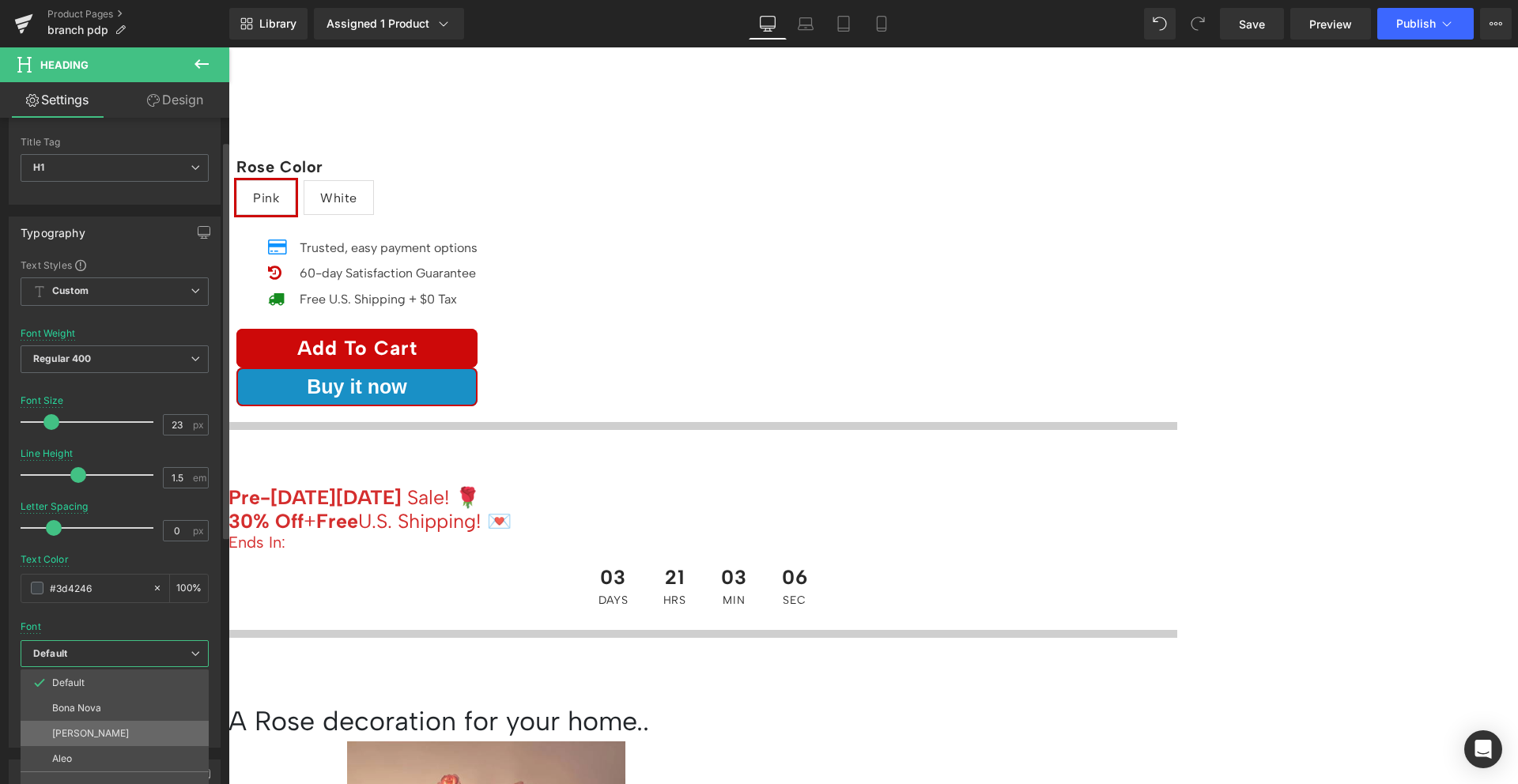
click at [117, 729] on li "[PERSON_NAME]" at bounding box center [115, 733] width 188 height 25
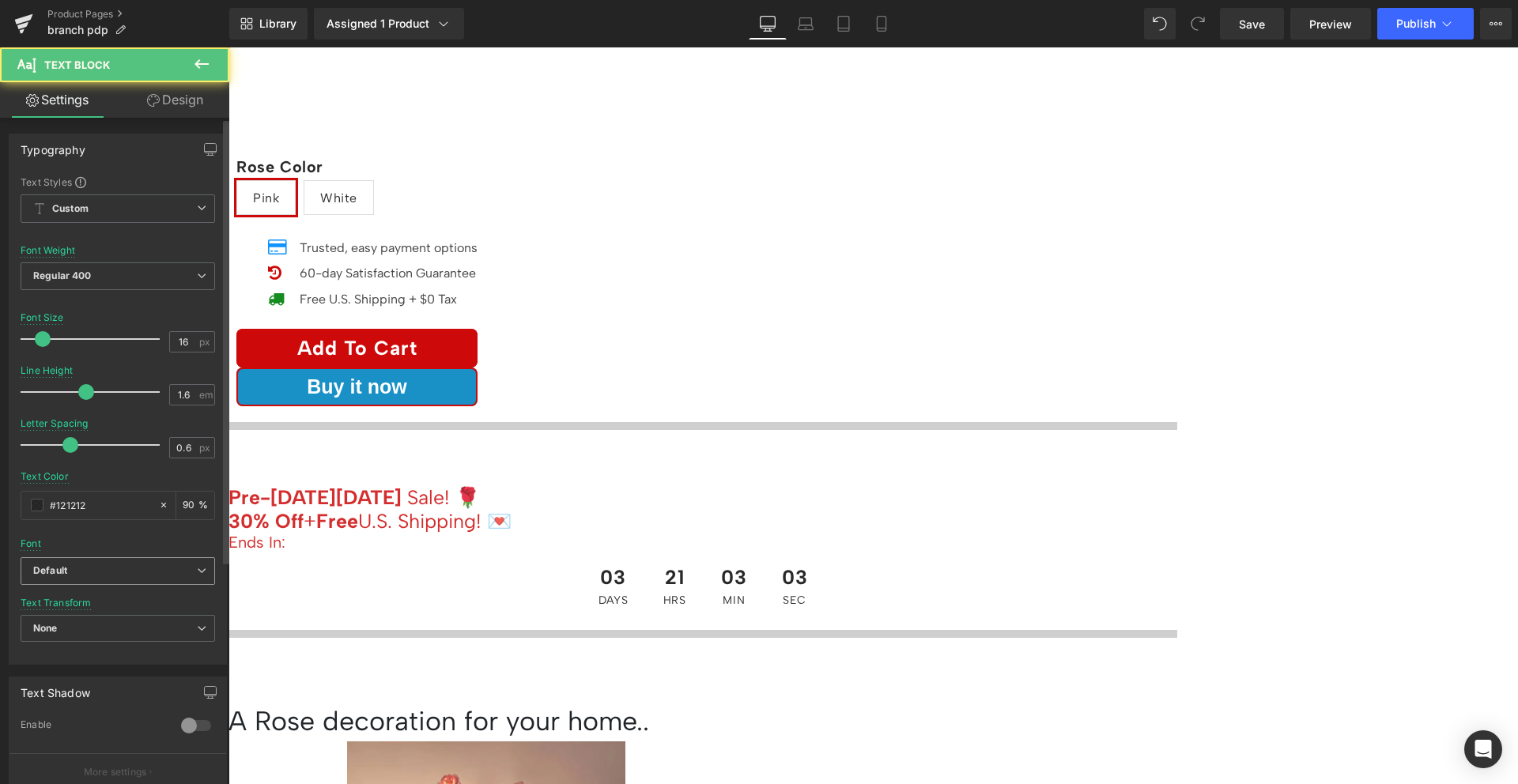
click at [78, 564] on b "Default" at bounding box center [115, 571] width 164 height 13
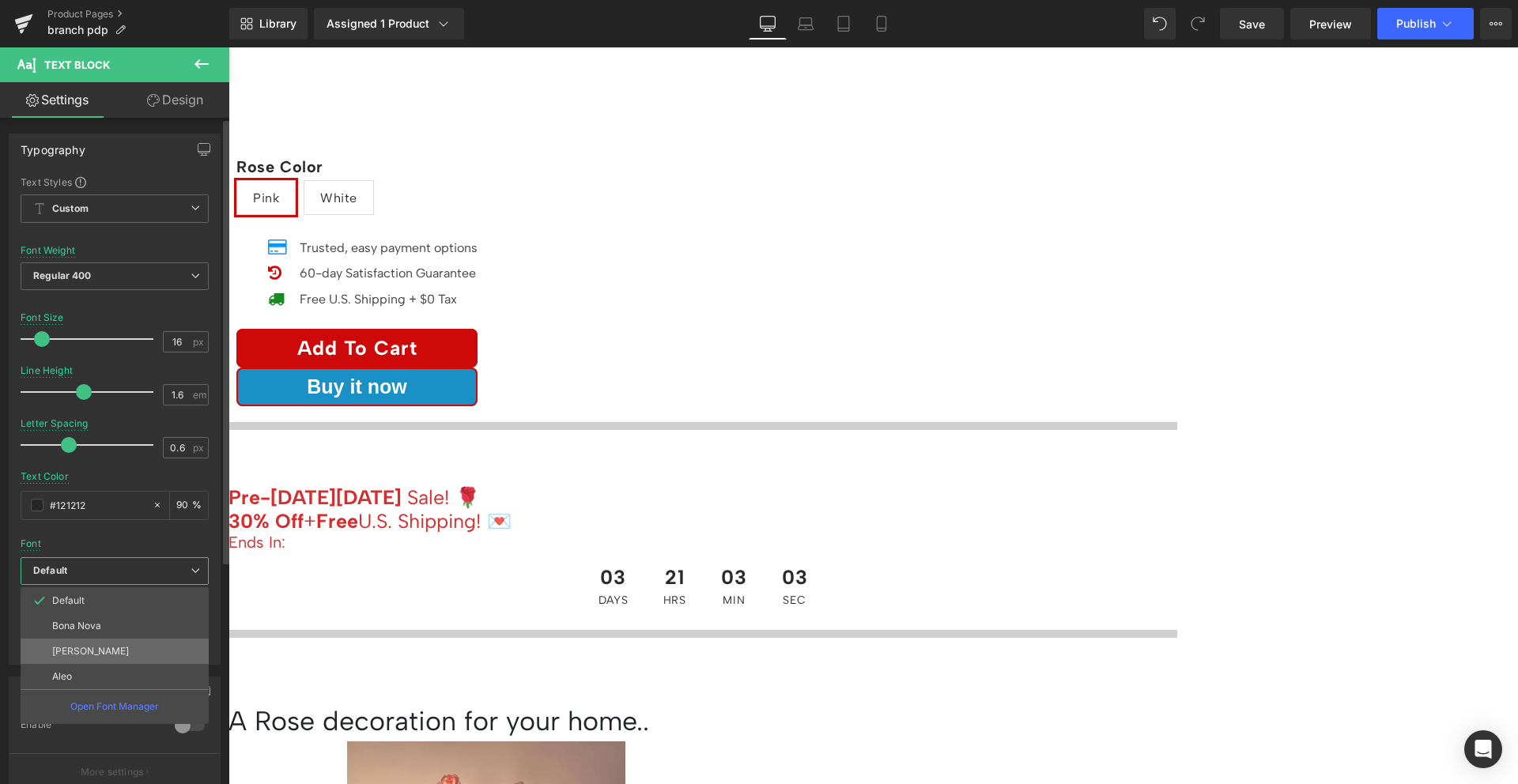
click at [103, 646] on p "[PERSON_NAME]" at bounding box center [90, 651] width 77 height 11
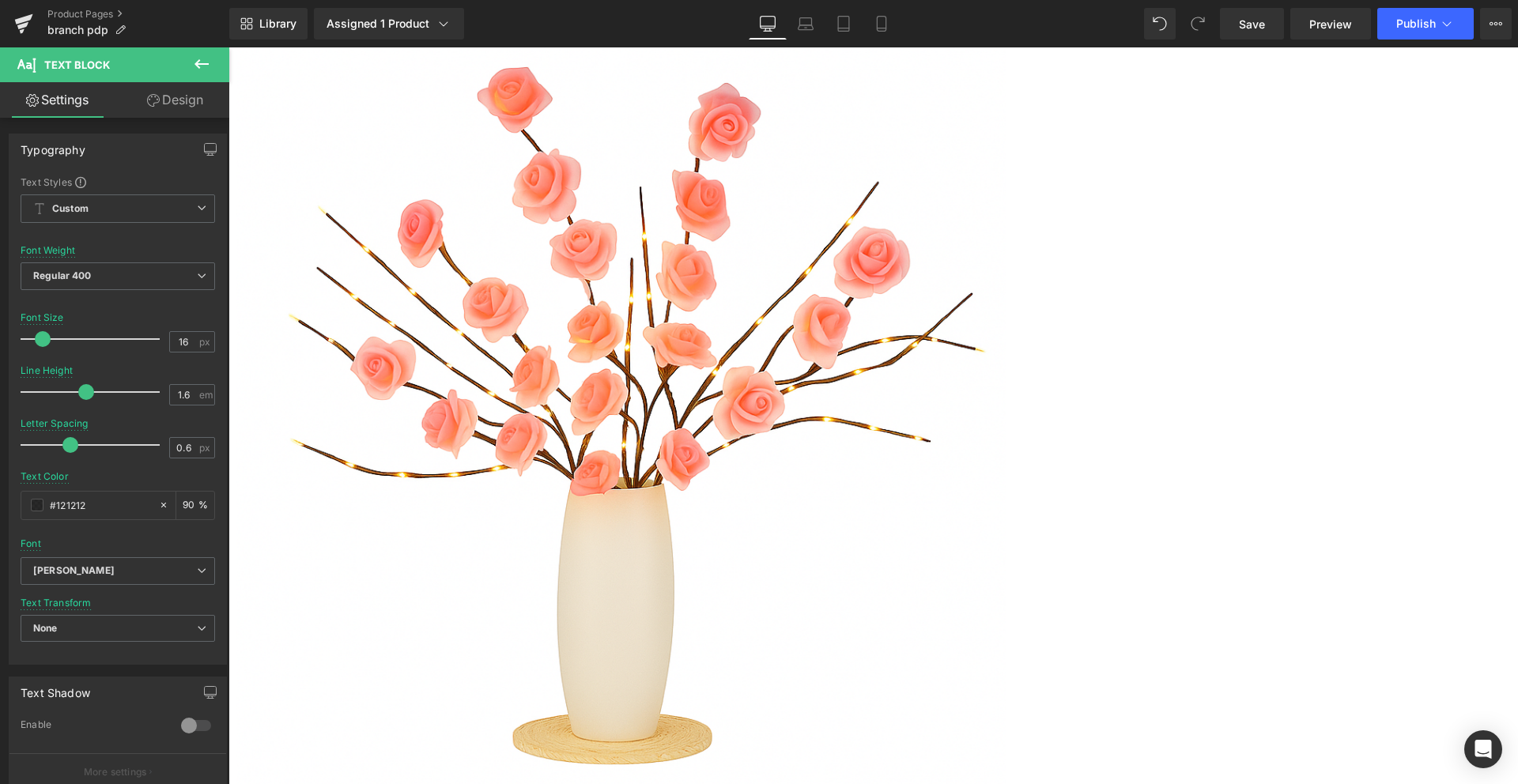
scroll to position [0, 0]
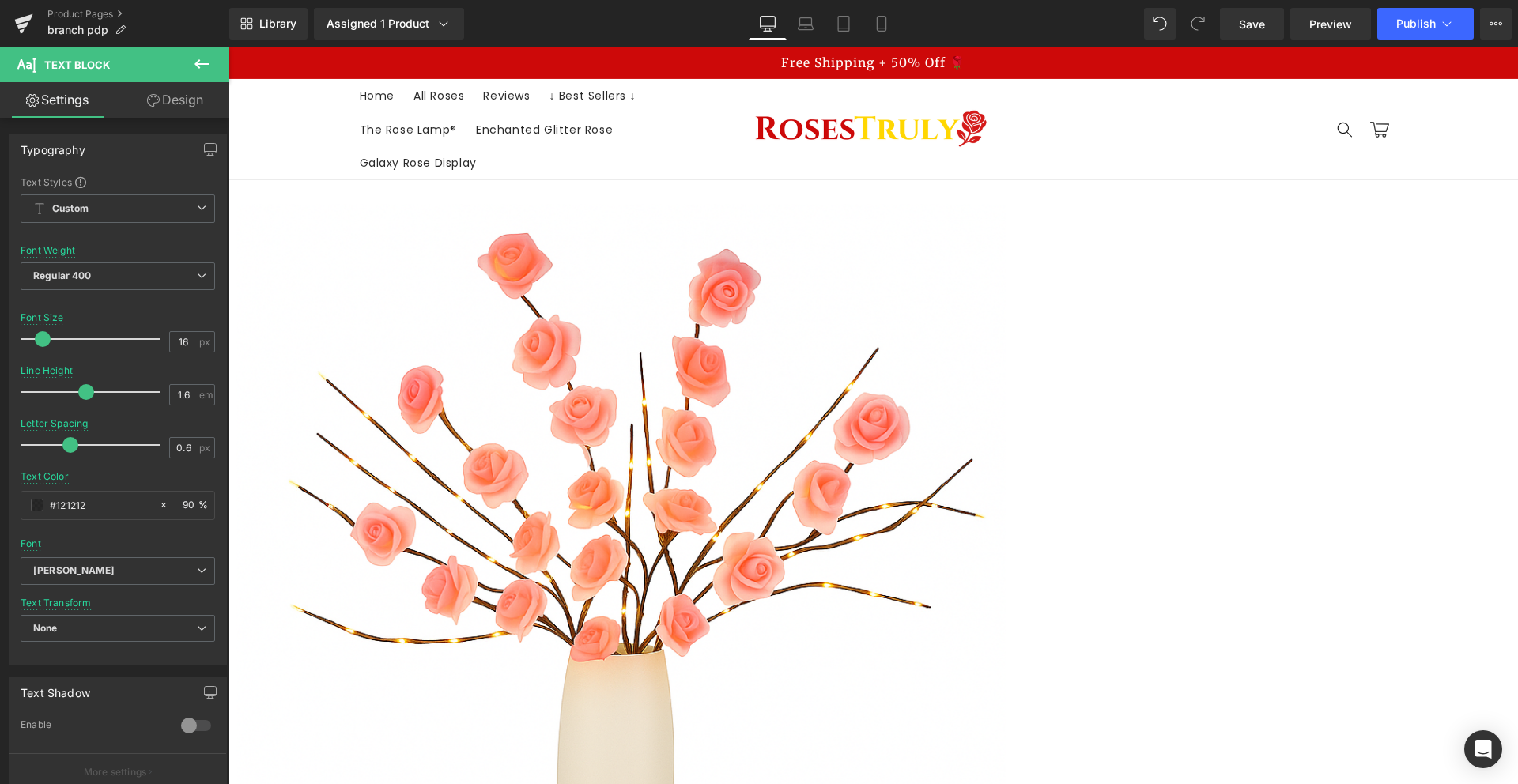
click at [229, 47] on span "Product" at bounding box center [229, 47] width 0 height 0
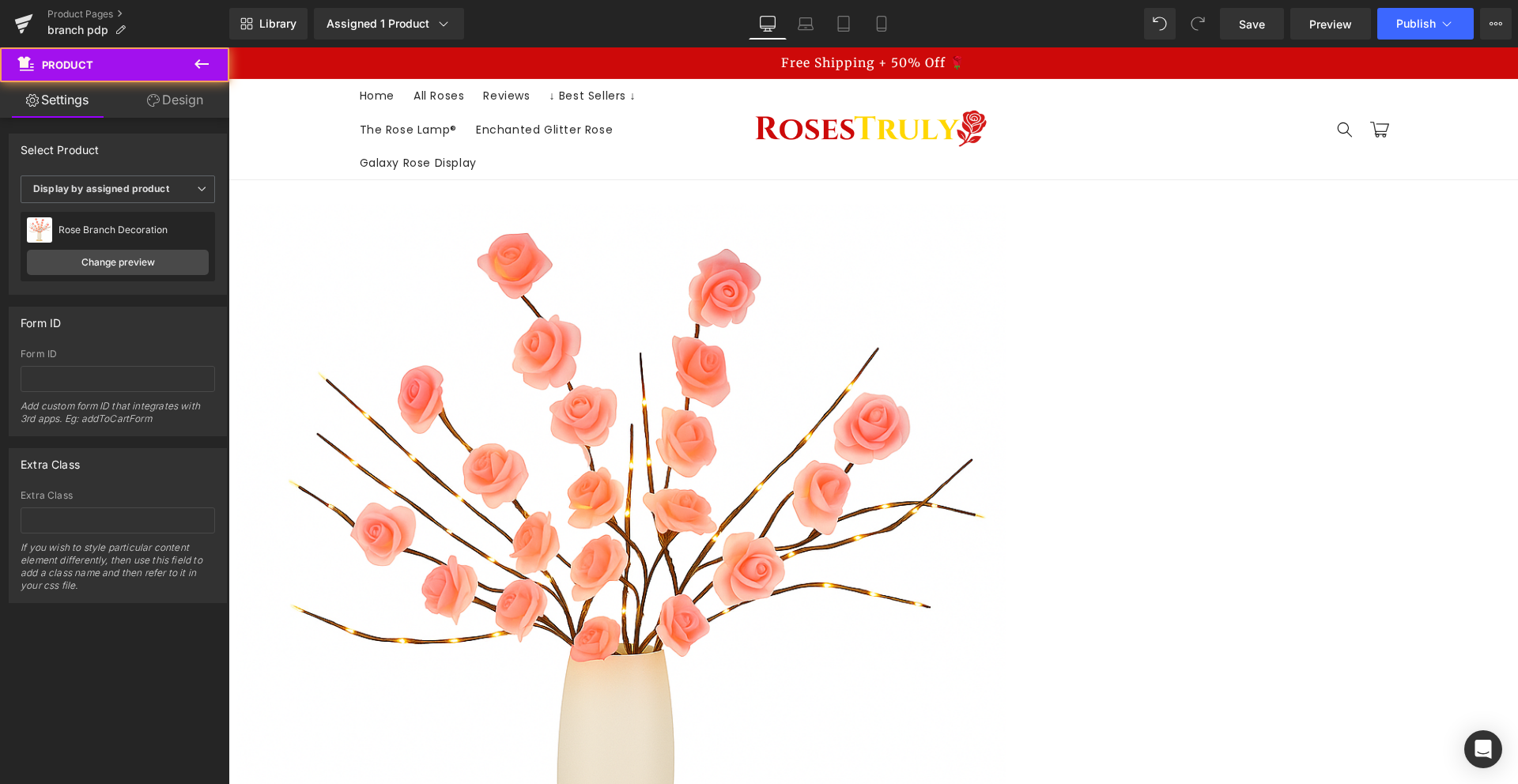
click at [175, 101] on link "Design" at bounding box center [175, 100] width 115 height 36
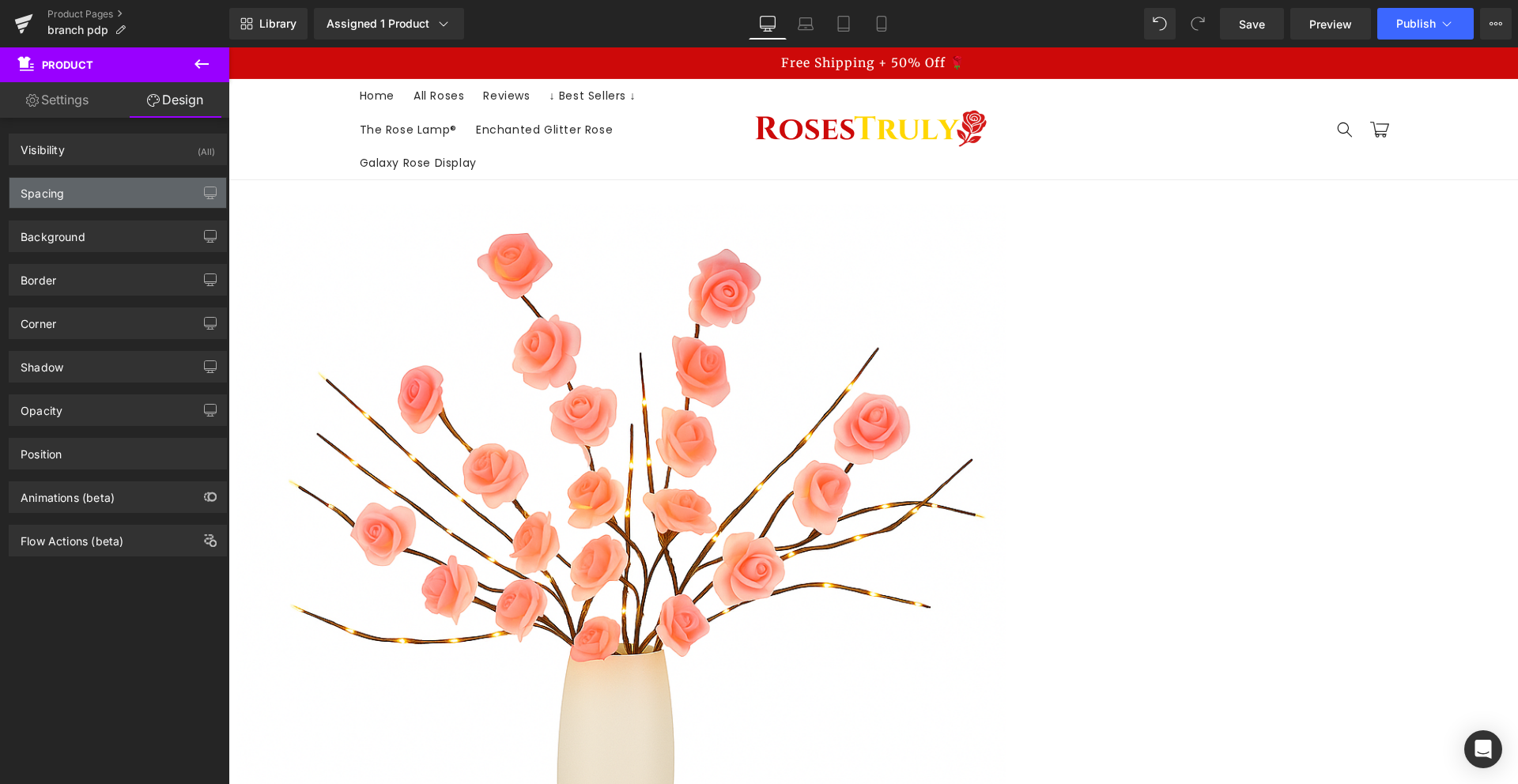
click at [107, 196] on div "Spacing" at bounding box center [118, 193] width 216 height 30
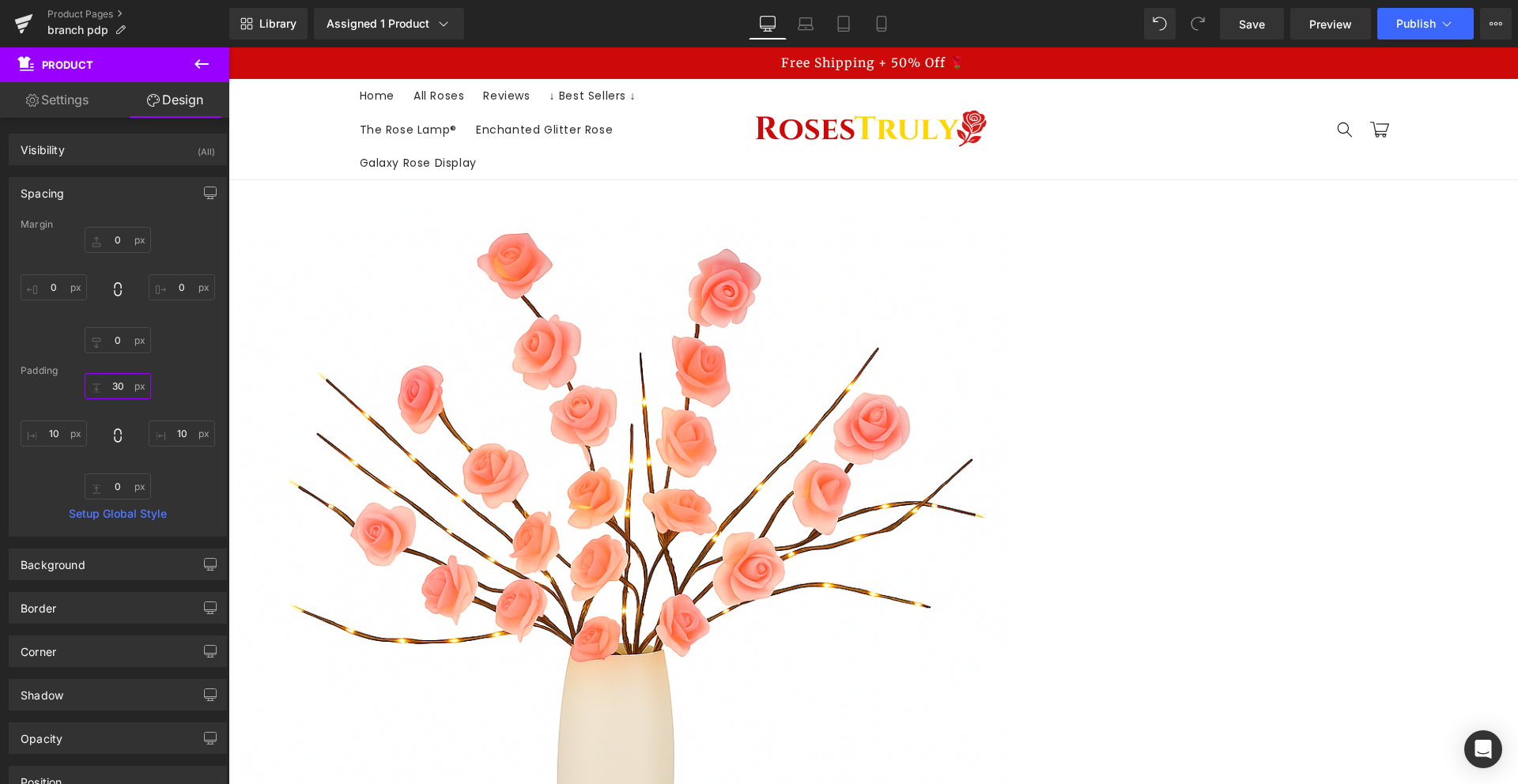
click at [117, 384] on input "30" at bounding box center [118, 386] width 67 height 26
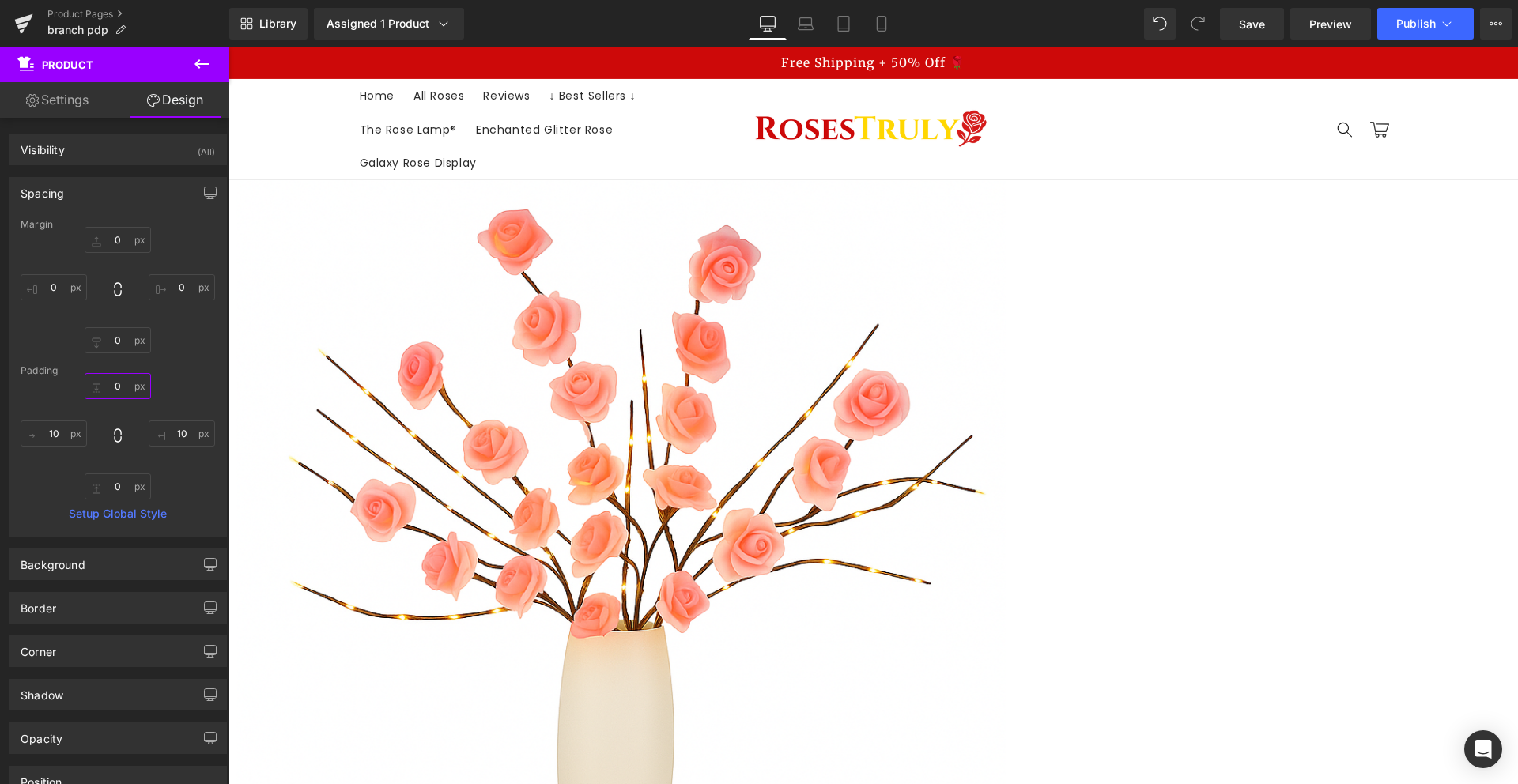
type input "0"
click at [176, 373] on div "Padding" at bounding box center [118, 370] width 195 height 11
click at [900, 22] on link "Mobile" at bounding box center [881, 24] width 38 height 32
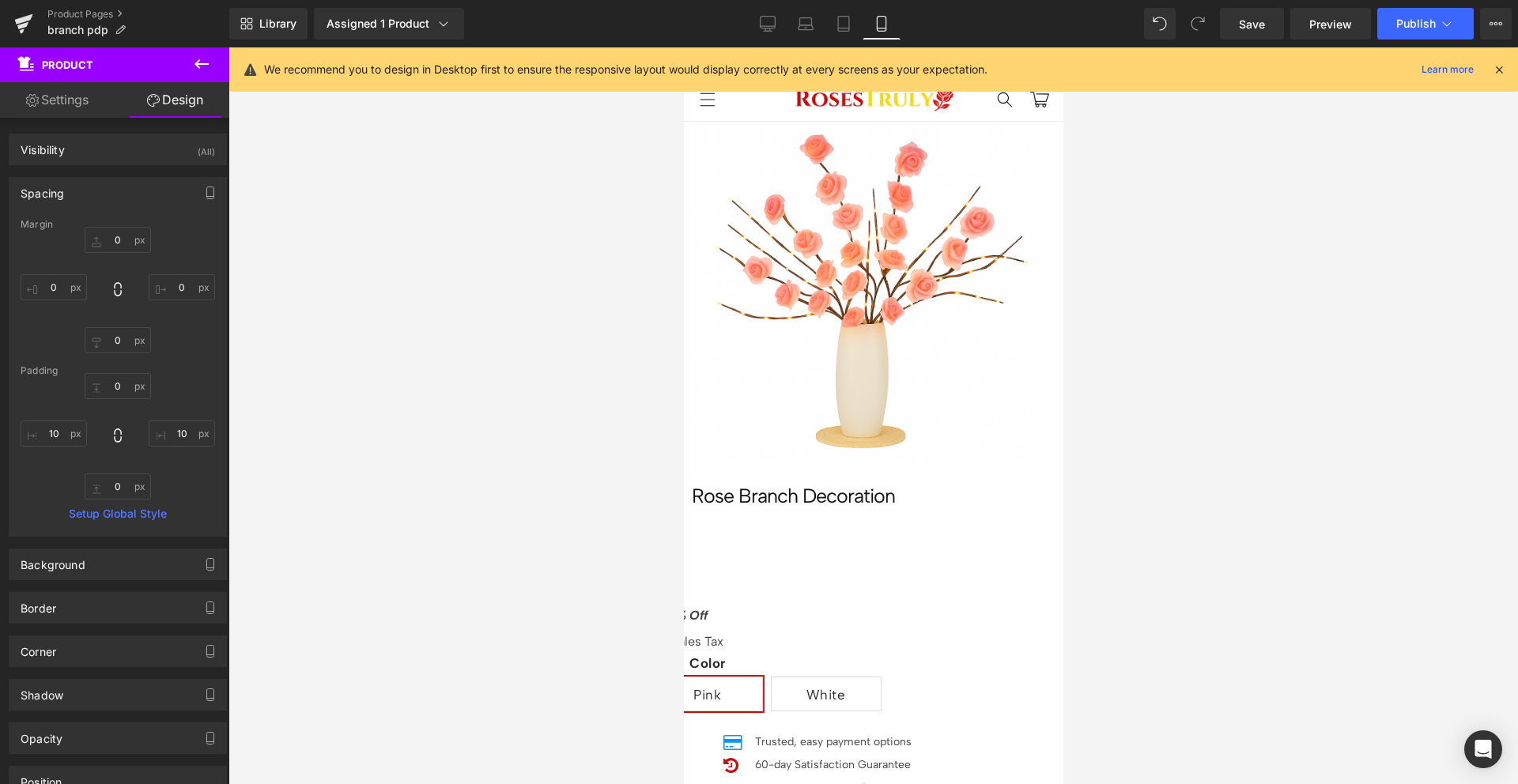
type input "0"
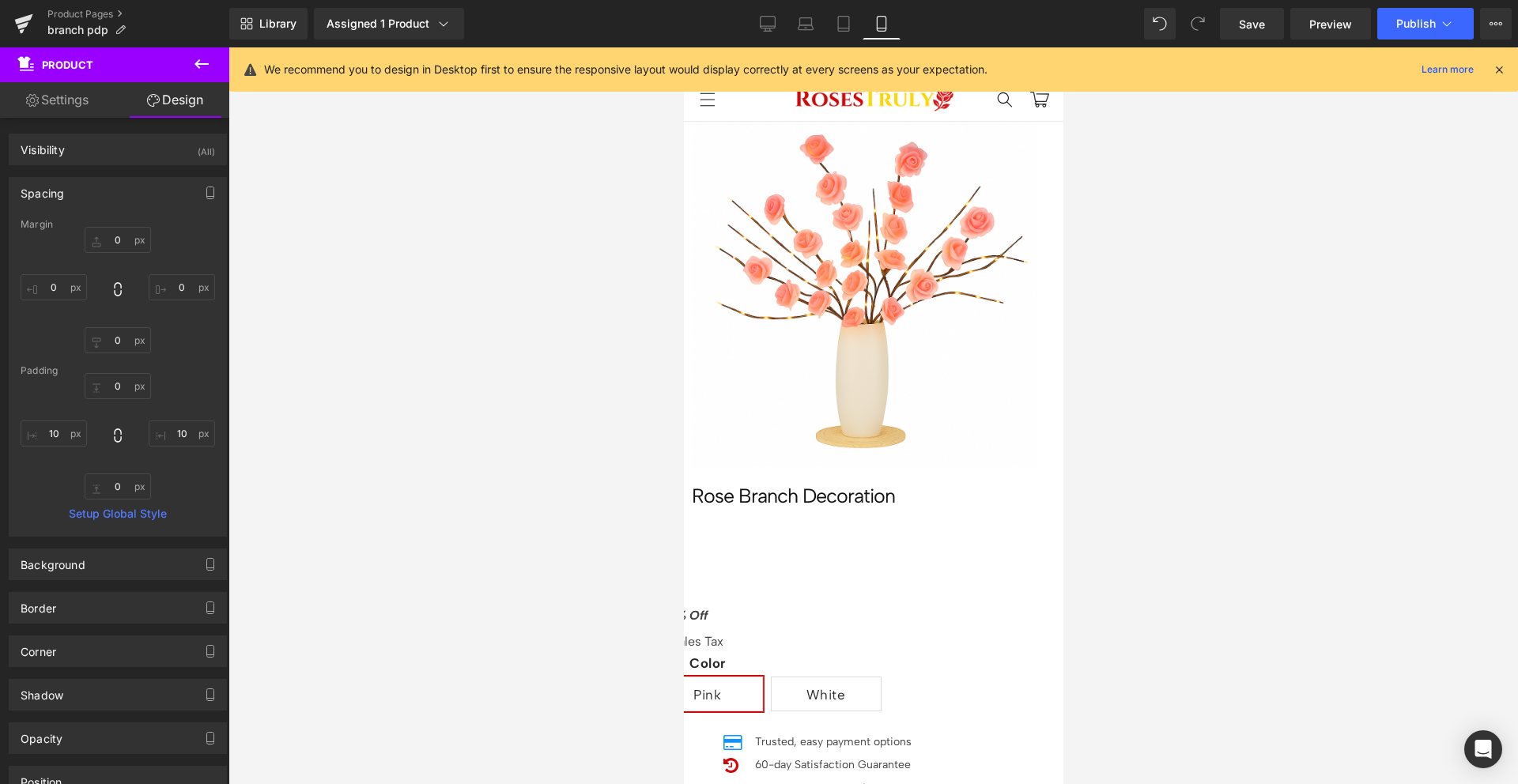
type input "10"
type input "0"
type input "10"
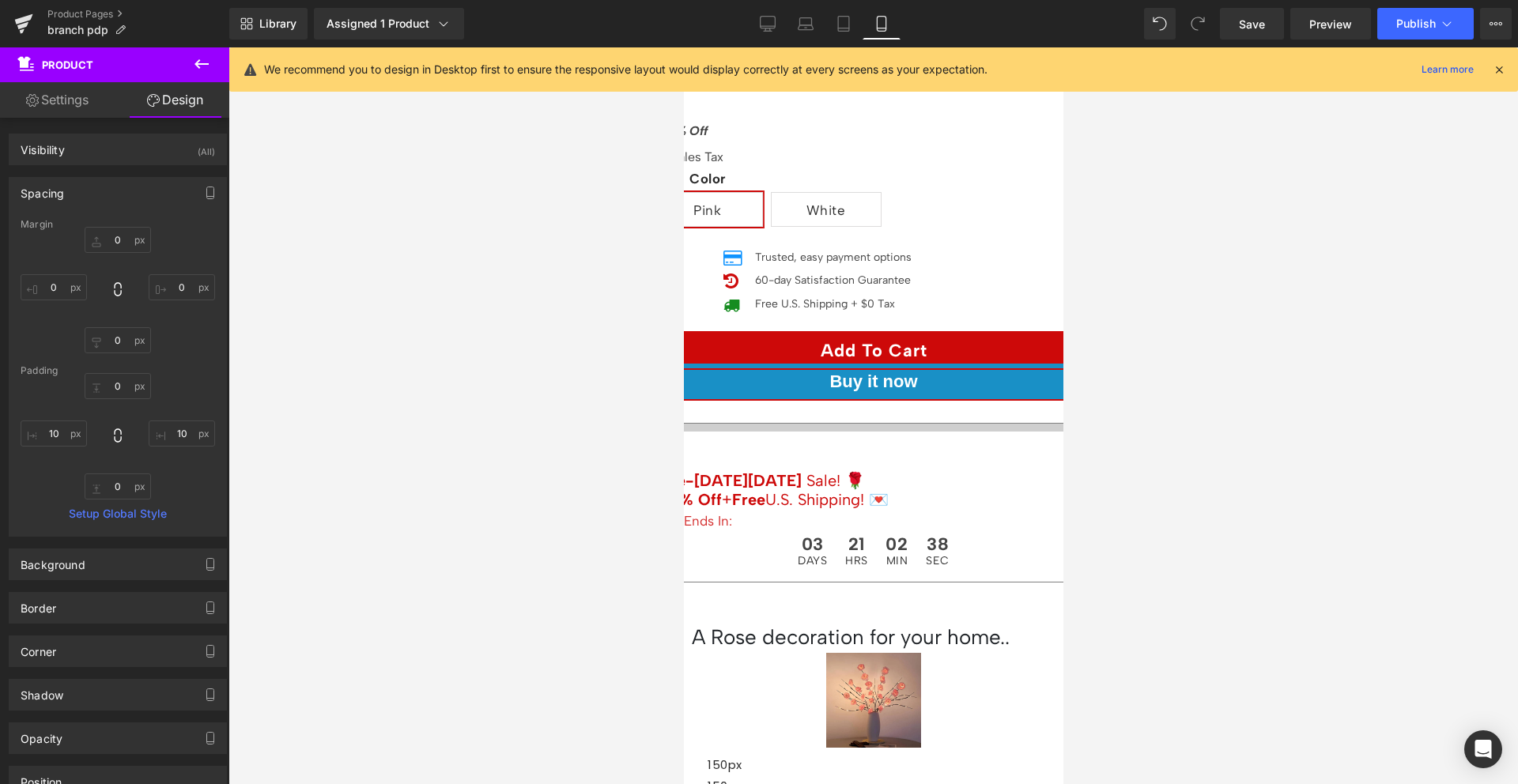
scroll to position [536, 0]
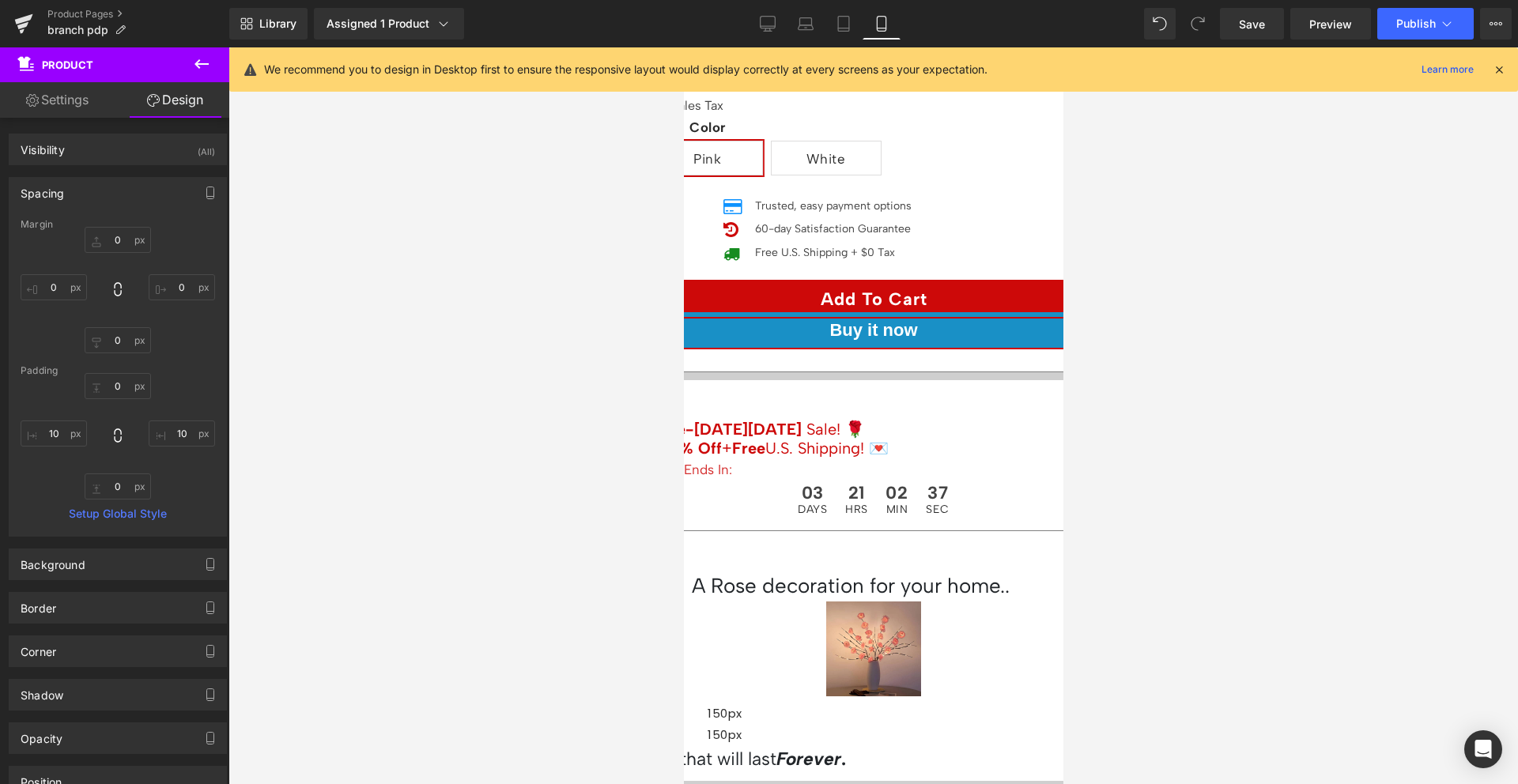
click at [683, 47] on span "Image" at bounding box center [683, 47] width 0 height 0
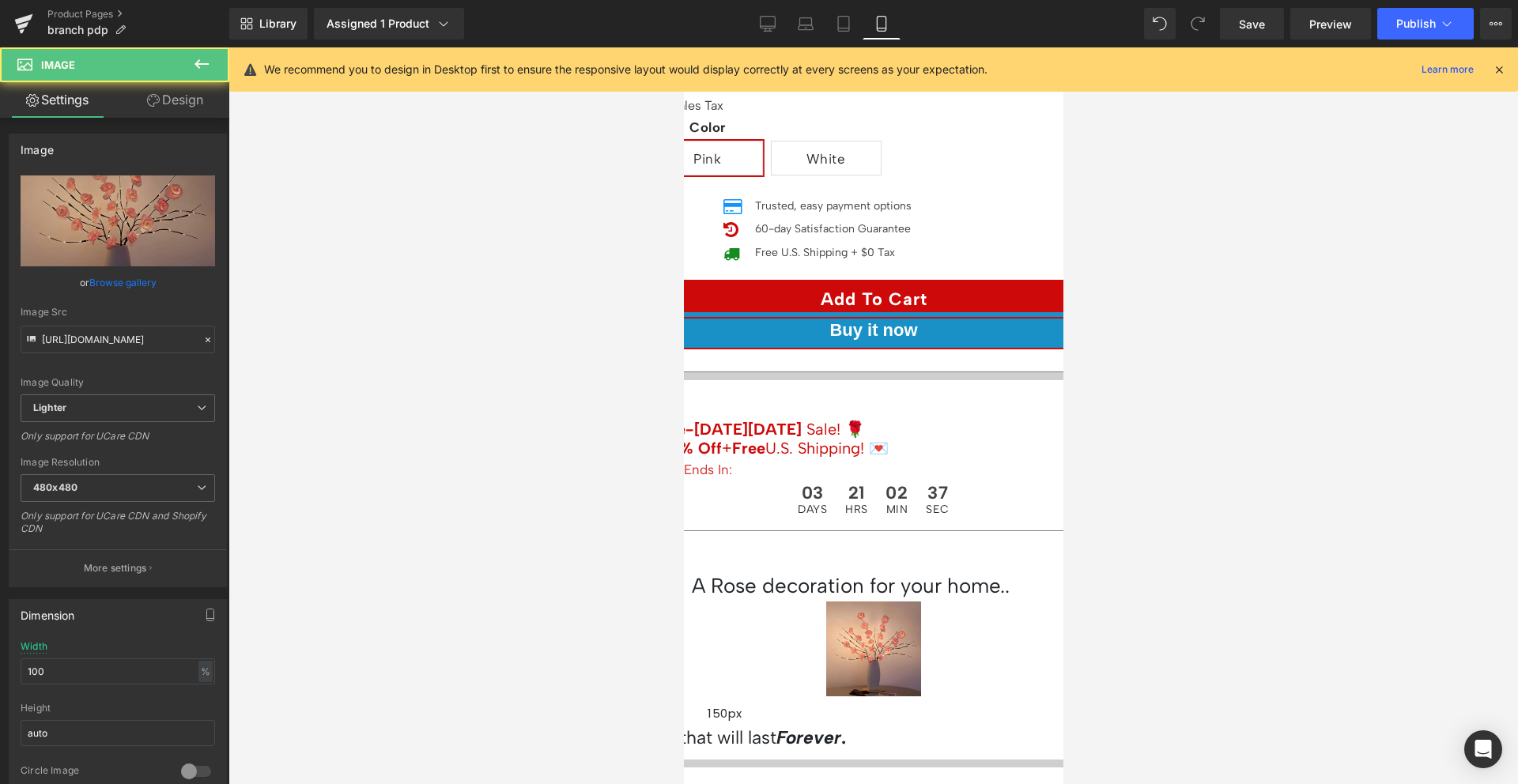
click at [189, 110] on link "Design" at bounding box center [175, 100] width 115 height 36
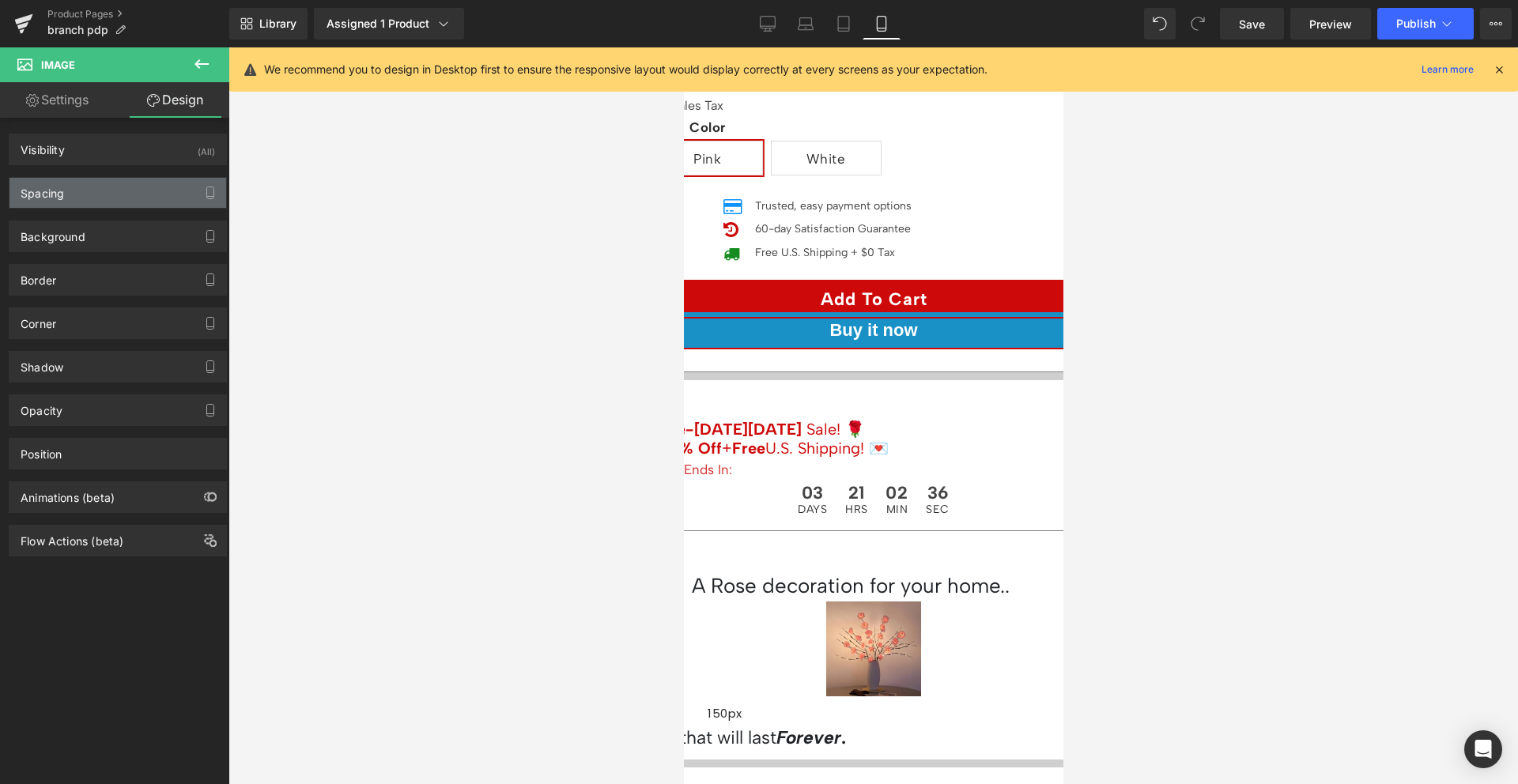
click at [108, 195] on div "Spacing" at bounding box center [118, 193] width 216 height 30
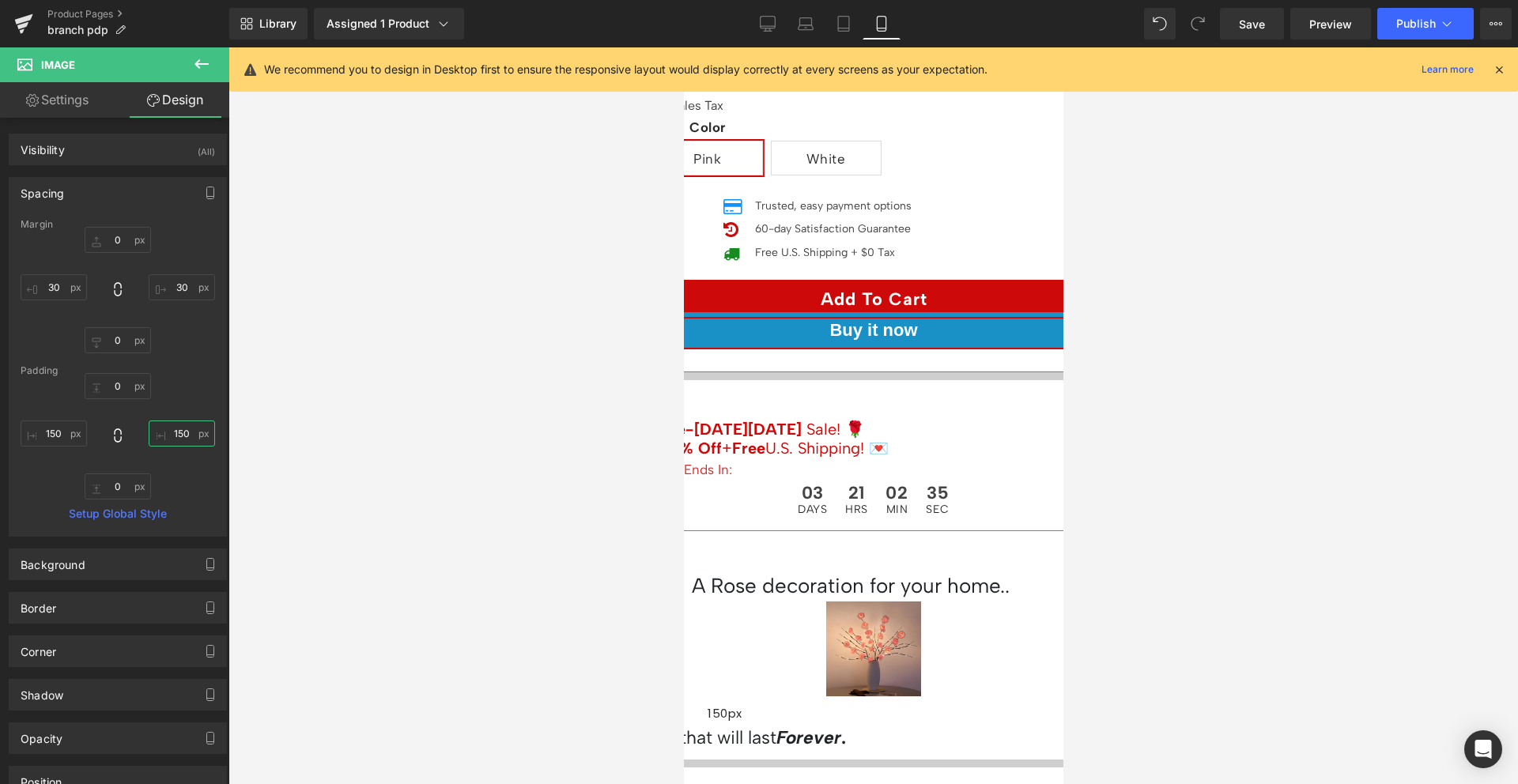
click at [158, 432] on input "150" at bounding box center [182, 433] width 67 height 26
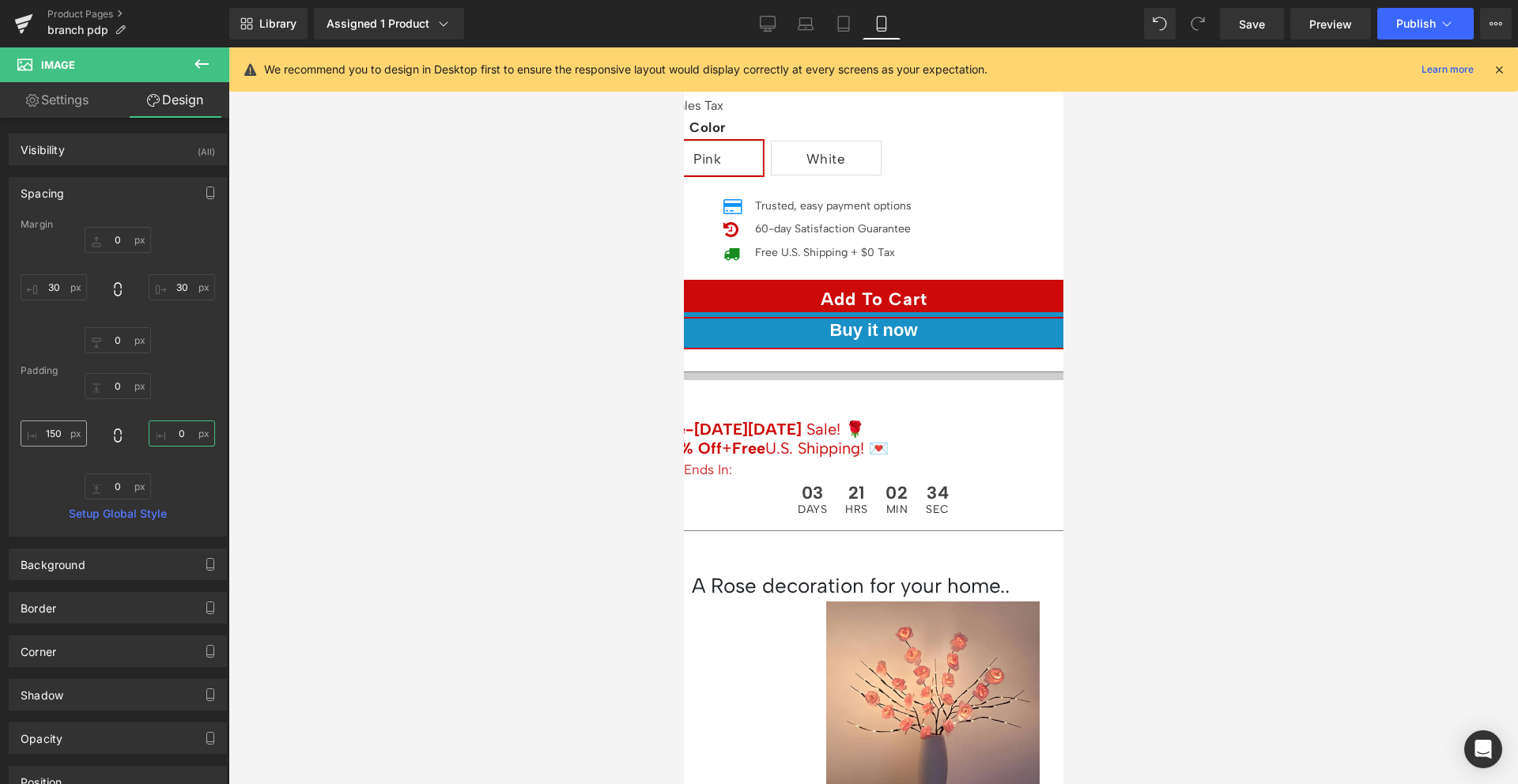
type input "0"
click at [52, 425] on input "150" at bounding box center [54, 433] width 67 height 26
type input "0"
click at [46, 403] on div "0px 0 0 0 0px 0 0 0" at bounding box center [118, 436] width 195 height 126
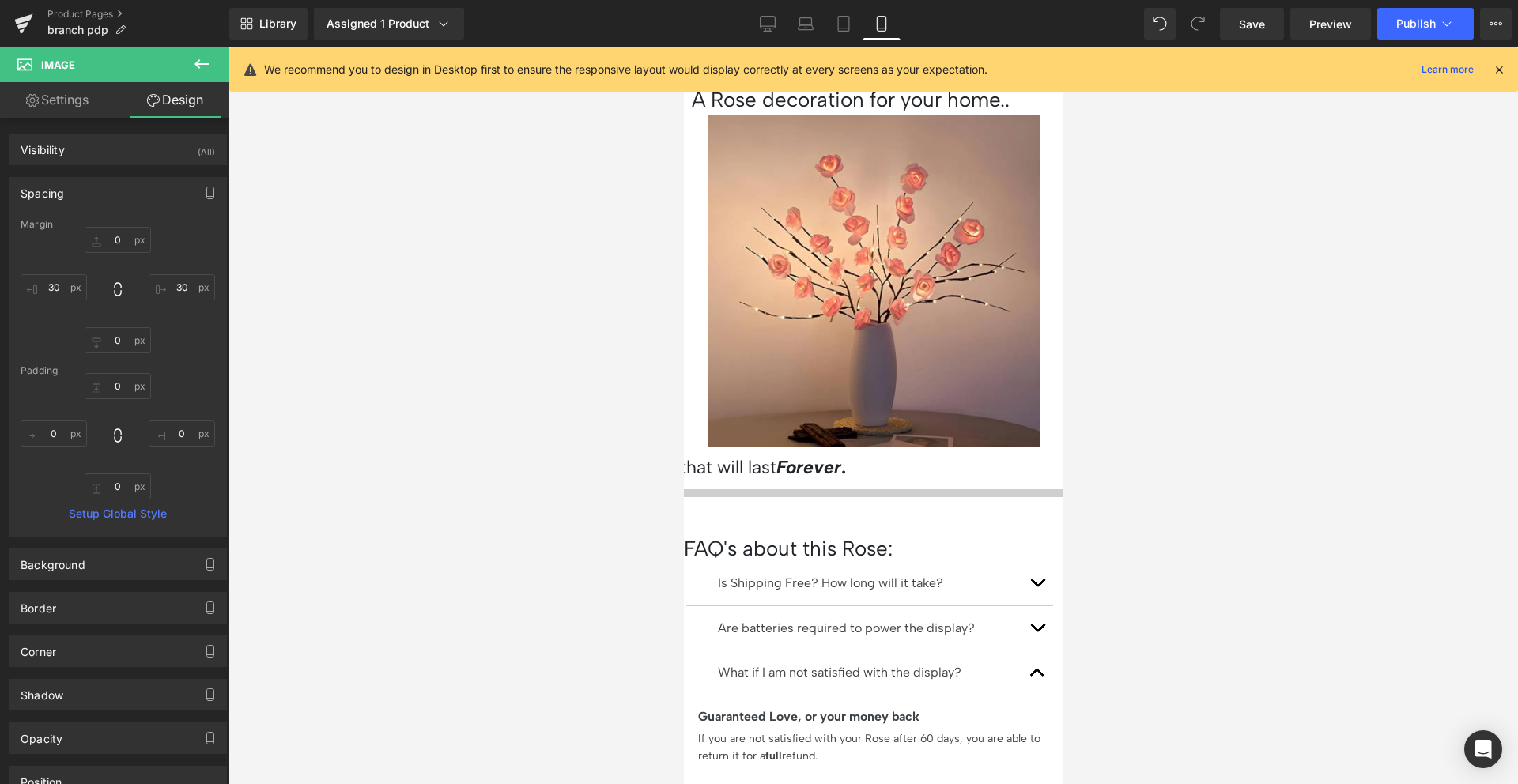
scroll to position [1031, 0]
click at [1027, 649] on button "button" at bounding box center [1036, 670] width 32 height 44
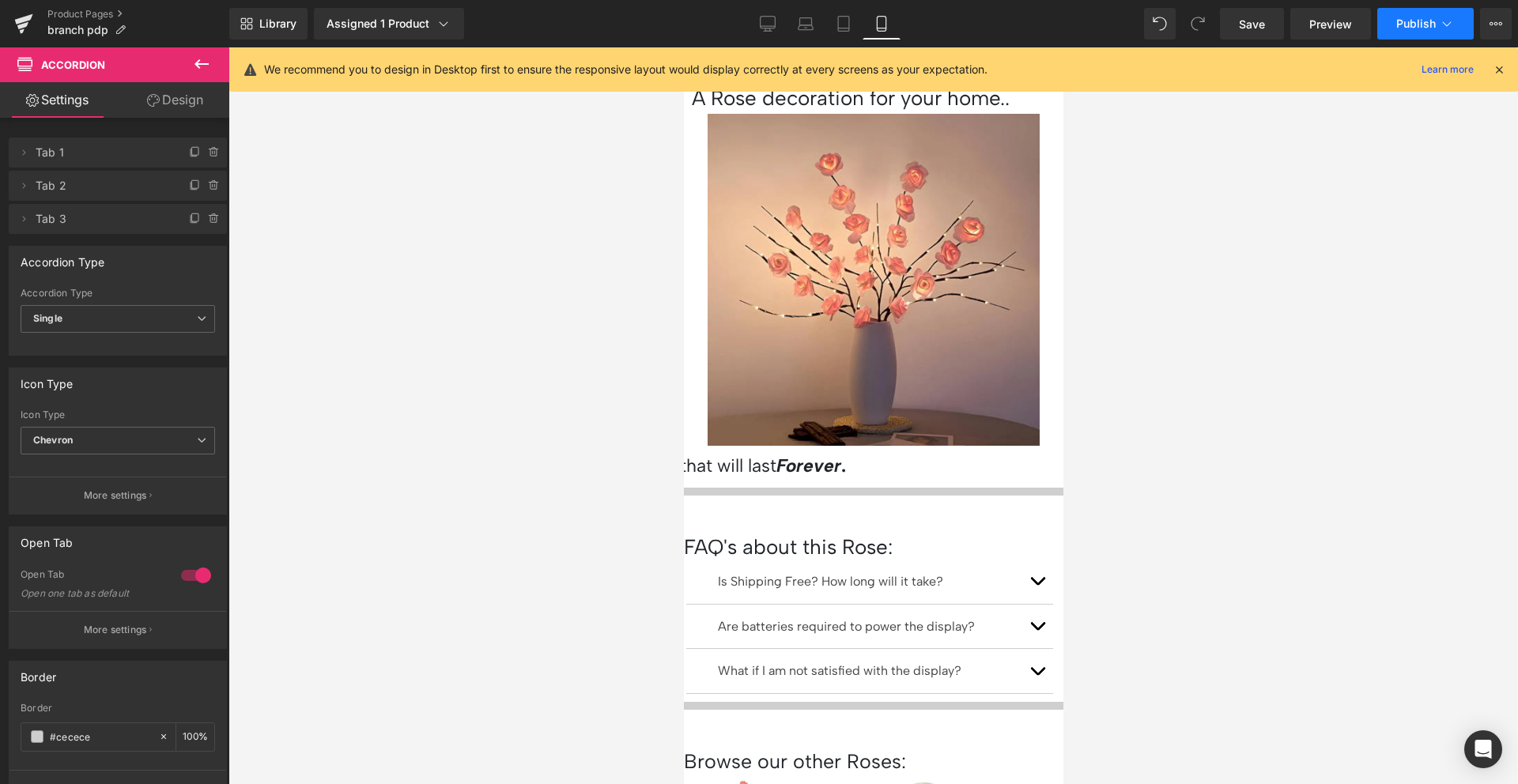
click at [1393, 11] on button "Publish" at bounding box center [1425, 24] width 97 height 32
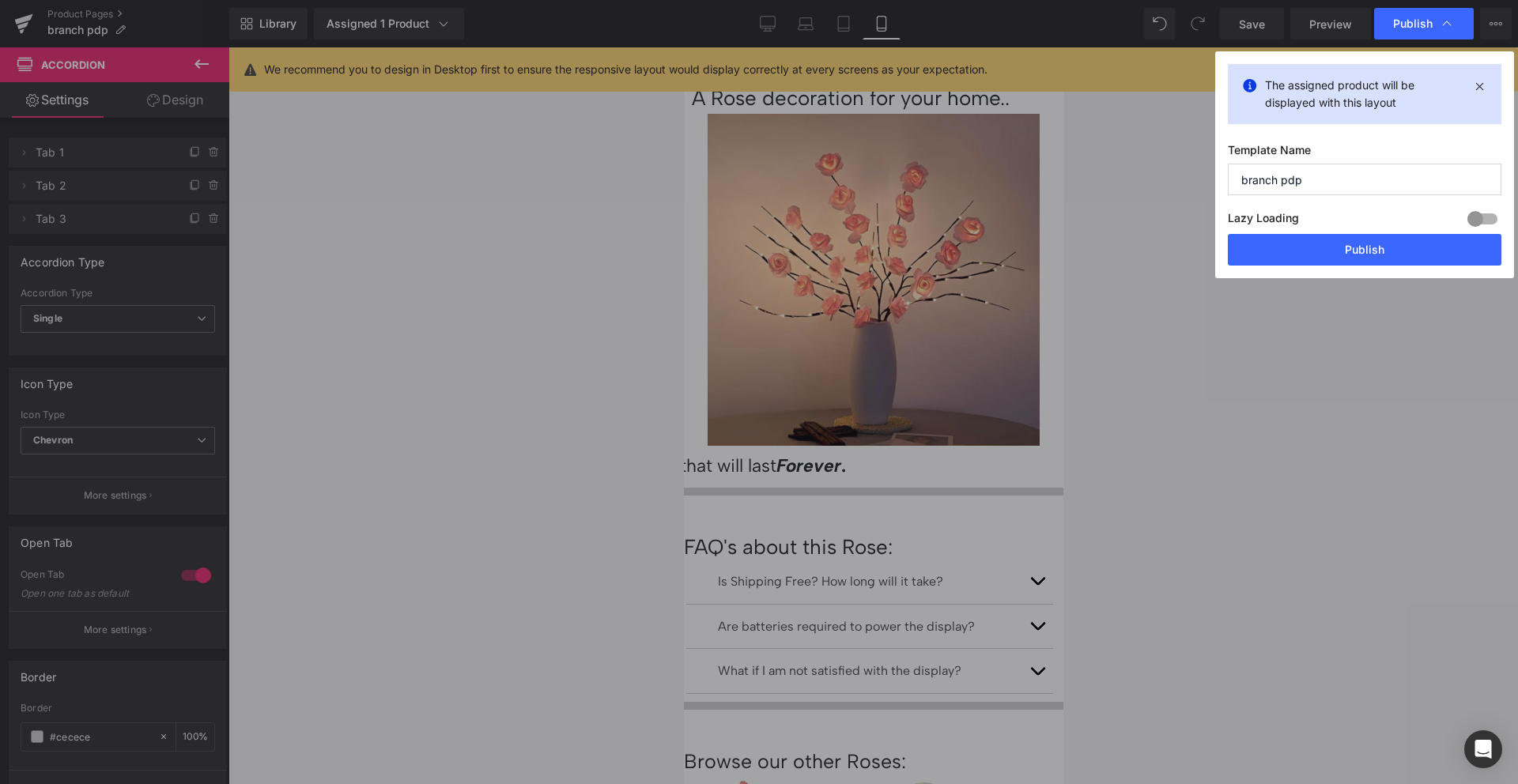
click at [1345, 259] on button "Publish" at bounding box center [1364, 250] width 274 height 32
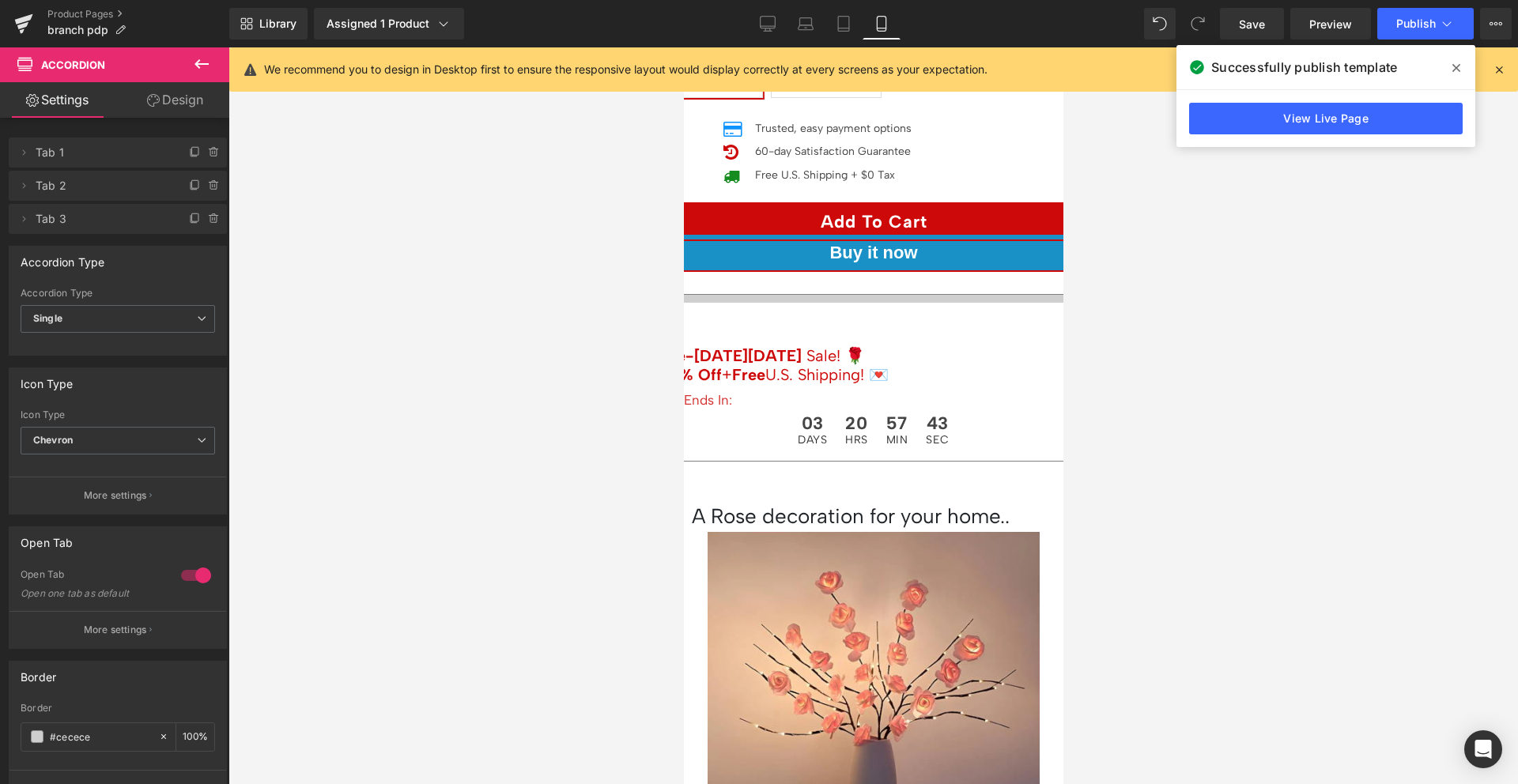
scroll to position [620, 0]
